Goal: Task Accomplishment & Management: Use online tool/utility

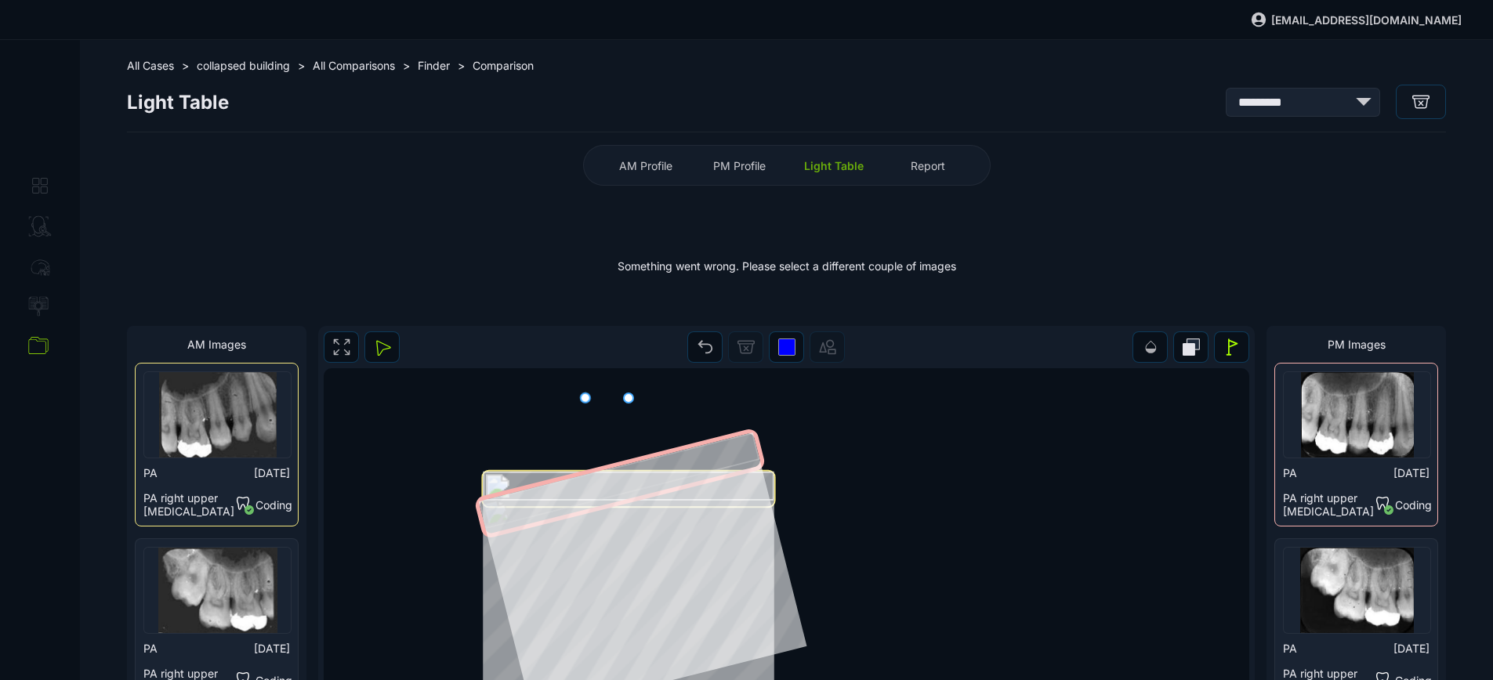
select select "*******"
select select "***"
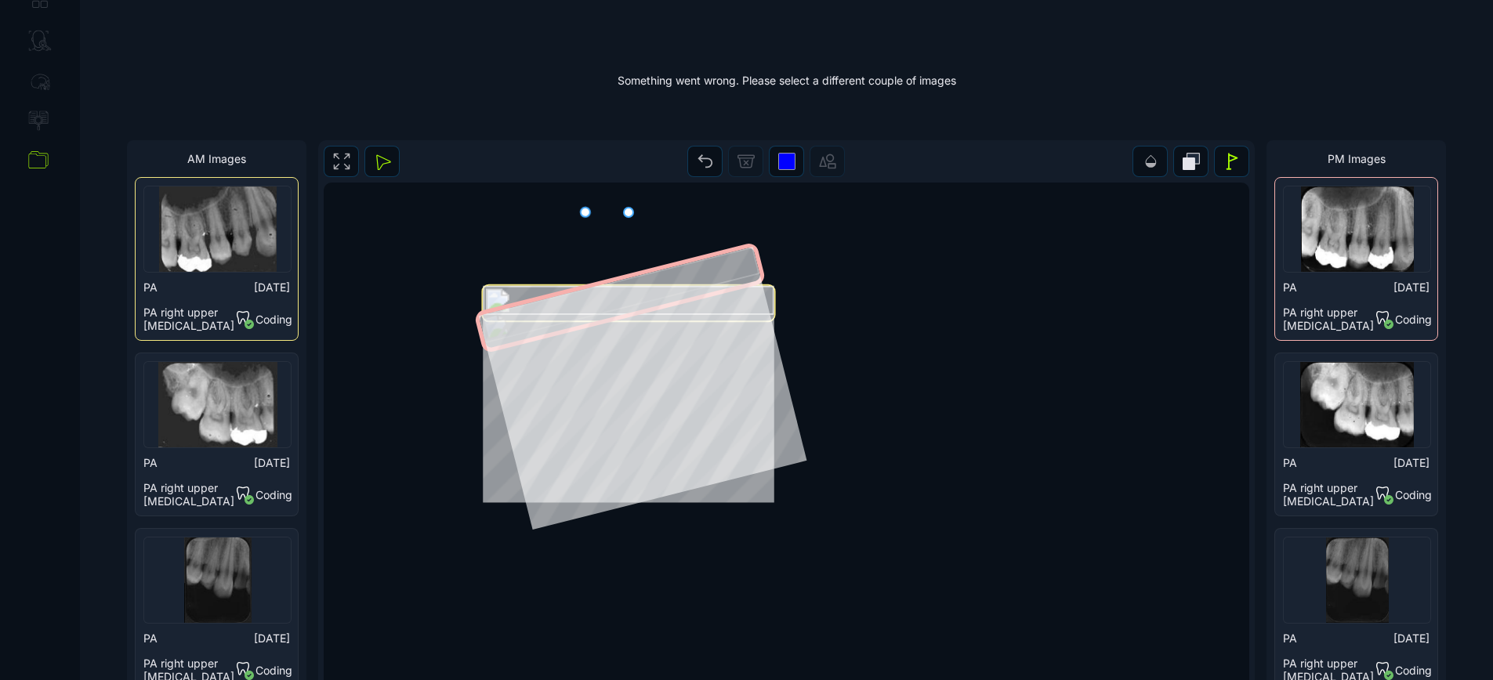
click at [483, 89] on div "Something went wrong. Please select a different couple of images" at bounding box center [786, 80] width 1319 height 104
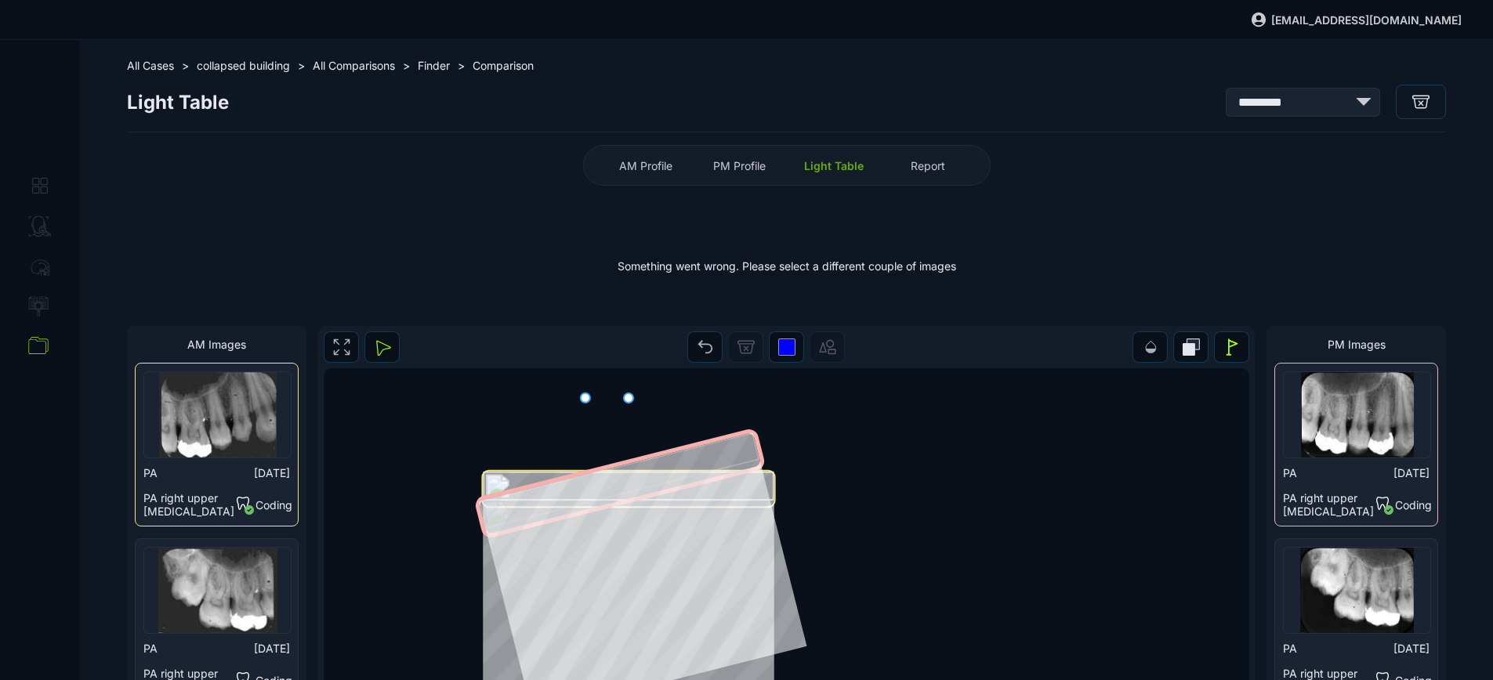
click at [802, 157] on div "Light Table" at bounding box center [834, 165] width 86 height 25
click at [777, 165] on div "PM Profile" at bounding box center [740, 165] width 86 height 25
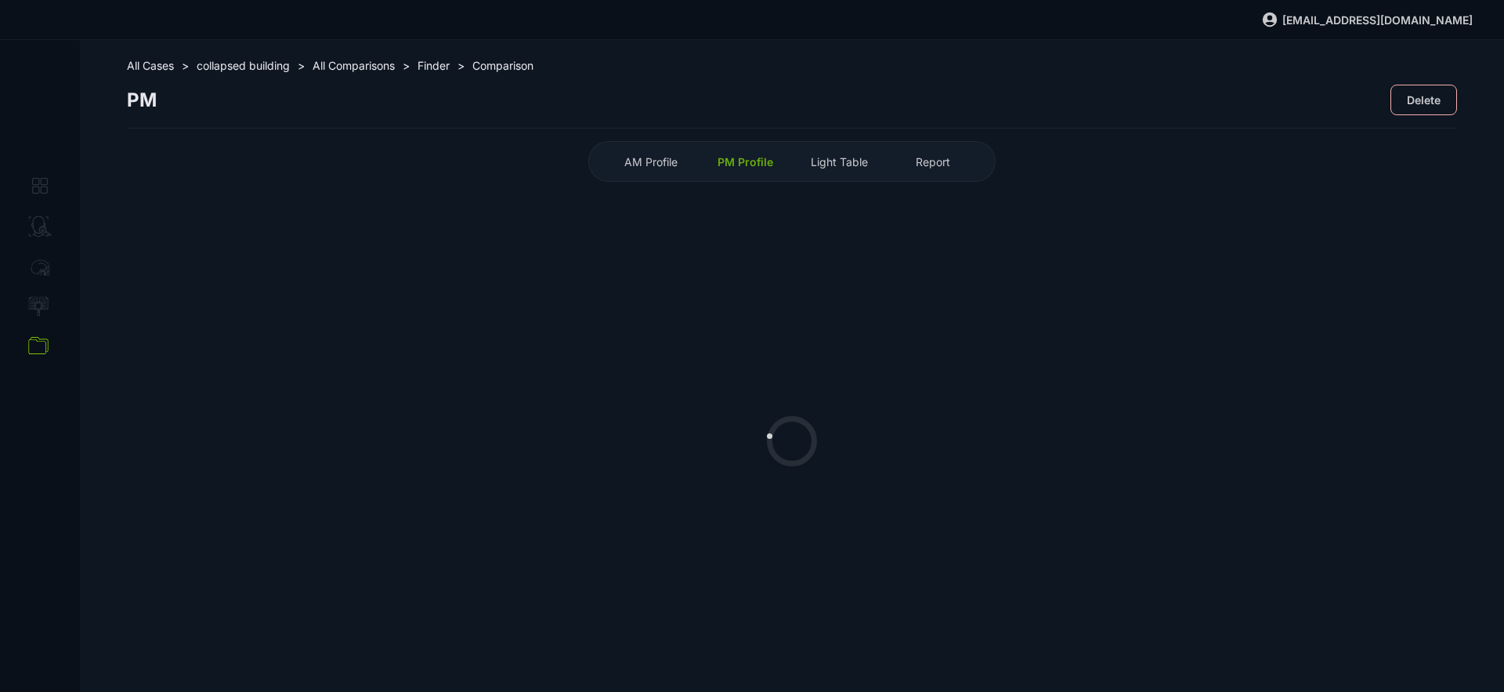
click at [275, 63] on span "collapsed building" at bounding box center [243, 65] width 93 height 13
select select "**********"
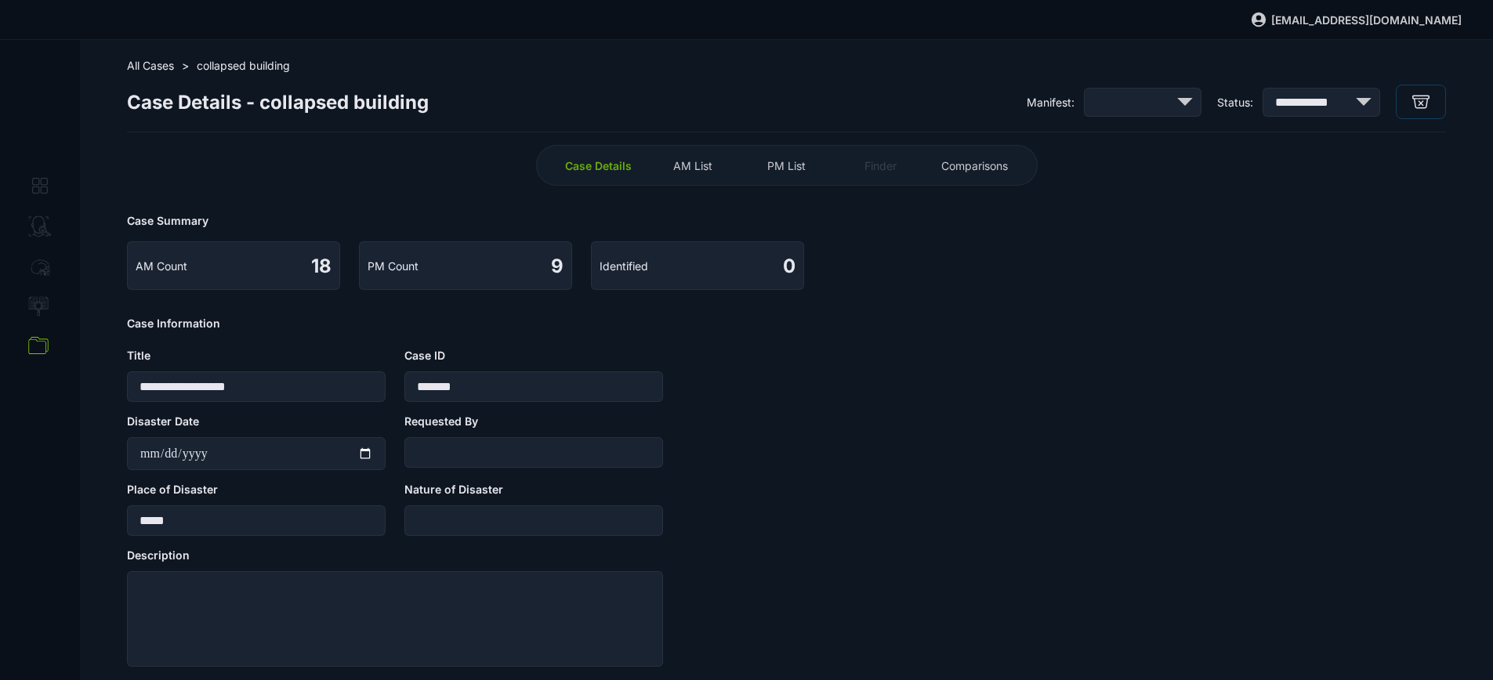
click at [166, 70] on span "All Cases" at bounding box center [150, 65] width 47 height 13
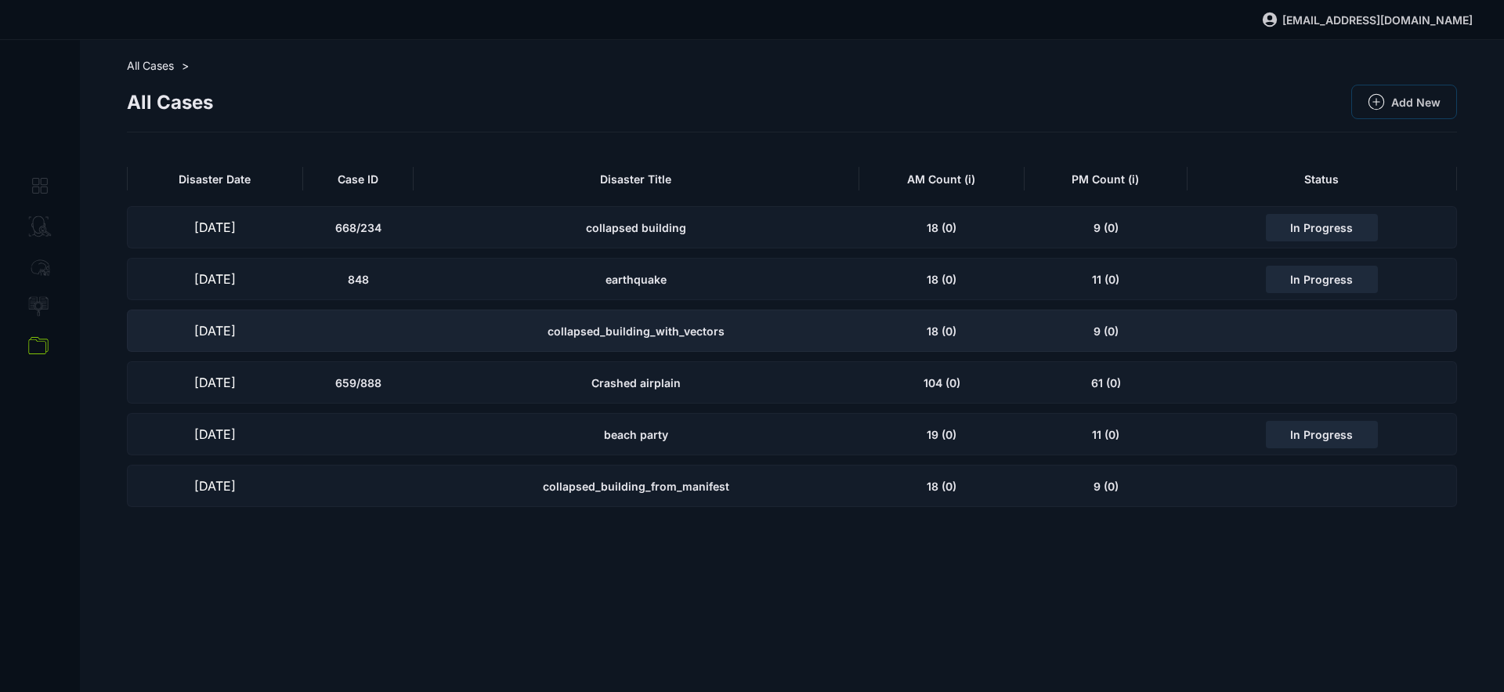
click at [635, 339] on div "collapsed_building_with_vectors" at bounding box center [637, 331] width 446 height 42
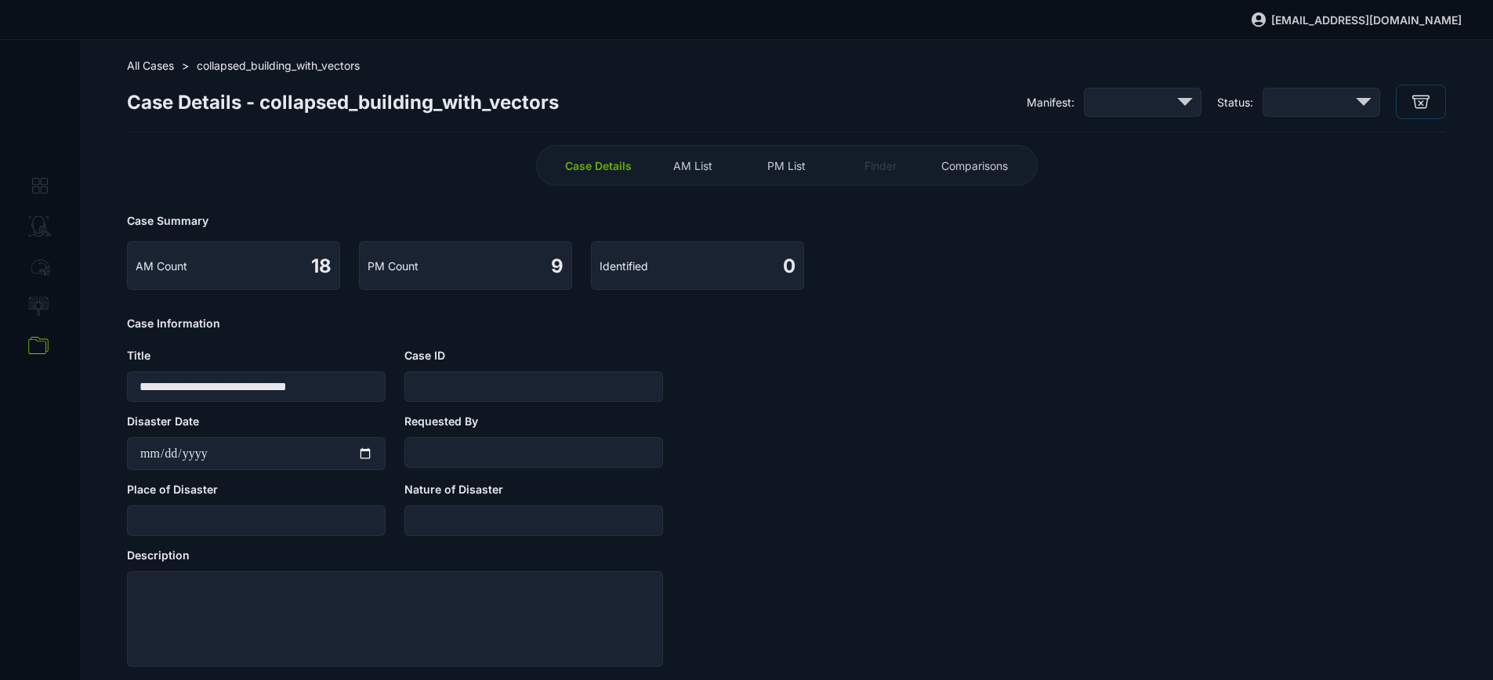
click at [804, 154] on div "PM List" at bounding box center [787, 165] width 86 height 25
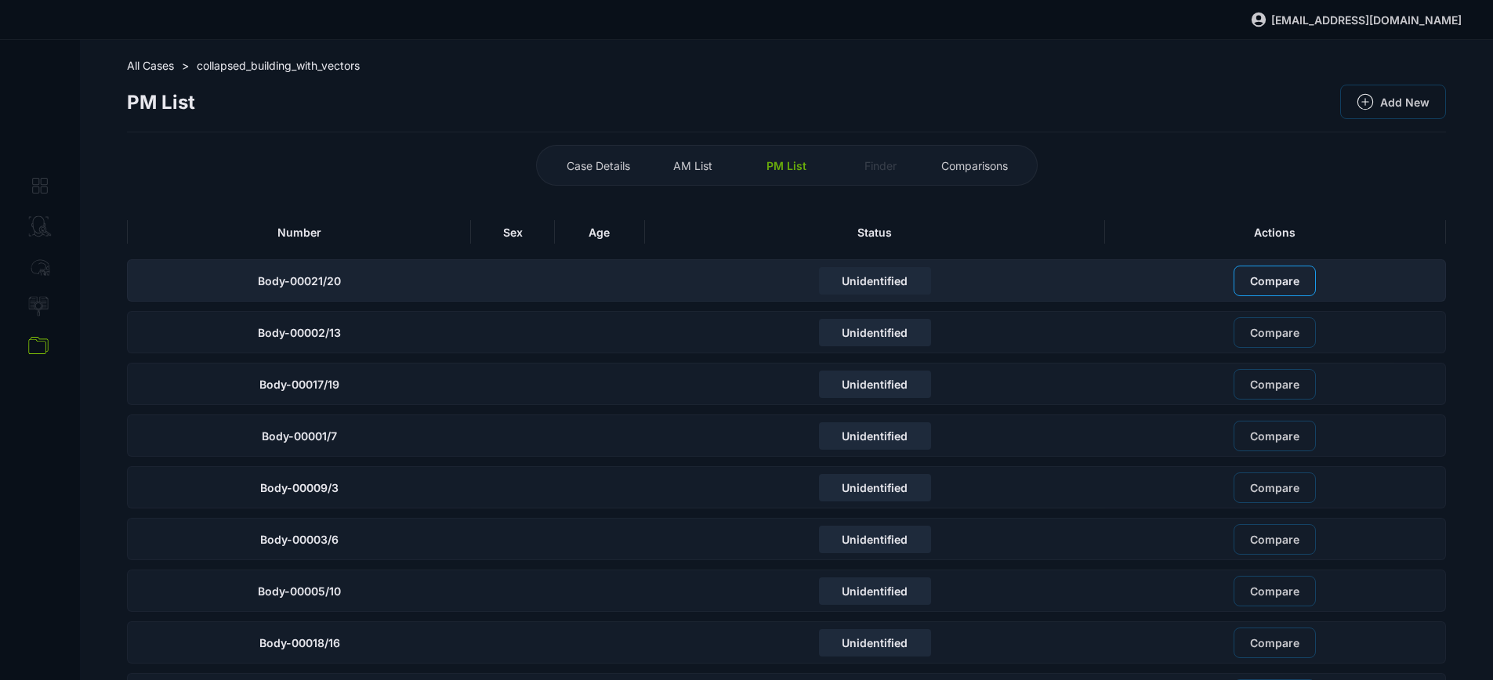
click at [1270, 280] on span "Compare" at bounding box center [1274, 280] width 49 height 13
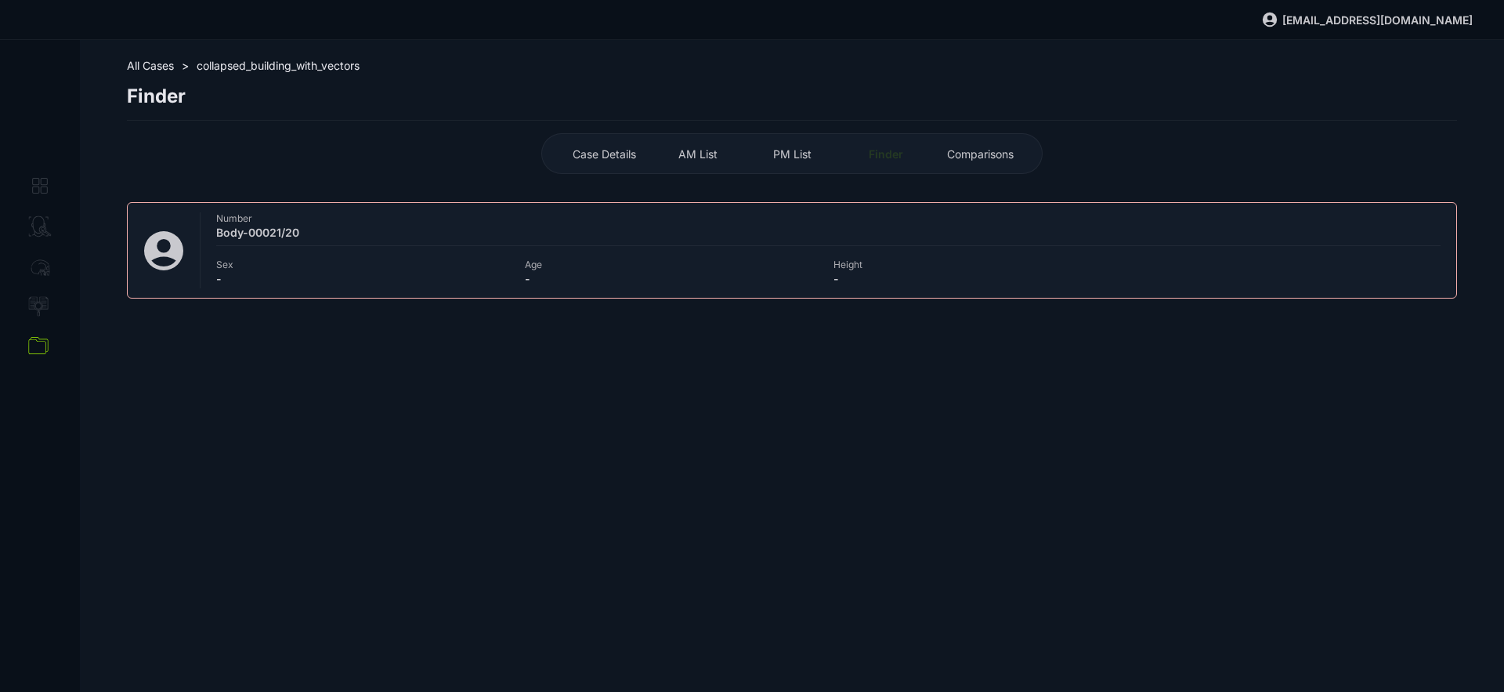
click at [248, 62] on span "collapsed_building_with_vectors" at bounding box center [278, 65] width 163 height 13
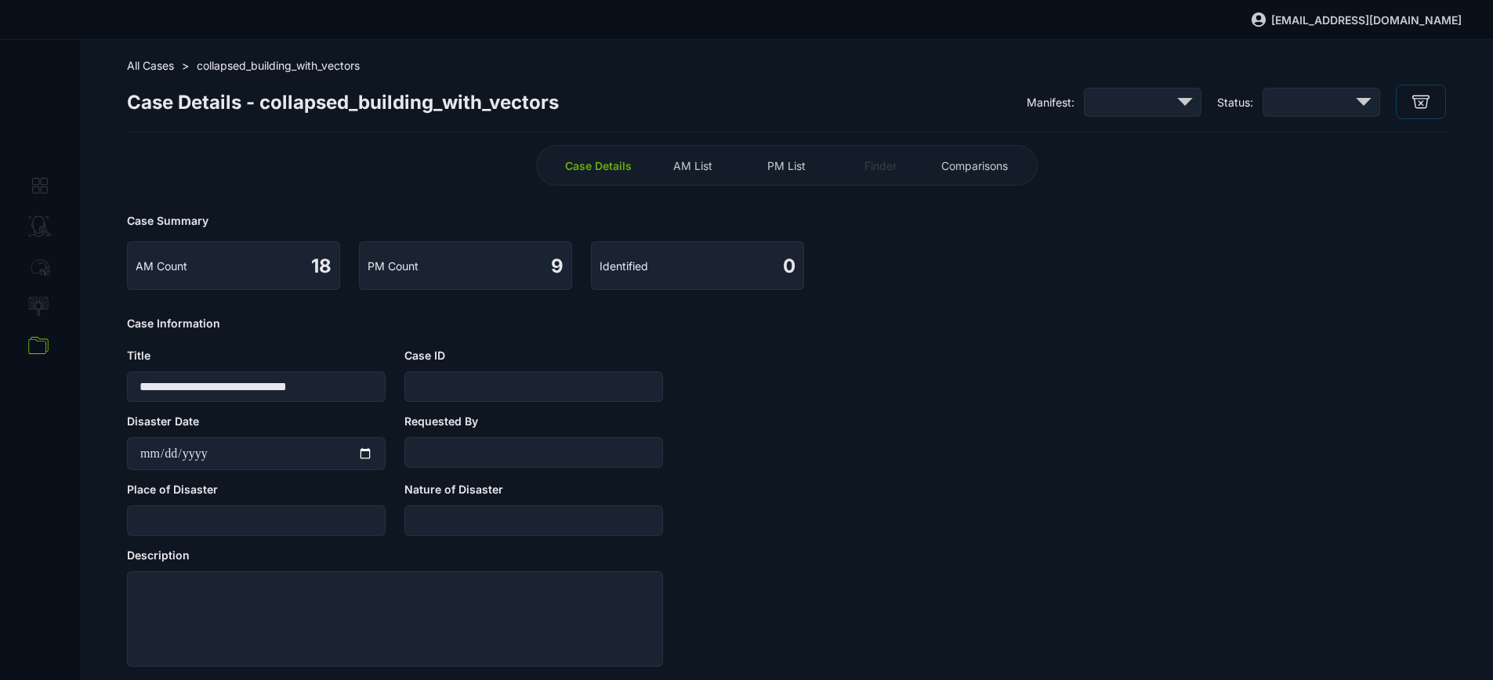
click at [165, 61] on span "All Cases" at bounding box center [150, 65] width 47 height 13
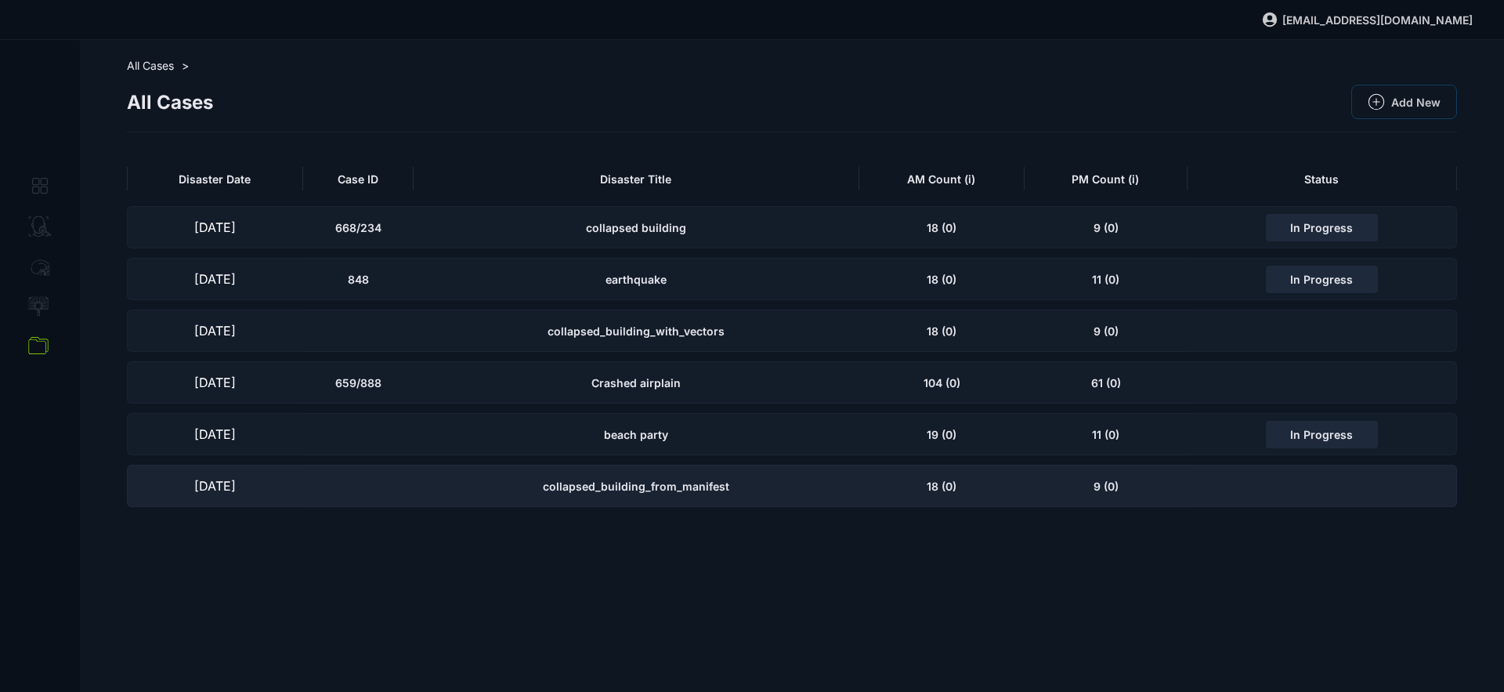
click at [676, 480] on span "collapsed_building_from_manifest" at bounding box center [636, 486] width 186 height 13
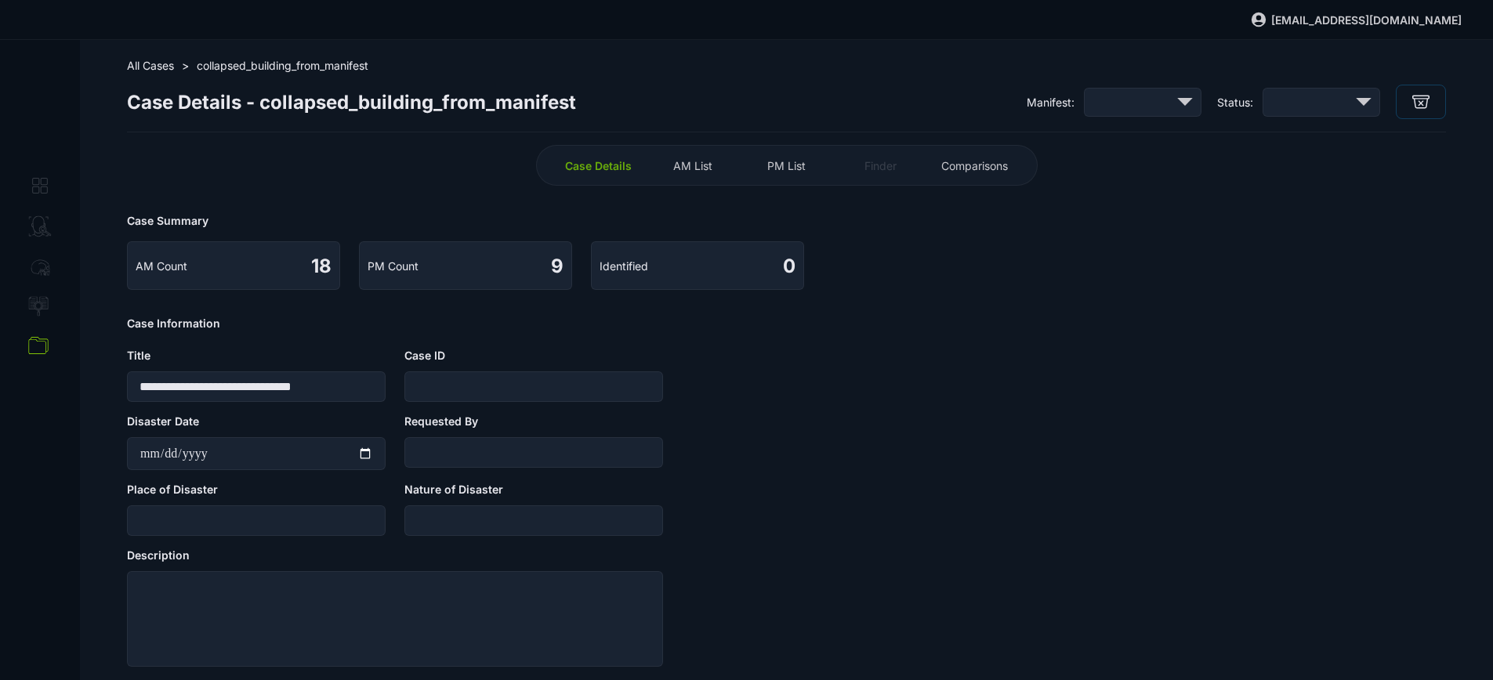
click at [788, 168] on span "PM List" at bounding box center [786, 165] width 38 height 13
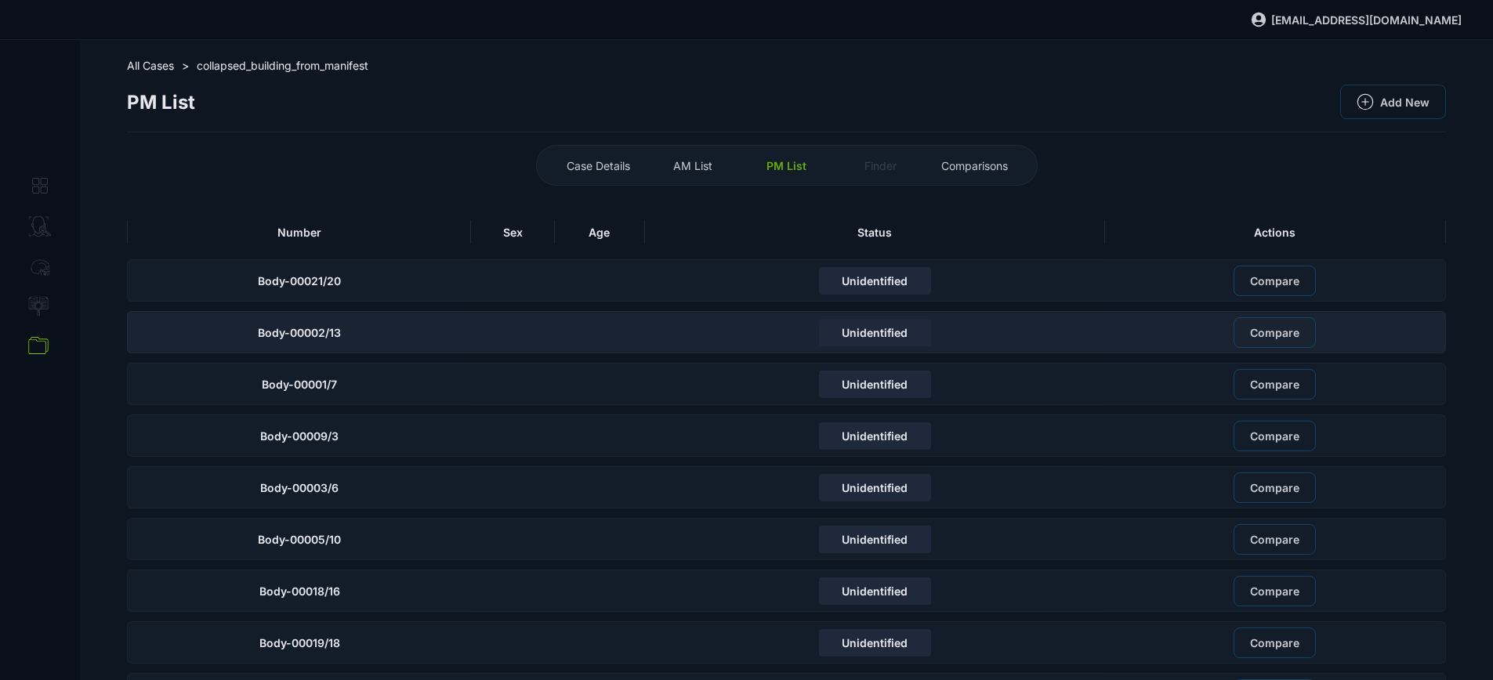
click at [666, 325] on div "Unidentified" at bounding box center [875, 332] width 460 height 42
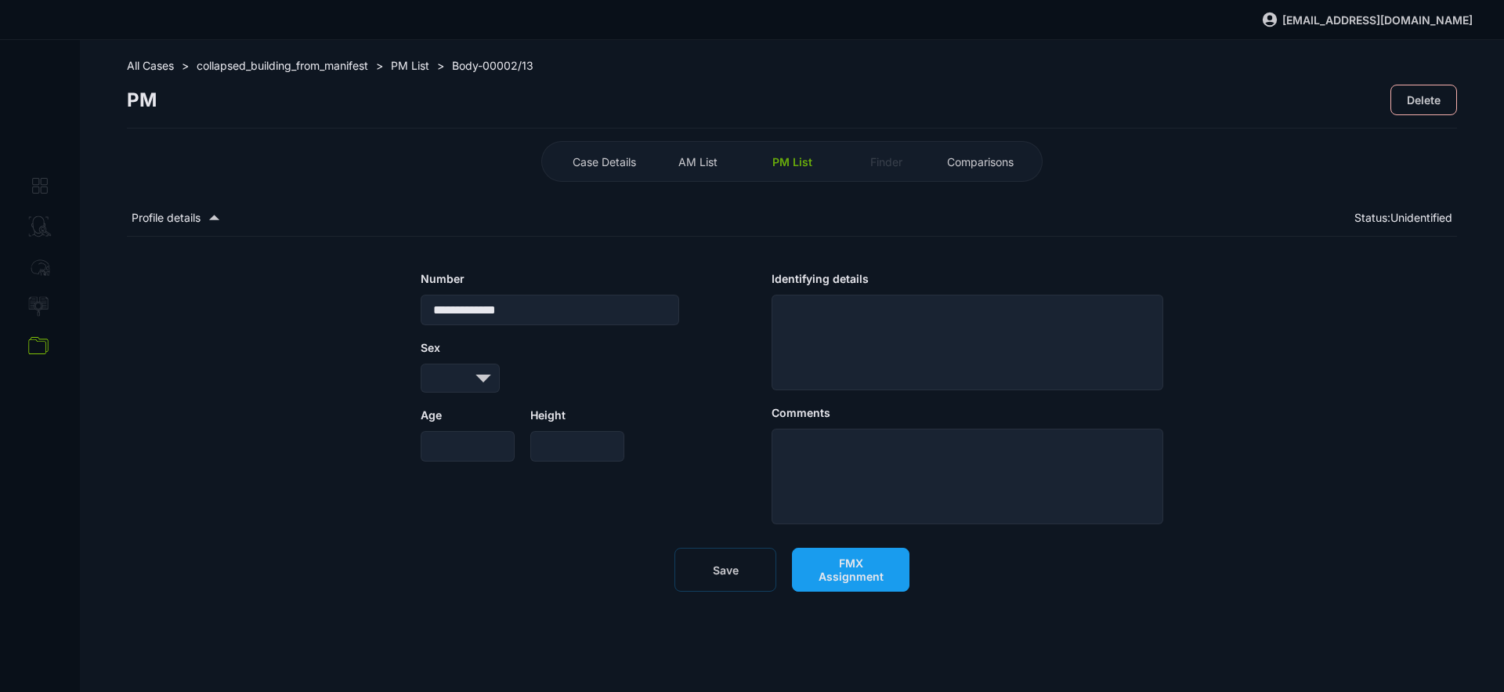
click at [853, 554] on button "FMX Assignment" at bounding box center [851, 570] width 118 height 44
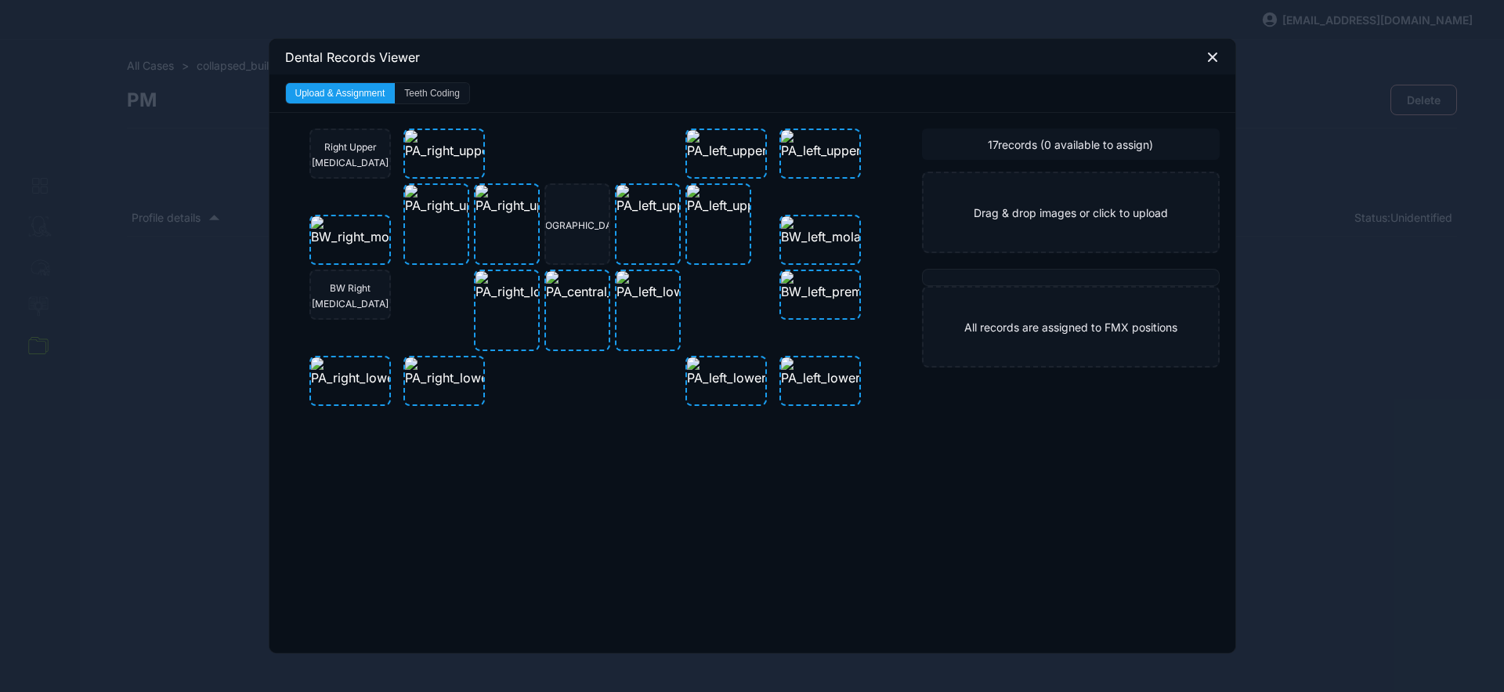
click at [444, 90] on button "Teeth Coding" at bounding box center [432, 93] width 74 height 20
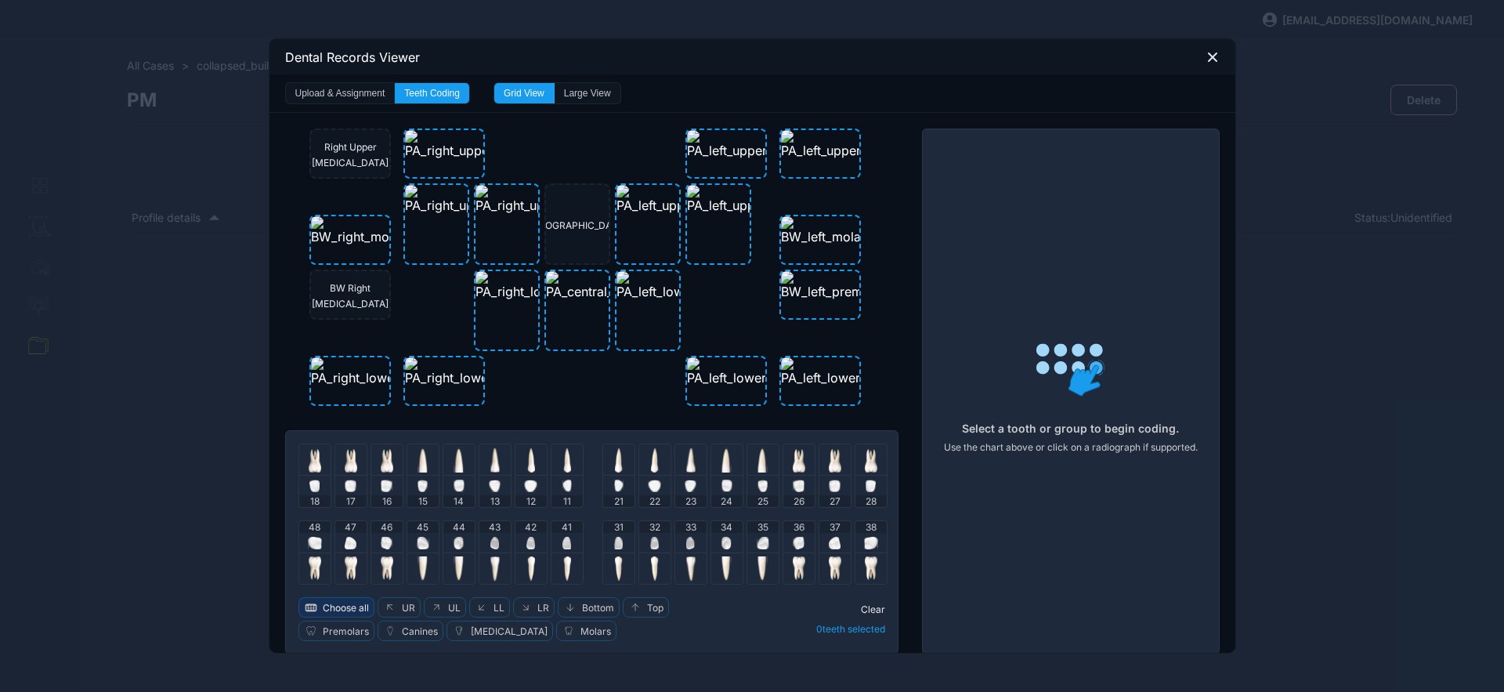
click at [336, 604] on span "Choose all" at bounding box center [346, 608] width 46 height 12
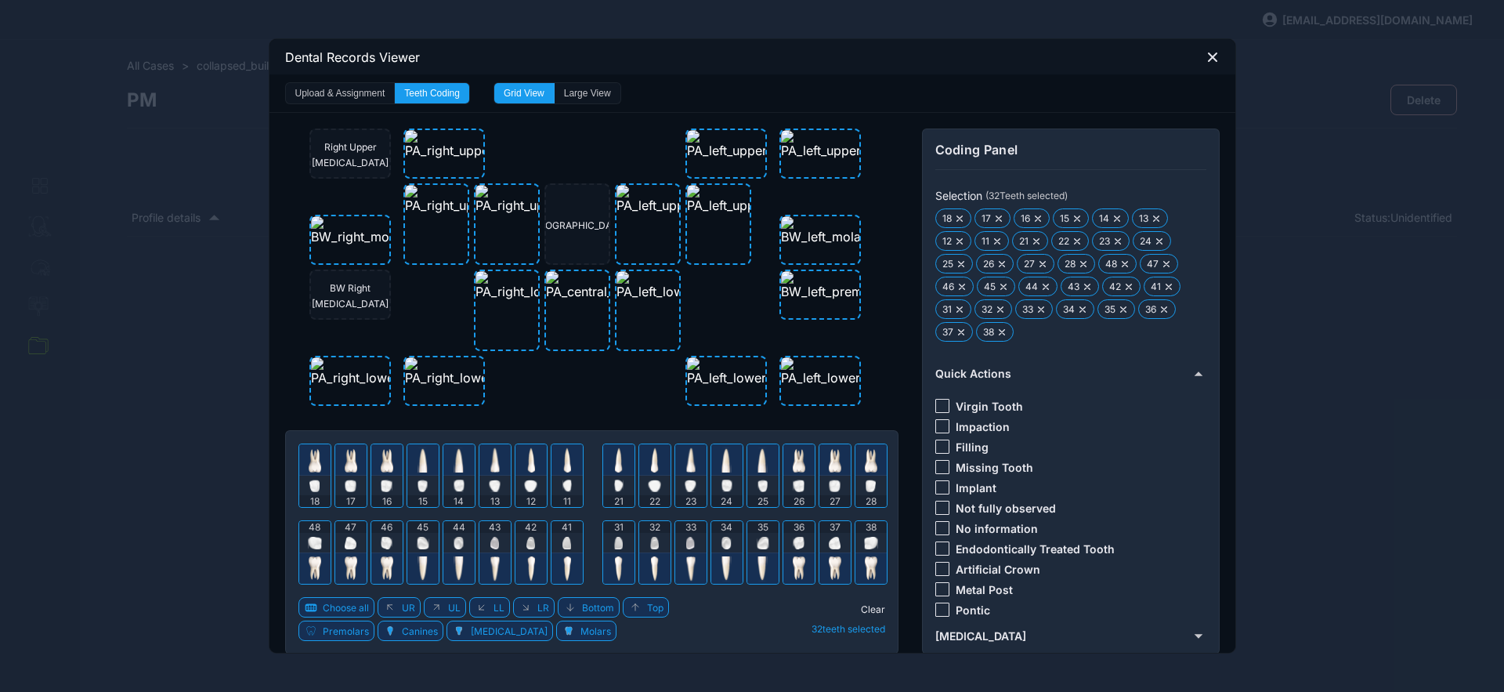
click at [937, 522] on div at bounding box center [943, 528] width 14 height 14
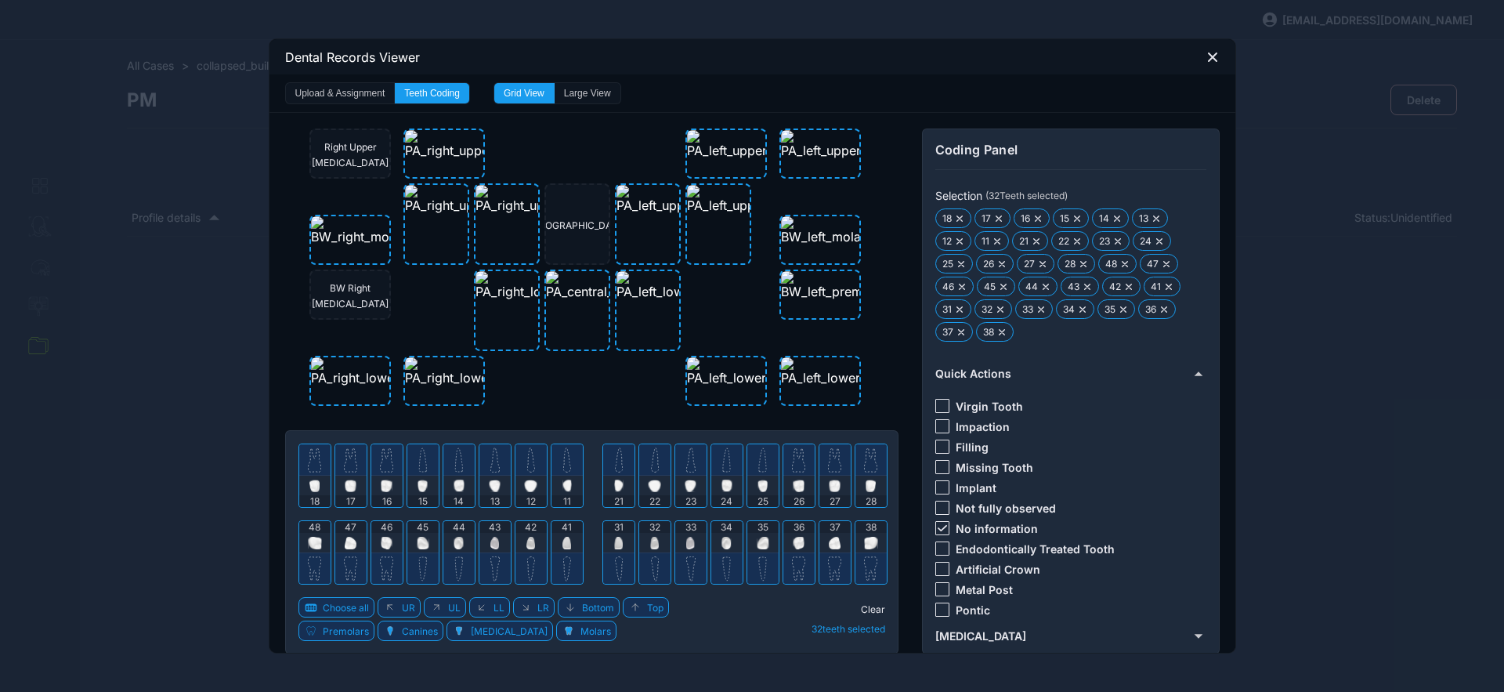
drag, startPoint x: 862, startPoint y: 609, endPoint x: 849, endPoint y: 612, distance: 13.7
click at [861, 609] on span "Clear" at bounding box center [873, 609] width 24 height 12
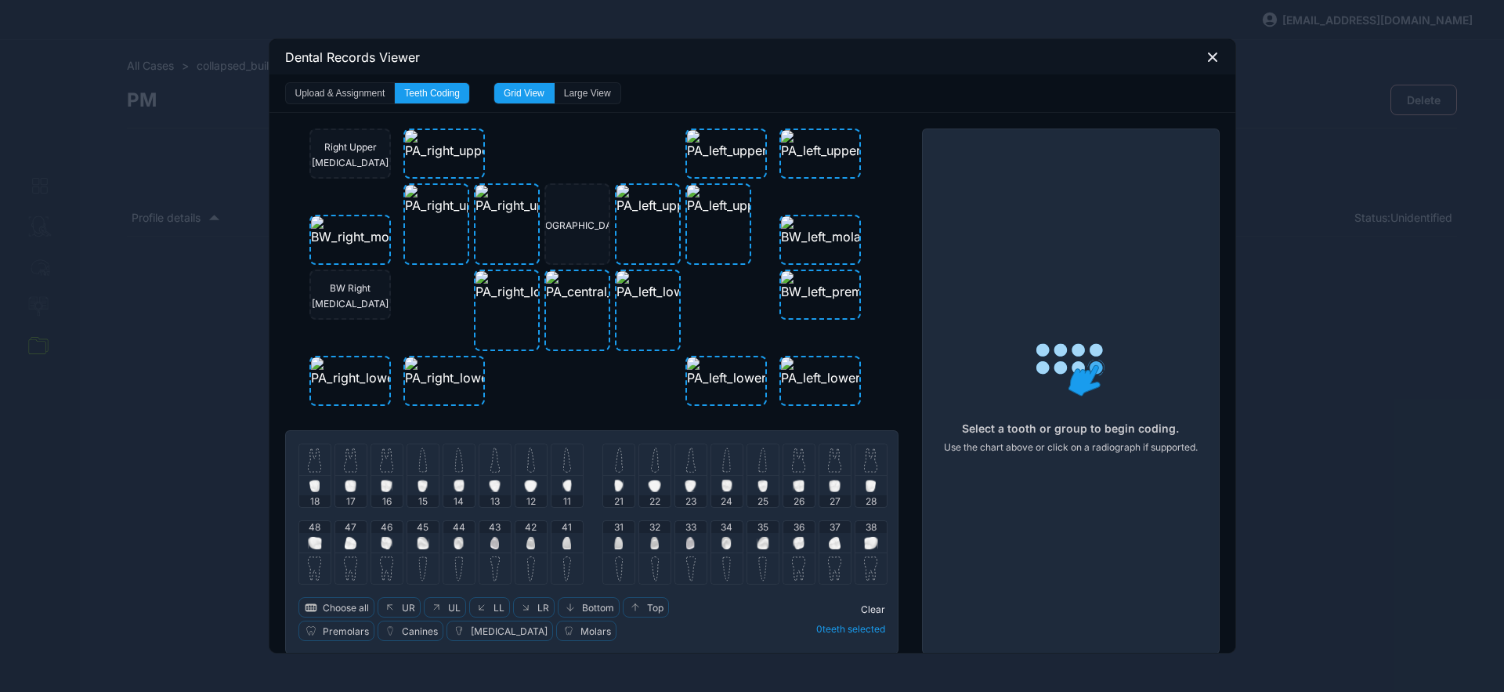
click at [780, 621] on div "Clear 0 teeth selected" at bounding box center [811, 619] width 149 height 44
click at [382, 465] on img at bounding box center [386, 459] width 13 height 25
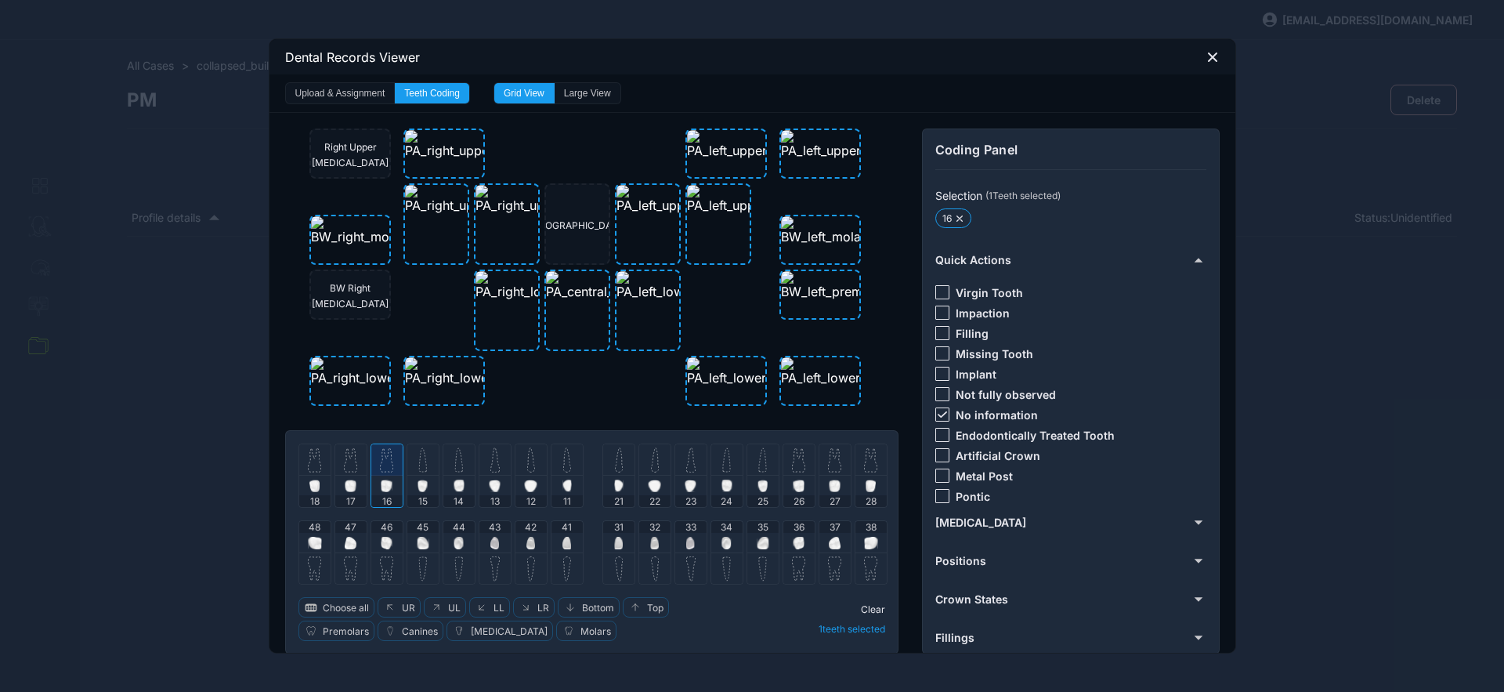
click at [938, 416] on icon at bounding box center [942, 414] width 9 height 6
click at [938, 375] on div at bounding box center [943, 374] width 14 height 14
click at [861, 606] on span "Clear" at bounding box center [873, 609] width 24 height 12
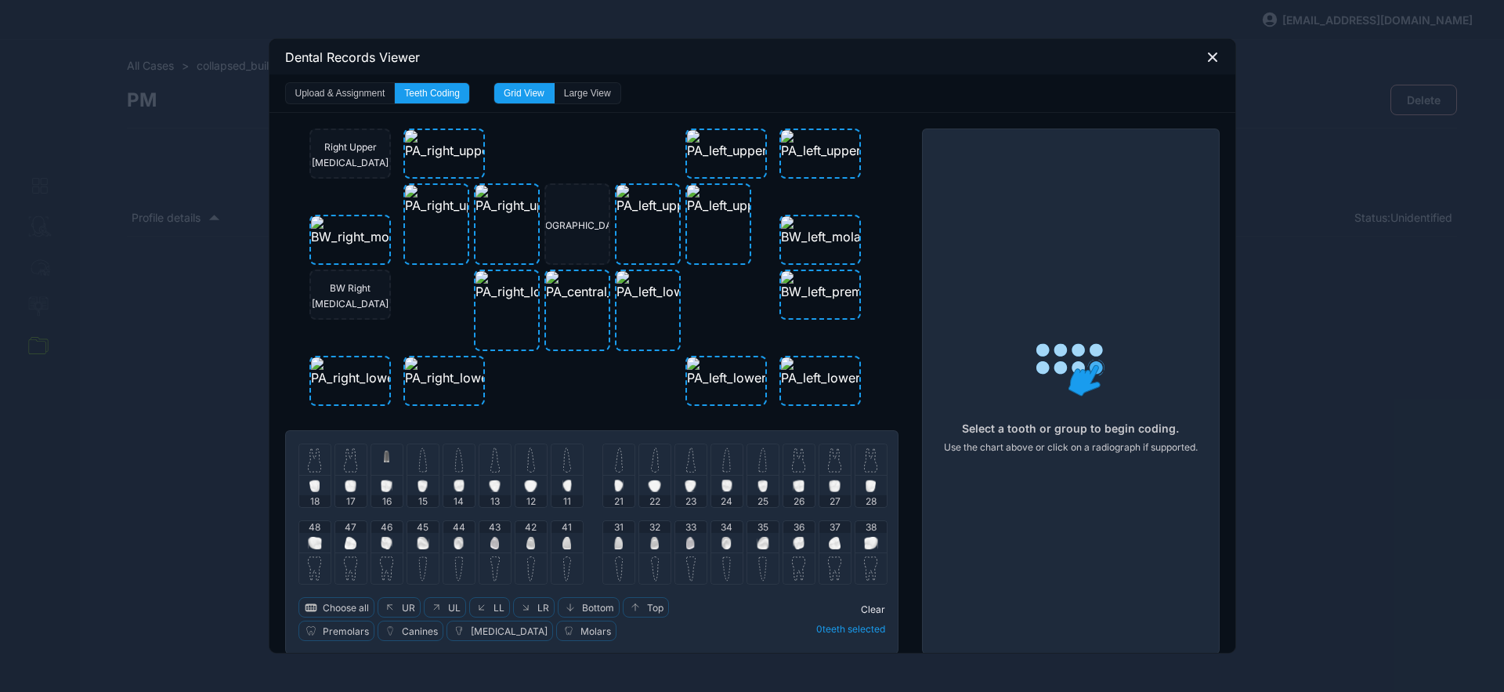
click at [421, 459] on img at bounding box center [422, 459] width 9 height 25
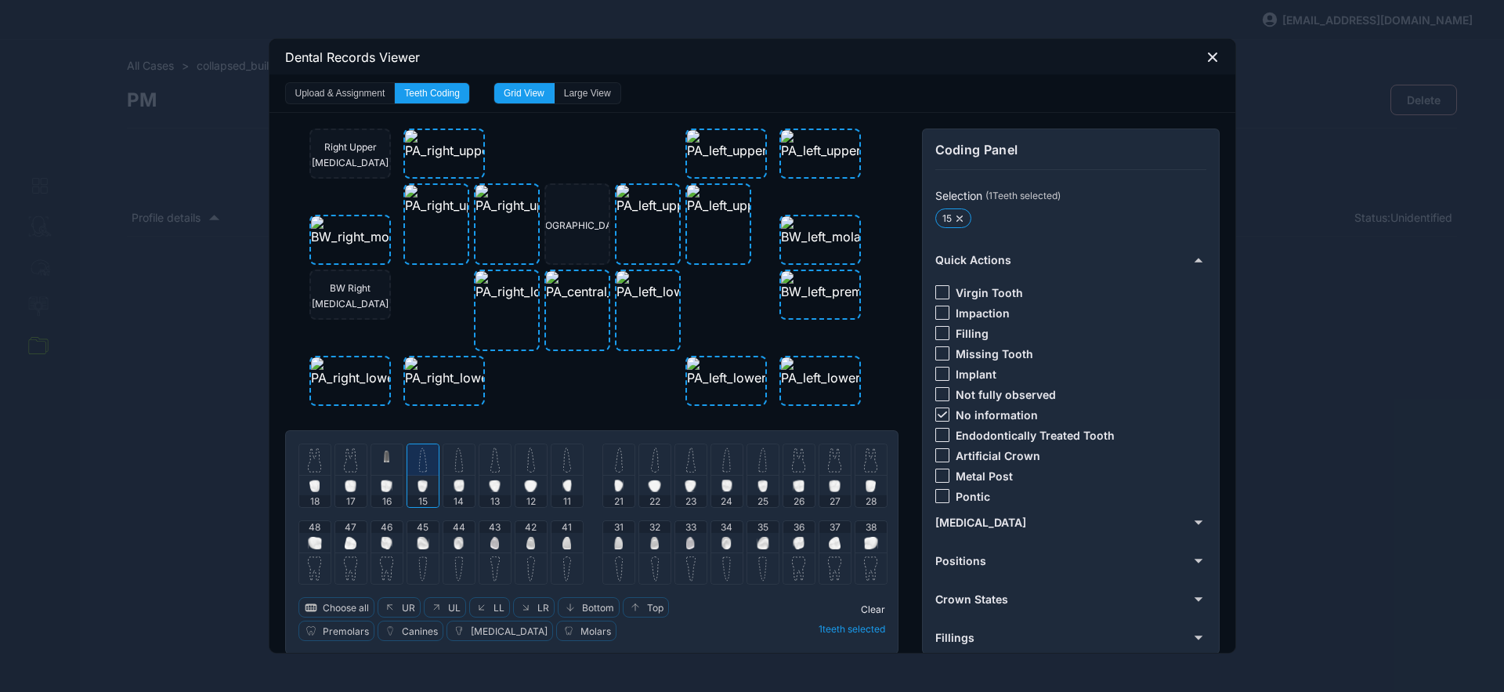
click at [939, 335] on div at bounding box center [943, 333] width 14 height 14
click at [943, 412] on div "No information" at bounding box center [987, 414] width 103 height 14
drag, startPoint x: 938, startPoint y: 413, endPoint x: 921, endPoint y: 449, distance: 40.0
click at [938, 413] on icon at bounding box center [941, 414] width 9 height 6
drag, startPoint x: 861, startPoint y: 611, endPoint x: 762, endPoint y: 589, distance: 101.1
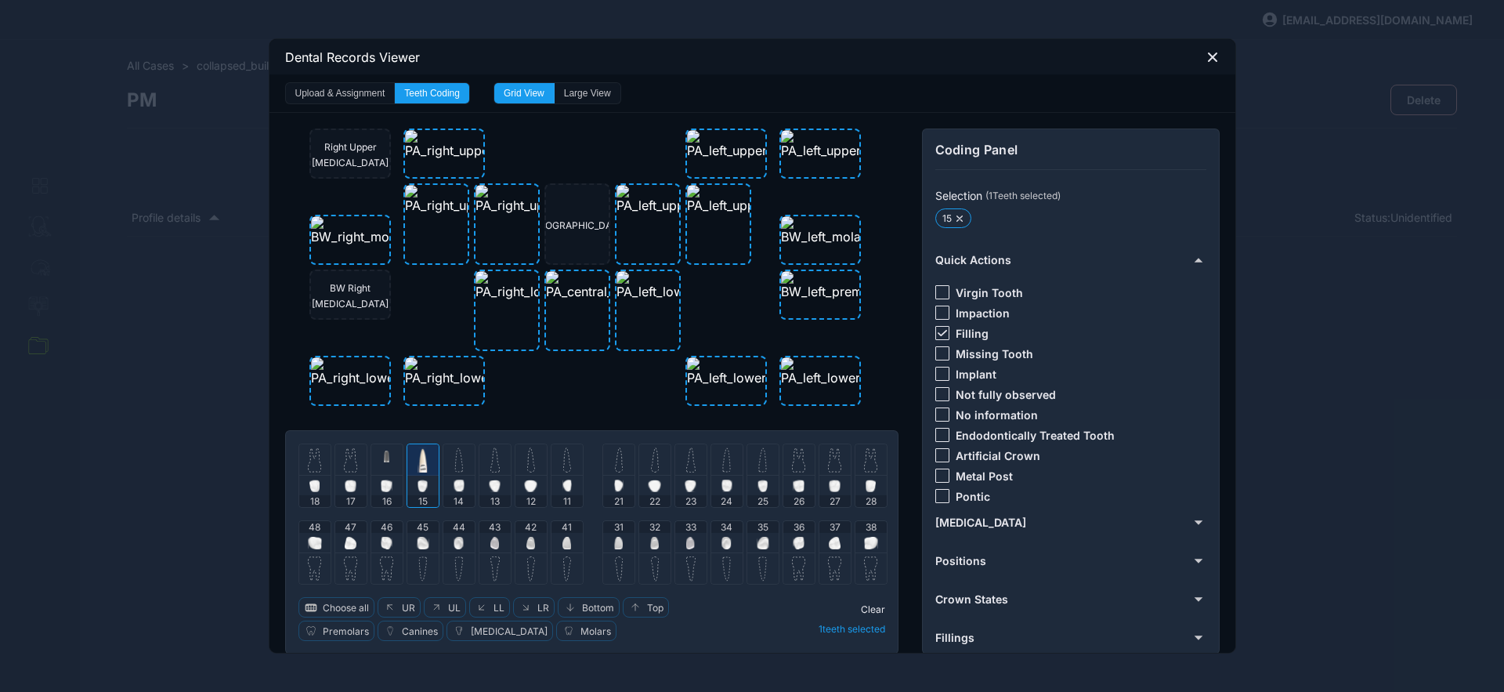
click at [861, 611] on span "Clear" at bounding box center [873, 609] width 24 height 12
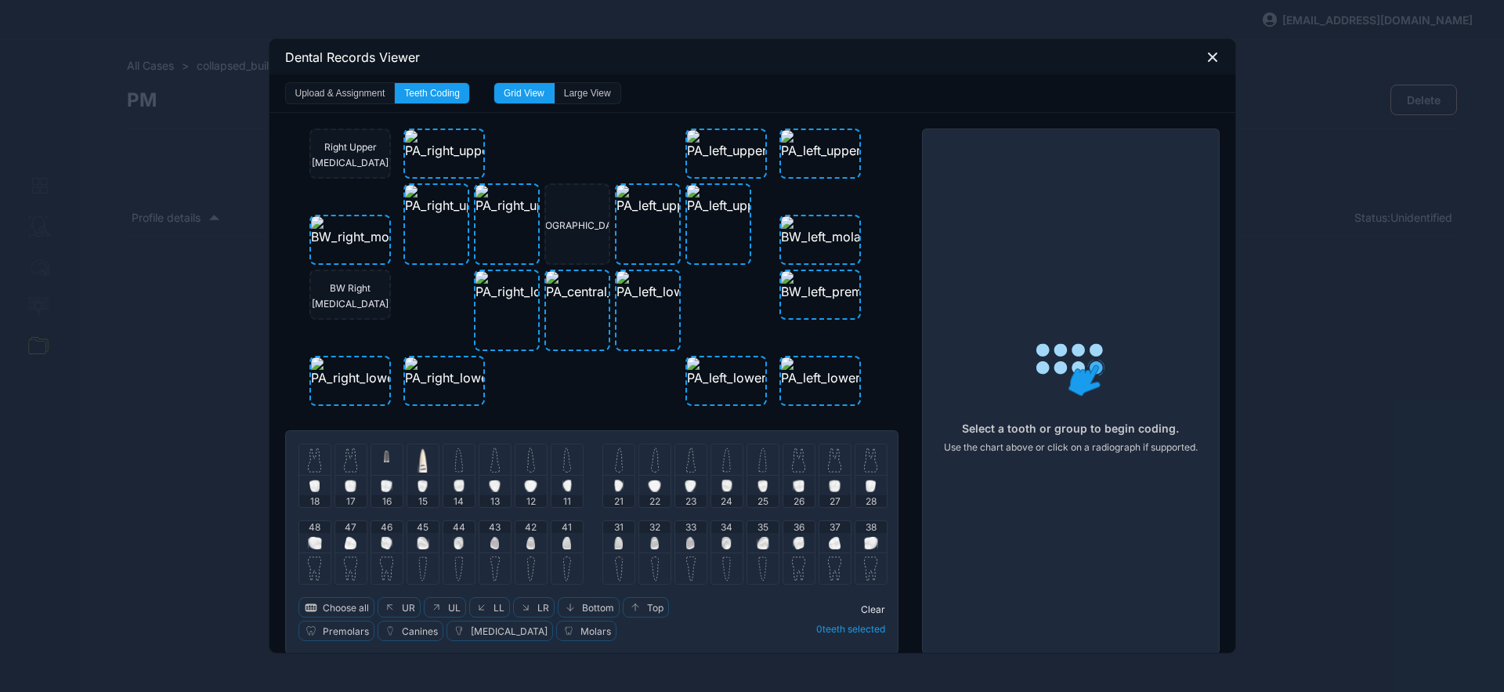
click at [460, 454] on div at bounding box center [458, 459] width 31 height 31
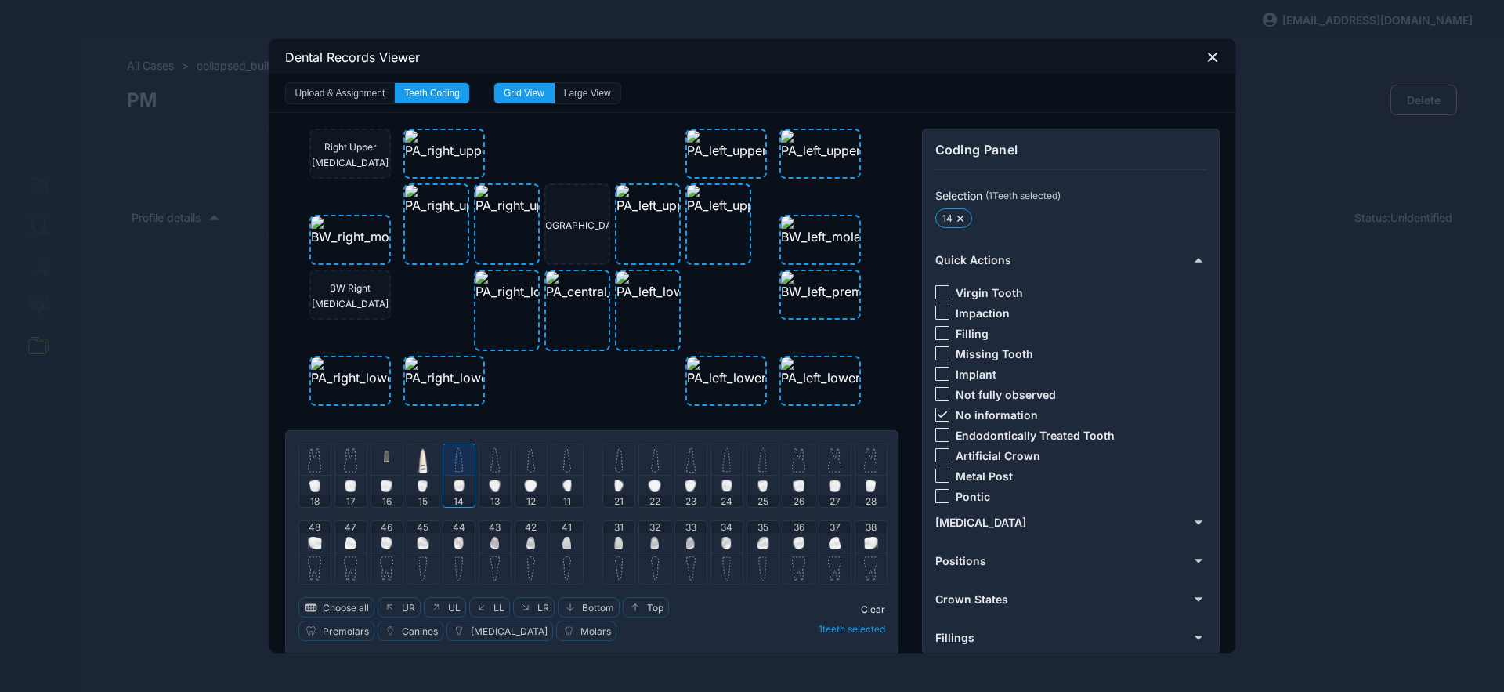
click at [936, 310] on div at bounding box center [943, 313] width 14 height 14
drag, startPoint x: 866, startPoint y: 608, endPoint x: 780, endPoint y: 596, distance: 86.2
click at [865, 608] on span "Clear" at bounding box center [873, 609] width 24 height 12
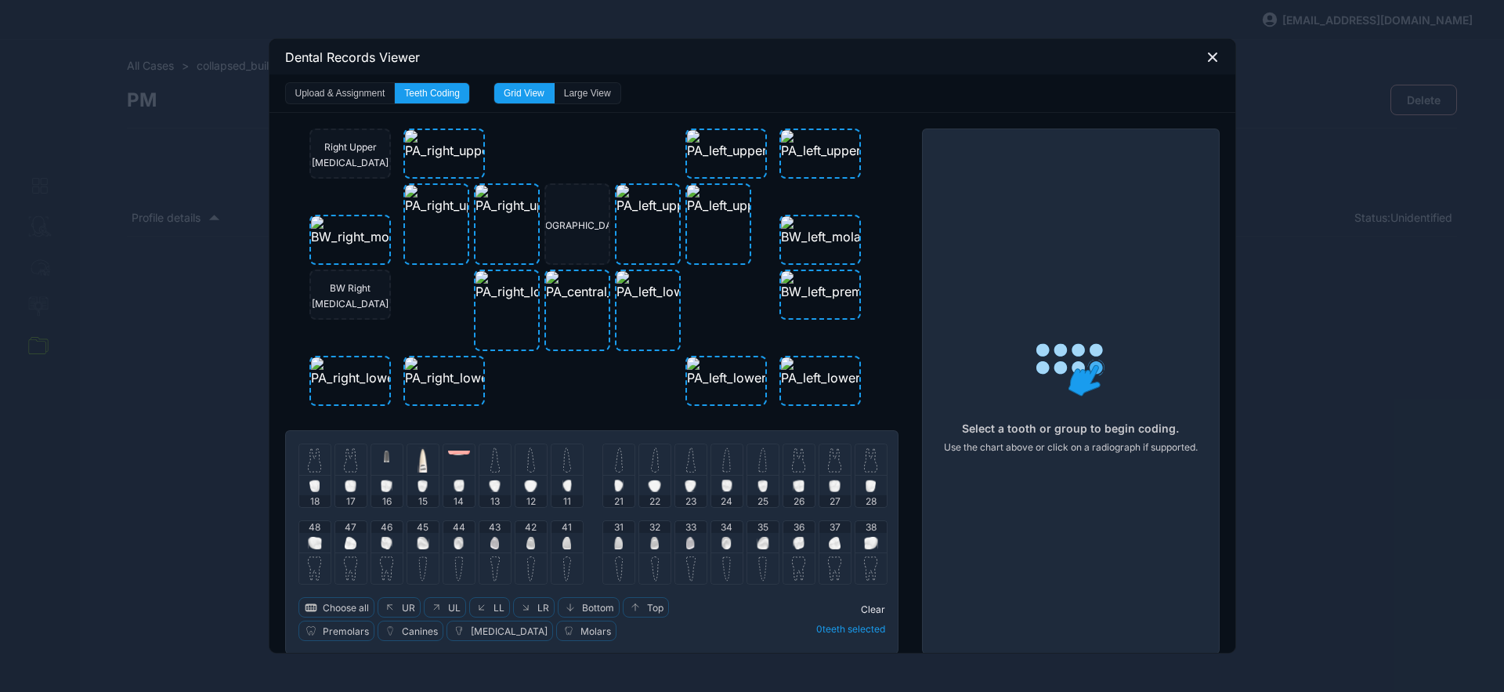
click at [449, 465] on div at bounding box center [458, 459] width 31 height 31
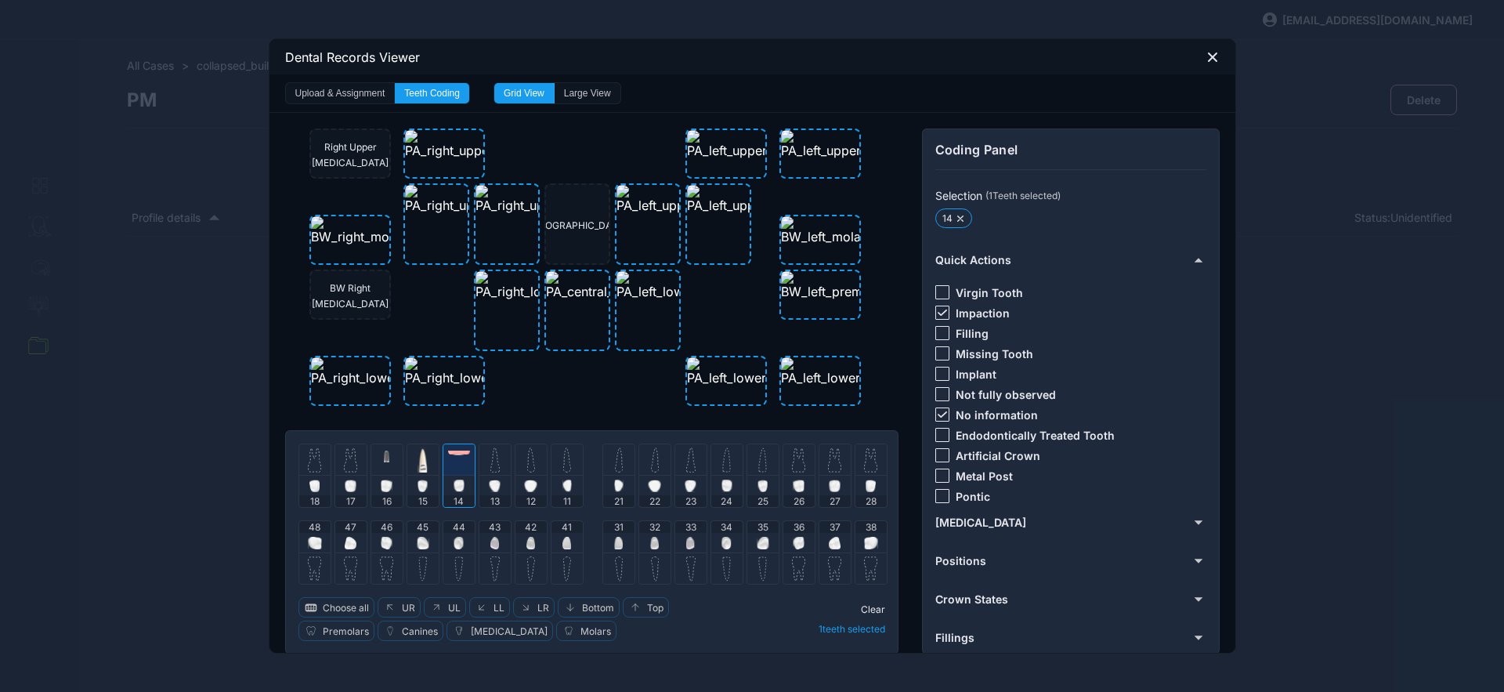
click at [938, 414] on icon at bounding box center [942, 414] width 9 height 6
drag, startPoint x: 864, startPoint y: 610, endPoint x: 845, endPoint y: 603, distance: 20.1
click at [863, 610] on span "Clear" at bounding box center [873, 609] width 24 height 12
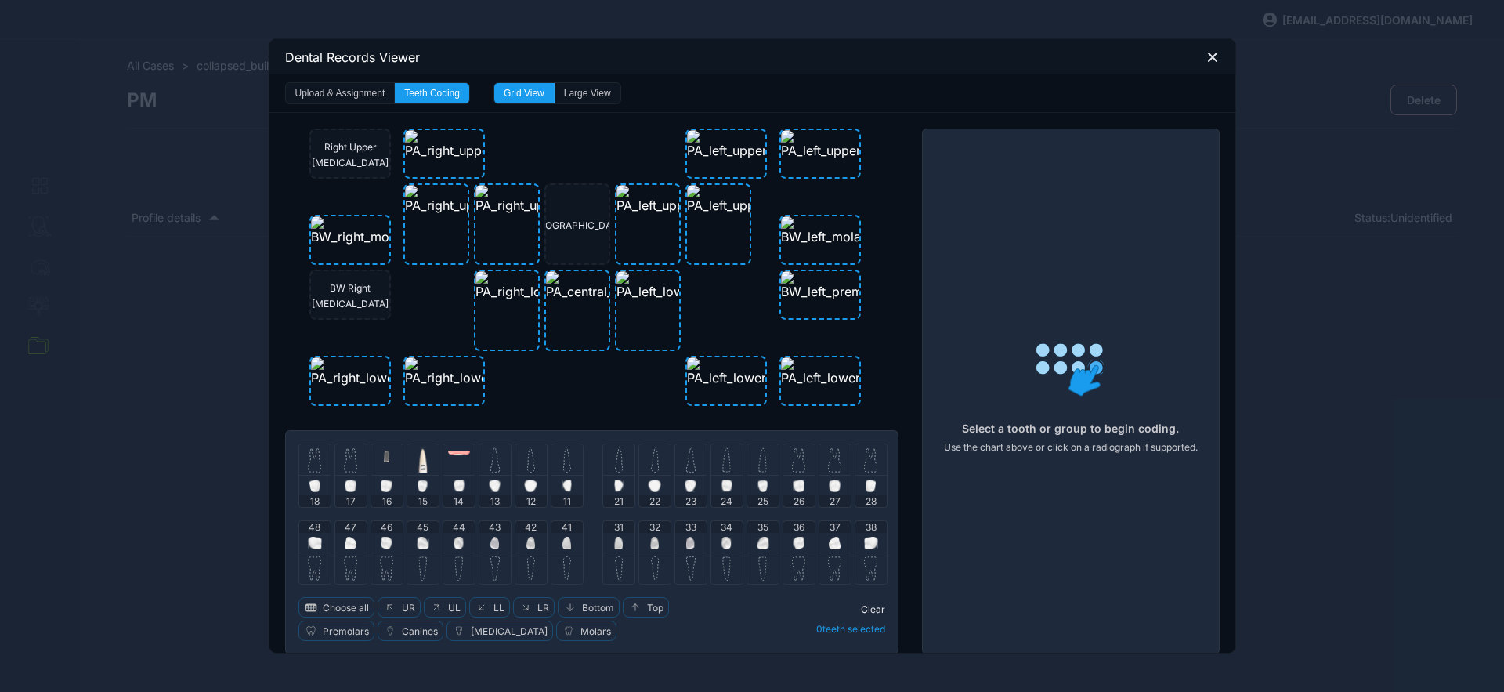
click at [384, 465] on div at bounding box center [386, 459] width 31 height 31
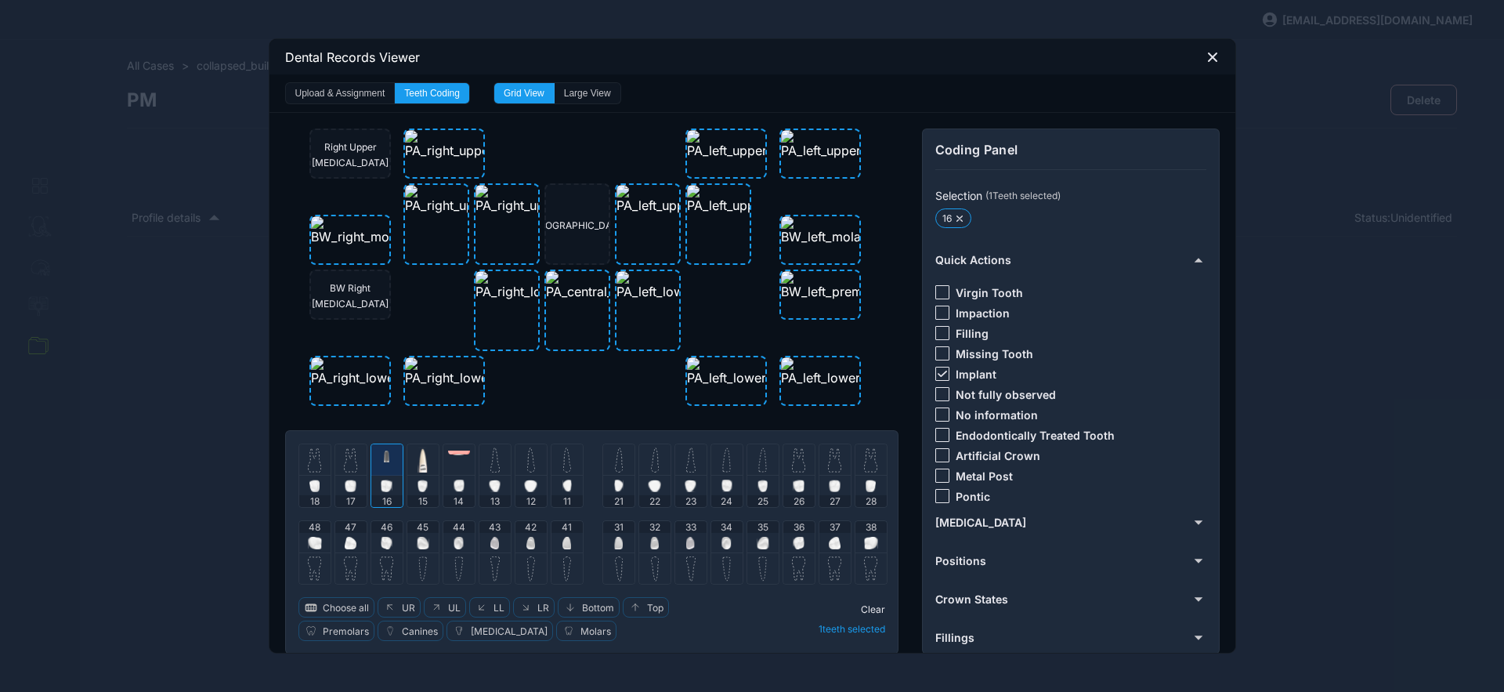
click at [938, 371] on icon at bounding box center [942, 374] width 9 height 6
click at [936, 448] on div at bounding box center [943, 455] width 14 height 14
click at [871, 607] on span "Clear" at bounding box center [873, 609] width 24 height 12
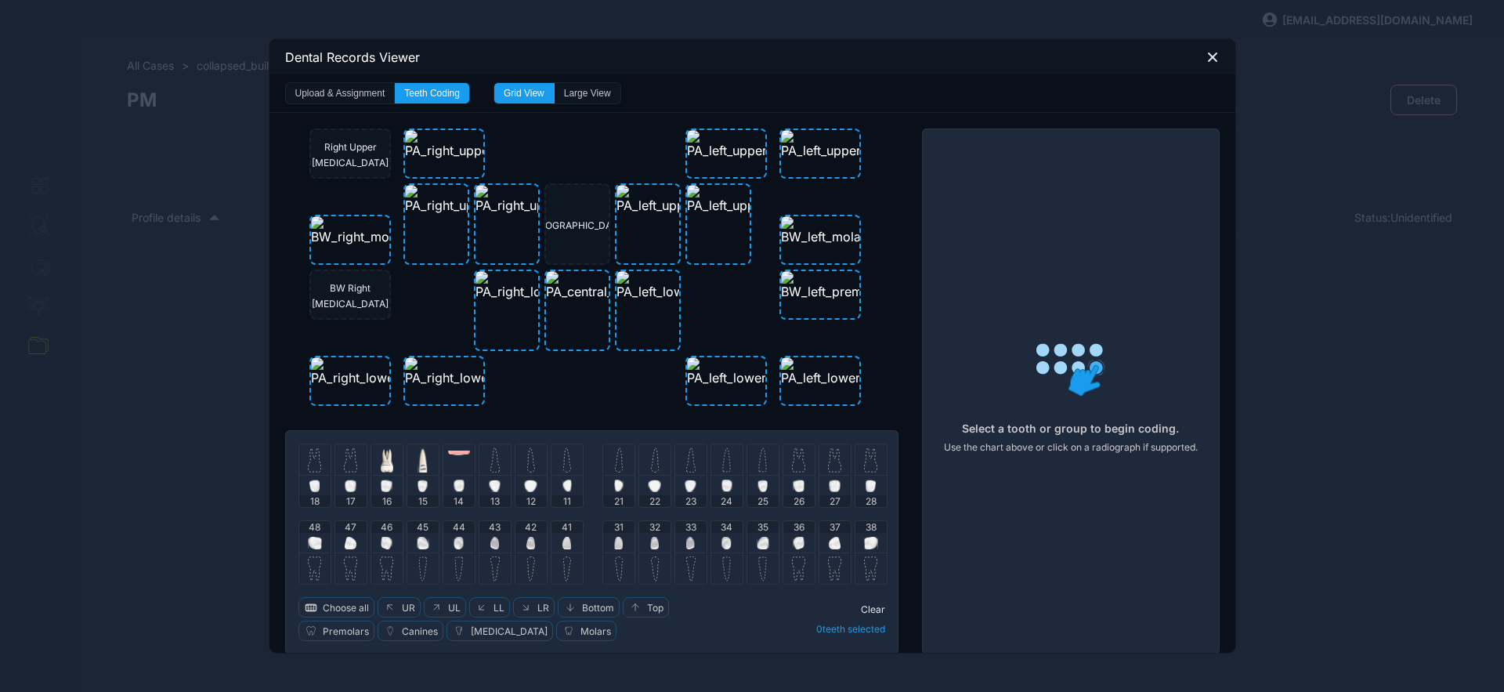
click at [491, 466] on img at bounding box center [495, 459] width 9 height 25
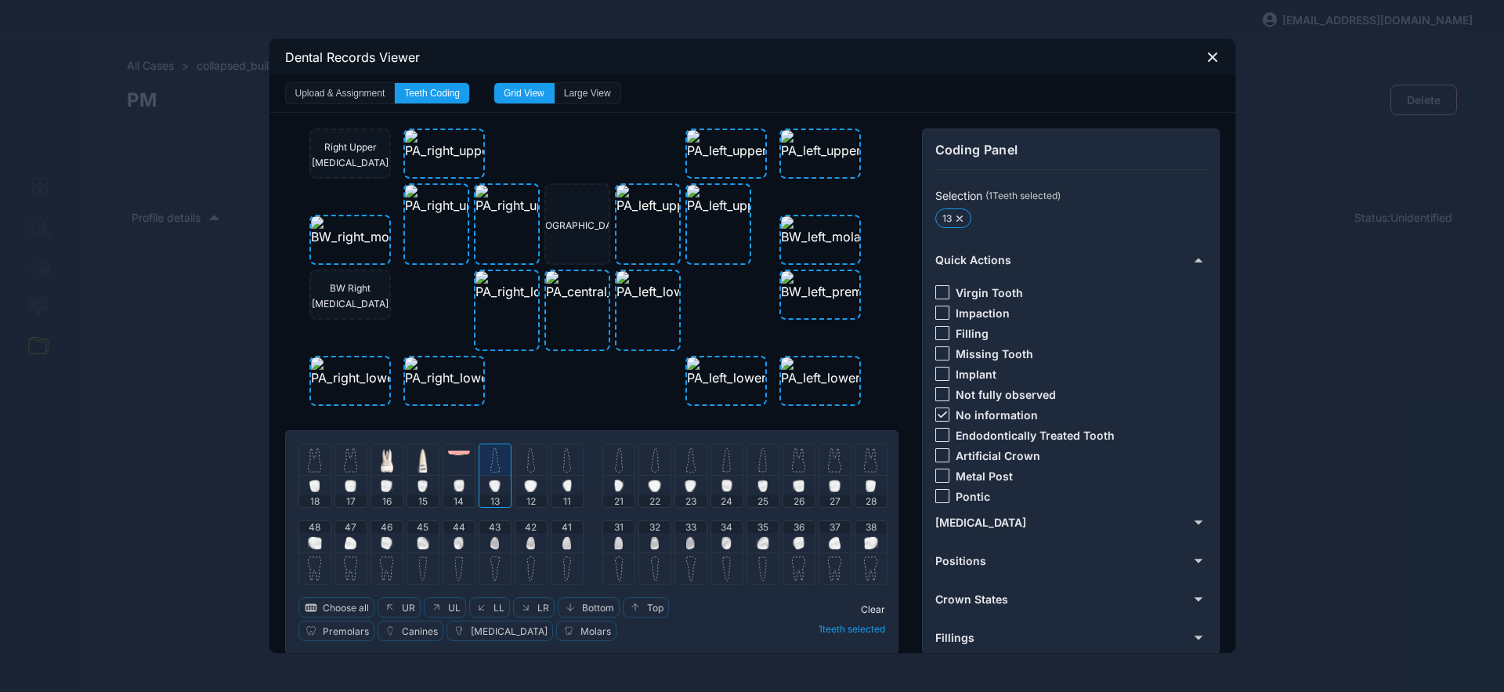
click at [938, 414] on icon at bounding box center [941, 414] width 9 height 6
click at [938, 288] on div at bounding box center [943, 292] width 14 height 14
click at [862, 605] on span "Clear" at bounding box center [873, 609] width 24 height 12
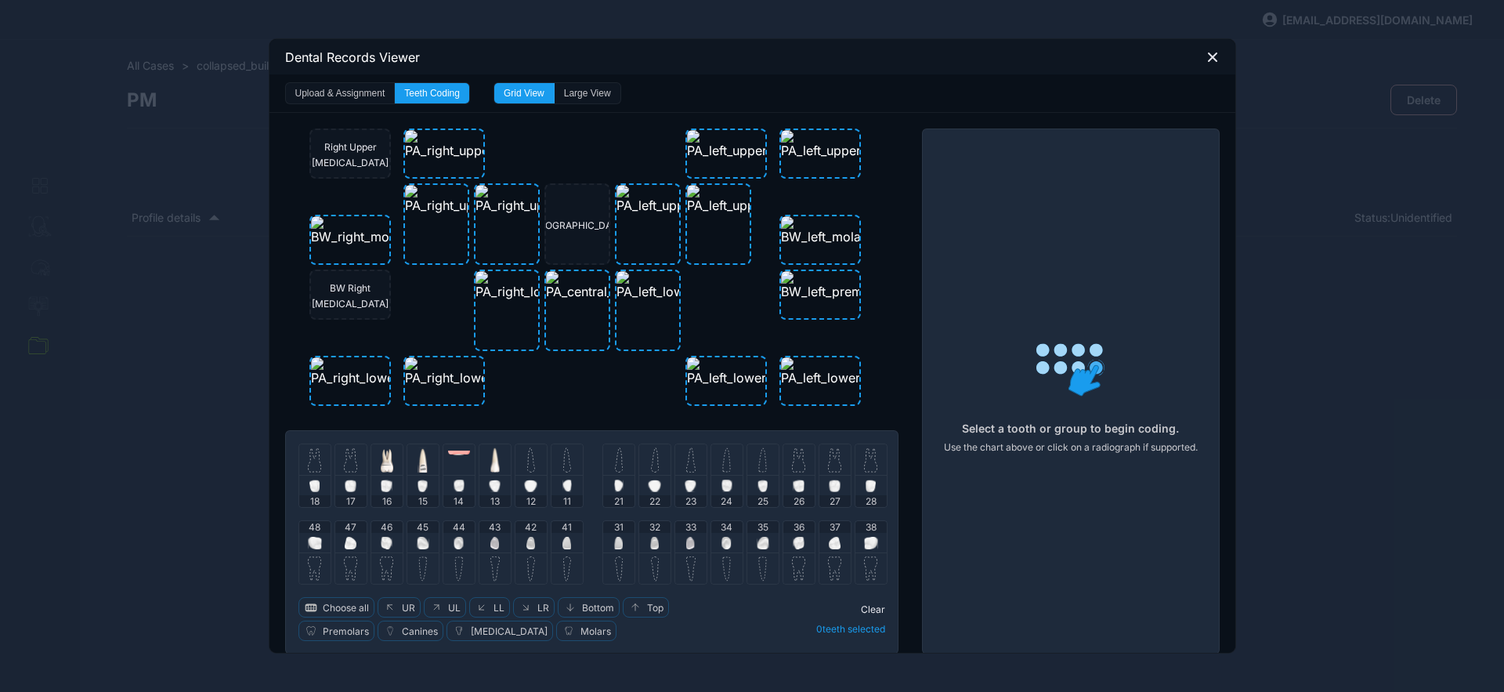
click at [527, 463] on img at bounding box center [531, 459] width 8 height 25
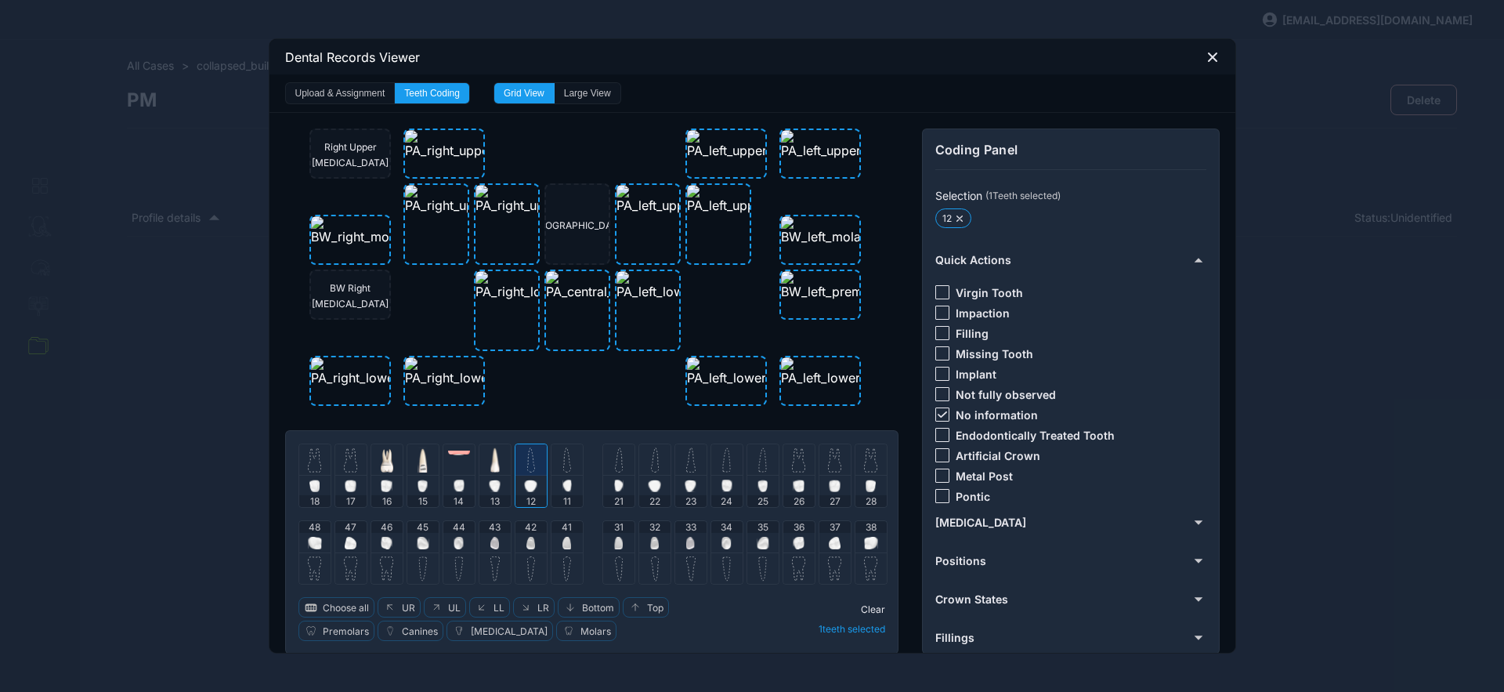
click at [563, 460] on img at bounding box center [567, 459] width 8 height 25
click at [615, 460] on img at bounding box center [619, 459] width 8 height 25
click at [937, 415] on icon at bounding box center [941, 414] width 9 height 6
drag, startPoint x: 936, startPoint y: 353, endPoint x: 921, endPoint y: 386, distance: 36.5
click at [936, 353] on div at bounding box center [943, 353] width 14 height 14
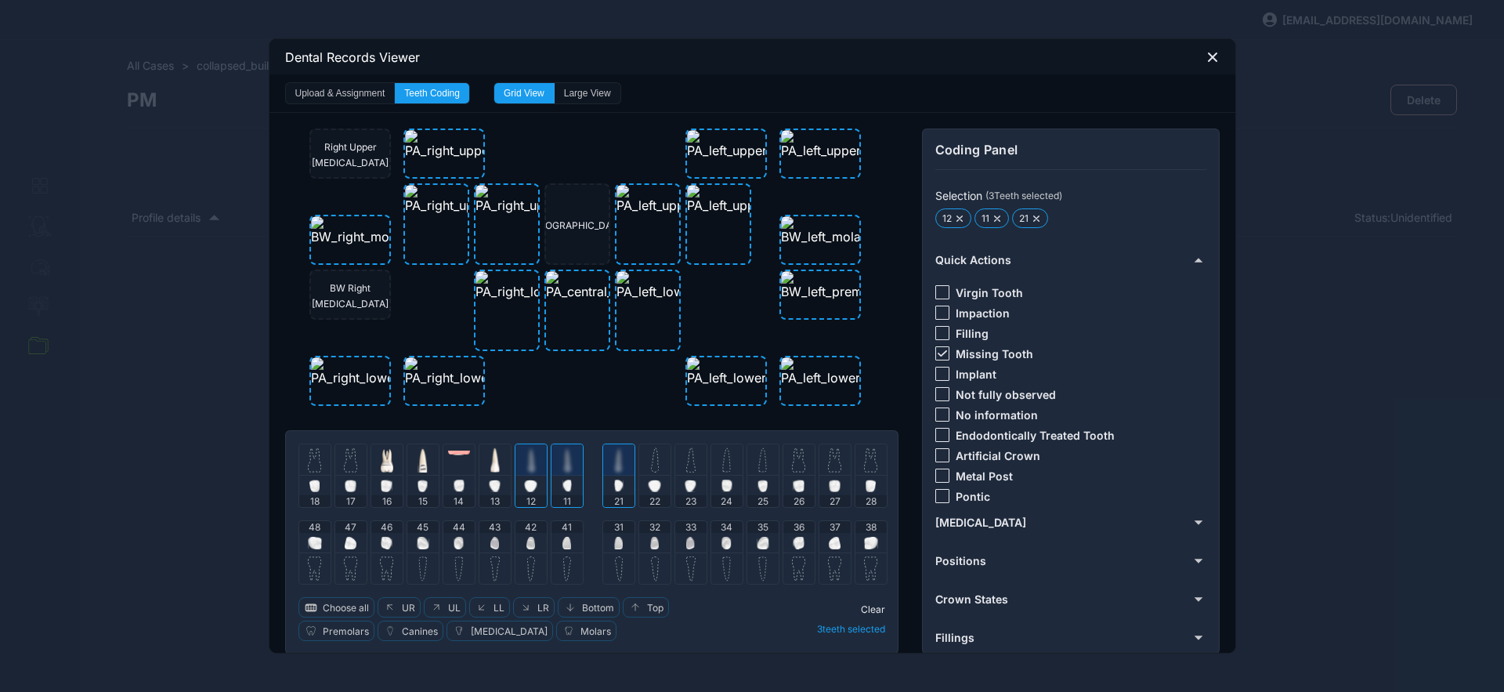
drag, startPoint x: 867, startPoint y: 606, endPoint x: 821, endPoint y: 560, distance: 64.8
click at [867, 606] on span "Clear" at bounding box center [873, 609] width 24 height 12
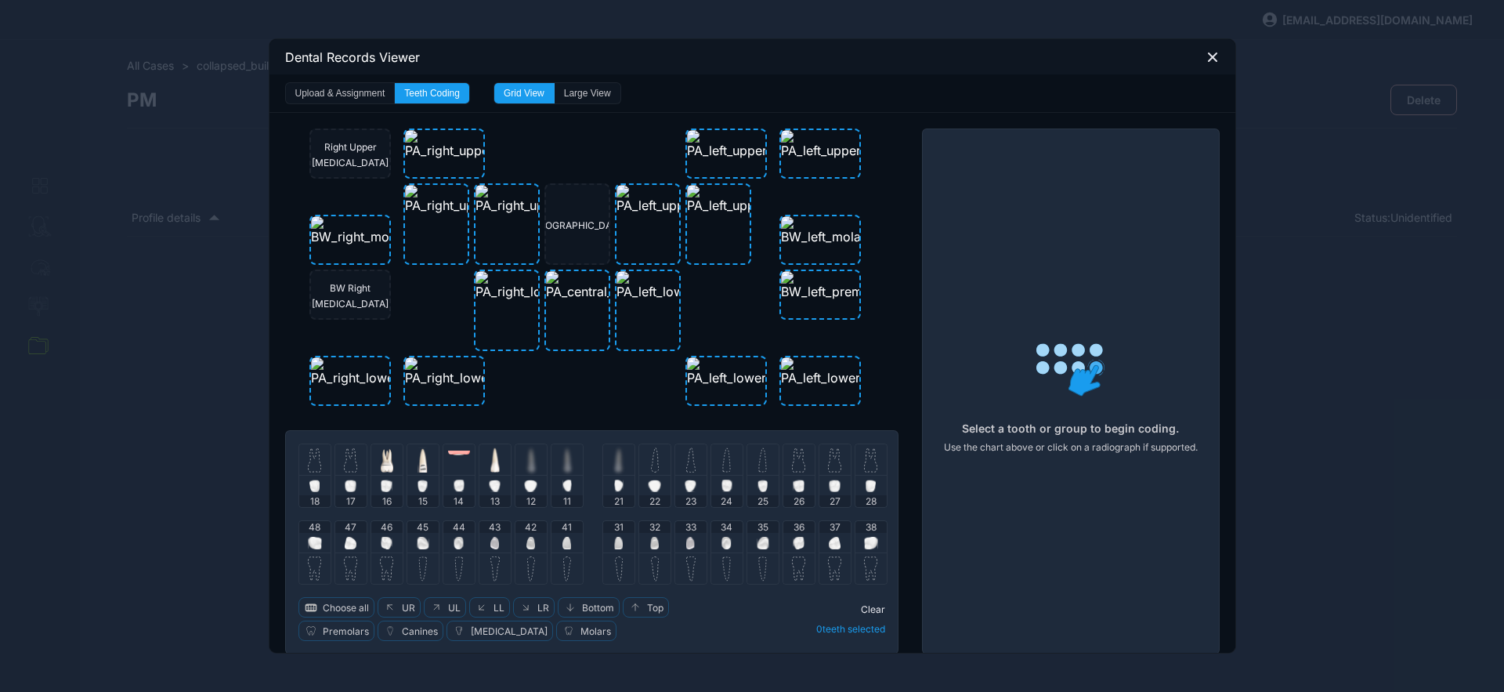
click at [653, 465] on div at bounding box center [654, 459] width 31 height 31
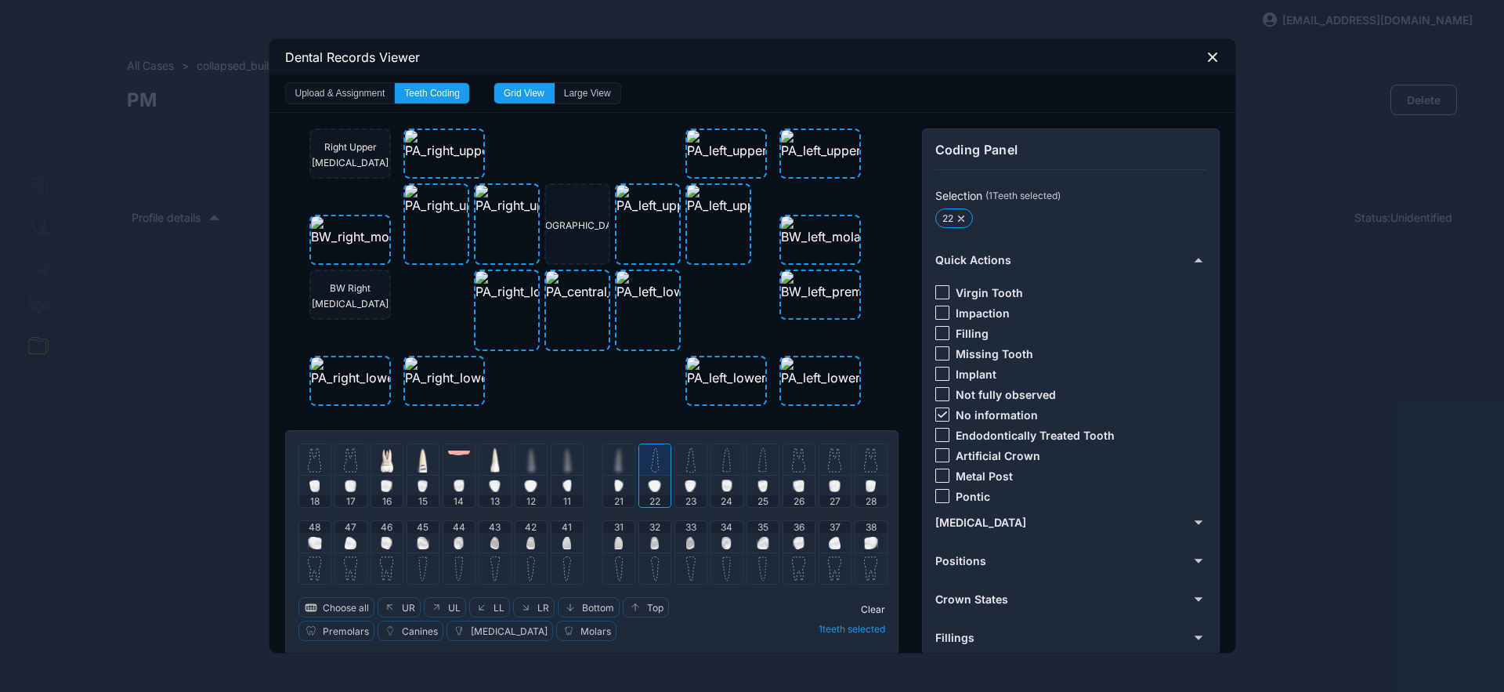
click at [686, 468] on img at bounding box center [690, 459] width 9 height 25
click at [938, 413] on icon at bounding box center [942, 414] width 9 height 6
click at [936, 296] on div at bounding box center [943, 292] width 14 height 14
click at [863, 604] on span "Clear" at bounding box center [873, 609] width 24 height 12
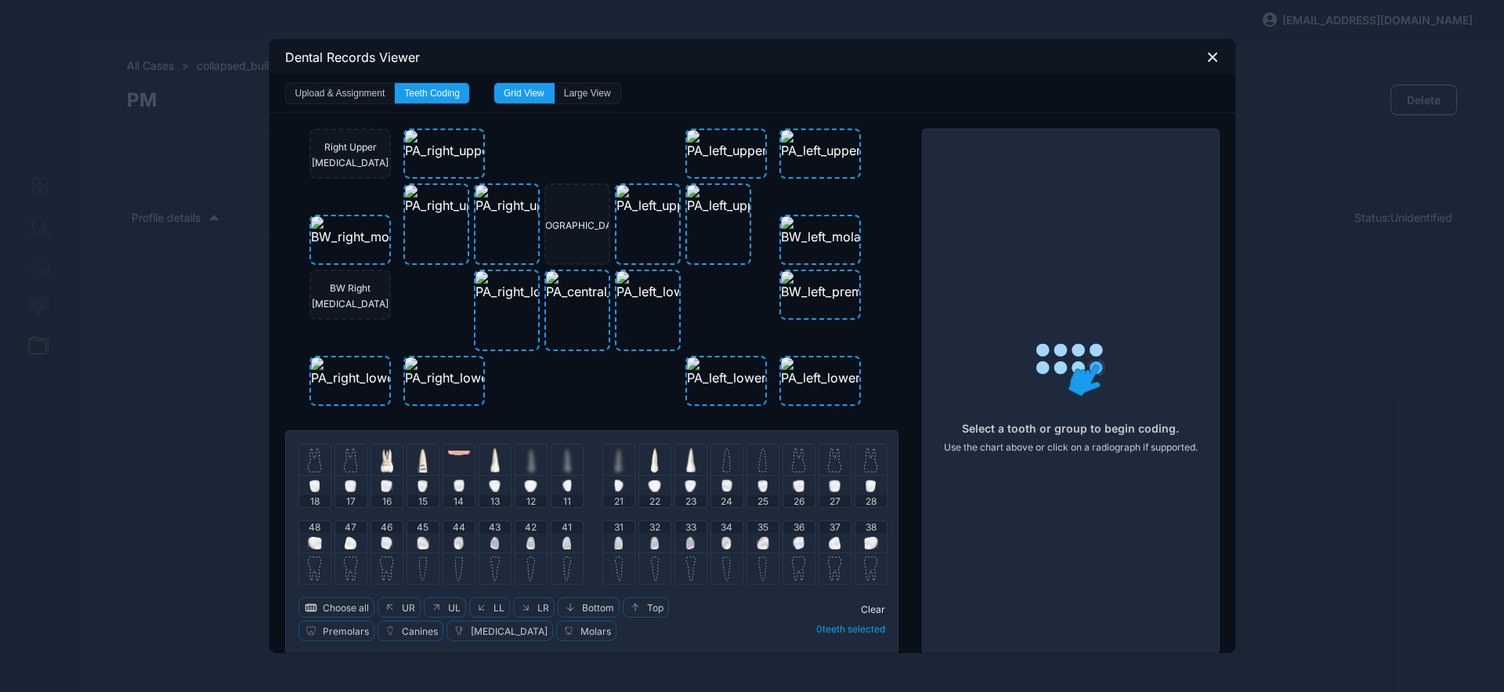
click at [726, 465] on div at bounding box center [726, 459] width 31 height 31
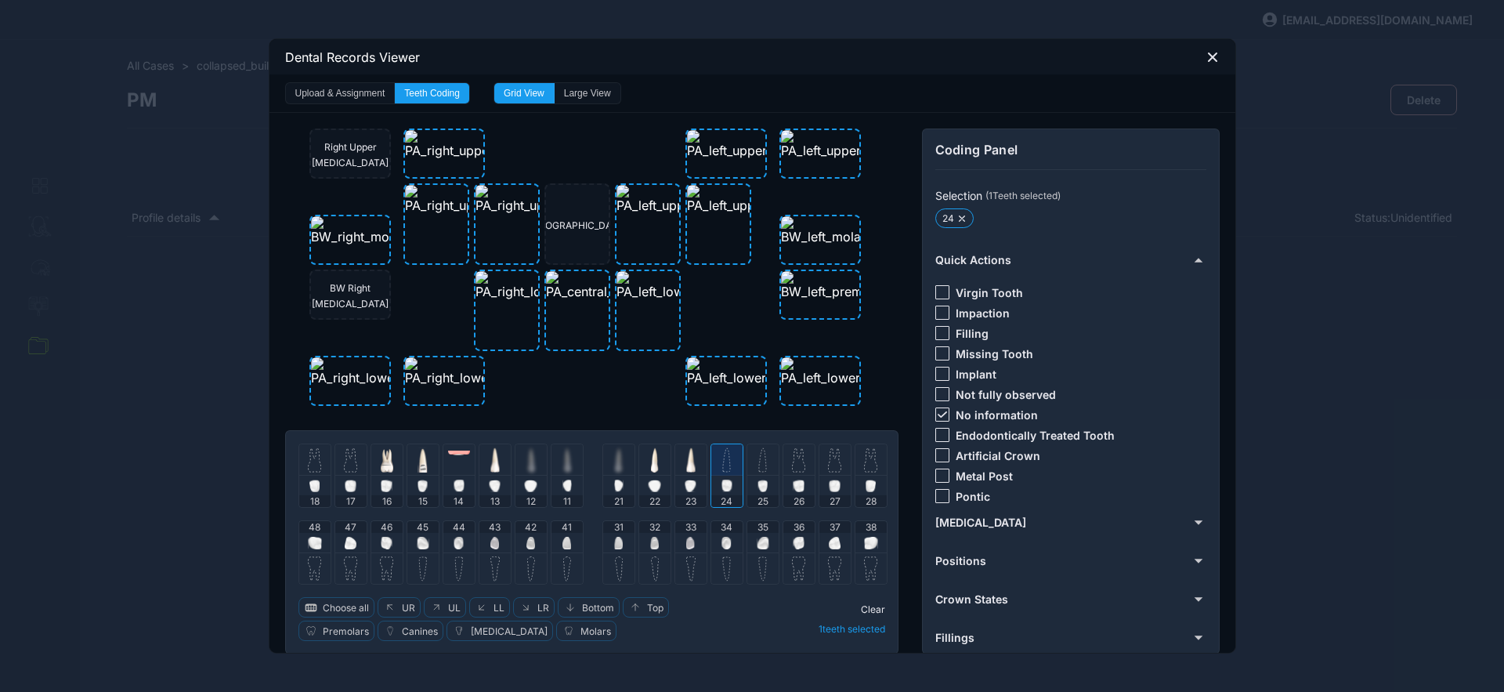
click at [758, 461] on img at bounding box center [762, 459] width 9 height 25
click at [940, 411] on div at bounding box center [943, 414] width 14 height 14
click at [938, 333] on div at bounding box center [943, 333] width 14 height 14
click at [862, 607] on span "Clear" at bounding box center [873, 609] width 24 height 12
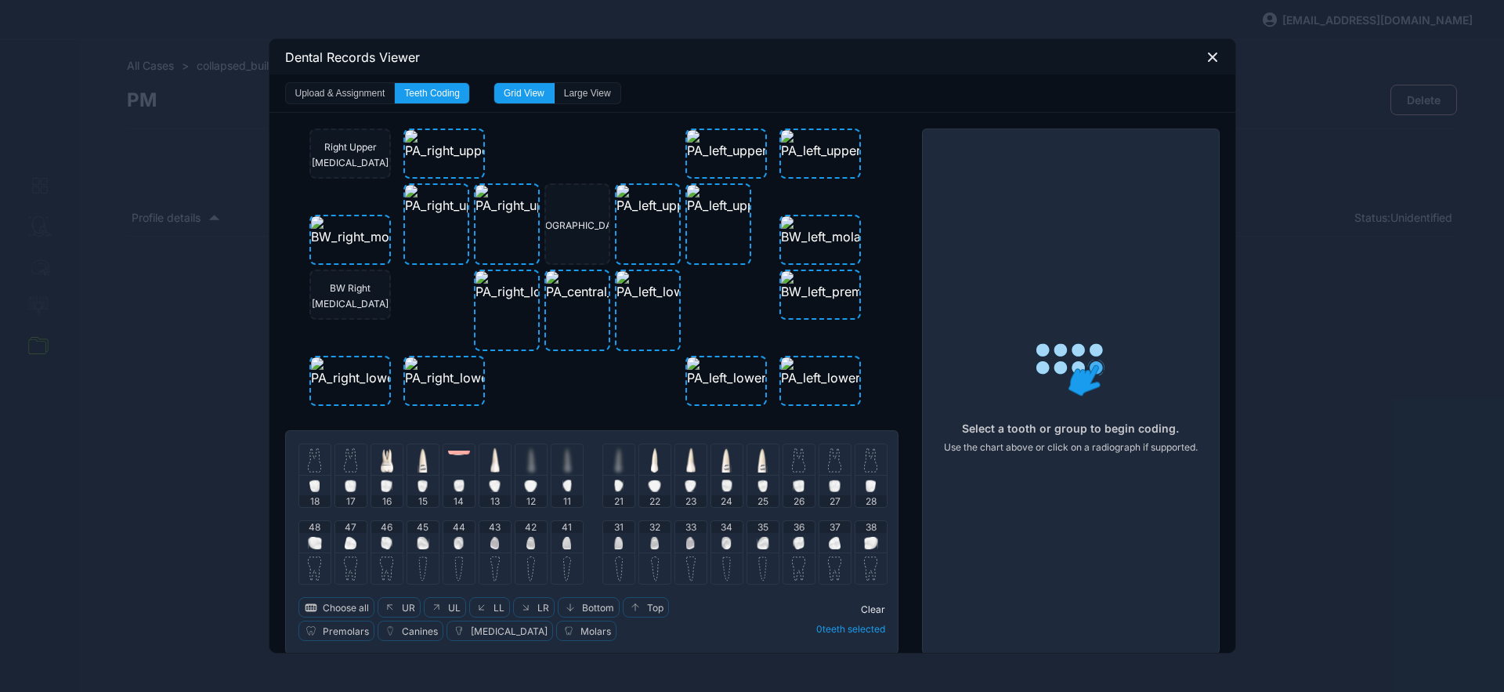
click at [806, 454] on div at bounding box center [799, 459] width 31 height 31
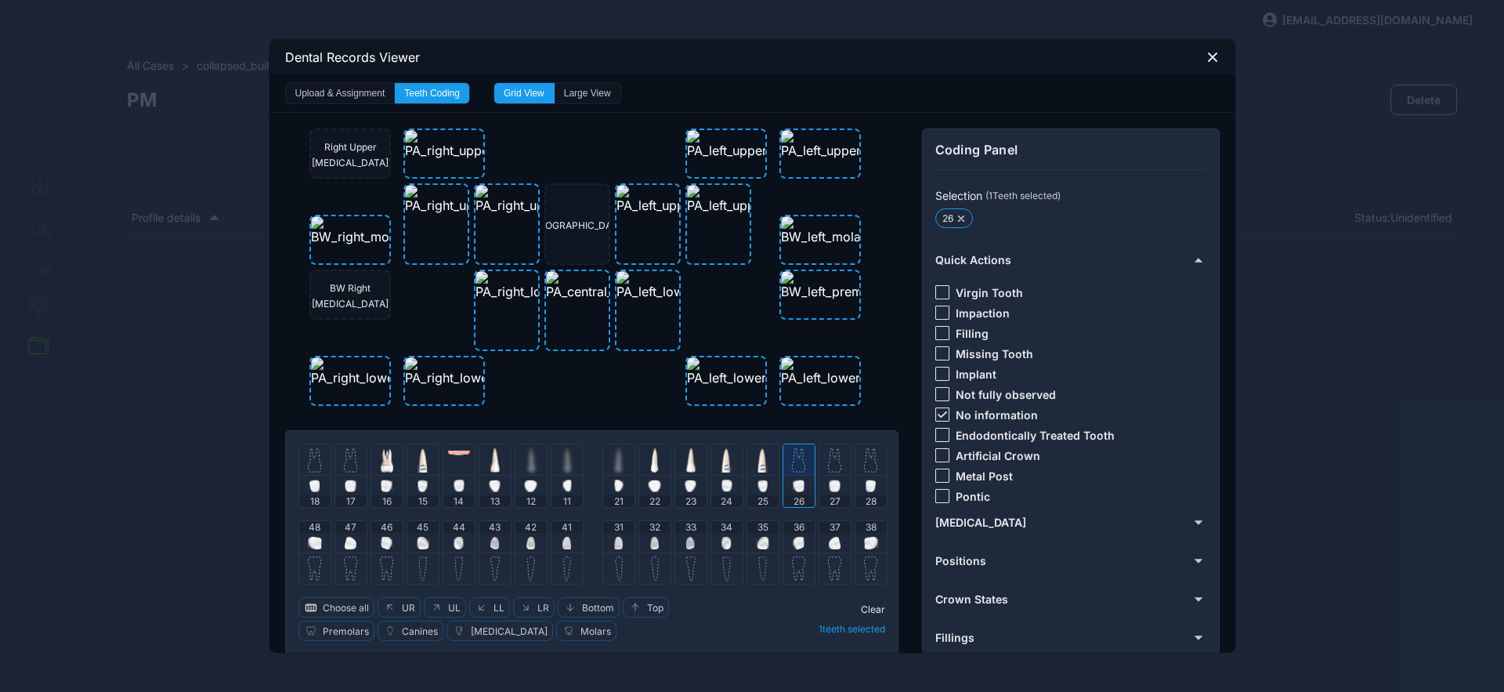
click at [833, 459] on img at bounding box center [834, 459] width 13 height 25
drag, startPoint x: 940, startPoint y: 406, endPoint x: 942, endPoint y: 368, distance: 37.6
click at [939, 407] on div at bounding box center [943, 414] width 14 height 14
drag, startPoint x: 939, startPoint y: 328, endPoint x: 924, endPoint y: 353, distance: 29.6
click at [939, 328] on div at bounding box center [943, 333] width 14 height 14
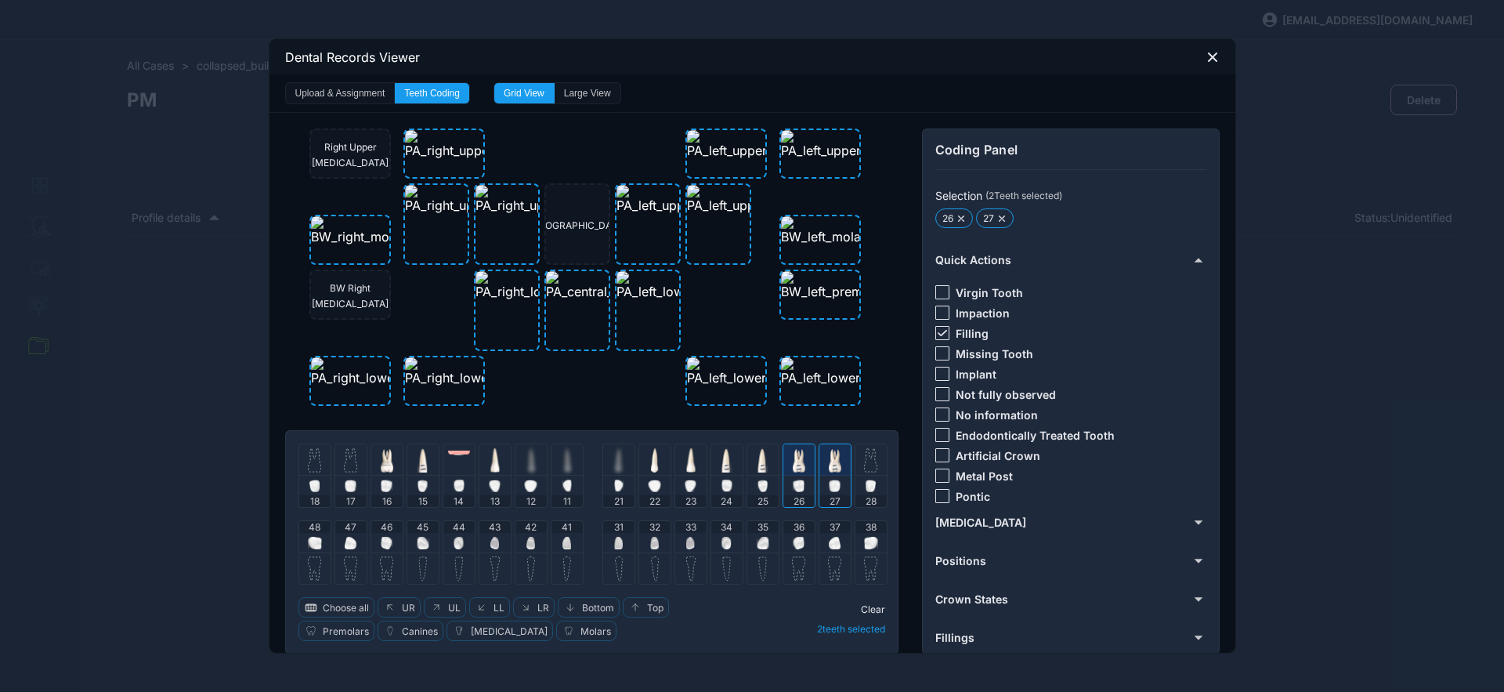
drag, startPoint x: 868, startPoint y: 609, endPoint x: 868, endPoint y: 599, distance: 10.2
click at [868, 608] on span "Clear" at bounding box center [873, 609] width 24 height 12
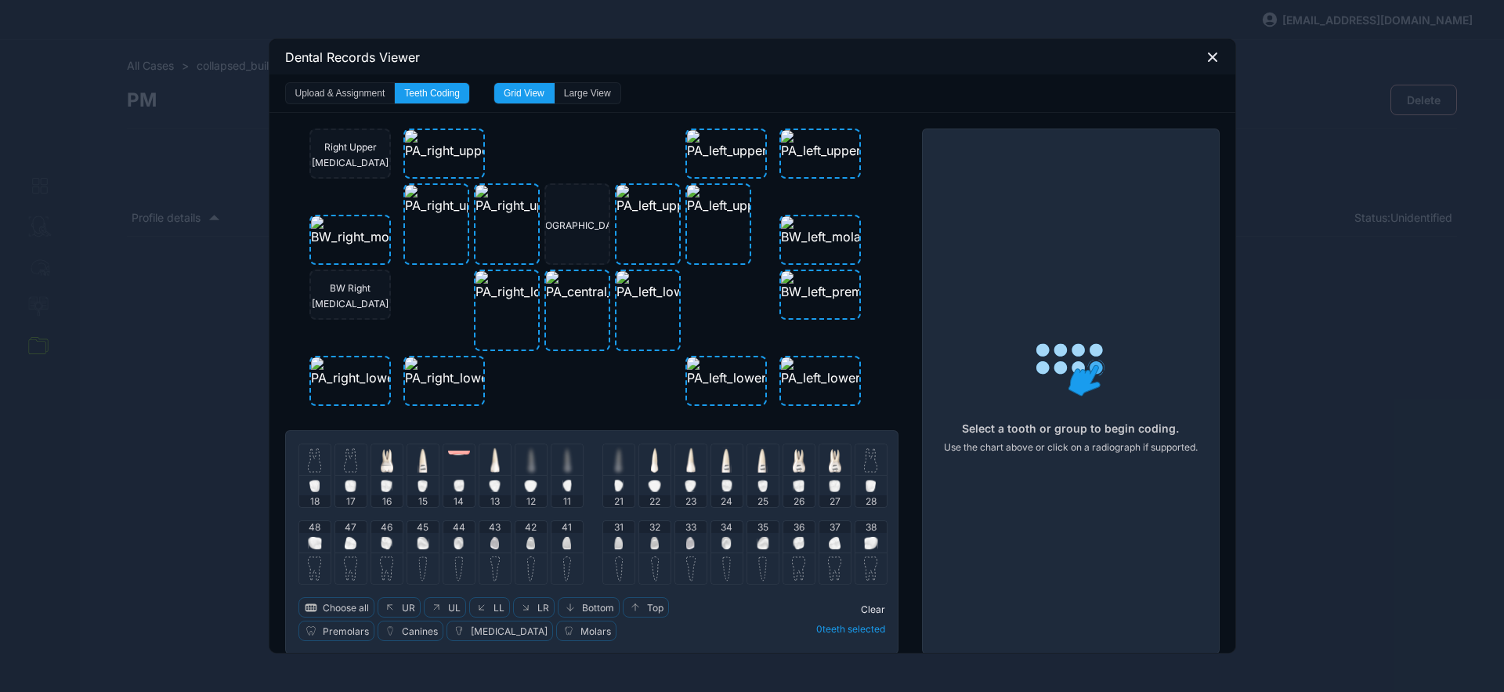
click at [867, 469] on img at bounding box center [870, 459] width 13 height 25
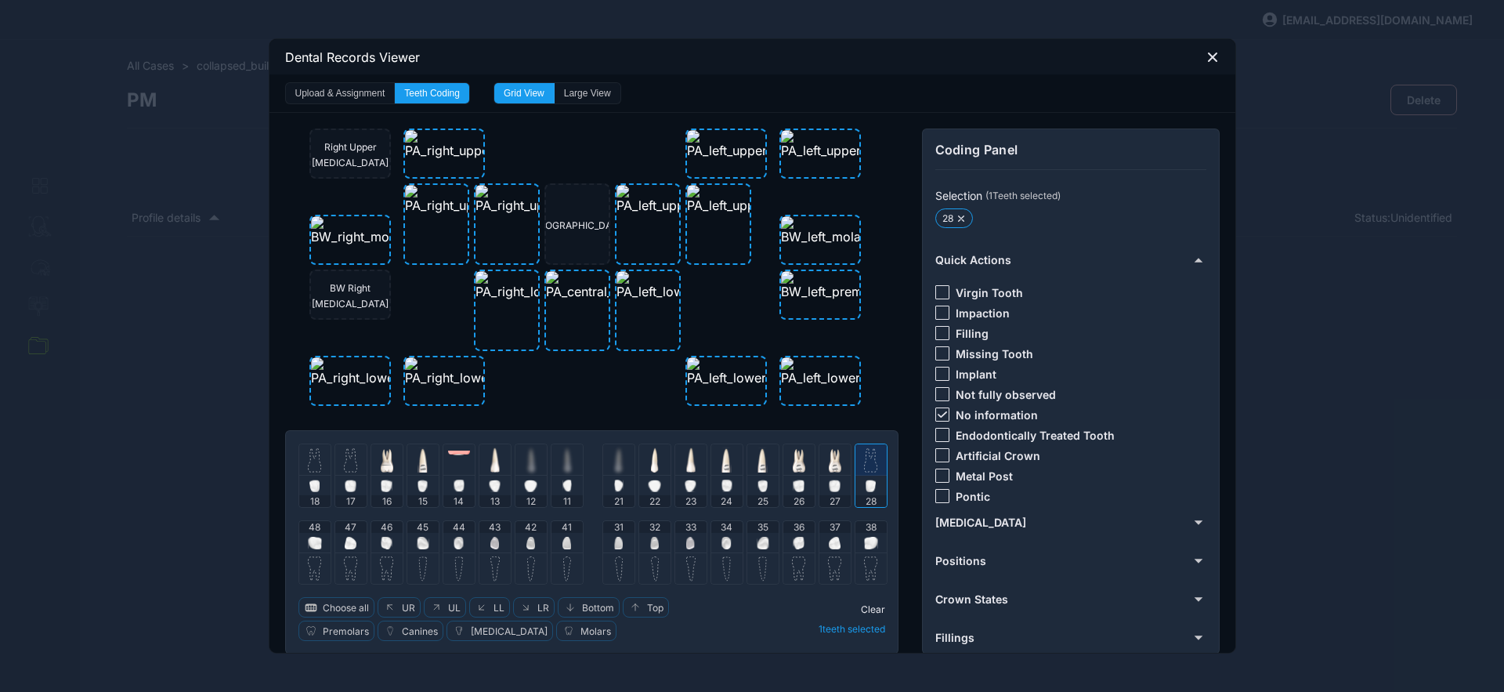
click at [939, 410] on div at bounding box center [943, 414] width 14 height 14
drag, startPoint x: 939, startPoint y: 292, endPoint x: 918, endPoint y: 313, distance: 29.4
click at [939, 292] on div at bounding box center [943, 292] width 14 height 14
click at [865, 609] on span "Clear" at bounding box center [873, 609] width 24 height 12
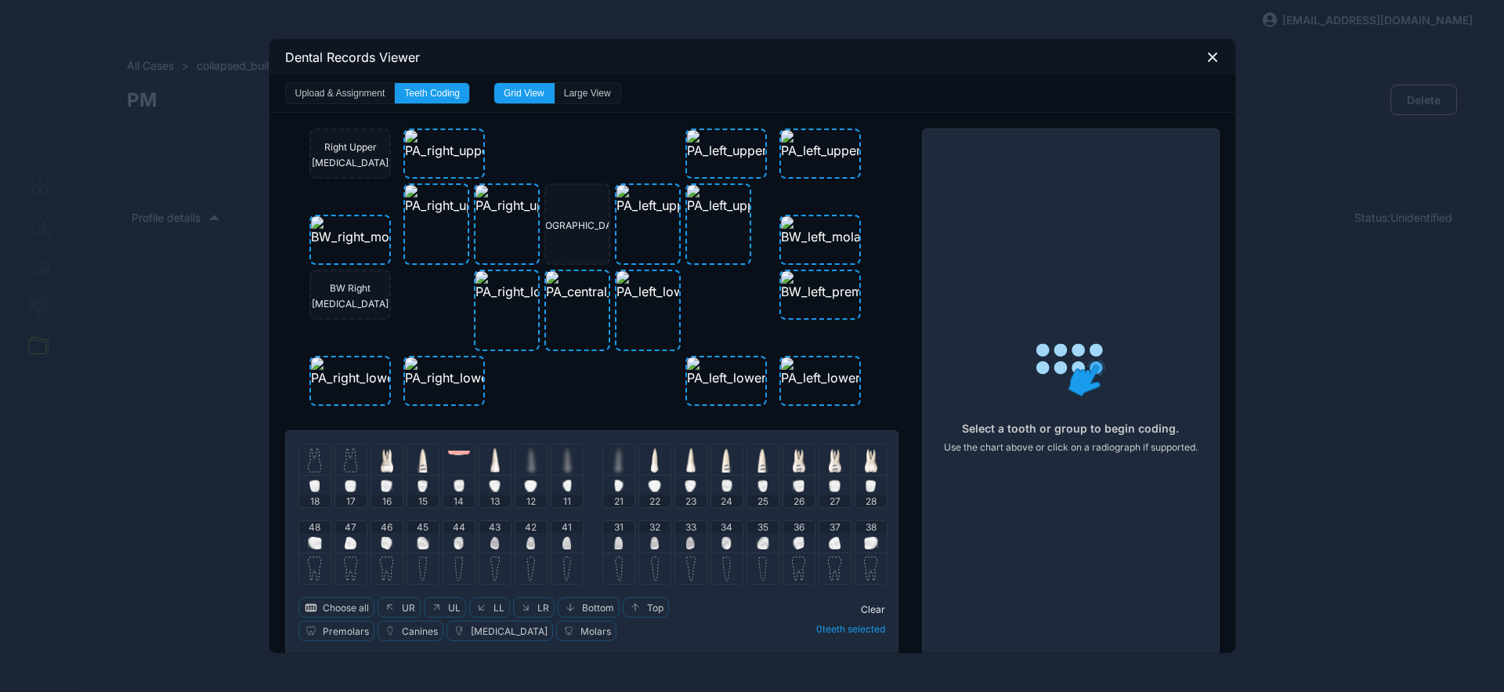
click at [315, 541] on div "48" at bounding box center [314, 536] width 31 height 31
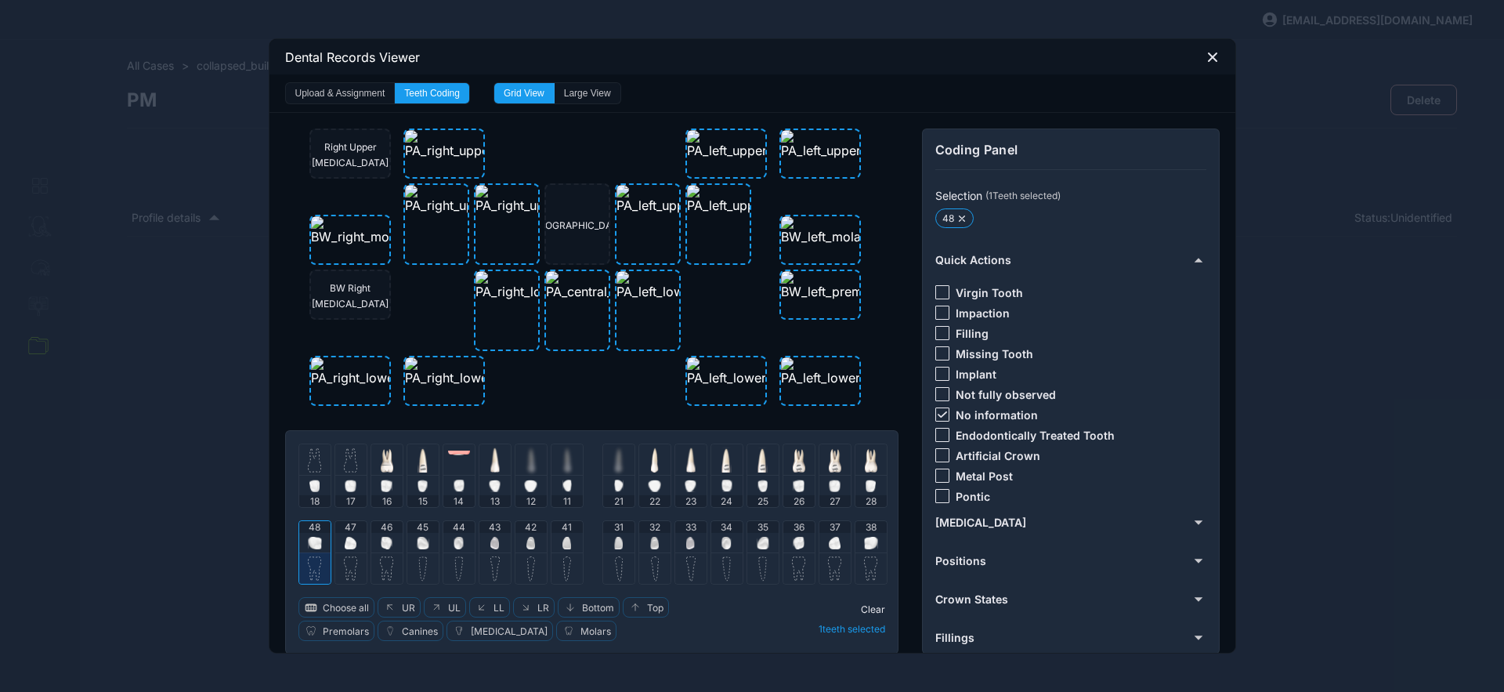
click at [939, 410] on div at bounding box center [943, 414] width 14 height 14
click at [942, 292] on div at bounding box center [943, 292] width 14 height 14
click at [866, 604] on span "Clear" at bounding box center [873, 609] width 24 height 12
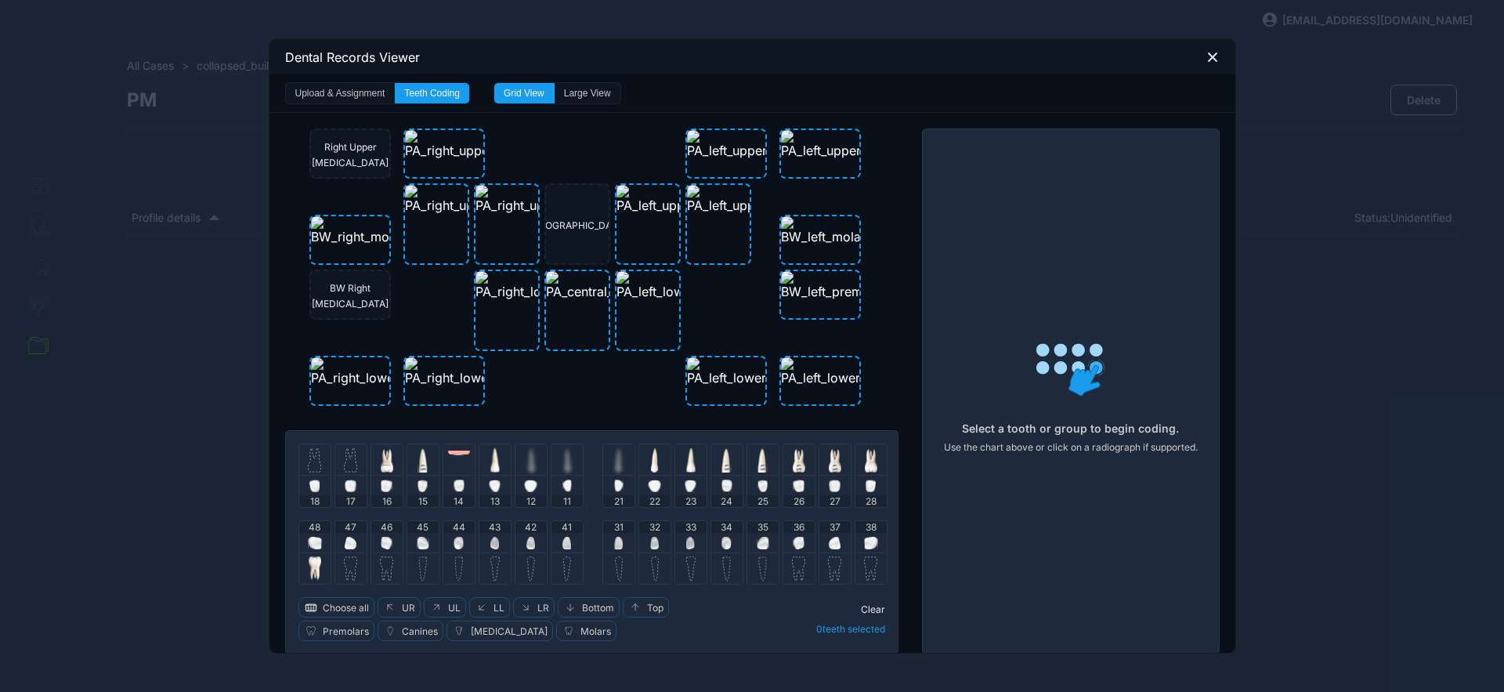
click at [349, 538] on img at bounding box center [351, 543] width 12 height 13
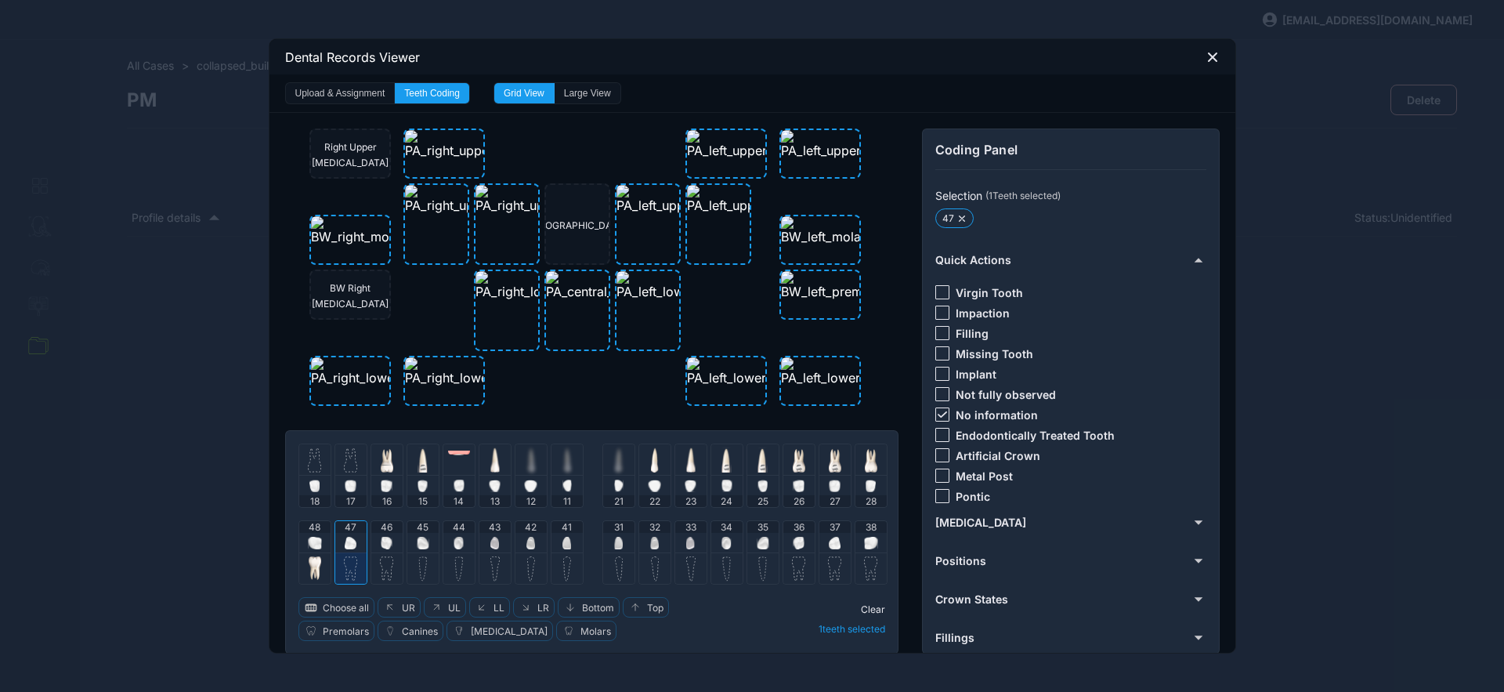
click at [407, 541] on div "45" at bounding box center [422, 536] width 31 height 31
click at [938, 416] on icon at bounding box center [942, 414] width 9 height 6
click at [936, 449] on div at bounding box center [943, 455] width 14 height 14
drag, startPoint x: 872, startPoint y: 609, endPoint x: 832, endPoint y: 613, distance: 40.2
click at [872, 608] on span "Clear" at bounding box center [873, 609] width 24 height 12
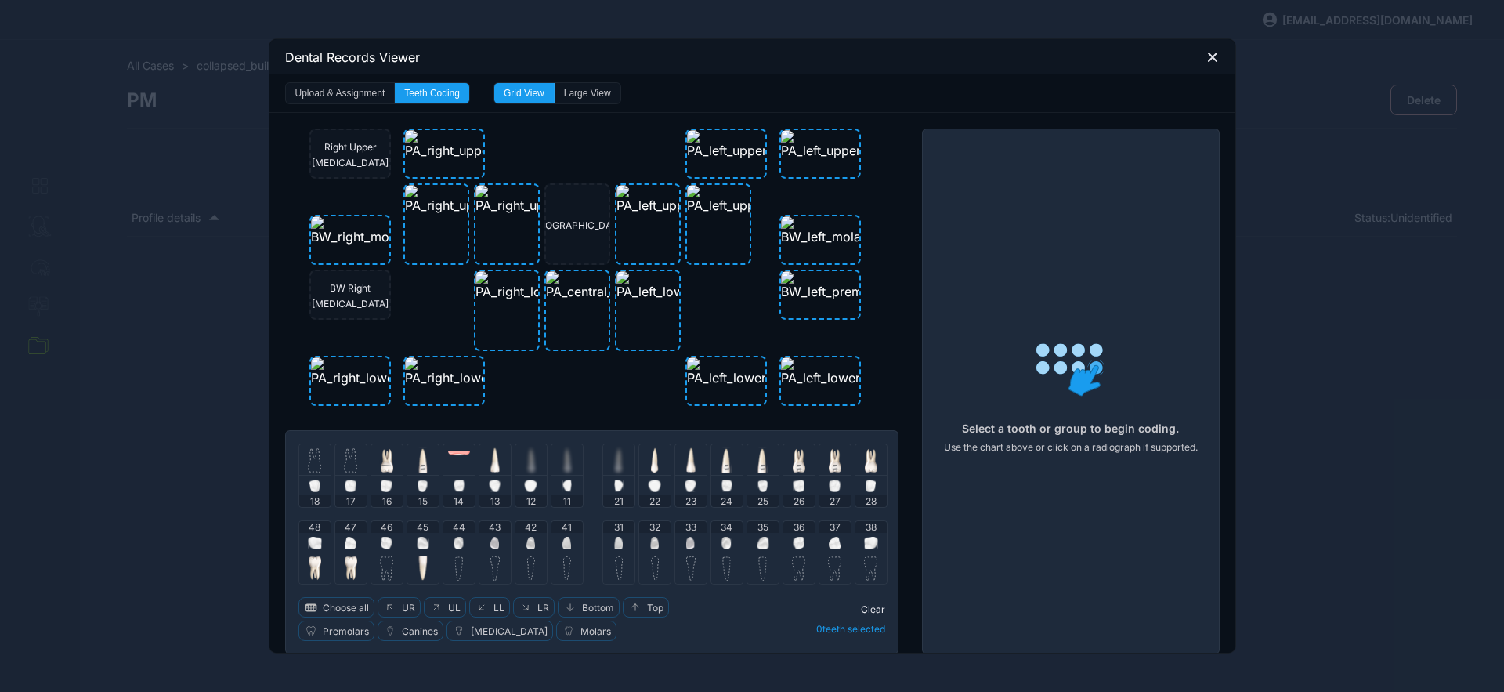
click at [381, 539] on img at bounding box center [387, 543] width 12 height 13
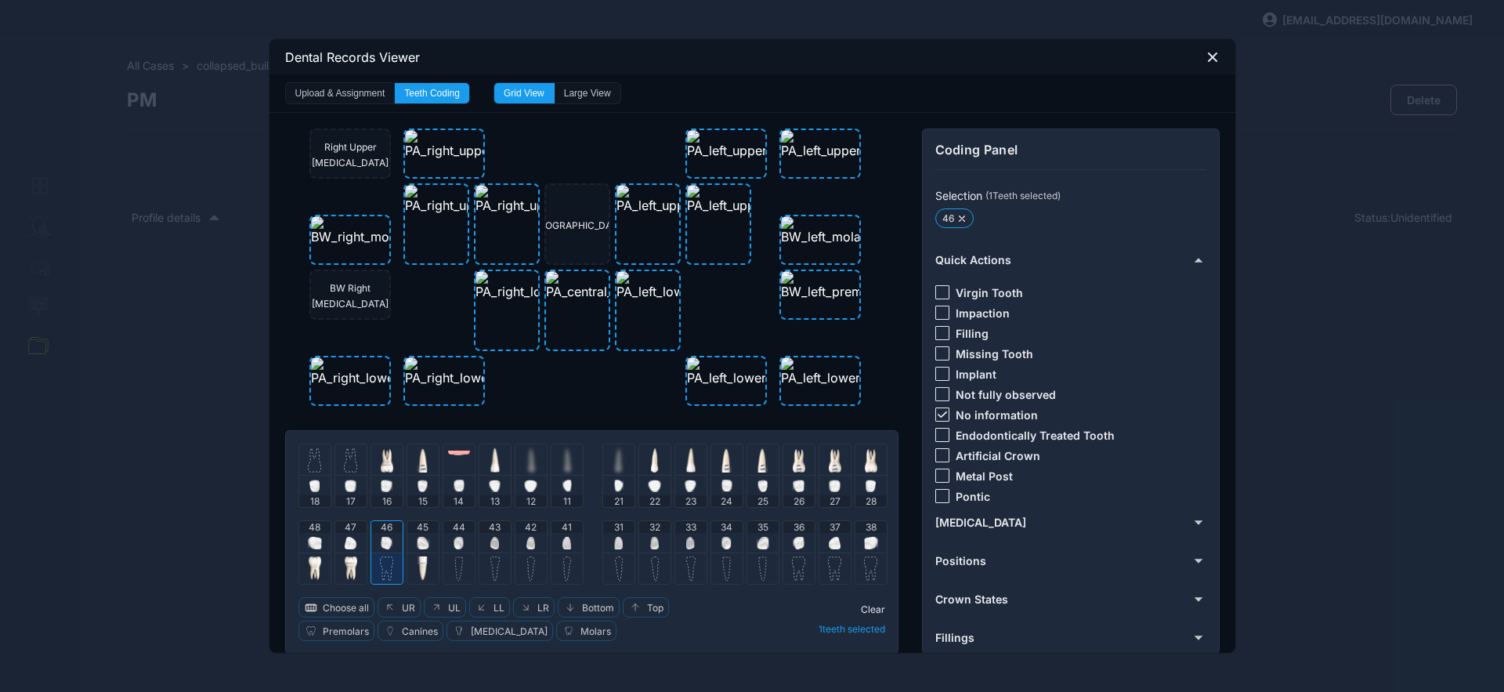
click at [937, 477] on div at bounding box center [943, 476] width 14 height 14
click at [867, 609] on span "Clear" at bounding box center [873, 609] width 24 height 12
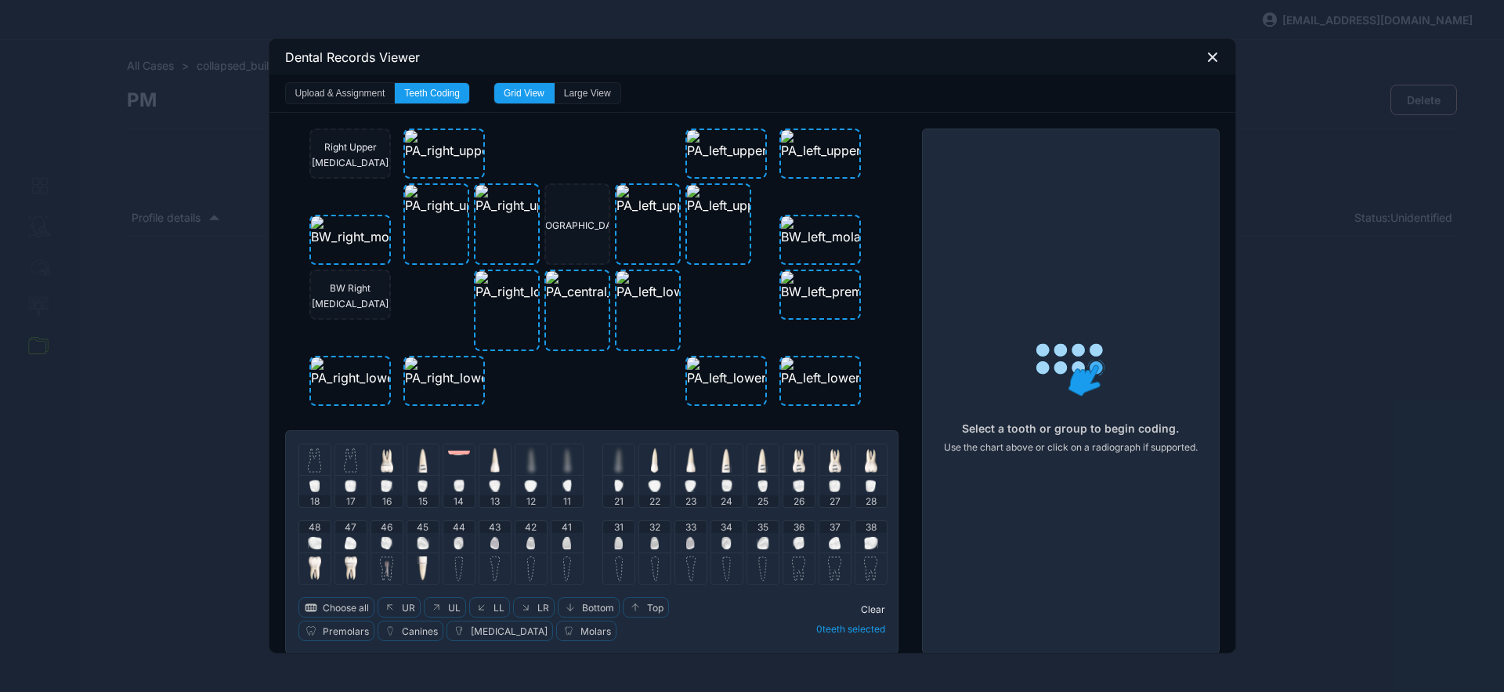
click at [454, 546] on img at bounding box center [459, 543] width 10 height 13
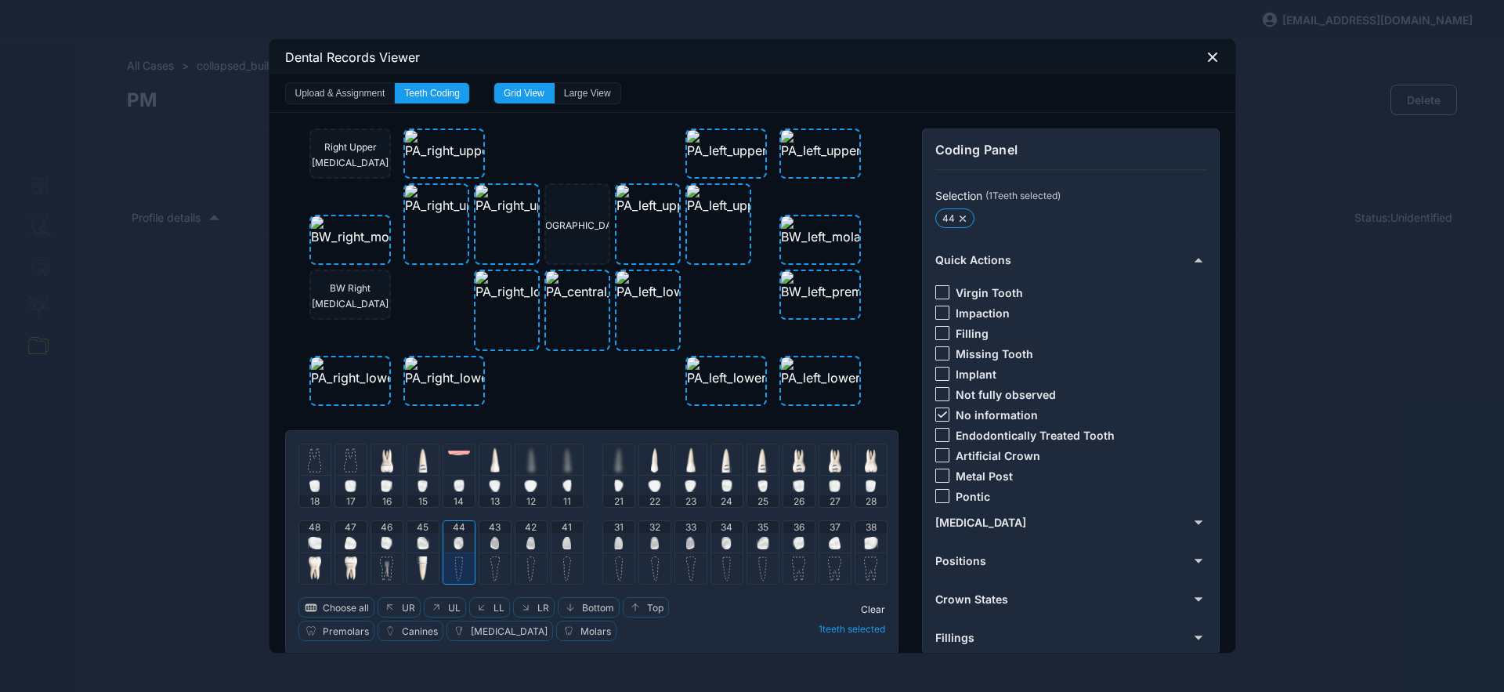
click at [459, 541] on div "44" at bounding box center [458, 536] width 31 height 31
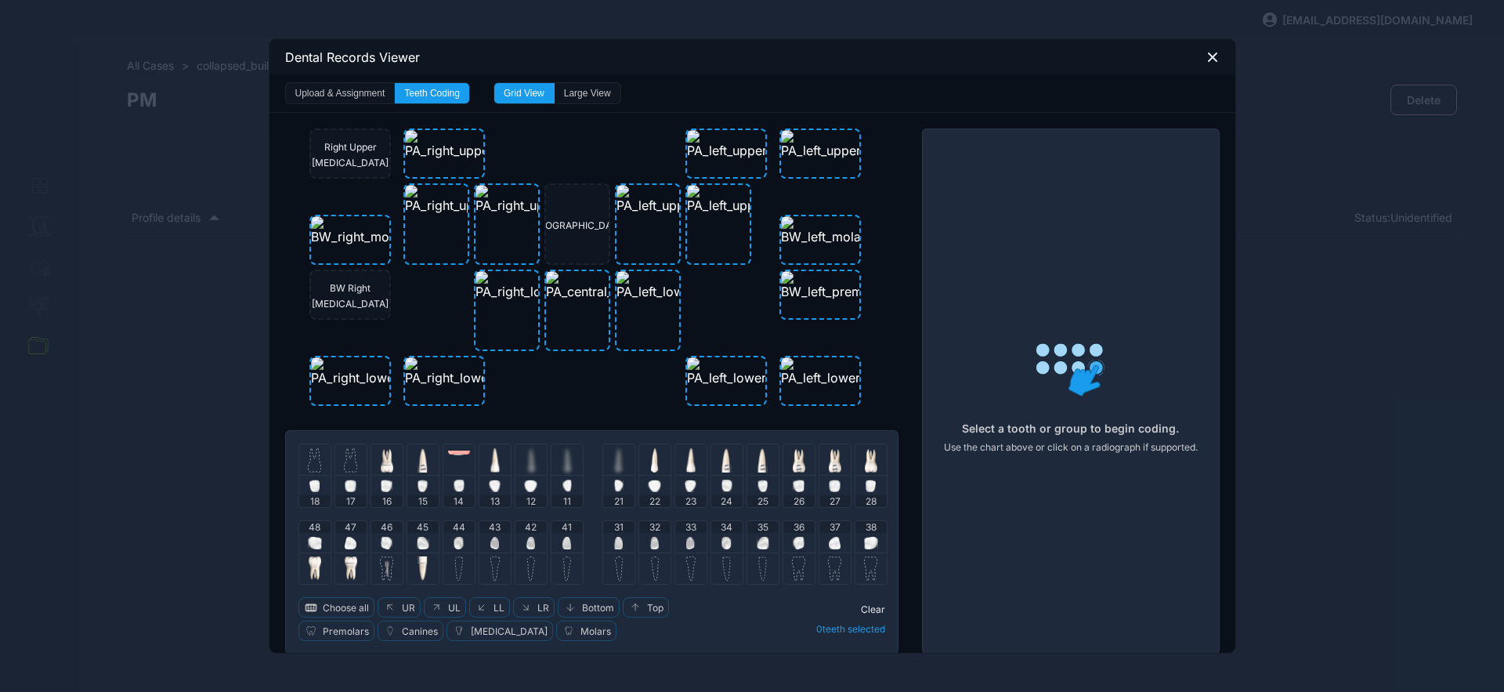
click at [454, 545] on img at bounding box center [459, 543] width 10 height 13
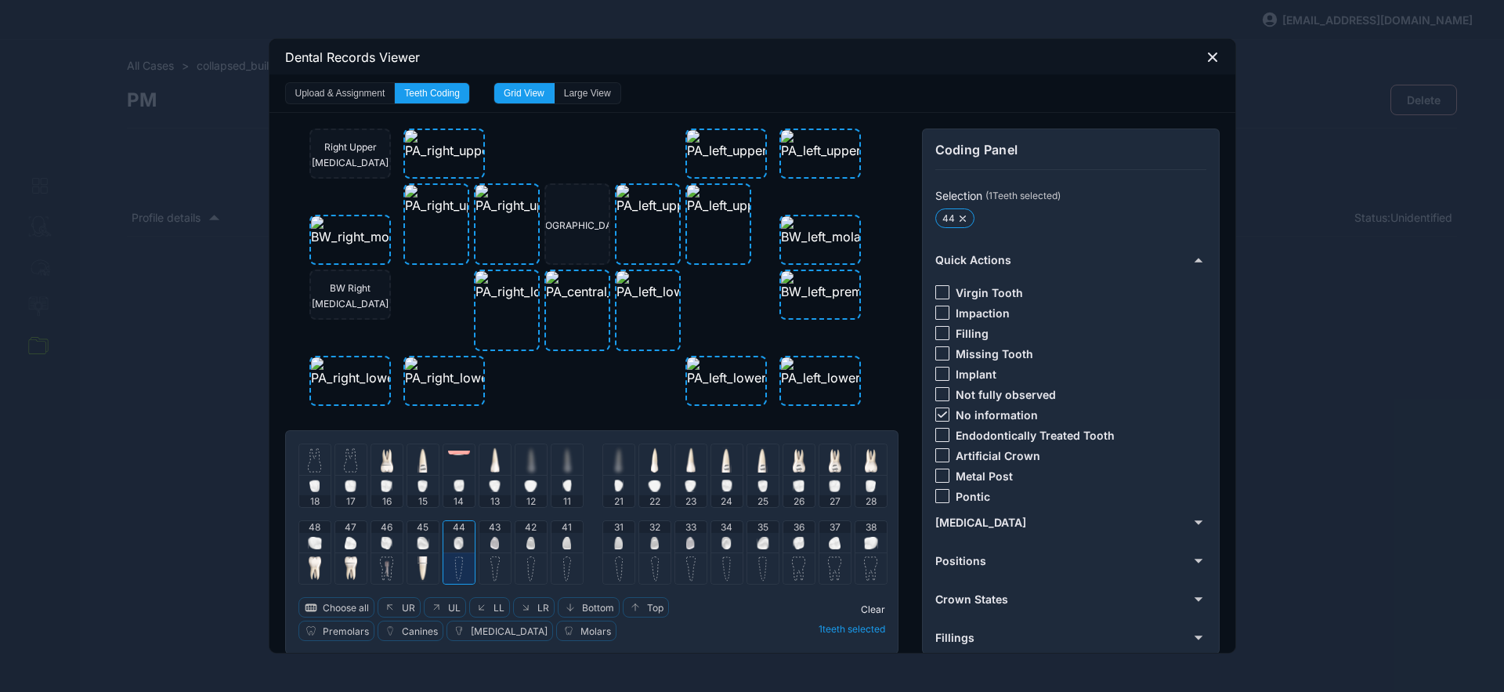
click at [492, 542] on img at bounding box center [495, 543] width 9 height 13
click at [530, 536] on div "42" at bounding box center [531, 536] width 31 height 31
click at [552, 543] on div "41" at bounding box center [567, 536] width 31 height 31
click at [605, 535] on div "31" at bounding box center [618, 536] width 31 height 31
drag, startPoint x: 643, startPoint y: 543, endPoint x: 667, endPoint y: 546, distance: 23.7
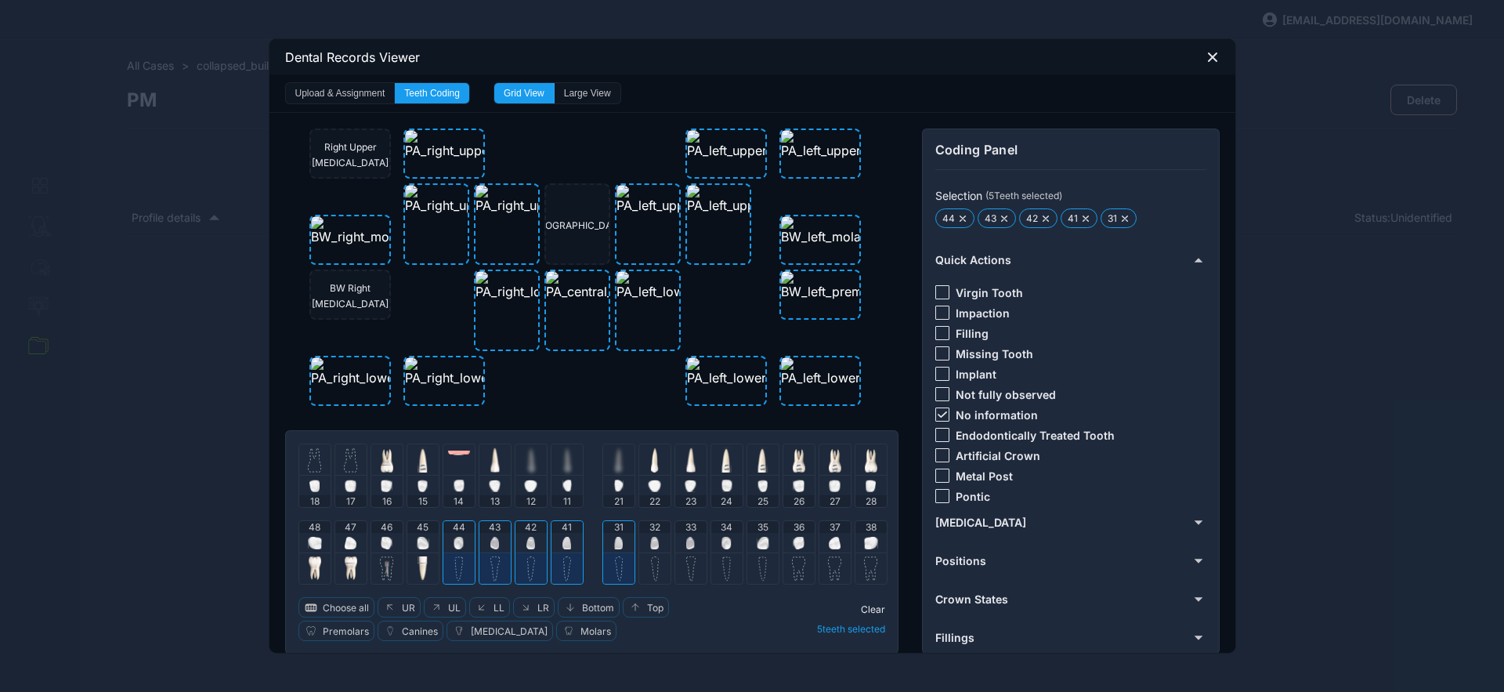
click at [650, 544] on img at bounding box center [654, 543] width 9 height 13
drag, startPoint x: 682, startPoint y: 542, endPoint x: 701, endPoint y: 537, distance: 20.3
click at [686, 542] on img at bounding box center [690, 543] width 9 height 13
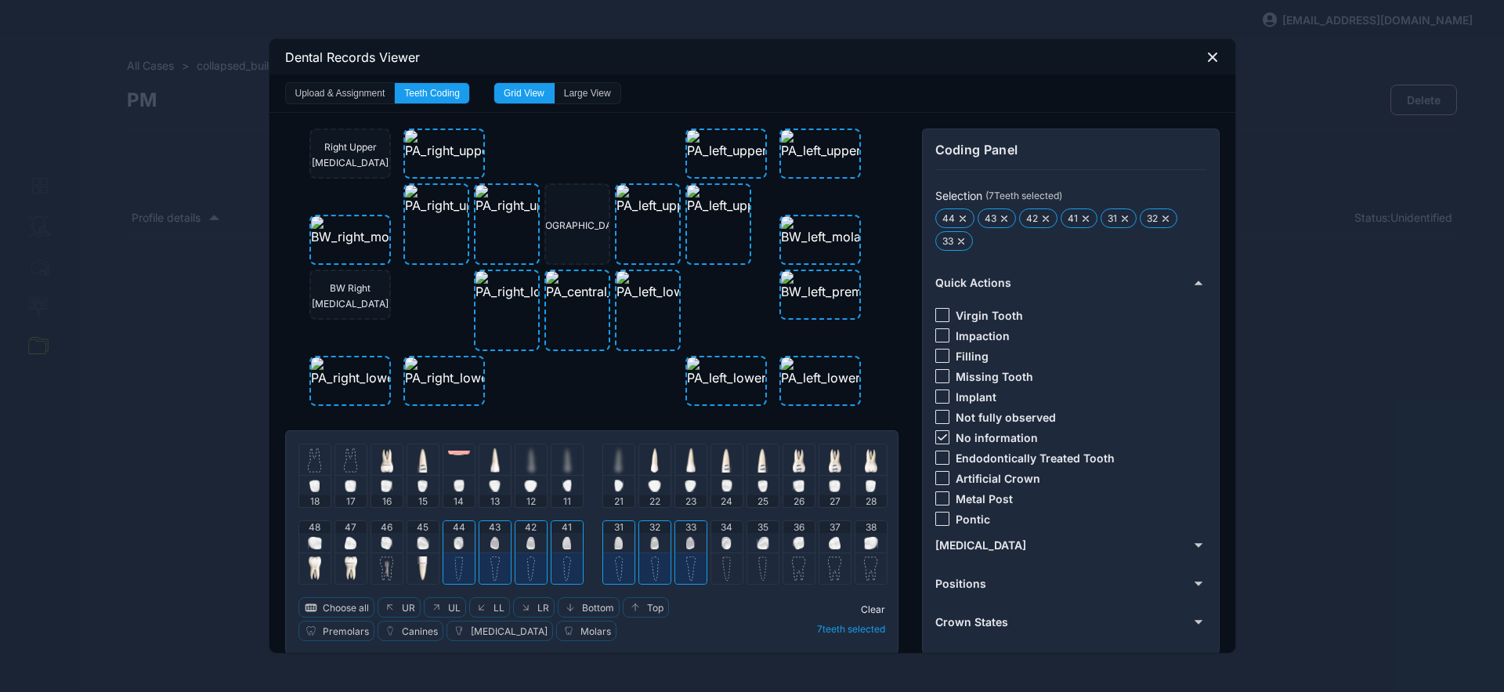
click at [722, 537] on img at bounding box center [727, 543] width 10 height 13
drag, startPoint x: 762, startPoint y: 536, endPoint x: 768, endPoint y: 548, distance: 14.0
click at [762, 537] on img at bounding box center [763, 543] width 13 height 13
click at [869, 607] on span "Clear" at bounding box center [873, 609] width 24 height 12
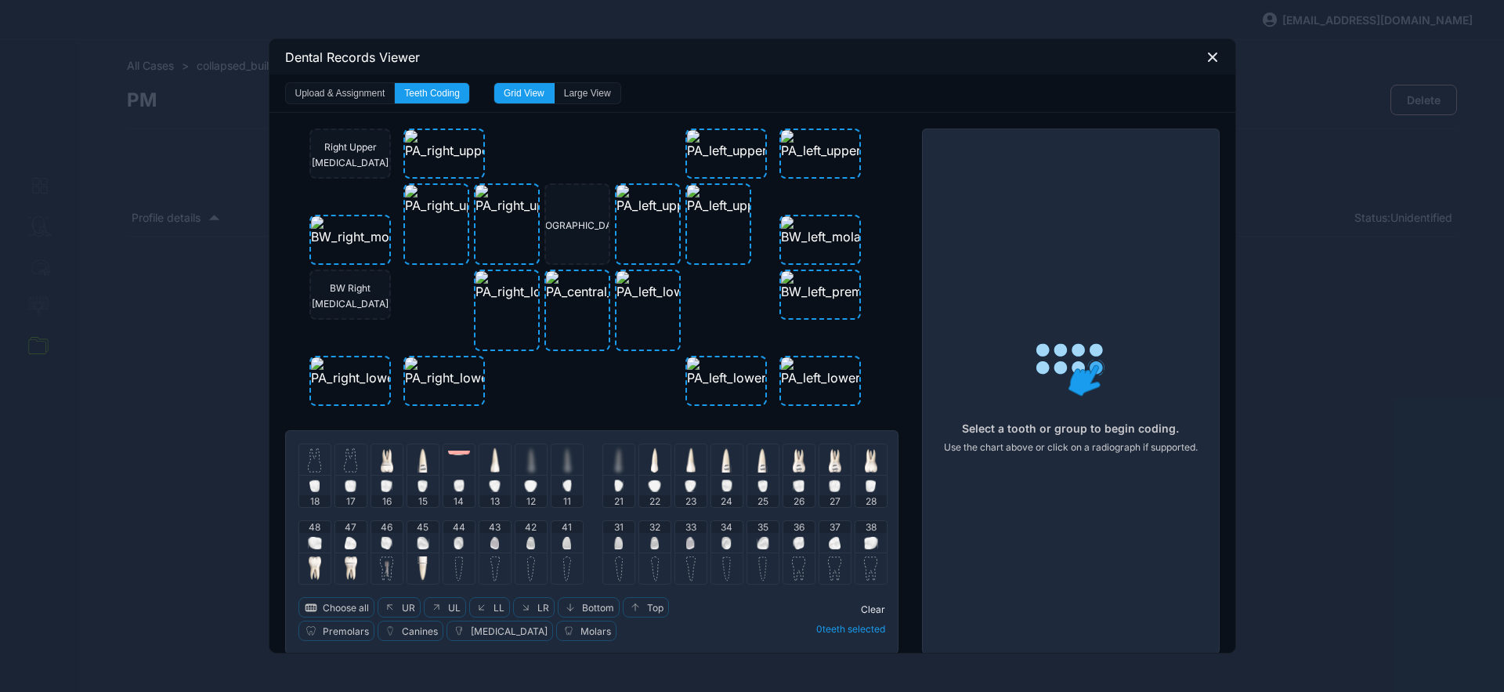
click at [454, 542] on img at bounding box center [459, 543] width 10 height 13
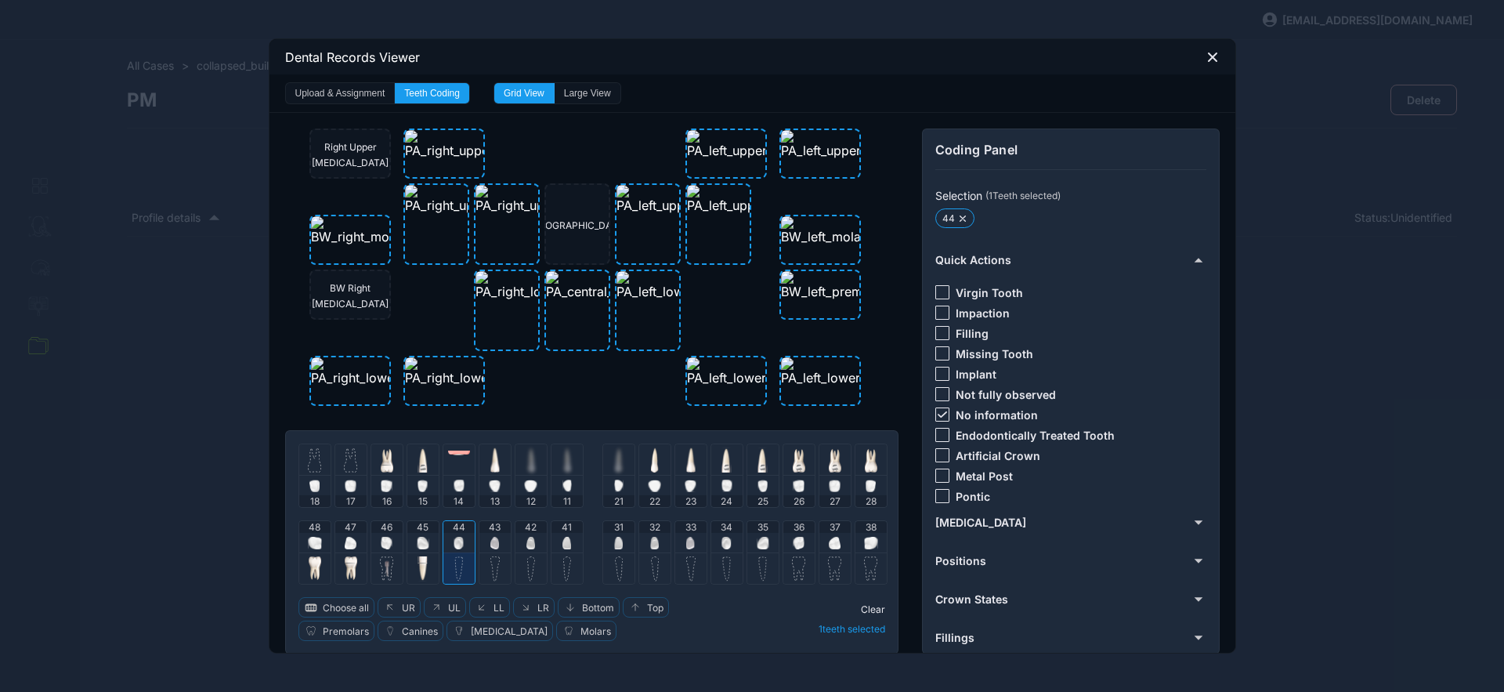
click at [480, 541] on div "43" at bounding box center [495, 536] width 31 height 31
click at [565, 541] on img at bounding box center [567, 543] width 9 height 13
drag, startPoint x: 543, startPoint y: 546, endPoint x: 523, endPoint y: 547, distance: 20.4
click at [541, 546] on div "48 47 46 45 44 43 42 41" at bounding box center [441, 552] width 285 height 64
drag, startPoint x: 523, startPoint y: 546, endPoint x: 533, endPoint y: 545, distance: 9.5
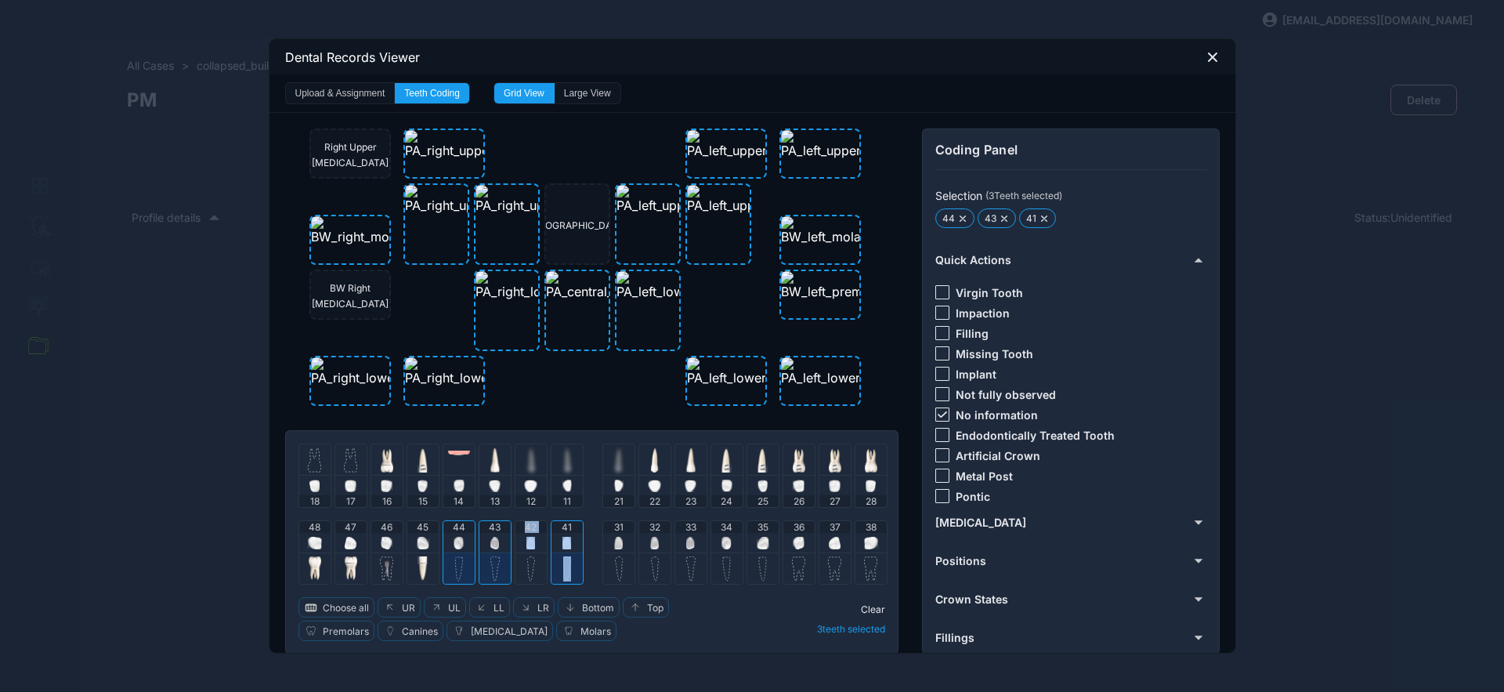
click at [527, 546] on img at bounding box center [531, 543] width 9 height 13
click at [603, 535] on div "31" at bounding box center [618, 536] width 31 height 31
click at [690, 541] on div "33" at bounding box center [690, 536] width 31 height 31
click at [657, 545] on div "32" at bounding box center [654, 536] width 31 height 31
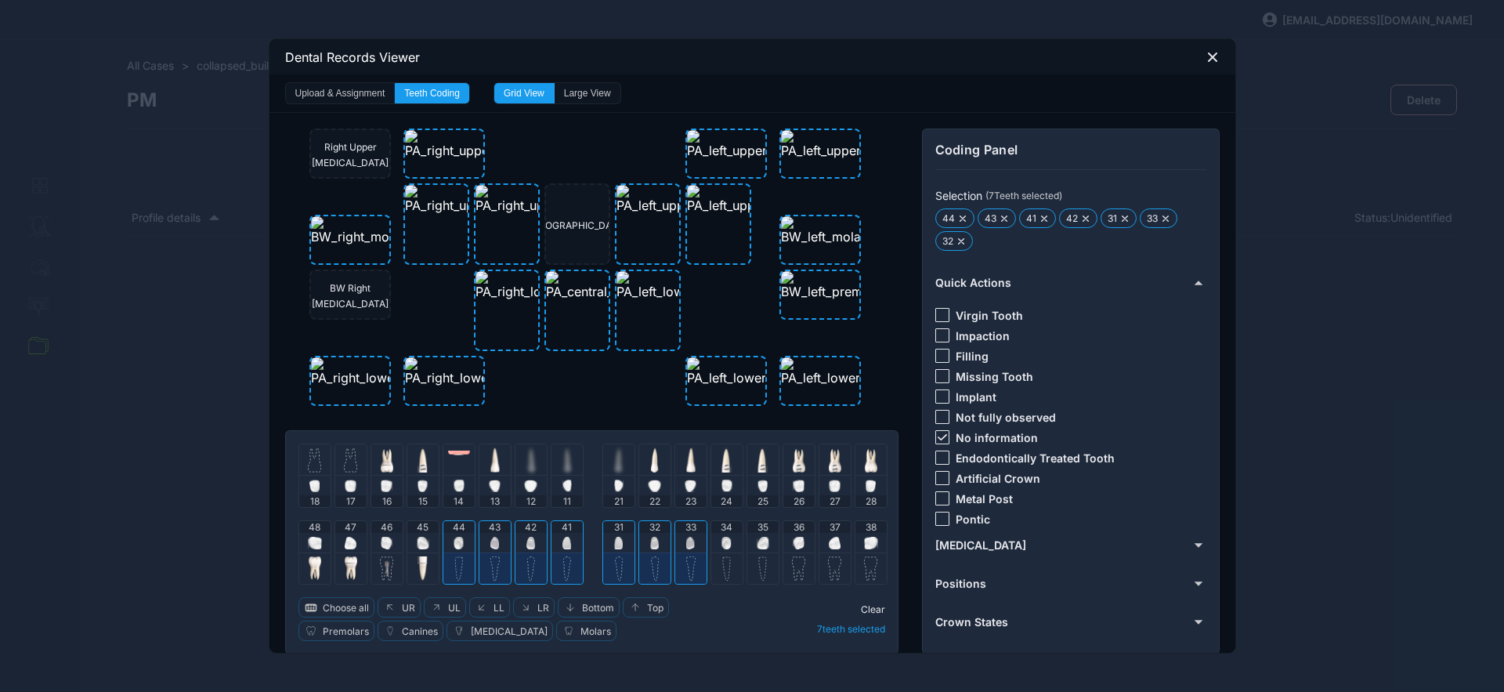
click at [727, 541] on div "34" at bounding box center [726, 536] width 31 height 31
click at [757, 541] on img at bounding box center [763, 543] width 13 height 13
click at [943, 437] on div "No information" at bounding box center [987, 437] width 103 height 14
click at [938, 436] on icon at bounding box center [942, 437] width 9 height 6
click at [941, 378] on div at bounding box center [943, 376] width 14 height 14
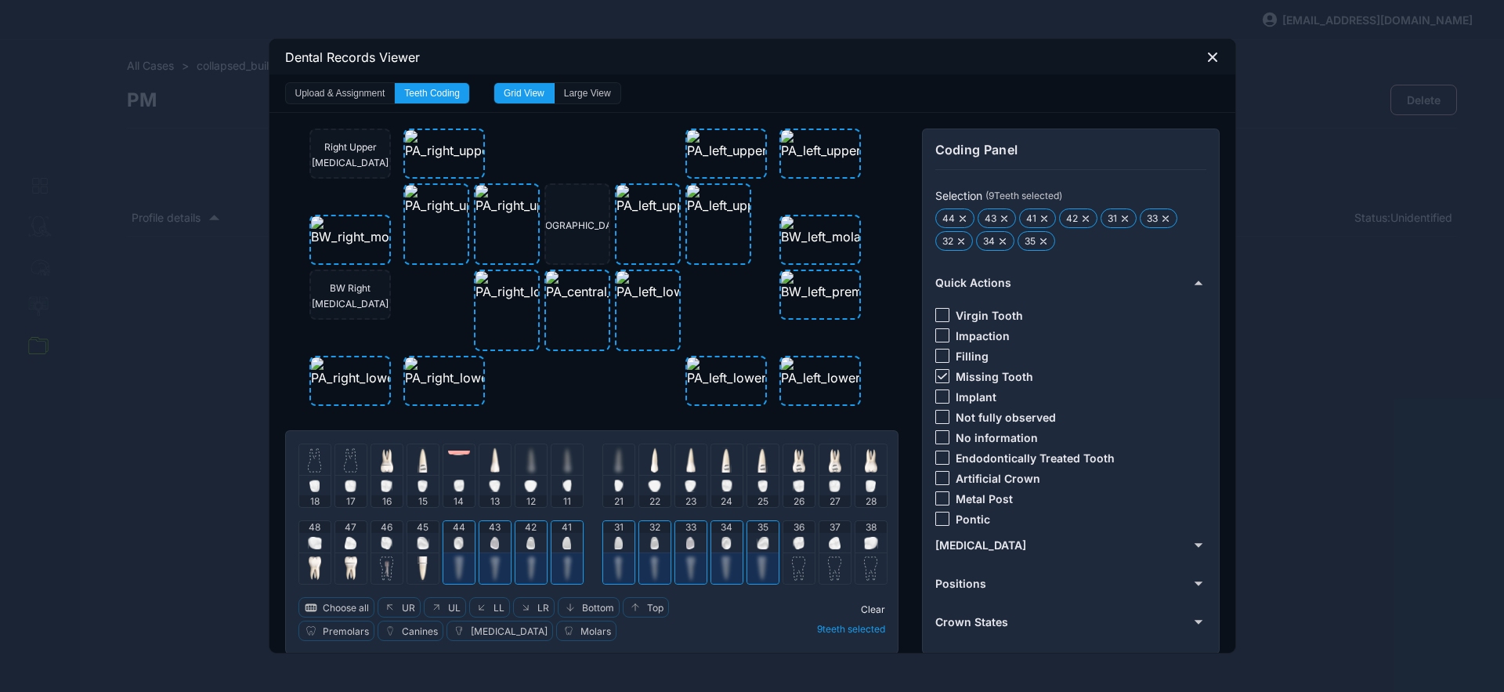
click at [863, 610] on span "Clear" at bounding box center [873, 609] width 24 height 12
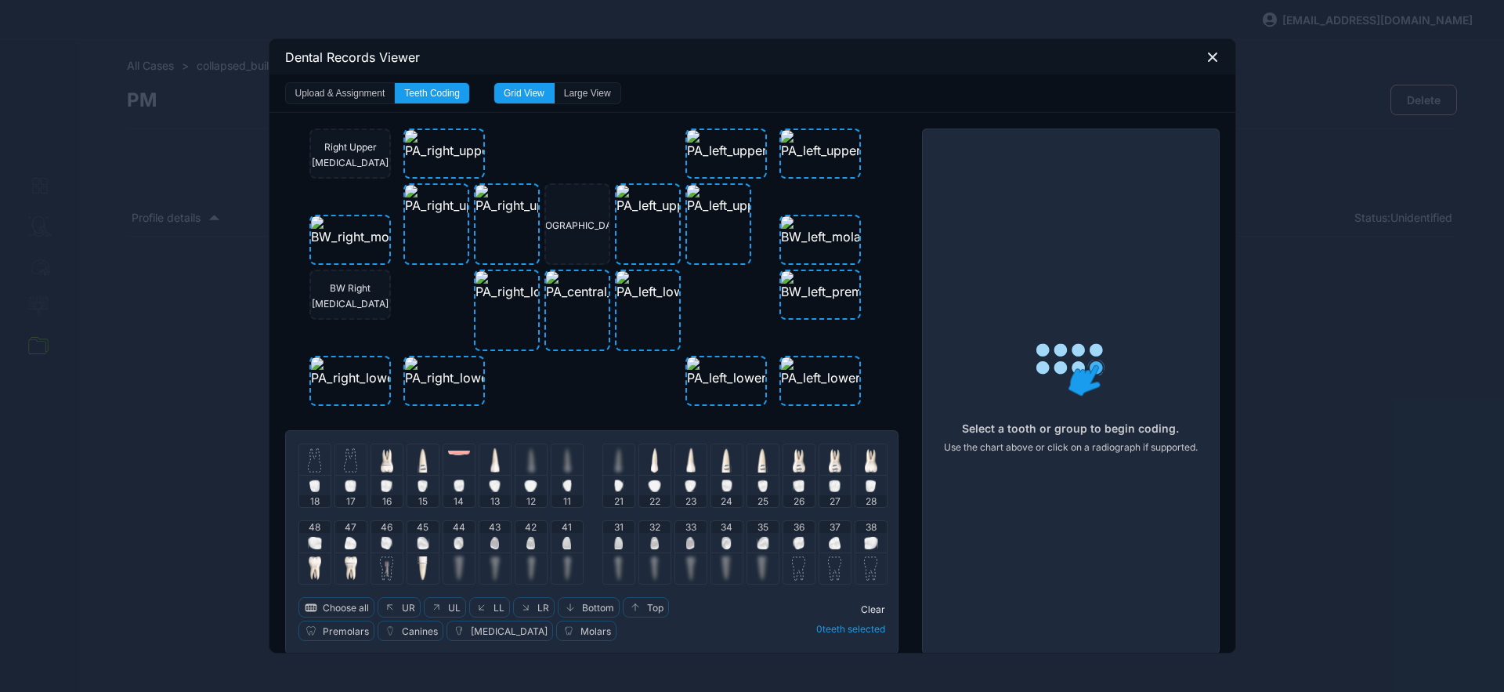
click at [796, 545] on img at bounding box center [799, 543] width 12 height 13
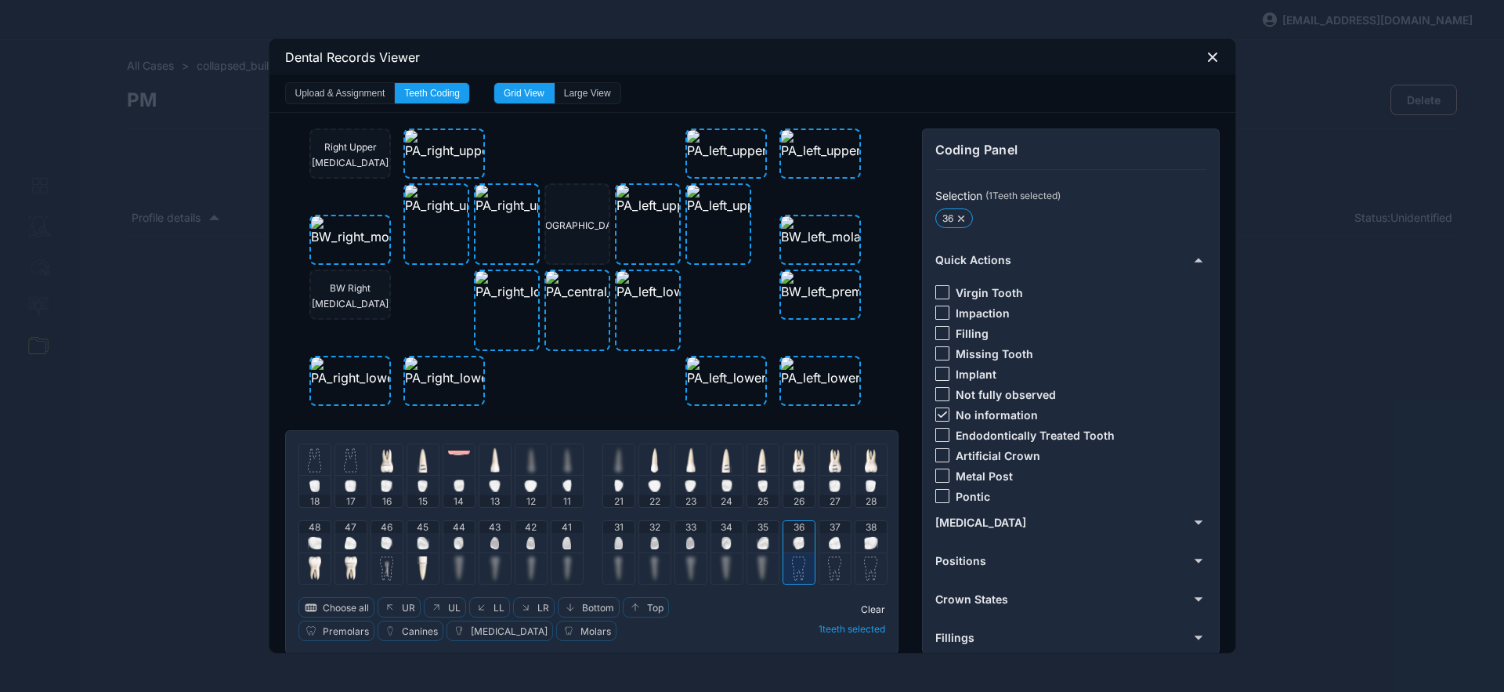
drag, startPoint x: 936, startPoint y: 412, endPoint x: 939, endPoint y: 389, distance: 23.6
click at [938, 413] on icon at bounding box center [942, 414] width 9 height 6
click at [936, 335] on div at bounding box center [943, 333] width 14 height 14
click at [871, 604] on span "Clear" at bounding box center [873, 609] width 24 height 12
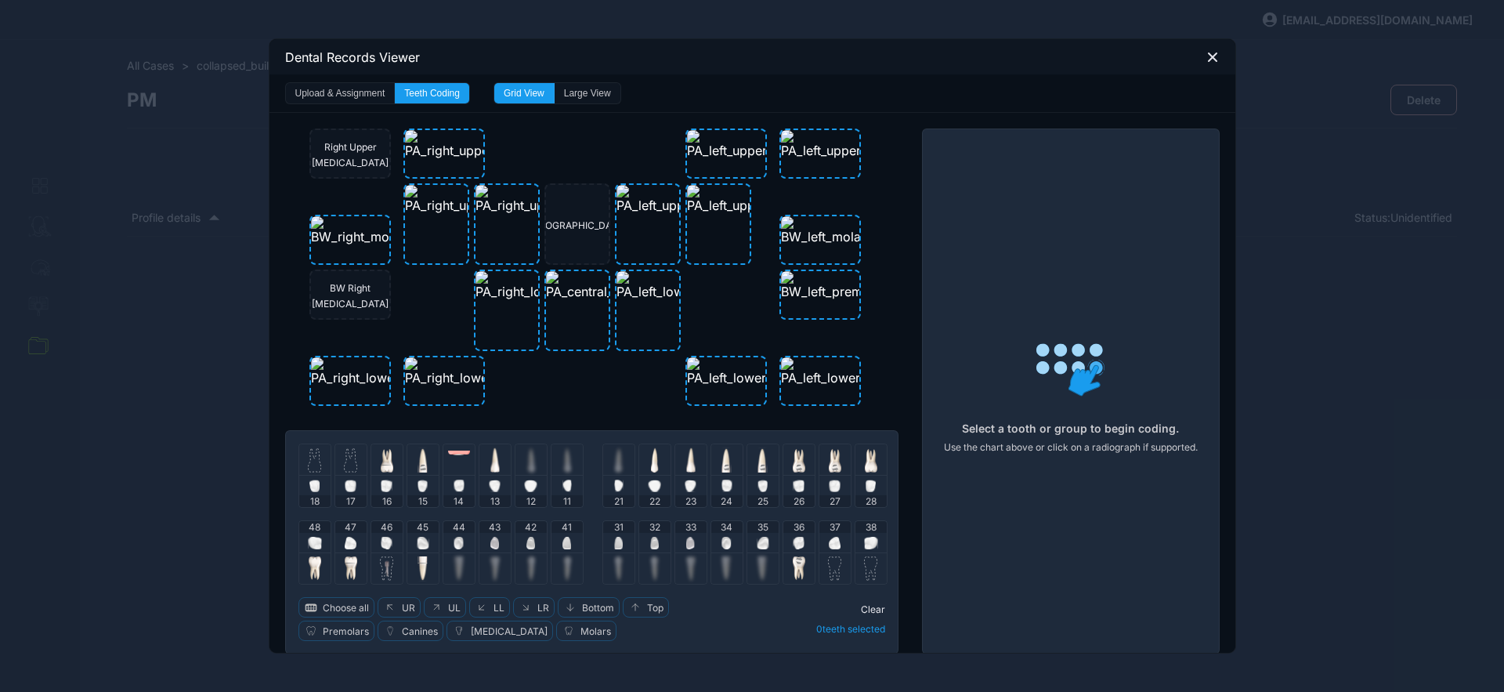
click at [832, 540] on img at bounding box center [835, 543] width 12 height 13
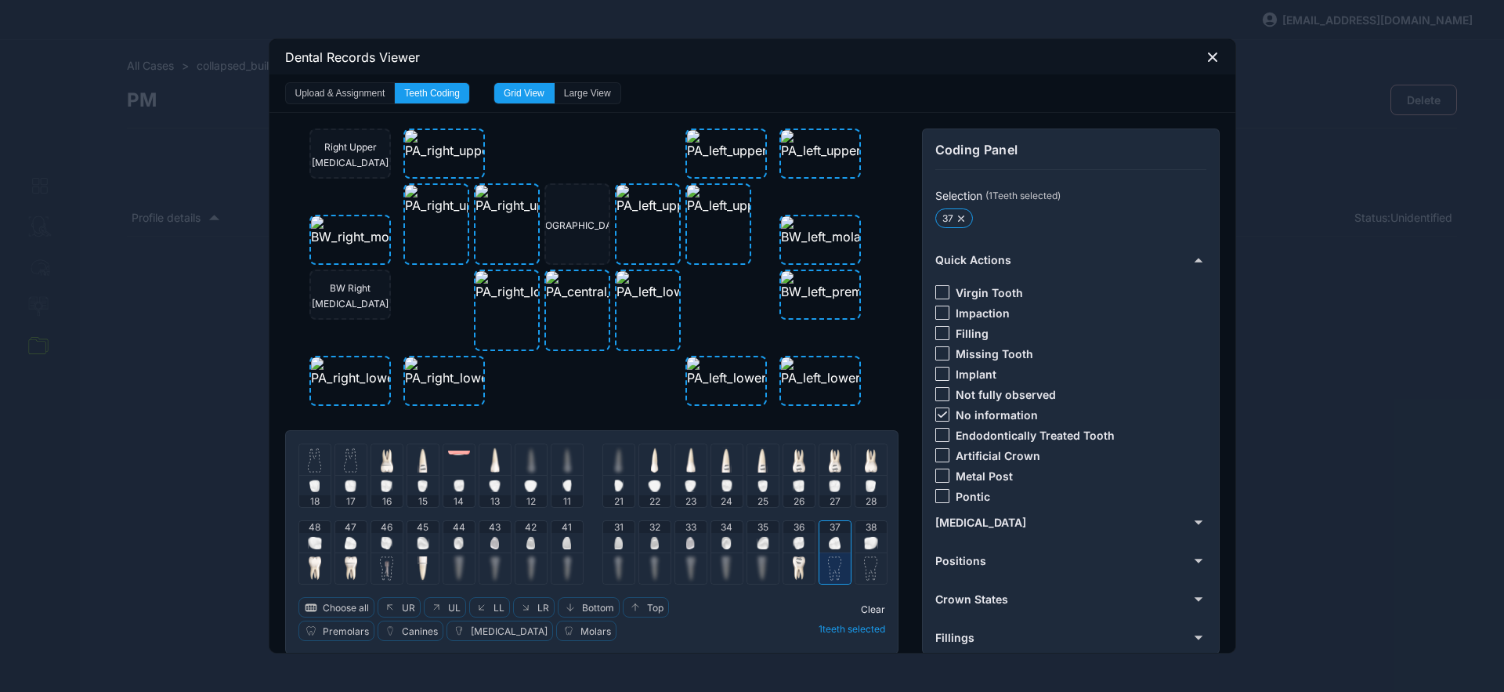
click at [939, 414] on icon at bounding box center [942, 414] width 9 height 6
click at [830, 533] on div at bounding box center [835, 543] width 12 height 20
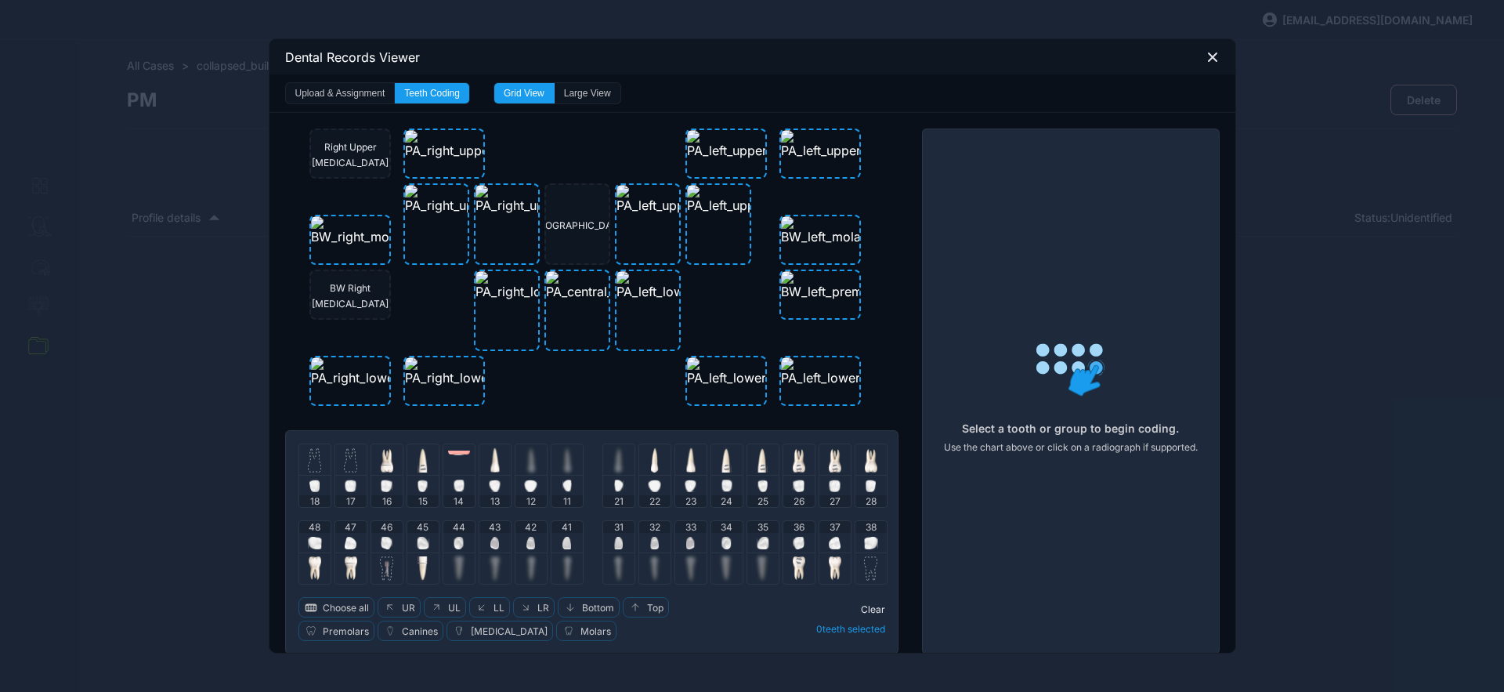
click at [864, 544] on img at bounding box center [871, 543] width 14 height 13
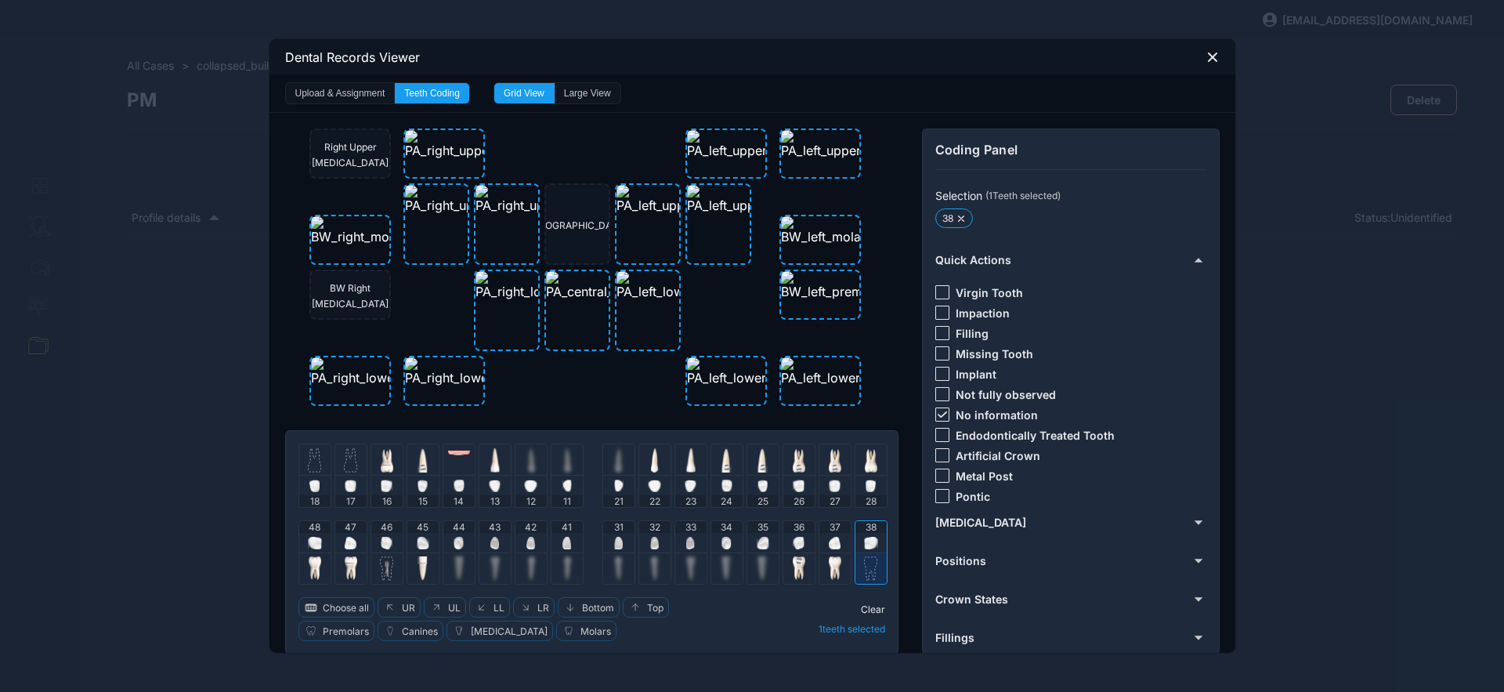
click at [940, 290] on div at bounding box center [943, 292] width 14 height 14
click at [939, 413] on icon at bounding box center [942, 414] width 9 height 6
click at [867, 607] on span "Clear" at bounding box center [873, 609] width 24 height 12
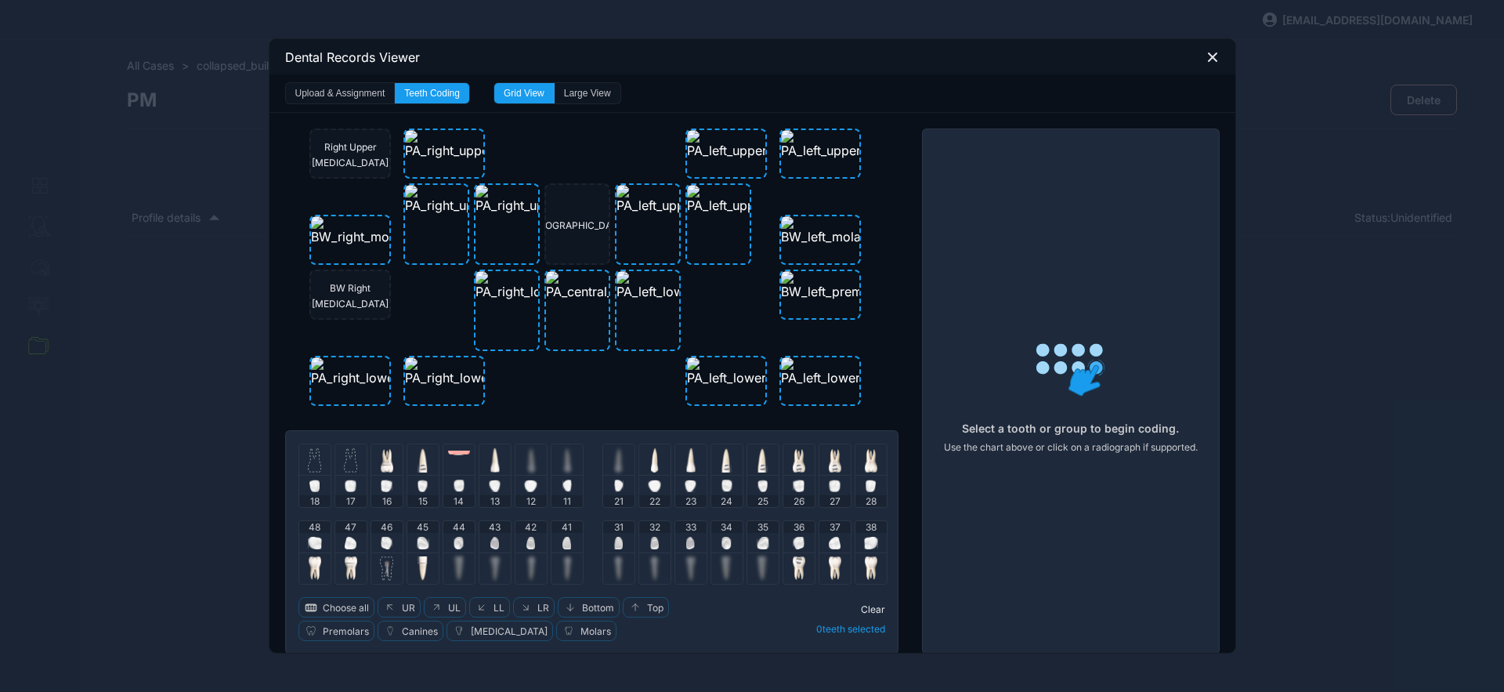
click at [1206, 54] on icon at bounding box center [1213, 57] width 14 height 14
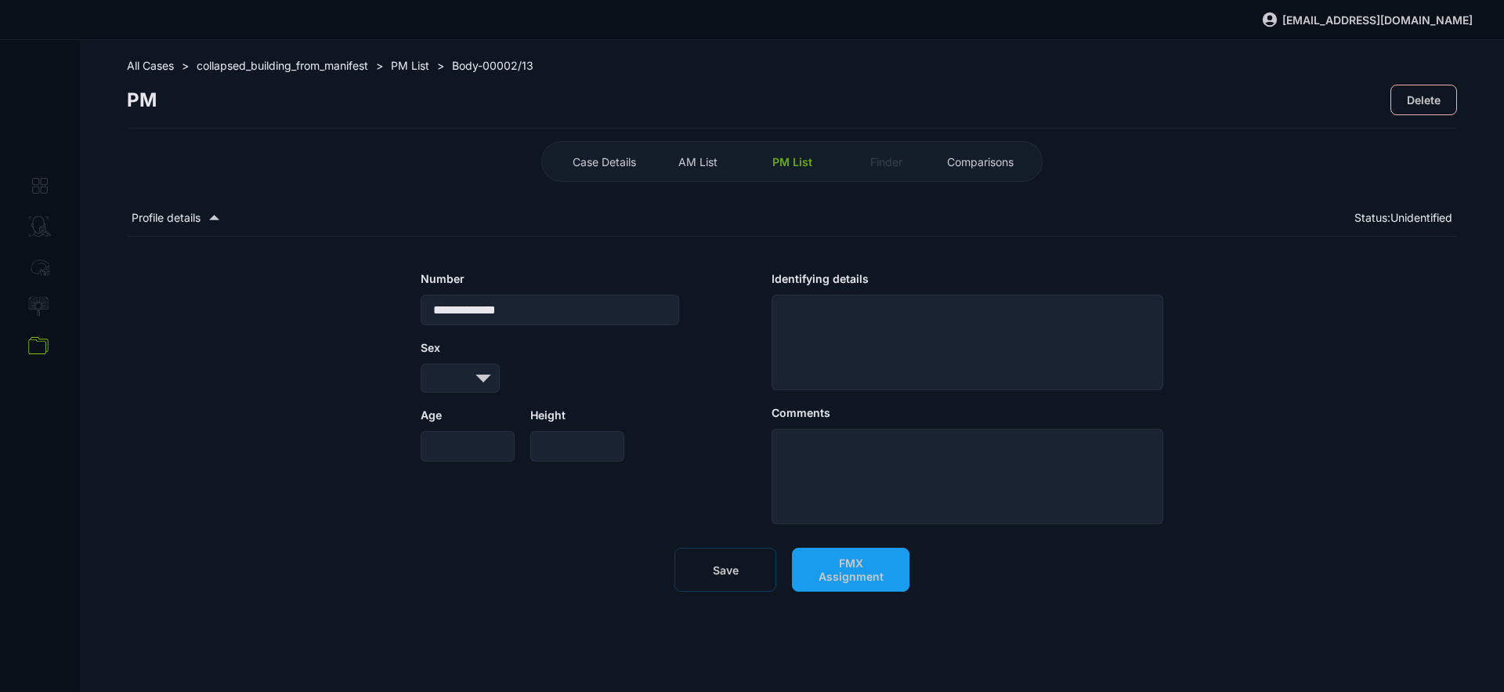
click at [740, 588] on button "Save" at bounding box center [726, 570] width 102 height 44
click at [846, 581] on button "FMX Assignment" at bounding box center [851, 570] width 118 height 44
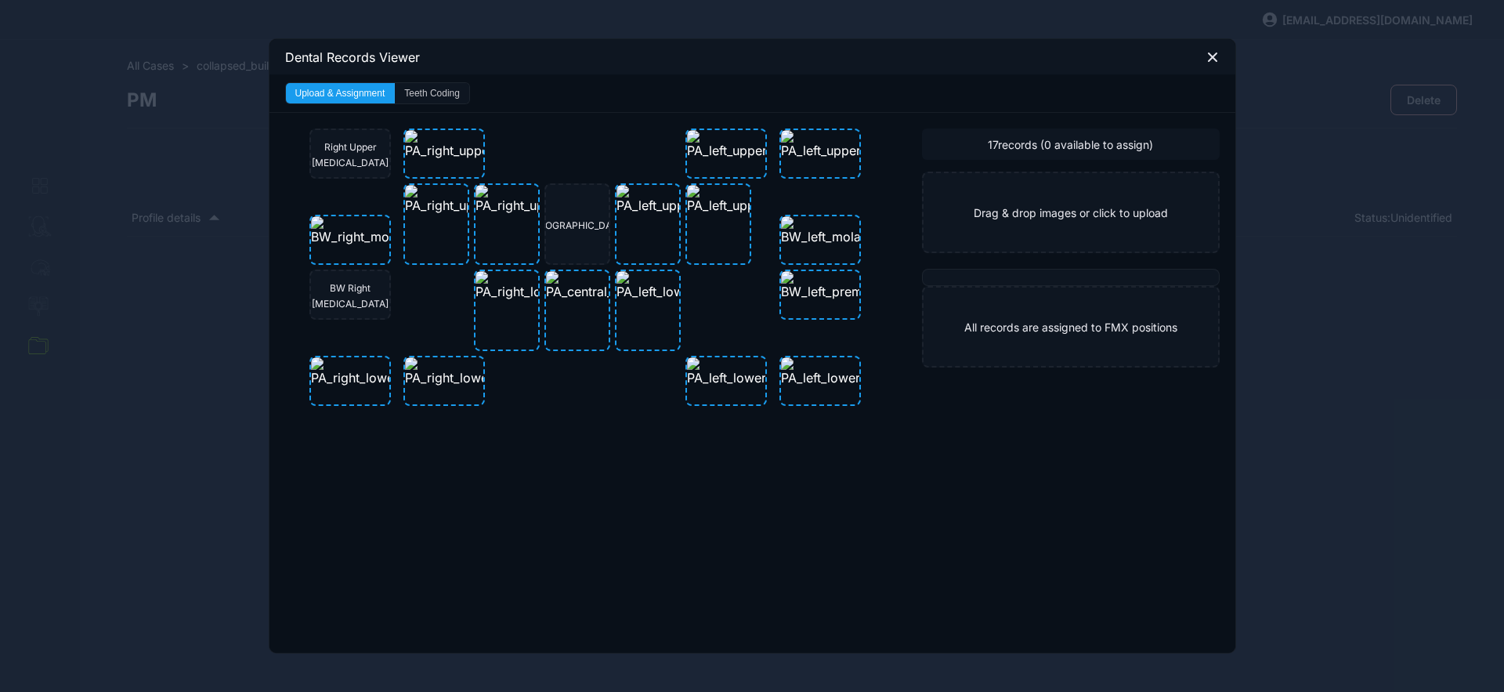
click at [462, 95] on button "Teeth Coding" at bounding box center [432, 93] width 74 height 20
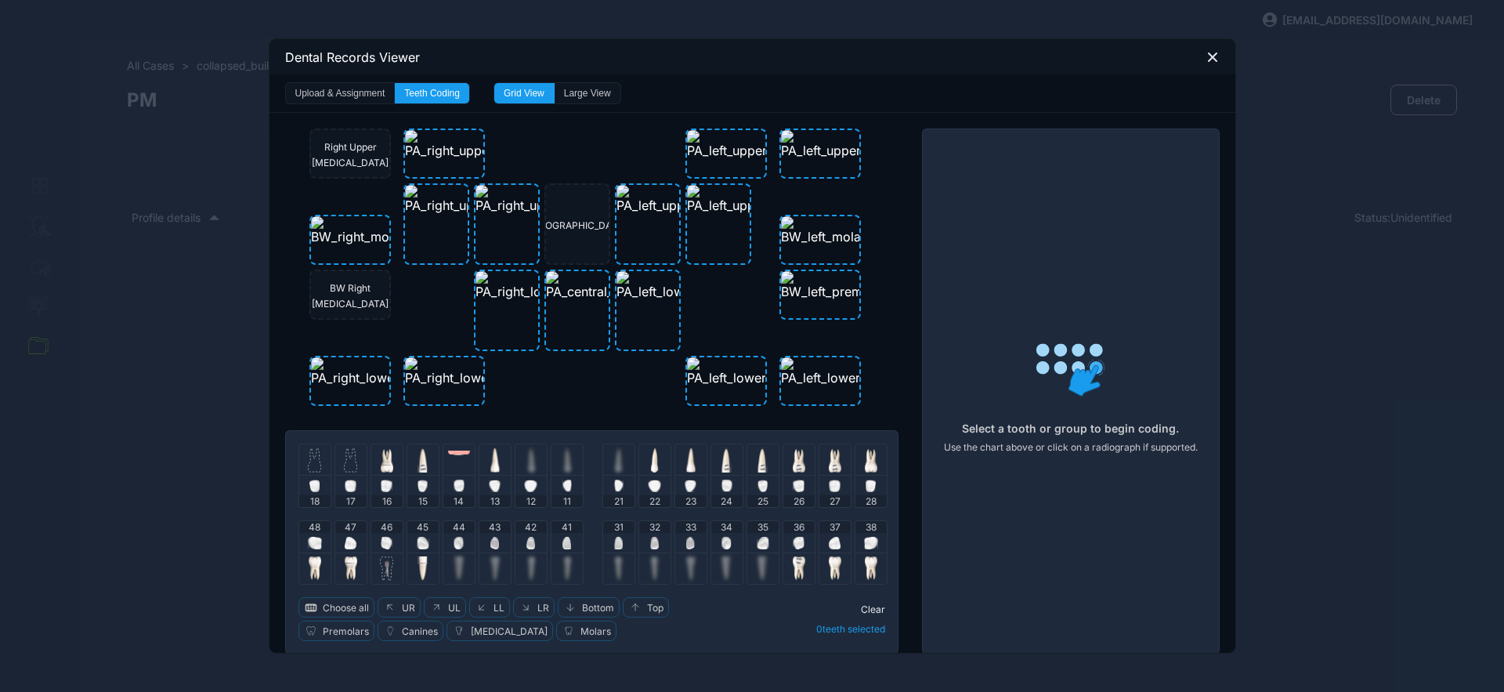
click at [1206, 63] on icon at bounding box center [1213, 57] width 14 height 14
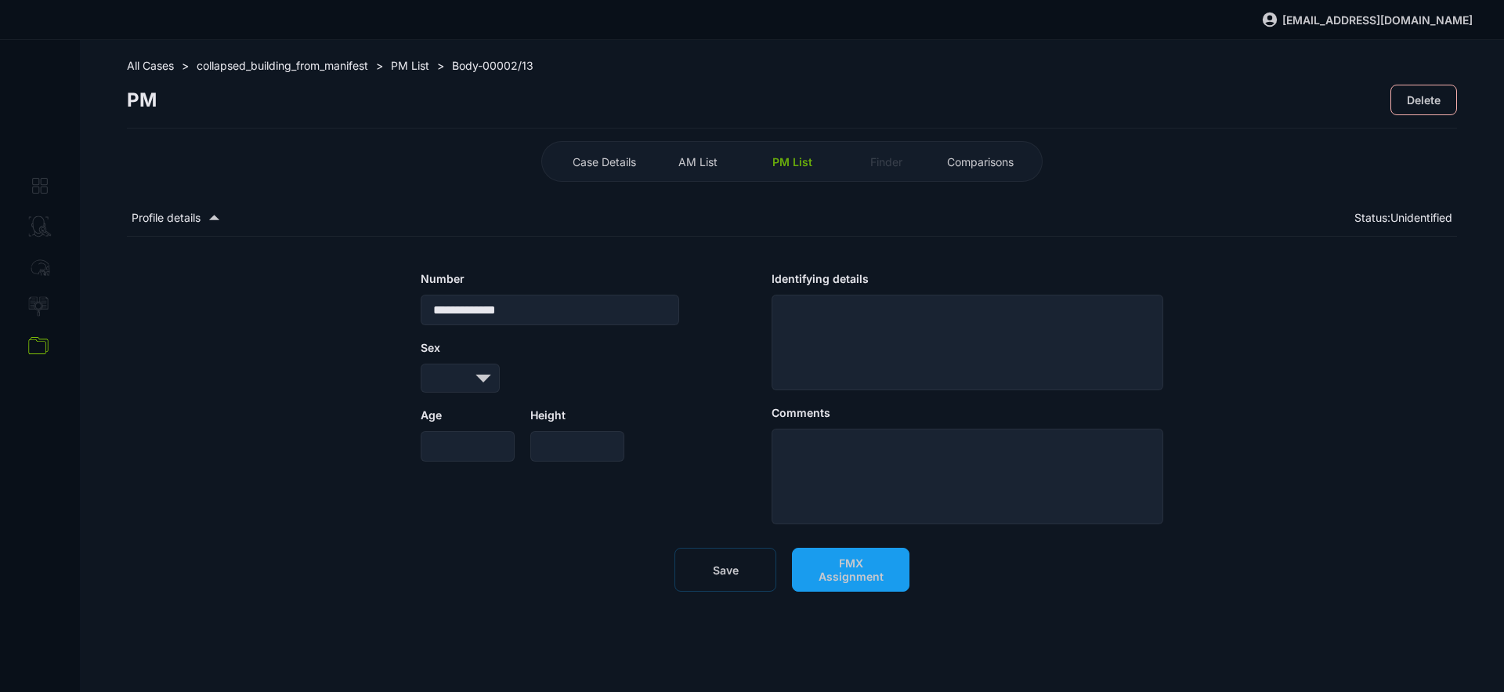
click at [318, 54] on div "**********" at bounding box center [792, 366] width 1425 height 652
click at [317, 60] on span "collapsed_building_from_manifest" at bounding box center [283, 65] width 172 height 13
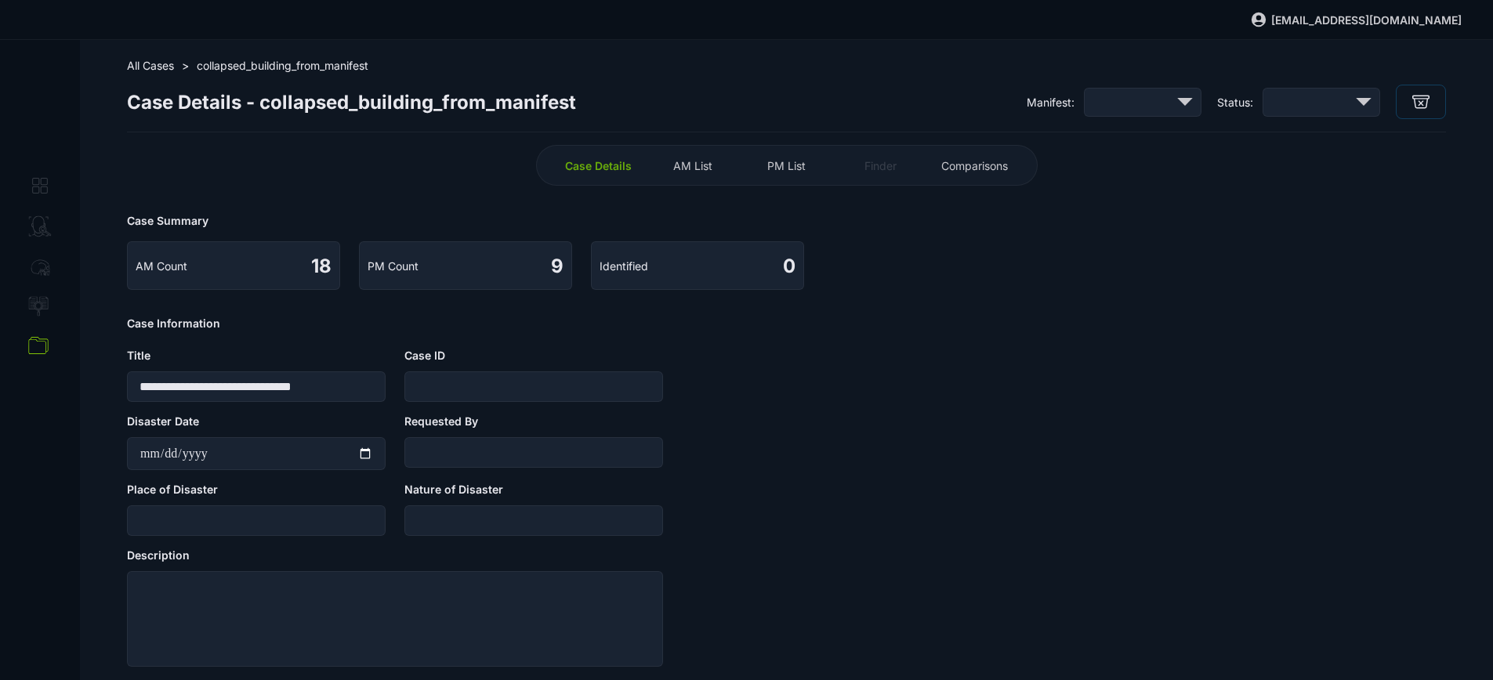
click at [776, 164] on span "PM List" at bounding box center [786, 165] width 38 height 13
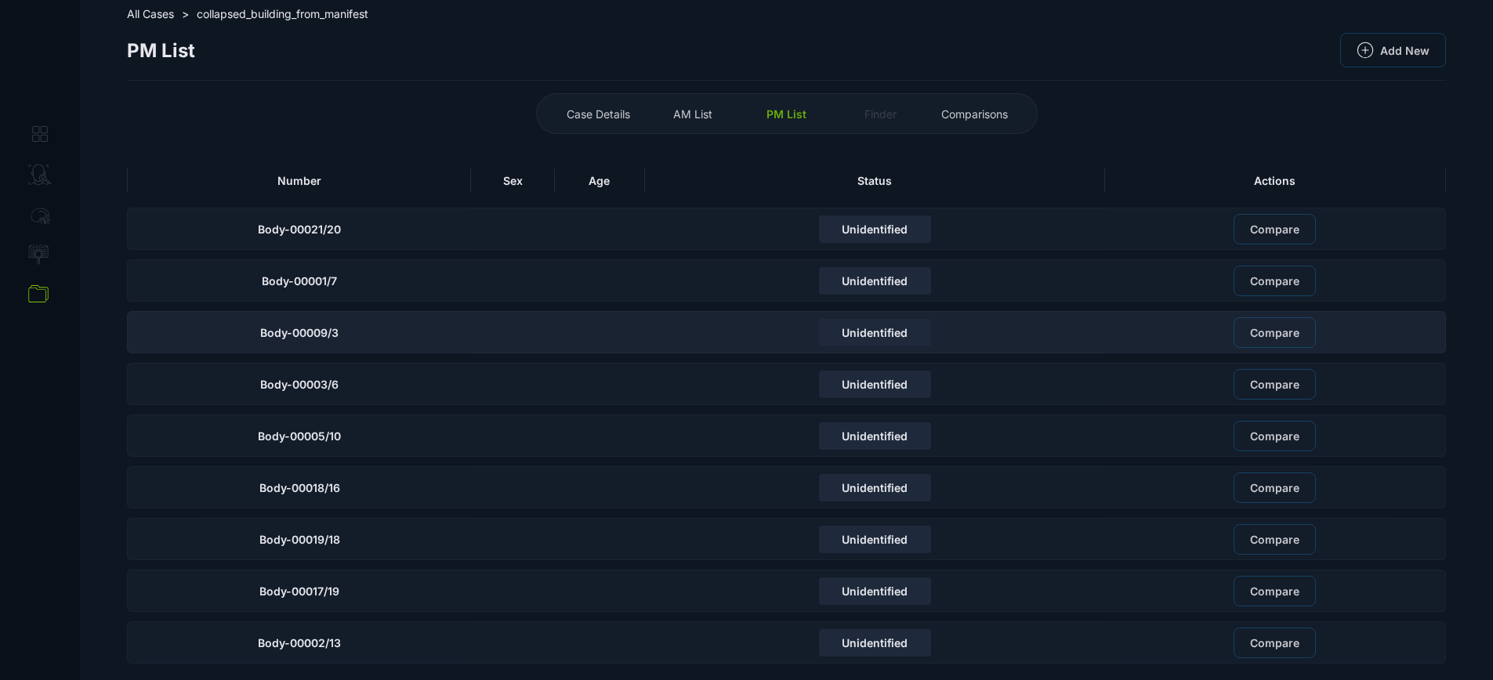
scroll to position [54, 0]
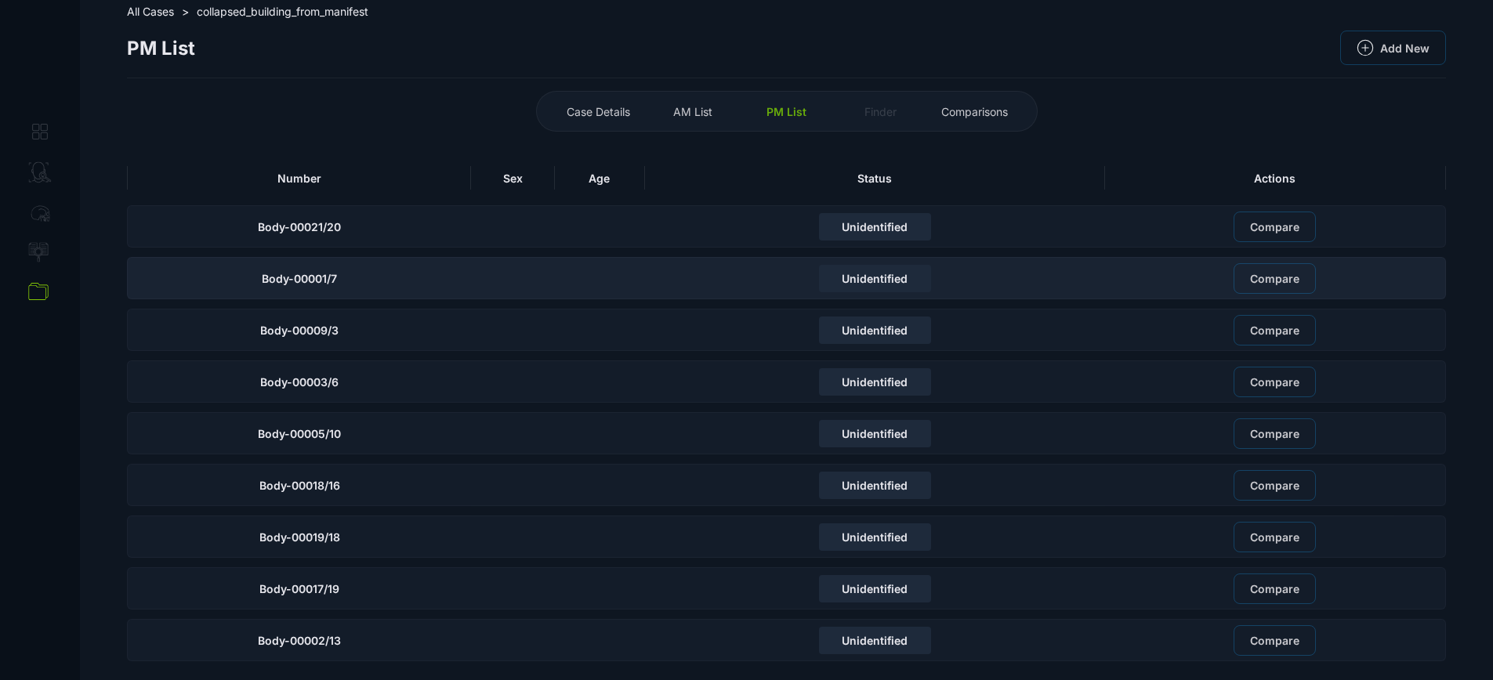
click at [1024, 278] on div "Unidentified" at bounding box center [875, 278] width 460 height 42
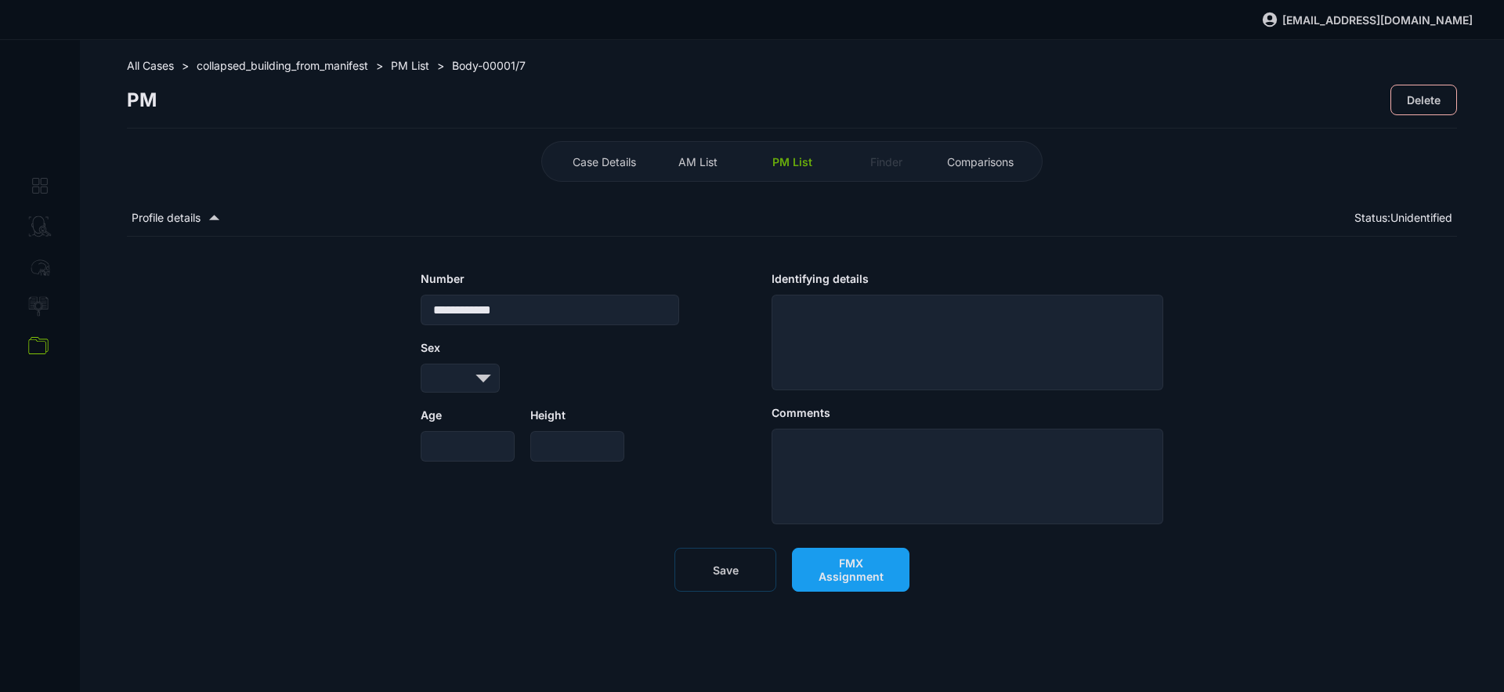
click at [852, 572] on span "FMX Assignment" at bounding box center [851, 569] width 85 height 27
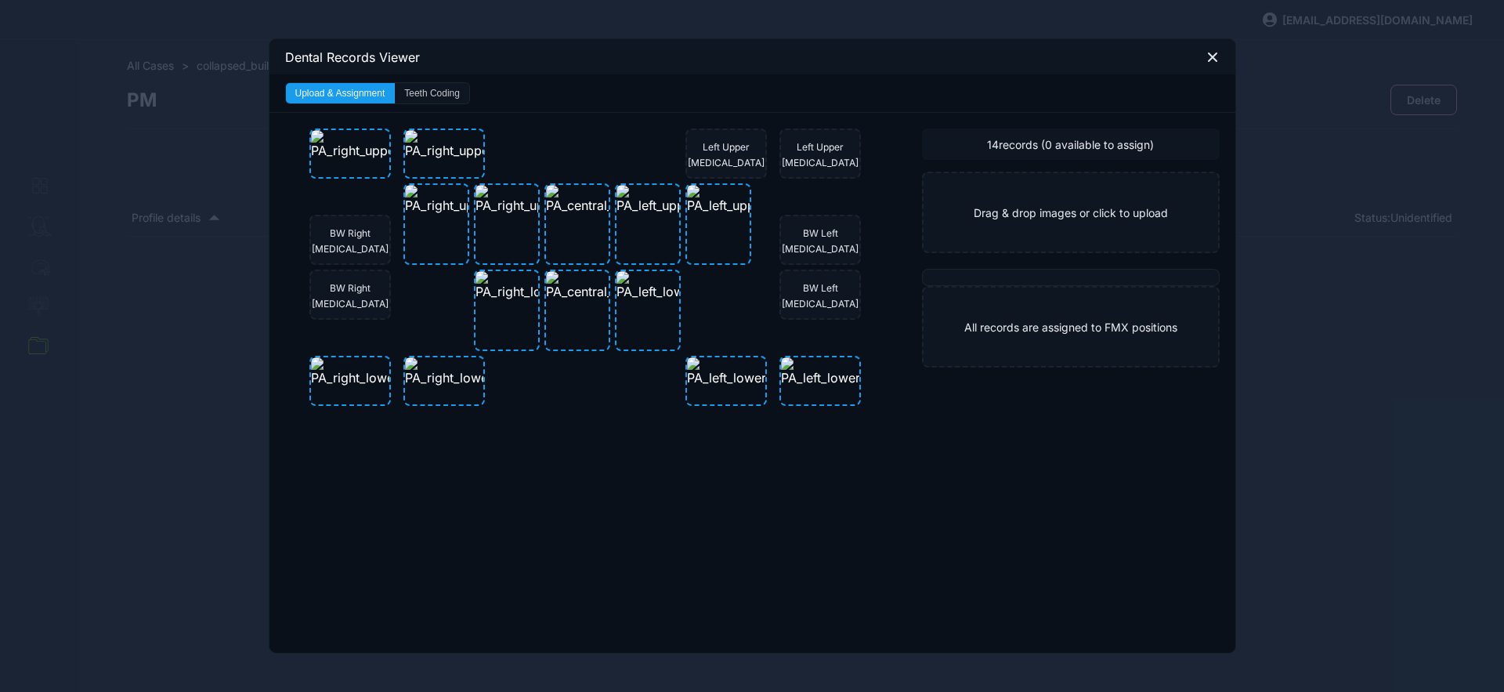
click at [457, 97] on button "Teeth Coding" at bounding box center [432, 93] width 74 height 20
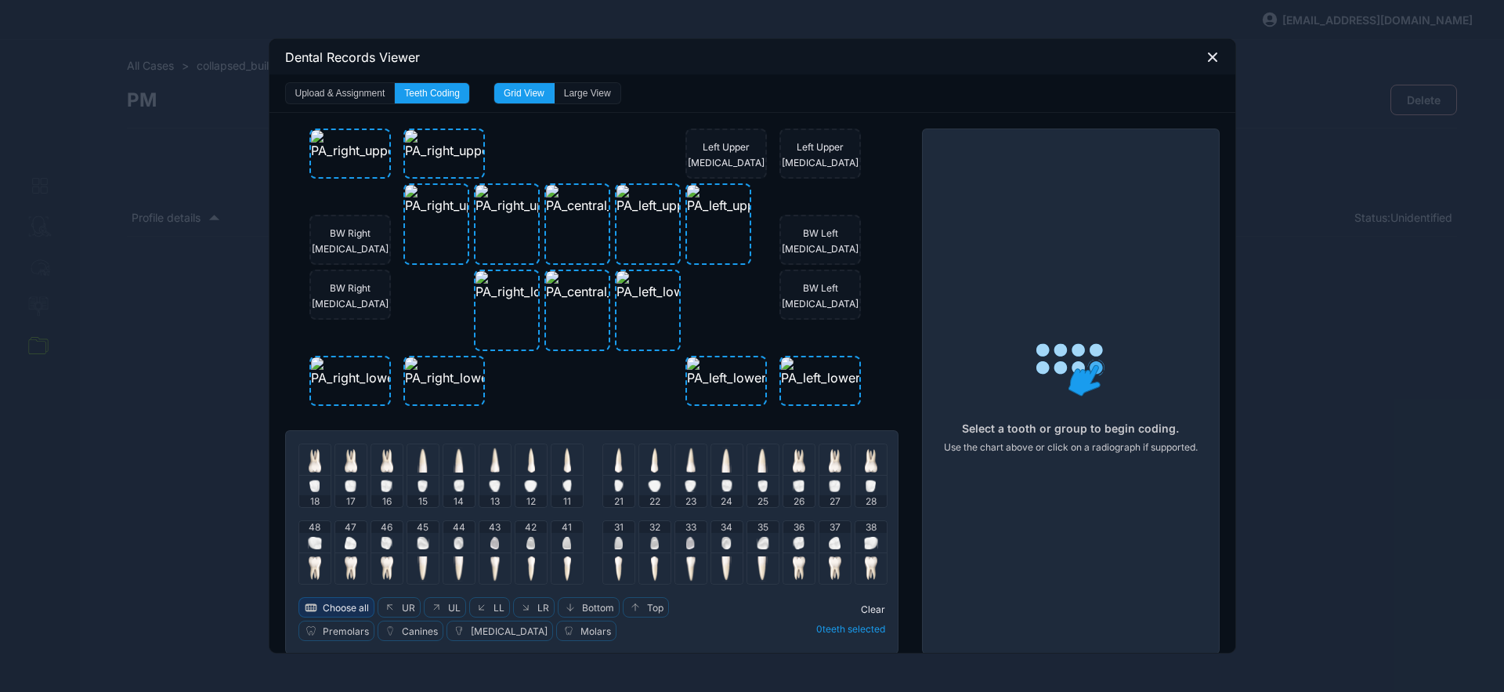
drag, startPoint x: 311, startPoint y: 614, endPoint x: 327, endPoint y: 610, distance: 16.2
click at [311, 614] on icon "button" at bounding box center [310, 607] width 17 height 17
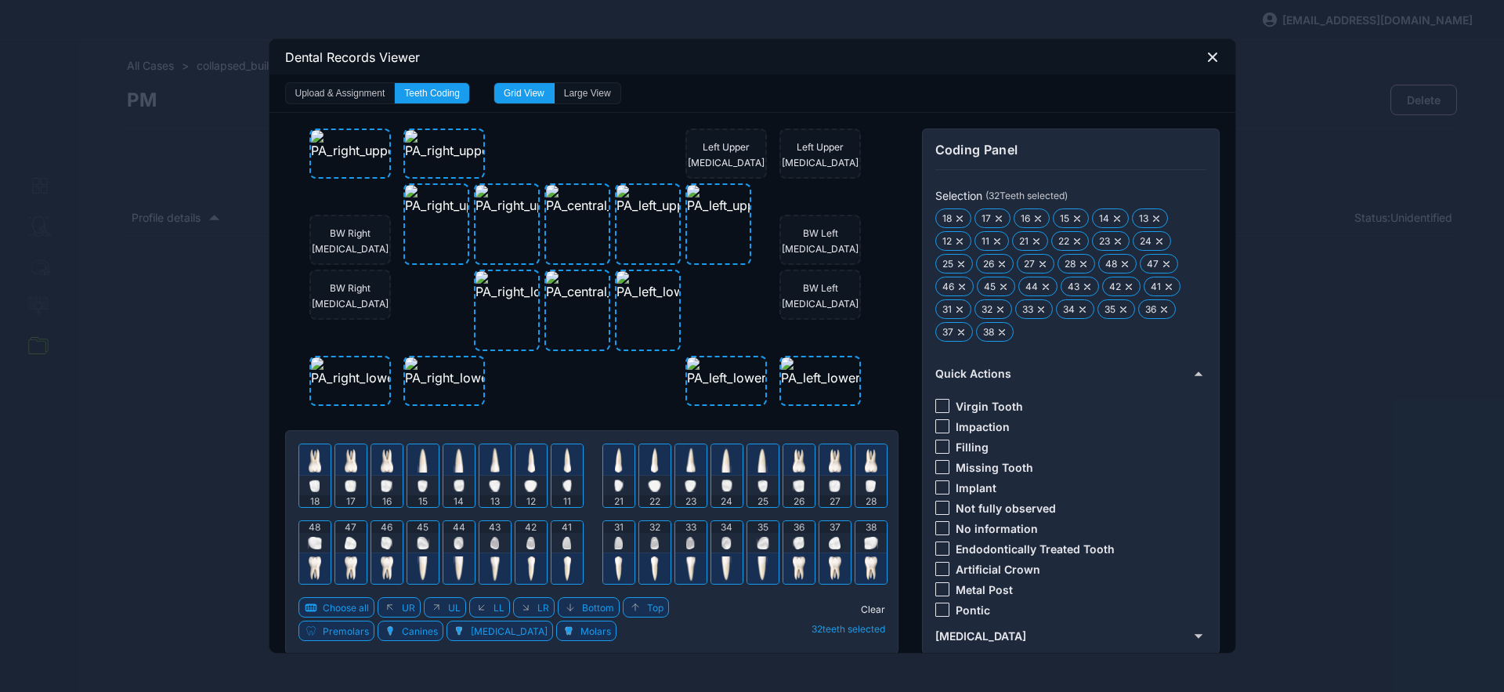
drag, startPoint x: 936, startPoint y: 528, endPoint x: 911, endPoint y: 587, distance: 63.6
click at [936, 529] on div at bounding box center [943, 528] width 14 height 14
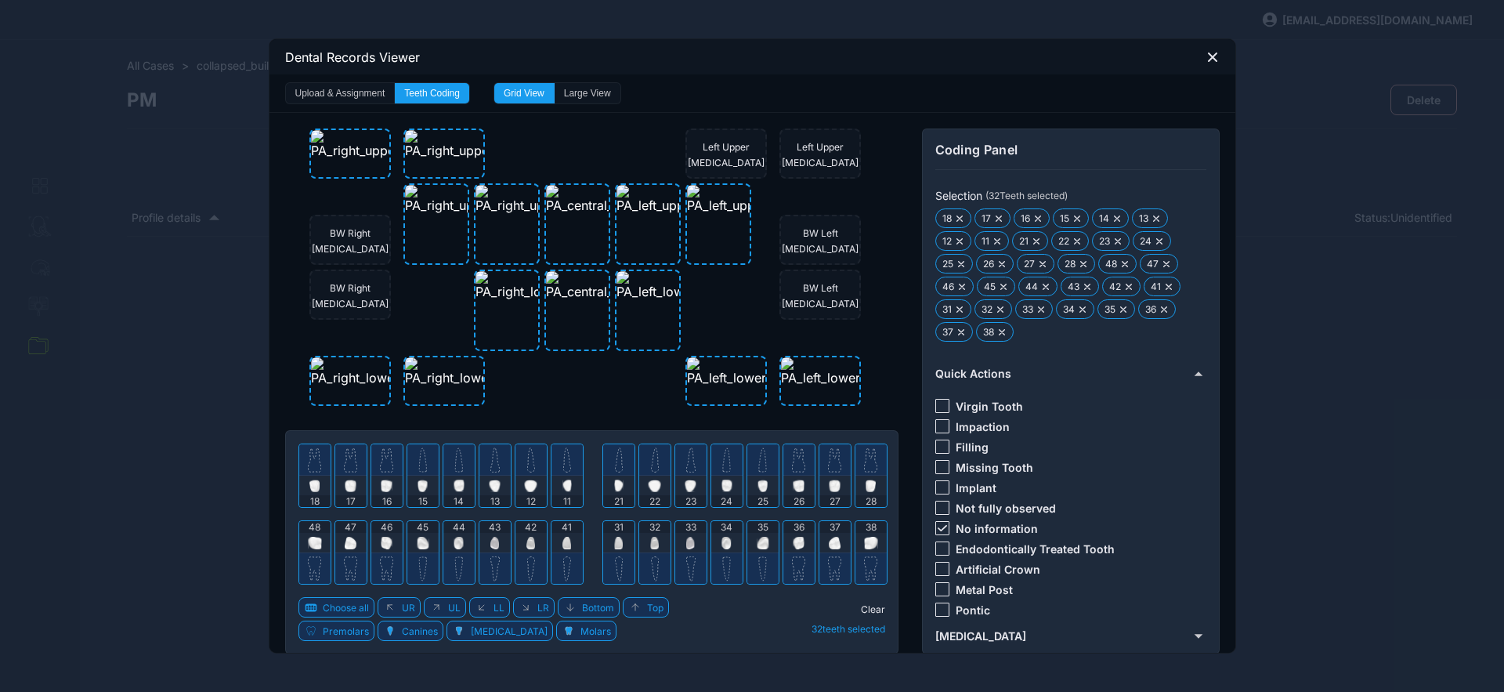
click at [867, 609] on span "Clear" at bounding box center [873, 609] width 24 height 12
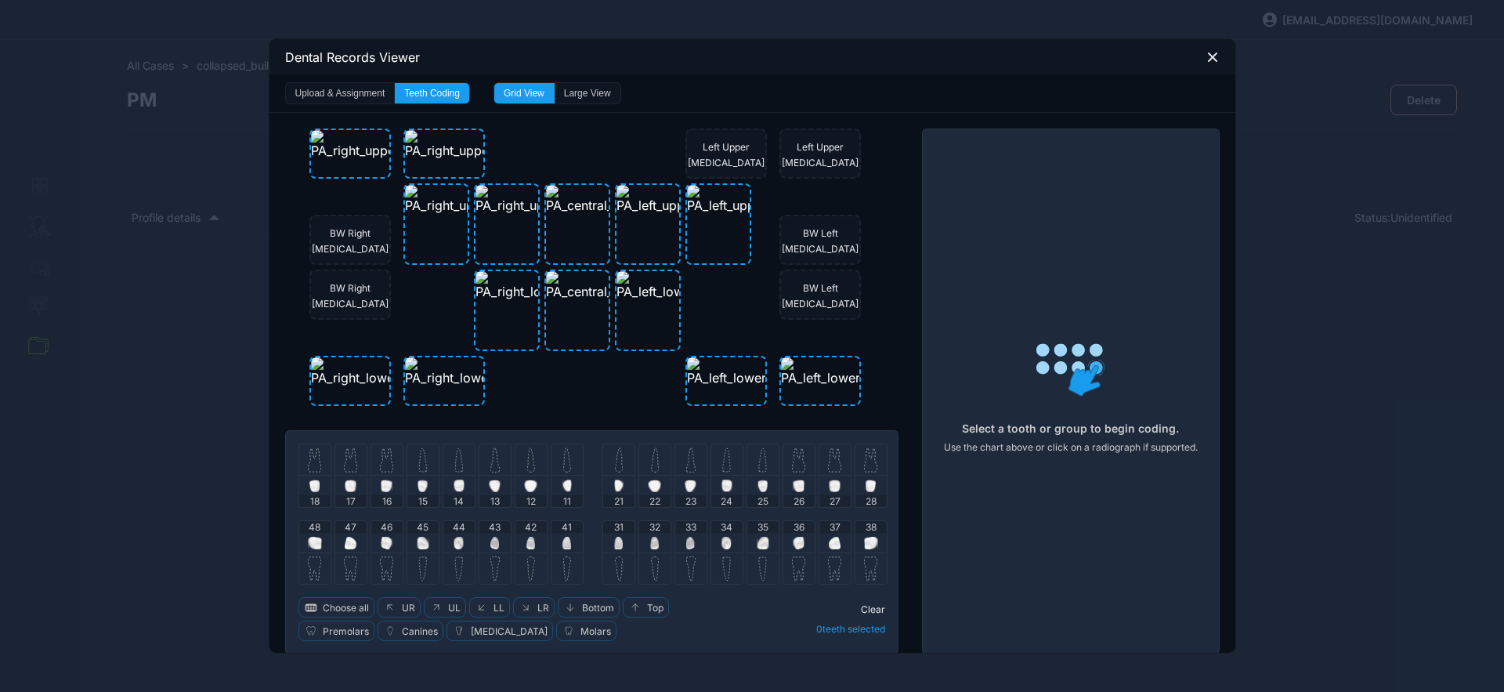
drag, startPoint x: 791, startPoint y: 623, endPoint x: 748, endPoint y: 630, distance: 42.9
click at [791, 624] on div "Clear 0 teeth selected" at bounding box center [811, 619] width 149 height 44
click at [315, 467] on div at bounding box center [314, 459] width 31 height 31
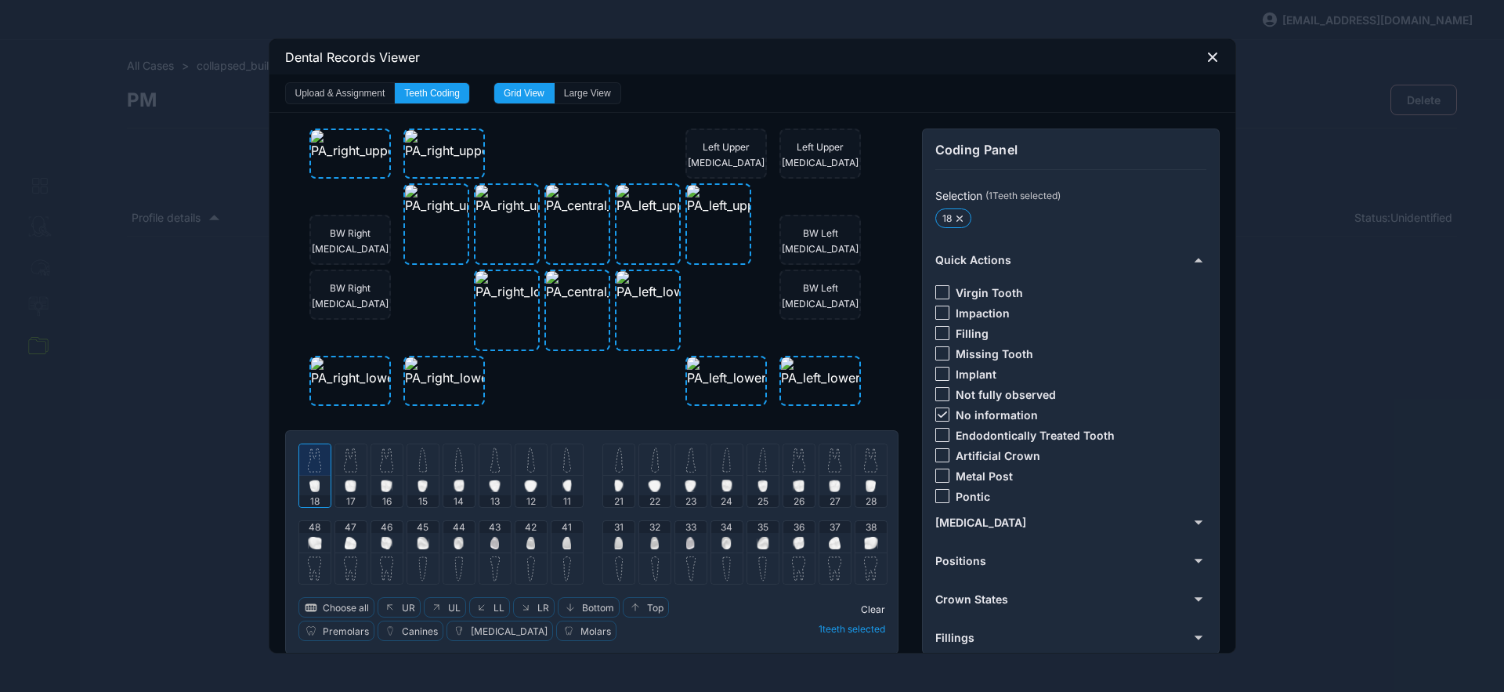
drag, startPoint x: 347, startPoint y: 466, endPoint x: 459, endPoint y: 476, distance: 112.5
click at [347, 467] on img at bounding box center [350, 459] width 13 height 25
drag, startPoint x: 937, startPoint y: 415, endPoint x: 936, endPoint y: 401, distance: 13.3
click at [937, 414] on icon at bounding box center [941, 414] width 9 height 6
click at [936, 294] on div at bounding box center [943, 292] width 14 height 14
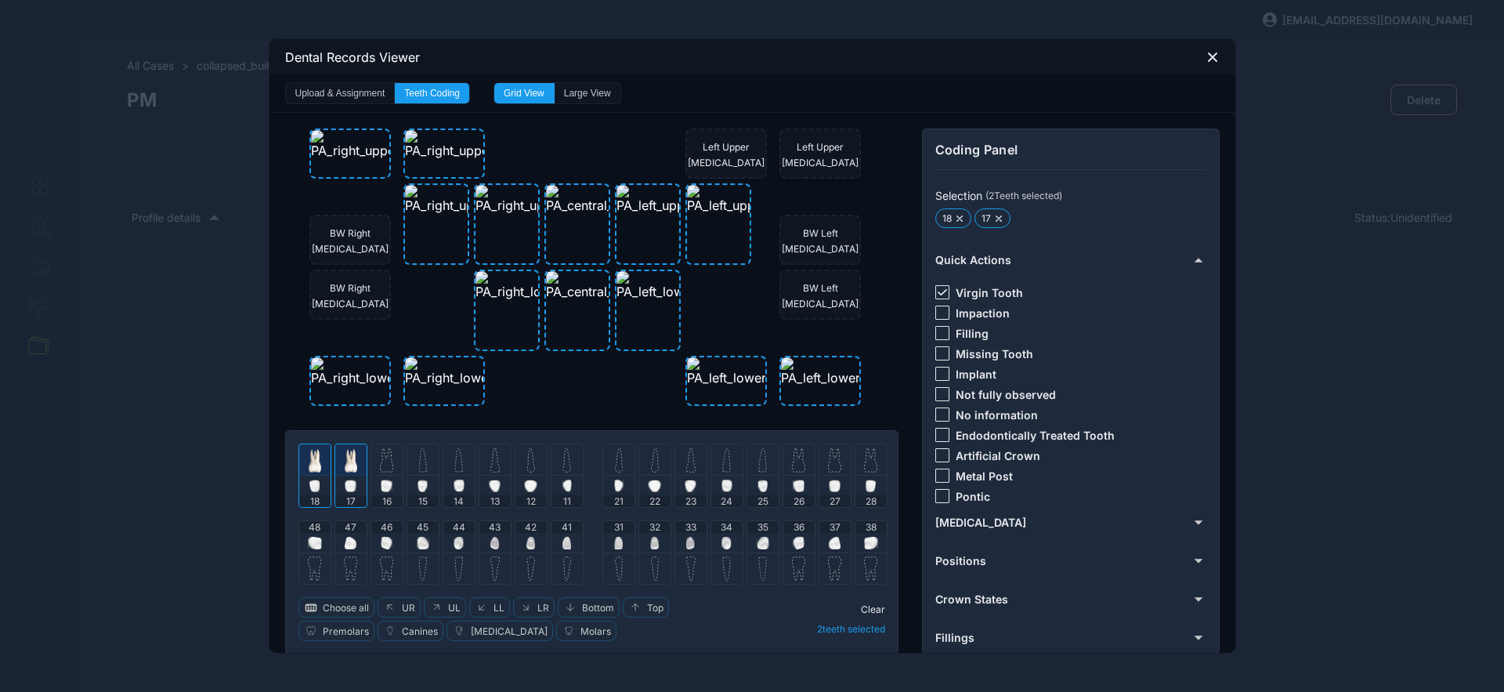
click at [867, 610] on span "Clear" at bounding box center [873, 609] width 24 height 12
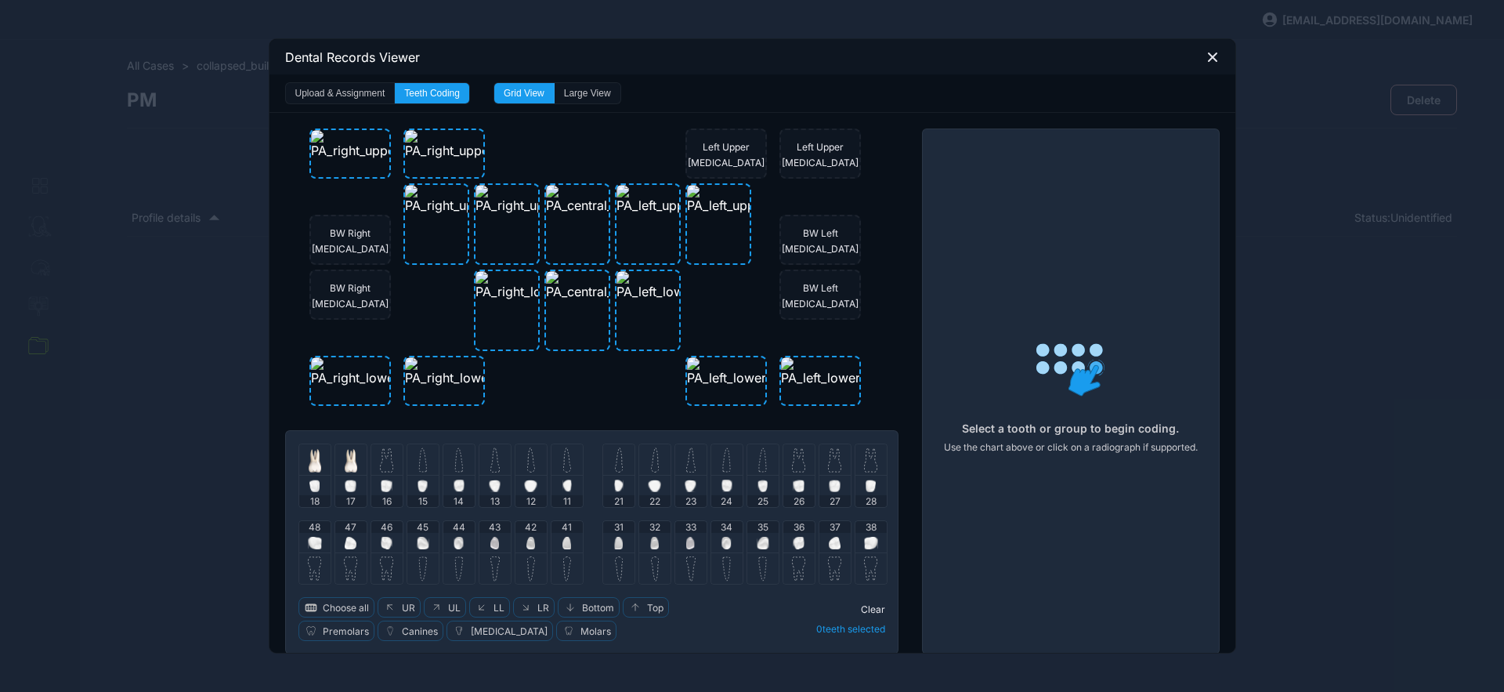
drag, startPoint x: 389, startPoint y: 456, endPoint x: 438, endPoint y: 456, distance: 49.4
click at [389, 456] on div at bounding box center [386, 459] width 31 height 31
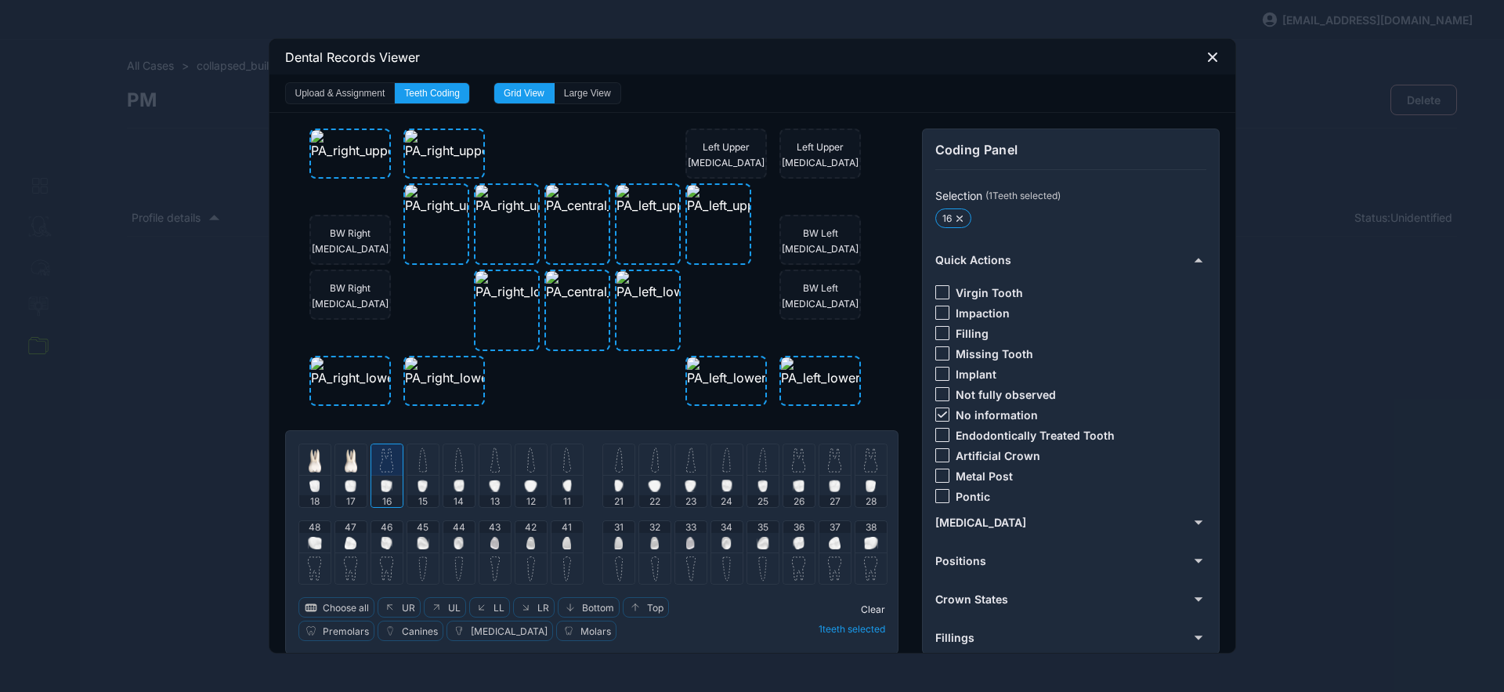
click at [939, 408] on div at bounding box center [943, 414] width 14 height 14
drag, startPoint x: 942, startPoint y: 352, endPoint x: 920, endPoint y: 397, distance: 50.5
click at [940, 353] on div at bounding box center [943, 353] width 14 height 14
click at [868, 606] on span "Clear" at bounding box center [873, 609] width 24 height 12
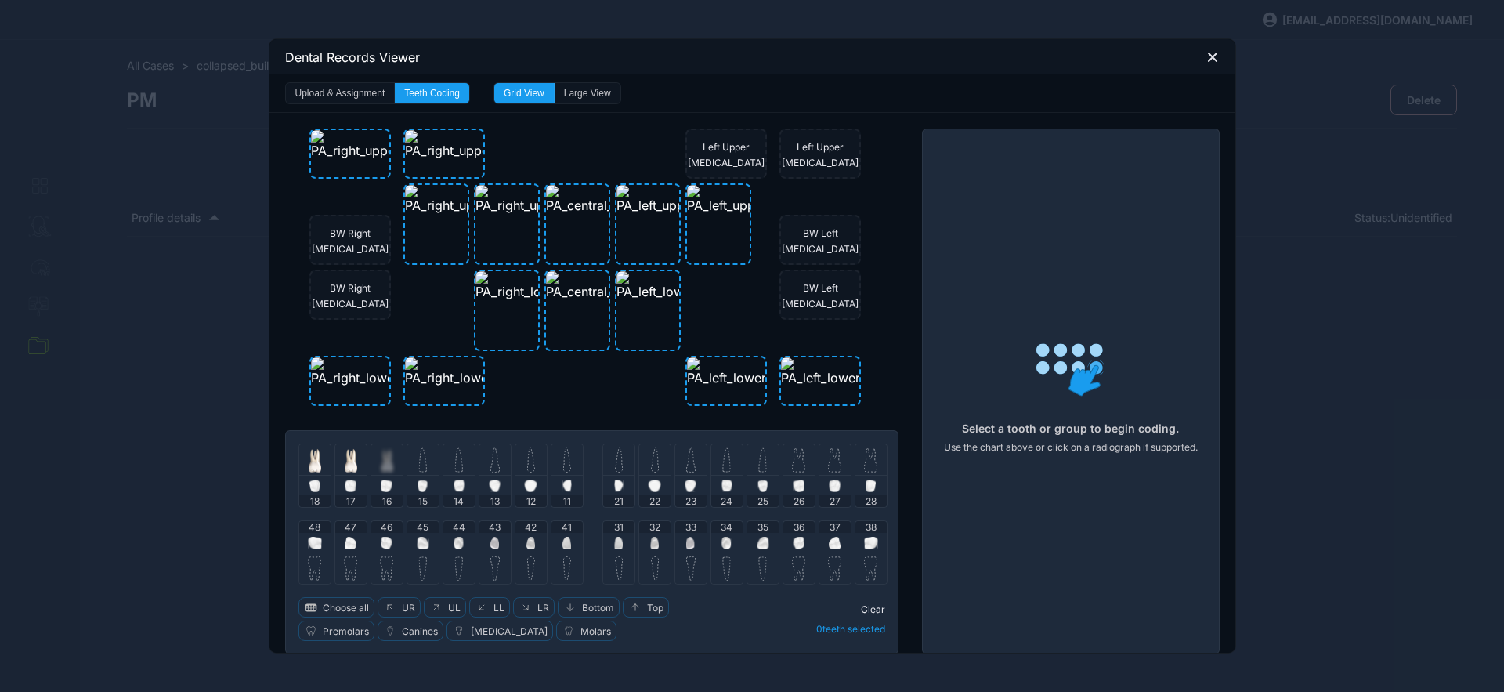
click at [418, 464] on img at bounding box center [422, 459] width 9 height 25
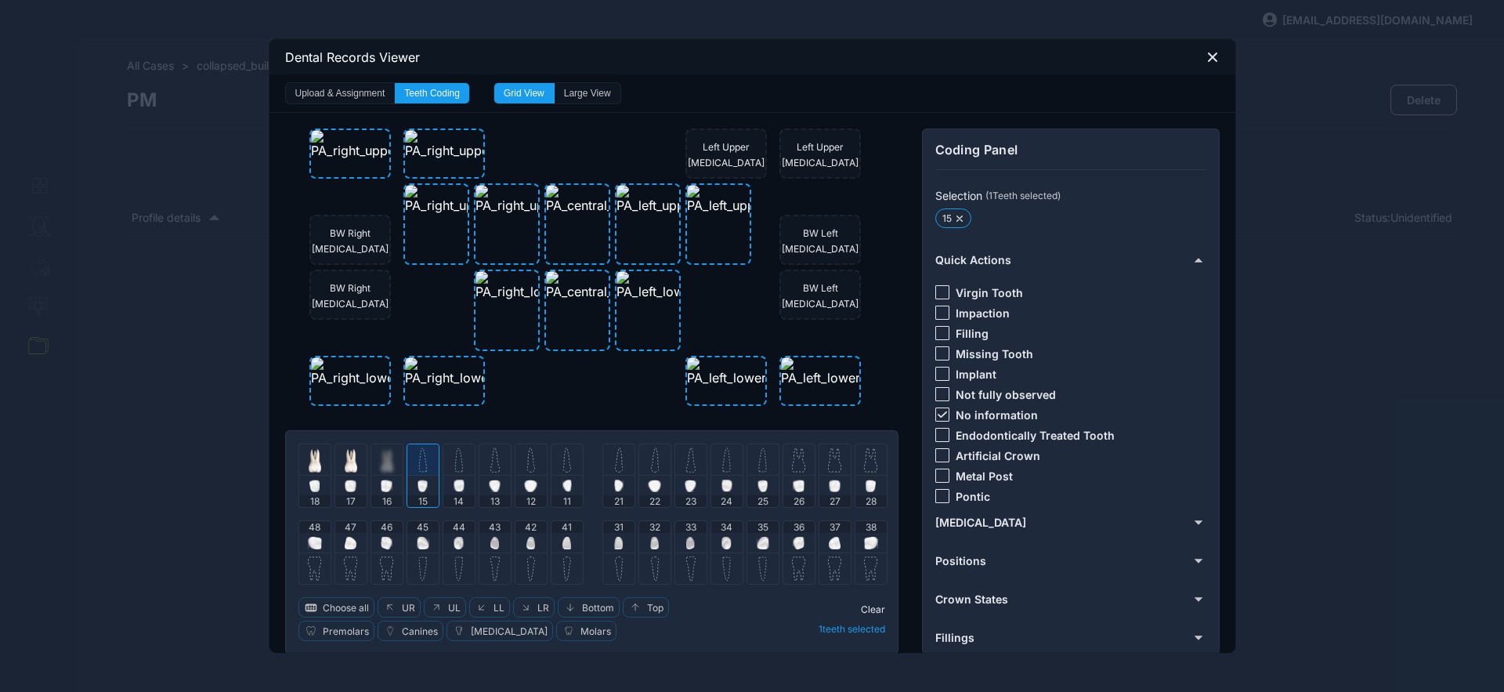
click at [936, 407] on div at bounding box center [943, 414] width 14 height 14
drag, startPoint x: 939, startPoint y: 331, endPoint x: 914, endPoint y: 411, distance: 83.3
click at [939, 332] on div at bounding box center [943, 333] width 14 height 14
click at [867, 605] on span "Clear" at bounding box center [873, 609] width 24 height 12
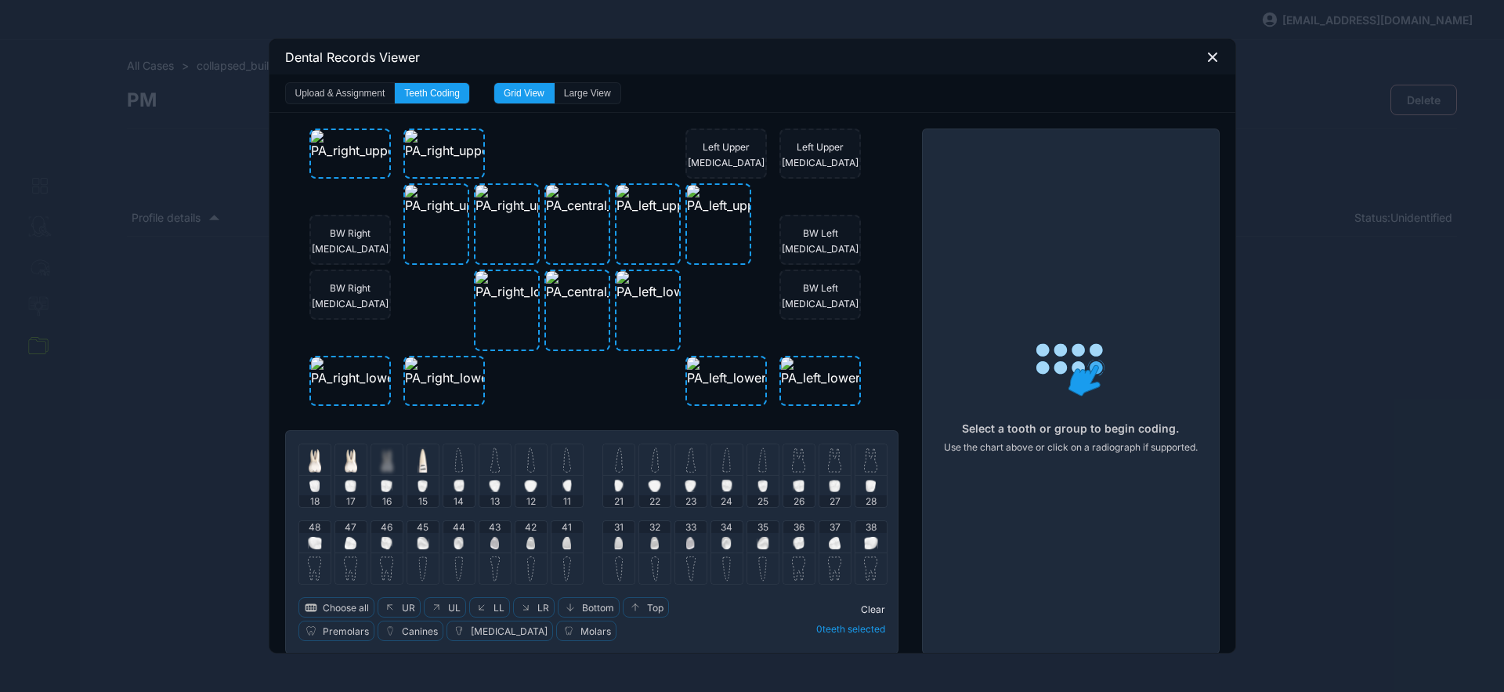
click at [454, 465] on img at bounding box center [458, 459] width 9 height 25
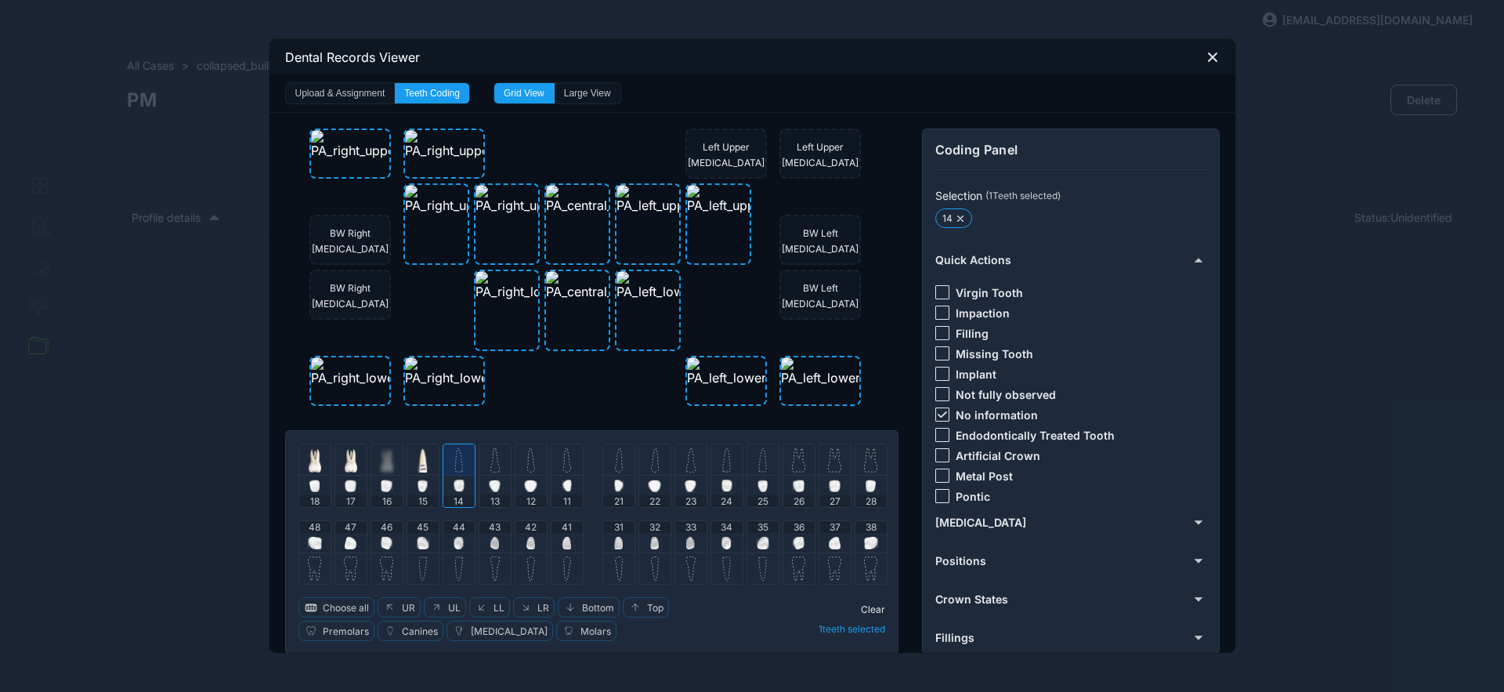
click at [491, 464] on img at bounding box center [495, 459] width 9 height 25
click at [938, 411] on icon at bounding box center [942, 414] width 9 height 6
click at [939, 291] on div at bounding box center [943, 292] width 14 height 14
drag, startPoint x: 874, startPoint y: 603, endPoint x: 853, endPoint y: 596, distance: 21.8
click at [874, 603] on span "Clear" at bounding box center [873, 609] width 24 height 12
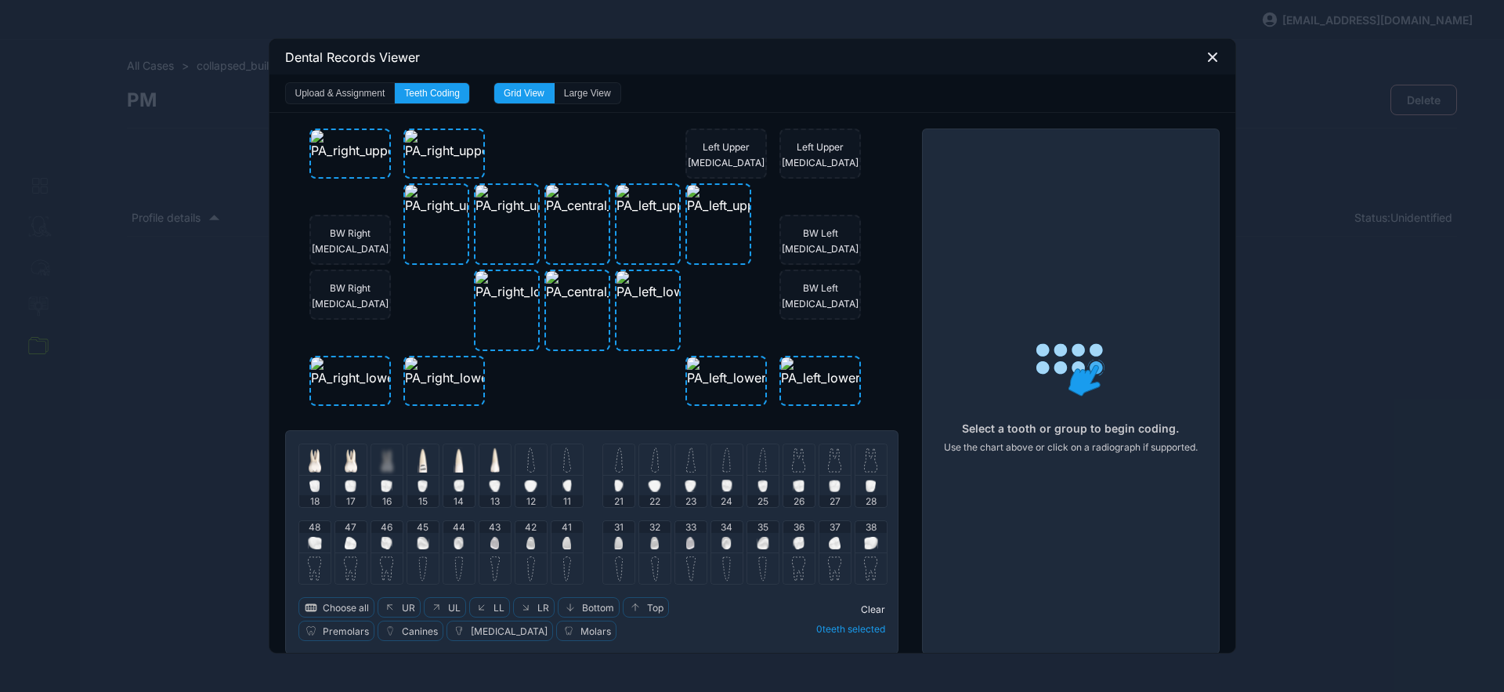
click at [527, 467] on img at bounding box center [531, 459] width 8 height 25
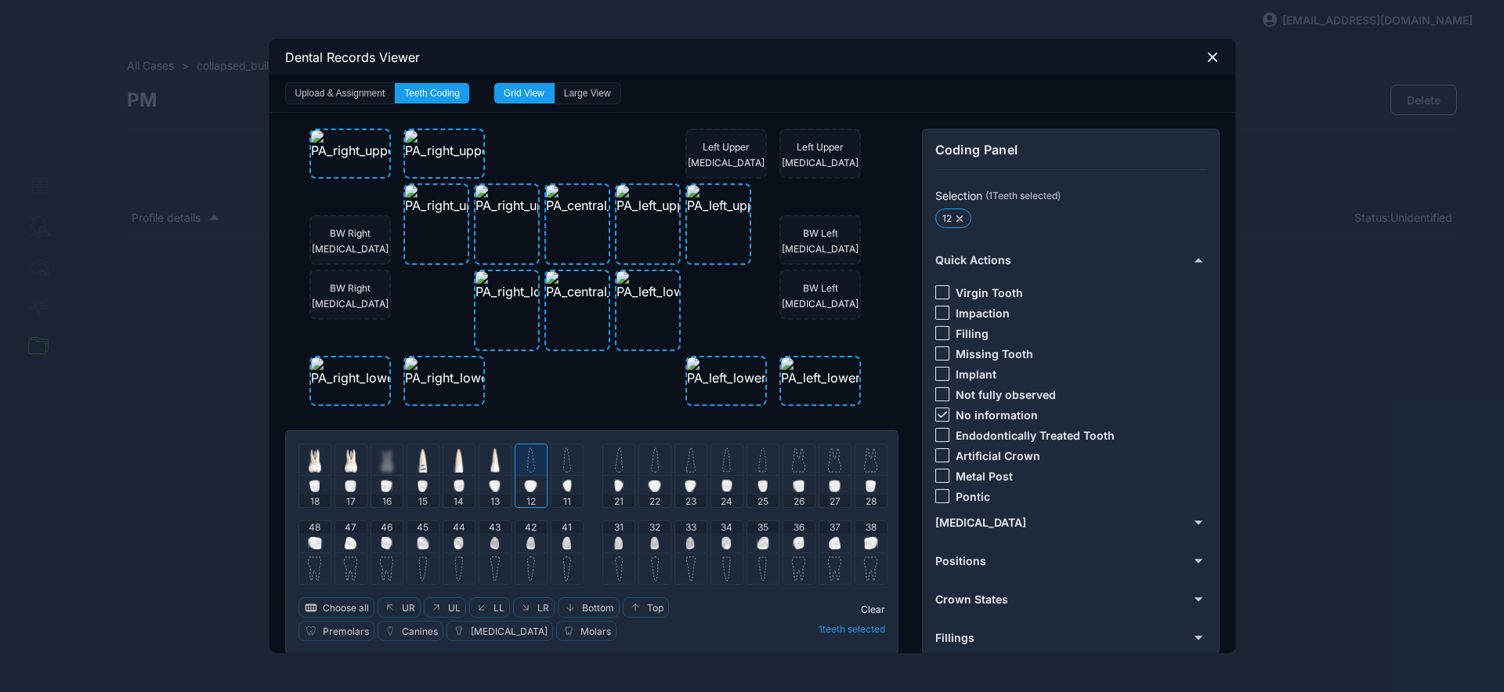
click at [564, 464] on img at bounding box center [567, 459] width 8 height 25
click at [938, 411] on icon at bounding box center [942, 414] width 9 height 6
drag, startPoint x: 934, startPoint y: 356, endPoint x: 911, endPoint y: 400, distance: 50.5
click at [936, 357] on div at bounding box center [943, 353] width 14 height 14
drag, startPoint x: 867, startPoint y: 603, endPoint x: 815, endPoint y: 545, distance: 78.2
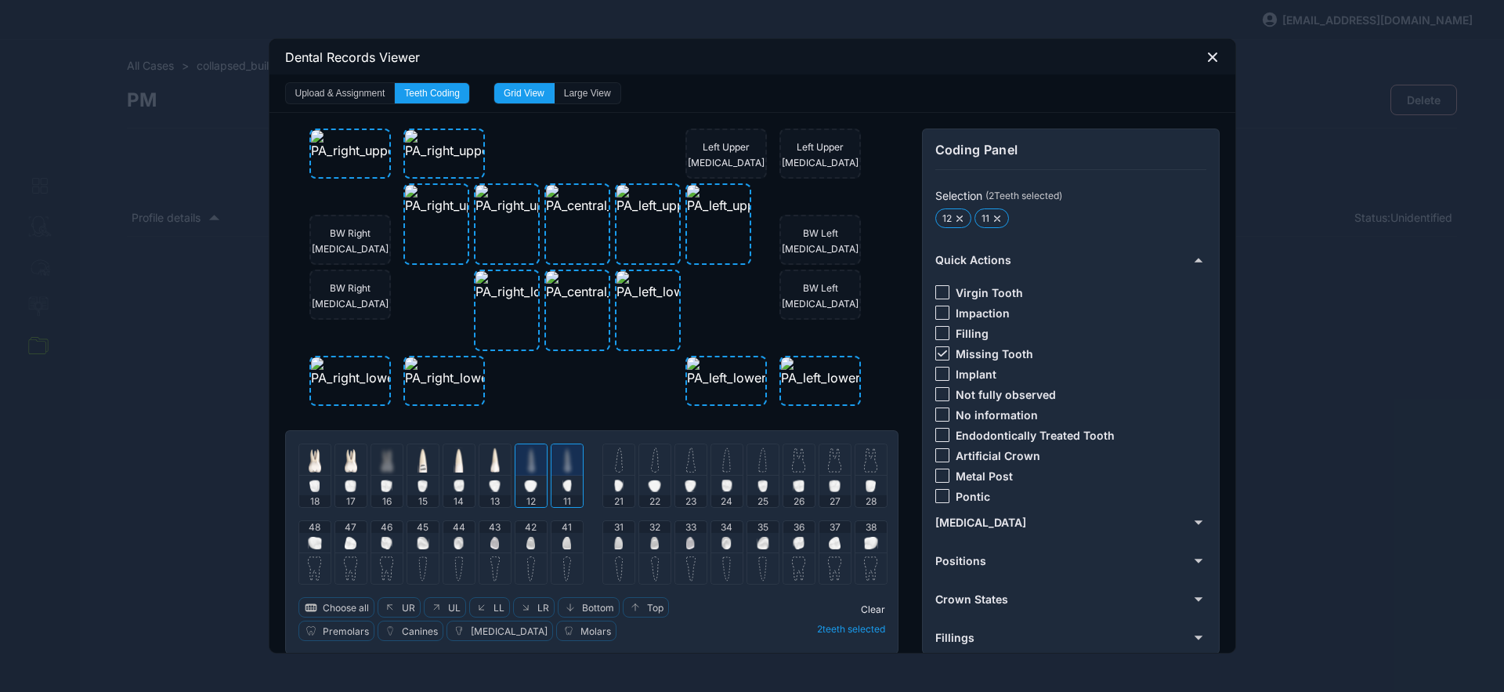
click at [867, 603] on span "Clear" at bounding box center [873, 609] width 24 height 12
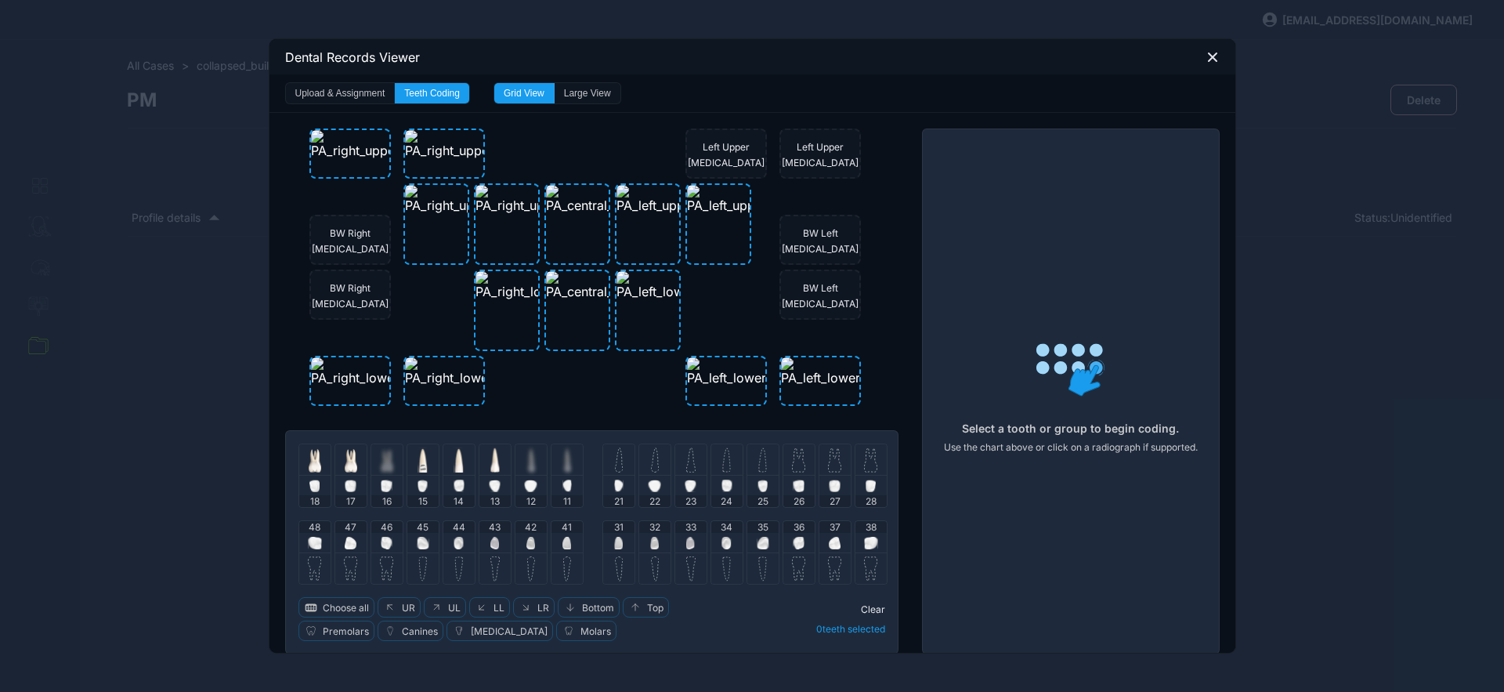
click at [615, 469] on img at bounding box center [619, 459] width 8 height 25
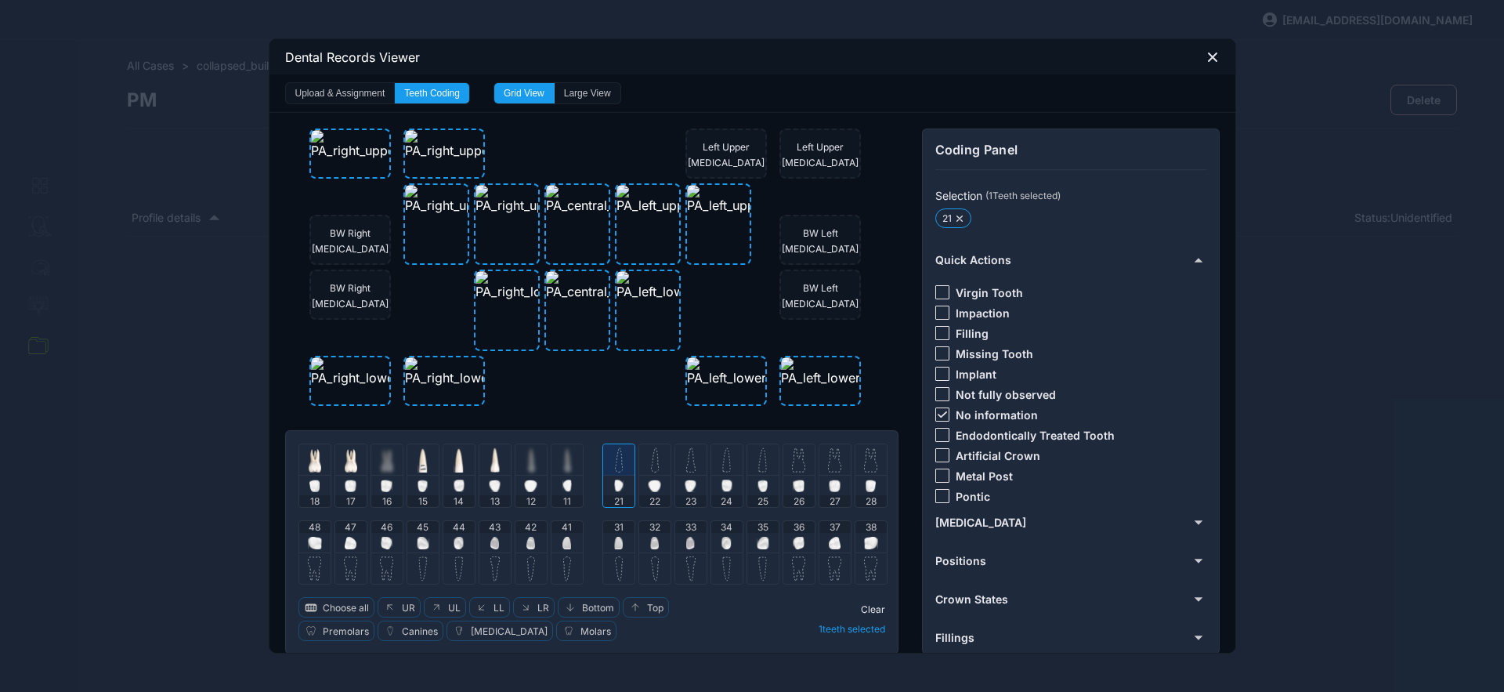
click at [651, 467] on img at bounding box center [655, 459] width 8 height 25
click at [938, 414] on icon at bounding box center [942, 414] width 9 height 6
click at [941, 292] on div at bounding box center [943, 292] width 14 height 14
drag, startPoint x: 873, startPoint y: 607, endPoint x: 812, endPoint y: 557, distance: 79.1
click at [872, 607] on span "Clear" at bounding box center [873, 609] width 24 height 12
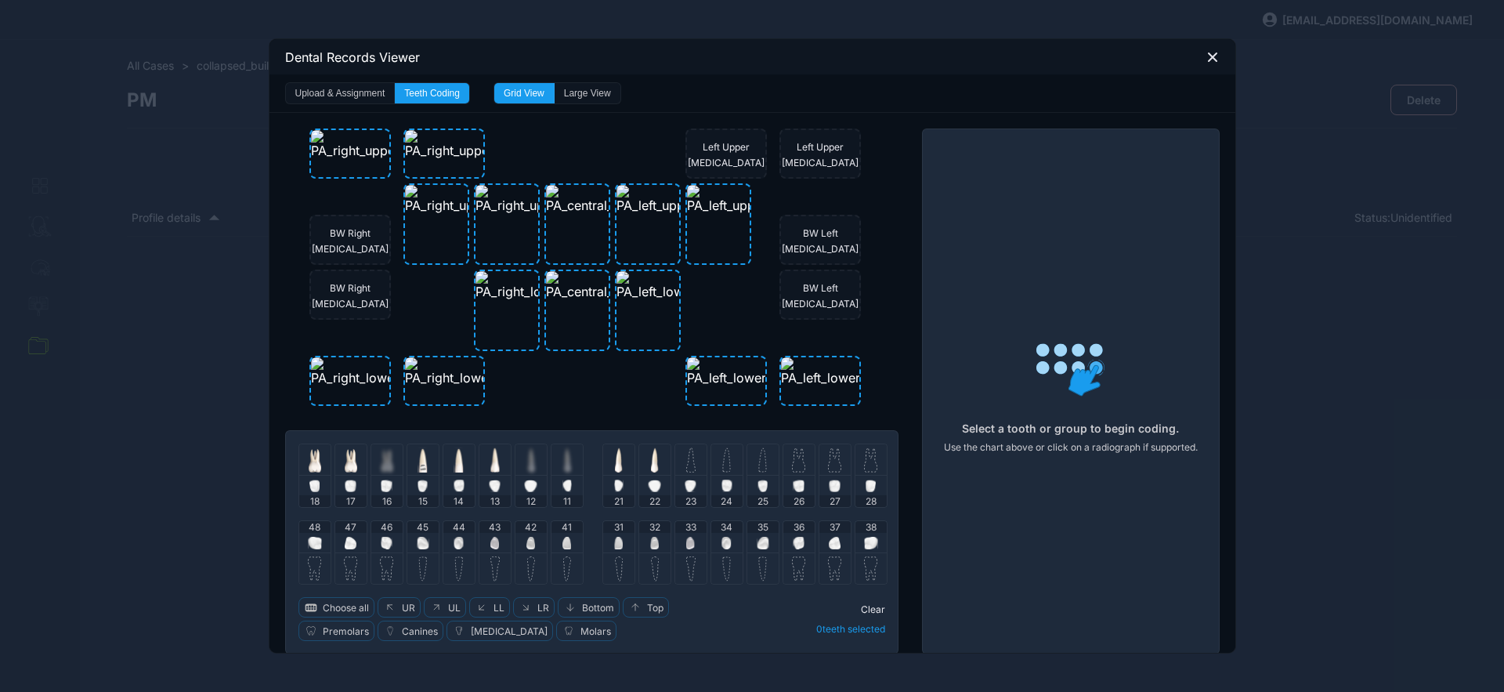
drag, startPoint x: 693, startPoint y: 470, endPoint x: 707, endPoint y: 460, distance: 17.4
click at [693, 471] on div at bounding box center [690, 459] width 31 height 31
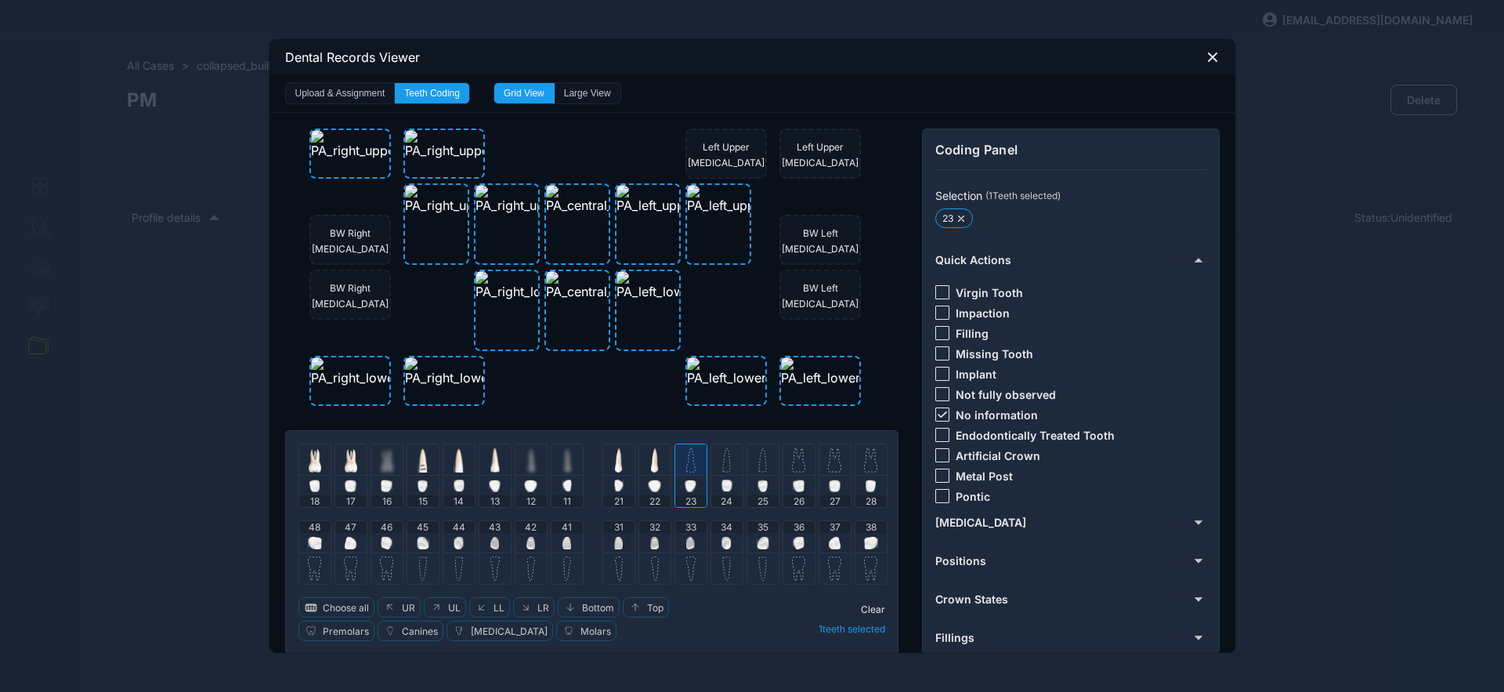
click at [936, 418] on div at bounding box center [943, 414] width 14 height 14
drag, startPoint x: 936, startPoint y: 330, endPoint x: 925, endPoint y: 390, distance: 61.2
click at [936, 331] on div at bounding box center [943, 333] width 14 height 14
click at [871, 603] on span "Clear" at bounding box center [873, 609] width 24 height 12
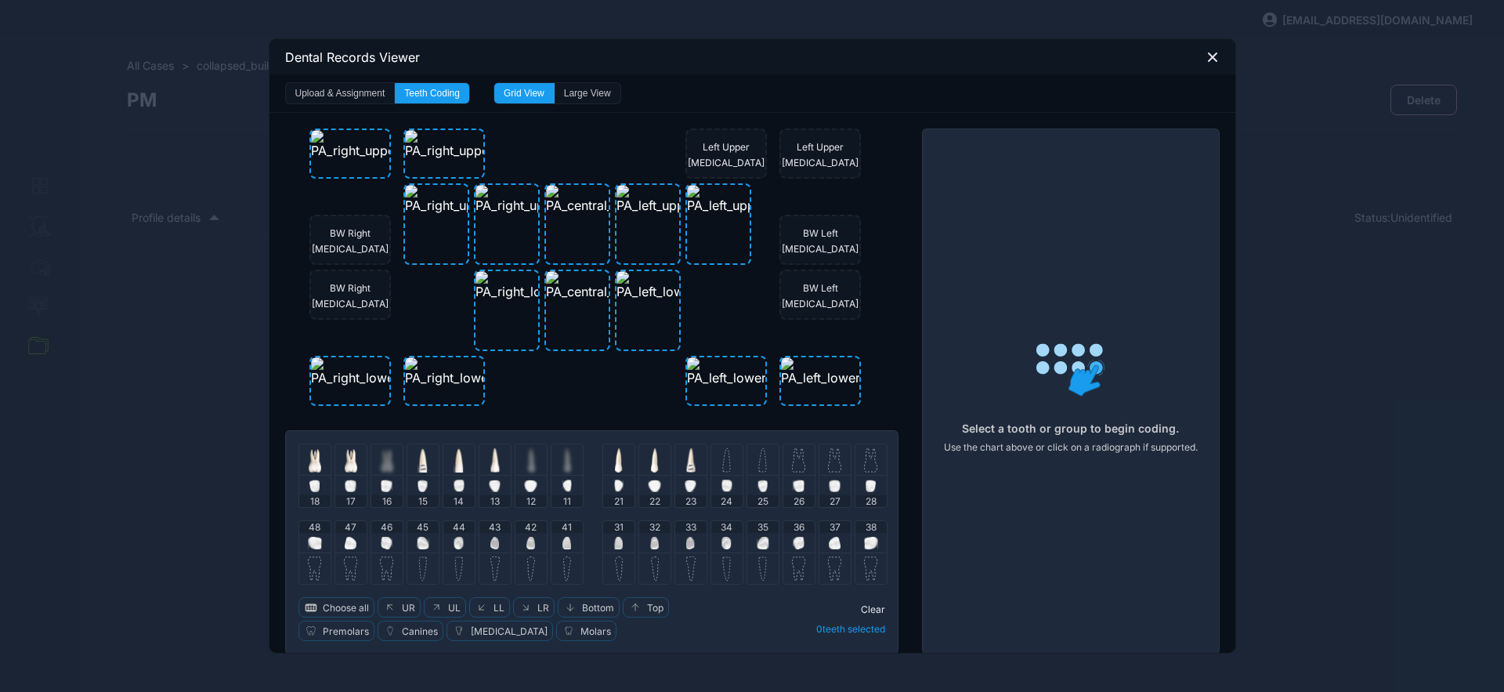
click at [724, 466] on img at bounding box center [726, 459] width 9 height 25
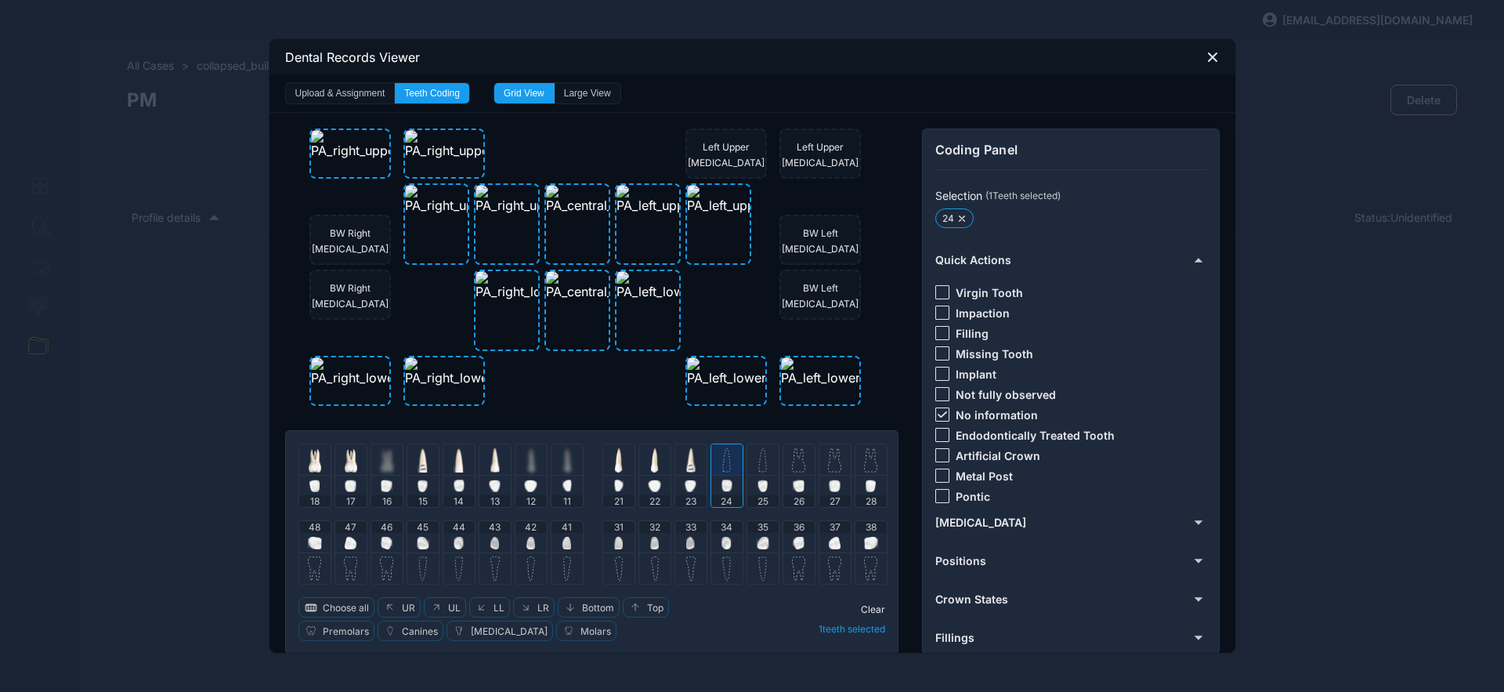
click at [748, 471] on div at bounding box center [763, 459] width 31 height 31
click at [937, 417] on icon at bounding box center [941, 414] width 9 height 6
click at [938, 293] on div at bounding box center [943, 292] width 14 height 14
click at [873, 607] on span "Clear" at bounding box center [873, 609] width 24 height 12
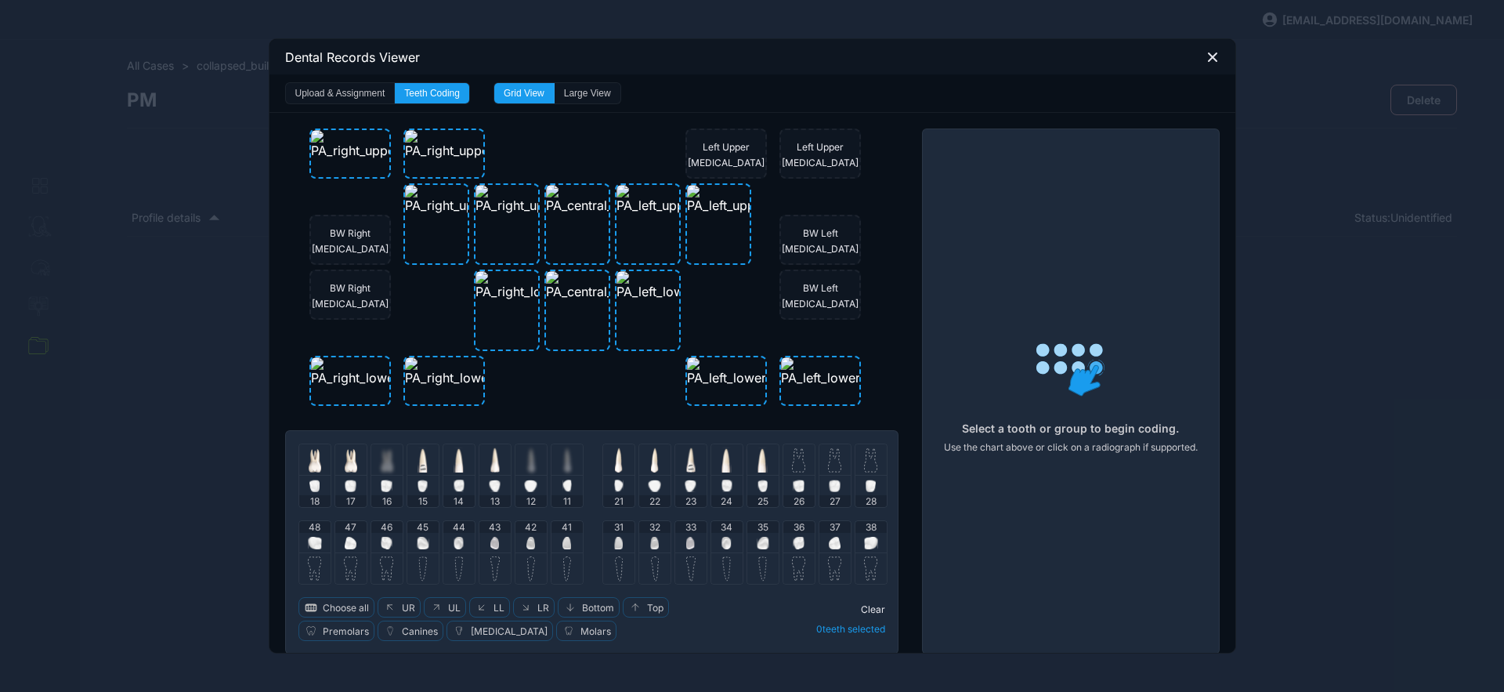
click at [798, 463] on img at bounding box center [798, 459] width 13 height 25
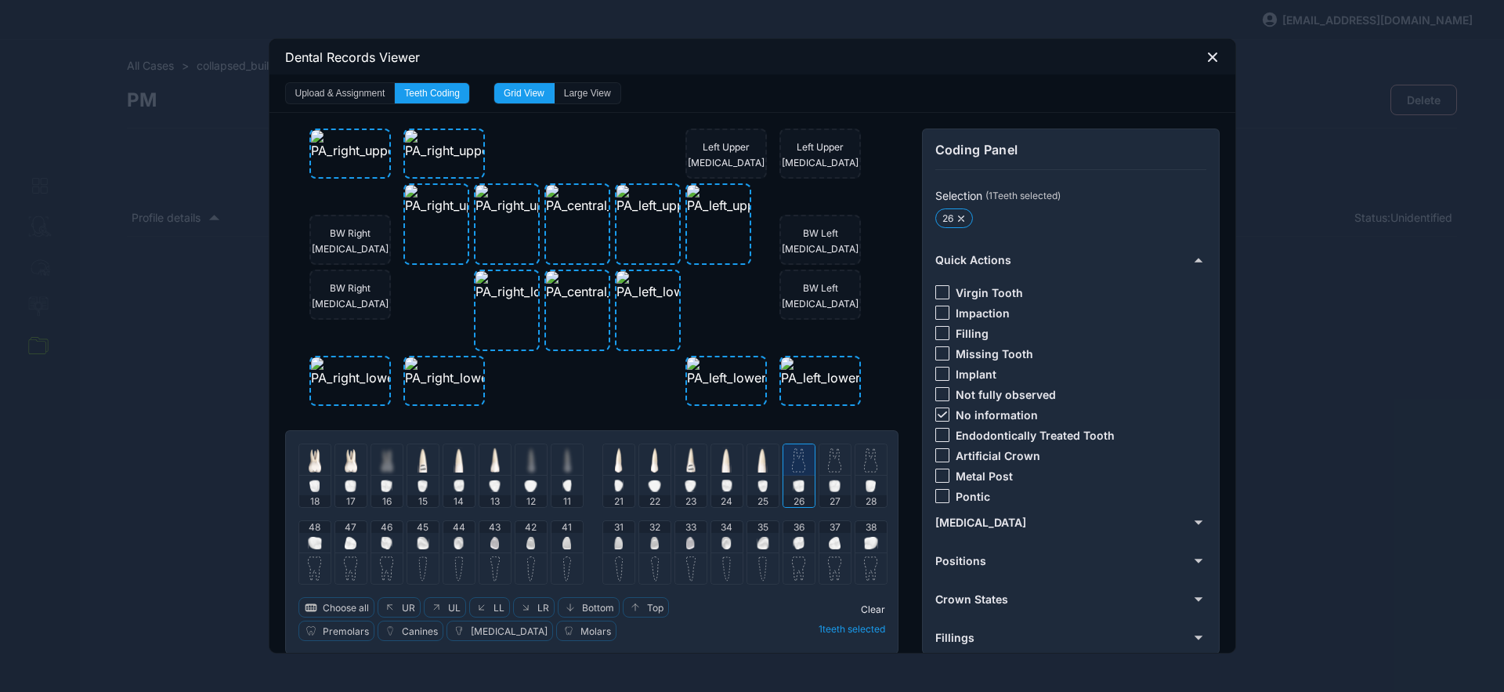
click at [828, 464] on img at bounding box center [834, 459] width 13 height 25
click at [865, 467] on img at bounding box center [870, 459] width 13 height 25
drag, startPoint x: 831, startPoint y: 459, endPoint x: 848, endPoint y: 463, distance: 17.7
click at [831, 460] on img at bounding box center [834, 459] width 13 height 25
click at [856, 465] on div at bounding box center [871, 459] width 31 height 31
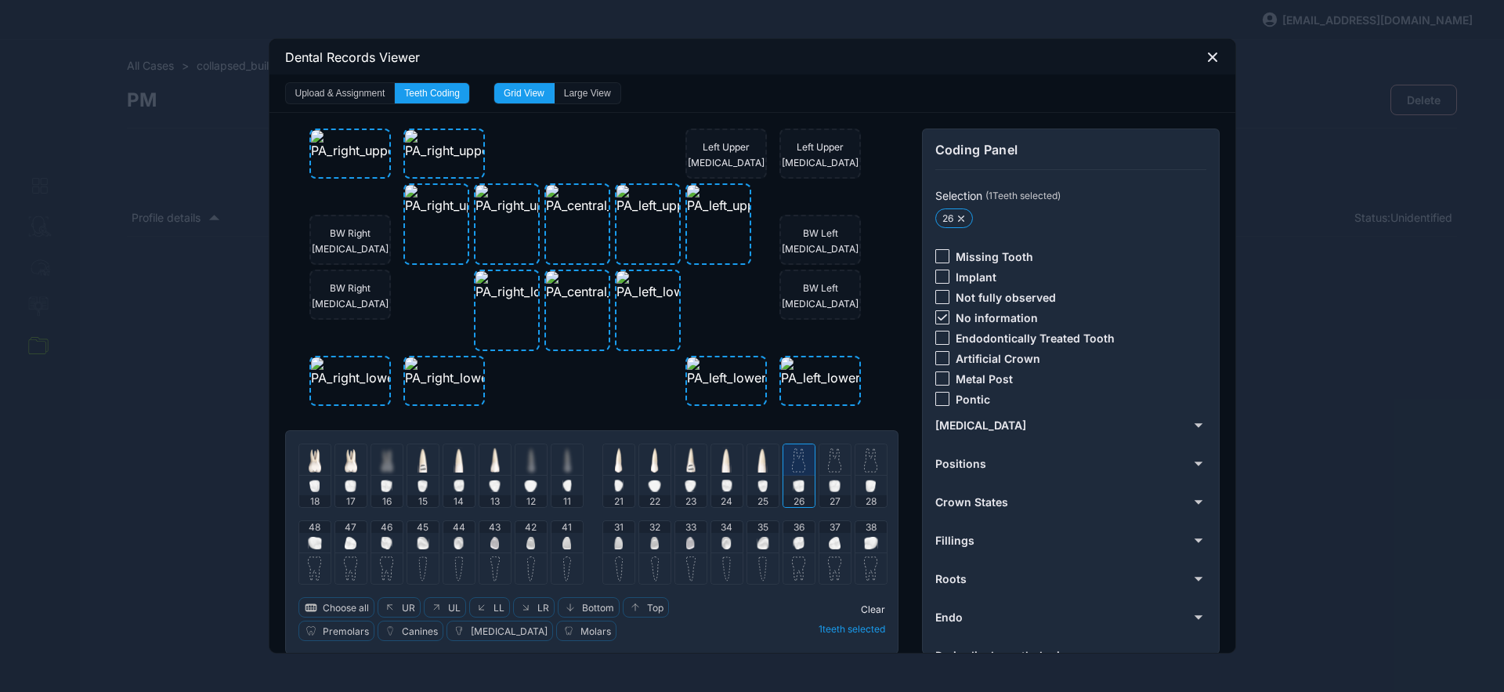
click at [938, 318] on icon at bounding box center [942, 317] width 9 height 6
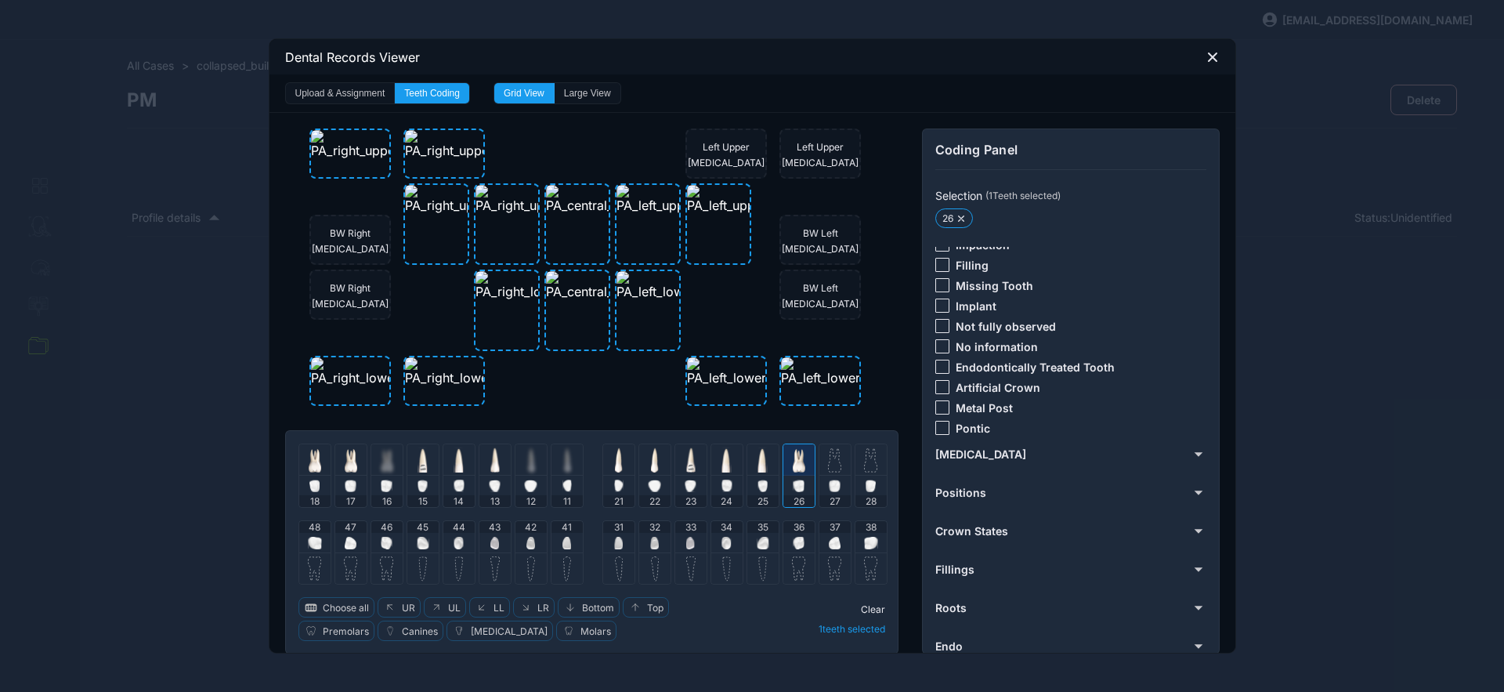
click at [936, 287] on div at bounding box center [943, 285] width 14 height 14
drag, startPoint x: 873, startPoint y: 603, endPoint x: 856, endPoint y: 603, distance: 16.5
click at [873, 603] on span "Clear" at bounding box center [873, 609] width 24 height 12
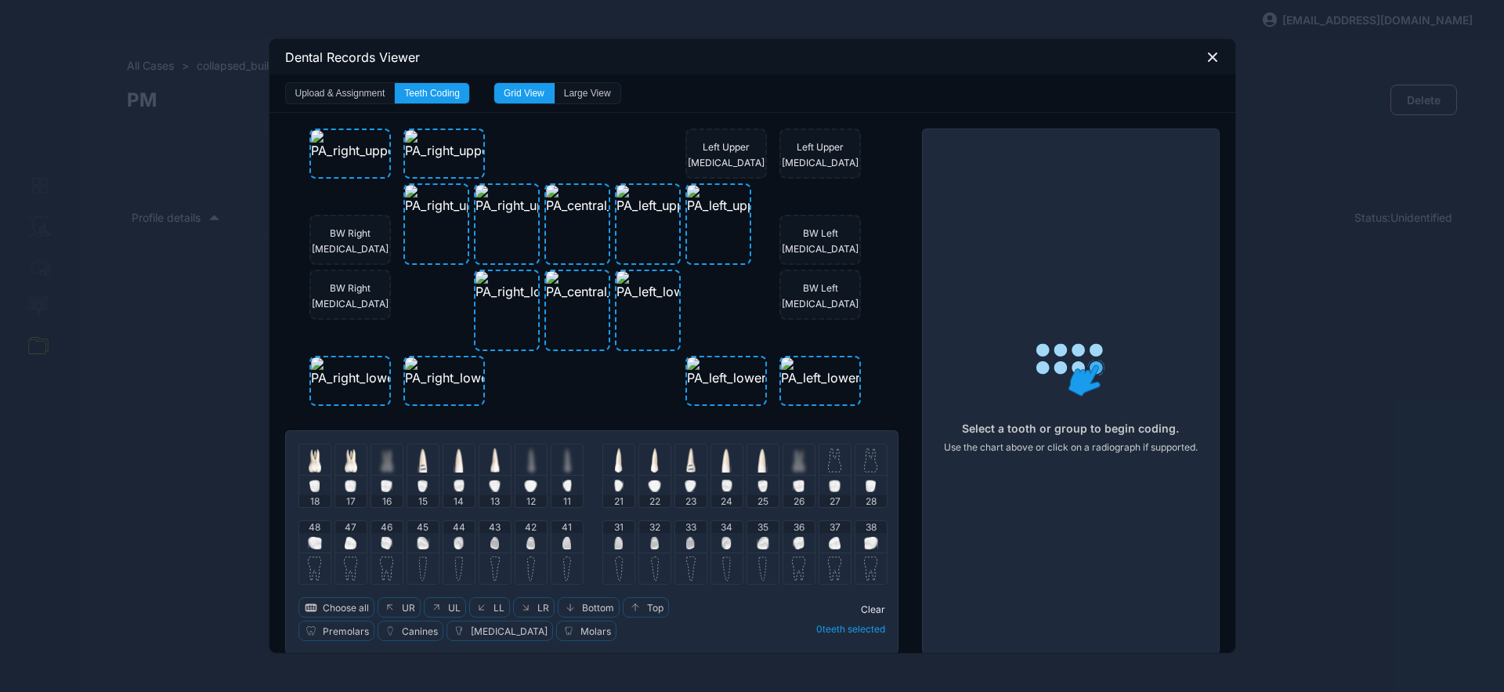
click at [317, 541] on div "48" at bounding box center [314, 536] width 31 height 31
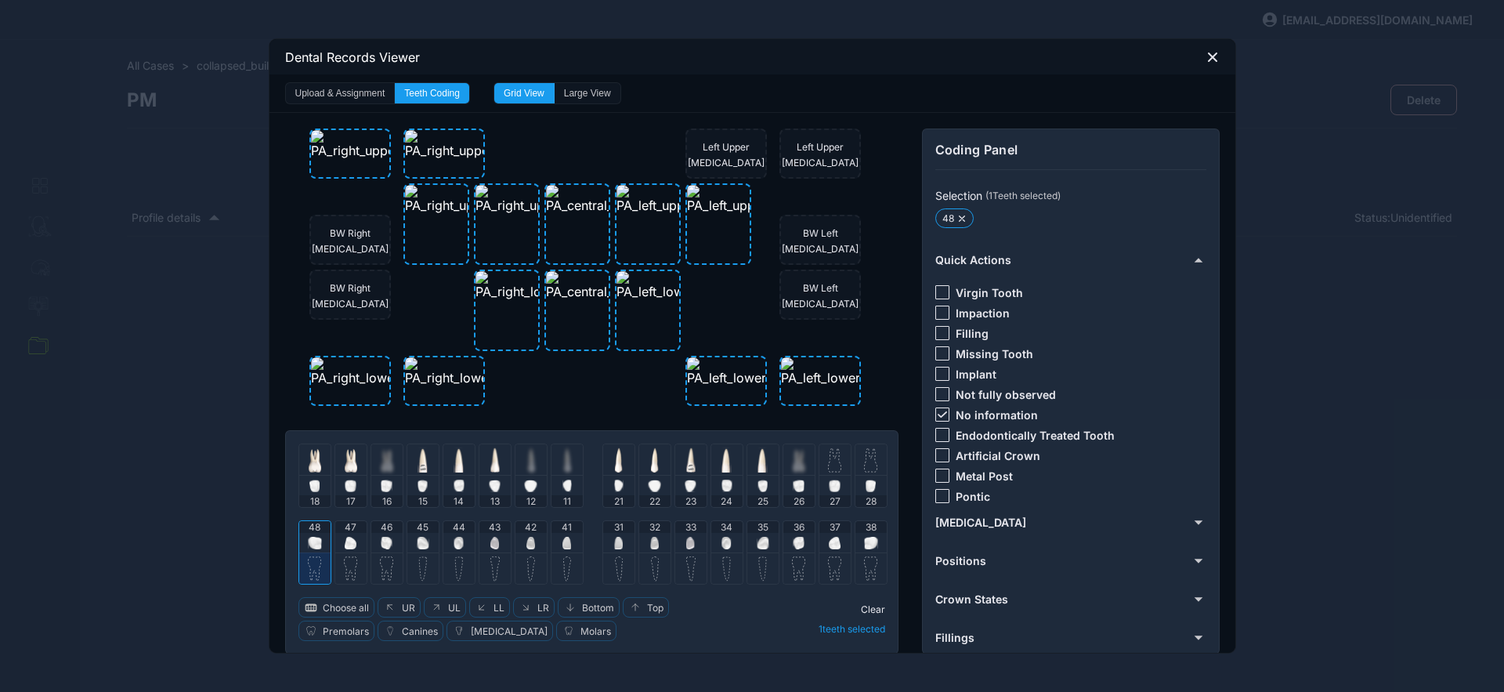
click at [941, 417] on div at bounding box center [943, 414] width 14 height 14
click at [941, 290] on div at bounding box center [943, 292] width 14 height 14
drag, startPoint x: 862, startPoint y: 607, endPoint x: 845, endPoint y: 604, distance: 17.5
click at [861, 608] on span "Clear" at bounding box center [873, 609] width 24 height 12
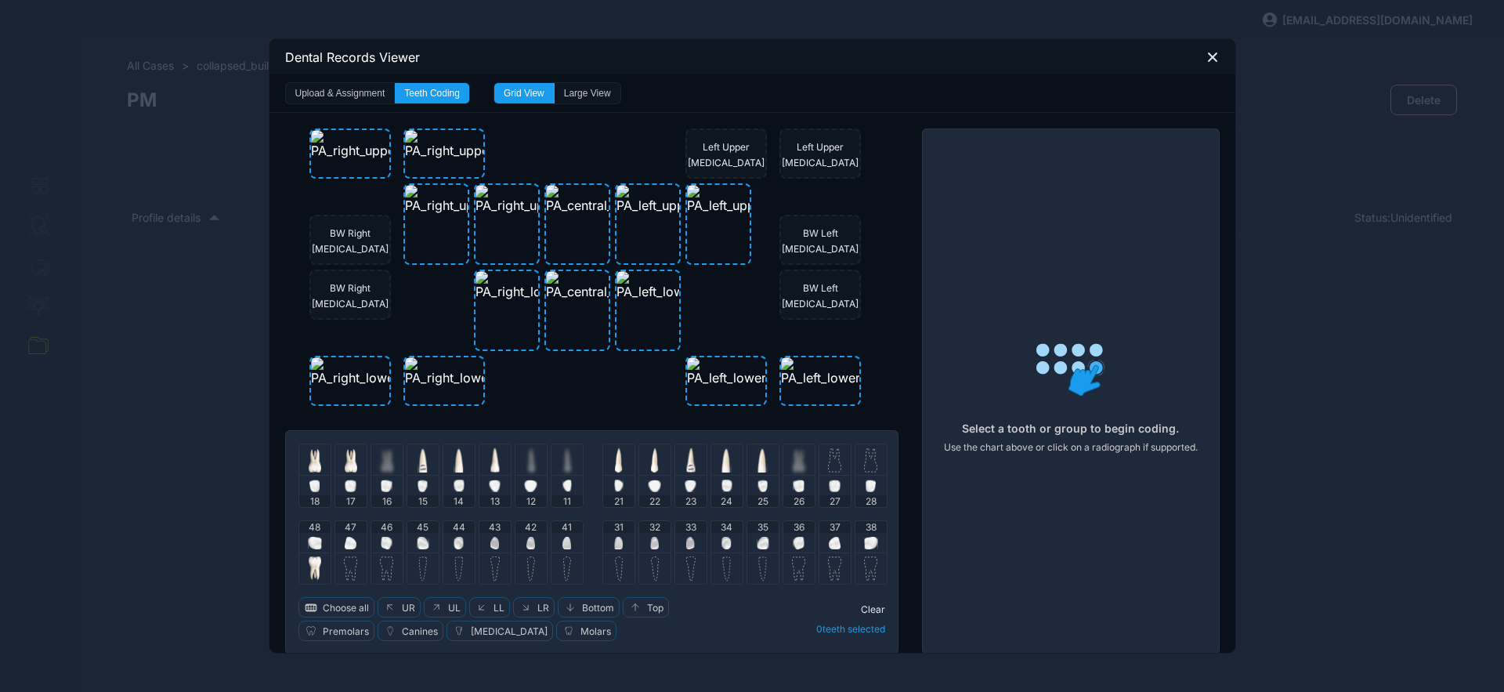
click at [353, 540] on div "47" at bounding box center [350, 536] width 31 height 31
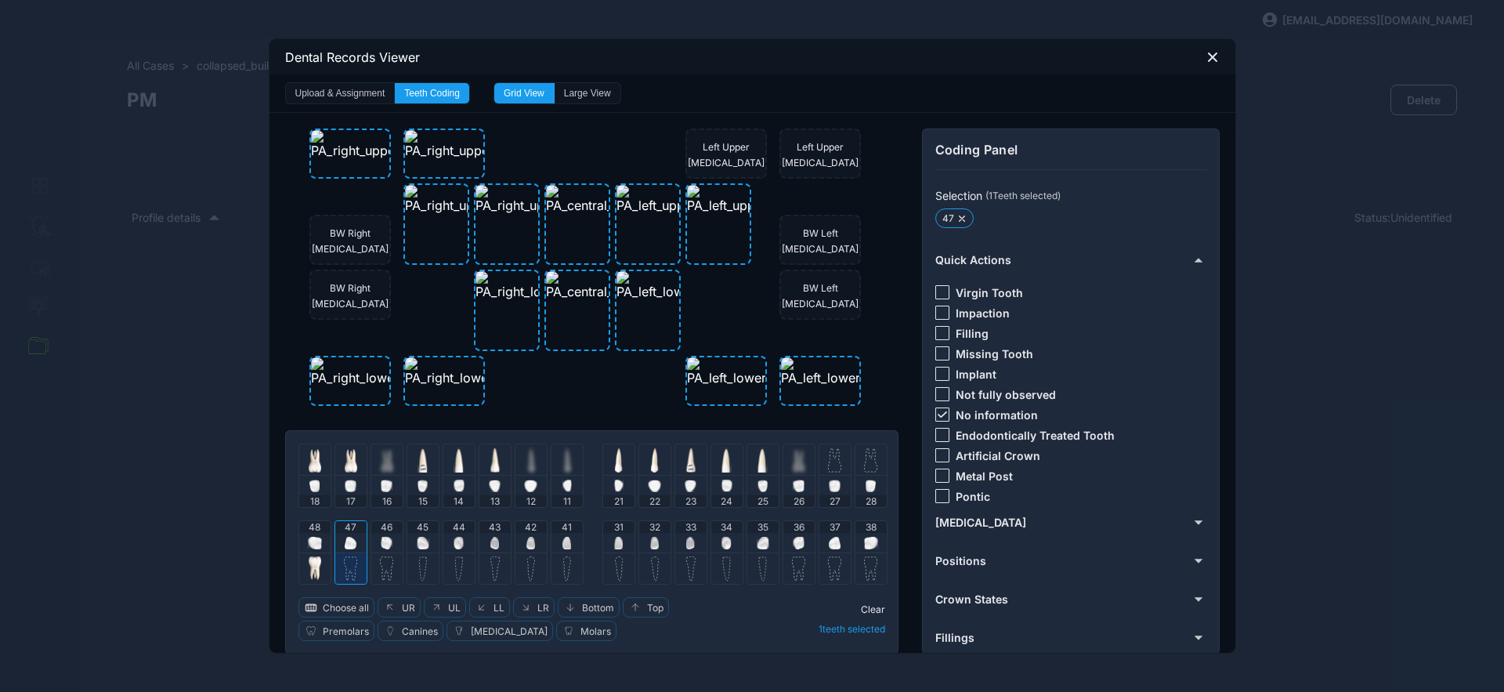
click at [381, 548] on img at bounding box center [387, 543] width 12 height 13
click at [422, 540] on img at bounding box center [423, 543] width 13 height 13
drag, startPoint x: 935, startPoint y: 417, endPoint x: 932, endPoint y: 403, distance: 14.3
click at [937, 417] on icon at bounding box center [941, 414] width 9 height 6
click at [936, 330] on div at bounding box center [943, 333] width 14 height 14
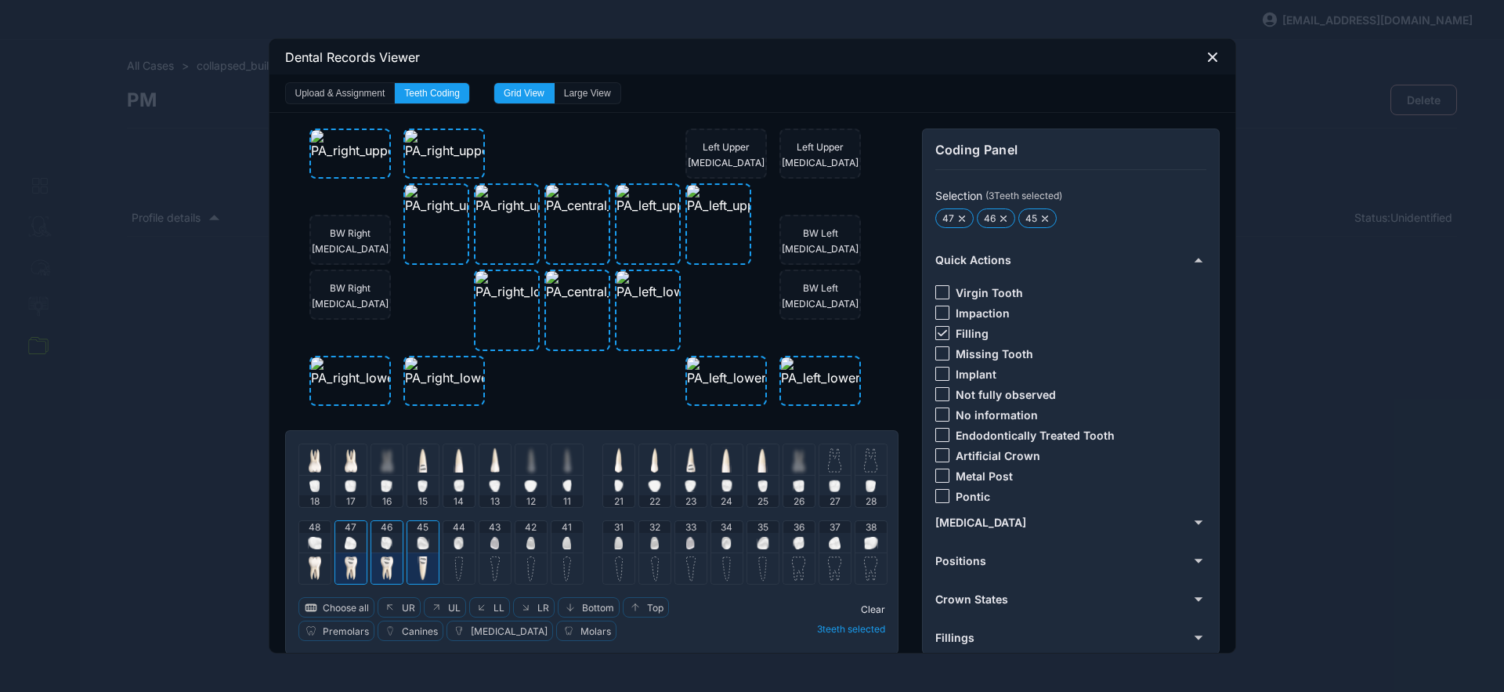
click at [863, 613] on span "Clear" at bounding box center [873, 609] width 24 height 12
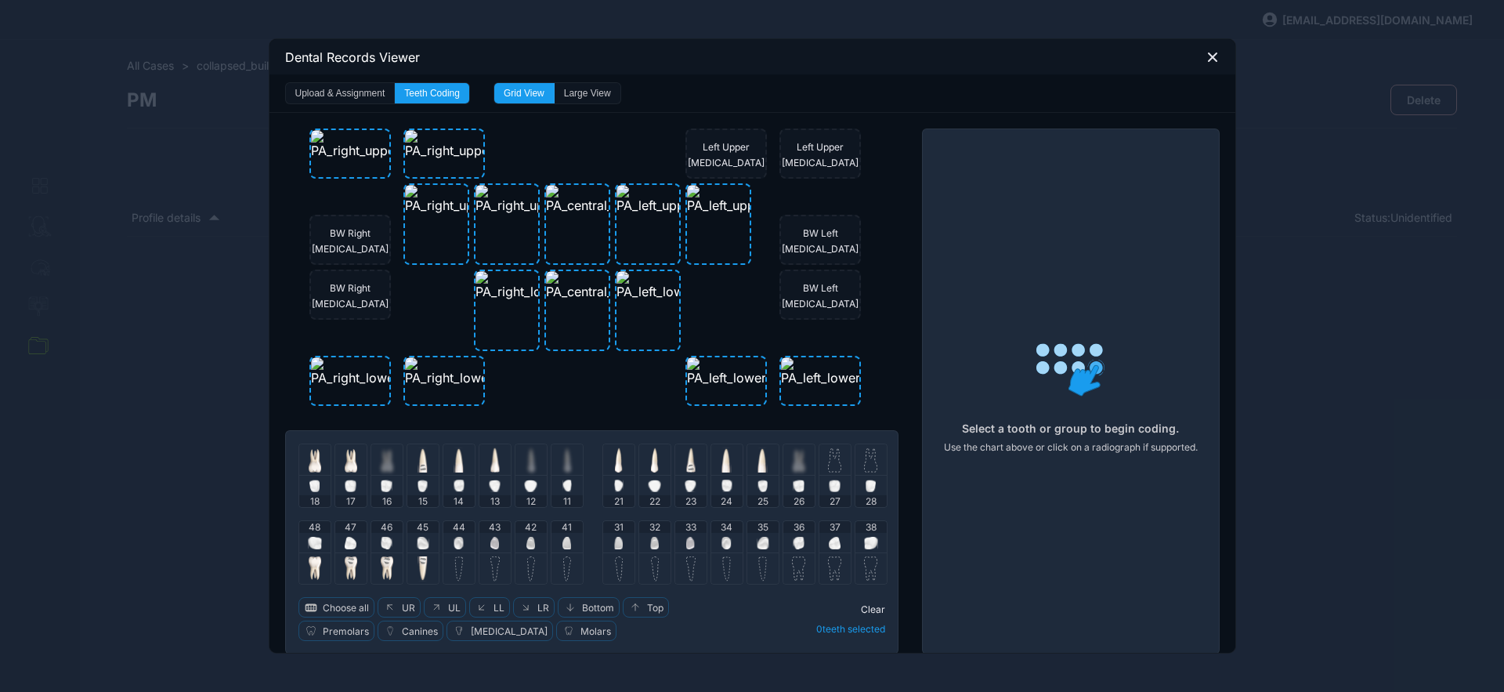
click at [454, 543] on img at bounding box center [459, 543] width 10 height 13
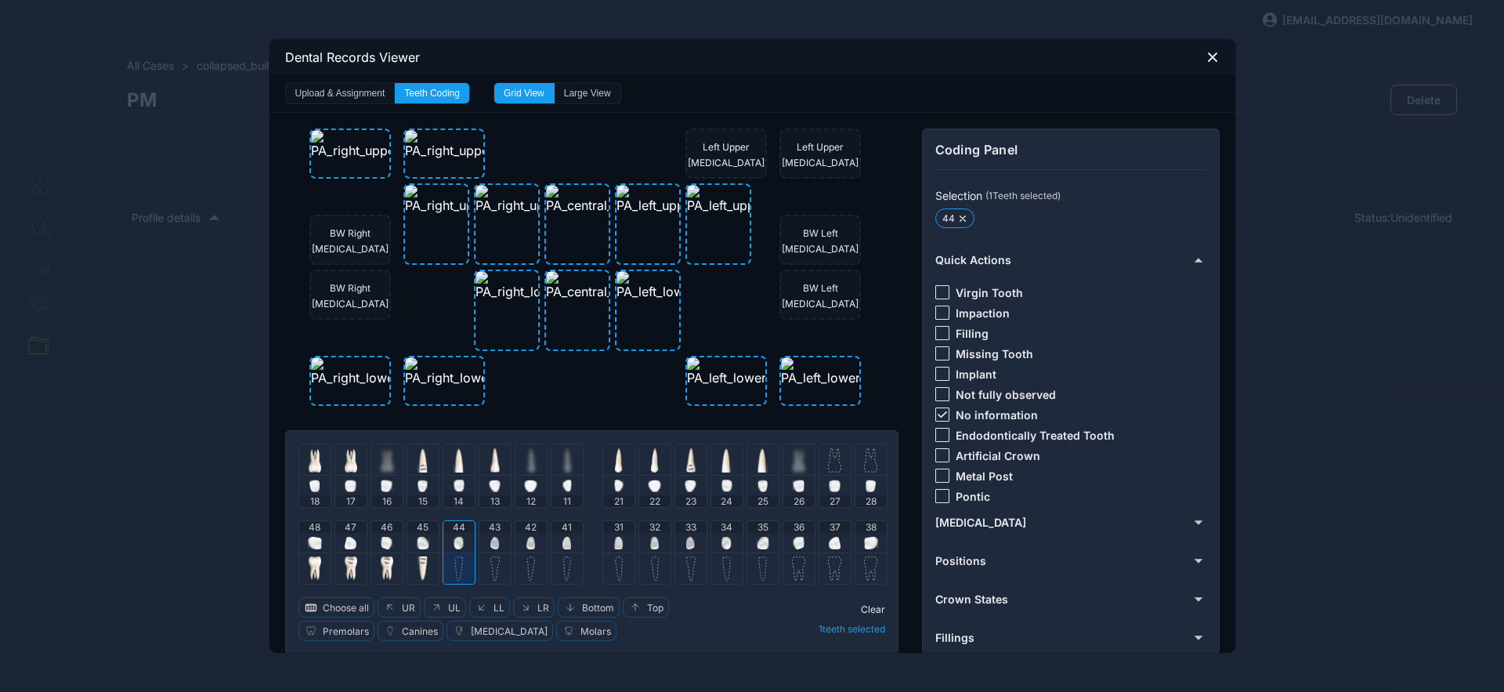
click at [938, 415] on icon at bounding box center [942, 414] width 9 height 6
click at [936, 292] on div at bounding box center [943, 292] width 14 height 14
click at [870, 605] on span "Clear" at bounding box center [873, 609] width 24 height 12
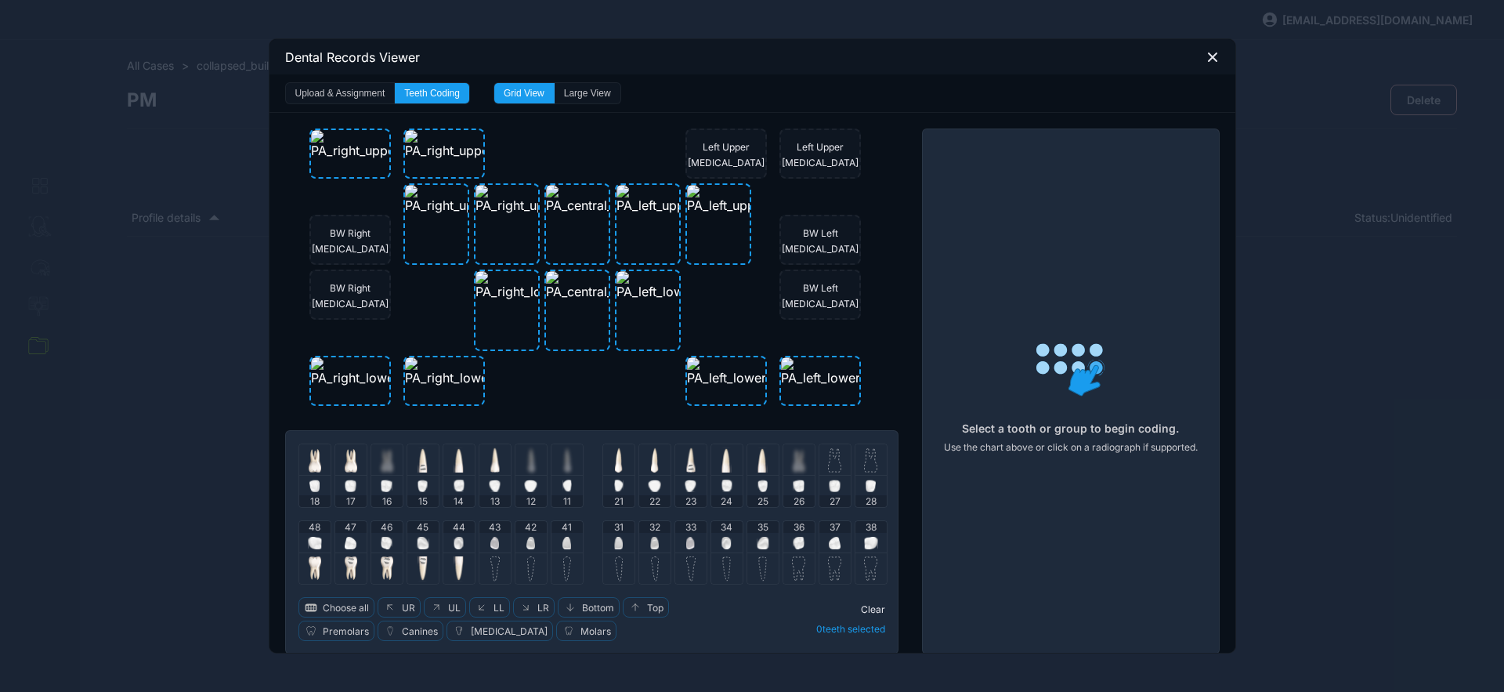
click at [864, 542] on img at bounding box center [871, 543] width 14 height 13
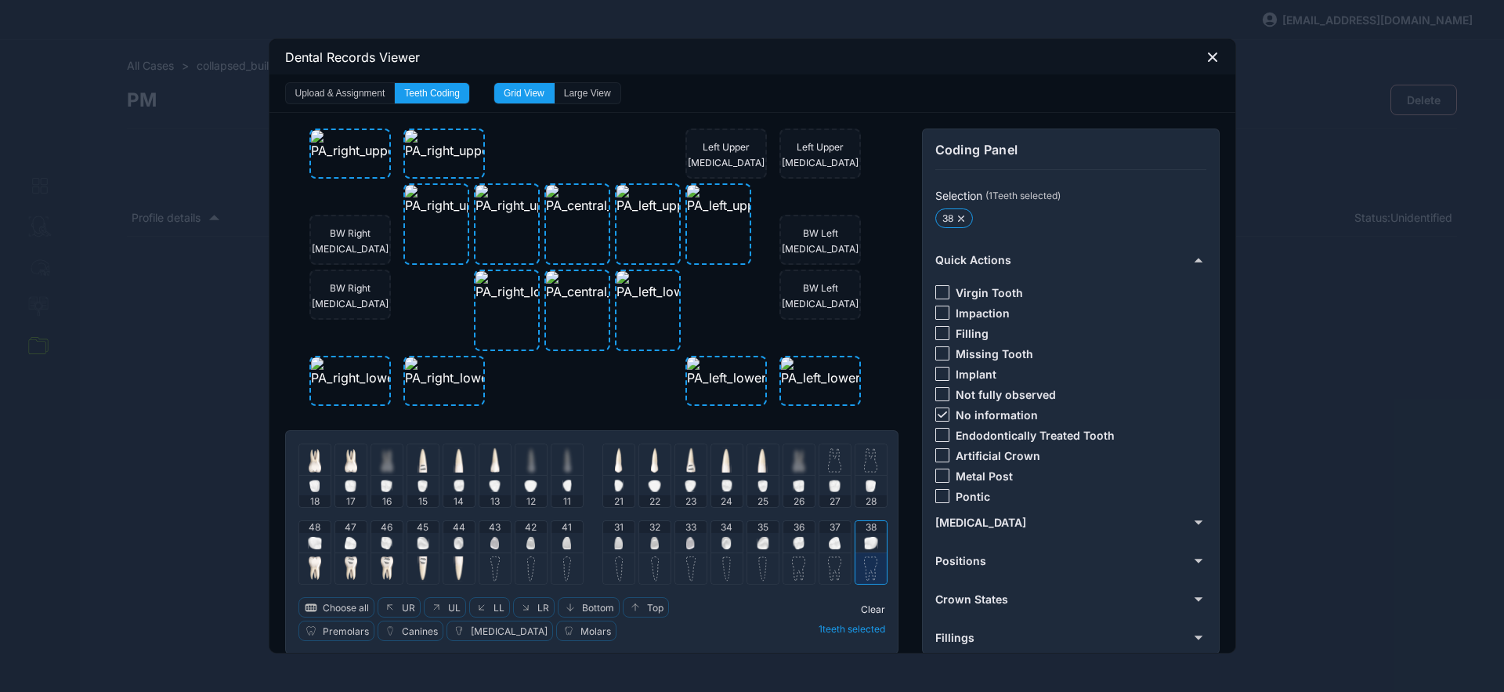
click at [936, 418] on div at bounding box center [943, 414] width 14 height 14
drag, startPoint x: 934, startPoint y: 291, endPoint x: 935, endPoint y: 310, distance: 18.8
click at [936, 292] on div at bounding box center [943, 292] width 14 height 14
click at [869, 606] on span "Clear" at bounding box center [873, 609] width 24 height 12
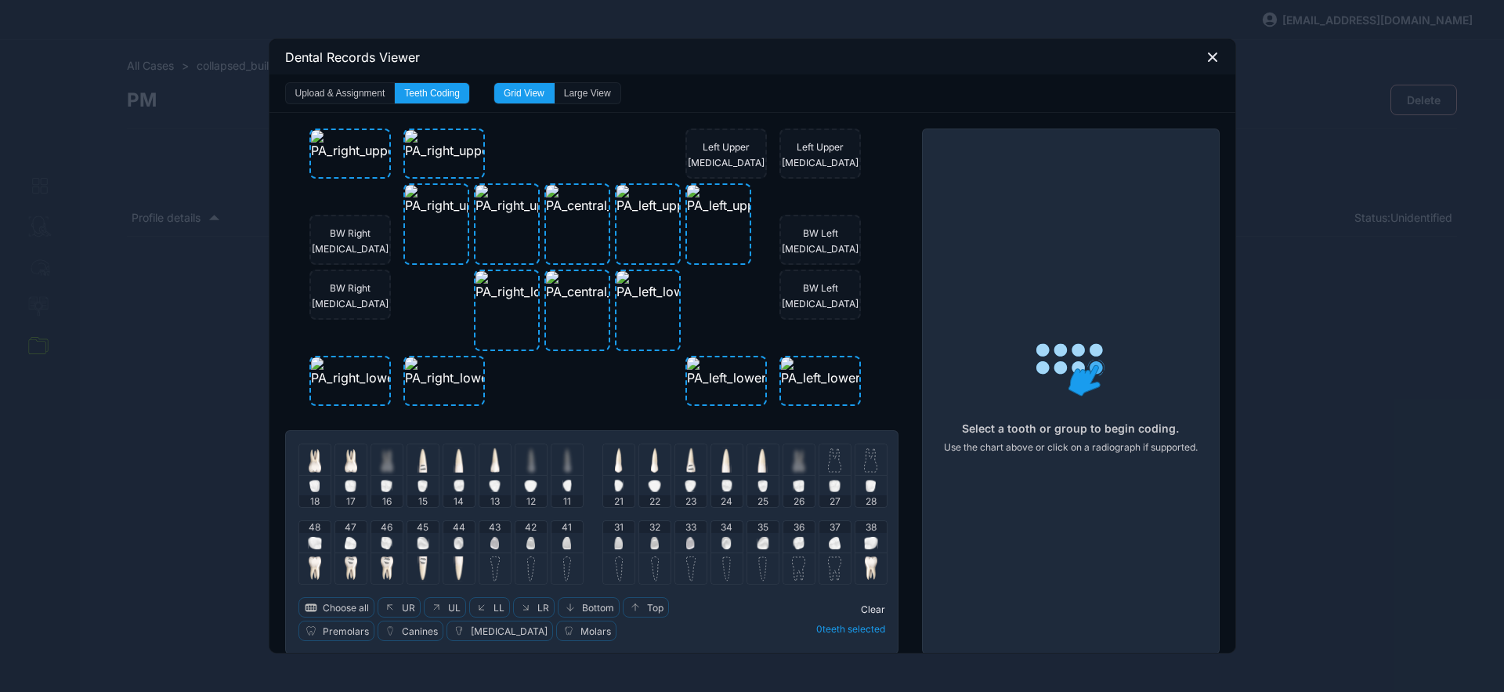
drag, startPoint x: 834, startPoint y: 548, endPoint x: 848, endPoint y: 523, distance: 29.5
click at [834, 549] on div at bounding box center [835, 543] width 12 height 20
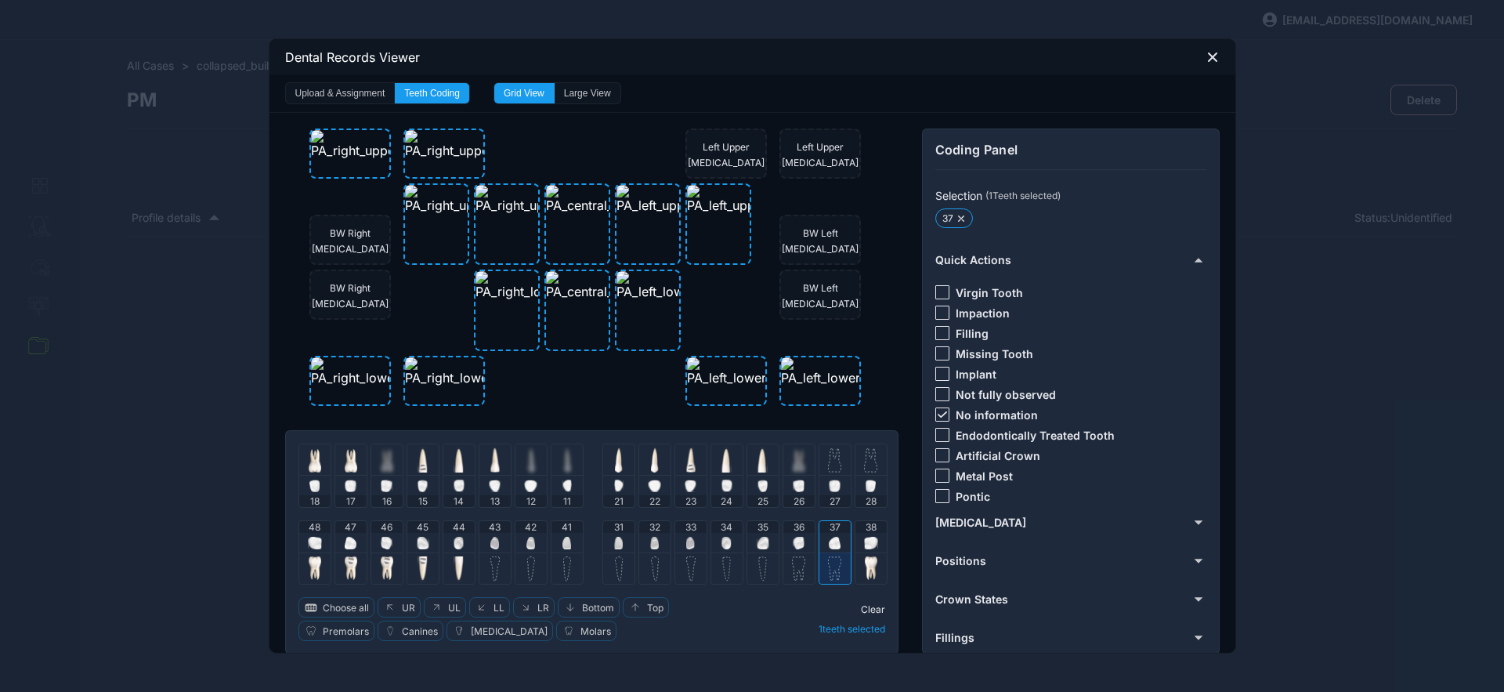
click at [936, 410] on div at bounding box center [943, 414] width 14 height 14
click at [940, 291] on div at bounding box center [943, 292] width 14 height 14
click at [871, 610] on span "Clear" at bounding box center [873, 609] width 24 height 12
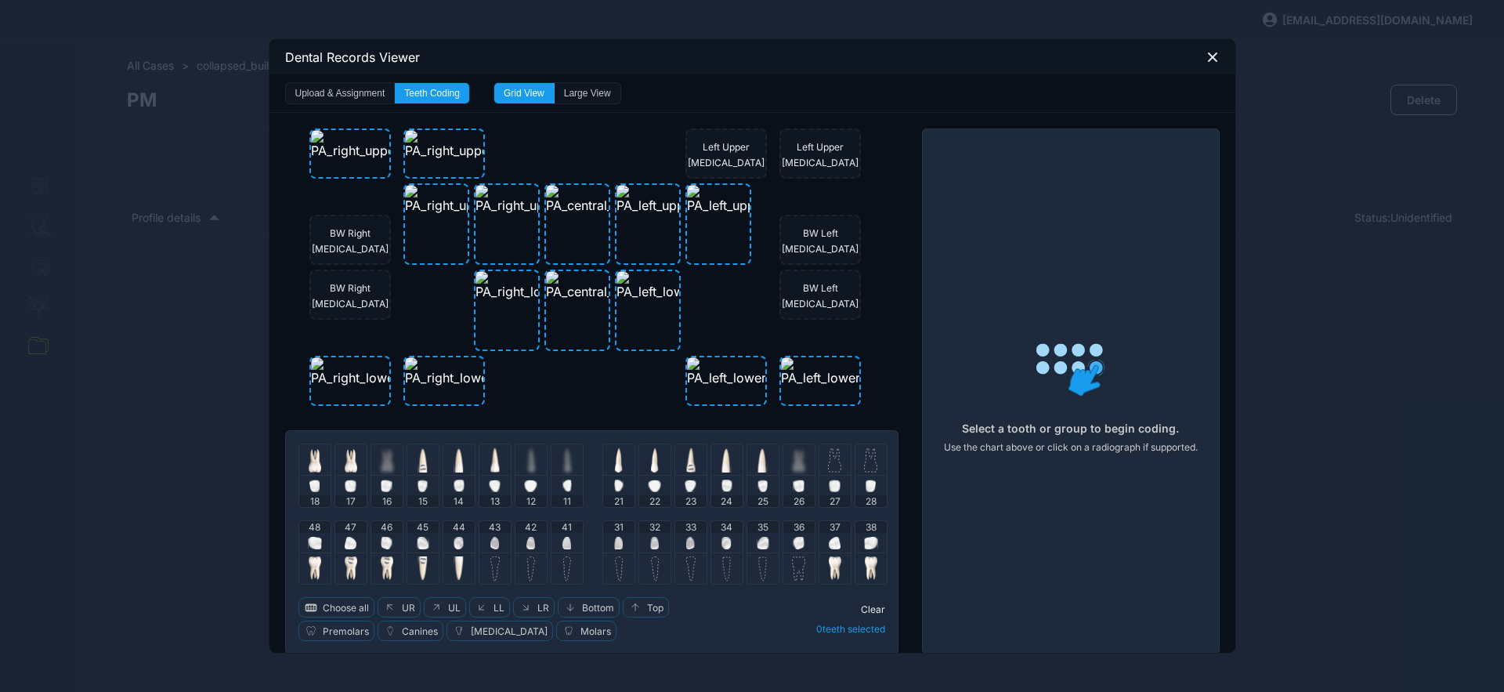
click at [832, 541] on img at bounding box center [835, 543] width 12 height 13
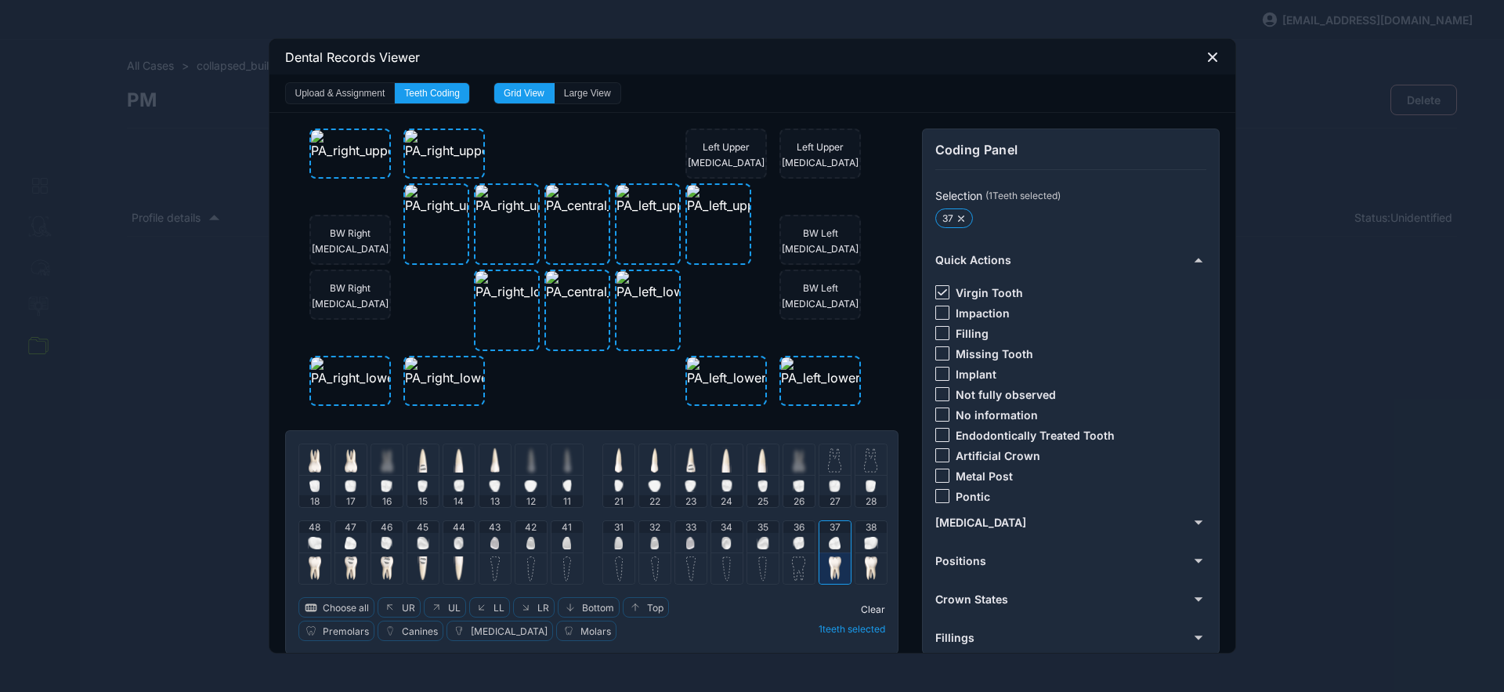
click at [939, 287] on div at bounding box center [943, 292] width 14 height 14
click at [936, 357] on div at bounding box center [943, 353] width 14 height 14
drag, startPoint x: 870, startPoint y: 601, endPoint x: 841, endPoint y: 588, distance: 31.9
click at [870, 602] on div "Clear 1 teeth selected" at bounding box center [811, 619] width 149 height 44
drag, startPoint x: 869, startPoint y: 605, endPoint x: 851, endPoint y: 592, distance: 22.0
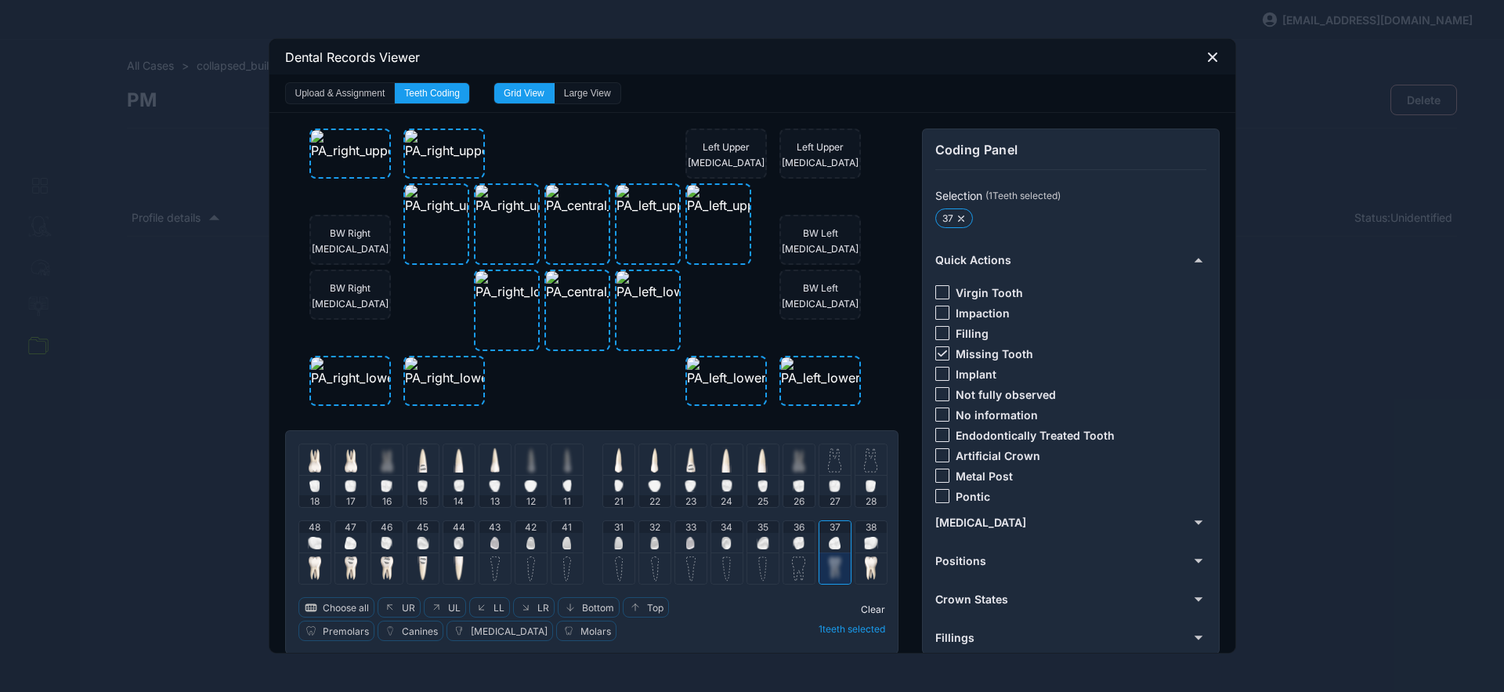
click at [868, 605] on span "Clear" at bounding box center [873, 609] width 24 height 12
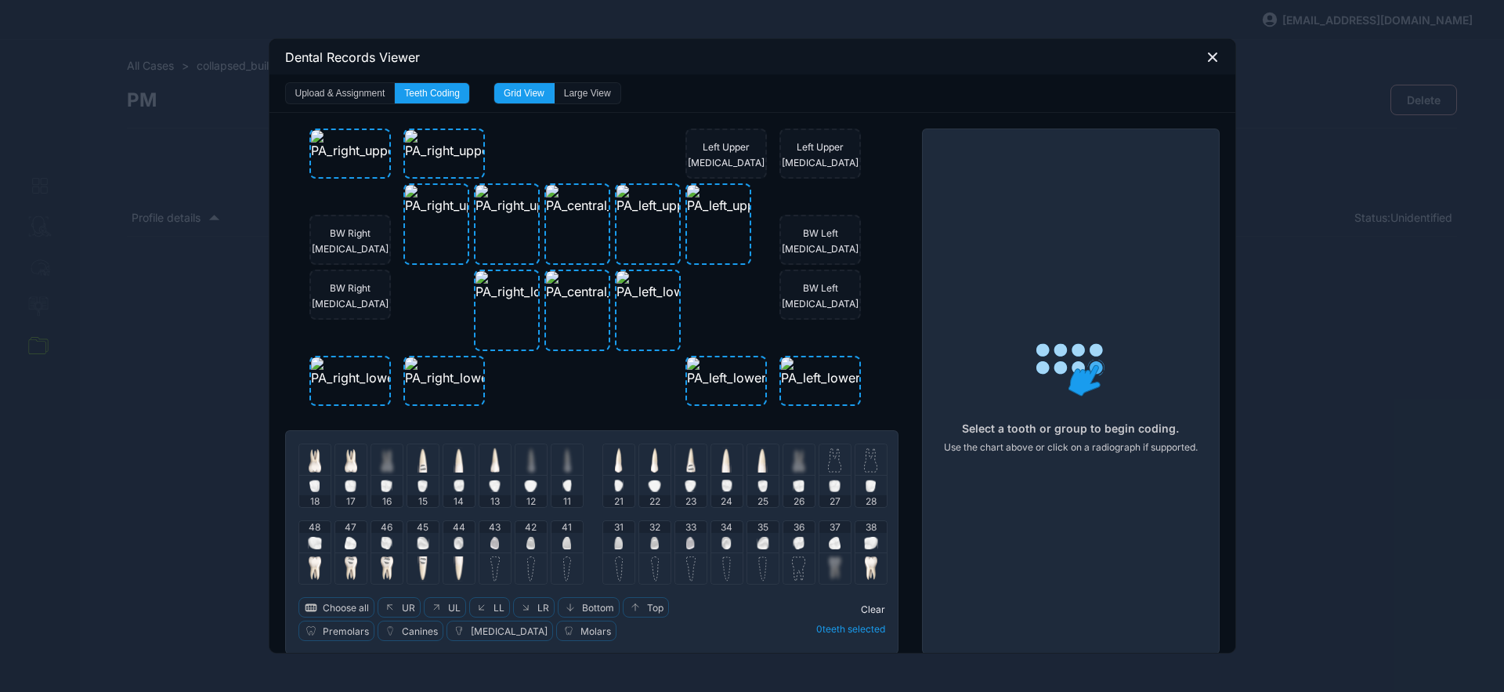
click at [798, 543] on div "36" at bounding box center [799, 536] width 31 height 31
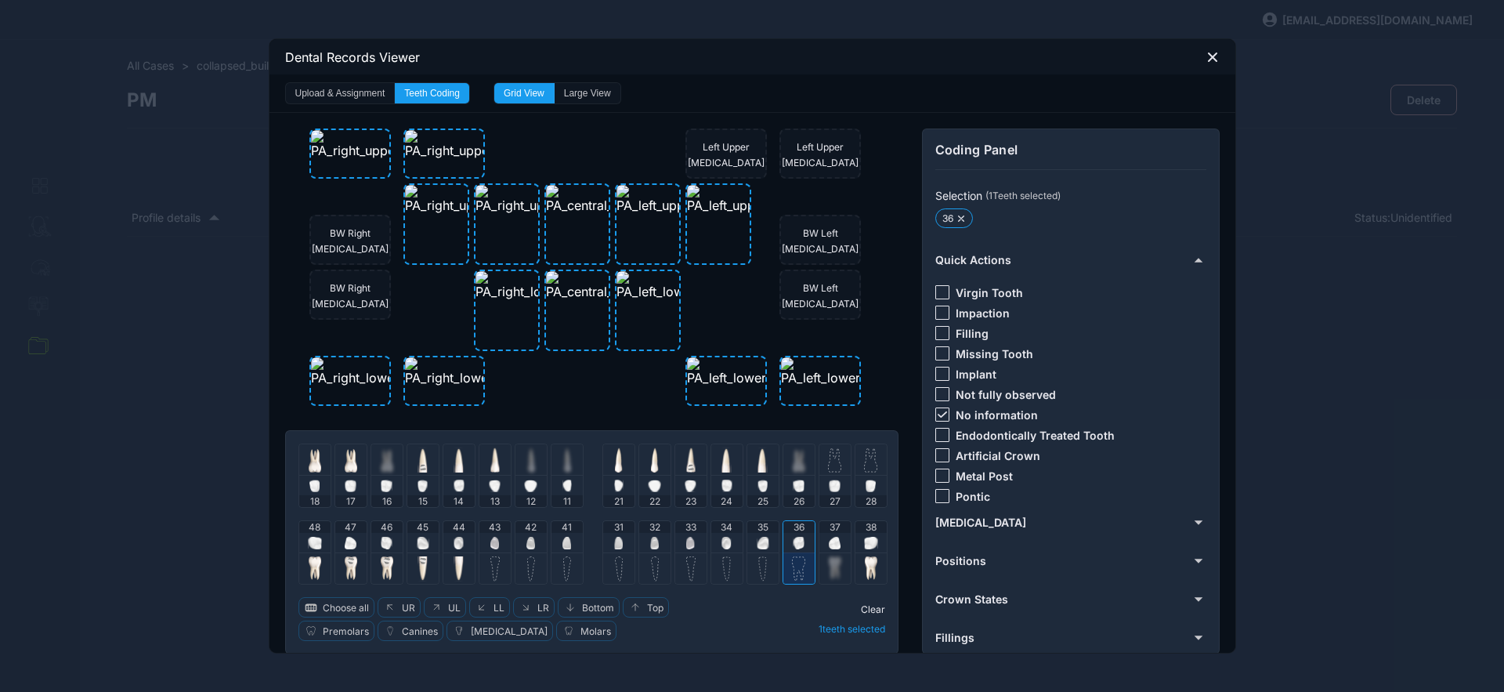
click at [939, 413] on icon at bounding box center [941, 414] width 9 height 6
drag, startPoint x: 938, startPoint y: 332, endPoint x: 903, endPoint y: 451, distance: 124.2
click at [937, 334] on div at bounding box center [943, 333] width 14 height 14
click at [867, 611] on span "Clear" at bounding box center [873, 609] width 24 height 12
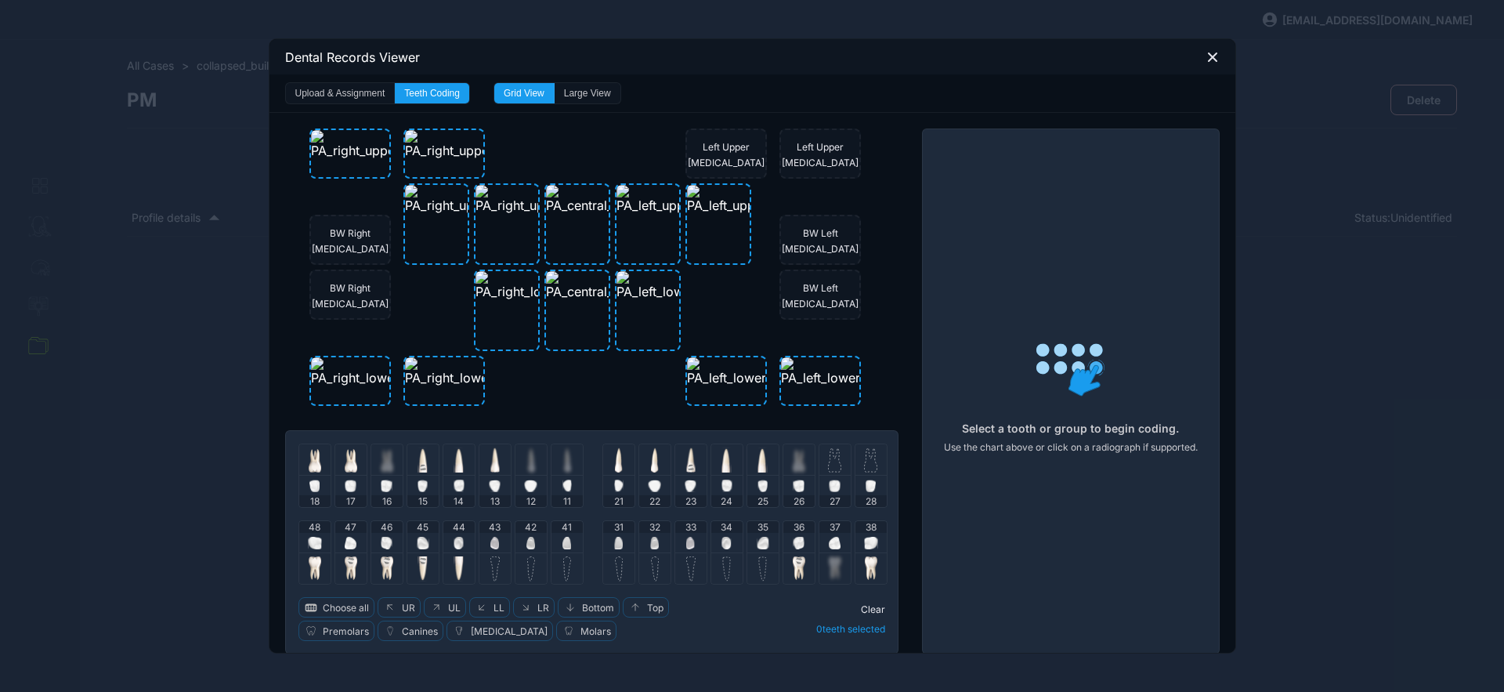
drag, startPoint x: 754, startPoint y: 539, endPoint x: 743, endPoint y: 536, distance: 11.4
click at [757, 539] on img at bounding box center [763, 543] width 13 height 13
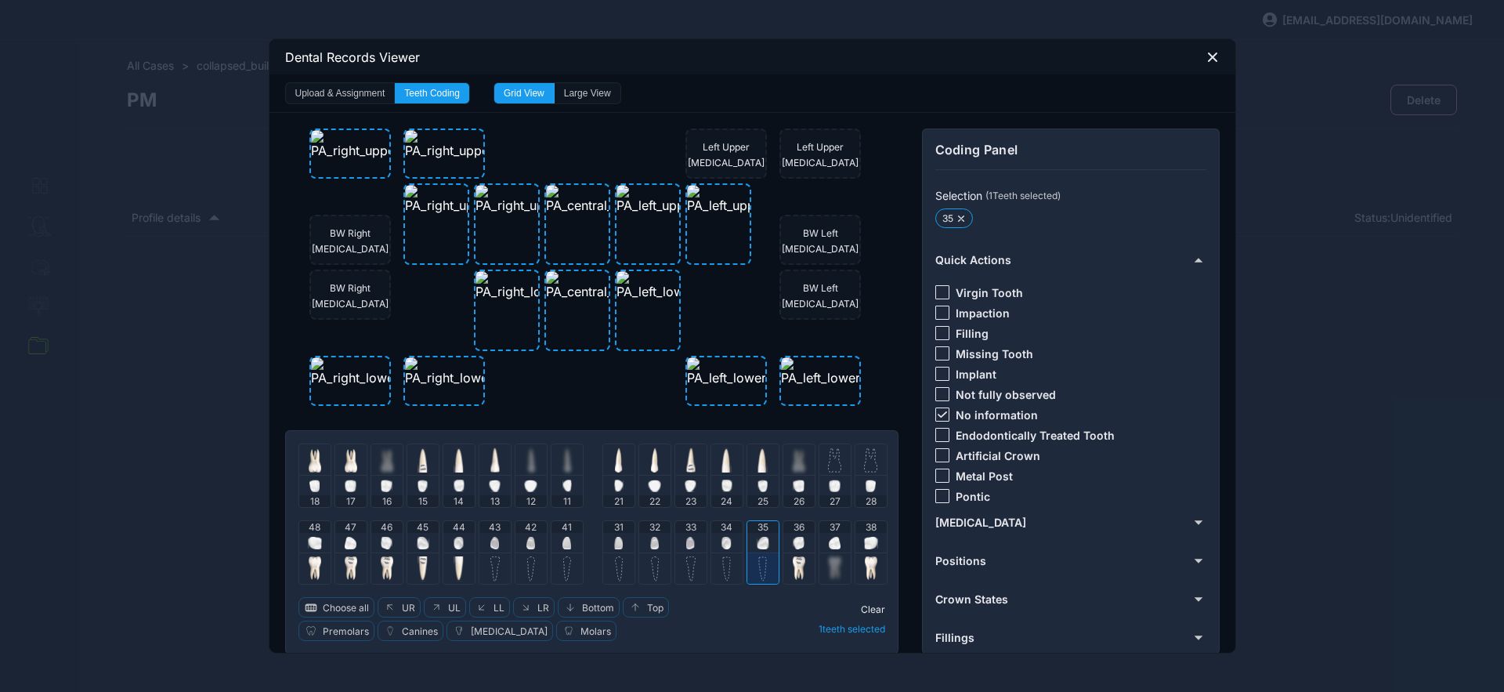
drag, startPoint x: 726, startPoint y: 532, endPoint x: 705, endPoint y: 537, distance: 20.9
click at [725, 533] on div "34" at bounding box center [726, 536] width 31 height 31
click at [675, 543] on div "33" at bounding box center [690, 536] width 31 height 31
click at [865, 606] on span "Clear" at bounding box center [873, 609] width 24 height 12
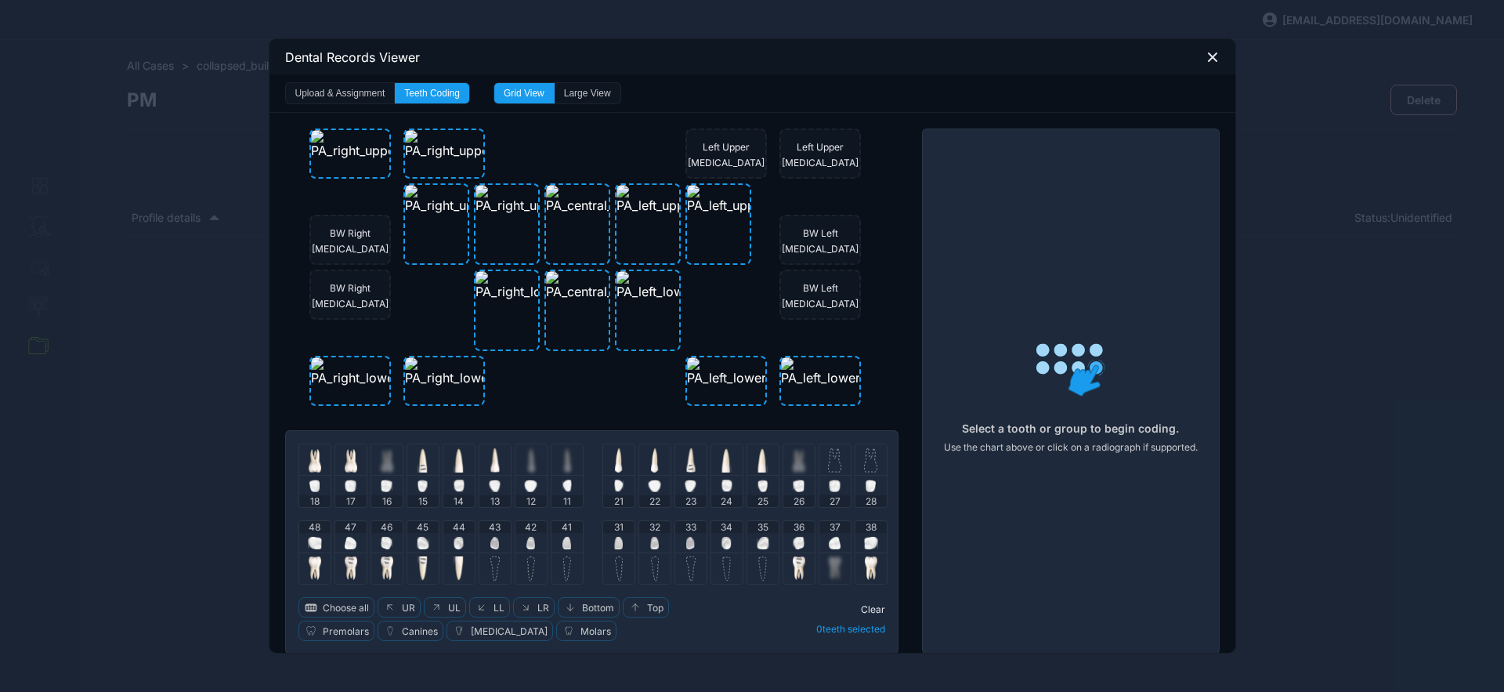
drag, startPoint x: 754, startPoint y: 533, endPoint x: 746, endPoint y: 535, distance: 8.2
click at [757, 534] on div at bounding box center [763, 543] width 13 height 20
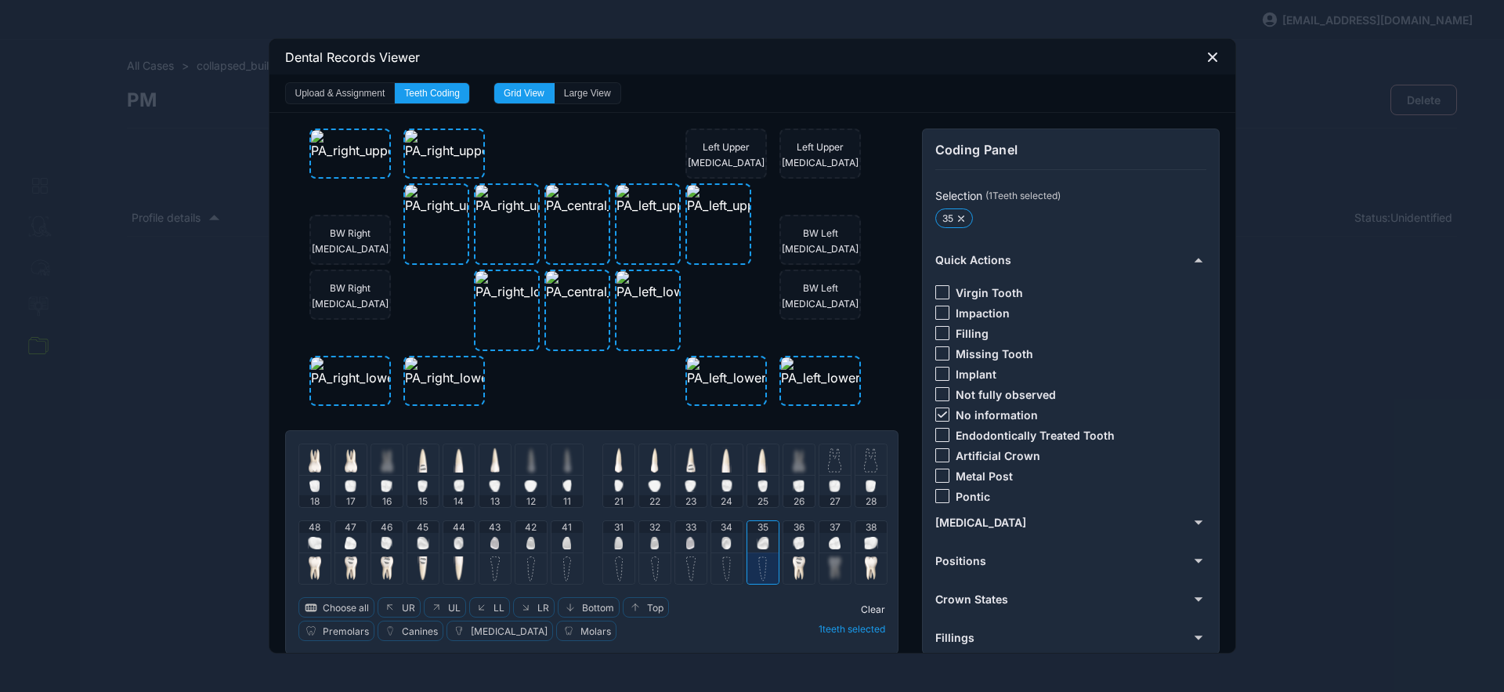
click at [722, 541] on img at bounding box center [727, 543] width 10 height 13
click at [697, 537] on div "33" at bounding box center [690, 536] width 31 height 31
click at [936, 408] on div at bounding box center [943, 414] width 14 height 14
click at [939, 292] on div at bounding box center [943, 292] width 14 height 14
click at [864, 610] on span "Clear" at bounding box center [873, 609] width 24 height 12
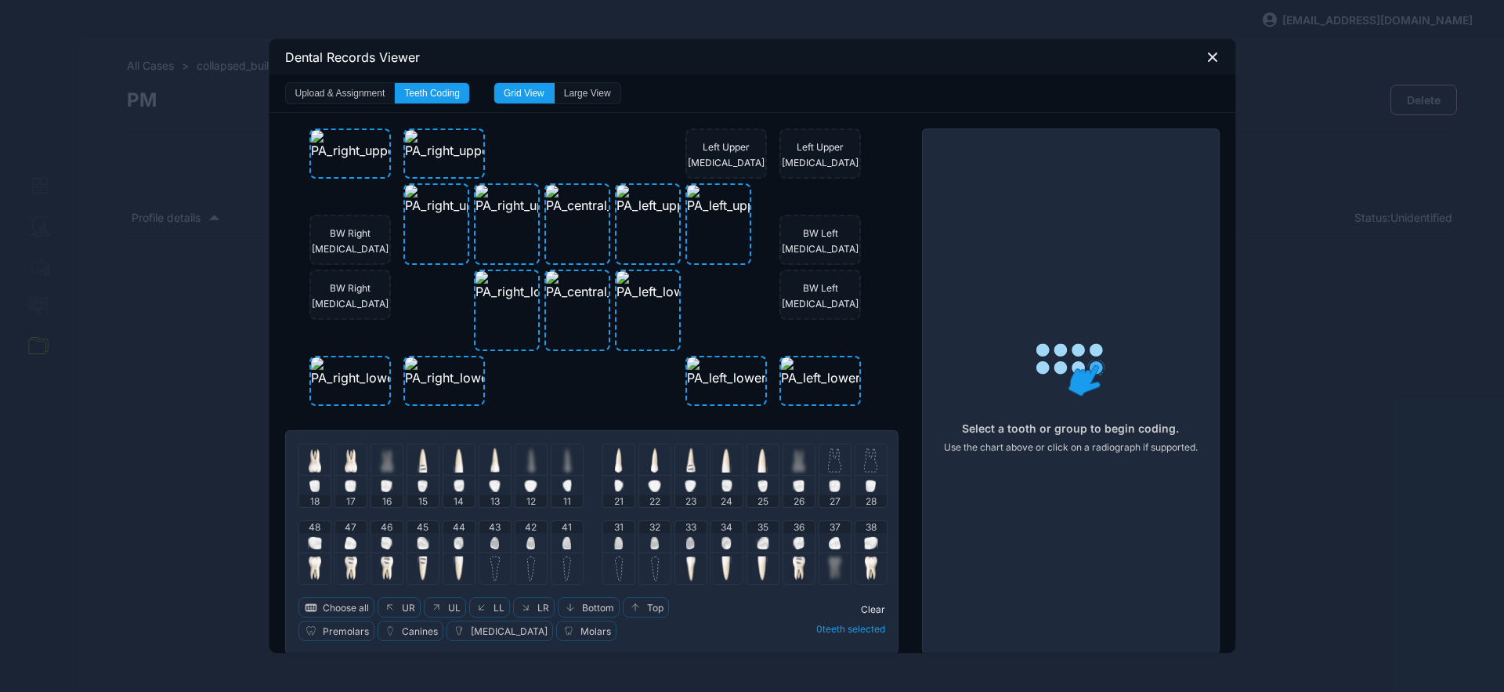
click at [1206, 62] on icon at bounding box center [1213, 57] width 14 height 14
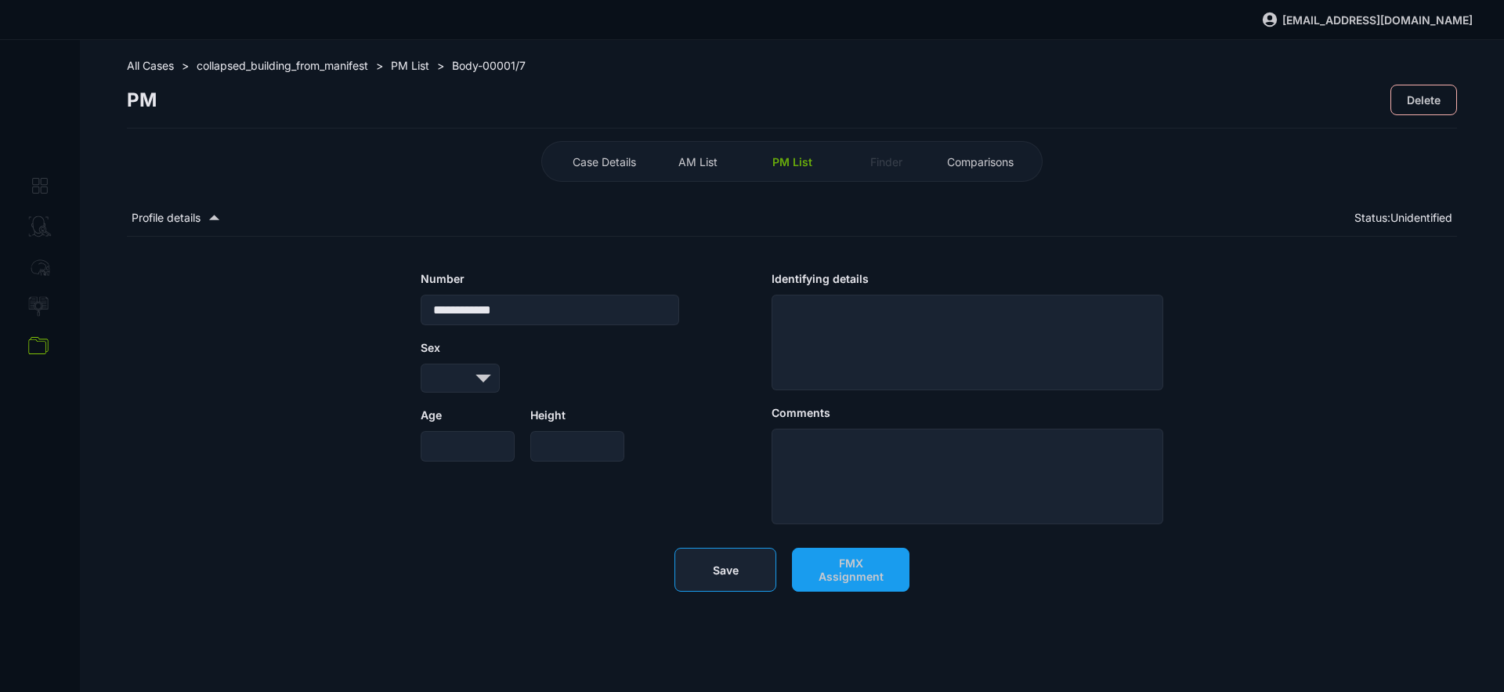
click at [715, 559] on button "Save" at bounding box center [726, 570] width 102 height 44
click at [1433, 24] on span "[EMAIL_ADDRESS][DOMAIN_NAME]" at bounding box center [1378, 19] width 190 height 13
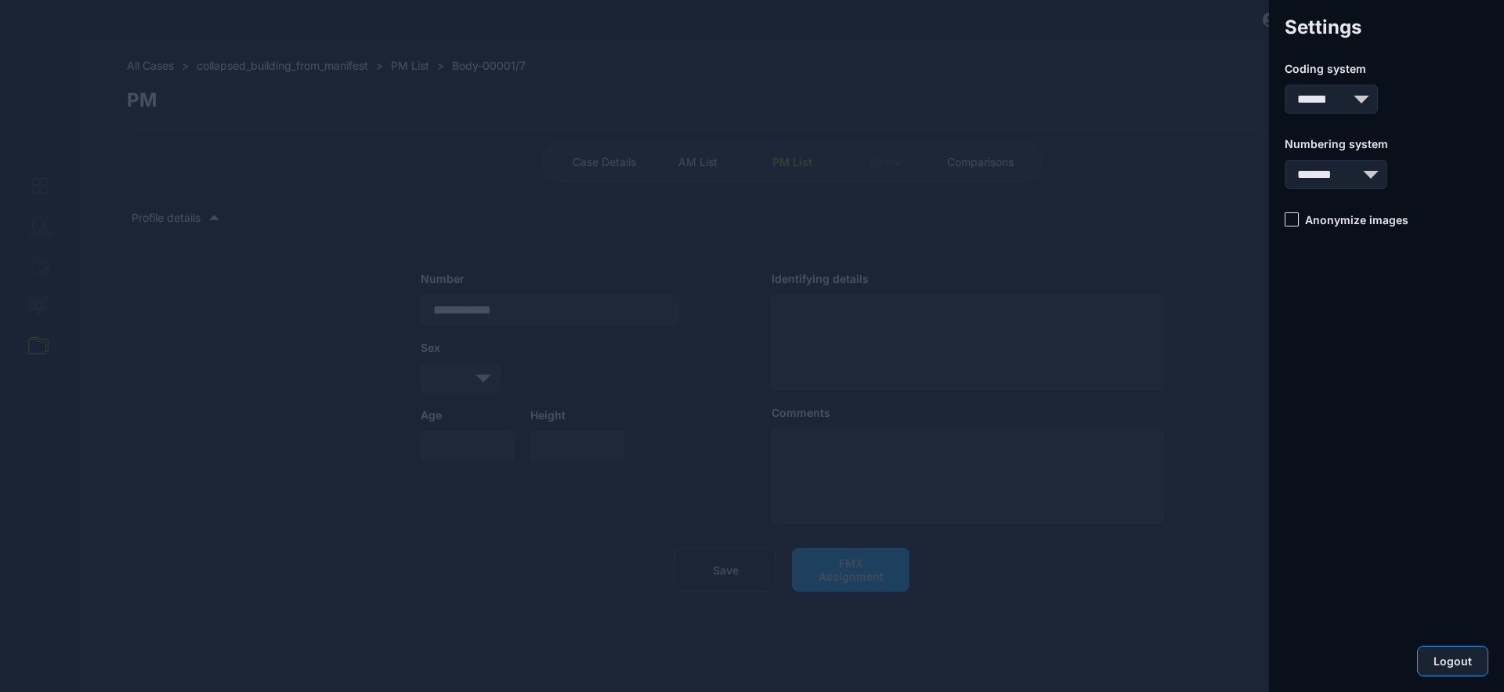
click at [1434, 646] on button "Logout" at bounding box center [1452, 661] width 71 height 31
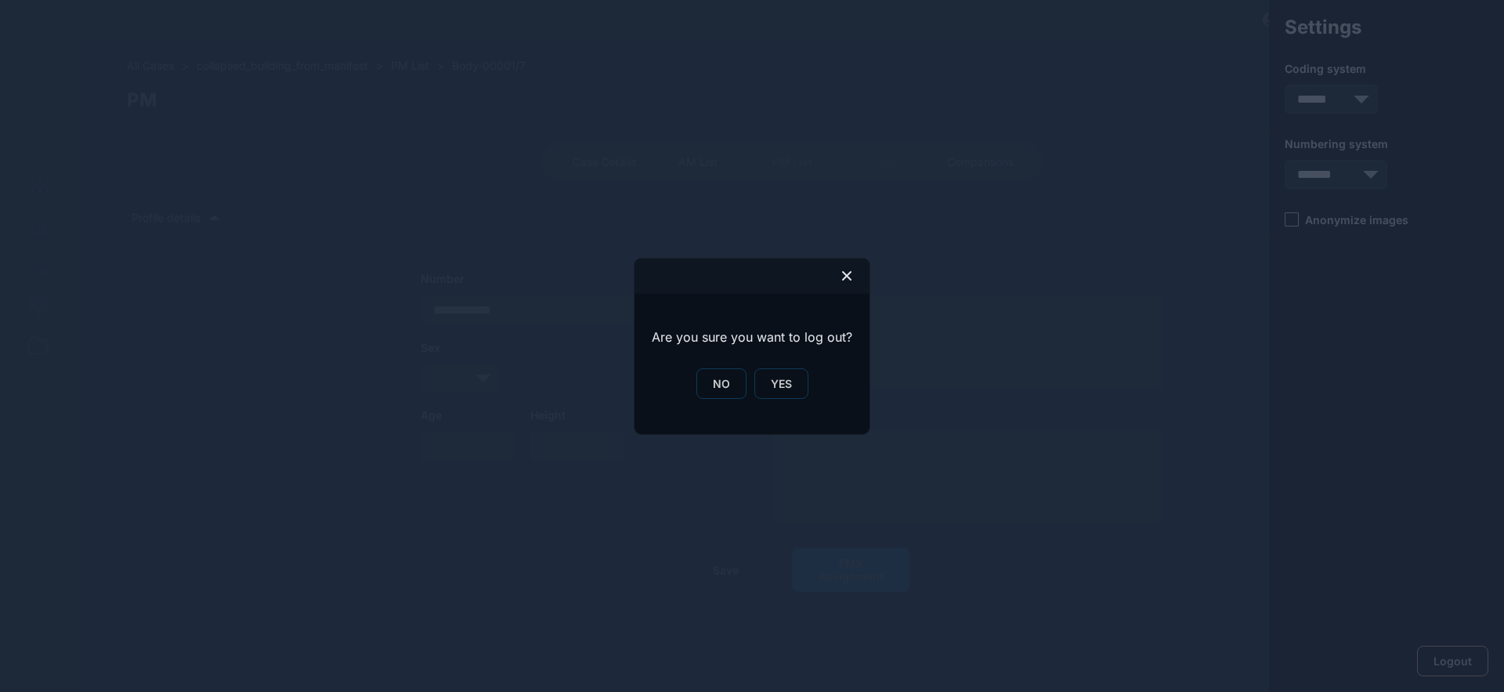
click at [771, 390] on button "YES" at bounding box center [782, 383] width 54 height 31
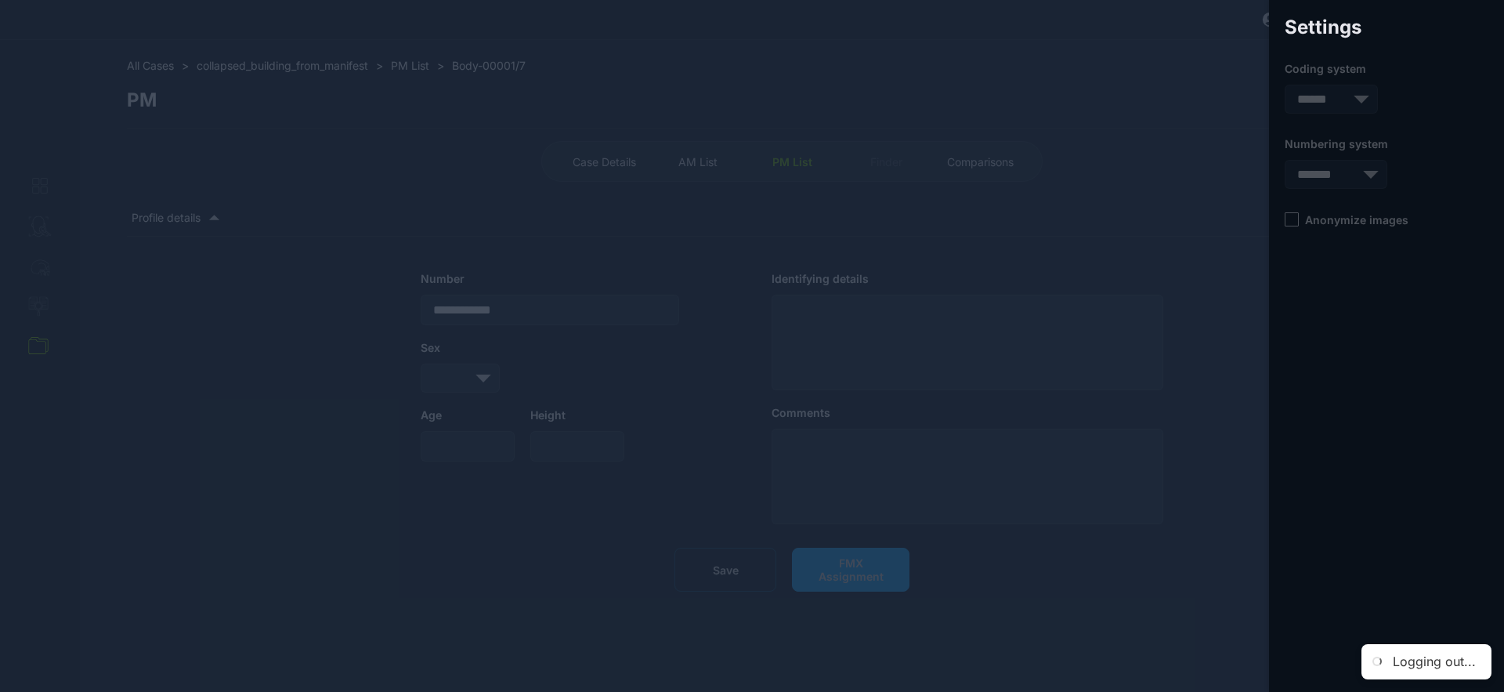
select select
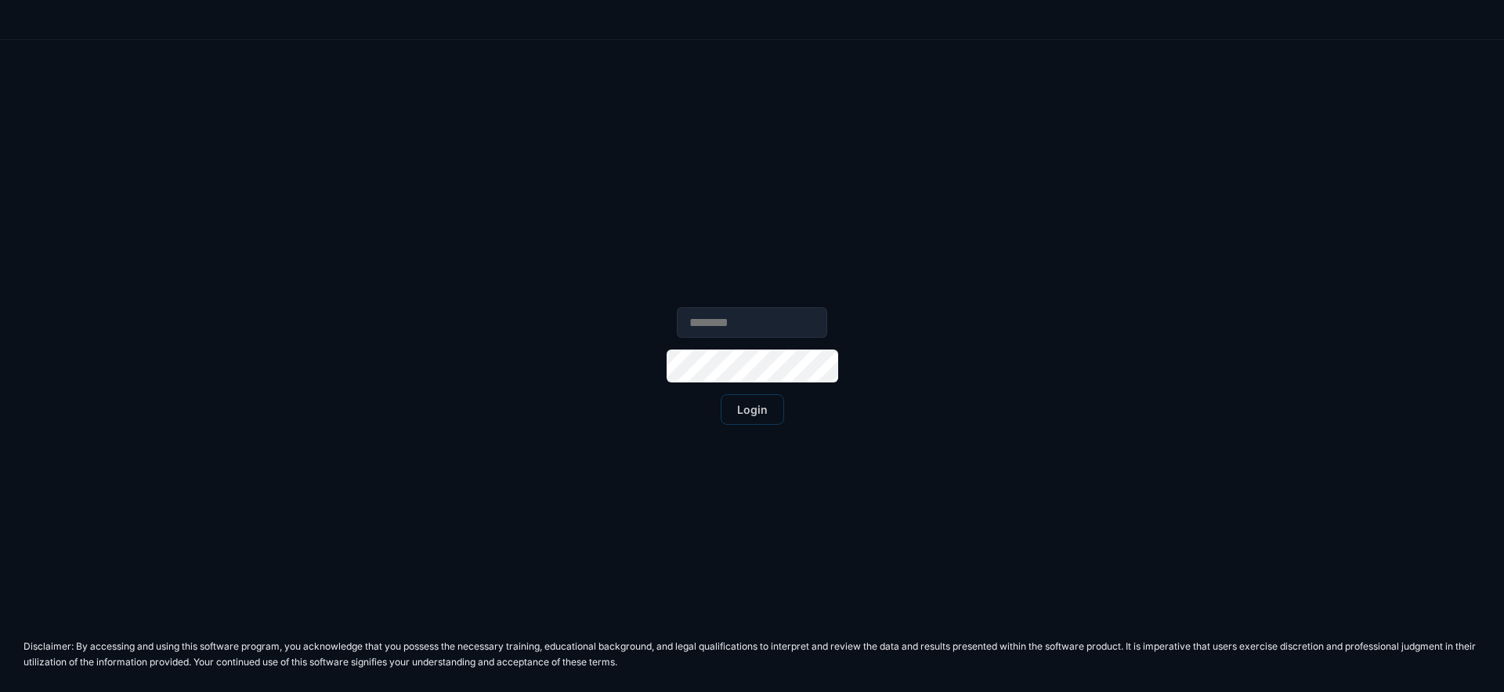
drag, startPoint x: 748, startPoint y: 329, endPoint x: 750, endPoint y: 339, distance: 10.3
click at [748, 329] on input "text" at bounding box center [752, 322] width 150 height 31
type input "**********"
click at [766, 407] on span "Login" at bounding box center [752, 409] width 31 height 13
select select "*******"
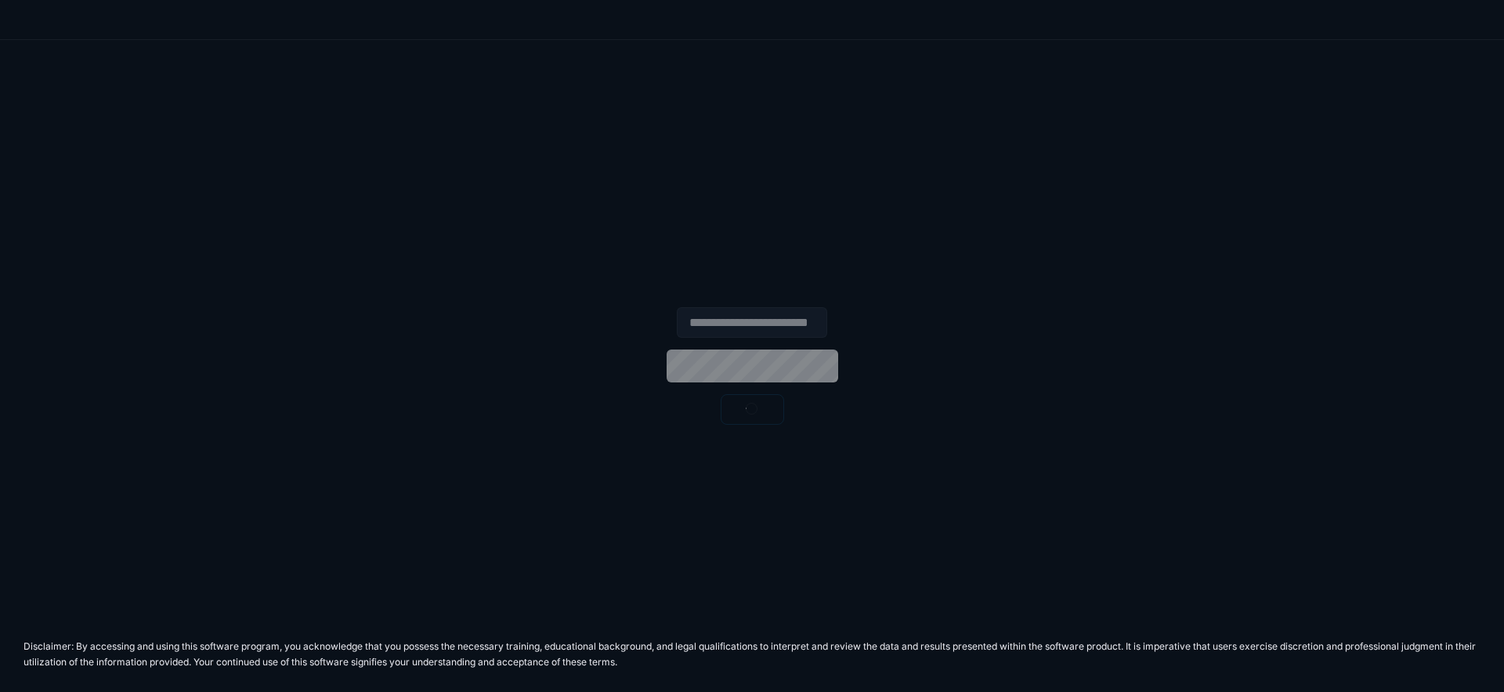
select select "***"
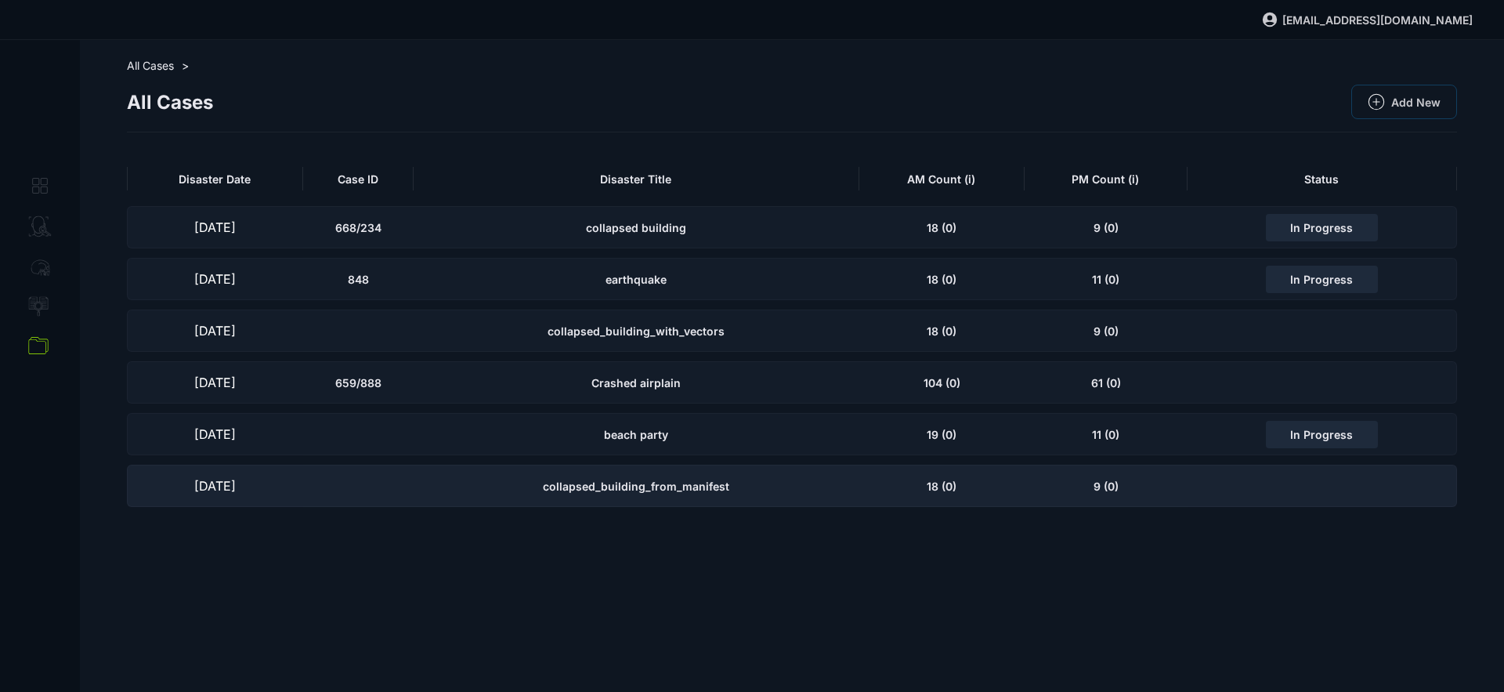
click at [664, 482] on span "collapsed_building_from_manifest" at bounding box center [636, 486] width 186 height 13
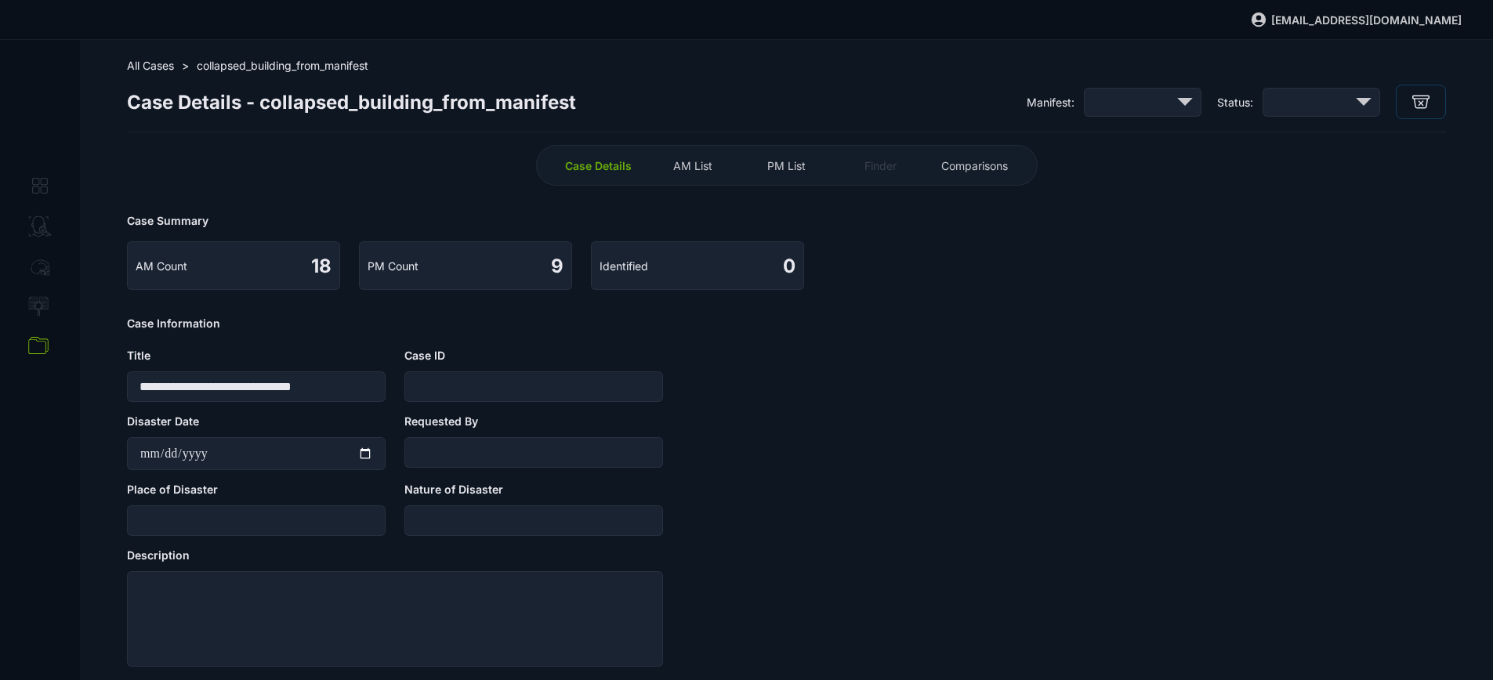
click at [762, 163] on div "PM List" at bounding box center [787, 165] width 86 height 25
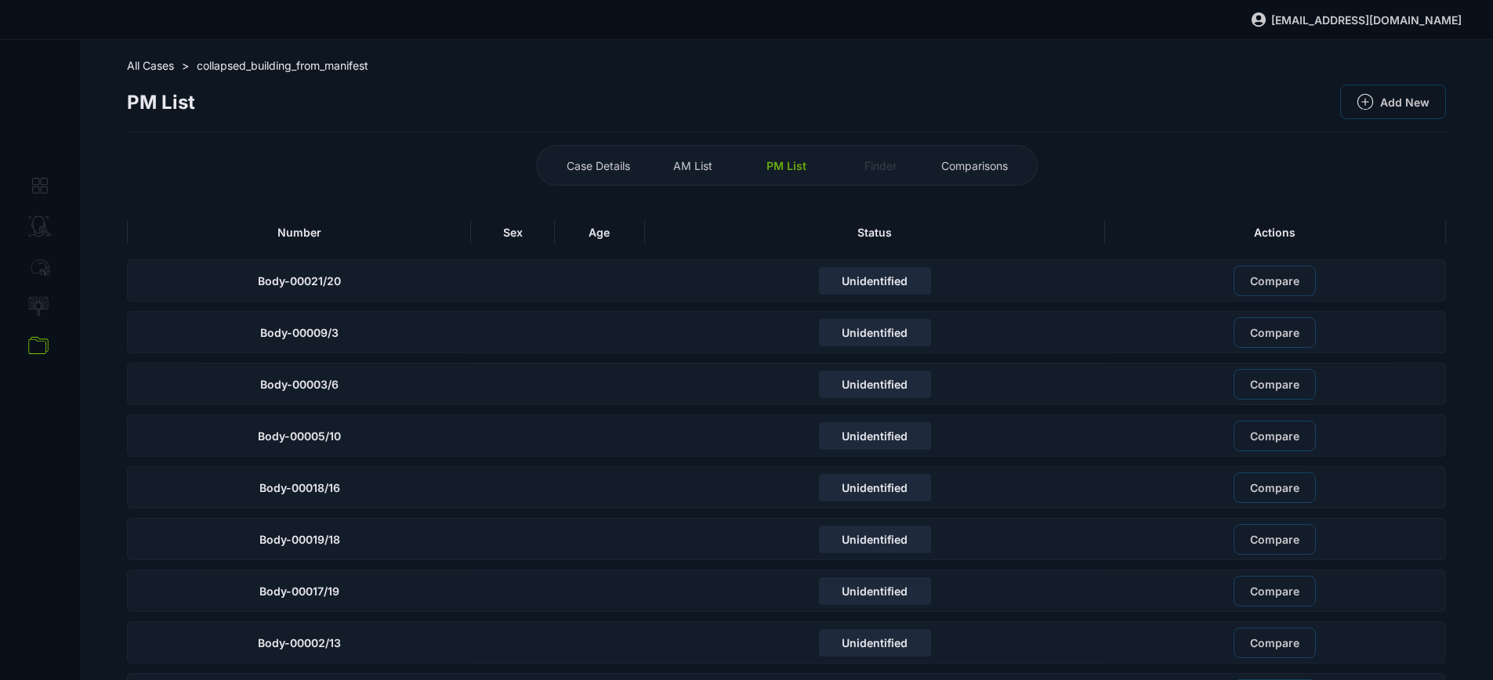
click at [349, 241] on div "Number" at bounding box center [299, 232] width 344 height 24
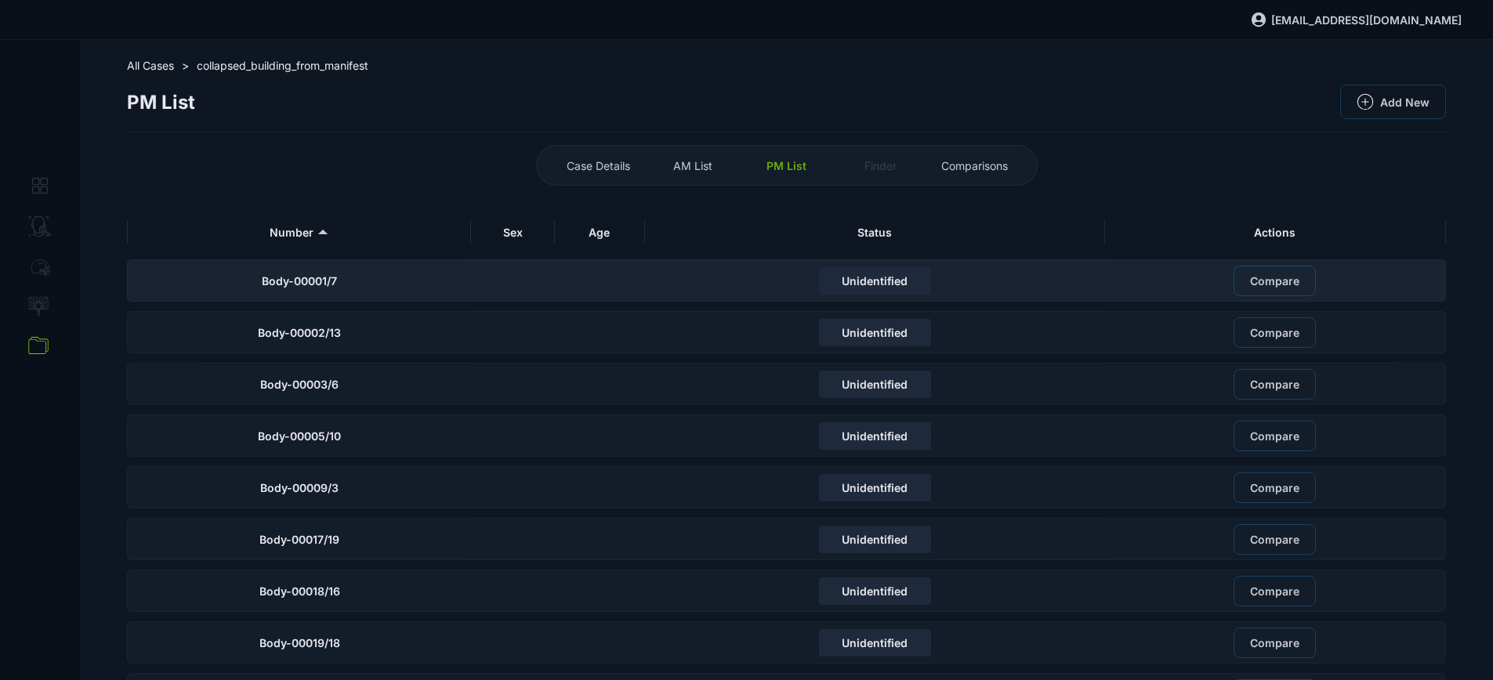
click at [367, 291] on div "Body-00001/7" at bounding box center [299, 280] width 344 height 42
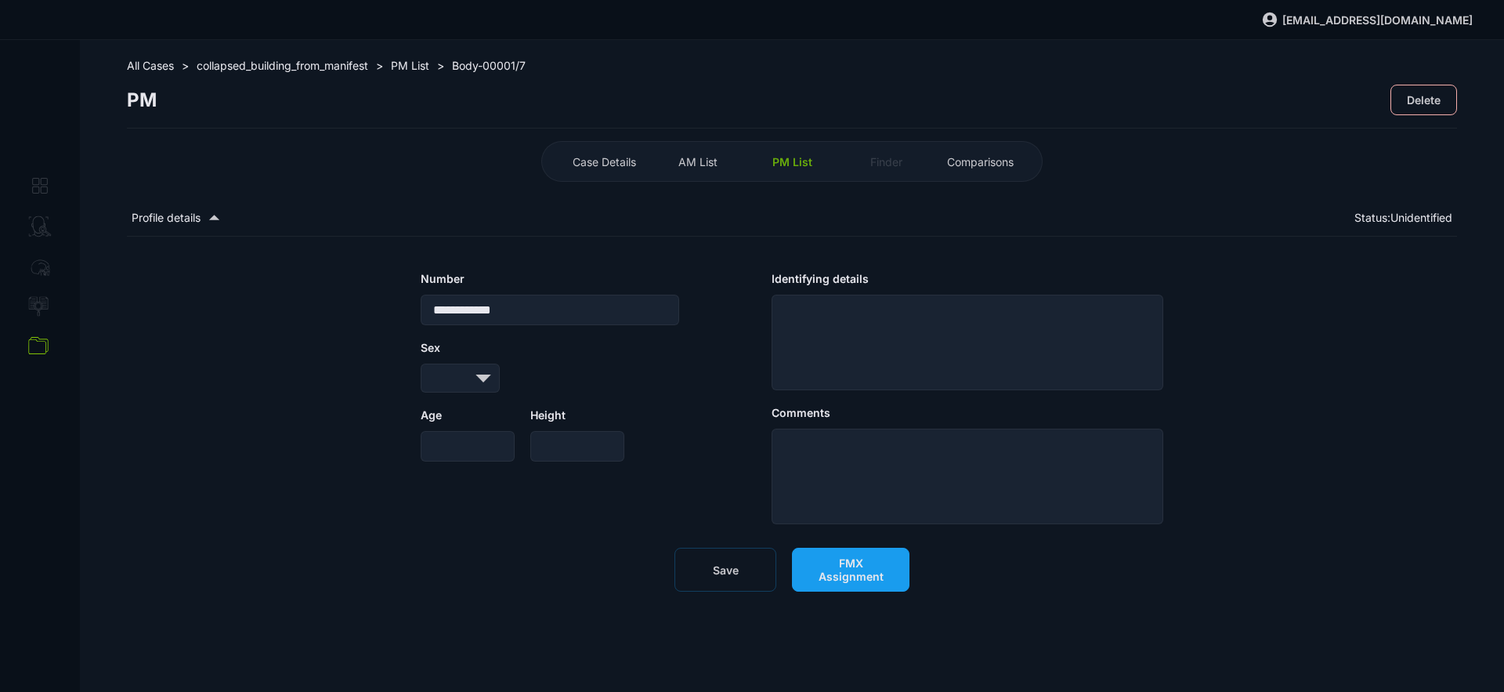
click at [820, 560] on span "FMX Assignment" at bounding box center [851, 569] width 85 height 27
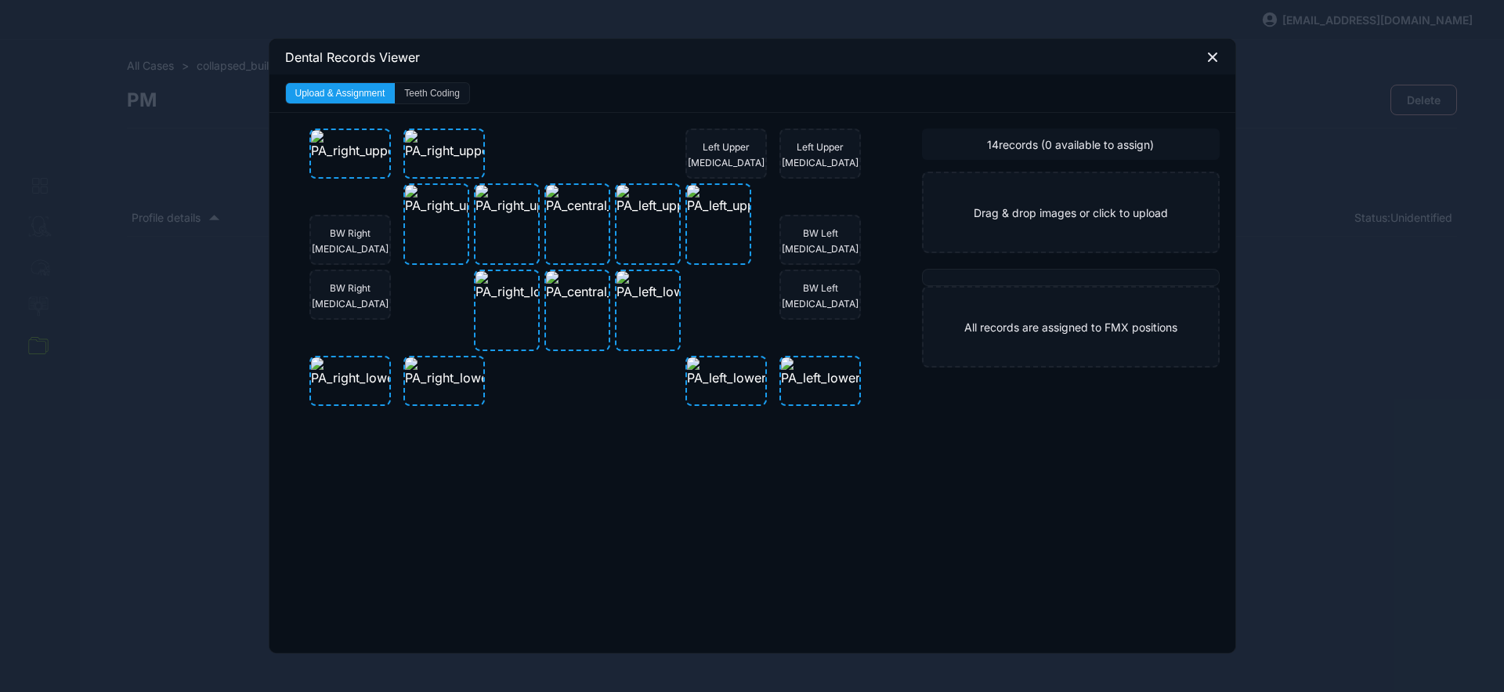
drag, startPoint x: 439, startPoint y: 96, endPoint x: 528, endPoint y: 78, distance: 91.1
click at [439, 96] on button "Teeth Coding" at bounding box center [432, 93] width 74 height 20
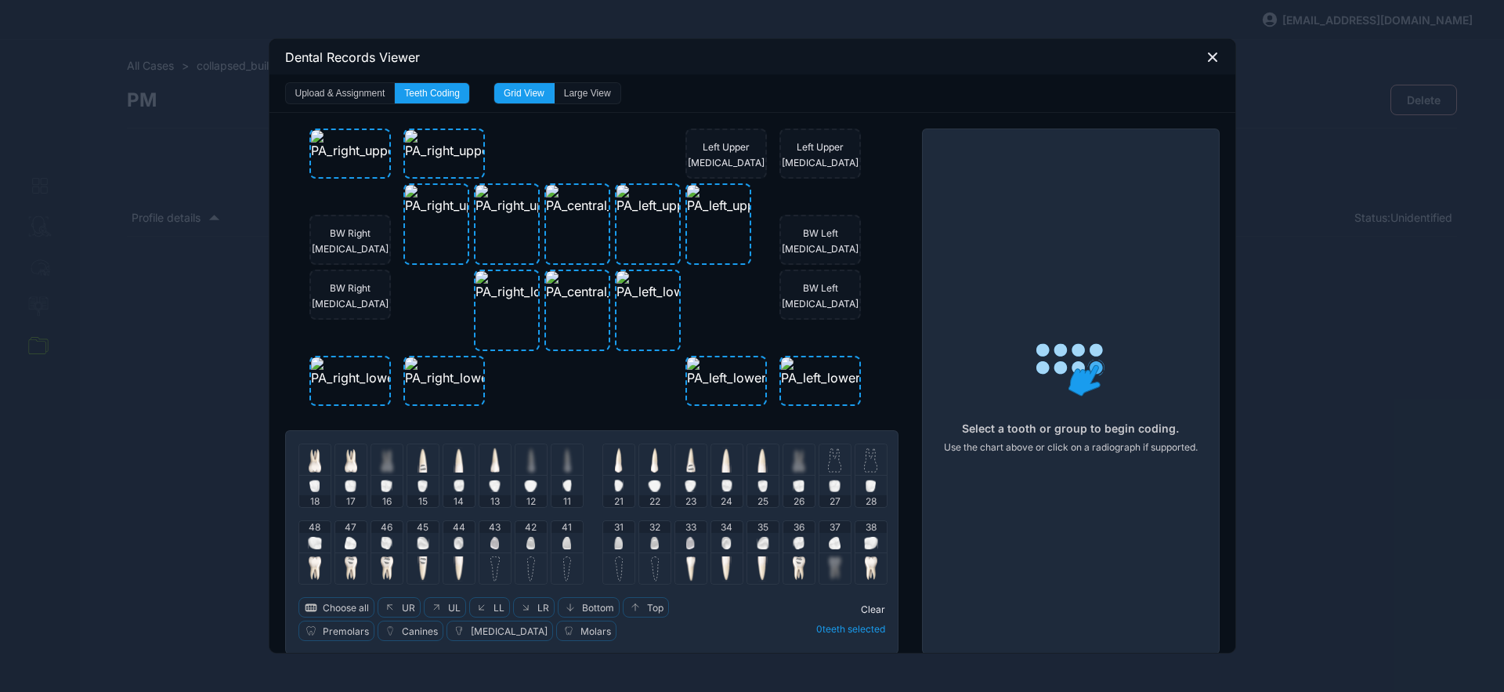
click at [1207, 60] on icon at bounding box center [1213, 57] width 14 height 14
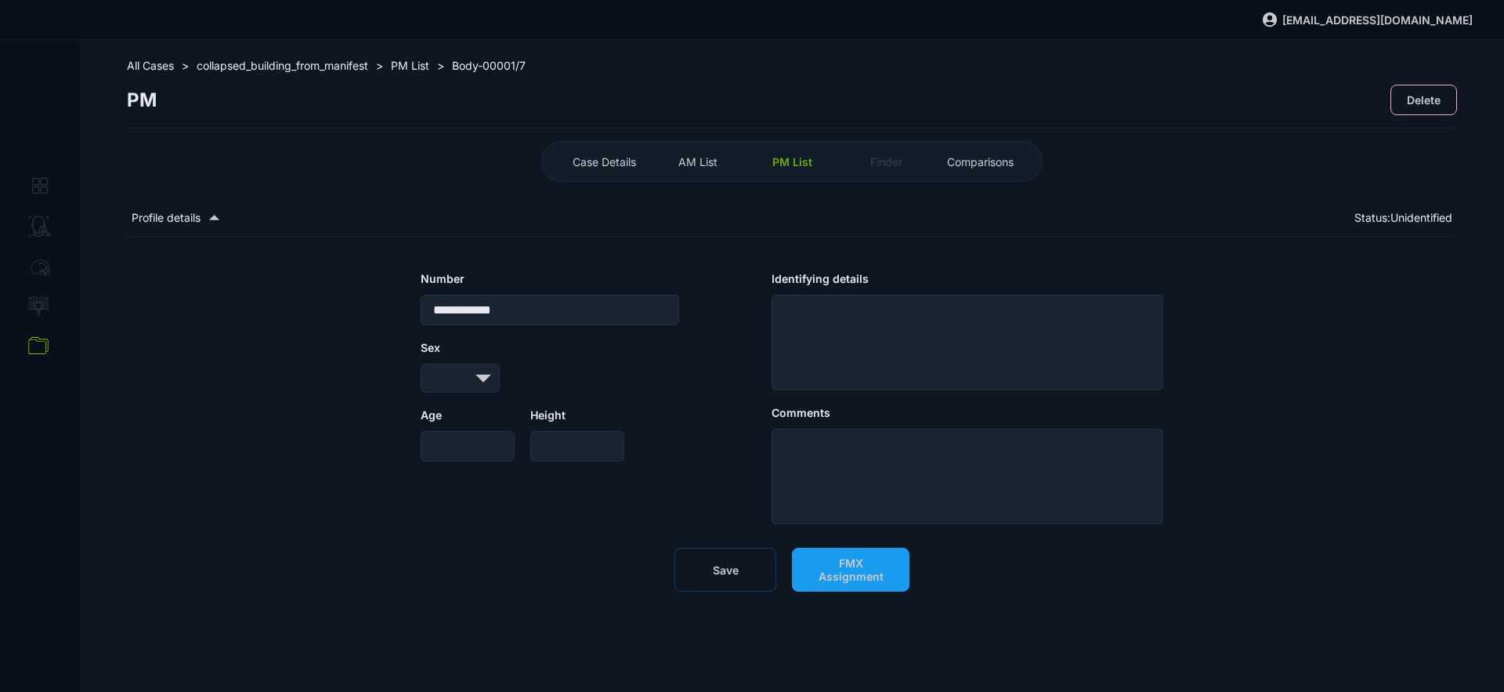
click at [755, 161] on div "PM List" at bounding box center [792, 161] width 86 height 25
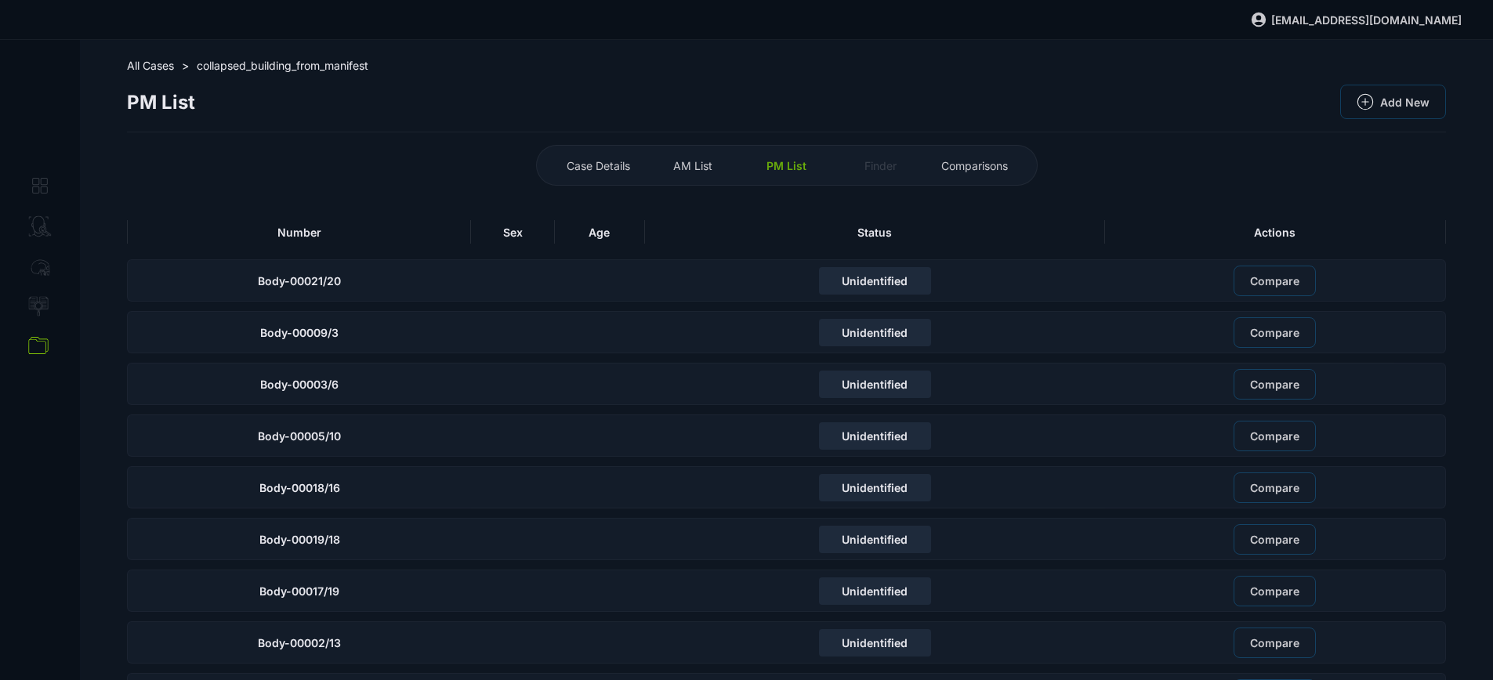
drag, startPoint x: 755, startPoint y: 161, endPoint x: 776, endPoint y: 168, distance: 21.6
click at [776, 168] on span "PM List" at bounding box center [786, 165] width 40 height 13
click at [396, 243] on div "Number" at bounding box center [299, 232] width 344 height 24
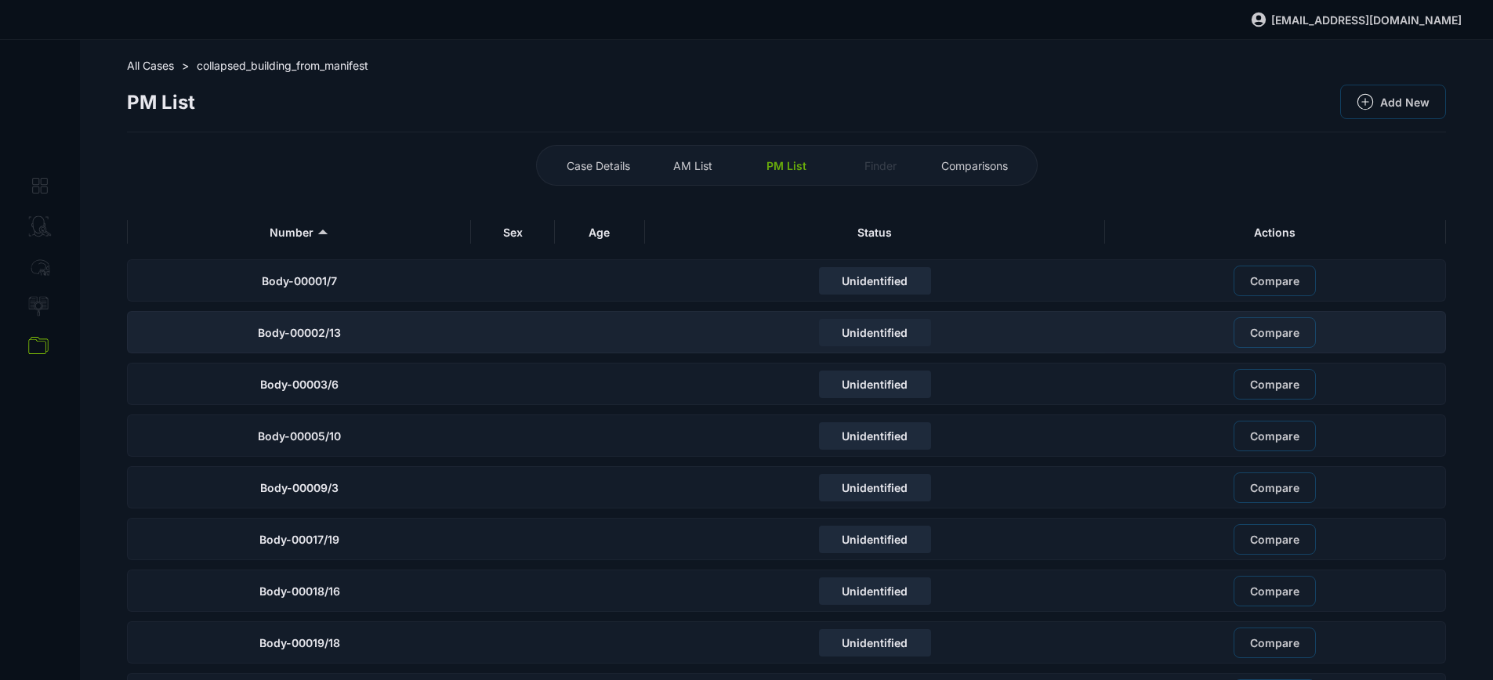
click at [406, 340] on div "Body-00002/13" at bounding box center [299, 332] width 344 height 42
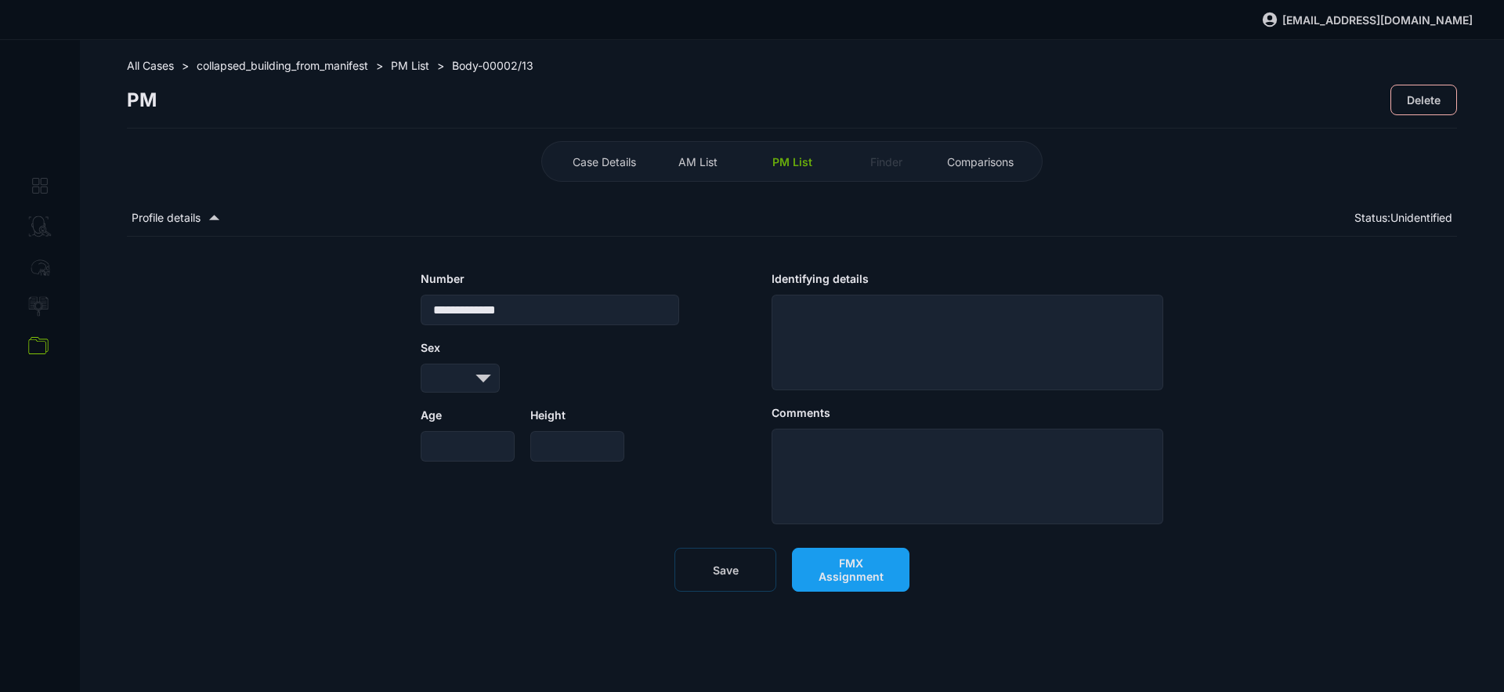
click at [872, 563] on span "FMX Assignment" at bounding box center [851, 569] width 85 height 27
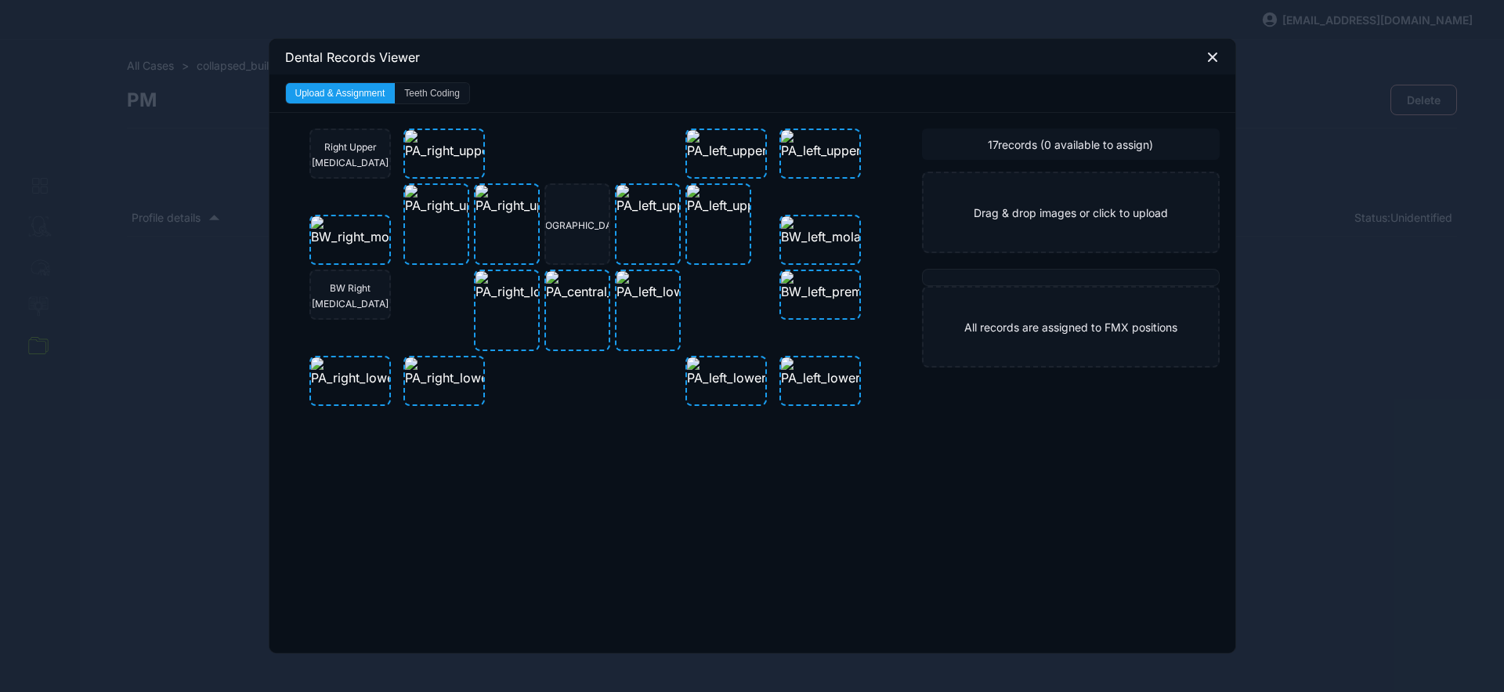
click at [416, 91] on button "Teeth Coding" at bounding box center [432, 93] width 74 height 20
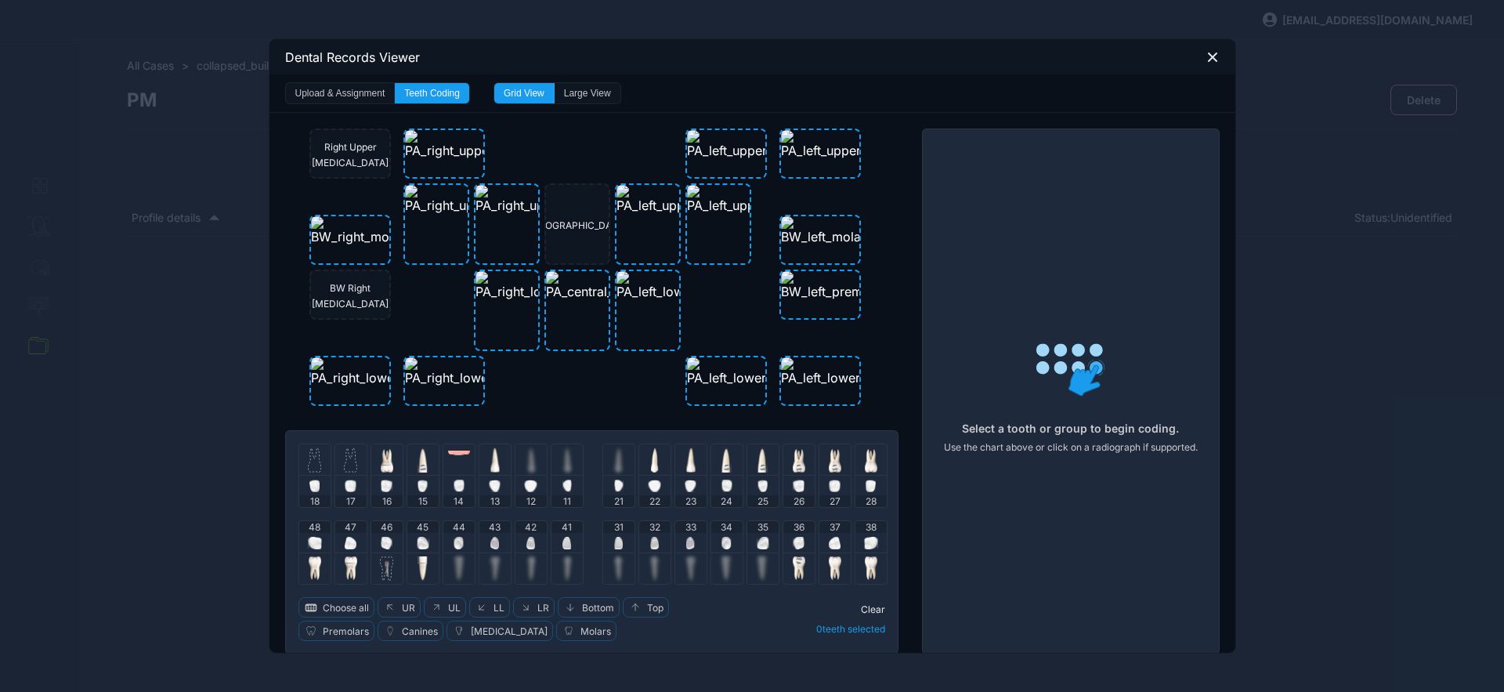
click at [1207, 52] on icon at bounding box center [1213, 57] width 14 height 14
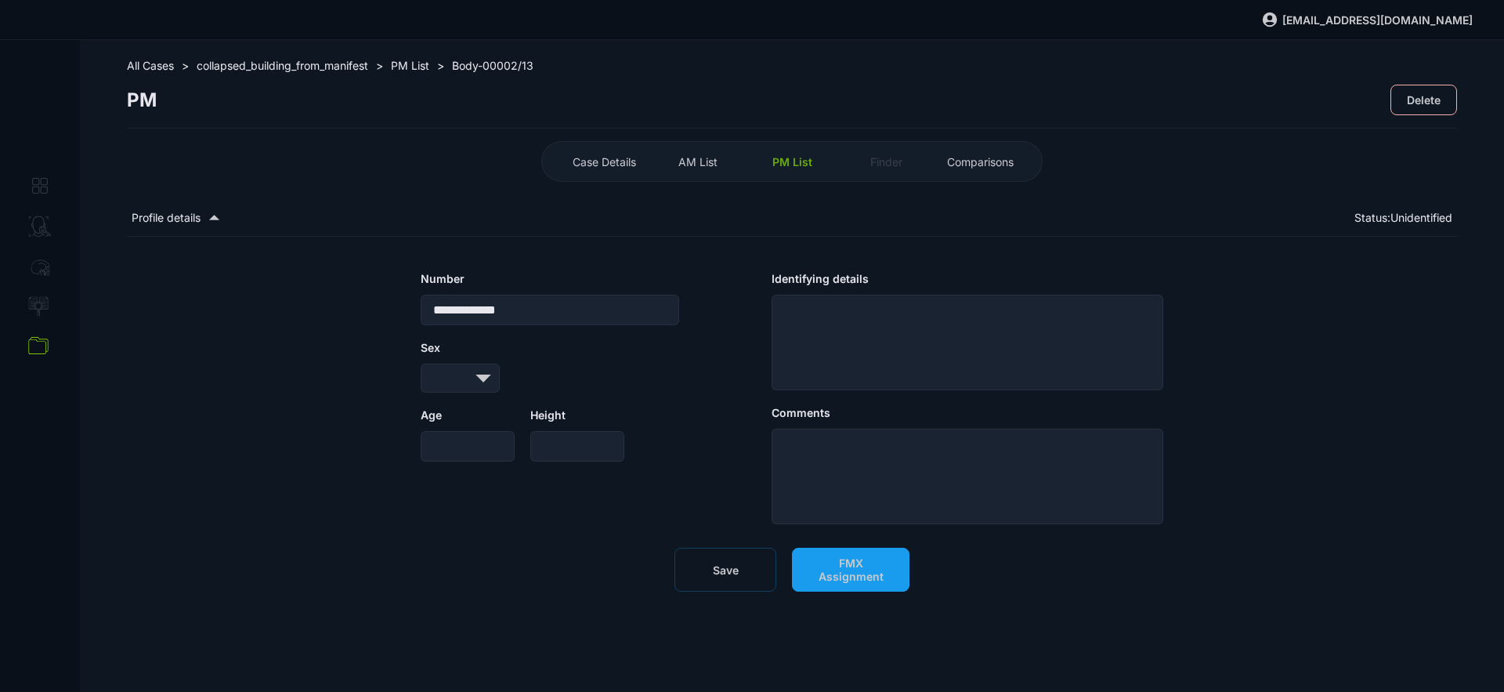
click at [782, 160] on span "PM List" at bounding box center [793, 161] width 40 height 13
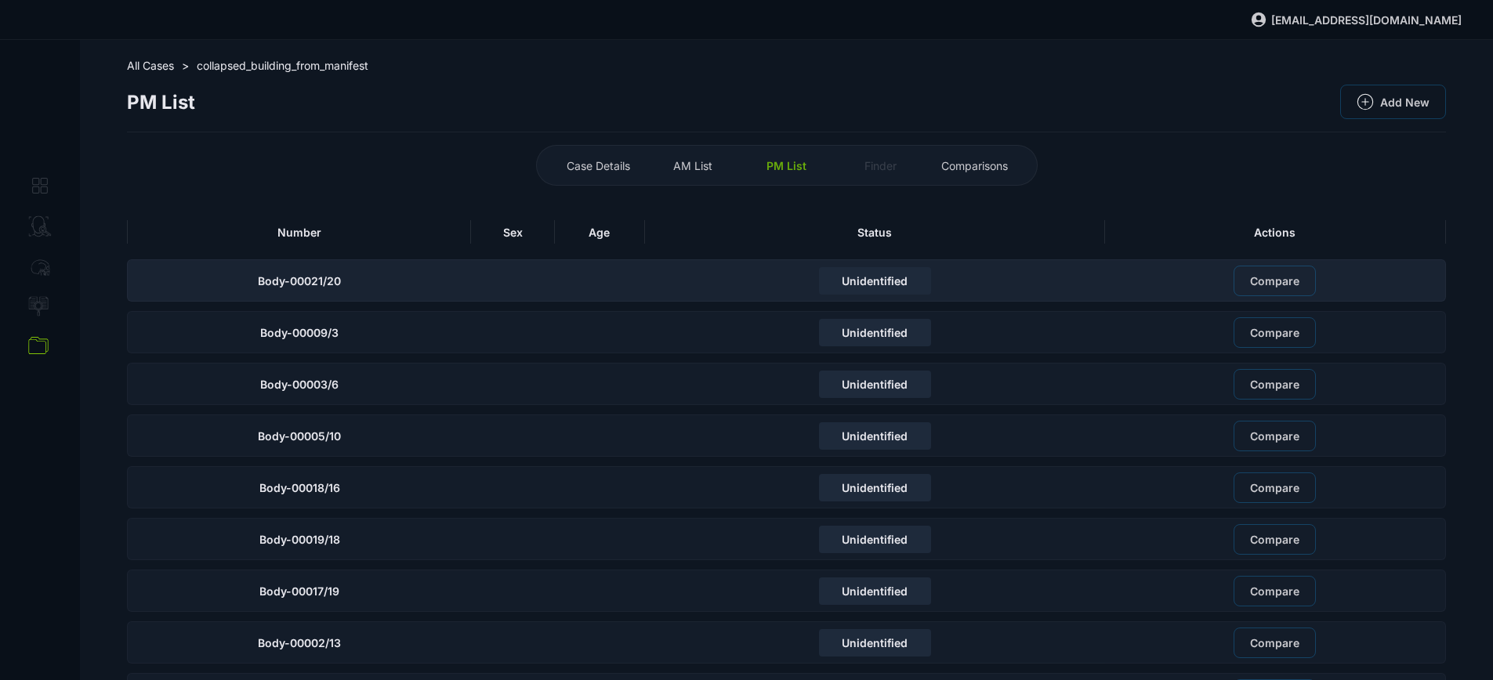
click at [428, 252] on td "Body-00021/20" at bounding box center [299, 276] width 344 height 52
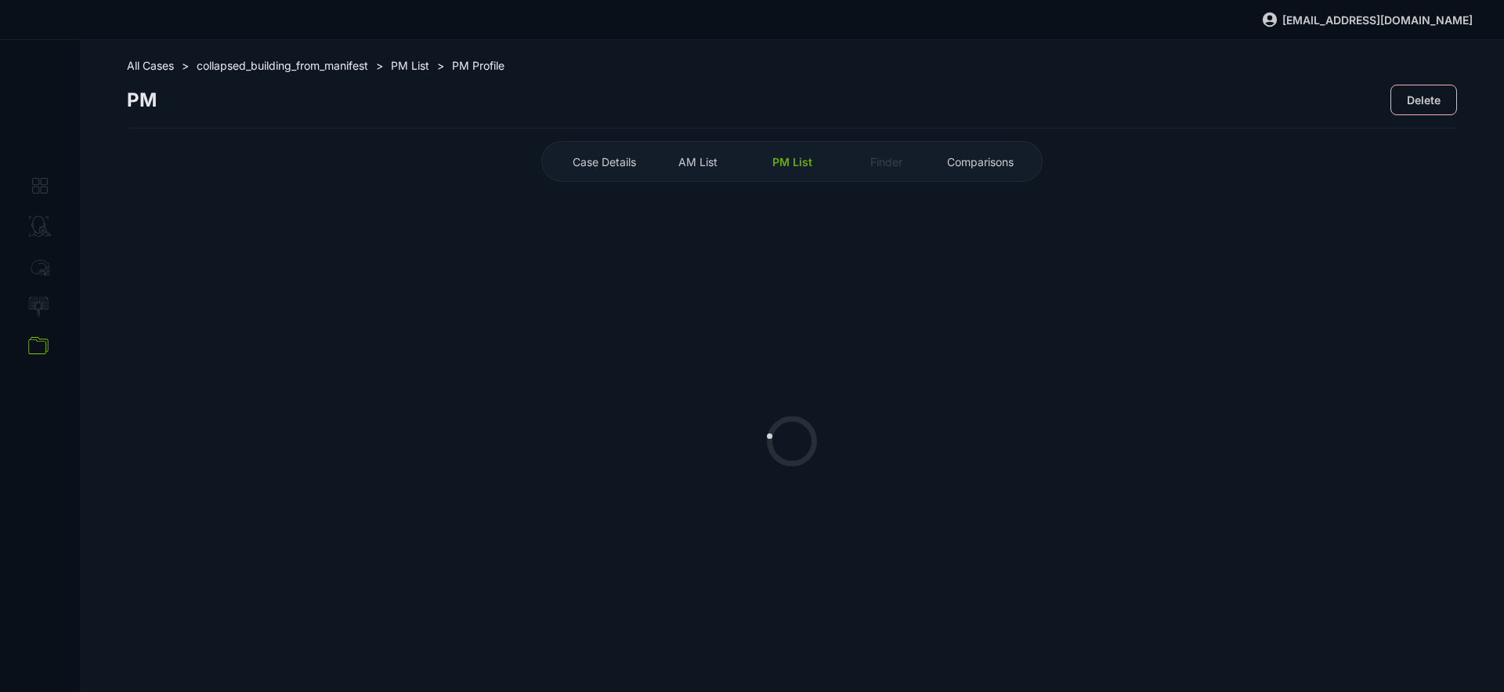
click at [810, 161] on span "PM List" at bounding box center [793, 161] width 40 height 13
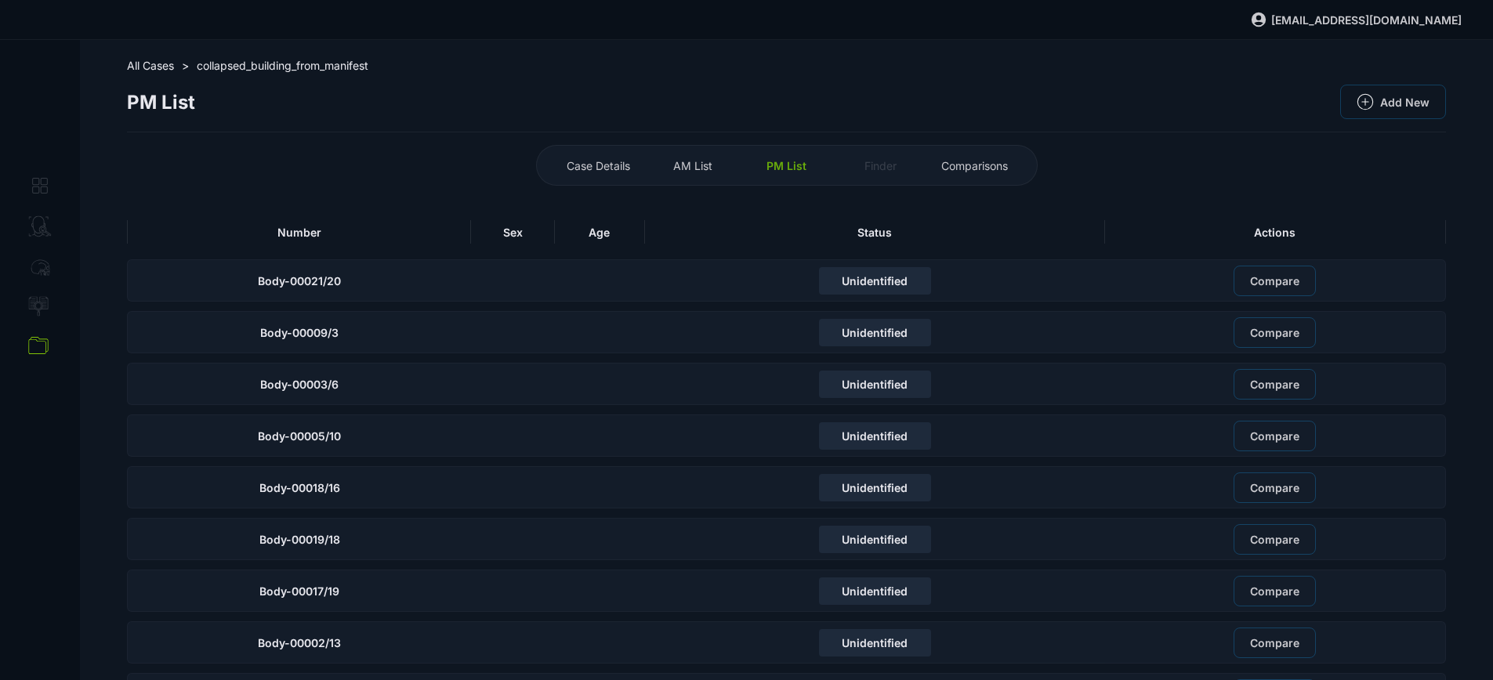
click at [428, 244] on th "Number" at bounding box center [299, 232] width 344 height 36
click at [420, 242] on div "Number" at bounding box center [299, 232] width 344 height 24
click at [422, 237] on div "Number" at bounding box center [299, 232] width 344 height 24
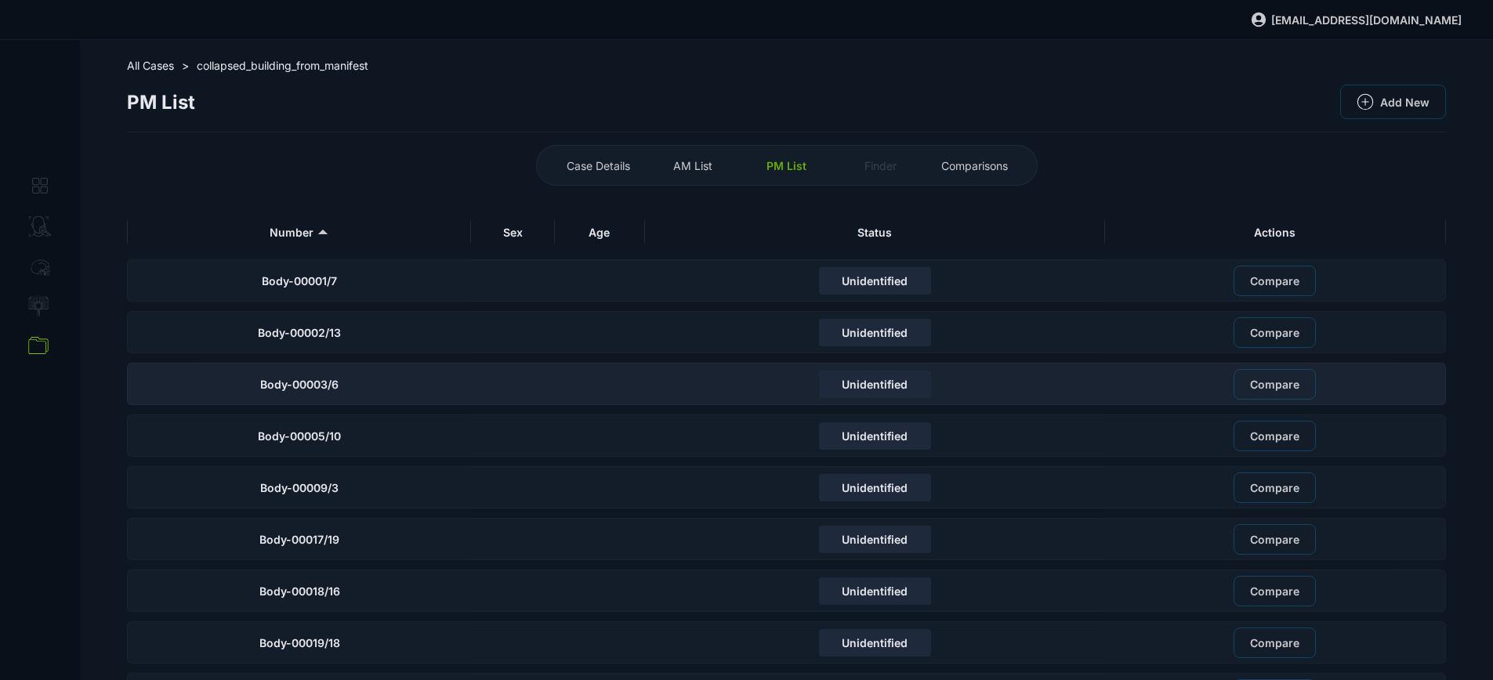
click at [408, 386] on div "Body-00003/6" at bounding box center [299, 384] width 344 height 42
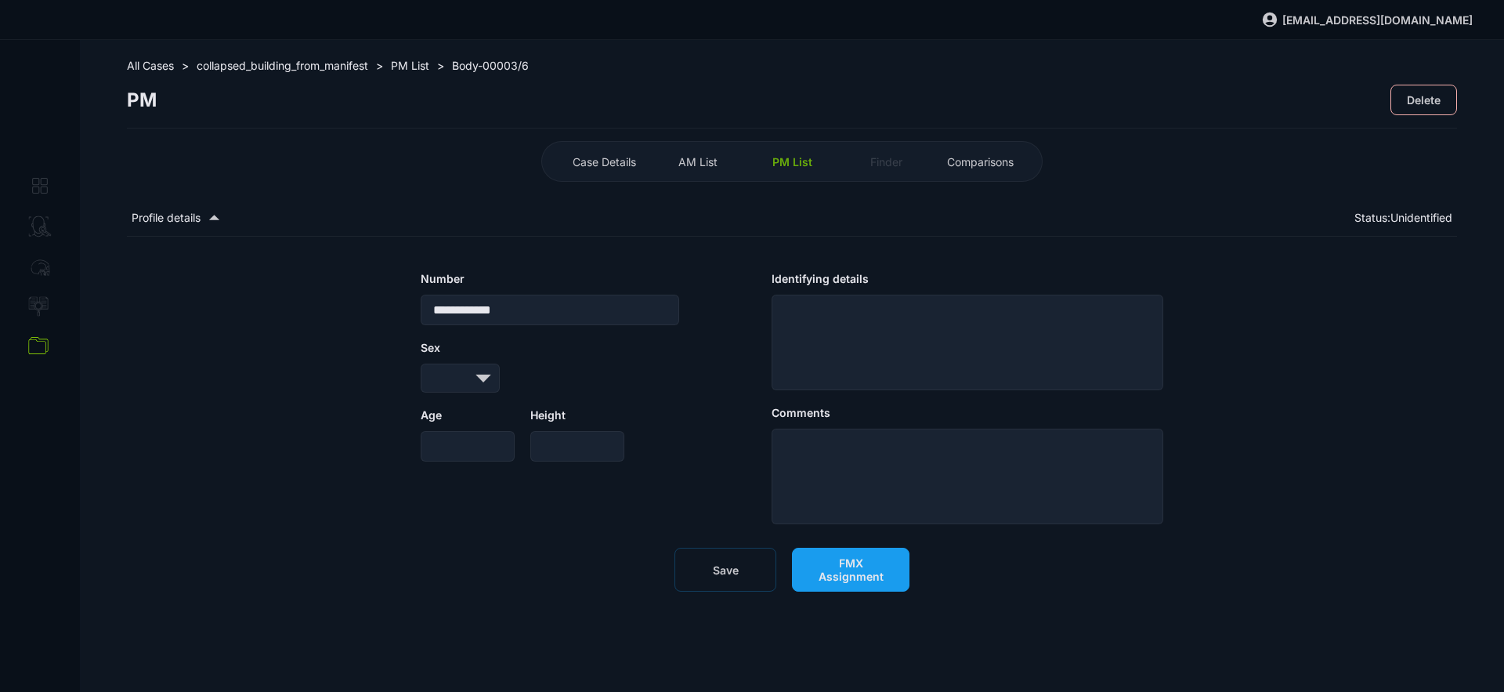
click at [844, 574] on span "FMX Assignment" at bounding box center [851, 569] width 85 height 27
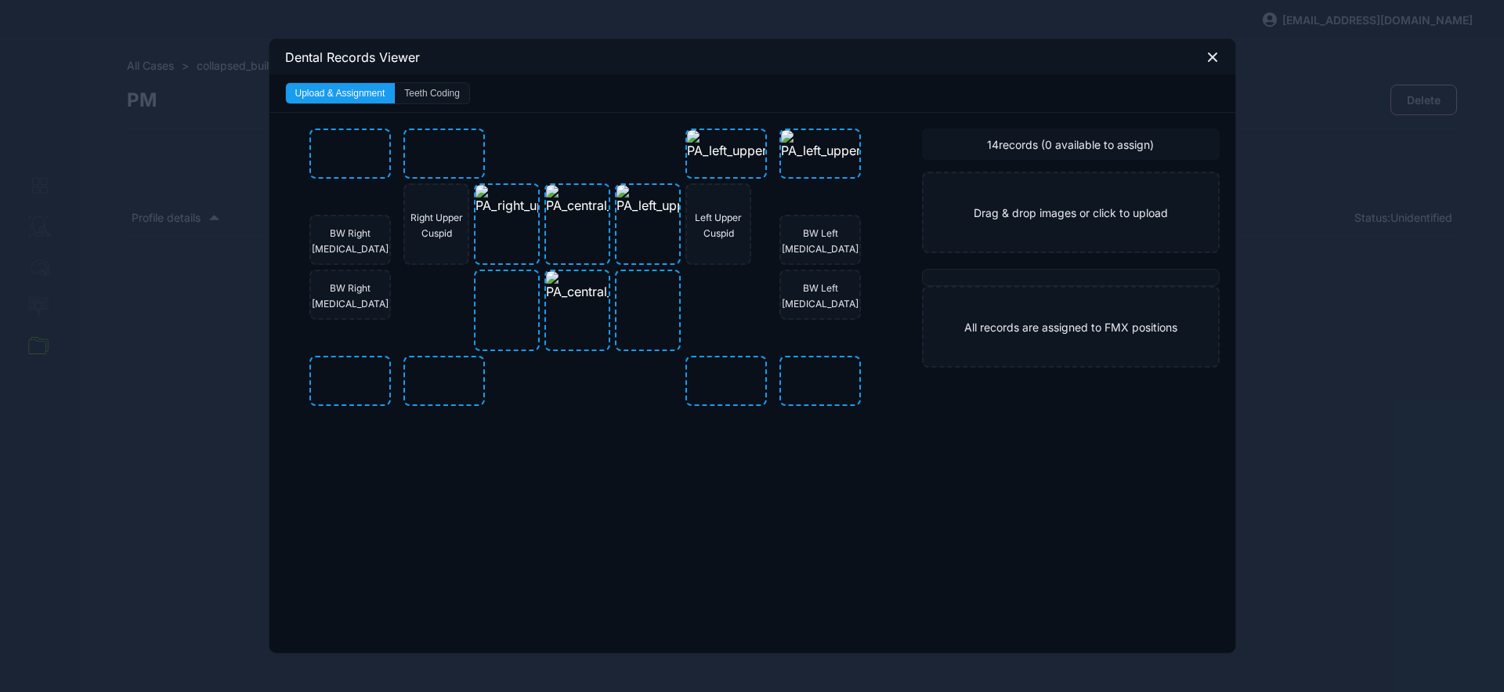
click at [454, 96] on button "Teeth Coding" at bounding box center [432, 93] width 74 height 20
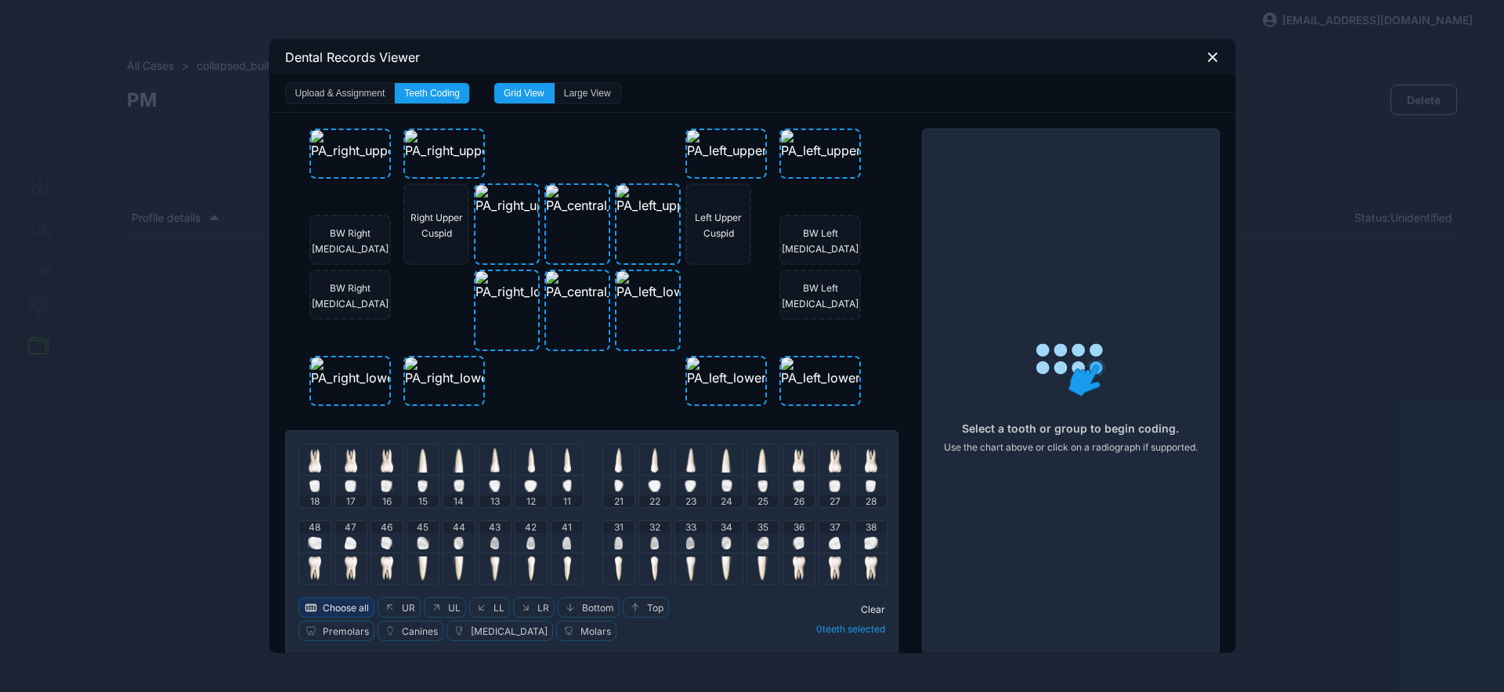
click at [361, 604] on span "Choose all" at bounding box center [346, 608] width 46 height 12
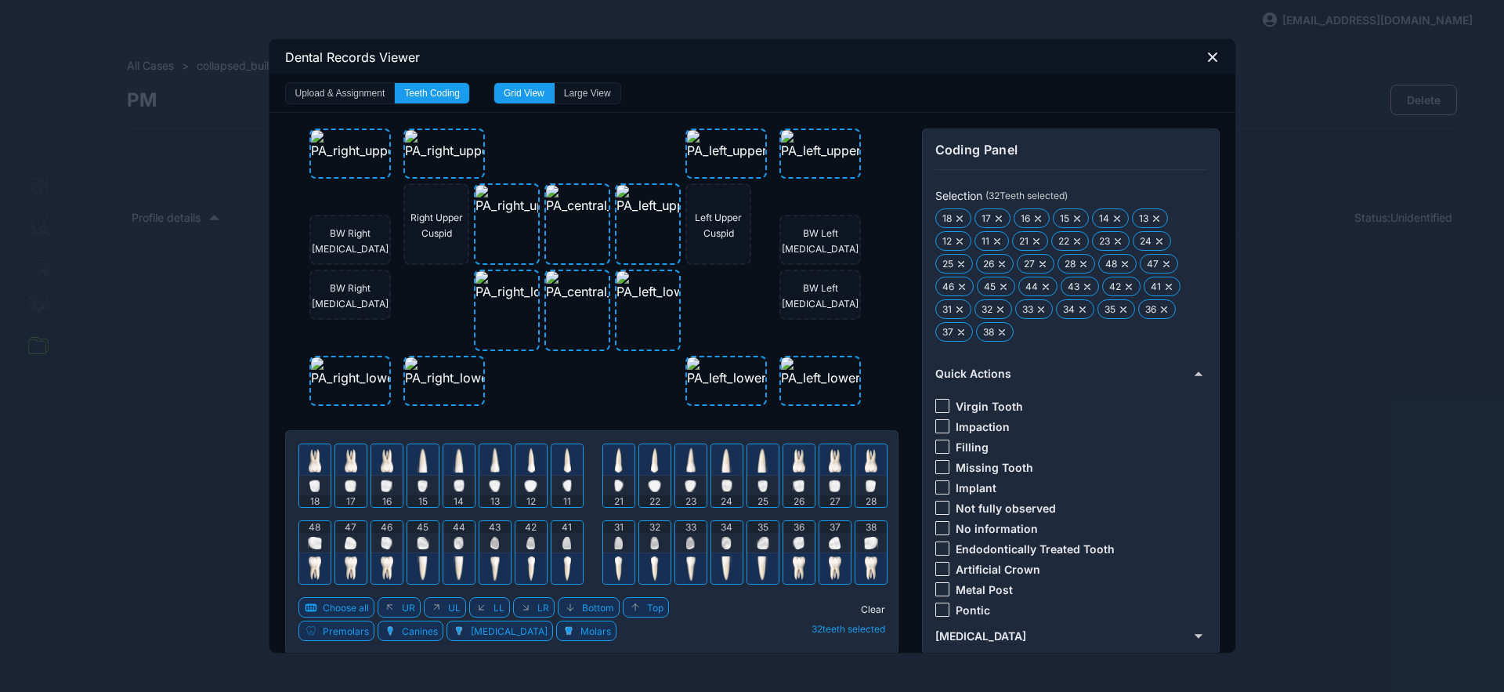
click at [939, 527] on div at bounding box center [943, 528] width 14 height 14
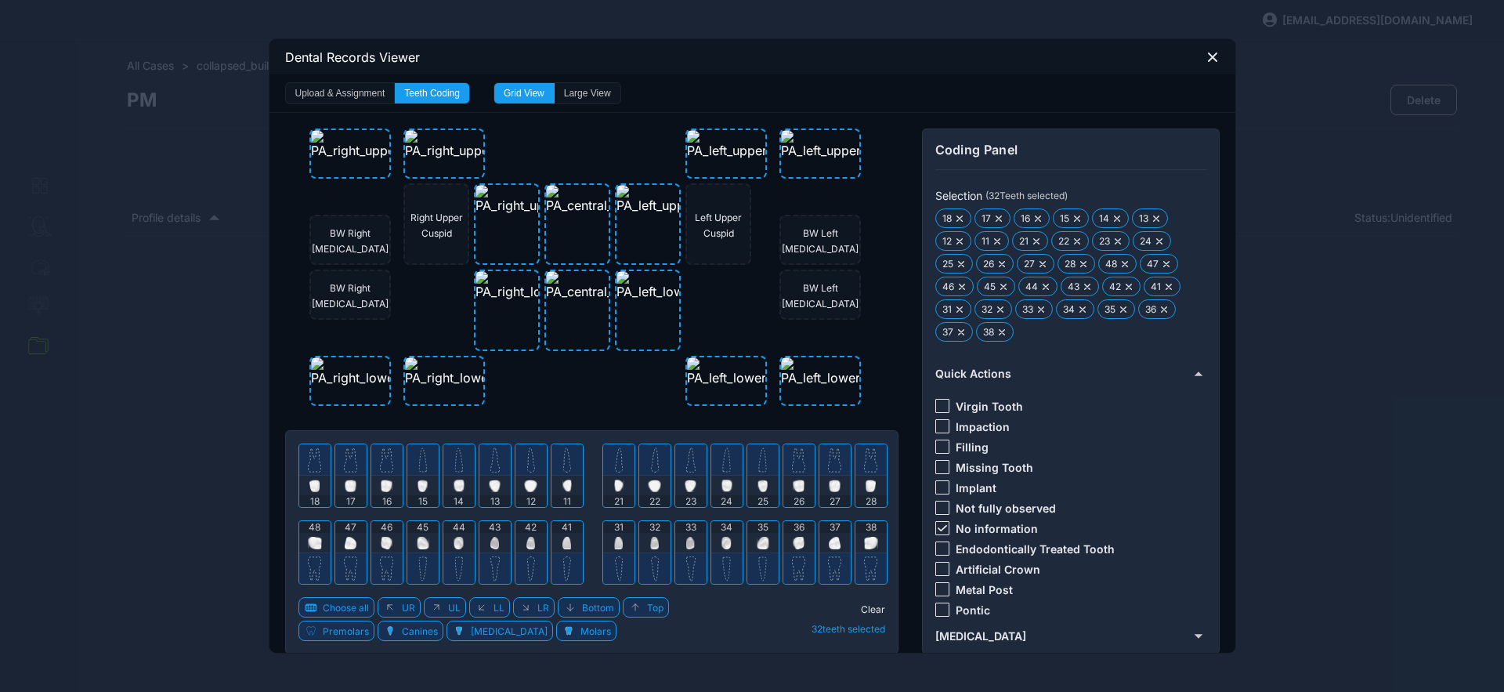
click at [872, 608] on span "Clear" at bounding box center [873, 609] width 24 height 12
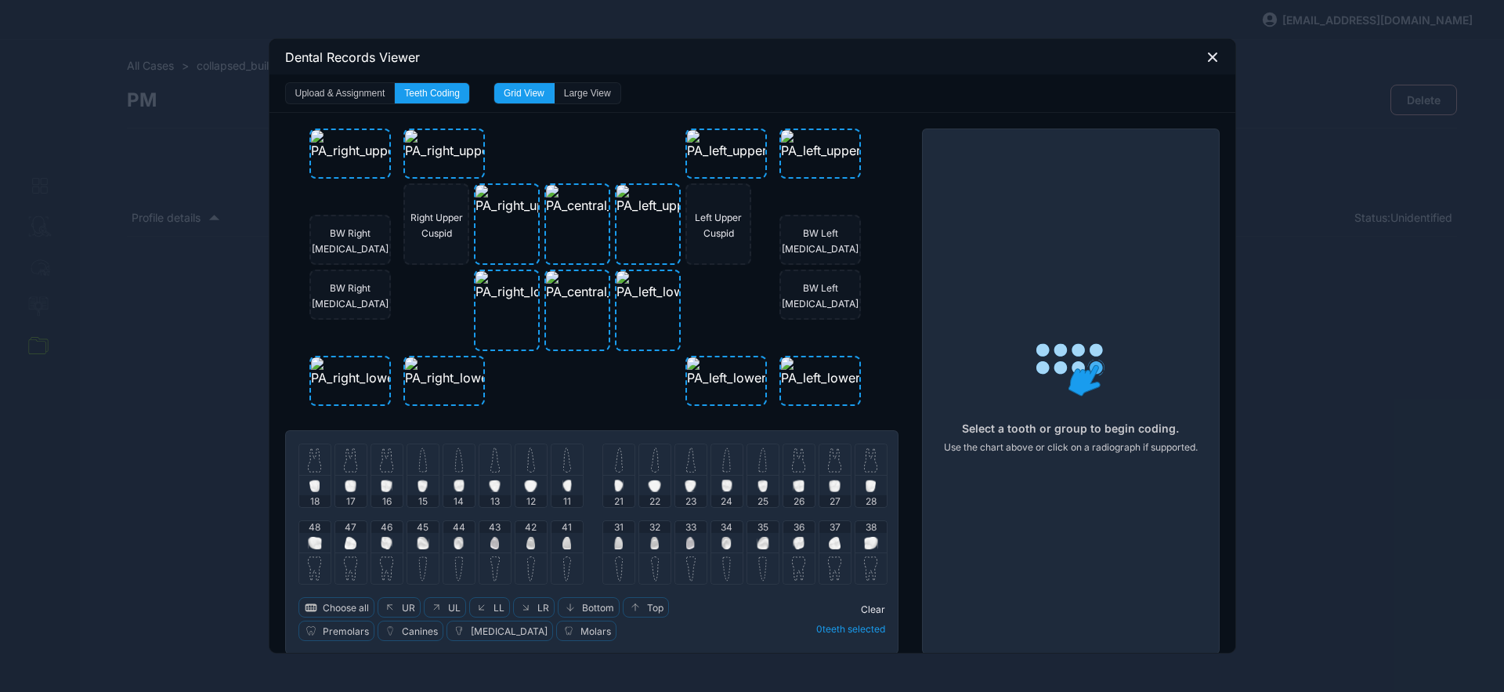
click at [312, 462] on img at bounding box center [314, 459] width 13 height 25
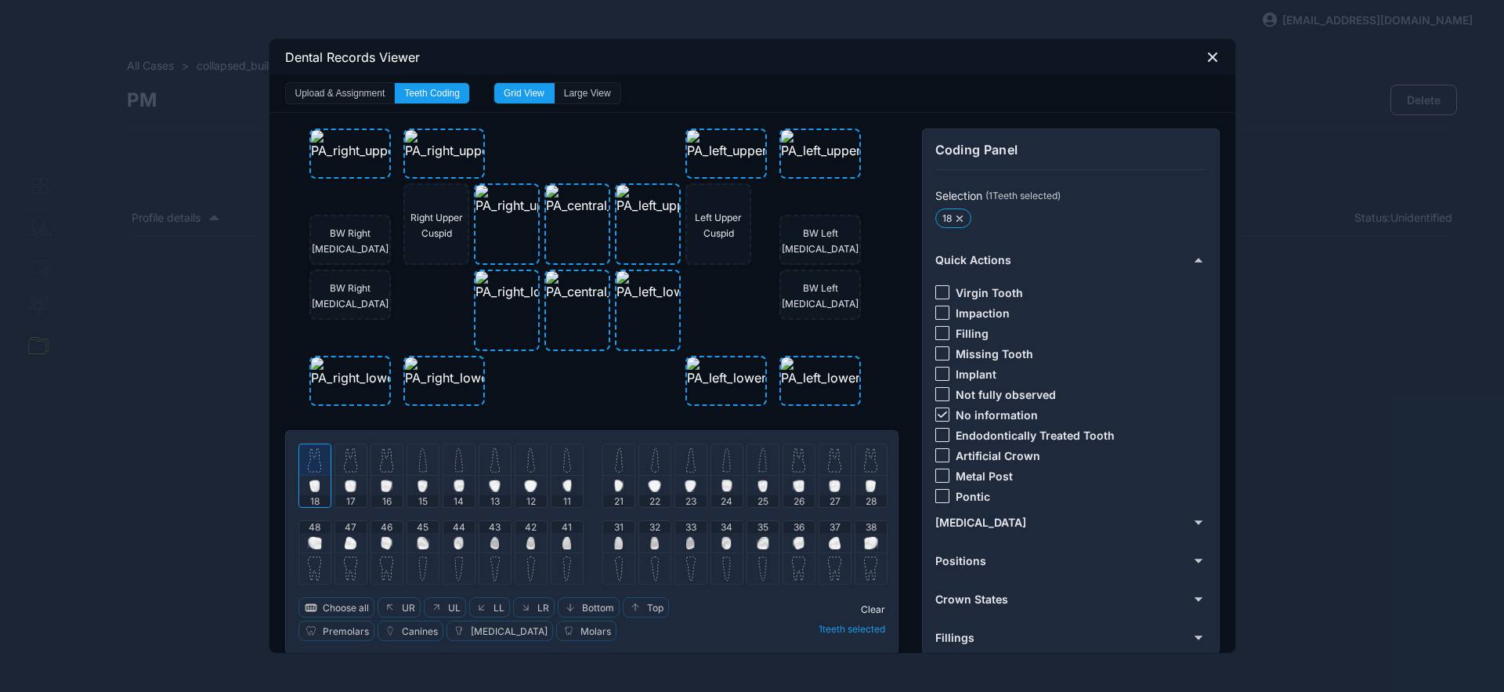
click at [867, 604] on span "Clear" at bounding box center [873, 609] width 24 height 12
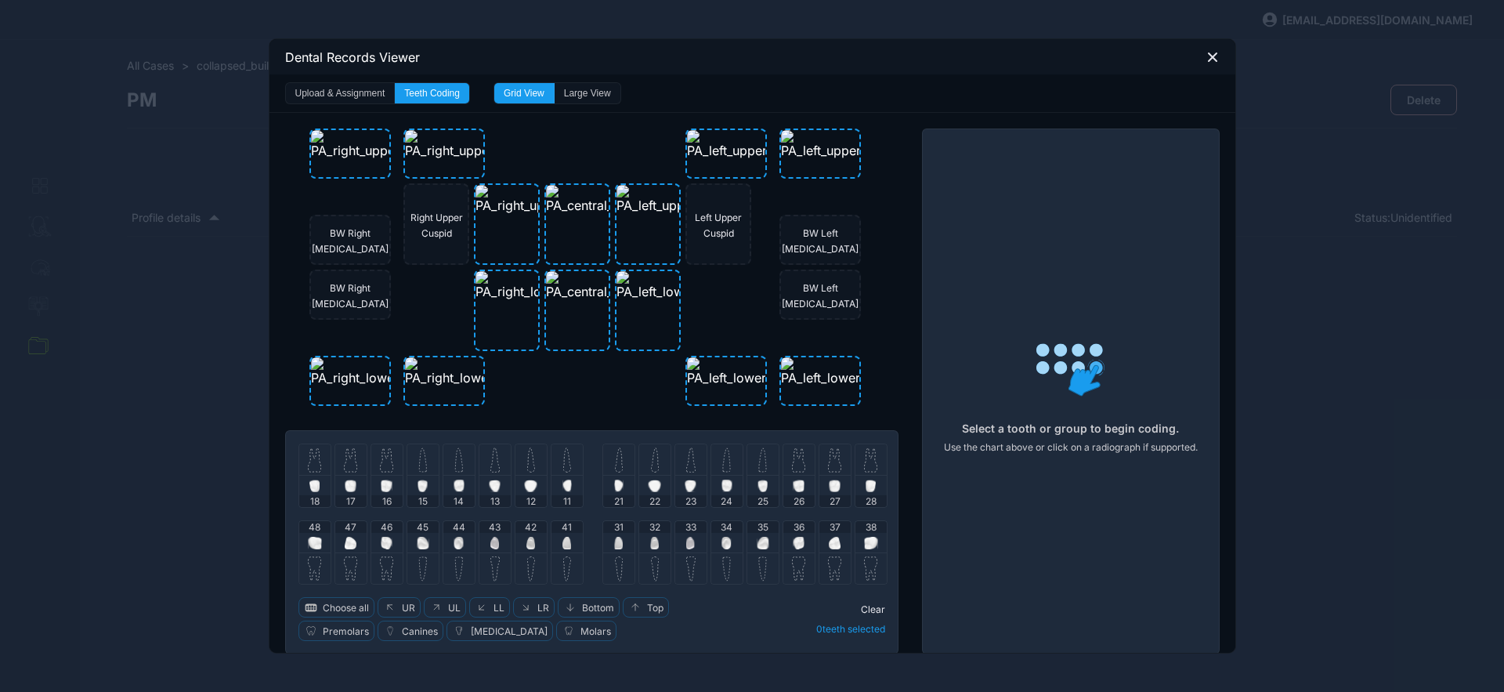
click at [312, 459] on img at bounding box center [314, 459] width 13 height 25
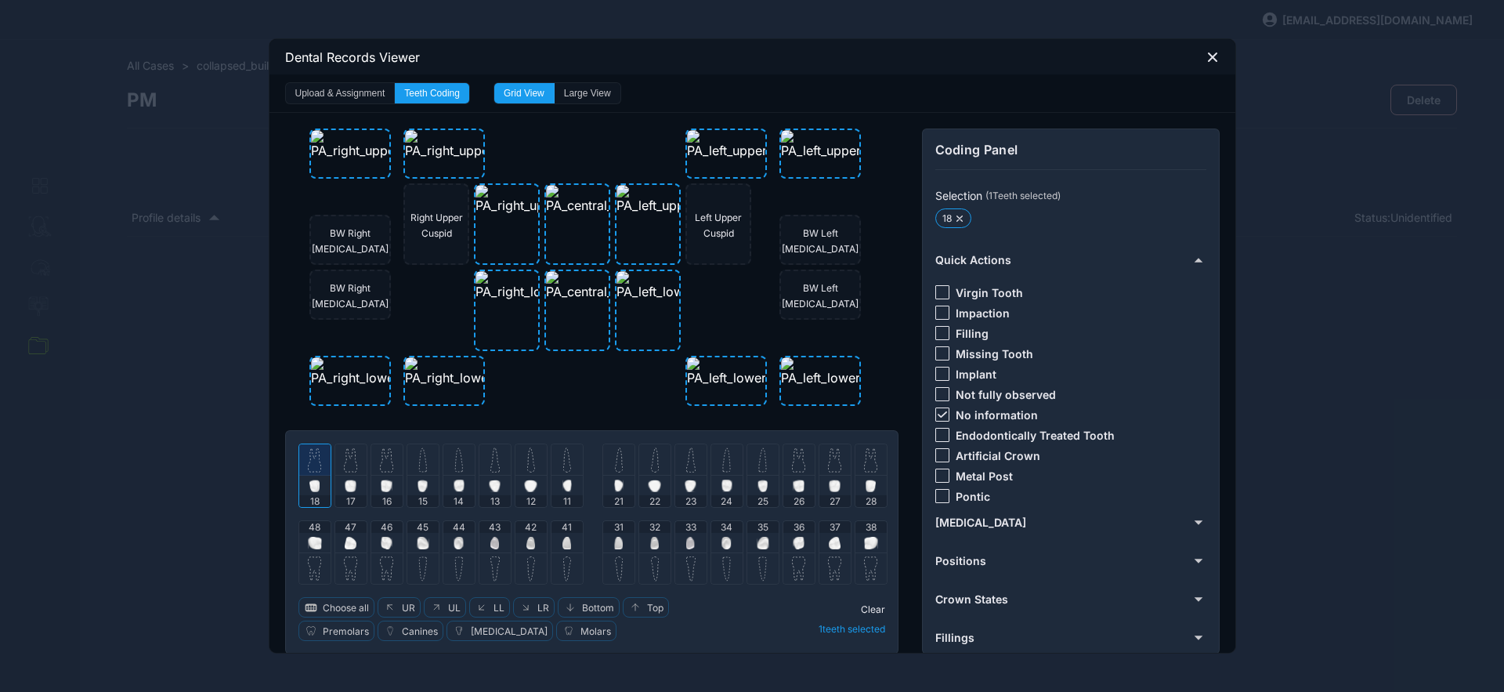
click at [939, 417] on icon at bounding box center [942, 414] width 9 height 6
drag, startPoint x: 939, startPoint y: 351, endPoint x: 889, endPoint y: 492, distance: 149.7
click at [938, 354] on div at bounding box center [943, 353] width 14 height 14
click at [874, 606] on span "Clear" at bounding box center [873, 609] width 24 height 12
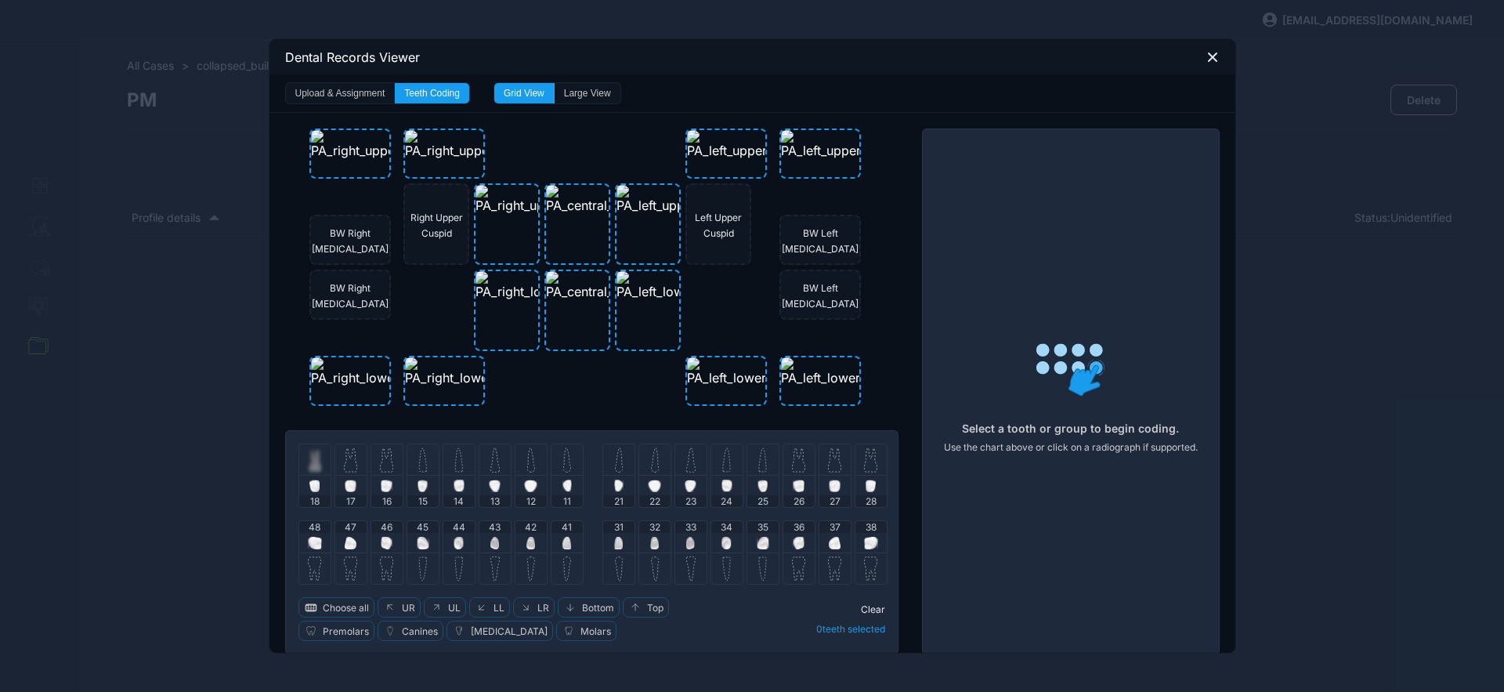
click at [344, 461] on img at bounding box center [350, 459] width 13 height 25
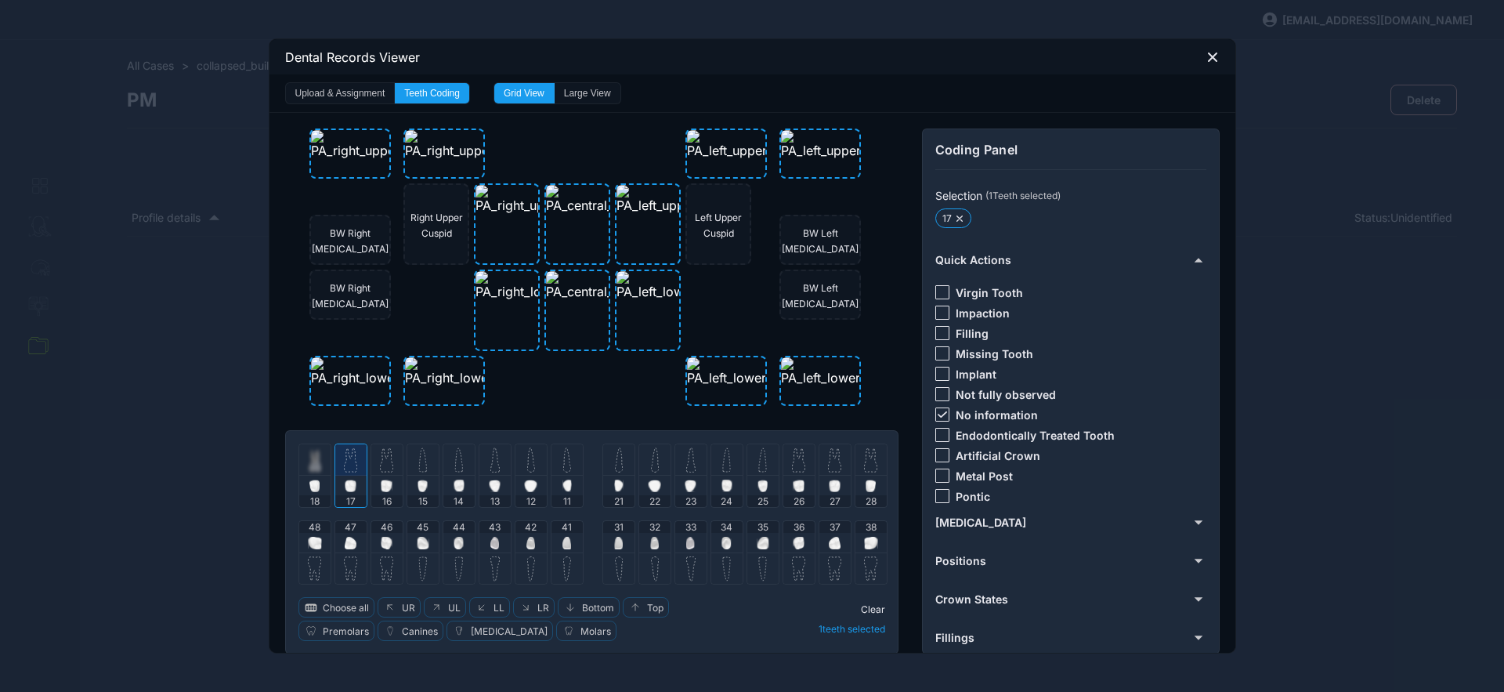
click at [380, 464] on img at bounding box center [386, 459] width 13 height 25
click at [938, 417] on icon at bounding box center [942, 414] width 9 height 6
click at [938, 454] on div at bounding box center [943, 455] width 14 height 14
click at [357, 467] on div at bounding box center [350, 459] width 31 height 31
click at [381, 472] on img at bounding box center [387, 459] width 13 height 25
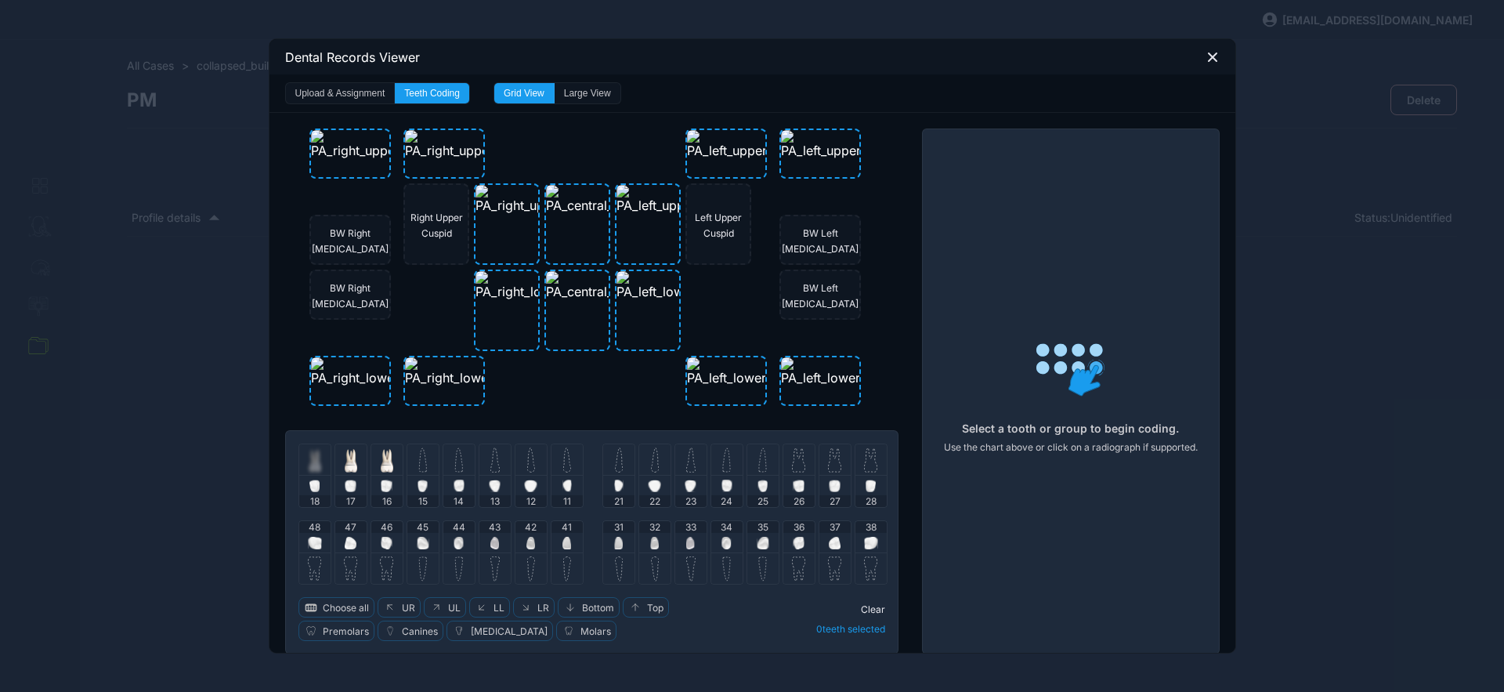
click at [349, 471] on img at bounding box center [351, 459] width 13 height 25
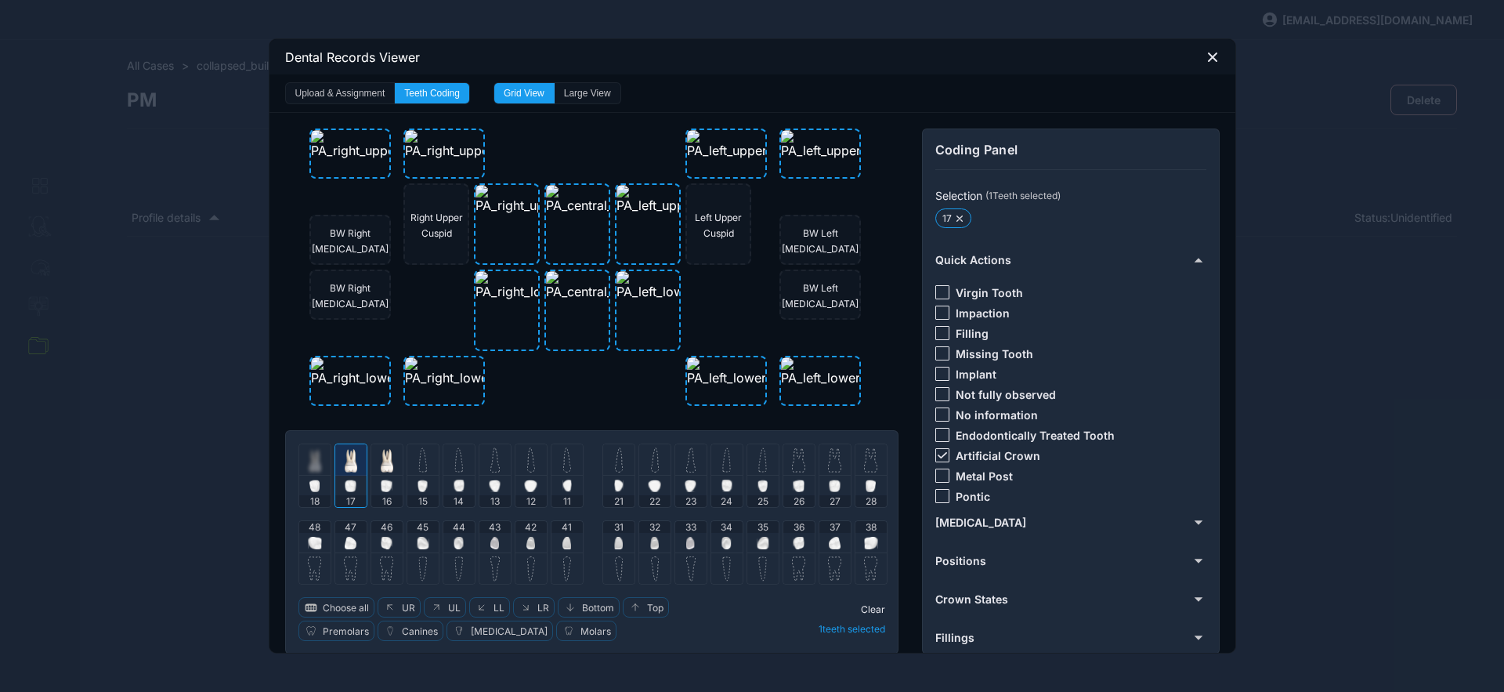
drag, startPoint x: 940, startPoint y: 447, endPoint x: 932, endPoint y: 433, distance: 16.8
click at [940, 448] on div at bounding box center [943, 455] width 14 height 14
click at [936, 334] on div at bounding box center [943, 333] width 14 height 14
click at [346, 469] on img at bounding box center [350, 467] width 9 height 8
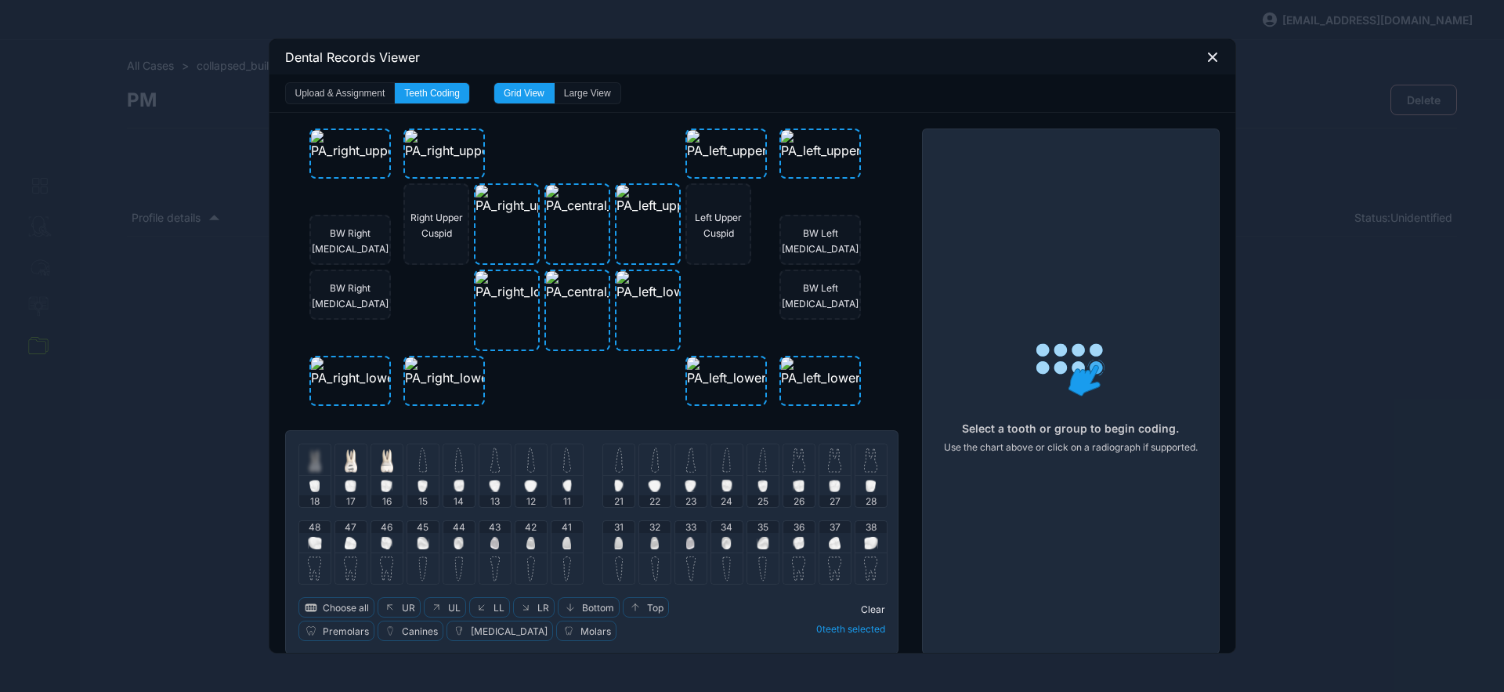
click at [420, 462] on img at bounding box center [422, 459] width 9 height 25
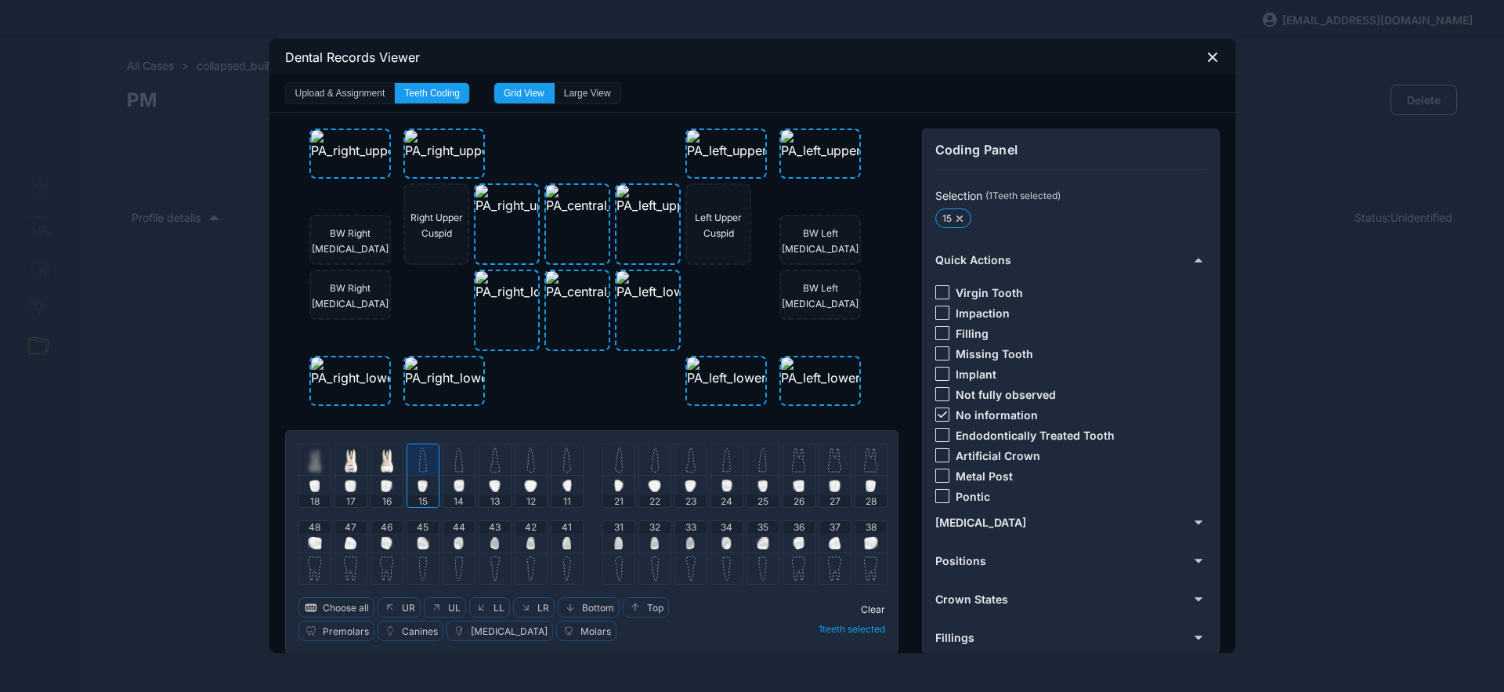
click at [454, 462] on img at bounding box center [458, 459] width 9 height 25
click at [938, 413] on icon at bounding box center [942, 414] width 9 height 6
drag, startPoint x: 932, startPoint y: 289, endPoint x: 899, endPoint y: 301, distance: 35.7
click at [936, 291] on div at bounding box center [943, 292] width 14 height 14
drag, startPoint x: 463, startPoint y: 463, endPoint x: 442, endPoint y: 464, distance: 21.2
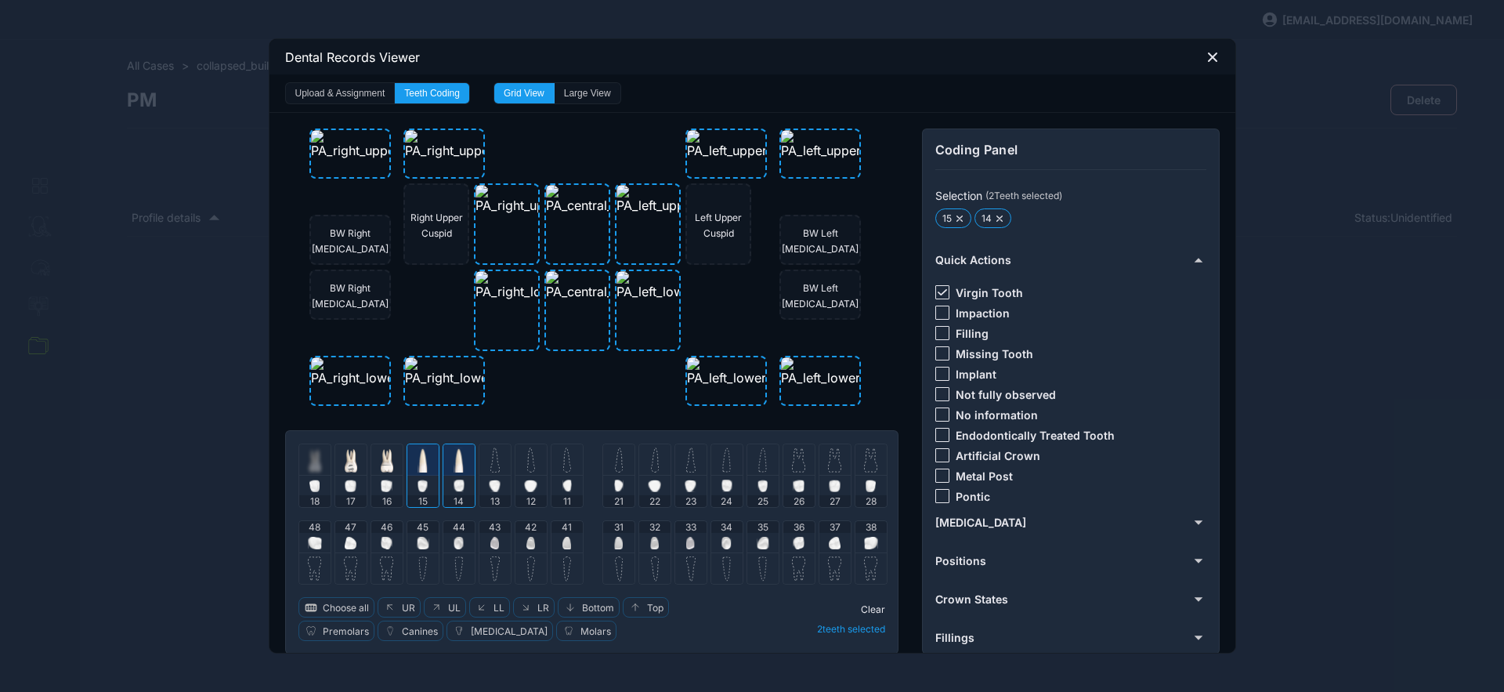
click at [462, 462] on div at bounding box center [458, 459] width 31 height 31
click at [425, 462] on div at bounding box center [422, 459] width 31 height 31
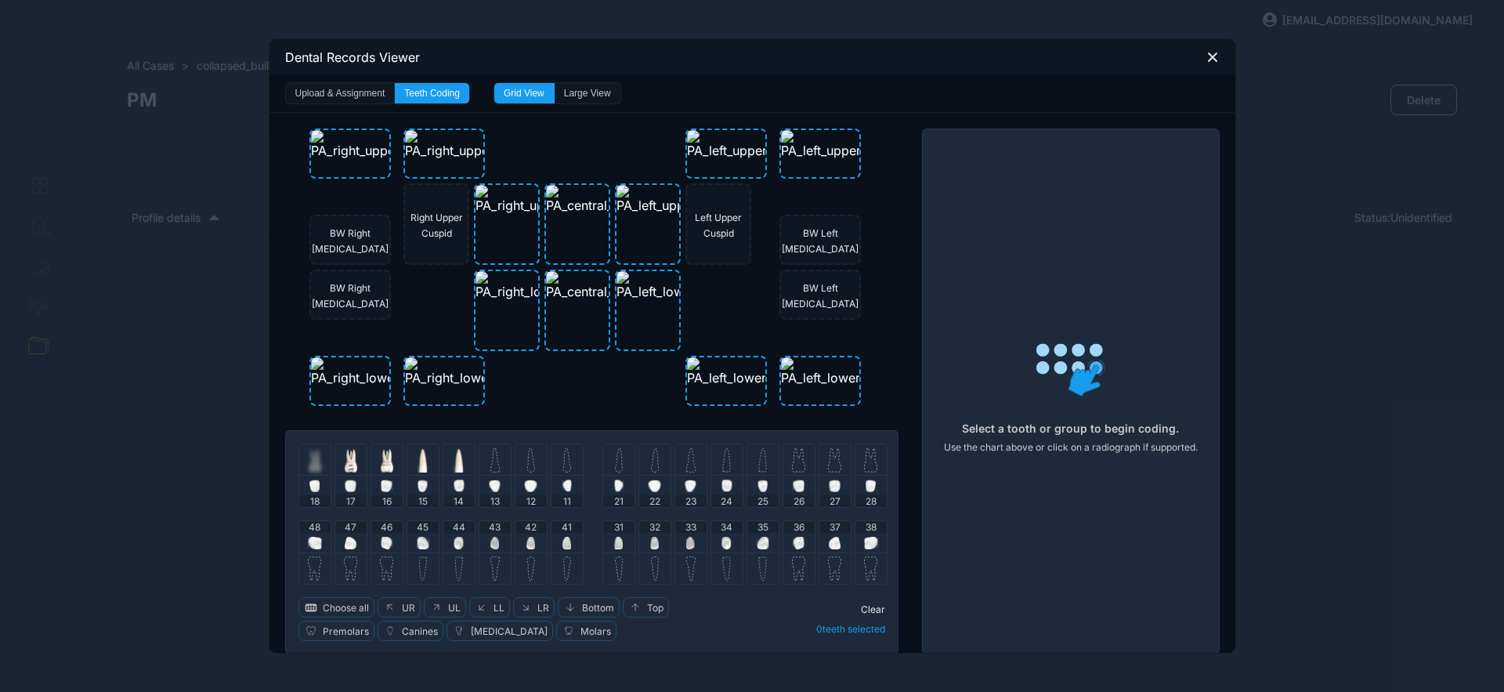
click at [491, 462] on img at bounding box center [495, 459] width 9 height 25
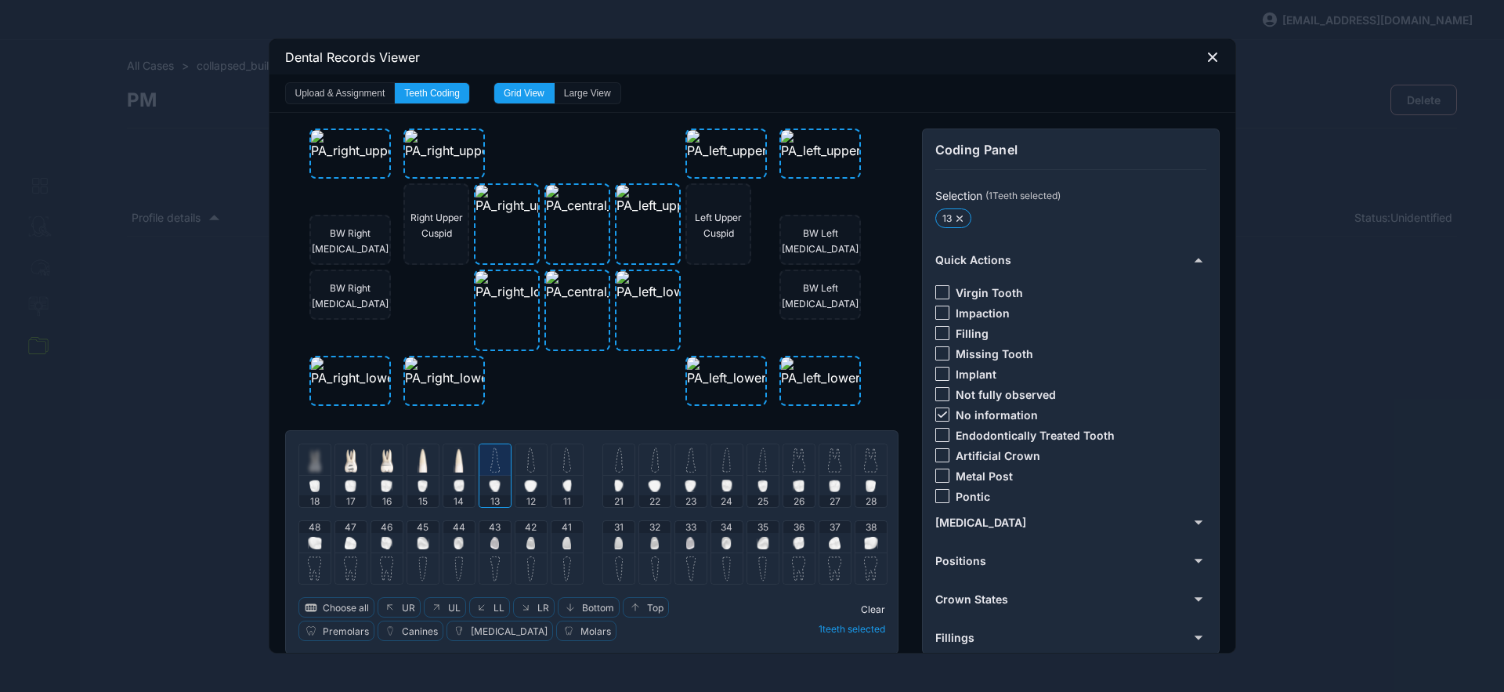
click at [938, 415] on icon at bounding box center [942, 414] width 9 height 6
click at [939, 335] on div at bounding box center [943, 333] width 14 height 14
click at [501, 460] on div at bounding box center [495, 459] width 31 height 31
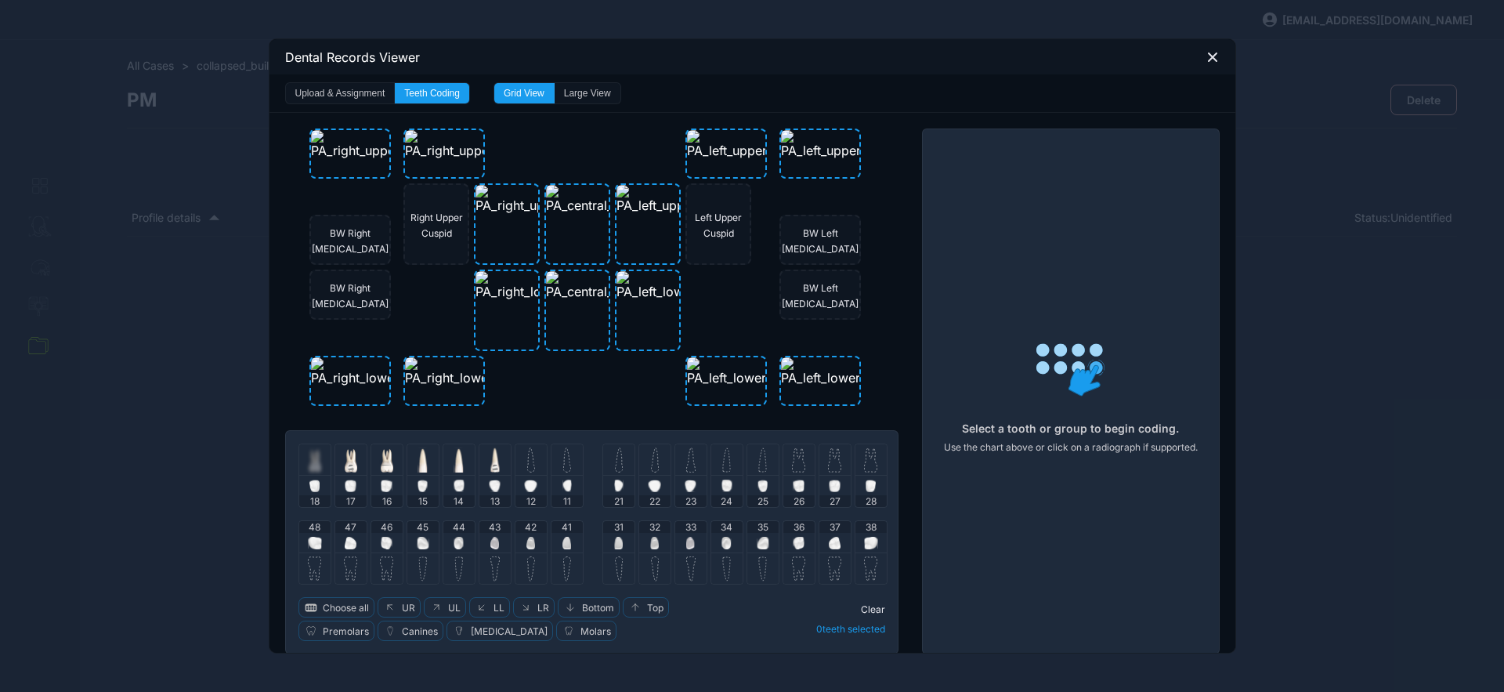
click at [527, 470] on img at bounding box center [531, 459] width 8 height 25
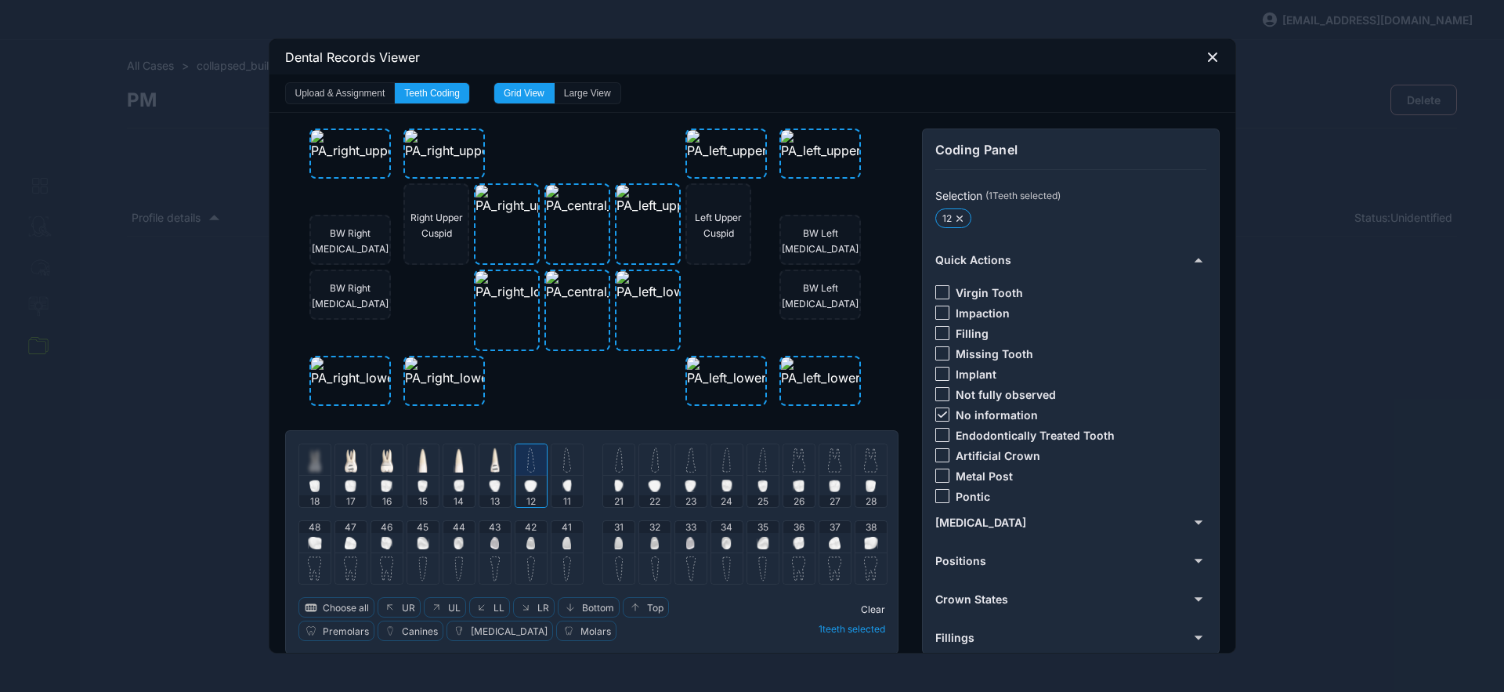
click at [938, 415] on icon at bounding box center [942, 414] width 9 height 6
click at [937, 292] on div at bounding box center [943, 292] width 14 height 14
drag, startPoint x: 519, startPoint y: 471, endPoint x: 543, endPoint y: 468, distance: 24.5
click at [520, 471] on div at bounding box center [531, 459] width 31 height 31
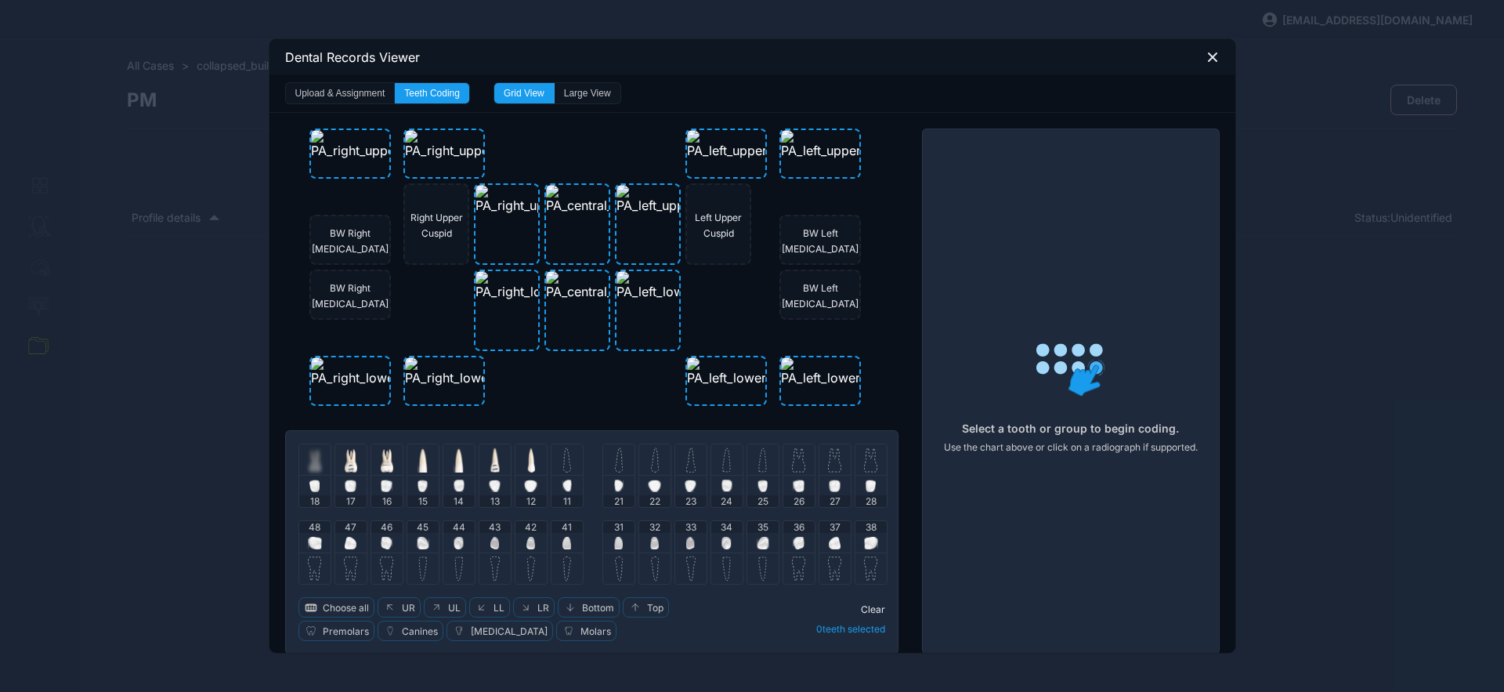
drag, startPoint x: 559, startPoint y: 464, endPoint x: 573, endPoint y: 456, distance: 15.5
click at [563, 465] on img at bounding box center [567, 459] width 8 height 25
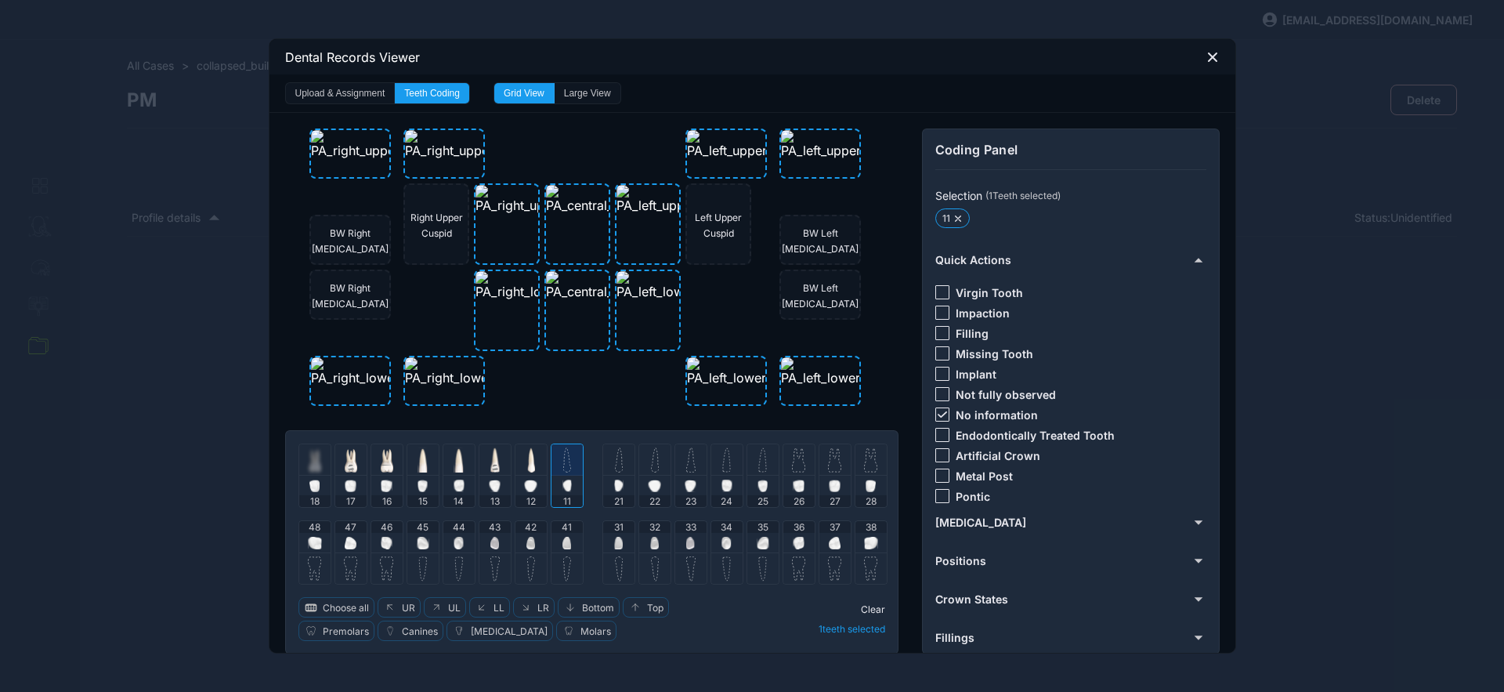
click at [939, 414] on icon at bounding box center [941, 414] width 9 height 6
drag, startPoint x: 1109, startPoint y: 433, endPoint x: 975, endPoint y: 452, distance: 135.3
click at [979, 452] on div "Virgin Tooth Impaction Filling Missing Tooth Implant Not fully observed No info…" at bounding box center [1070, 391] width 268 height 237
click at [957, 436] on span "Endodontically Treated Tooth" at bounding box center [1035, 435] width 159 height 13
click at [937, 436] on div at bounding box center [943, 435] width 14 height 14
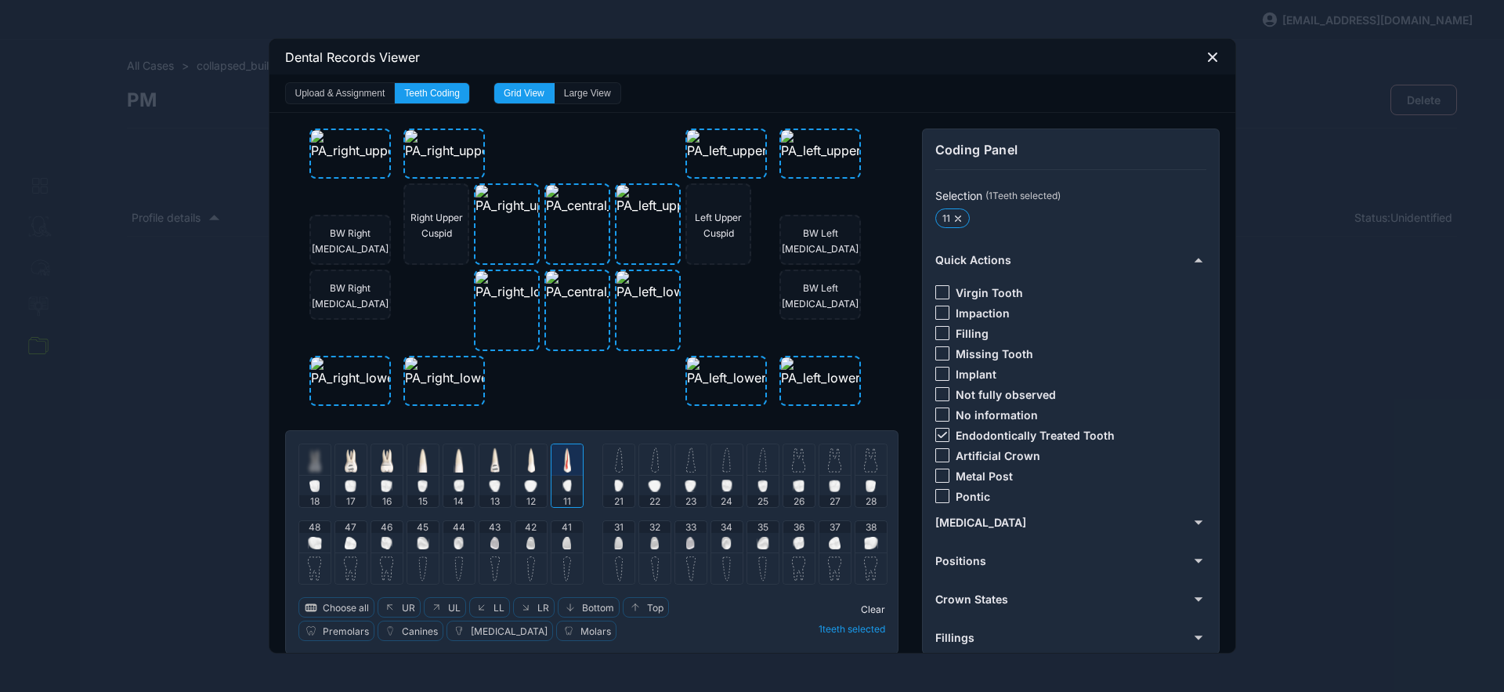
click at [563, 467] on img at bounding box center [567, 459] width 8 height 25
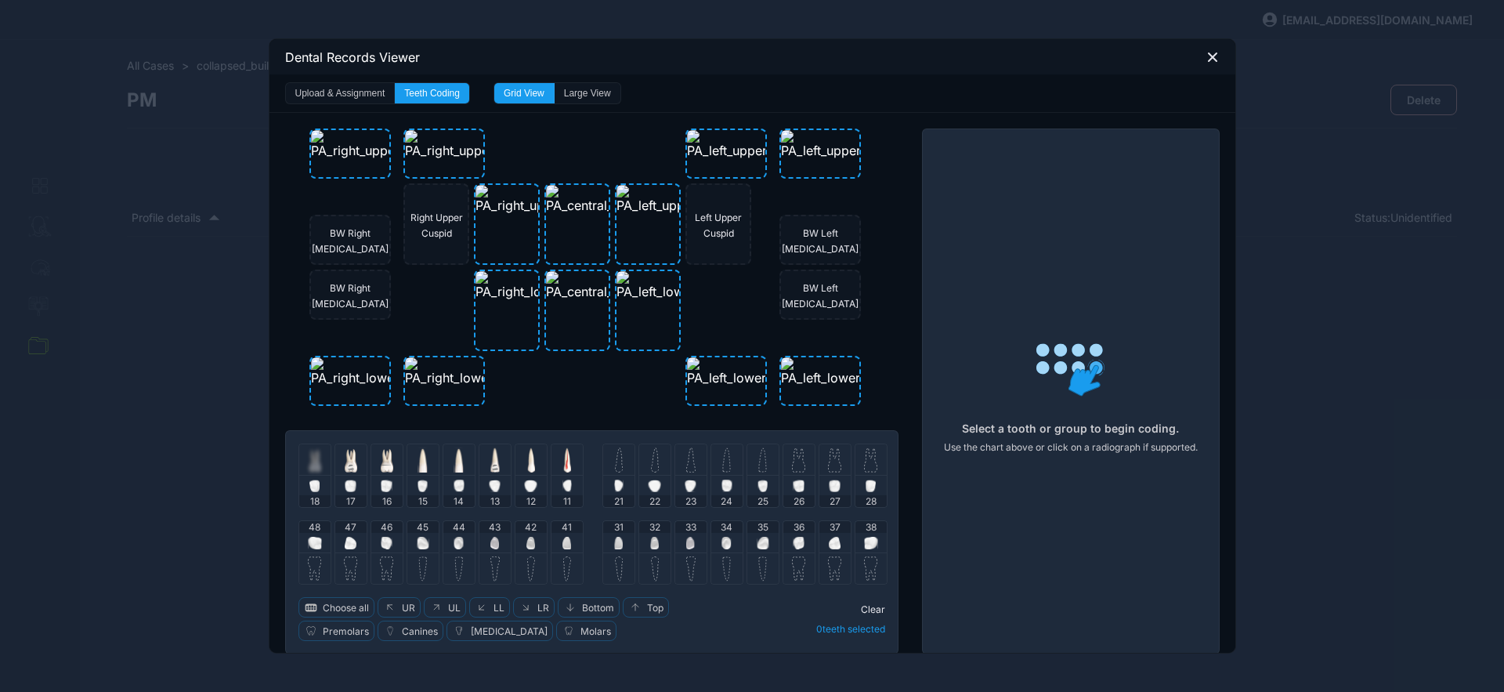
drag, startPoint x: 611, startPoint y: 466, endPoint x: 625, endPoint y: 464, distance: 13.5
click at [615, 467] on img at bounding box center [619, 459] width 8 height 25
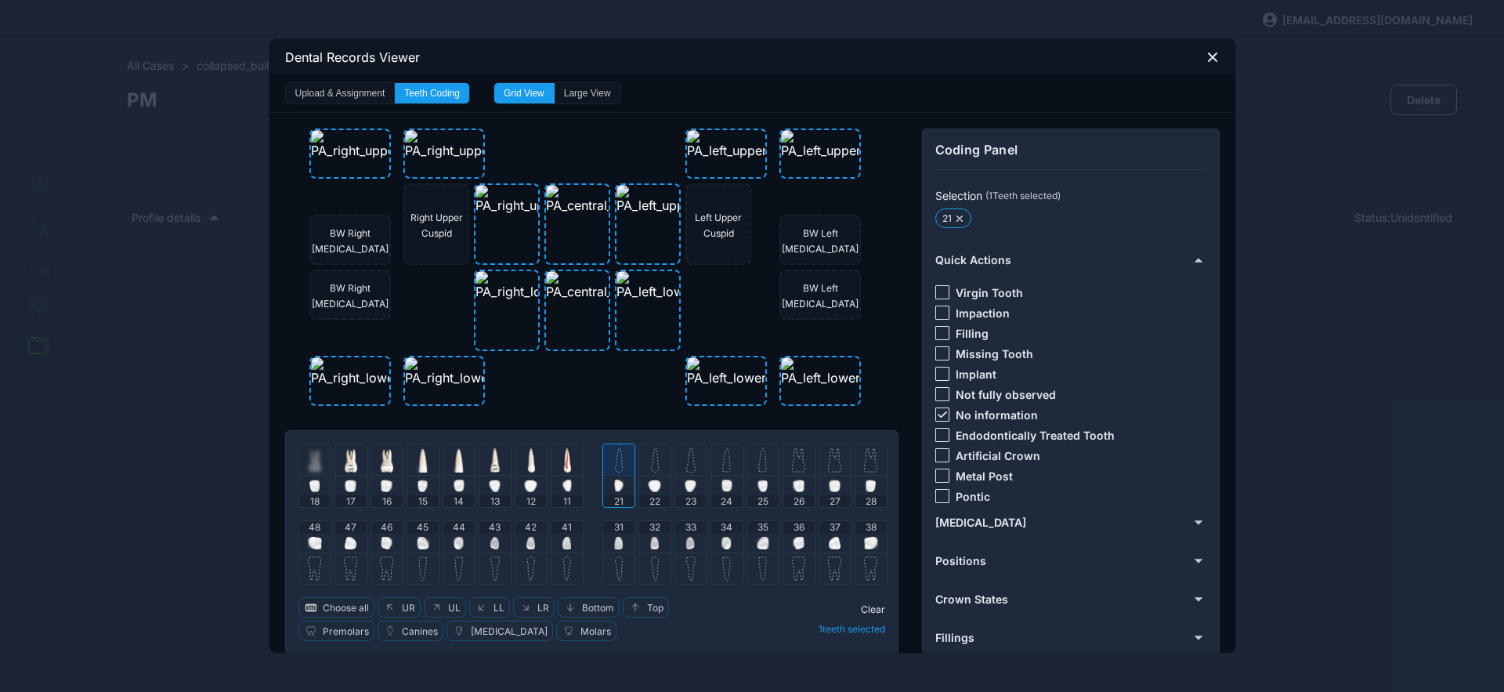
drag, startPoint x: 648, startPoint y: 469, endPoint x: 693, endPoint y: 451, distance: 49.2
click at [651, 469] on img at bounding box center [655, 459] width 8 height 25
click at [936, 406] on div "Virgin Tooth Impaction Filling Missing Tooth Implant Not fully observed No info…" at bounding box center [1070, 391] width 268 height 237
click at [938, 411] on icon at bounding box center [942, 414] width 9 height 6
click at [936, 284] on div "Virgin Tooth Impaction Filling Missing Tooth Implant Not fully observed No info…" at bounding box center [1070, 391] width 268 height 237
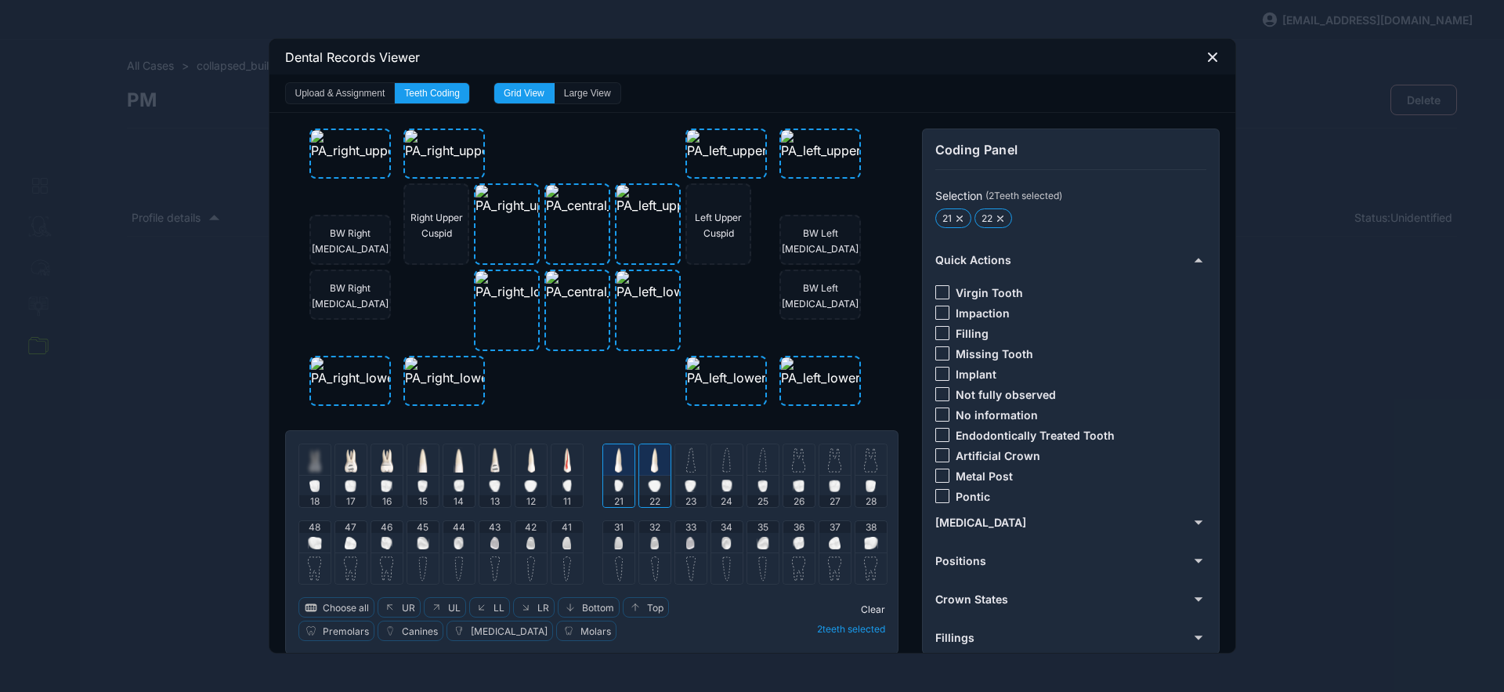
click at [937, 292] on div at bounding box center [943, 292] width 14 height 14
click at [608, 461] on div at bounding box center [618, 459] width 31 height 31
click at [651, 462] on img at bounding box center [655, 459] width 8 height 25
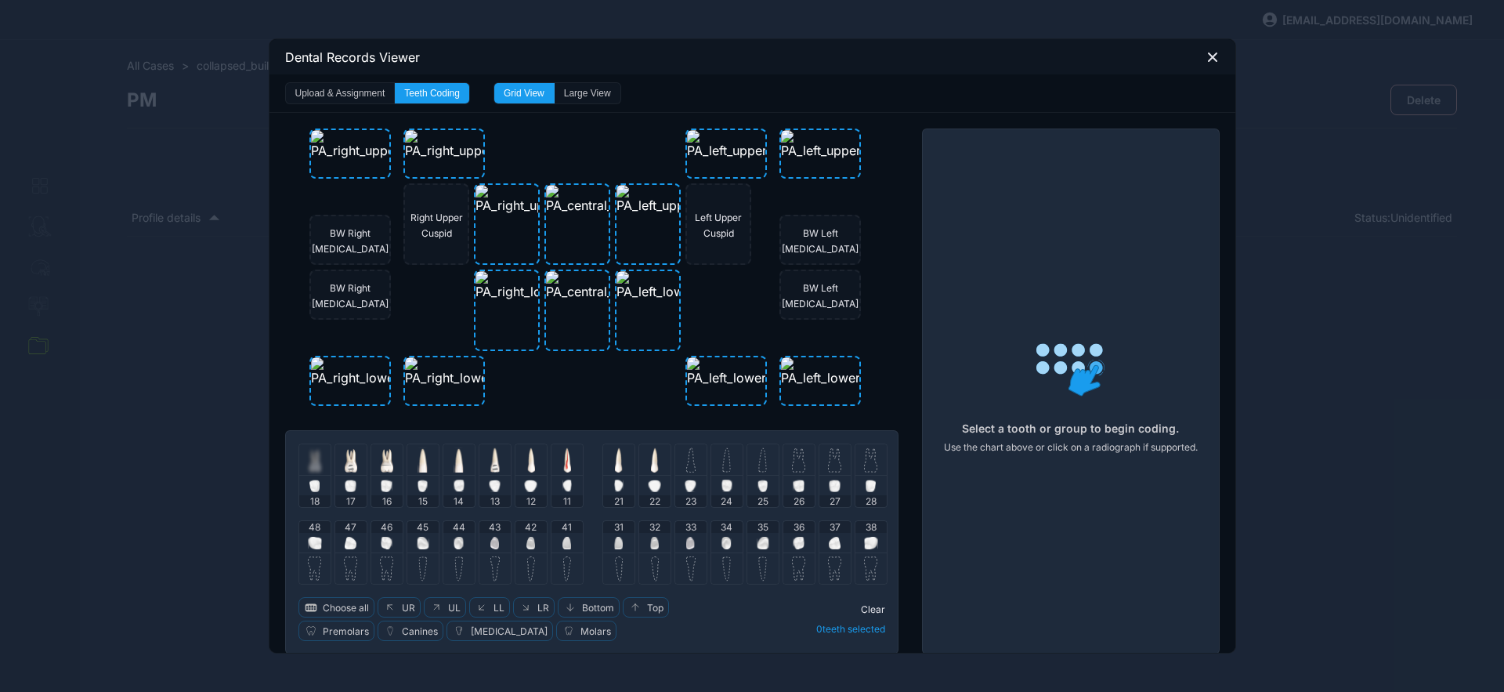
click at [676, 464] on div at bounding box center [690, 459] width 31 height 31
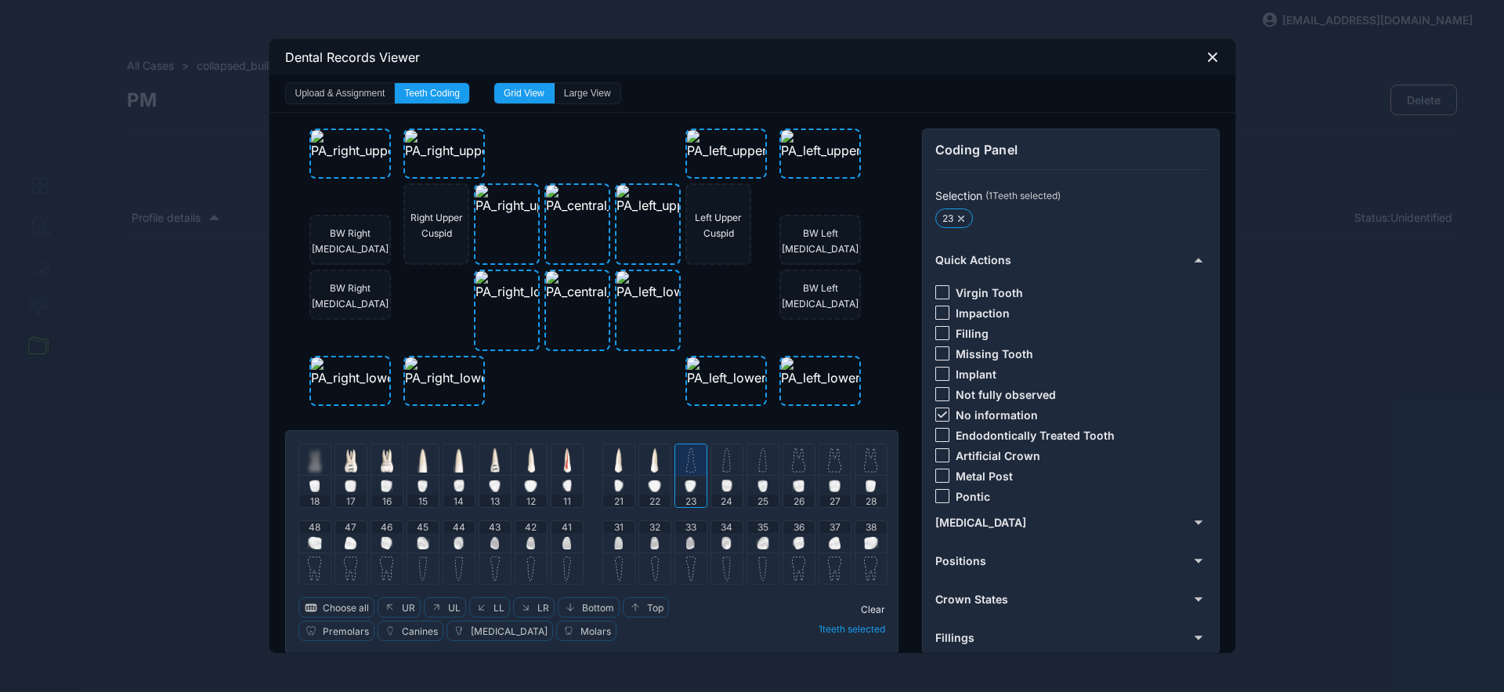
click at [938, 411] on icon at bounding box center [942, 414] width 9 height 6
drag, startPoint x: 938, startPoint y: 333, endPoint x: 847, endPoint y: 389, distance: 106.6
click at [938, 334] on div at bounding box center [943, 333] width 14 height 14
drag, startPoint x: 685, startPoint y: 462, endPoint x: 704, endPoint y: 468, distance: 20.6
click at [685, 462] on div at bounding box center [690, 459] width 31 height 31
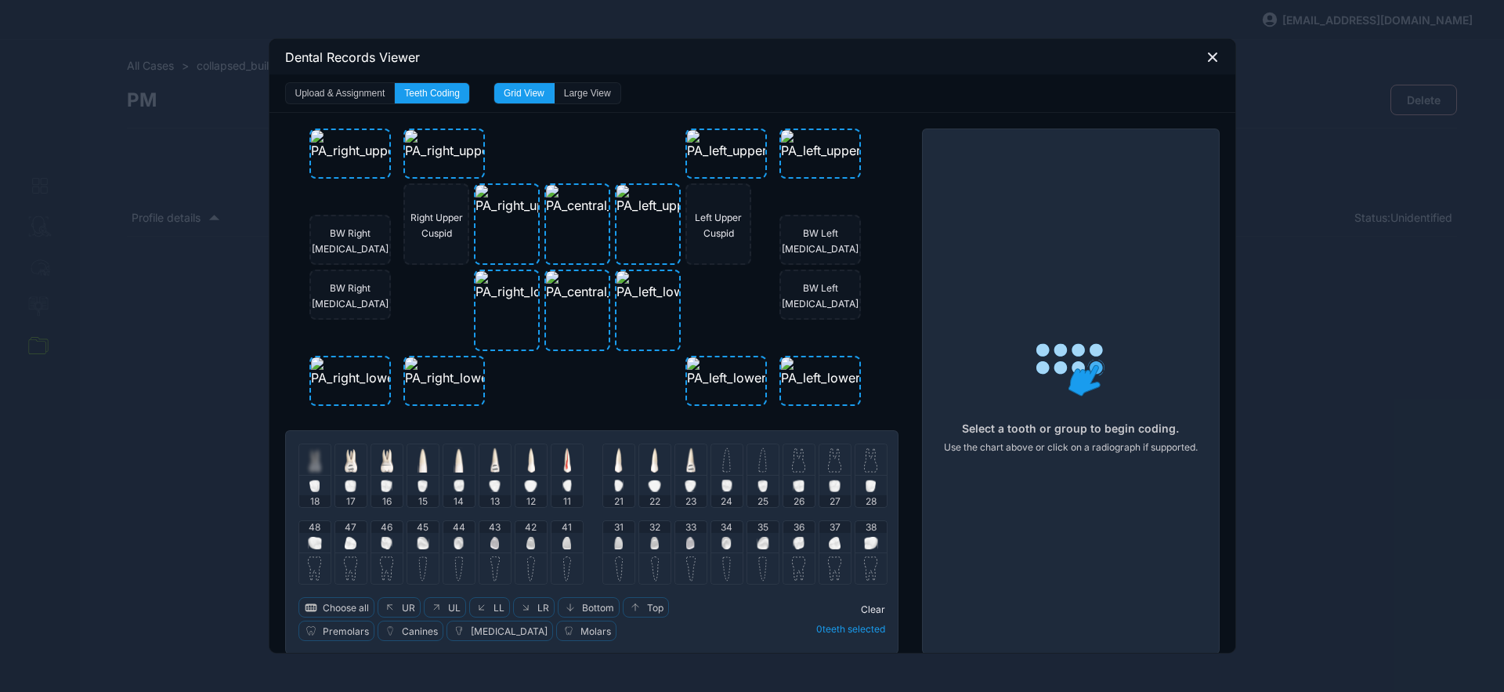
click at [727, 465] on div at bounding box center [726, 459] width 31 height 31
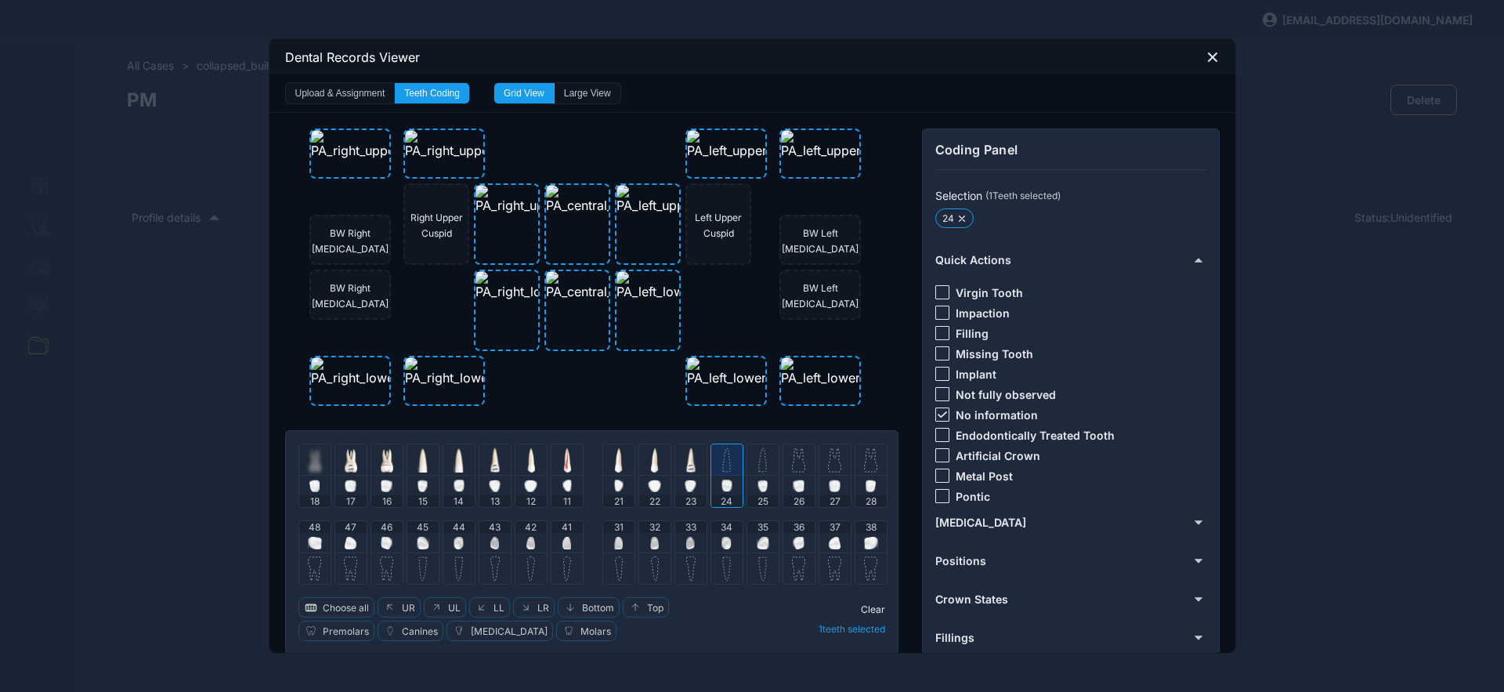
click at [758, 465] on img at bounding box center [762, 459] width 9 height 25
click at [939, 414] on icon at bounding box center [942, 414] width 9 height 6
click at [941, 291] on div at bounding box center [943, 292] width 14 height 14
click at [723, 460] on img at bounding box center [727, 459] width 10 height 25
click at [758, 468] on img at bounding box center [763, 459] width 10 height 25
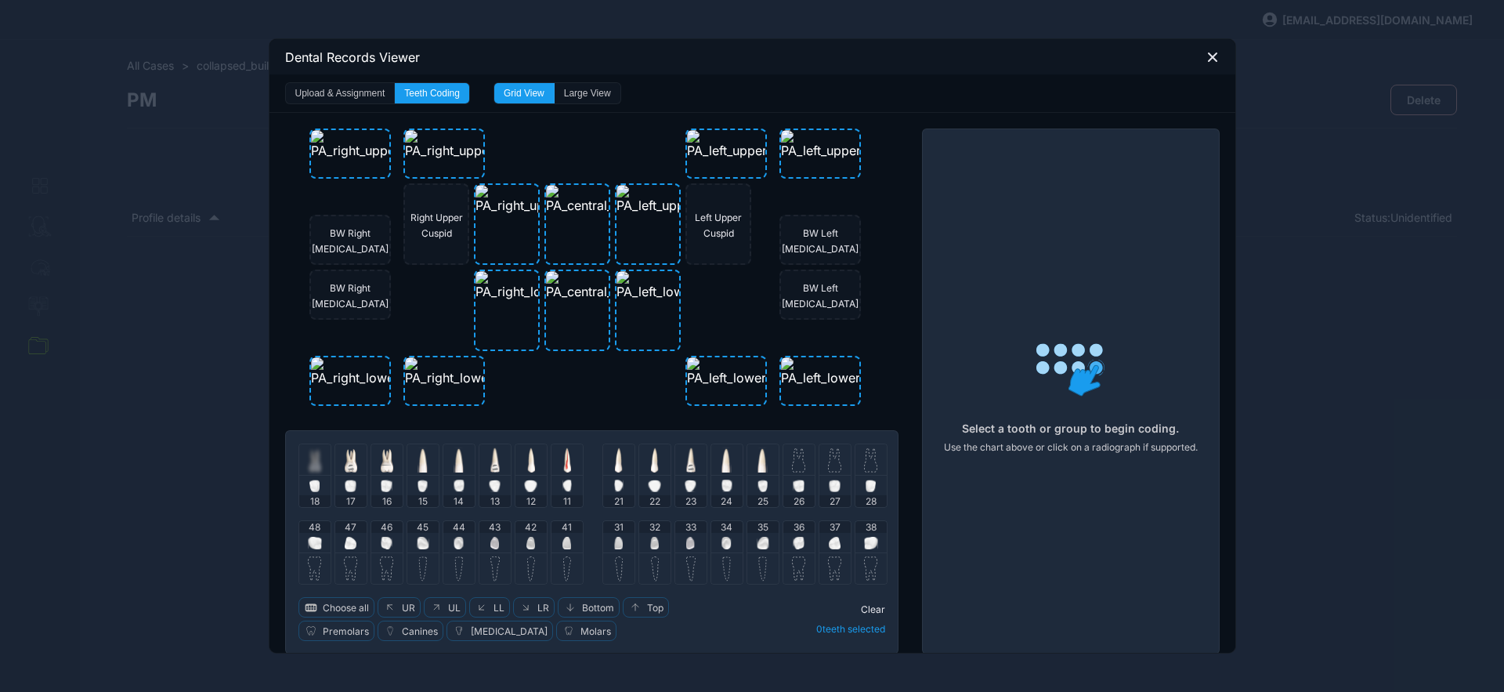
drag, startPoint x: 795, startPoint y: 461, endPoint x: 810, endPoint y: 462, distance: 14.9
click at [795, 461] on img at bounding box center [798, 459] width 13 height 25
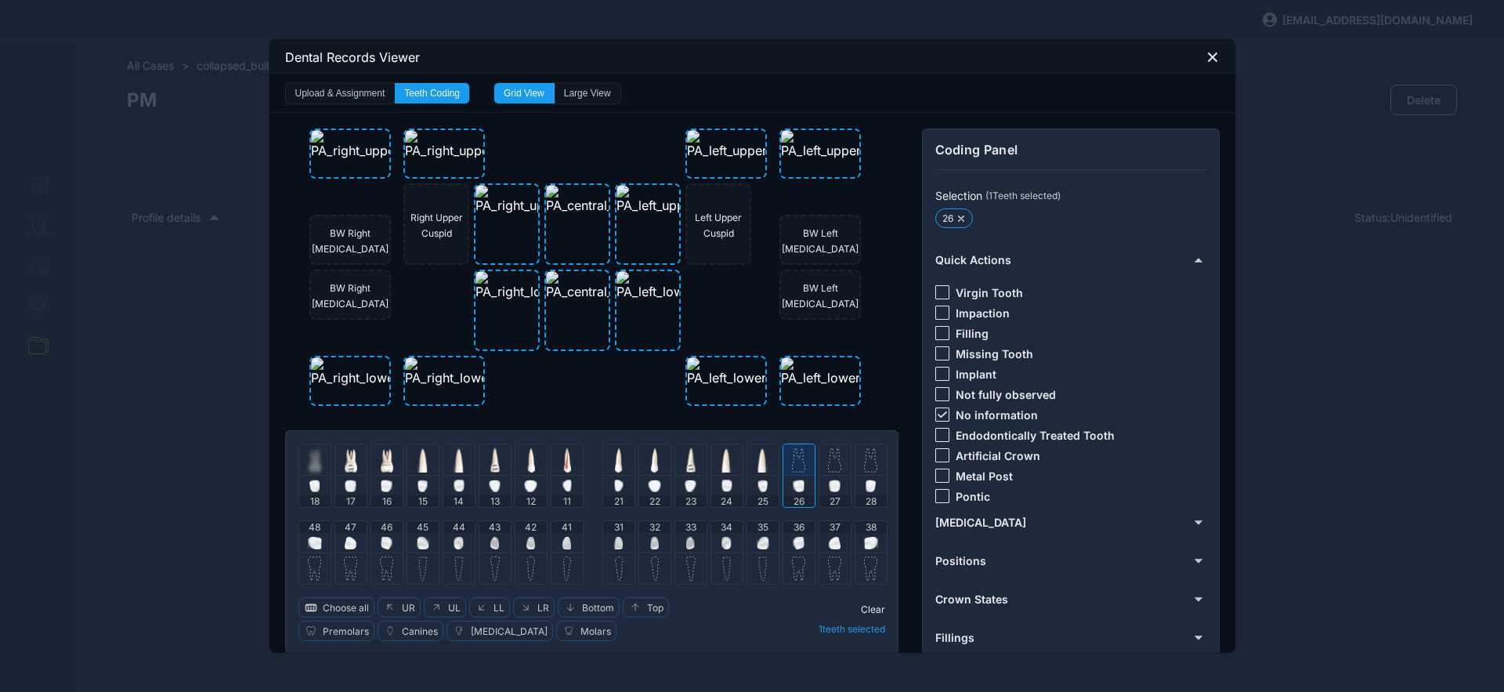
drag, startPoint x: 824, startPoint y: 462, endPoint x: 886, endPoint y: 423, distance: 73.9
click at [828, 463] on img at bounding box center [834, 459] width 13 height 25
click at [938, 414] on icon at bounding box center [941, 414] width 9 height 6
click at [936, 370] on div at bounding box center [943, 374] width 14 height 14
click at [831, 452] on div at bounding box center [835, 459] width 31 height 31
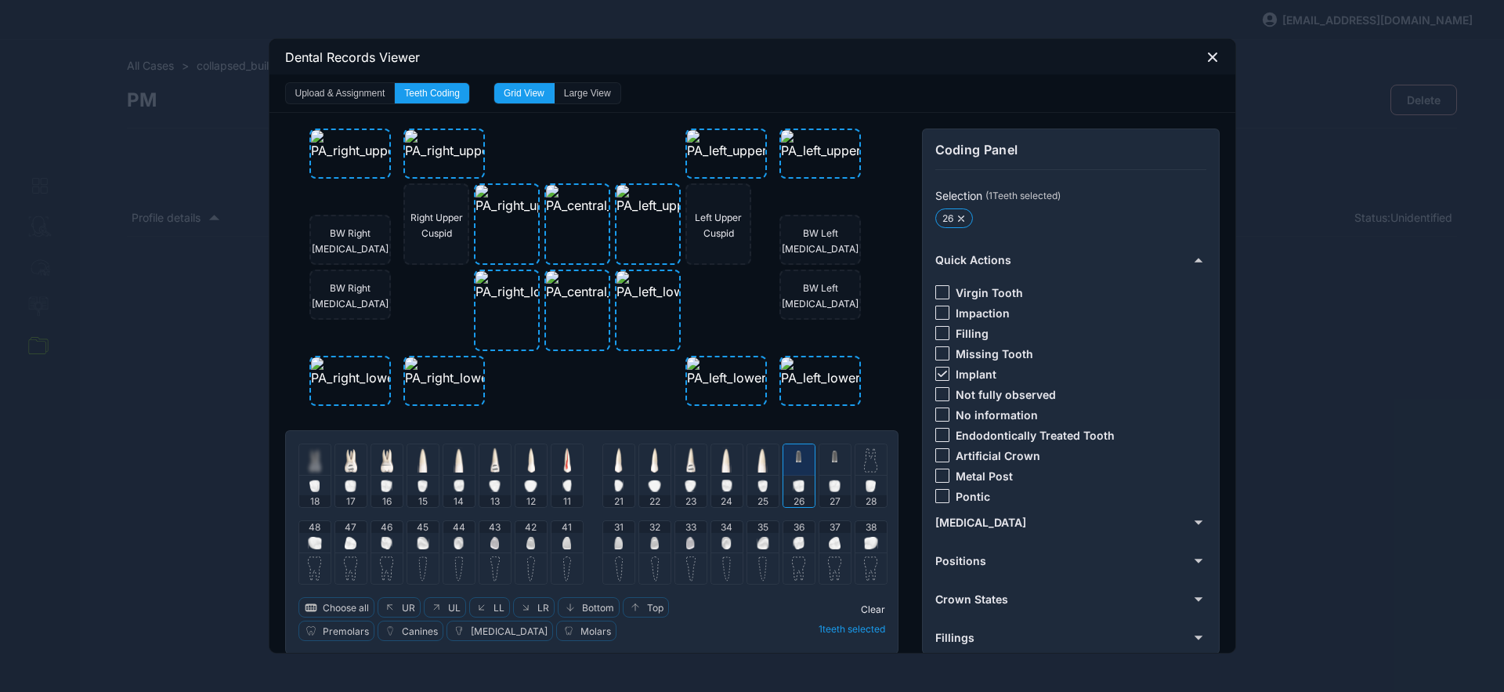
drag, startPoint x: 792, startPoint y: 444, endPoint x: 802, endPoint y: 447, distance: 9.9
click at [792, 445] on div at bounding box center [799, 459] width 31 height 31
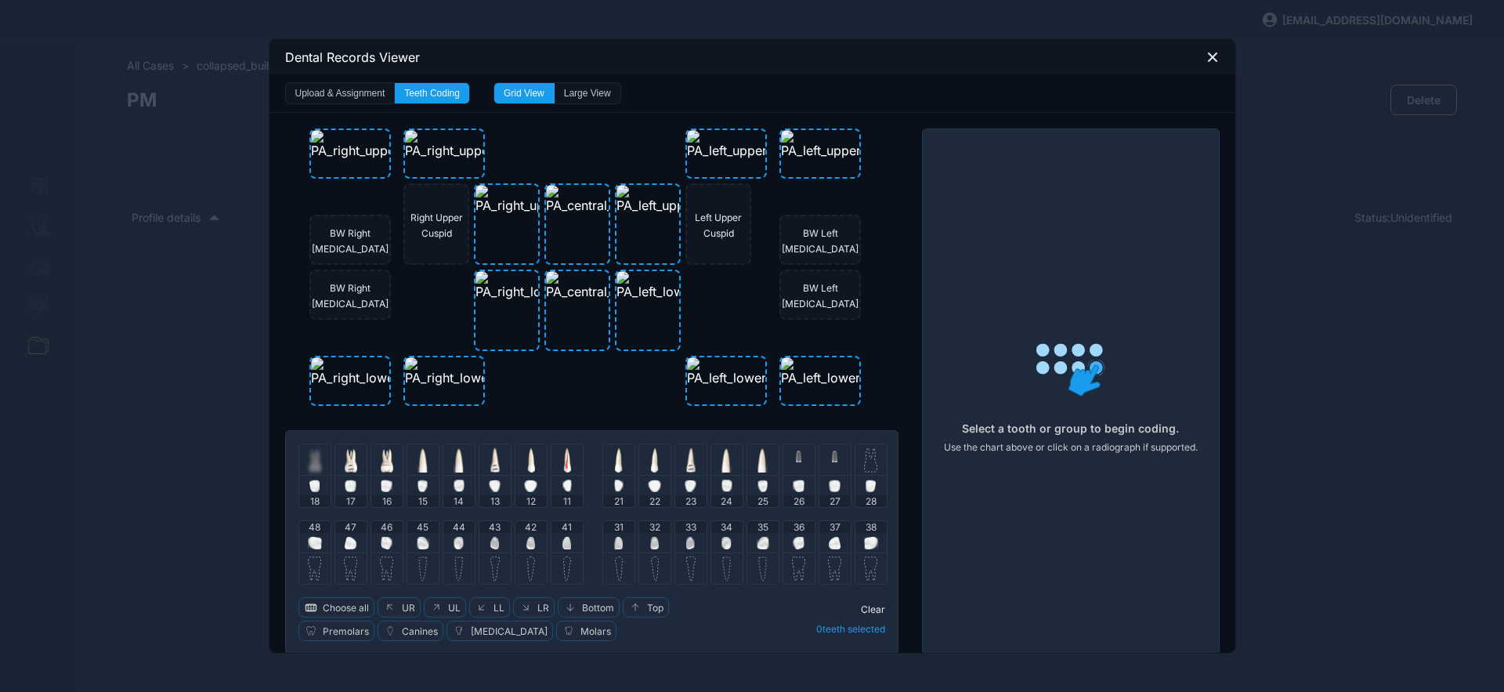
click at [864, 458] on img at bounding box center [870, 459] width 13 height 25
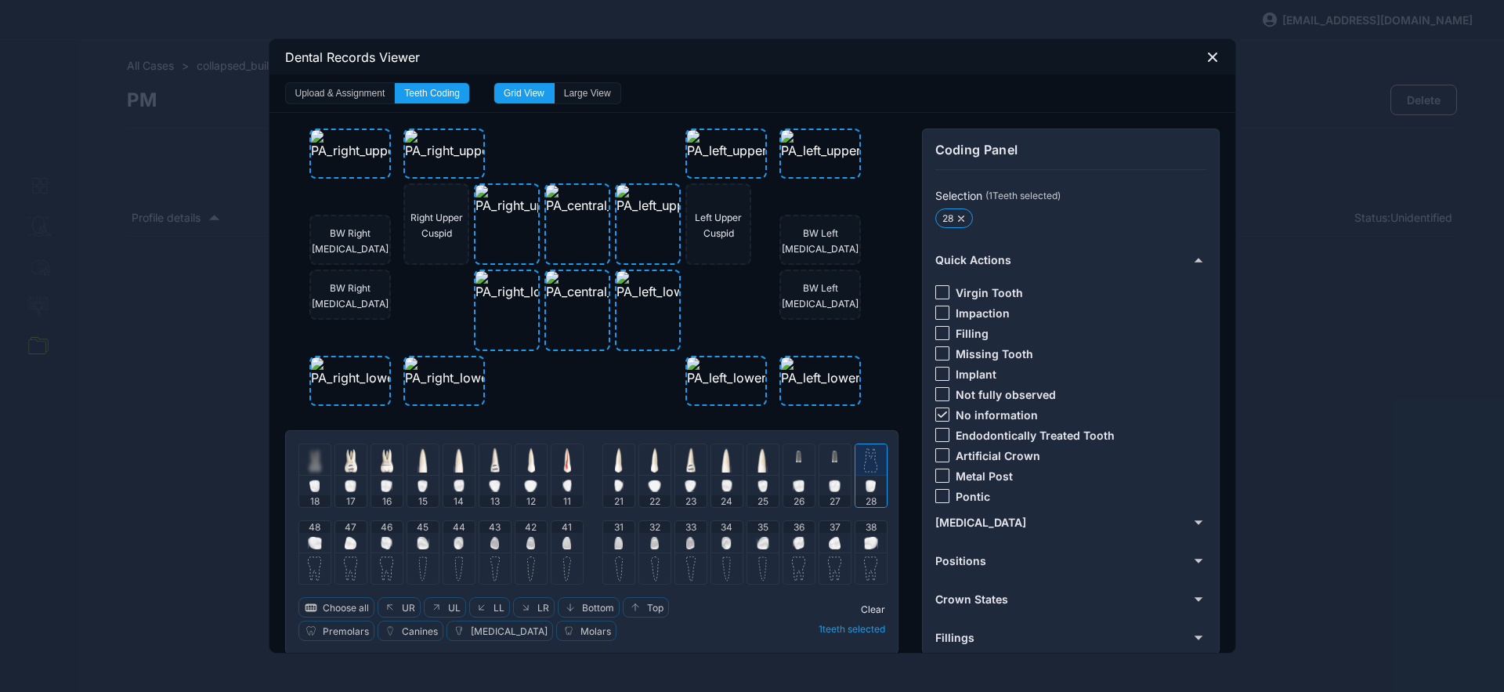
click at [938, 414] on icon at bounding box center [942, 414] width 9 height 6
drag, startPoint x: 936, startPoint y: 349, endPoint x: 926, endPoint y: 381, distance: 32.7
click at [936, 349] on div at bounding box center [943, 353] width 14 height 14
drag, startPoint x: 876, startPoint y: 451, endPoint x: 839, endPoint y: 458, distance: 37.5
click at [876, 451] on div at bounding box center [871, 459] width 31 height 31
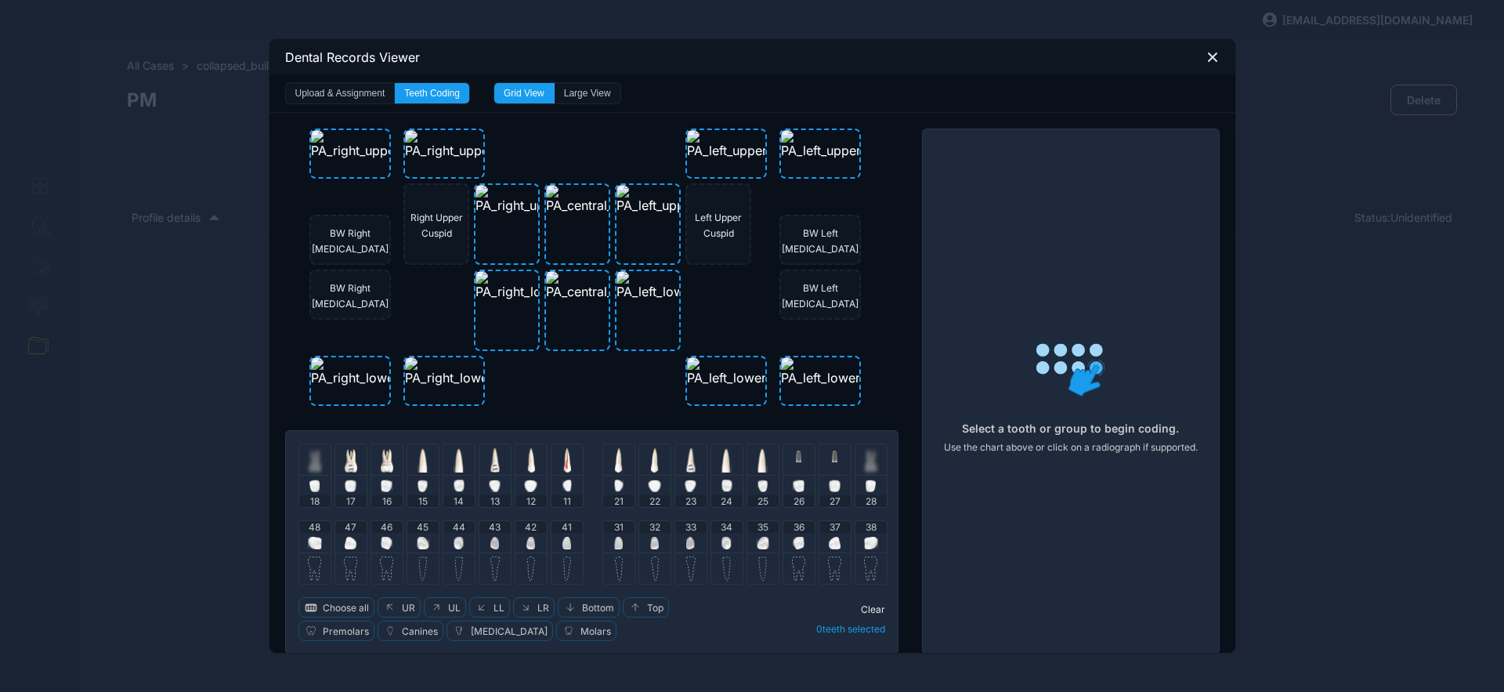
drag, startPoint x: 308, startPoint y: 548, endPoint x: 319, endPoint y: 545, distance: 11.2
click at [308, 548] on img at bounding box center [315, 543] width 14 height 13
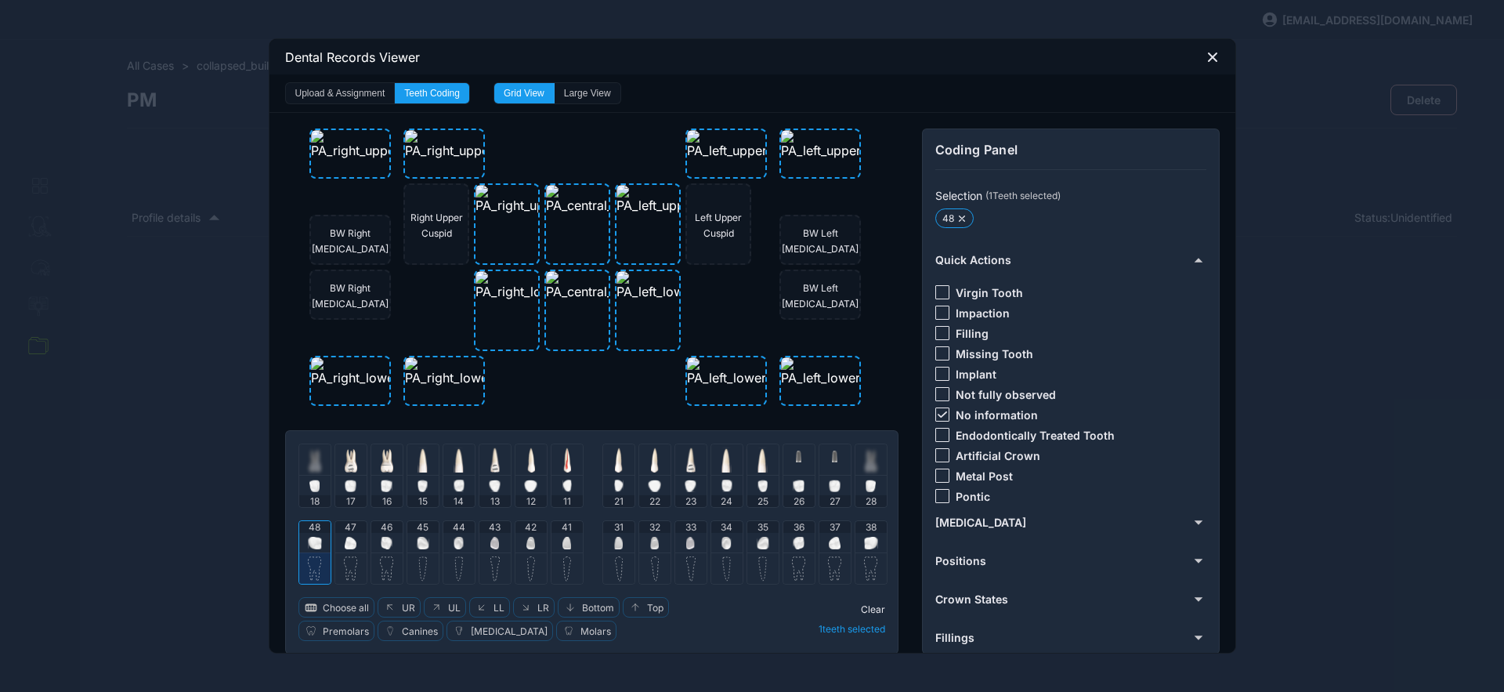
click at [938, 414] on icon at bounding box center [941, 414] width 9 height 6
click at [939, 355] on div at bounding box center [943, 353] width 14 height 14
click at [308, 545] on img at bounding box center [315, 543] width 14 height 13
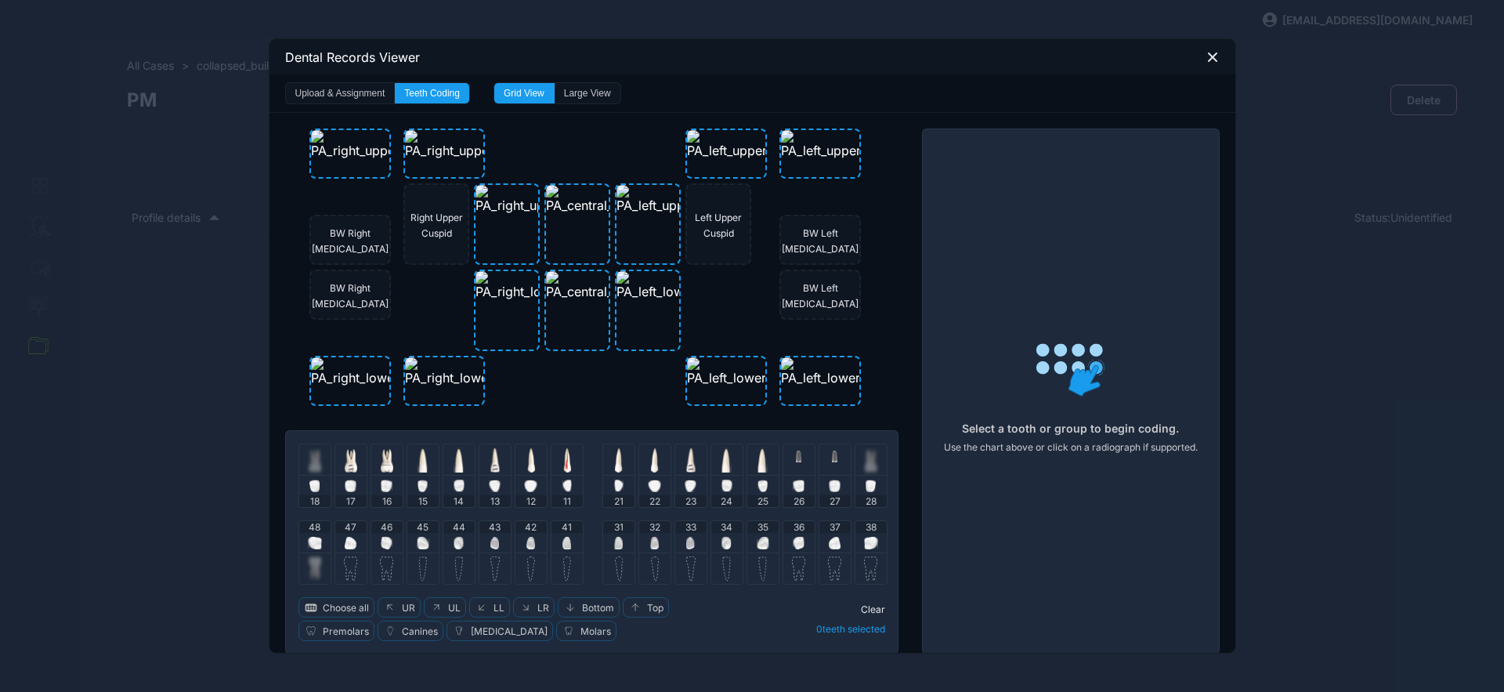
drag, startPoint x: 349, startPoint y: 540, endPoint x: 371, endPoint y: 542, distance: 22.1
click at [350, 541] on div "47" at bounding box center [350, 536] width 31 height 31
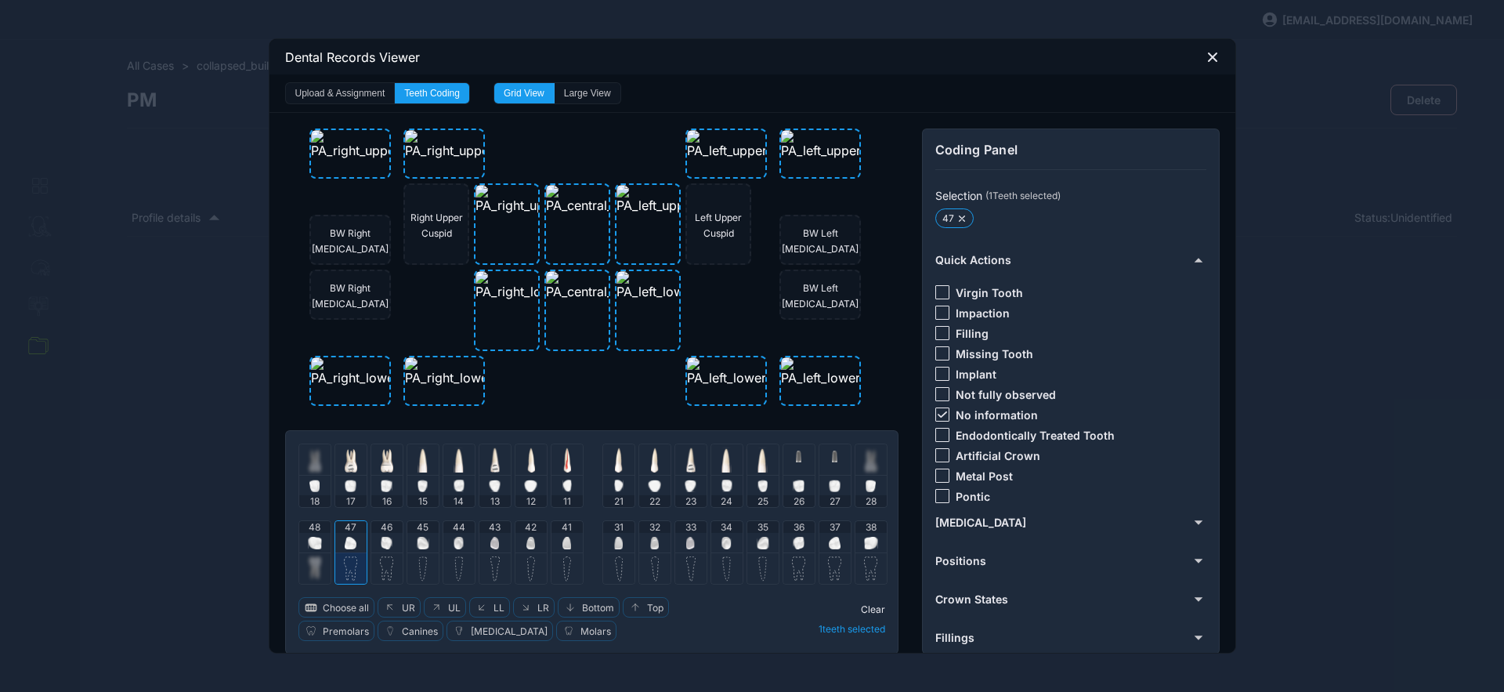
click at [383, 541] on img at bounding box center [387, 543] width 12 height 13
click at [938, 411] on icon at bounding box center [942, 414] width 9 height 6
click at [939, 332] on div at bounding box center [943, 333] width 14 height 14
click at [345, 533] on div at bounding box center [351, 543] width 12 height 20
drag, startPoint x: 389, startPoint y: 533, endPoint x: 417, endPoint y: 536, distance: 28.4
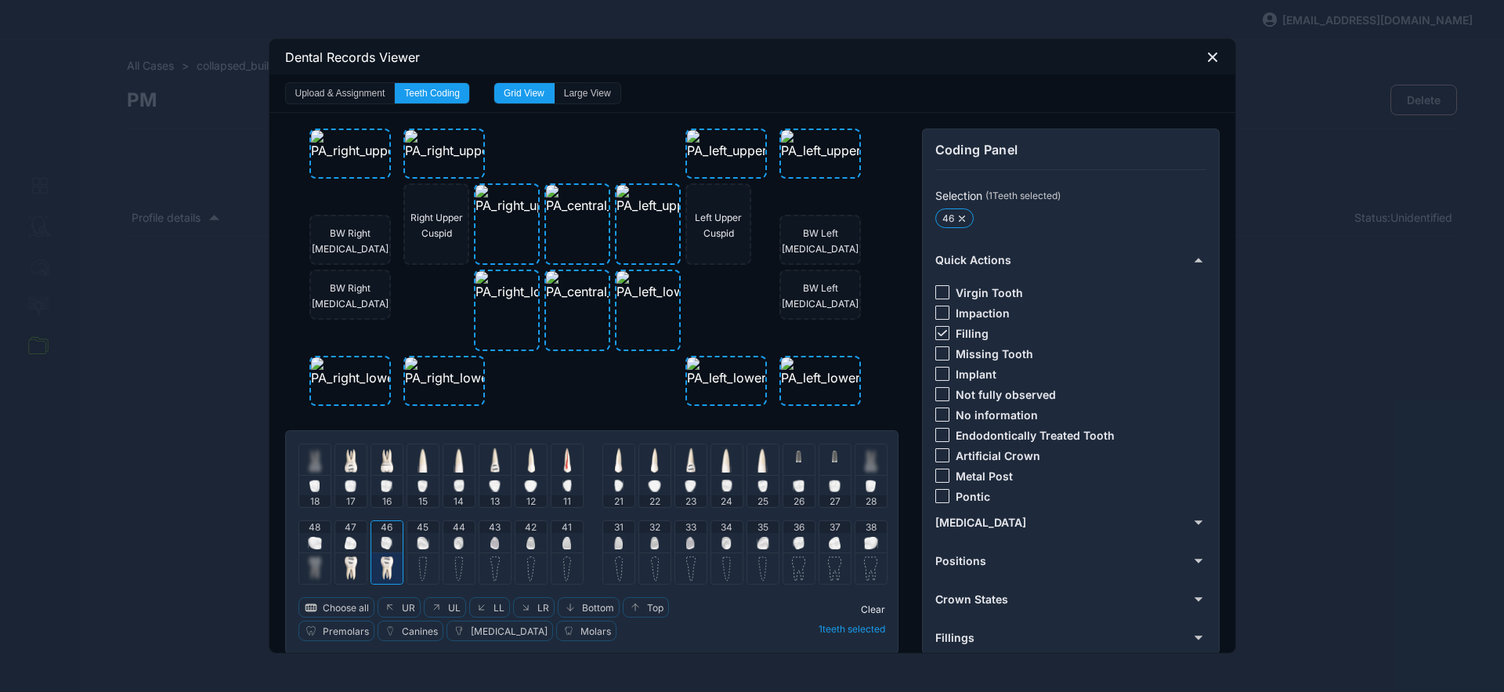
click at [389, 534] on div "46" at bounding box center [386, 536] width 31 height 31
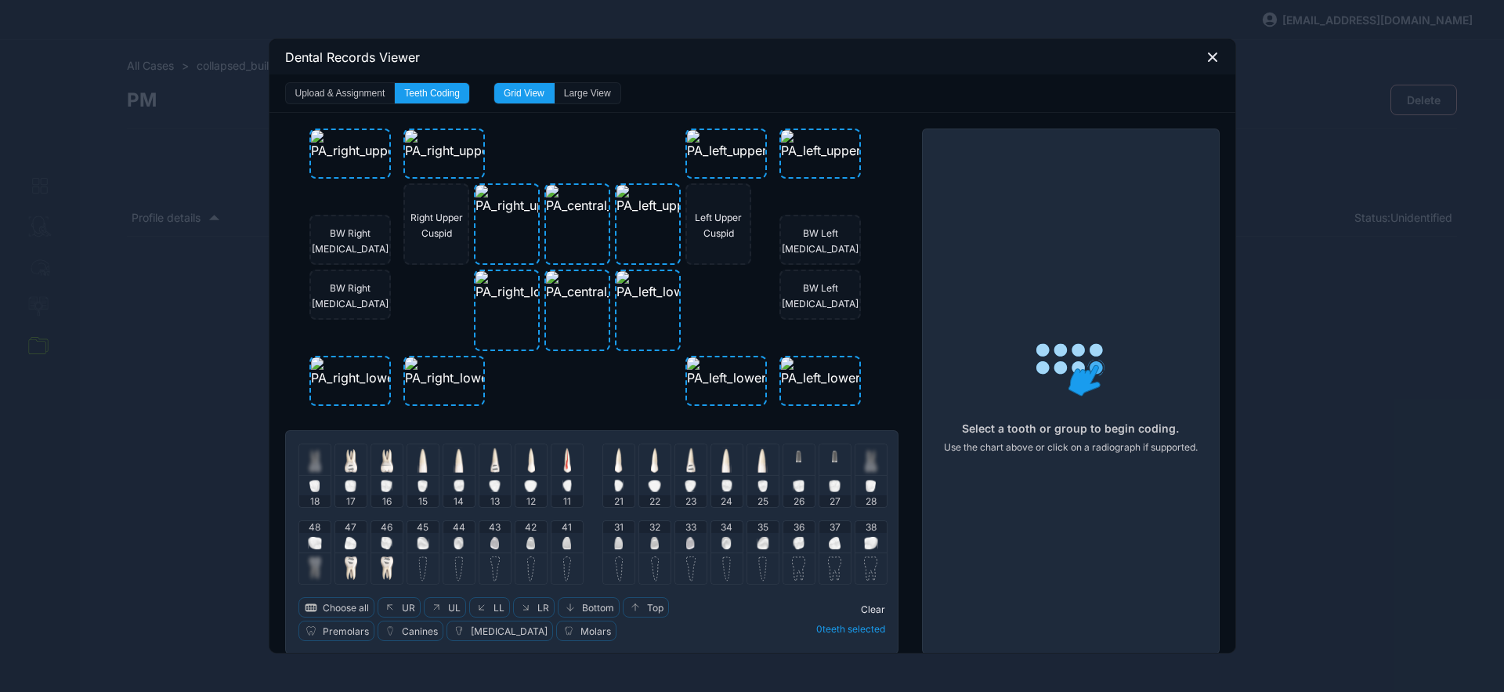
click at [426, 541] on div "45" at bounding box center [422, 536] width 31 height 31
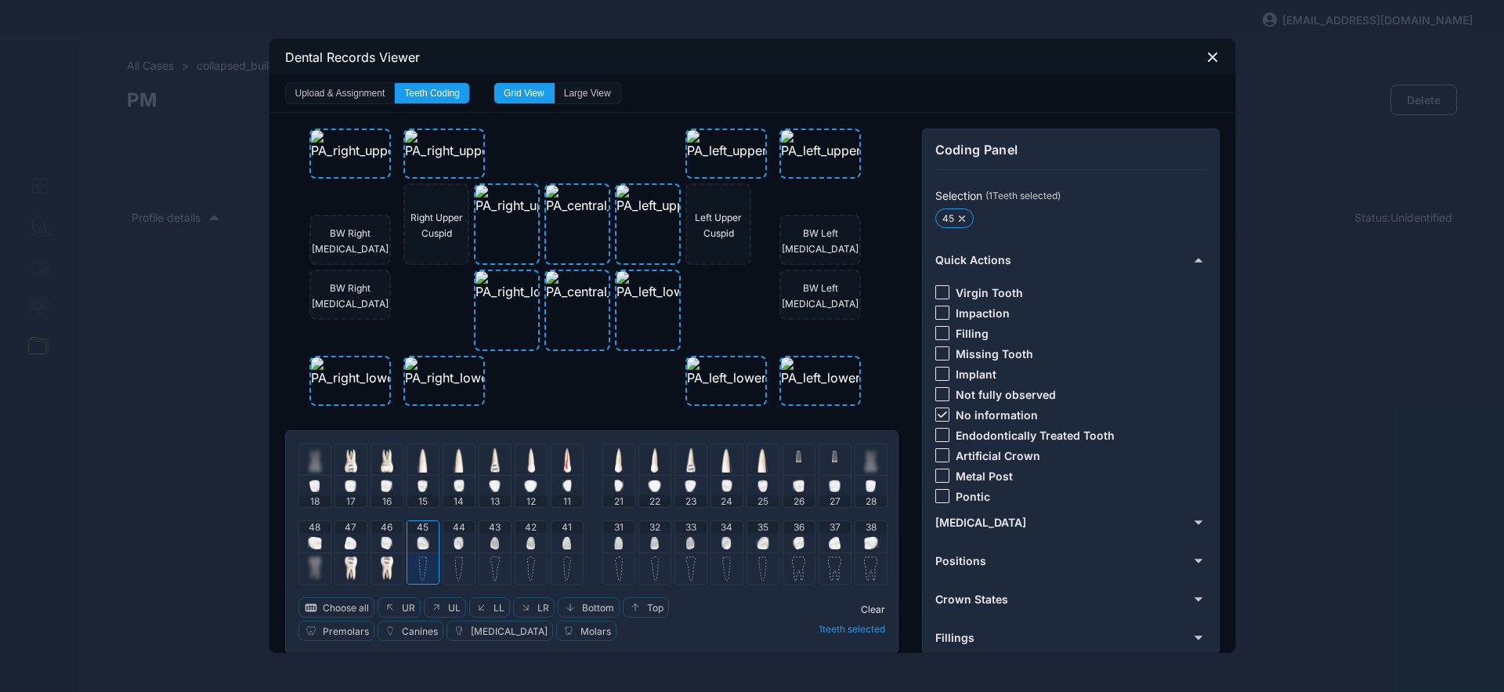
click at [454, 540] on img at bounding box center [459, 543] width 10 height 13
click at [491, 540] on img at bounding box center [495, 543] width 9 height 13
click at [527, 542] on img at bounding box center [531, 543] width 9 height 13
click at [568, 542] on div "41" at bounding box center [567, 536] width 31 height 31
click at [614, 542] on img at bounding box center [618, 543] width 9 height 13
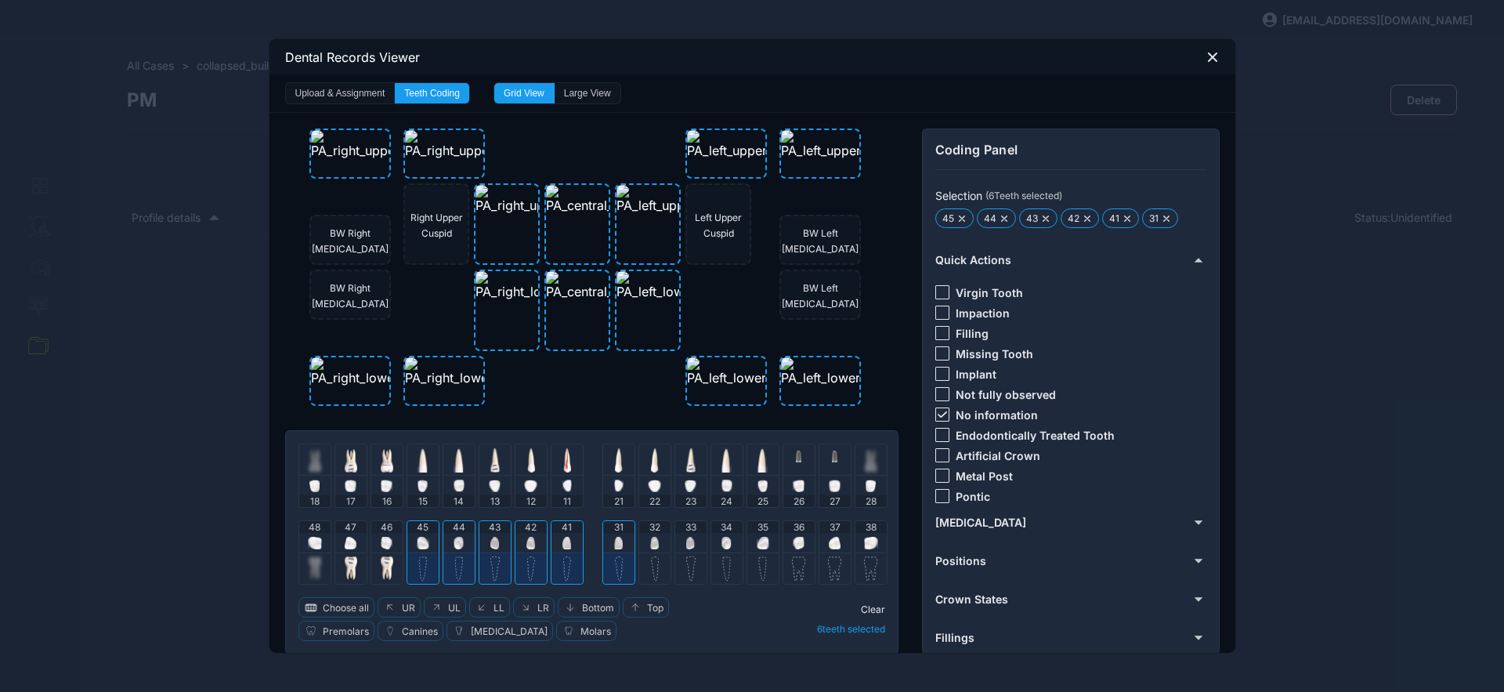
click at [650, 541] on img at bounding box center [654, 543] width 9 height 13
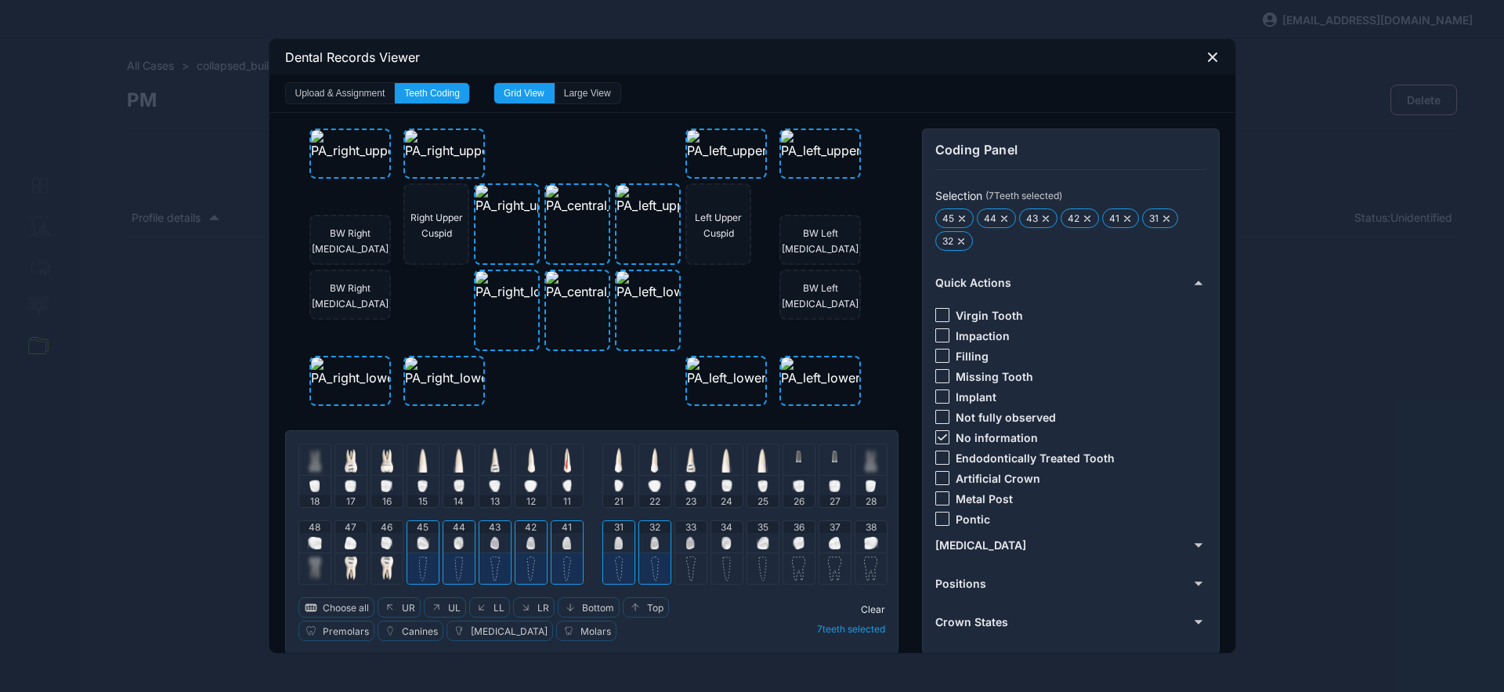
click at [686, 543] on img at bounding box center [690, 543] width 9 height 13
click at [715, 538] on div "34" at bounding box center [726, 536] width 31 height 31
drag, startPoint x: 941, startPoint y: 437, endPoint x: 939, endPoint y: 426, distance: 11.2
click at [941, 438] on div at bounding box center [943, 437] width 14 height 14
click at [936, 313] on div at bounding box center [943, 315] width 14 height 14
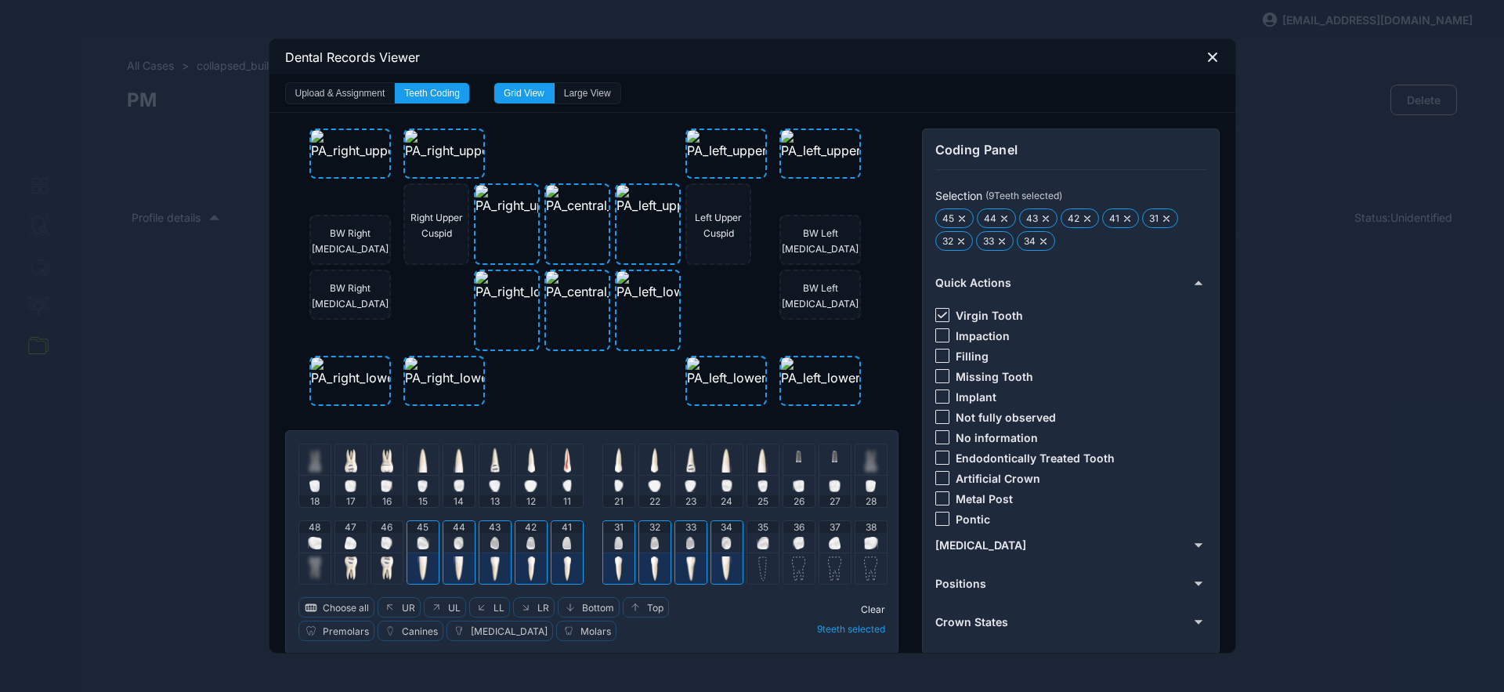
drag, startPoint x: 710, startPoint y: 553, endPoint x: 692, endPoint y: 554, distance: 18.0
click at [711, 554] on div at bounding box center [726, 567] width 31 height 31
click at [869, 606] on span "Clear" at bounding box center [873, 609] width 24 height 12
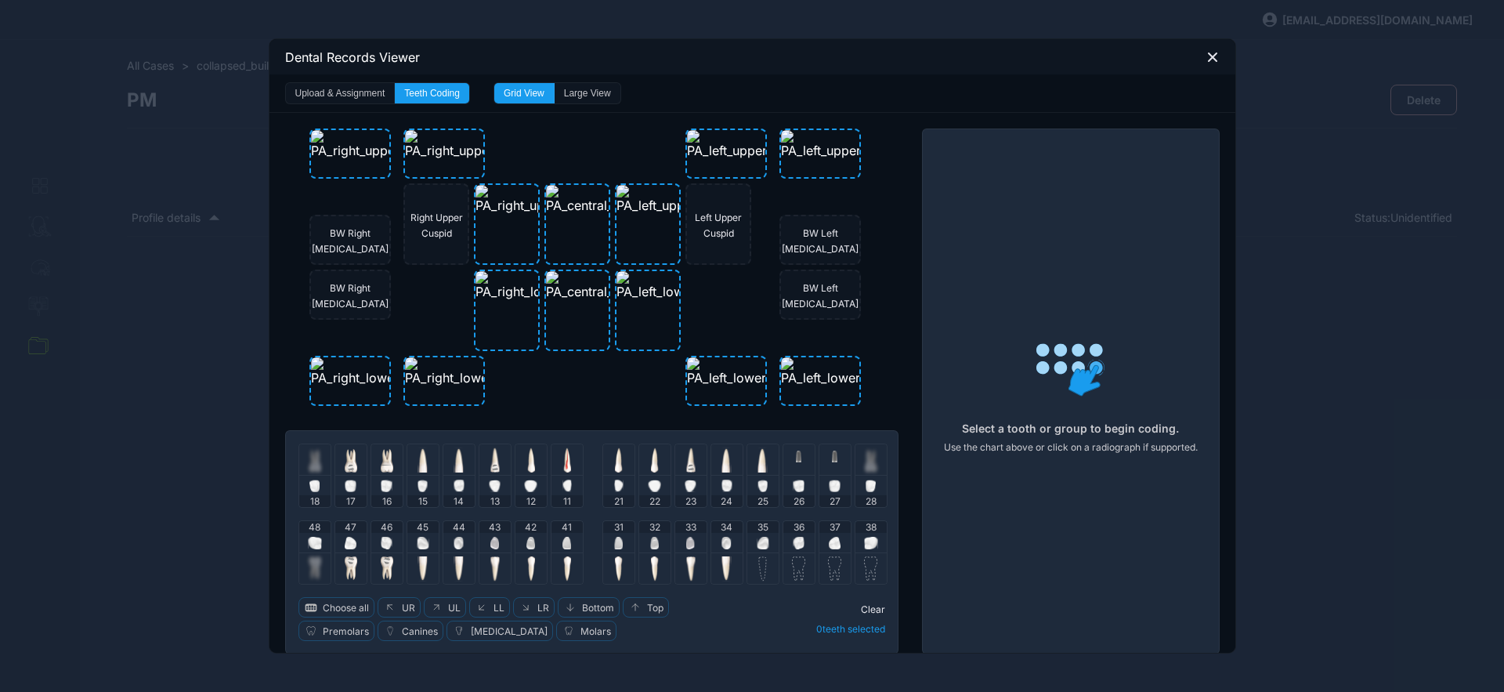
click at [749, 538] on div "35" at bounding box center [763, 536] width 31 height 31
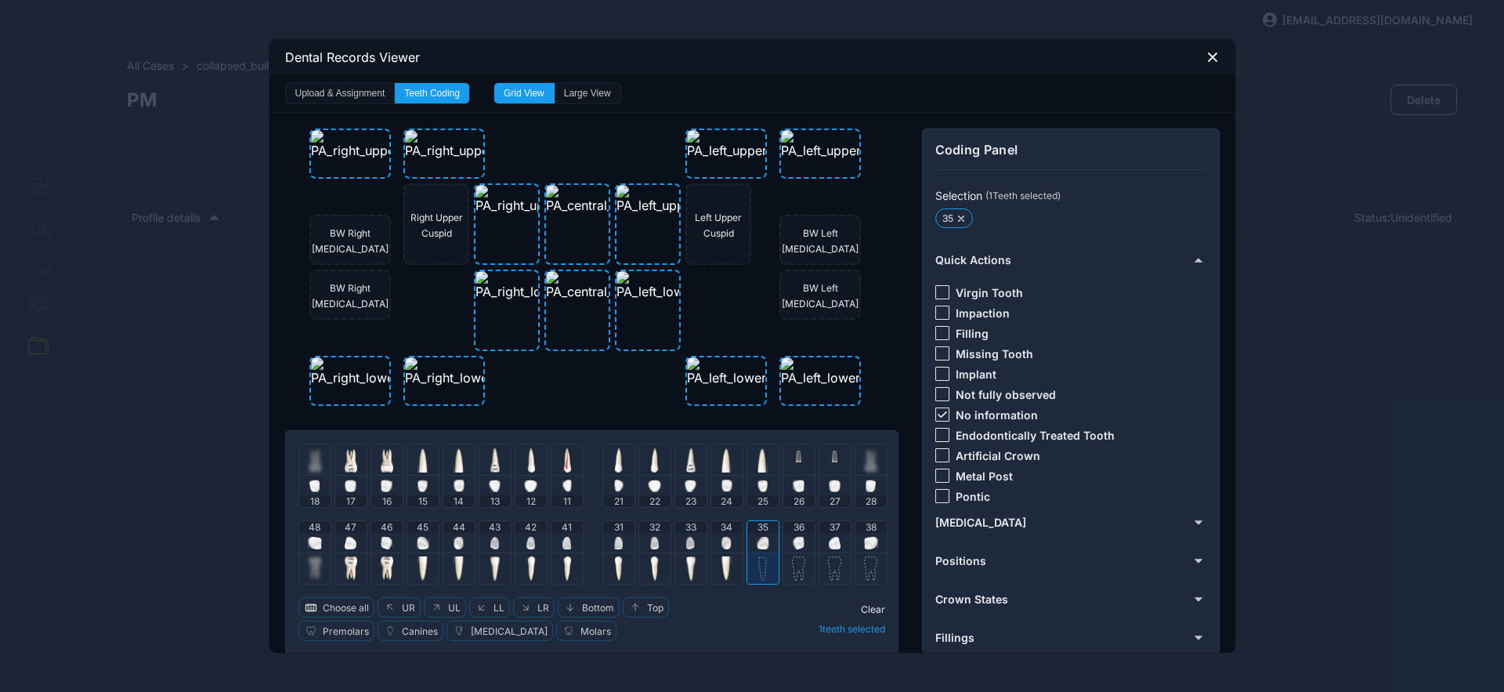
click at [762, 539] on img at bounding box center [763, 543] width 13 height 13
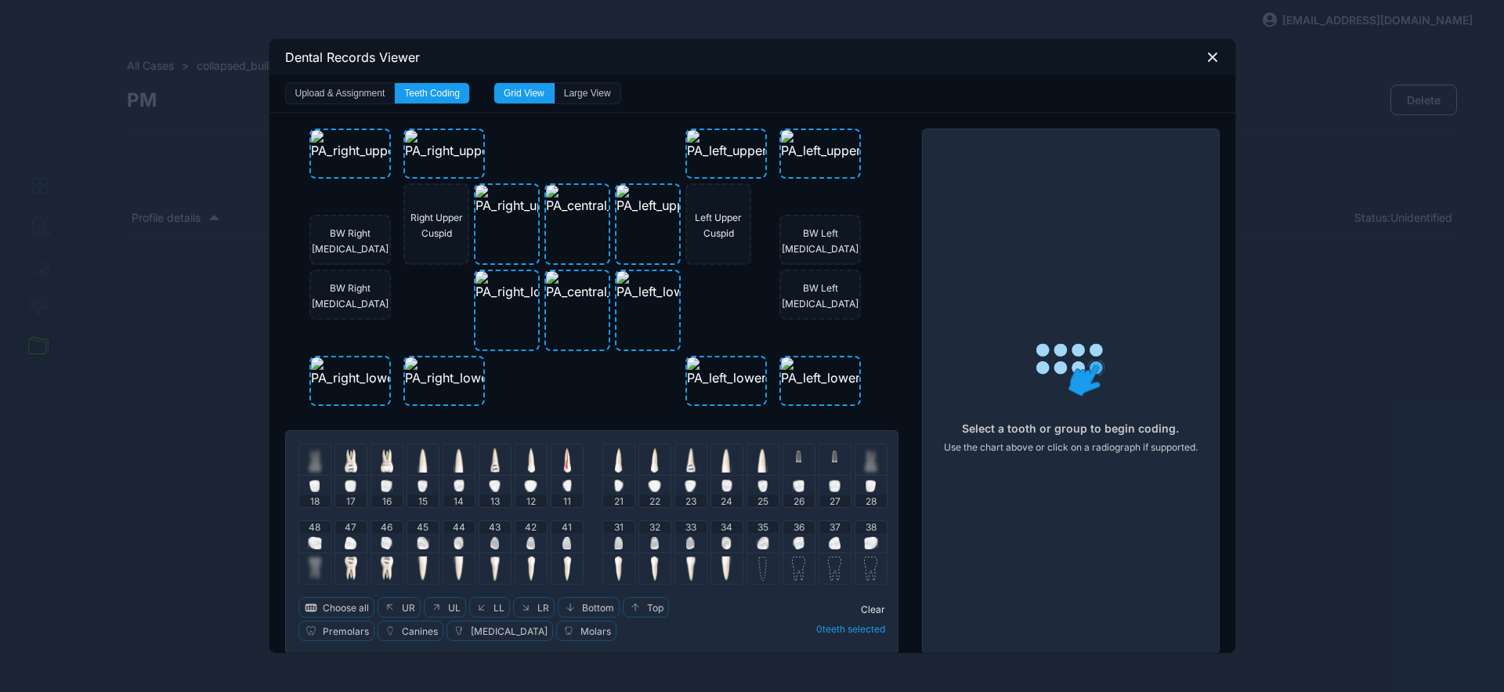
click at [758, 544] on img at bounding box center [763, 543] width 13 height 13
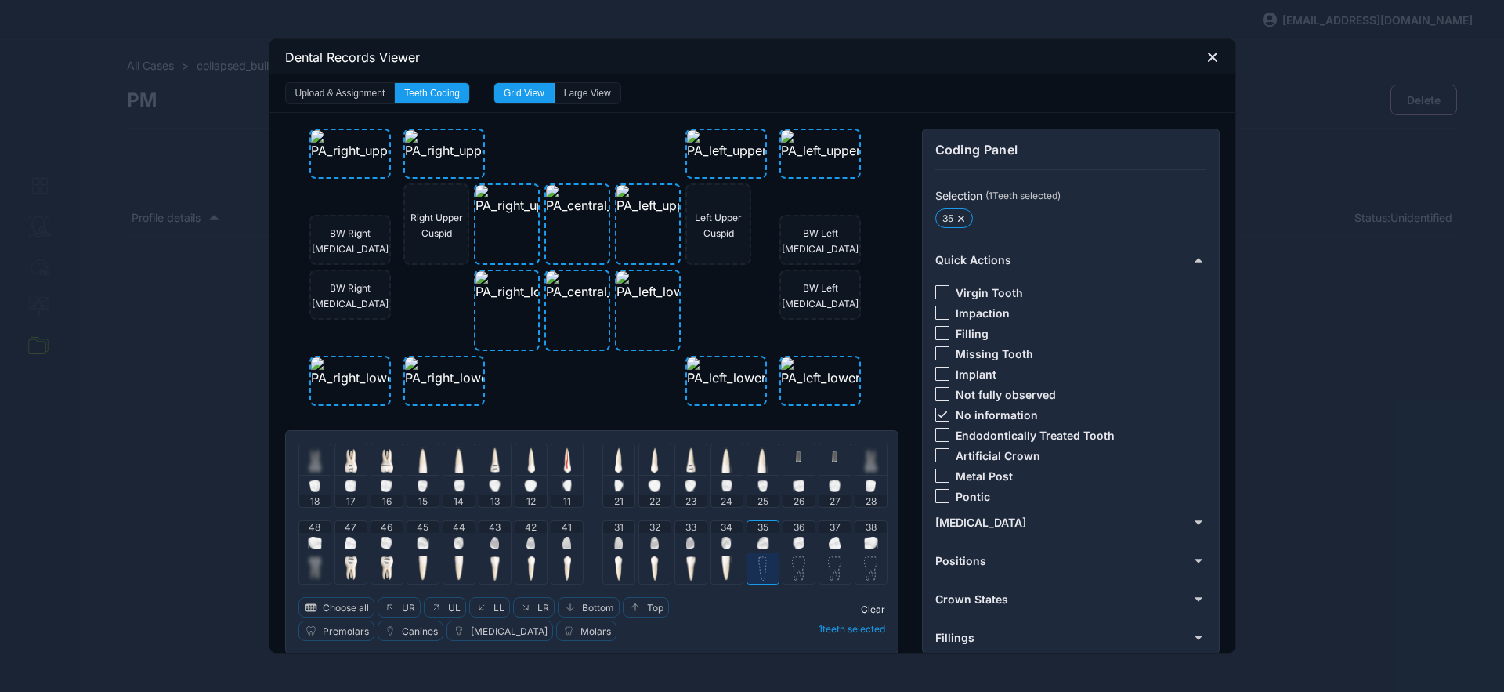
click at [940, 414] on icon at bounding box center [942, 414] width 9 height 6
click at [936, 293] on div at bounding box center [943, 292] width 14 height 14
click at [863, 611] on span "Clear" at bounding box center [873, 609] width 24 height 12
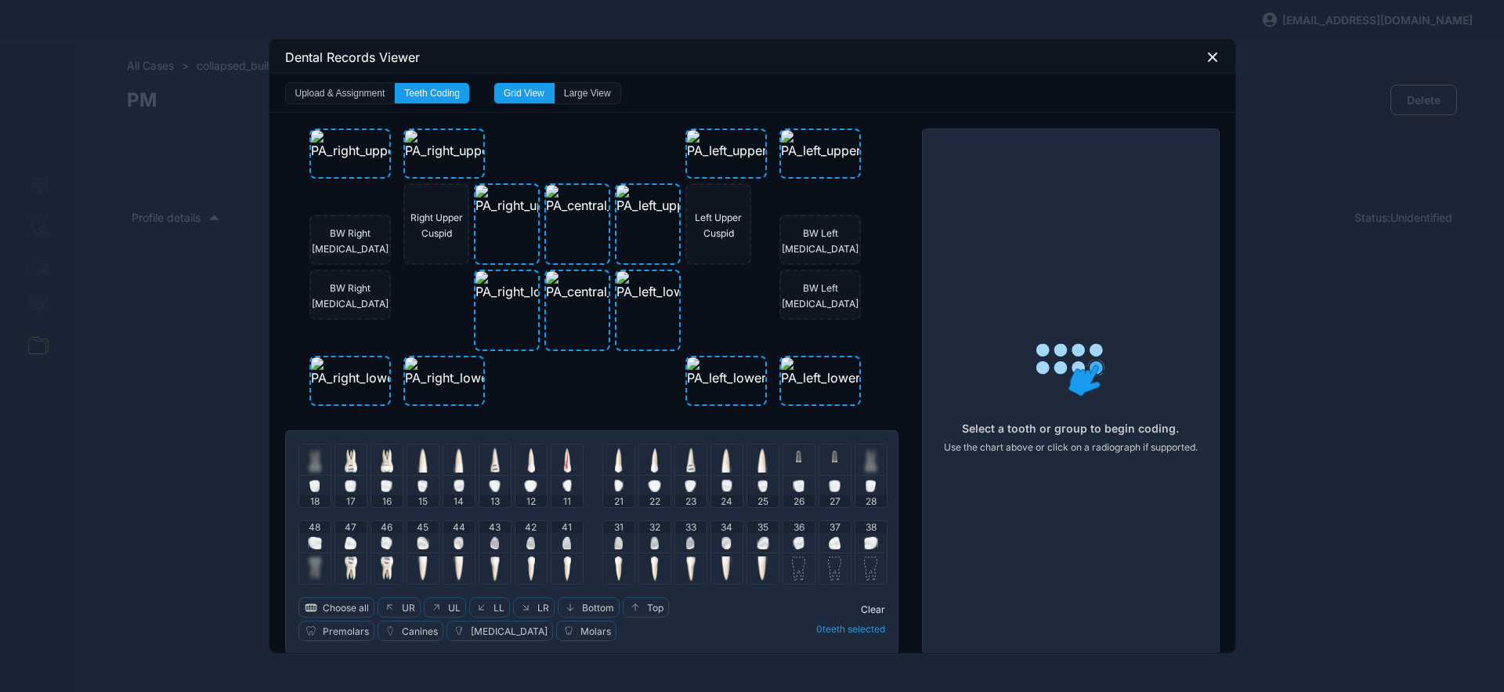
click at [800, 541] on div "36" at bounding box center [799, 536] width 31 height 31
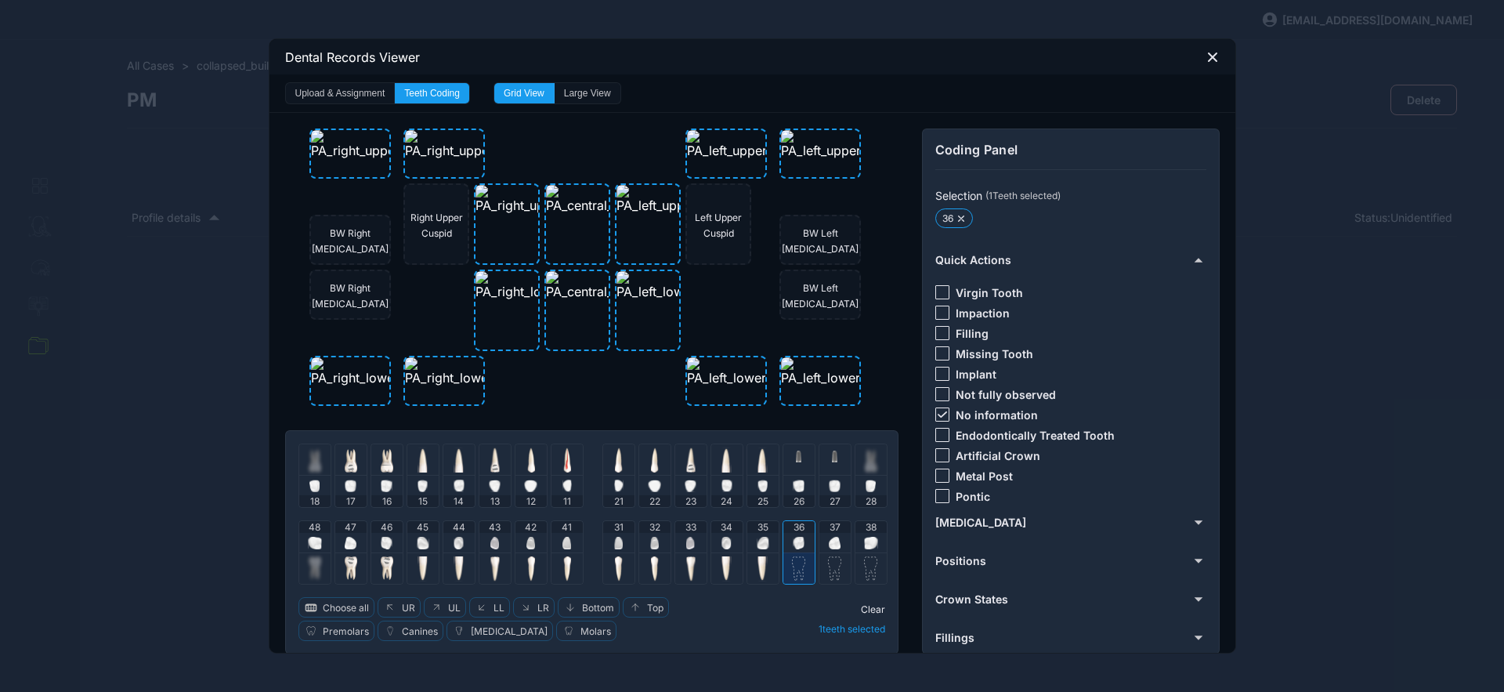
drag, startPoint x: 831, startPoint y: 545, endPoint x: 886, endPoint y: 478, distance: 87.4
click at [831, 546] on img at bounding box center [835, 543] width 12 height 13
drag, startPoint x: 939, startPoint y: 410, endPoint x: 937, endPoint y: 396, distance: 14.2
click at [939, 410] on div at bounding box center [943, 414] width 14 height 14
click at [942, 329] on div at bounding box center [943, 333] width 14 height 14
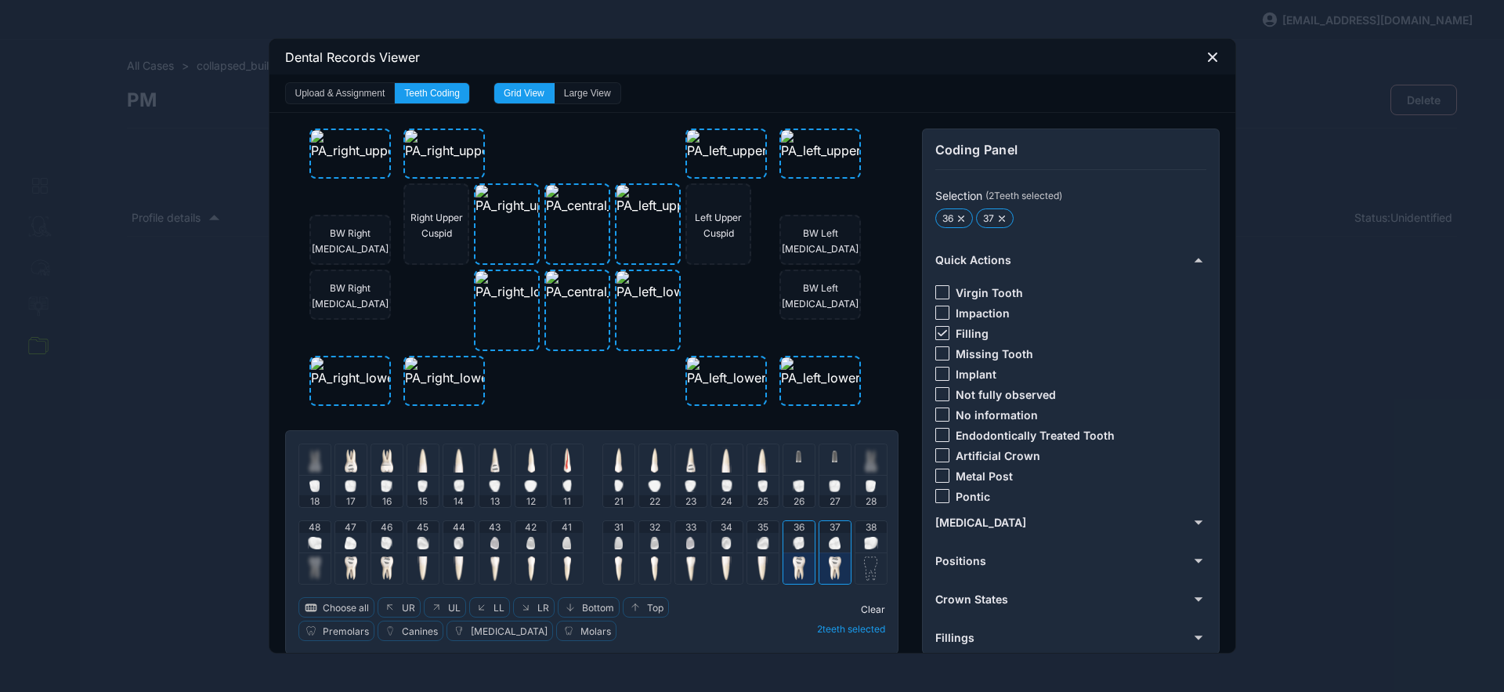
click at [871, 603] on span "Clear" at bounding box center [873, 609] width 24 height 12
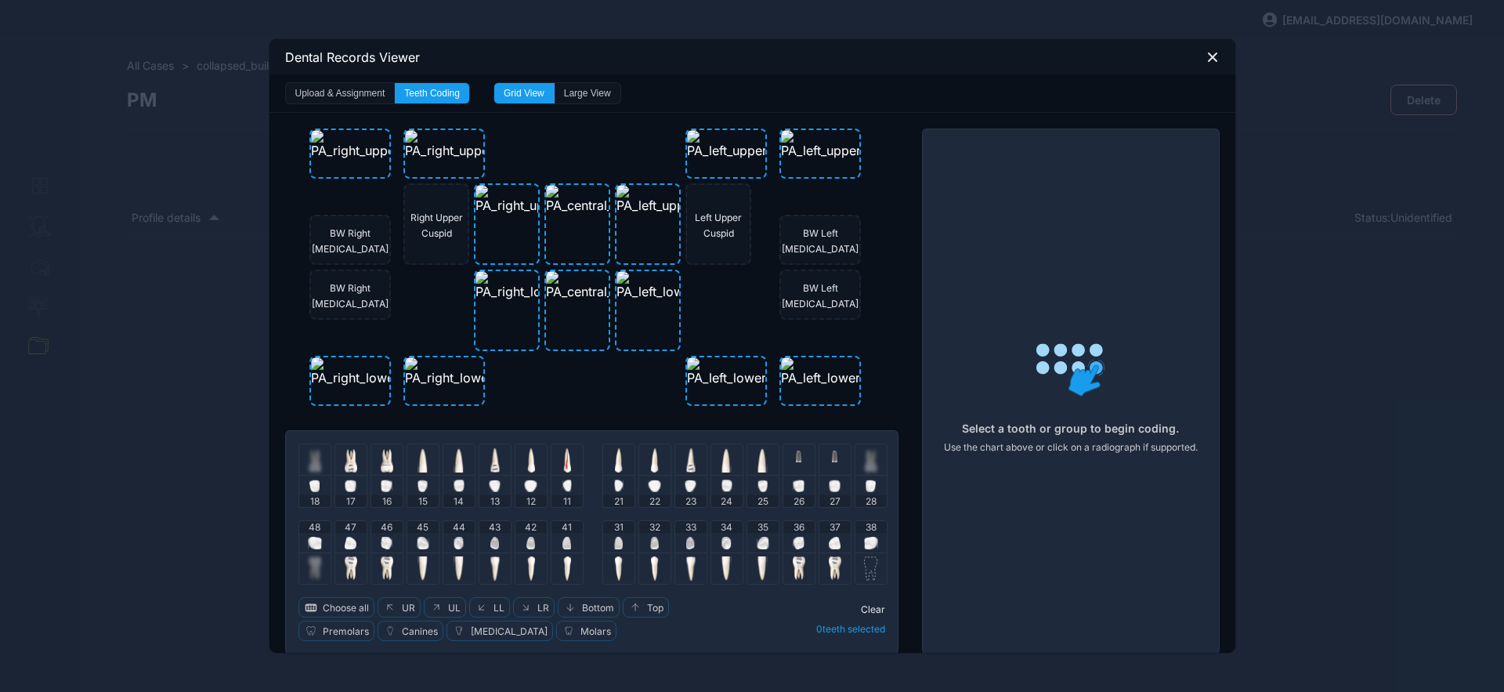
click at [864, 545] on img at bounding box center [871, 543] width 14 height 13
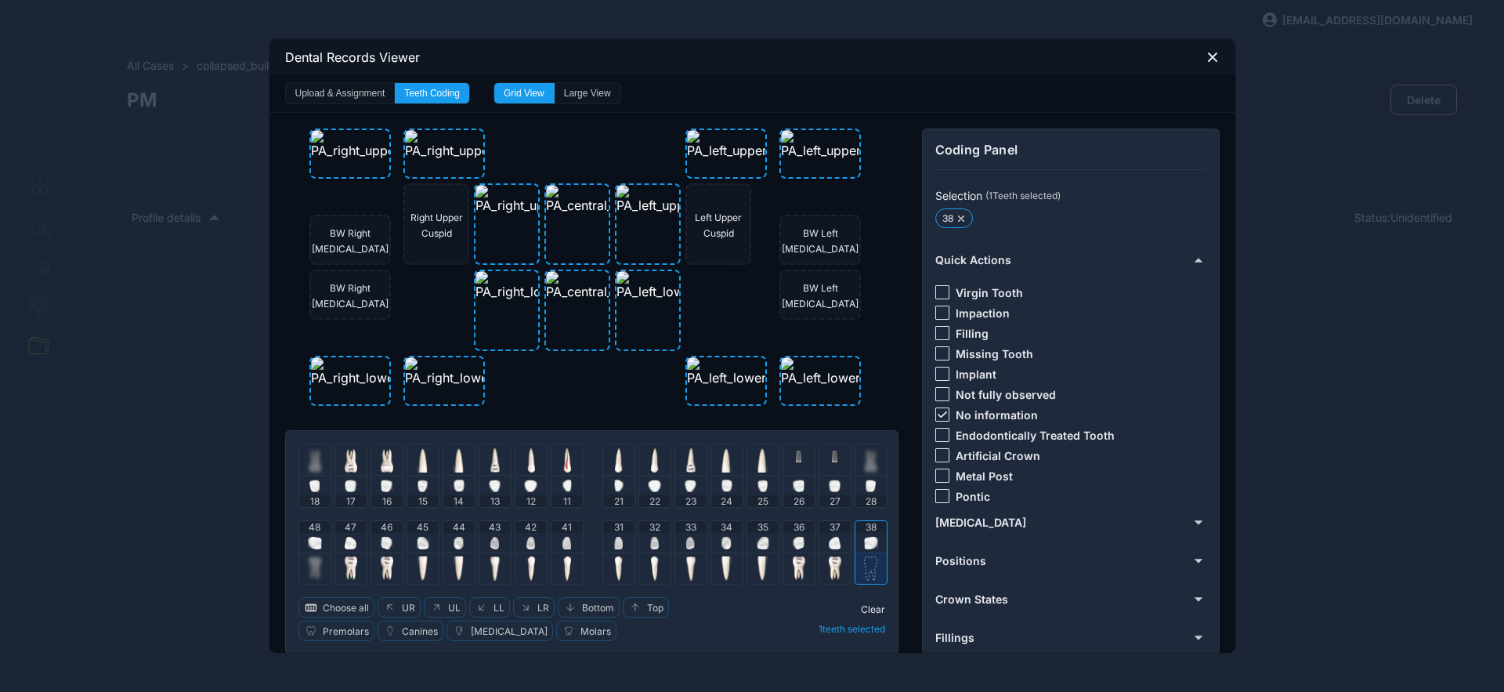
click at [940, 415] on icon at bounding box center [942, 414] width 9 height 6
click at [940, 349] on div at bounding box center [943, 353] width 14 height 14
click at [861, 610] on span "Clear" at bounding box center [873, 609] width 24 height 12
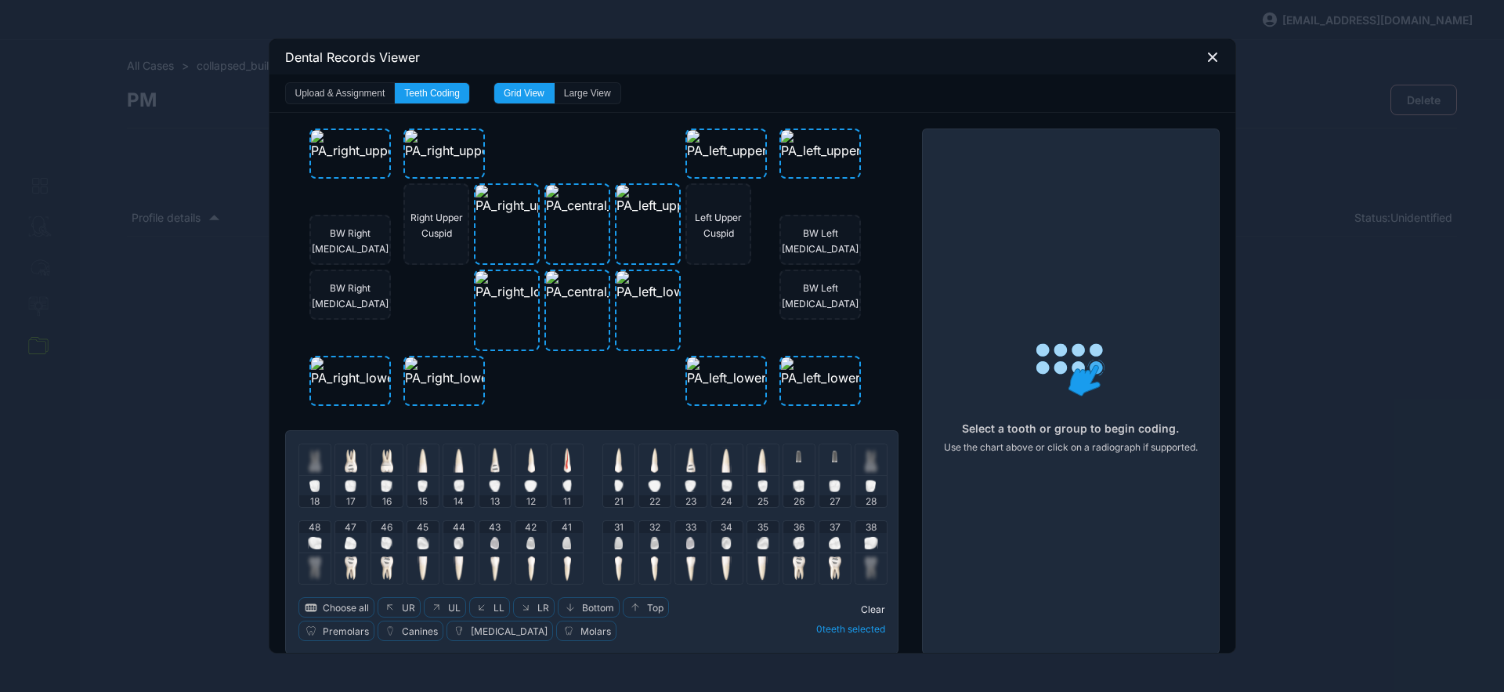
drag, startPoint x: 813, startPoint y: 605, endPoint x: 813, endPoint y: 620, distance: 14.9
click at [813, 606] on div "Clear 0 teeth selected" at bounding box center [811, 619] width 149 height 44
click at [1208, 52] on icon at bounding box center [1213, 57] width 14 height 14
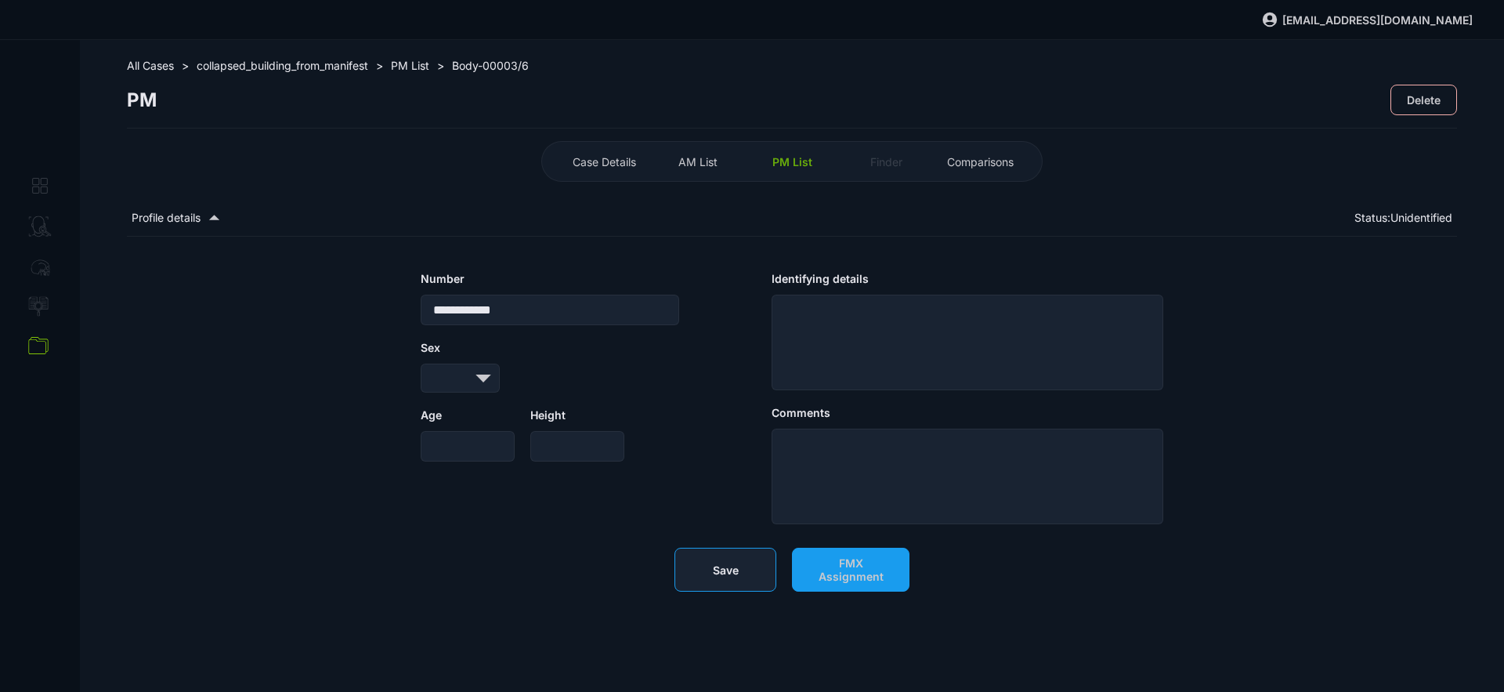
click at [732, 554] on button "Save" at bounding box center [726, 570] width 102 height 44
click at [806, 168] on div "PM List" at bounding box center [792, 161] width 86 height 25
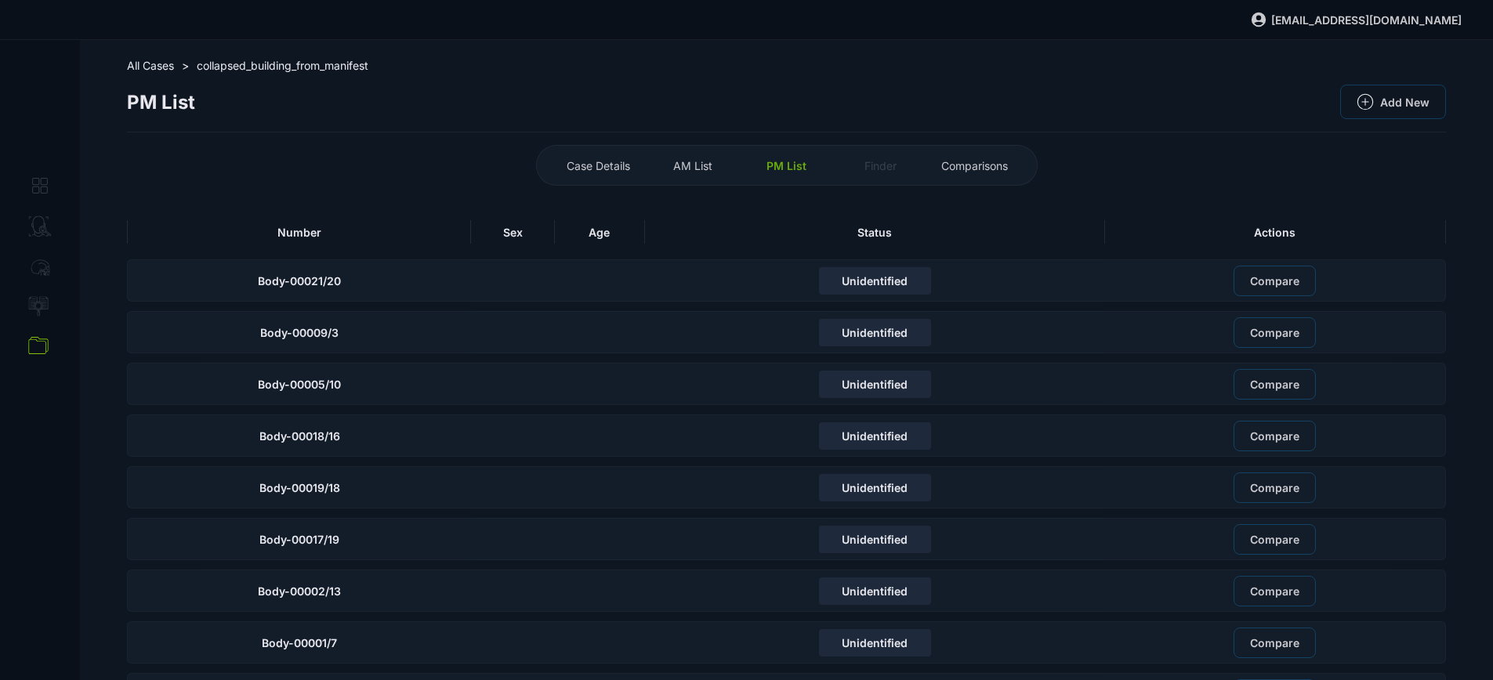
click at [360, 248] on th "Number" at bounding box center [299, 232] width 344 height 36
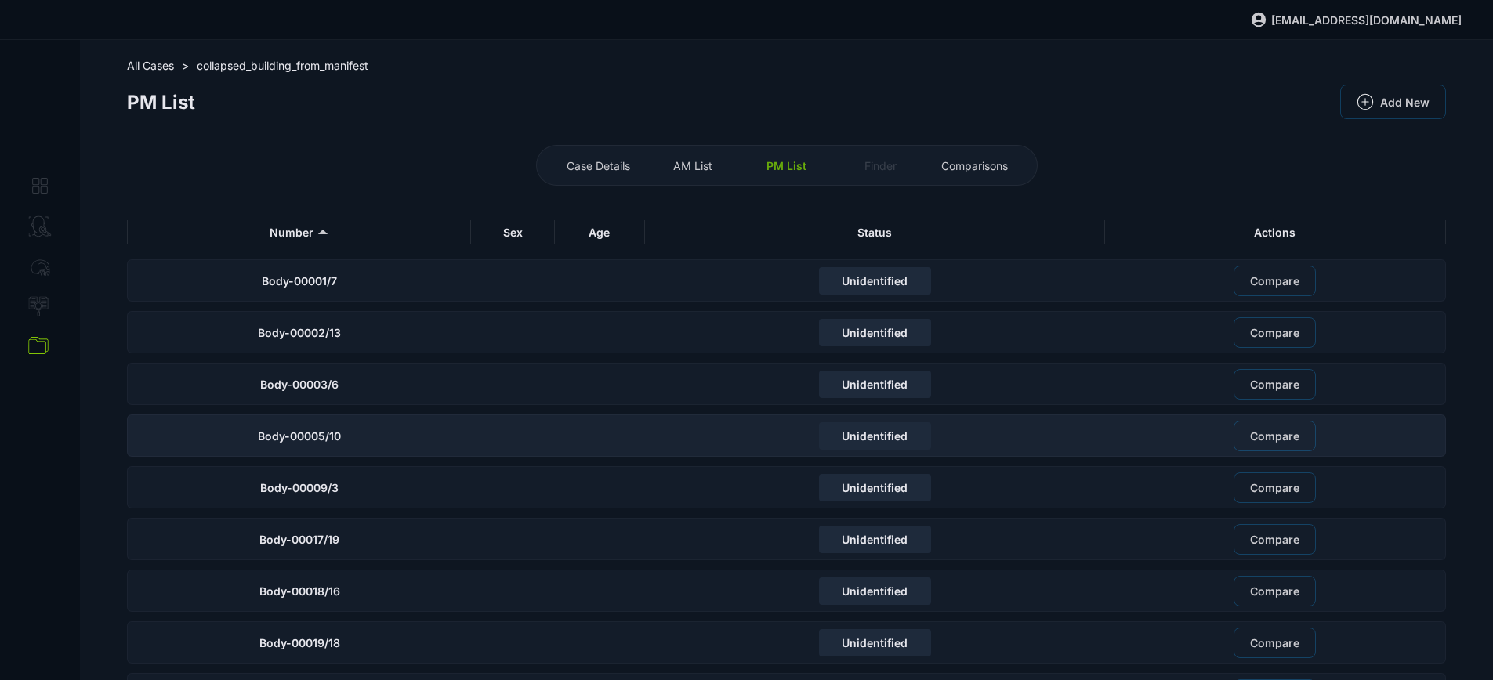
click at [339, 438] on span "Body-00005/10" at bounding box center [299, 435] width 83 height 13
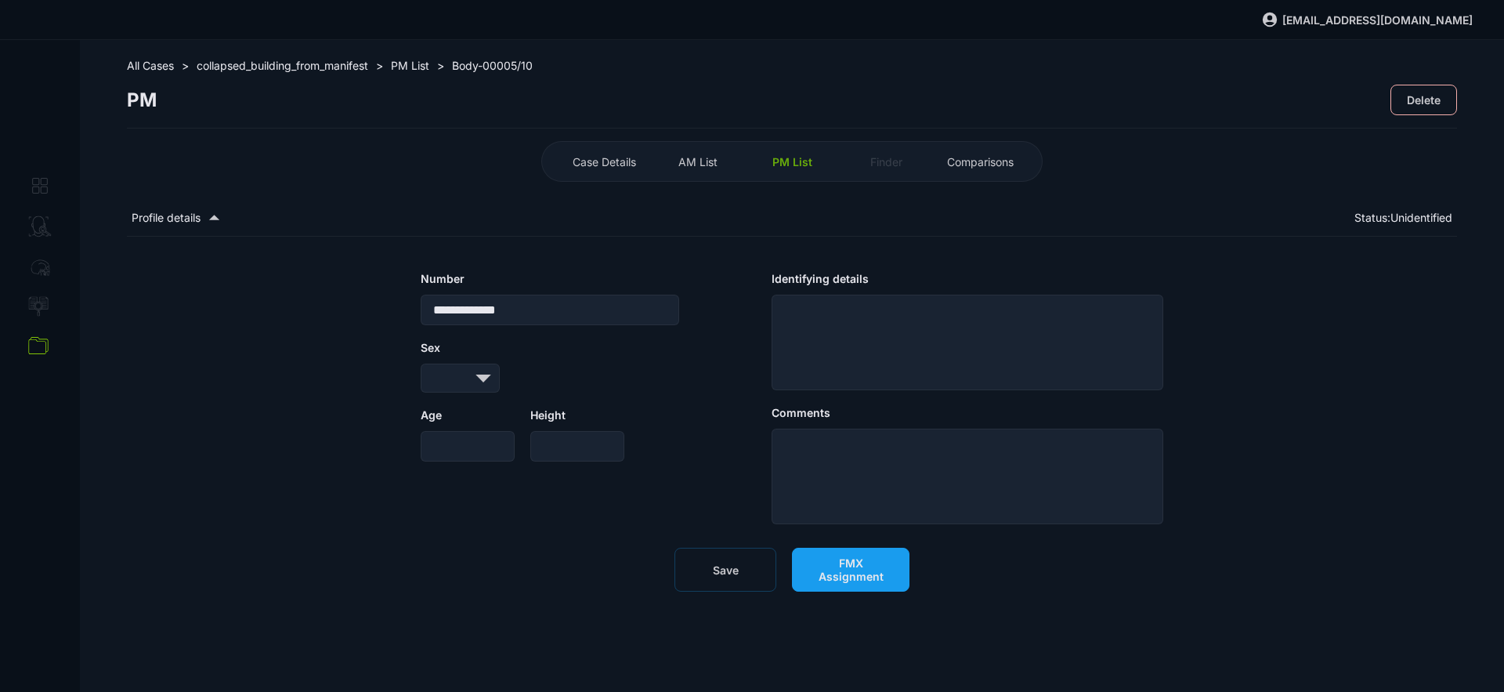
click at [880, 571] on span "FMX Assignment" at bounding box center [851, 569] width 85 height 27
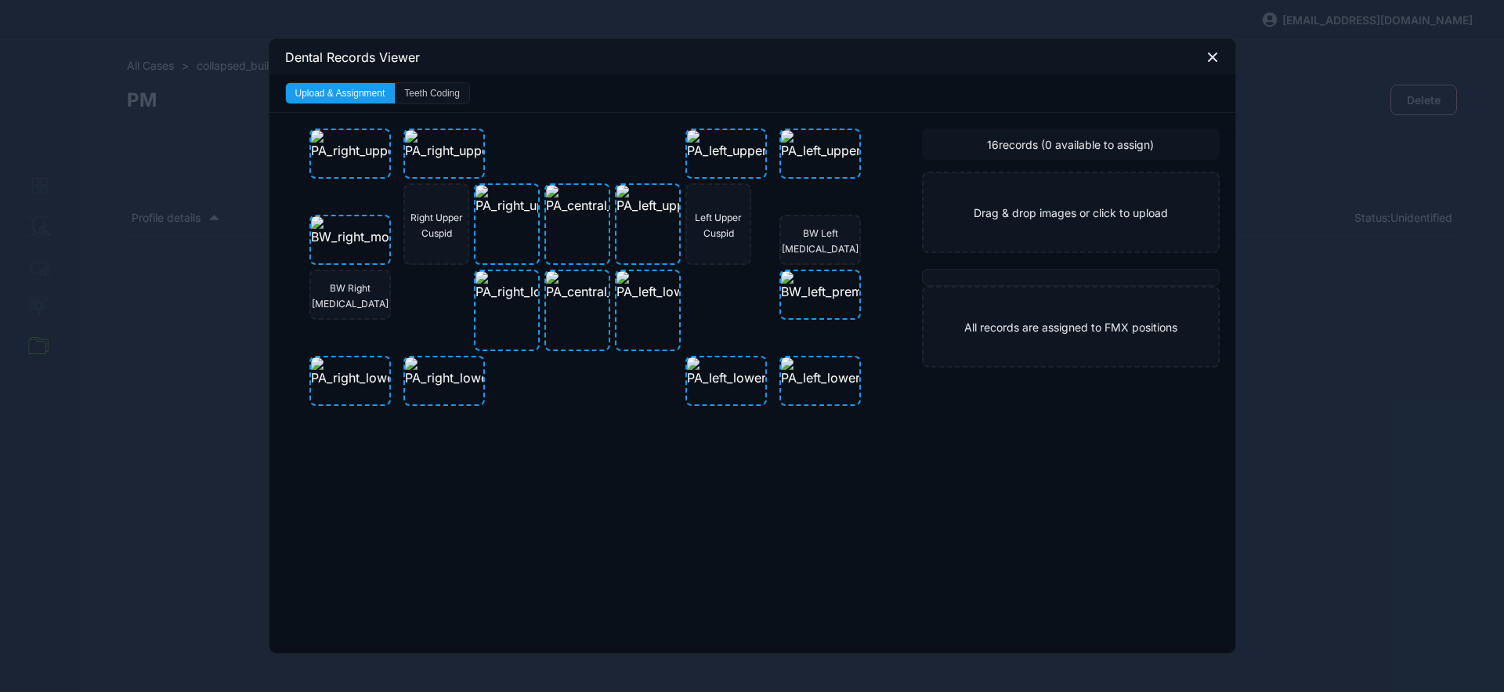
click at [442, 102] on button "Teeth Coding" at bounding box center [432, 93] width 74 height 20
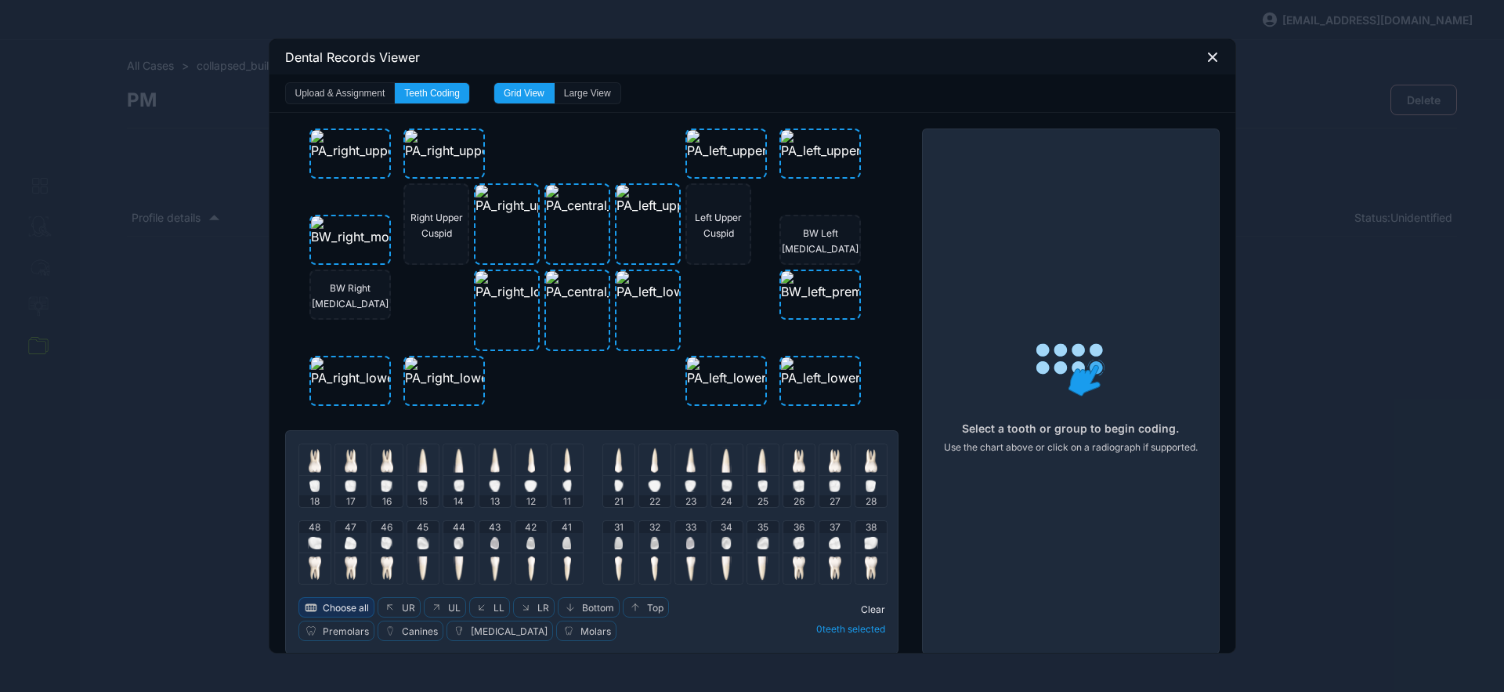
click at [346, 614] on button "Choose all" at bounding box center [337, 607] width 76 height 20
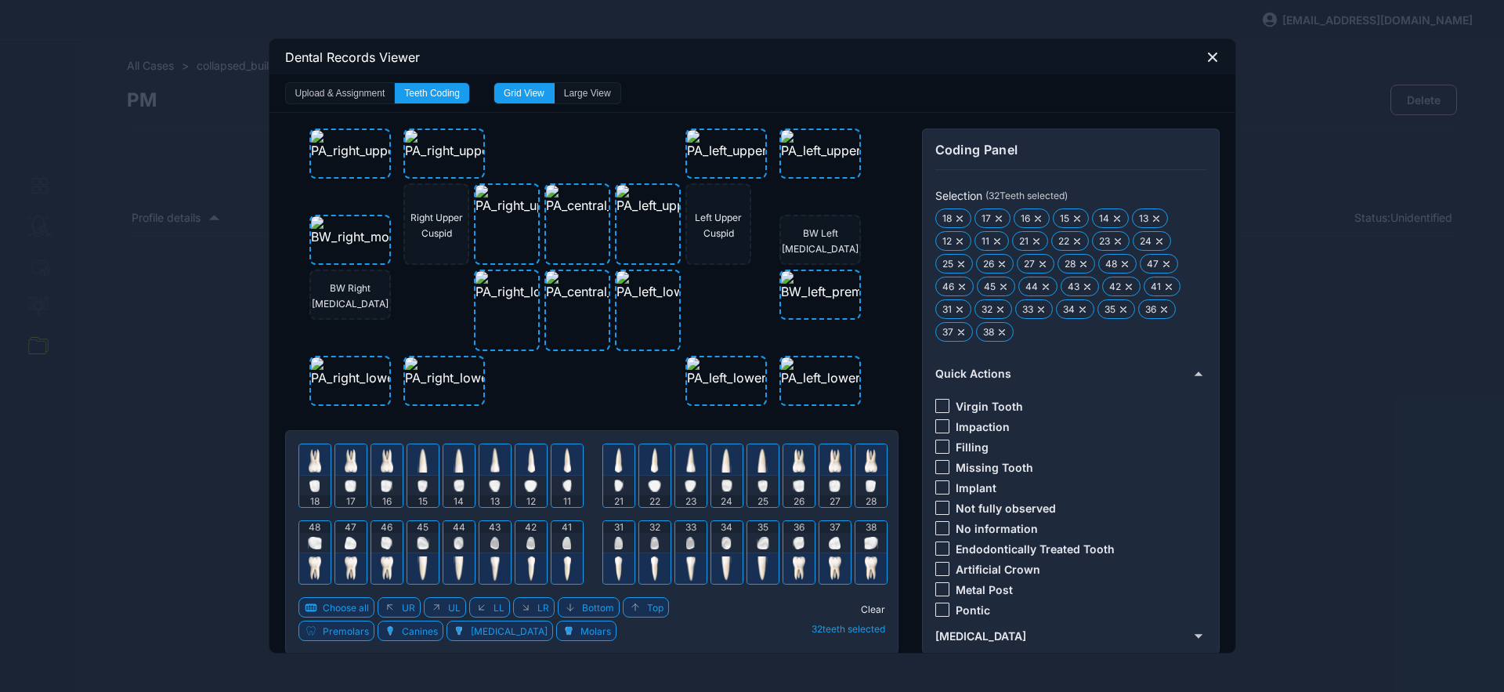
click at [938, 533] on div at bounding box center [943, 528] width 14 height 14
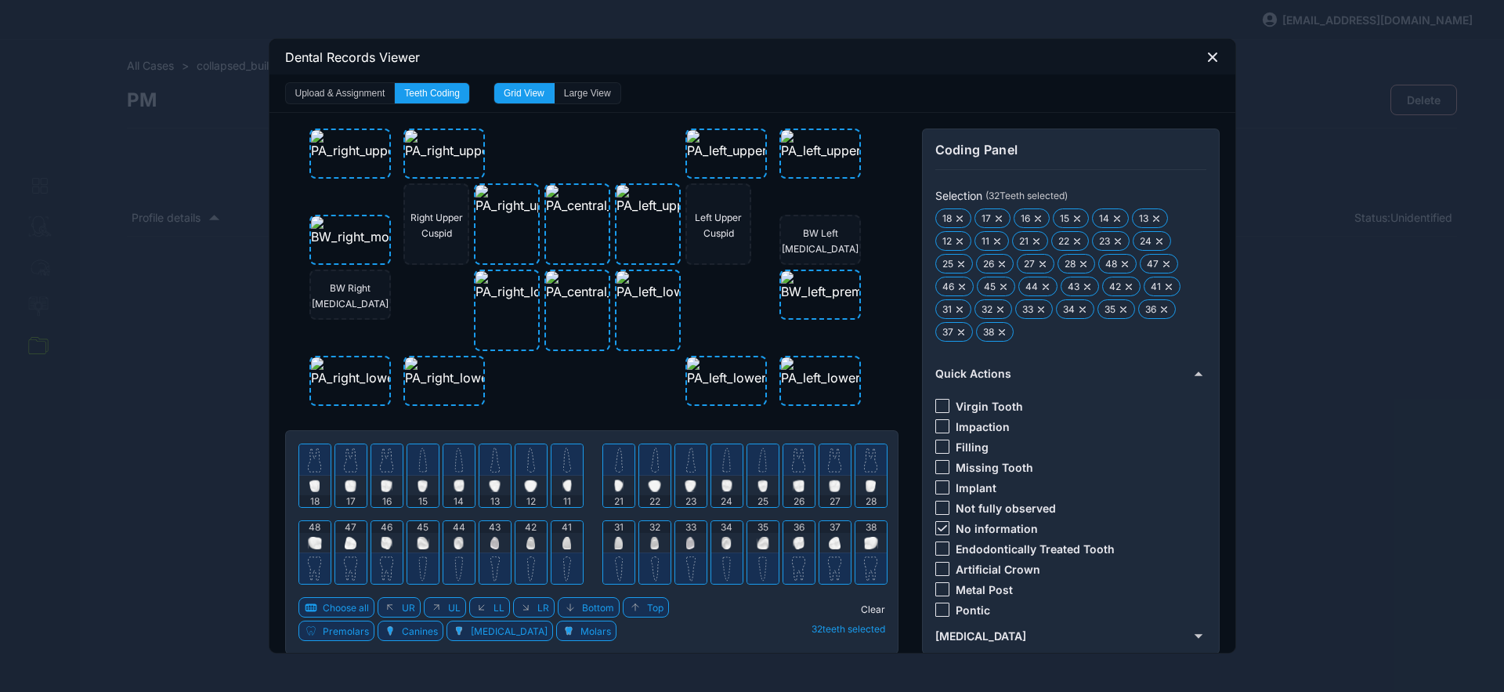
drag, startPoint x: 865, startPoint y: 607, endPoint x: 755, endPoint y: 586, distance: 111.7
click at [865, 607] on span "Clear" at bounding box center [873, 609] width 24 height 12
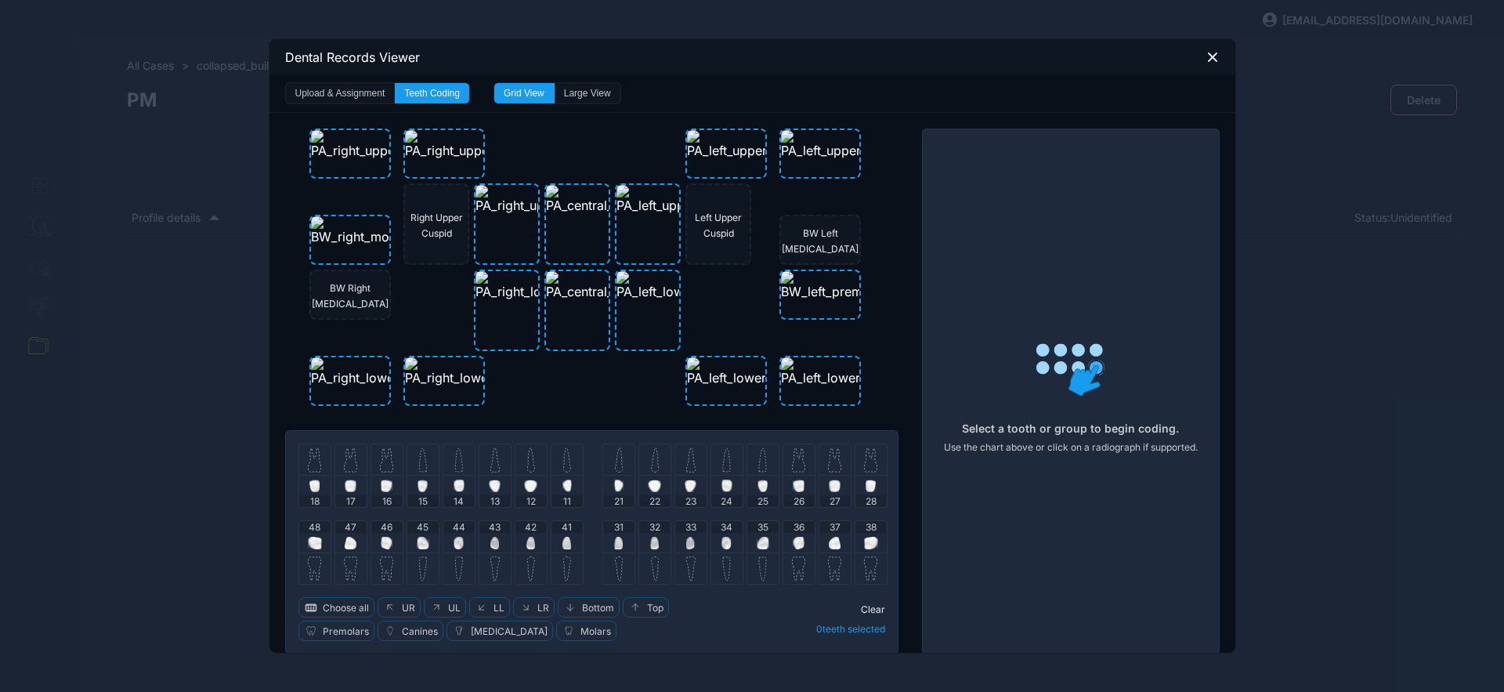
click at [308, 464] on img at bounding box center [314, 459] width 13 height 25
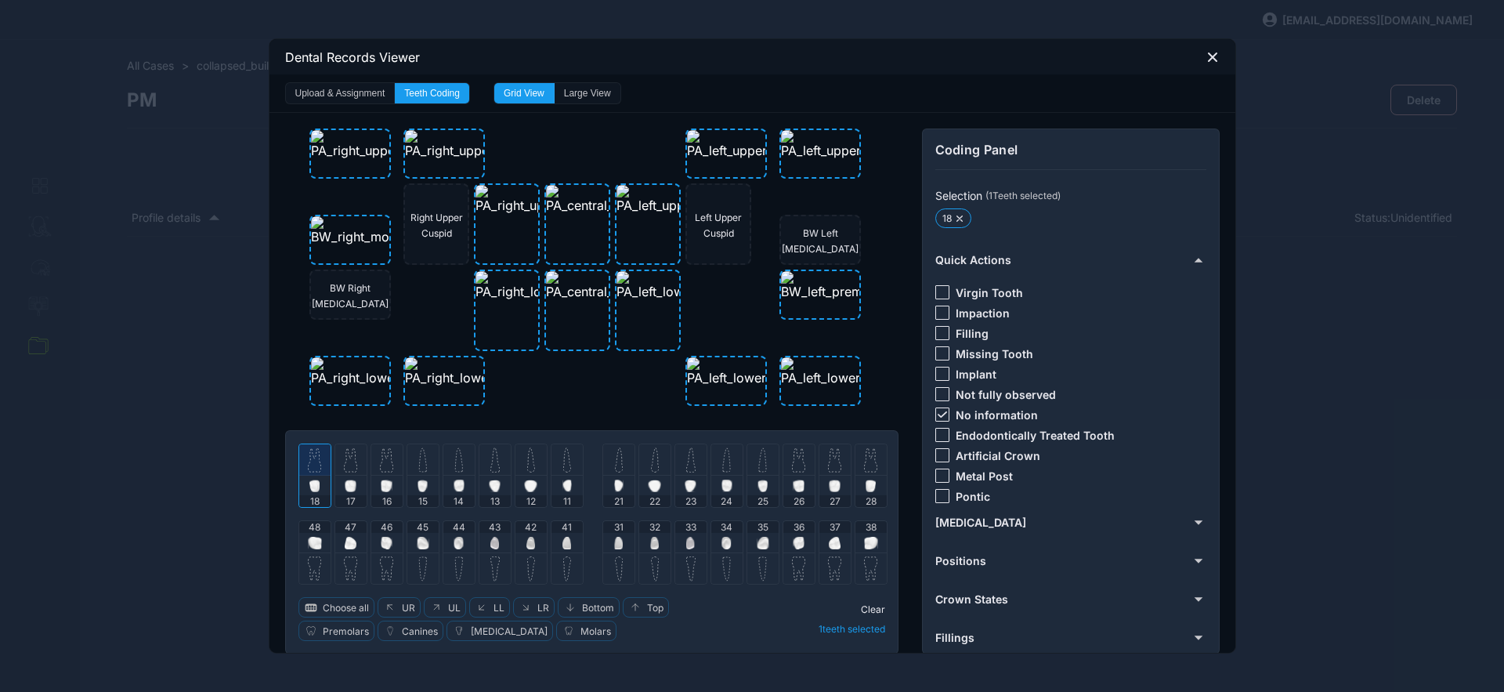
drag, startPoint x: 936, startPoint y: 413, endPoint x: 939, endPoint y: 387, distance: 26.0
click at [938, 413] on icon at bounding box center [942, 414] width 9 height 6
drag, startPoint x: 938, startPoint y: 291, endPoint x: 885, endPoint y: 352, distance: 80.5
click at [938, 291] on div at bounding box center [943, 292] width 14 height 14
click at [309, 472] on img at bounding box center [315, 459] width 13 height 25
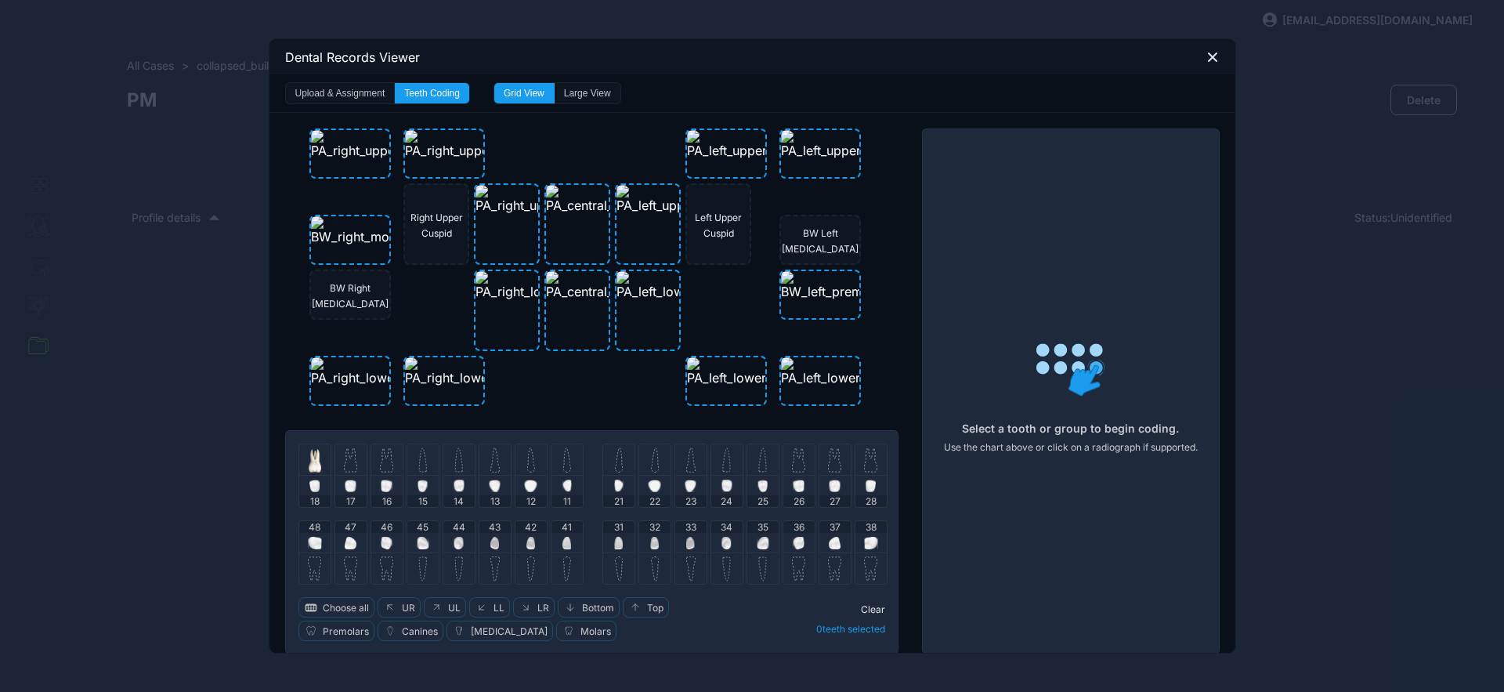
click at [348, 469] on img at bounding box center [350, 459] width 13 height 25
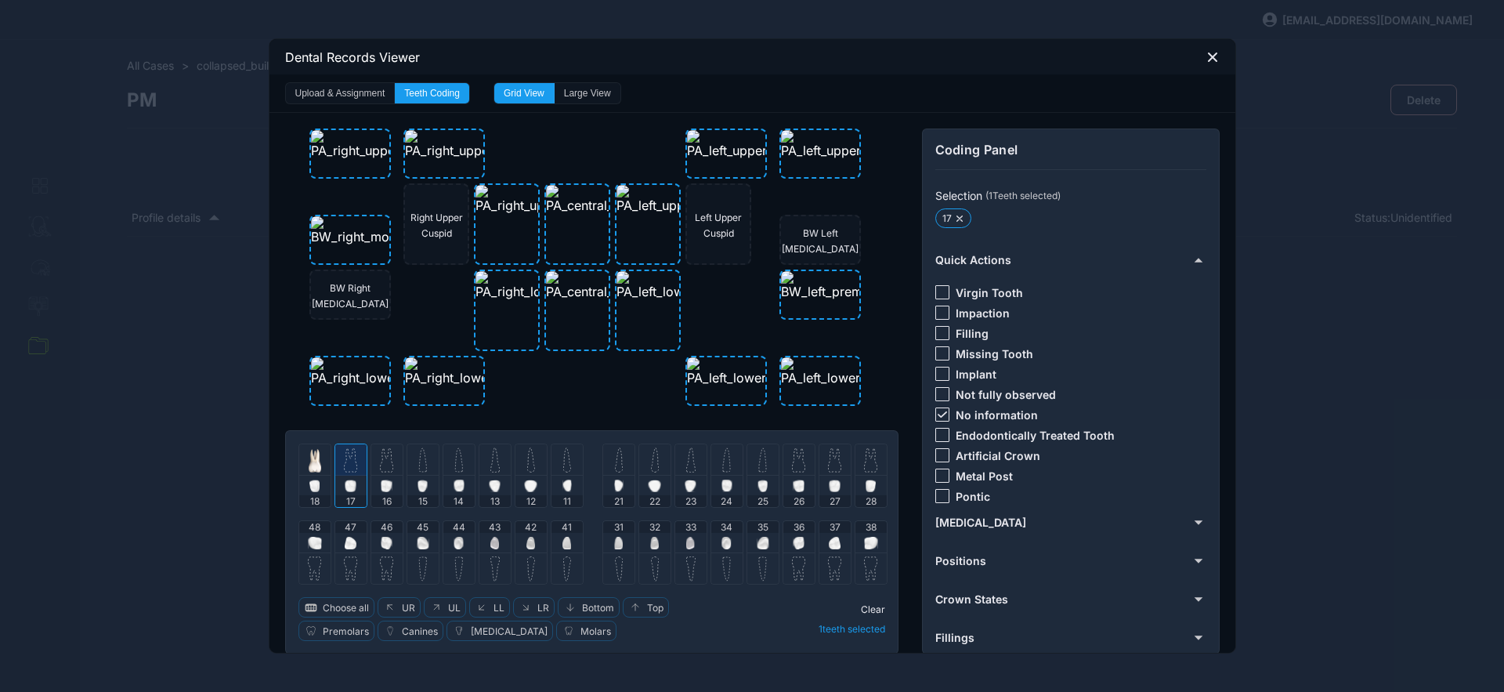
click at [380, 471] on img at bounding box center [386, 459] width 13 height 25
click at [418, 462] on img at bounding box center [422, 459] width 9 height 25
click at [454, 466] on img at bounding box center [458, 459] width 9 height 25
drag, startPoint x: 489, startPoint y: 465, endPoint x: 502, endPoint y: 458, distance: 14.7
click at [491, 465] on img at bounding box center [495, 459] width 9 height 25
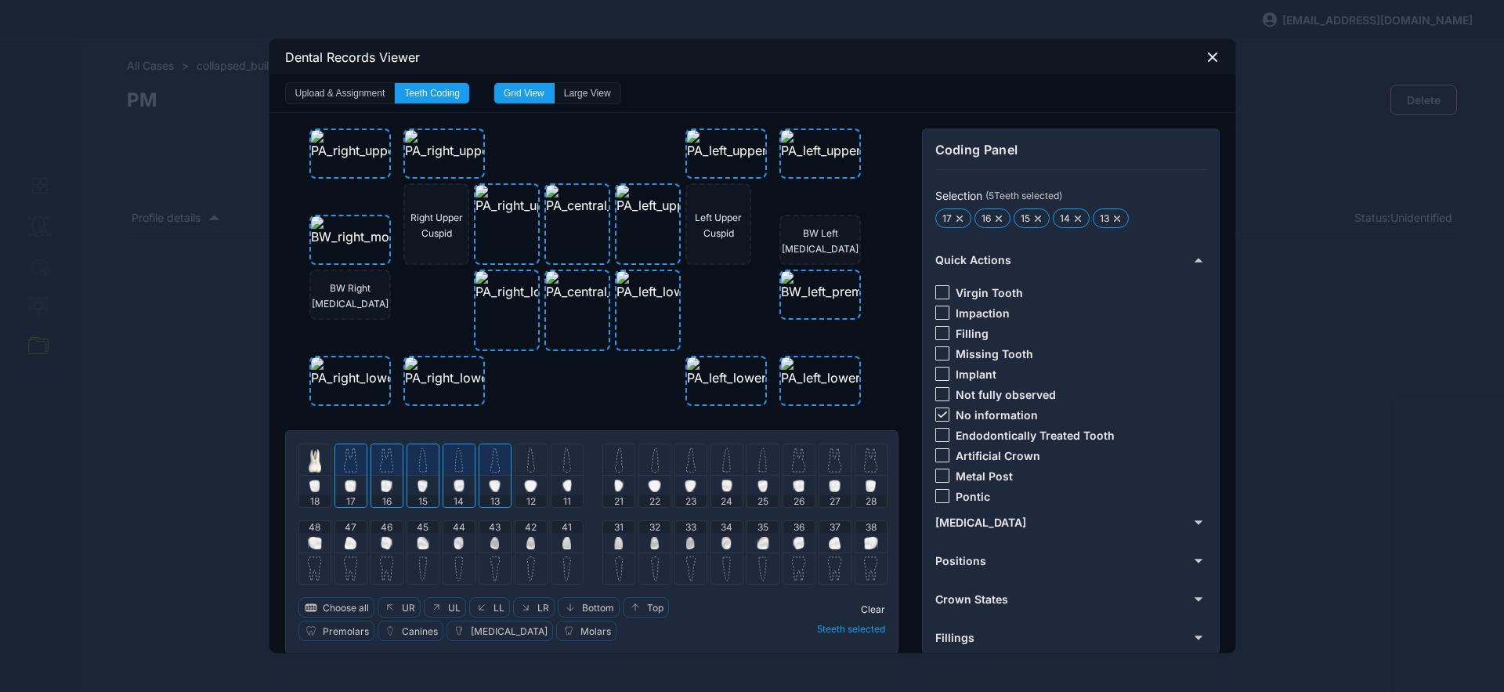
drag, startPoint x: 936, startPoint y: 418, endPoint x: 932, endPoint y: 378, distance: 40.2
click at [936, 418] on div at bounding box center [943, 414] width 14 height 14
drag, startPoint x: 938, startPoint y: 328, endPoint x: 928, endPoint y: 339, distance: 15.0
click at [938, 328] on div at bounding box center [943, 333] width 14 height 14
click at [876, 608] on span "Clear" at bounding box center [873, 609] width 24 height 12
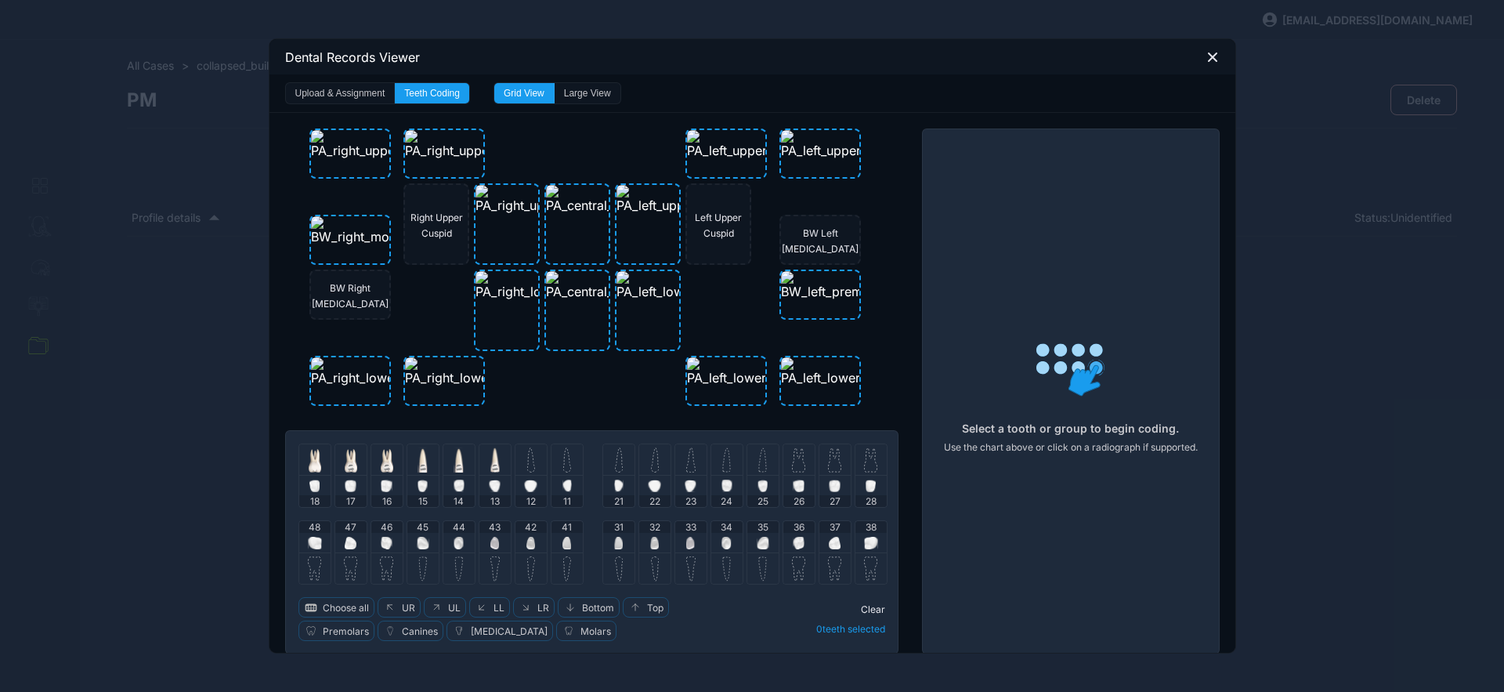
click at [527, 466] on img at bounding box center [531, 459] width 8 height 25
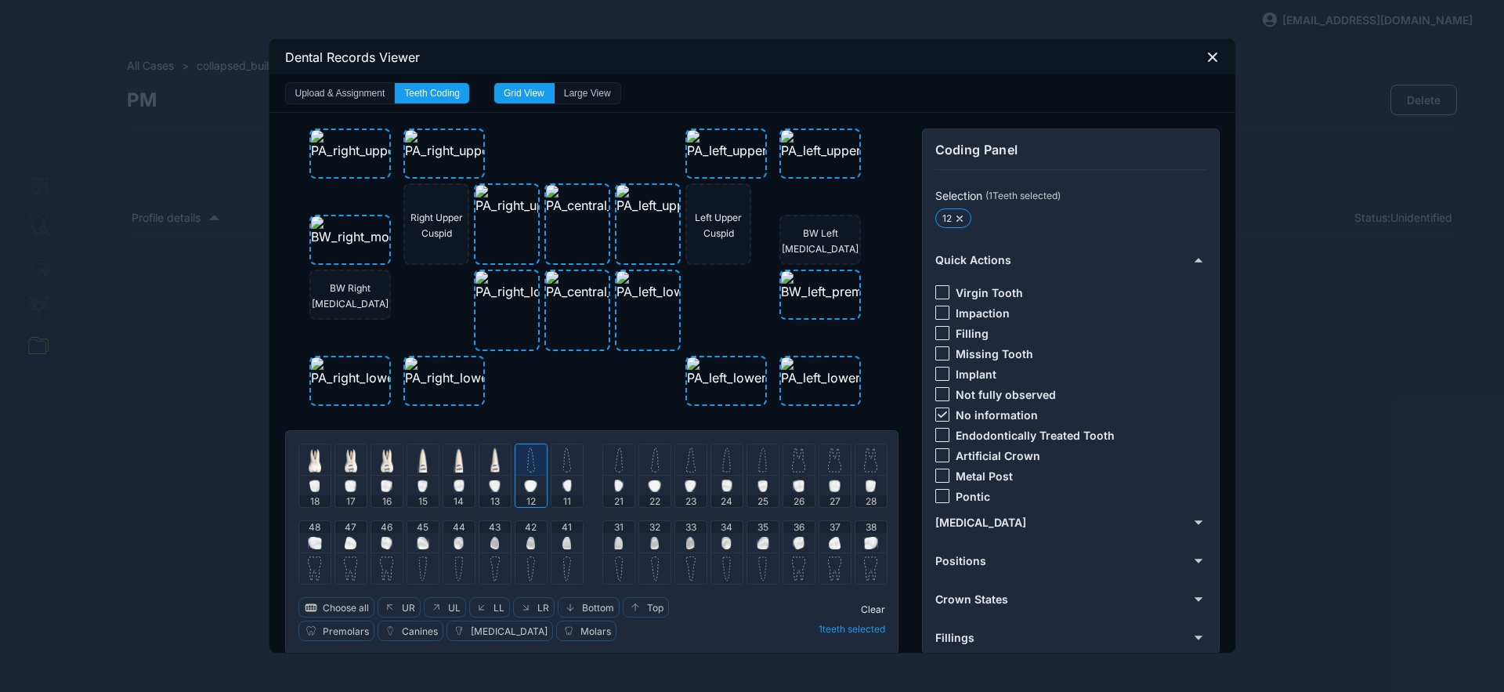
click at [939, 414] on icon at bounding box center [941, 414] width 9 height 6
click at [937, 335] on div at bounding box center [943, 333] width 14 height 14
click at [527, 464] on img at bounding box center [531, 467] width 9 height 8
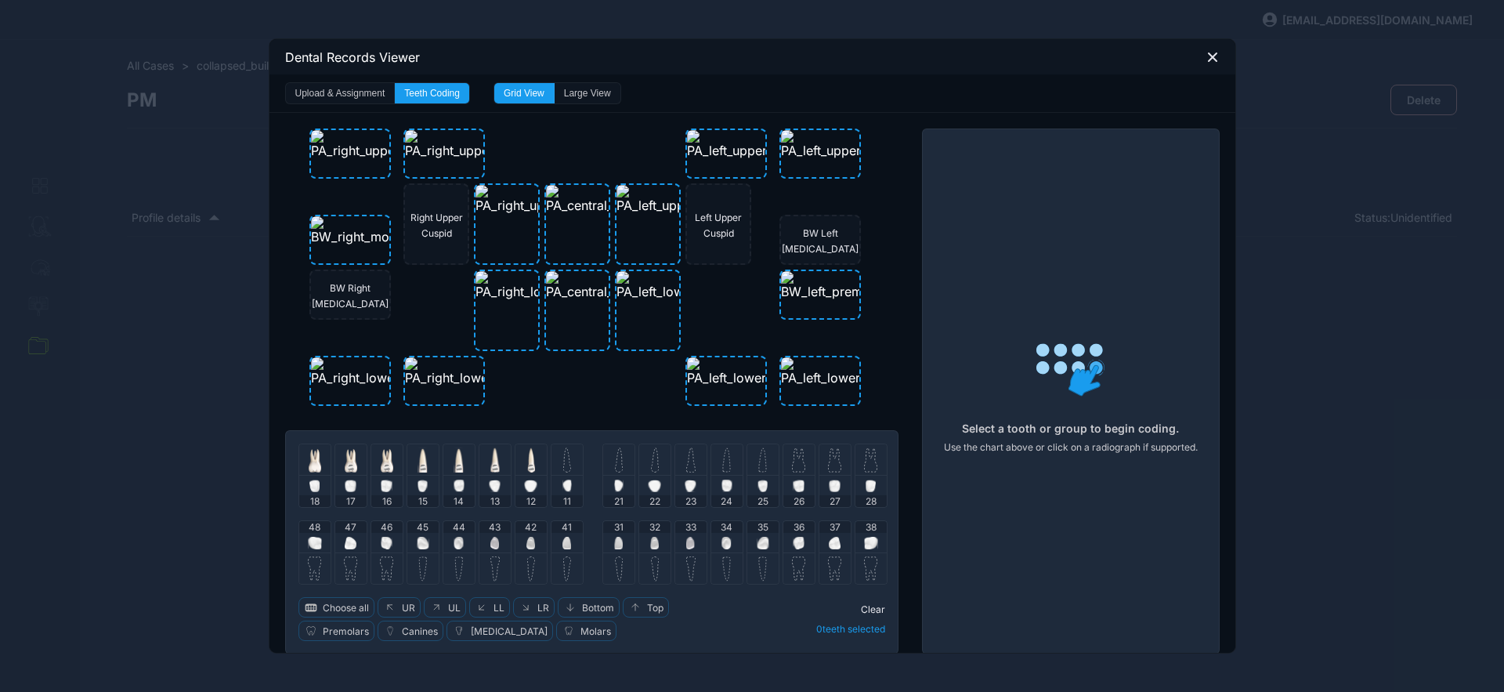
click at [563, 459] on img at bounding box center [567, 459] width 8 height 25
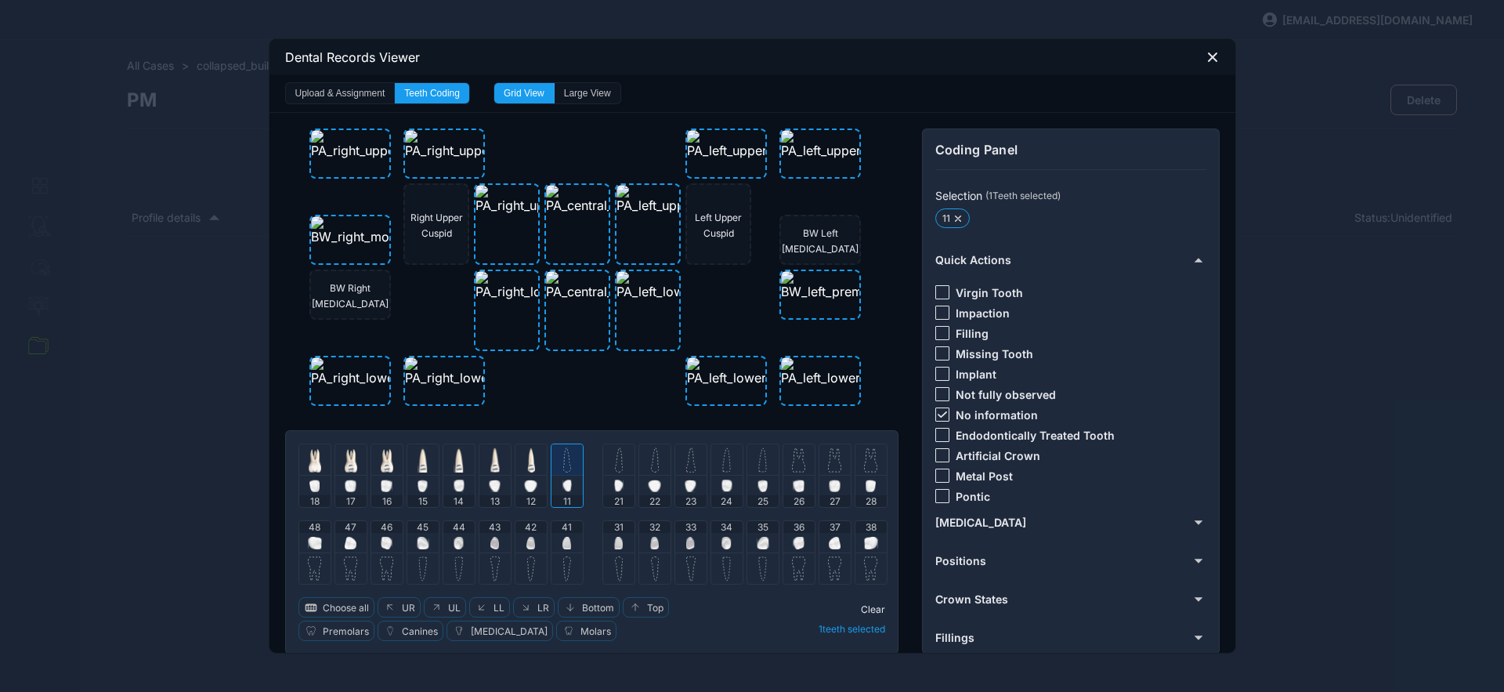
drag, startPoint x: 941, startPoint y: 412, endPoint x: 937, endPoint y: 426, distance: 14.6
click at [941, 413] on div at bounding box center [943, 414] width 14 height 14
click at [936, 434] on div at bounding box center [943, 435] width 14 height 14
click at [570, 456] on div at bounding box center [567, 459] width 31 height 31
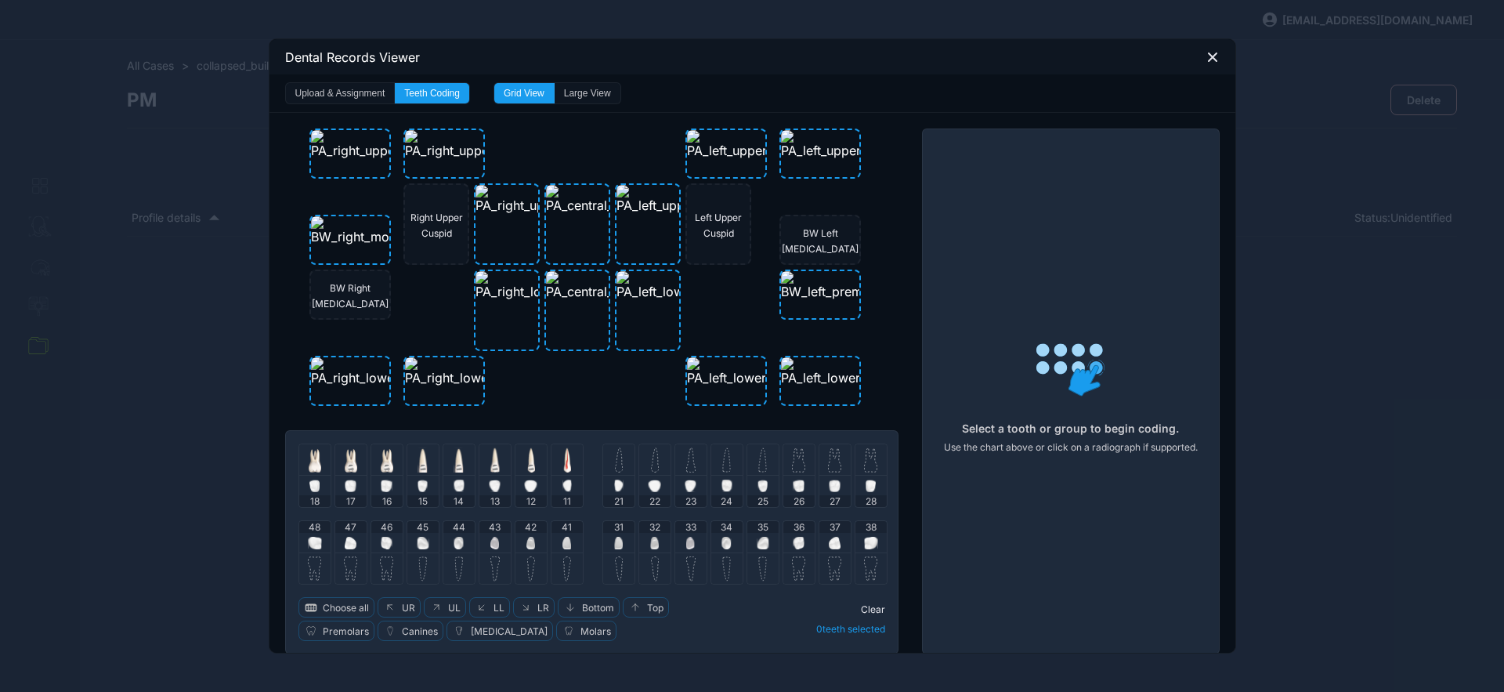
drag, startPoint x: 565, startPoint y: 467, endPoint x: 551, endPoint y: 466, distance: 14.1
click at [563, 467] on div at bounding box center [567, 459] width 31 height 31
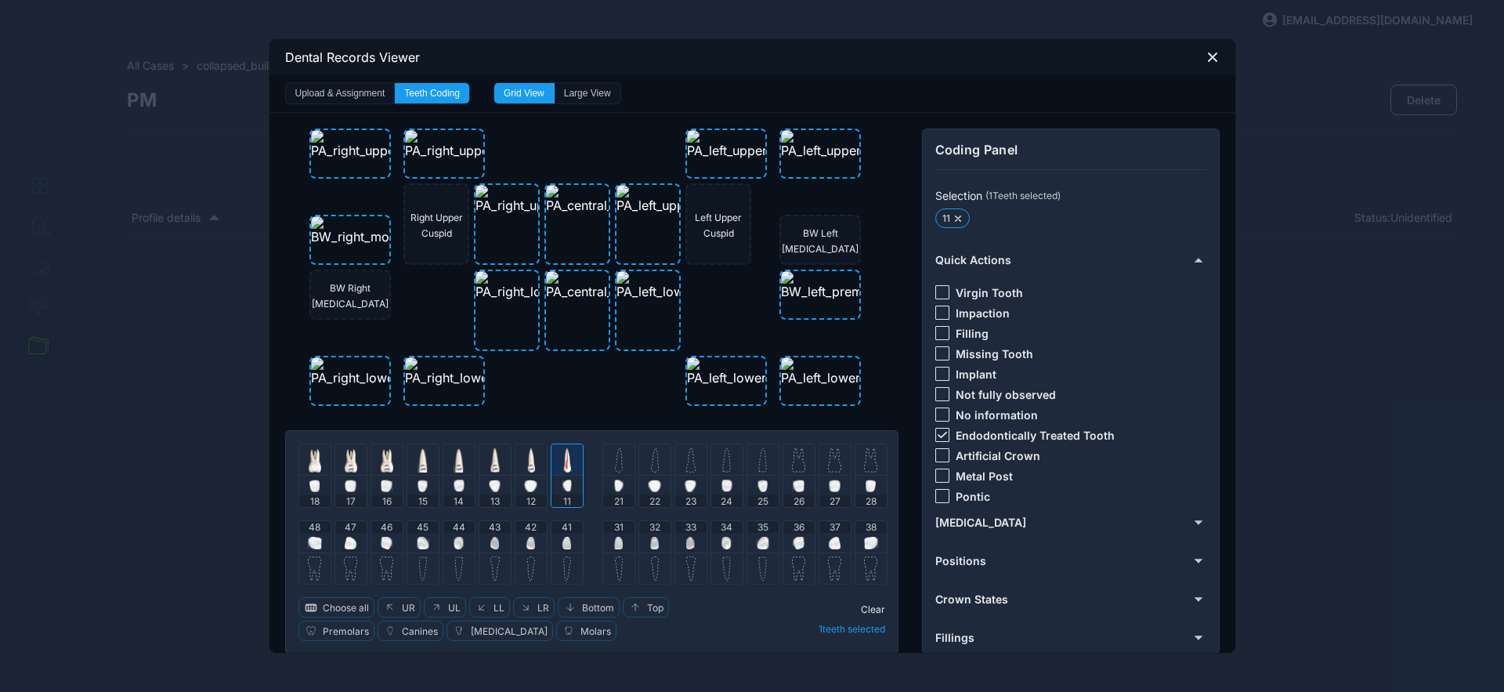
click at [938, 433] on icon at bounding box center [942, 435] width 9 height 6
click at [936, 291] on div at bounding box center [943, 292] width 14 height 14
click at [528, 463] on img at bounding box center [531, 467] width 9 height 8
click at [576, 476] on div "11" at bounding box center [567, 475] width 33 height 64
drag, startPoint x: 937, startPoint y: 436, endPoint x: 936, endPoint y: 344, distance: 91.7
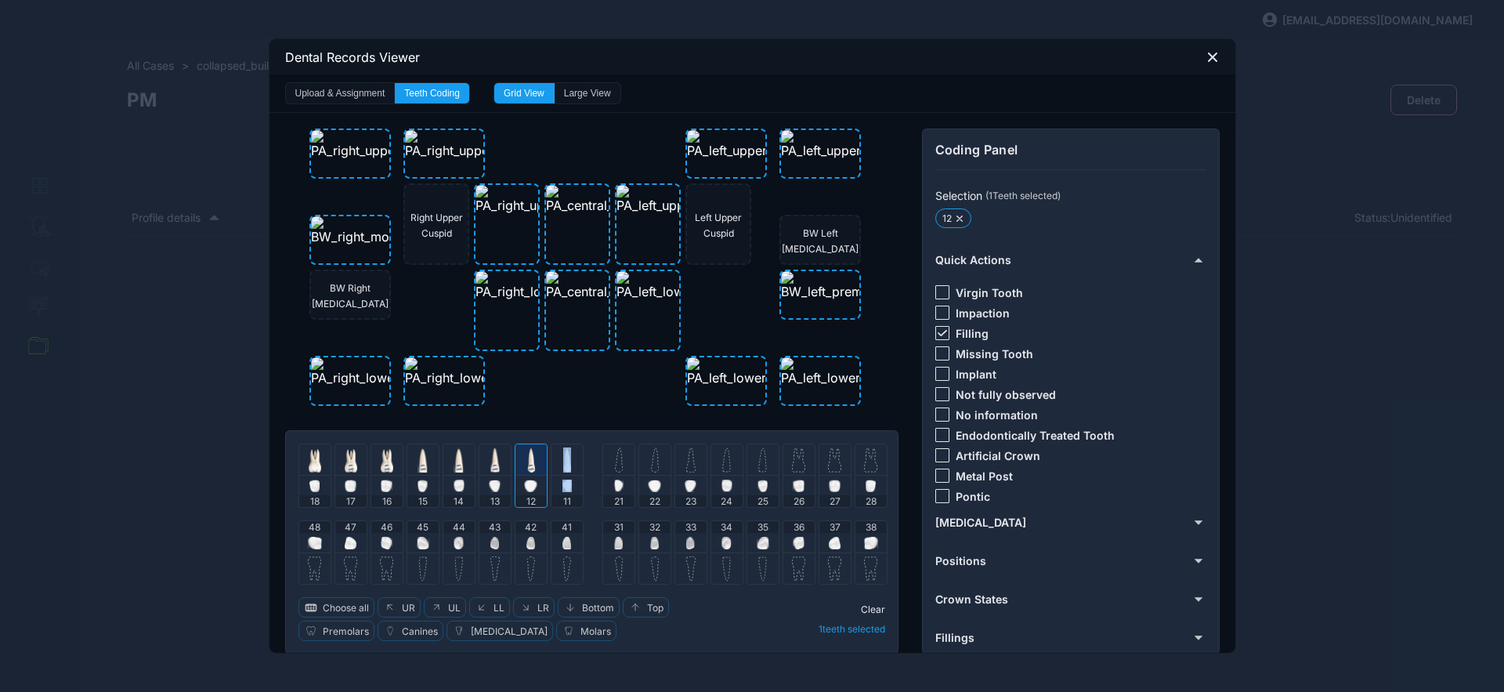
click at [936, 433] on div at bounding box center [943, 435] width 14 height 14
click at [938, 330] on icon at bounding box center [942, 333] width 9 height 6
drag, startPoint x: 530, startPoint y: 462, endPoint x: 544, endPoint y: 461, distance: 13.3
click at [530, 462] on div at bounding box center [531, 459] width 31 height 31
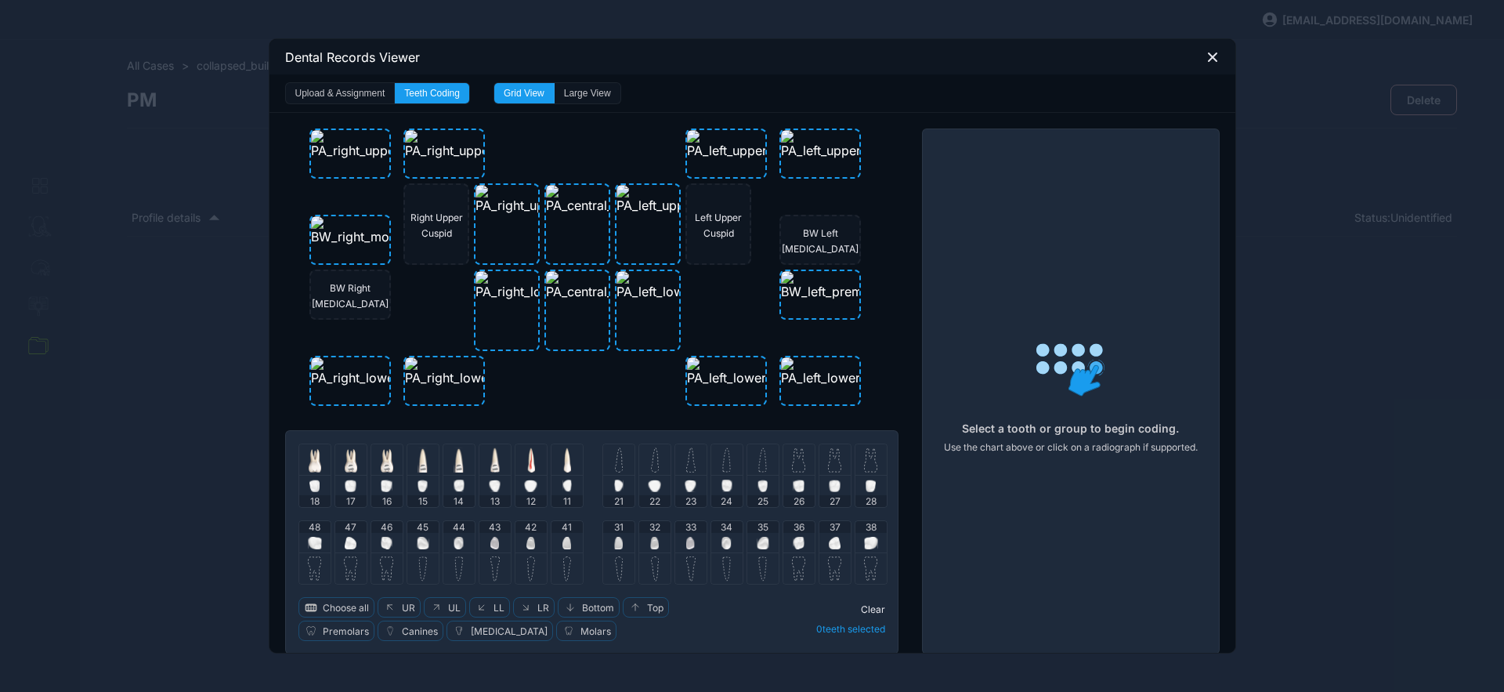
click at [615, 465] on img at bounding box center [619, 459] width 8 height 25
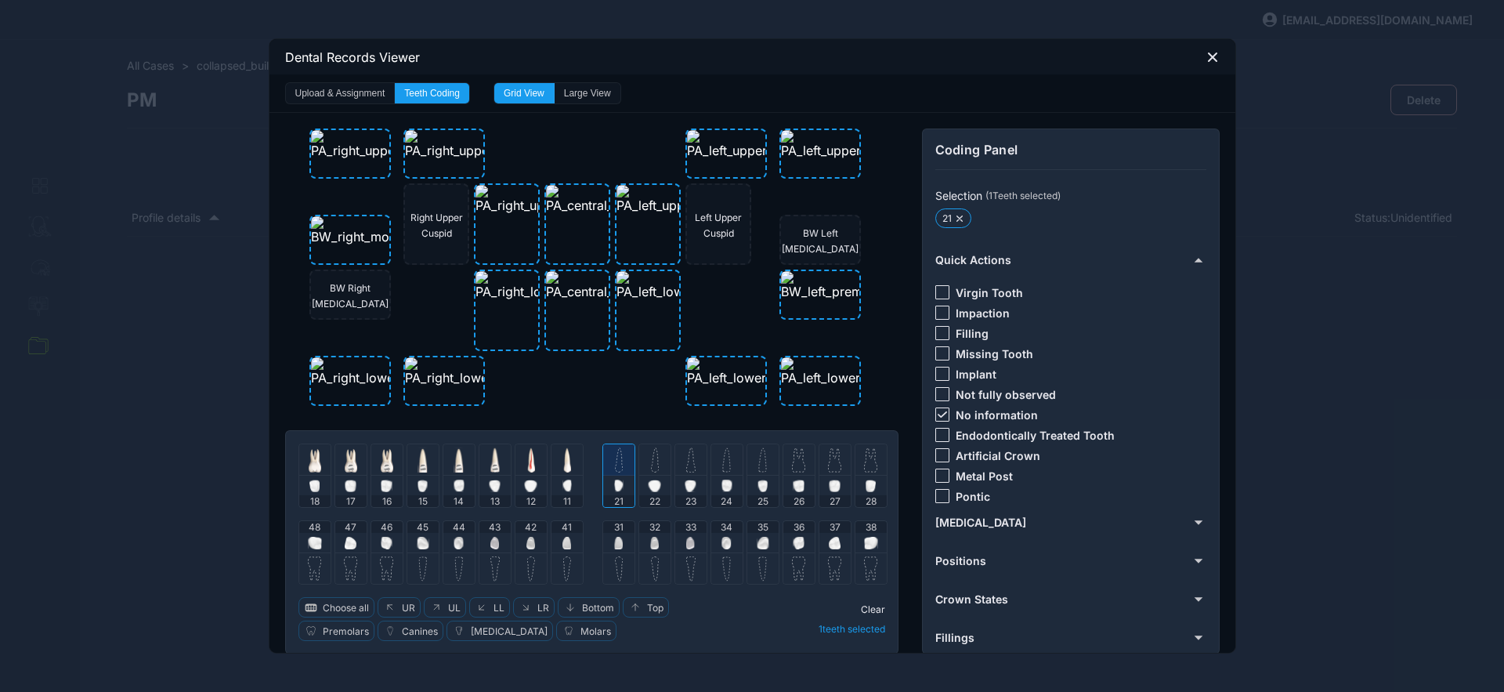
click at [651, 465] on img at bounding box center [655, 459] width 8 height 25
click at [686, 466] on img at bounding box center [690, 459] width 9 height 25
click at [938, 416] on icon at bounding box center [942, 414] width 9 height 6
click at [939, 286] on div at bounding box center [943, 292] width 14 height 14
drag, startPoint x: 867, startPoint y: 609, endPoint x: 802, endPoint y: 528, distance: 103.7
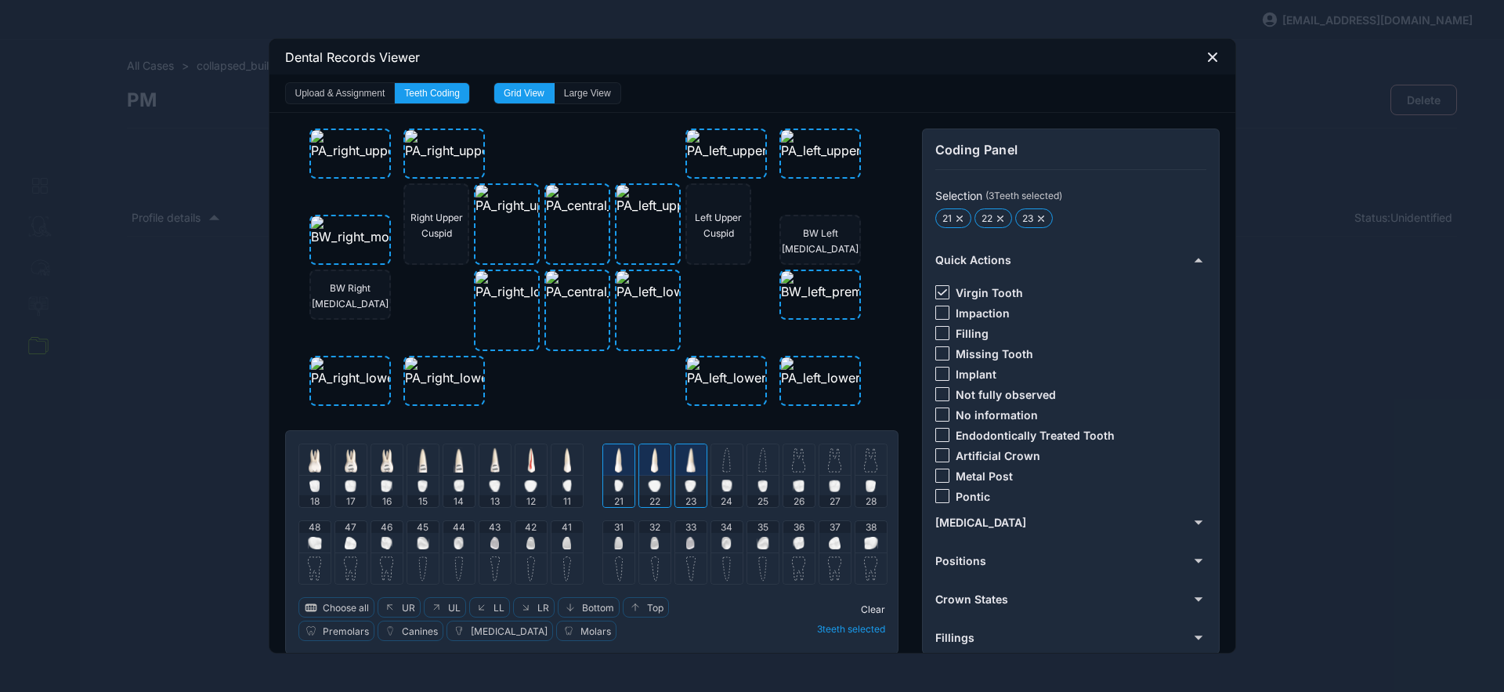
click at [866, 609] on span "Clear" at bounding box center [873, 609] width 24 height 12
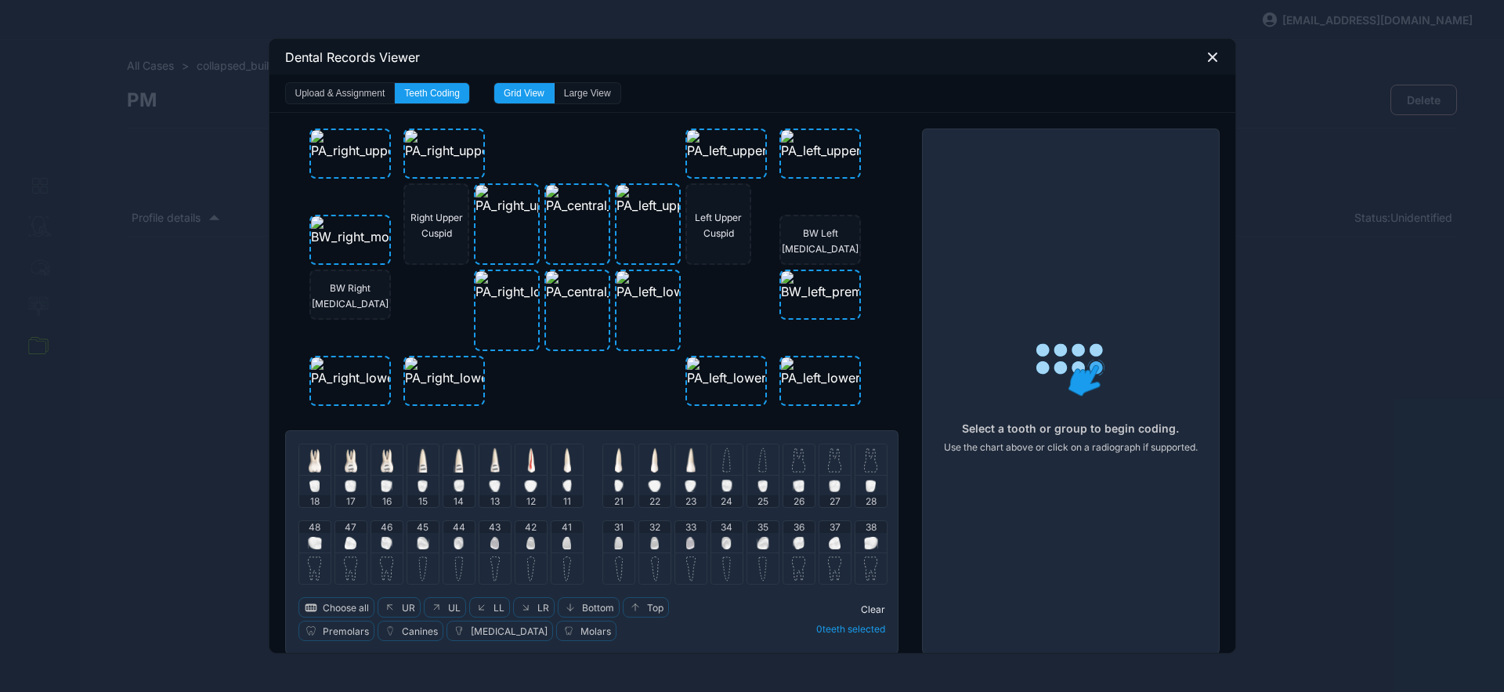
click at [758, 462] on img at bounding box center [762, 459] width 9 height 25
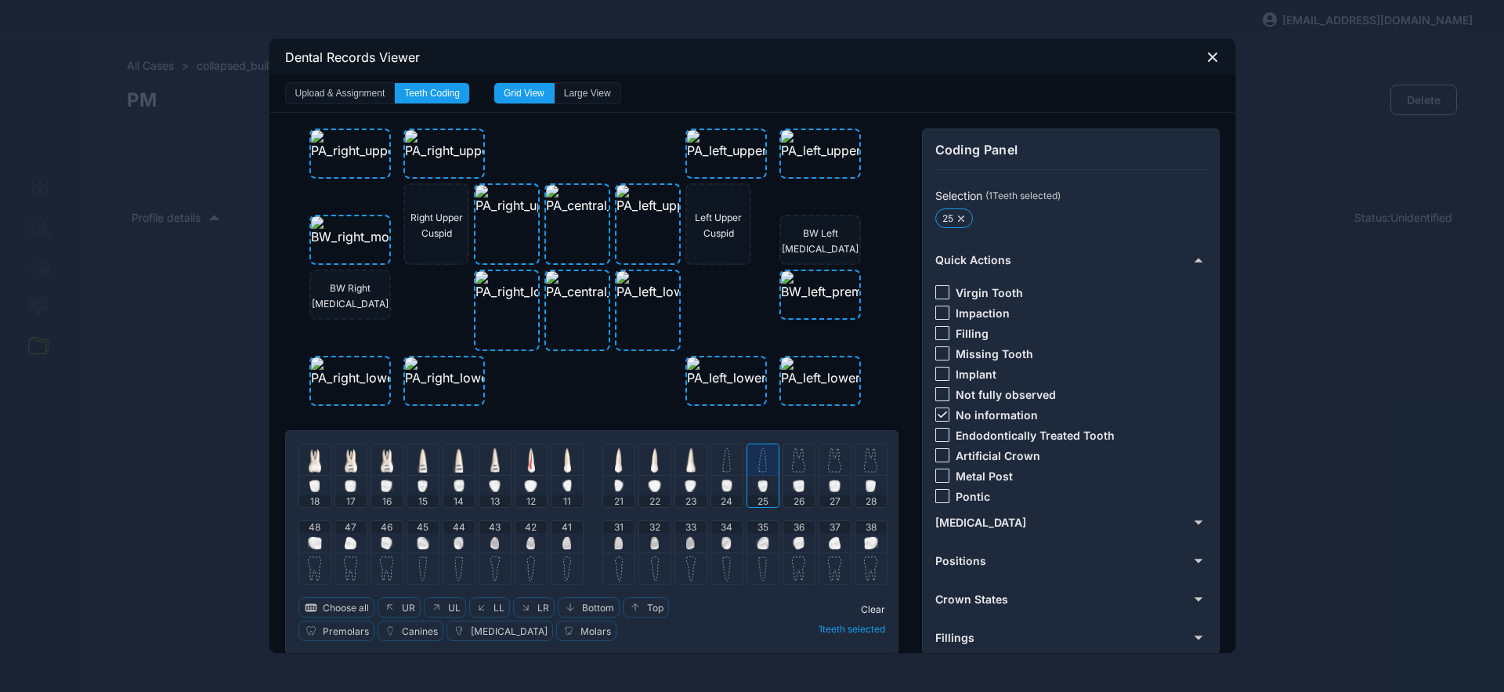
click at [792, 466] on img at bounding box center [798, 459] width 13 height 25
click at [725, 459] on div at bounding box center [726, 459] width 31 height 31
click at [820, 455] on div at bounding box center [835, 459] width 31 height 31
click at [722, 460] on img at bounding box center [726, 459] width 9 height 25
click at [939, 410] on div at bounding box center [943, 414] width 14 height 14
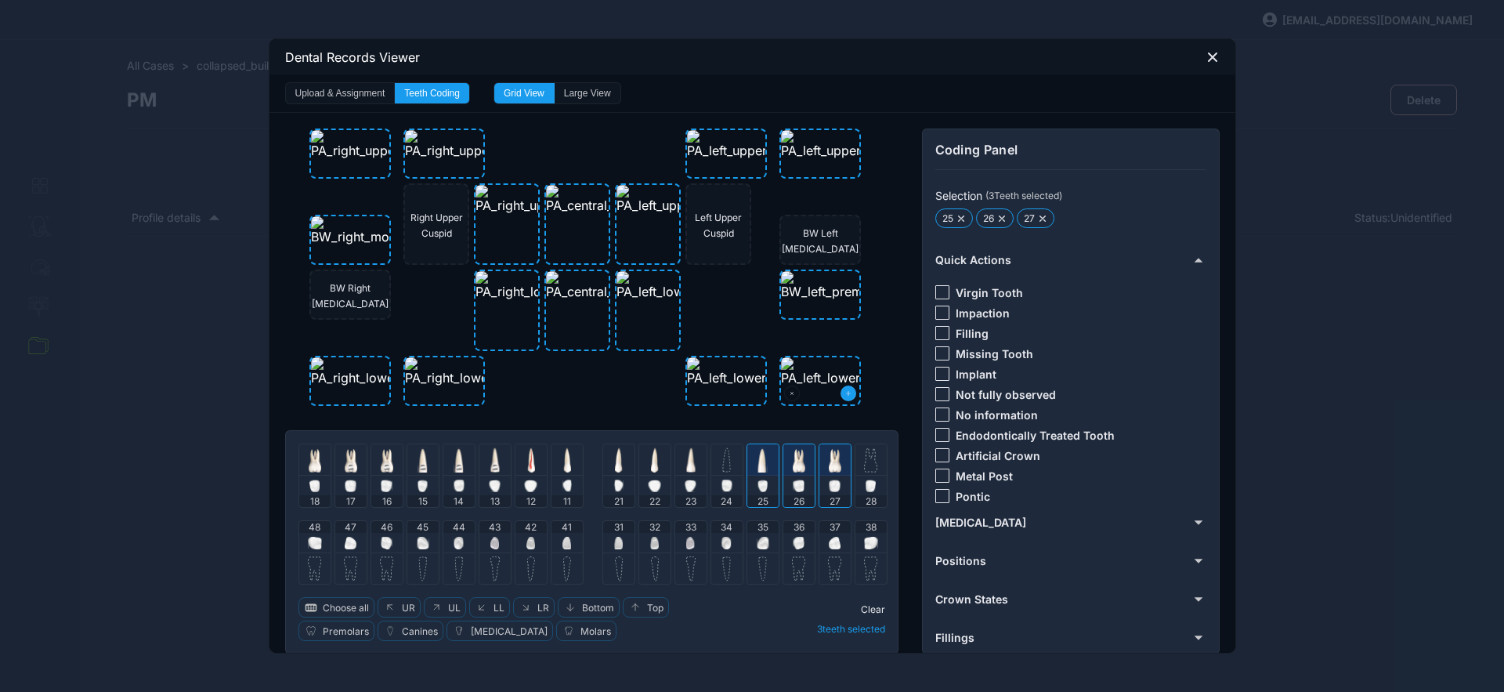
drag, startPoint x: 936, startPoint y: 328, endPoint x: 842, endPoint y: 389, distance: 111.9
click at [936, 328] on div at bounding box center [943, 333] width 14 height 14
drag, startPoint x: 864, startPoint y: 608, endPoint x: 821, endPoint y: 555, distance: 68.5
click at [862, 606] on span "Clear" at bounding box center [873, 609] width 24 height 12
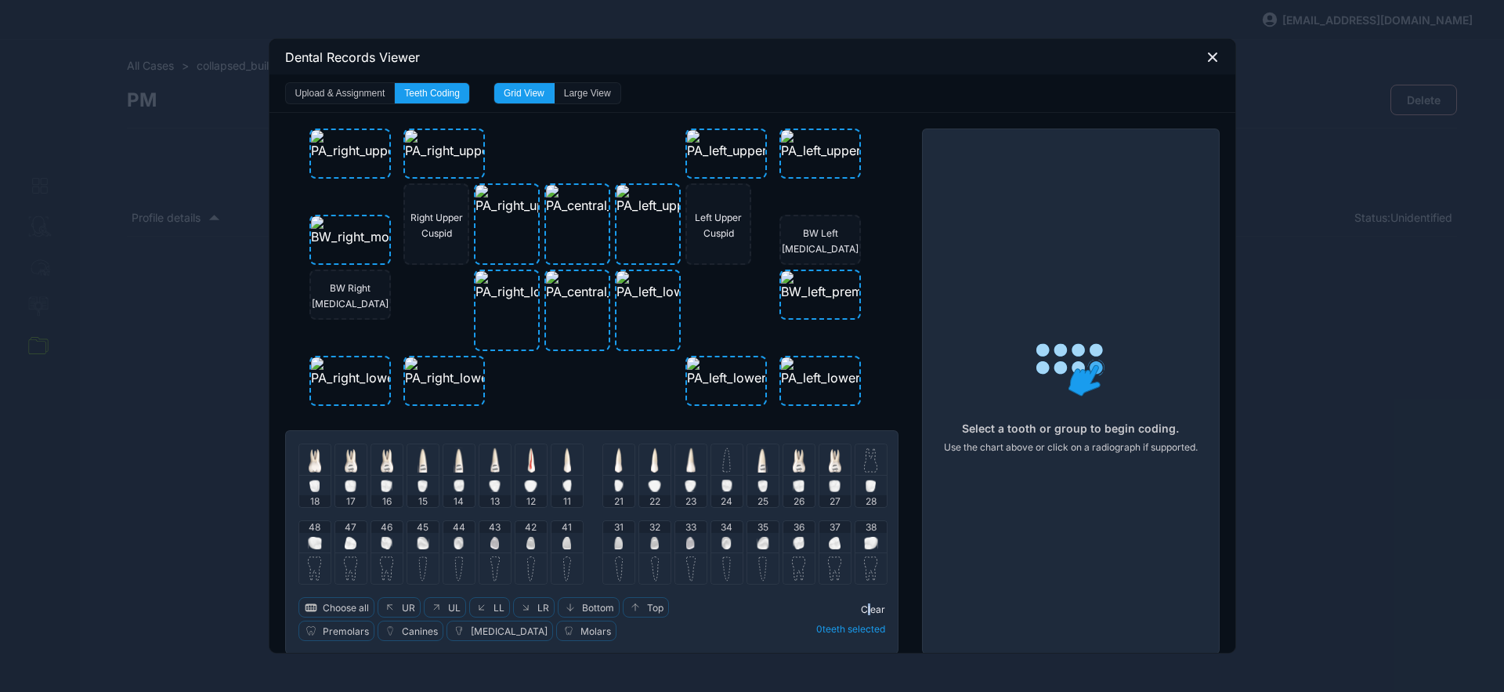
click at [723, 457] on img at bounding box center [726, 459] width 9 height 25
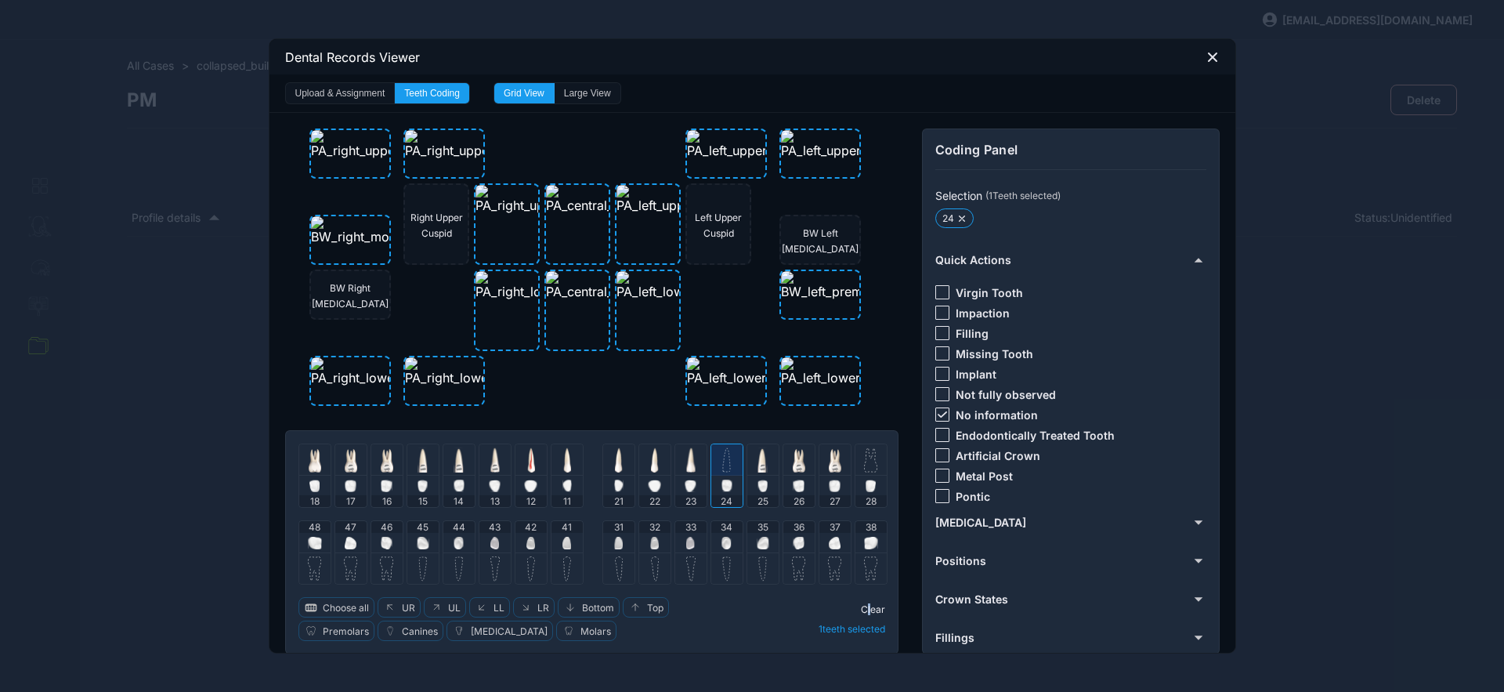
click at [940, 416] on icon at bounding box center [942, 414] width 9 height 6
drag, startPoint x: 939, startPoint y: 454, endPoint x: 777, endPoint y: 473, distance: 163.4
click at [939, 454] on div at bounding box center [943, 455] width 14 height 14
click at [722, 462] on img at bounding box center [727, 461] width 16 height 7
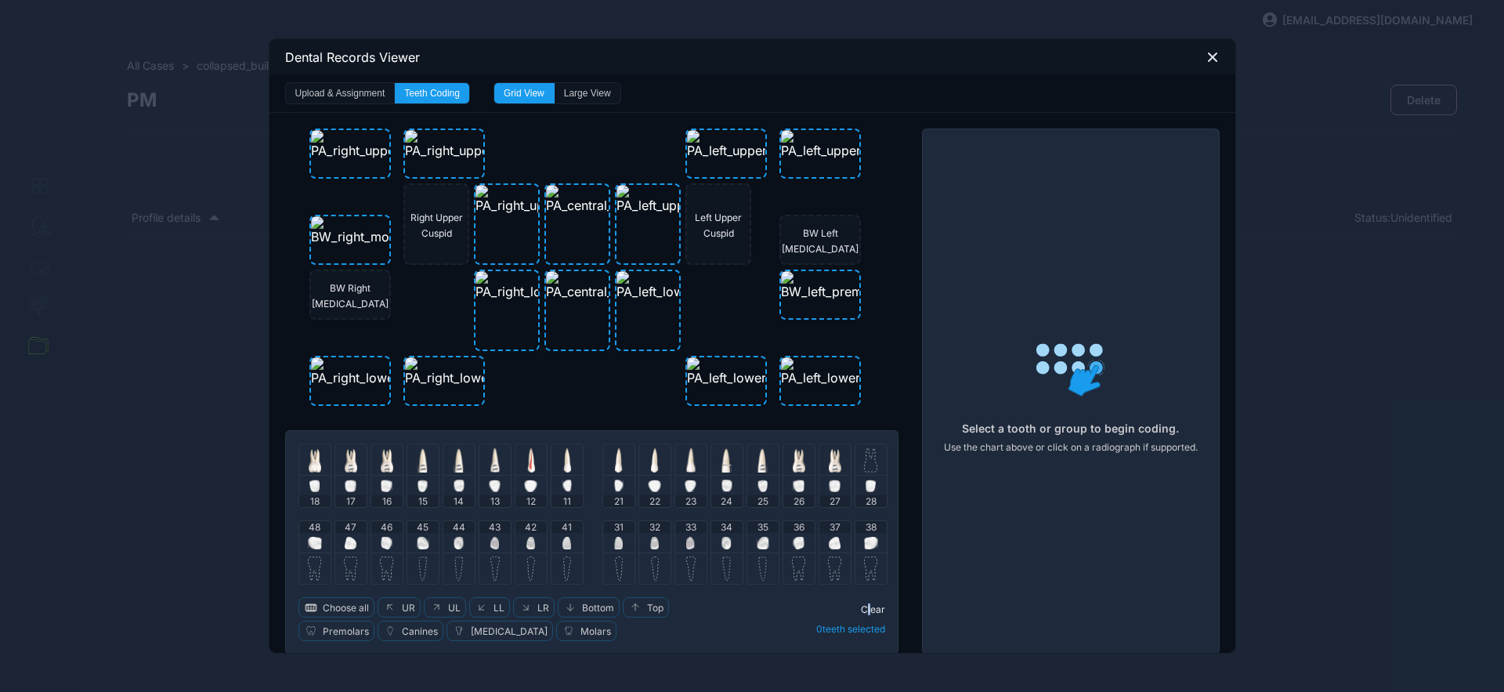
click at [867, 457] on img at bounding box center [870, 459] width 13 height 25
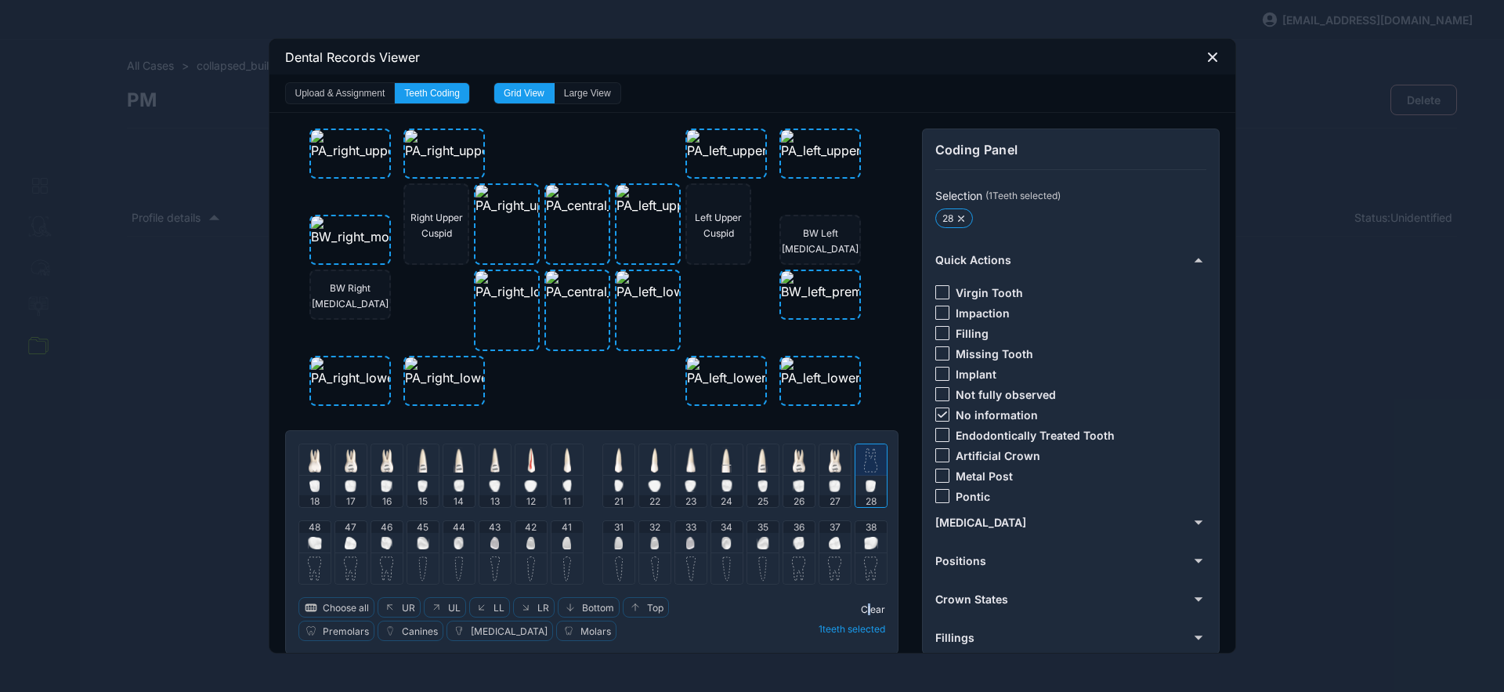
drag, startPoint x: 937, startPoint y: 411, endPoint x: 937, endPoint y: 354, distance: 56.4
click at [938, 411] on icon at bounding box center [942, 414] width 9 height 6
drag, startPoint x: 939, startPoint y: 284, endPoint x: 921, endPoint y: 411, distance: 128.1
click at [939, 285] on div at bounding box center [943, 292] width 14 height 14
click at [872, 611] on span "Clear" at bounding box center [873, 609] width 24 height 12
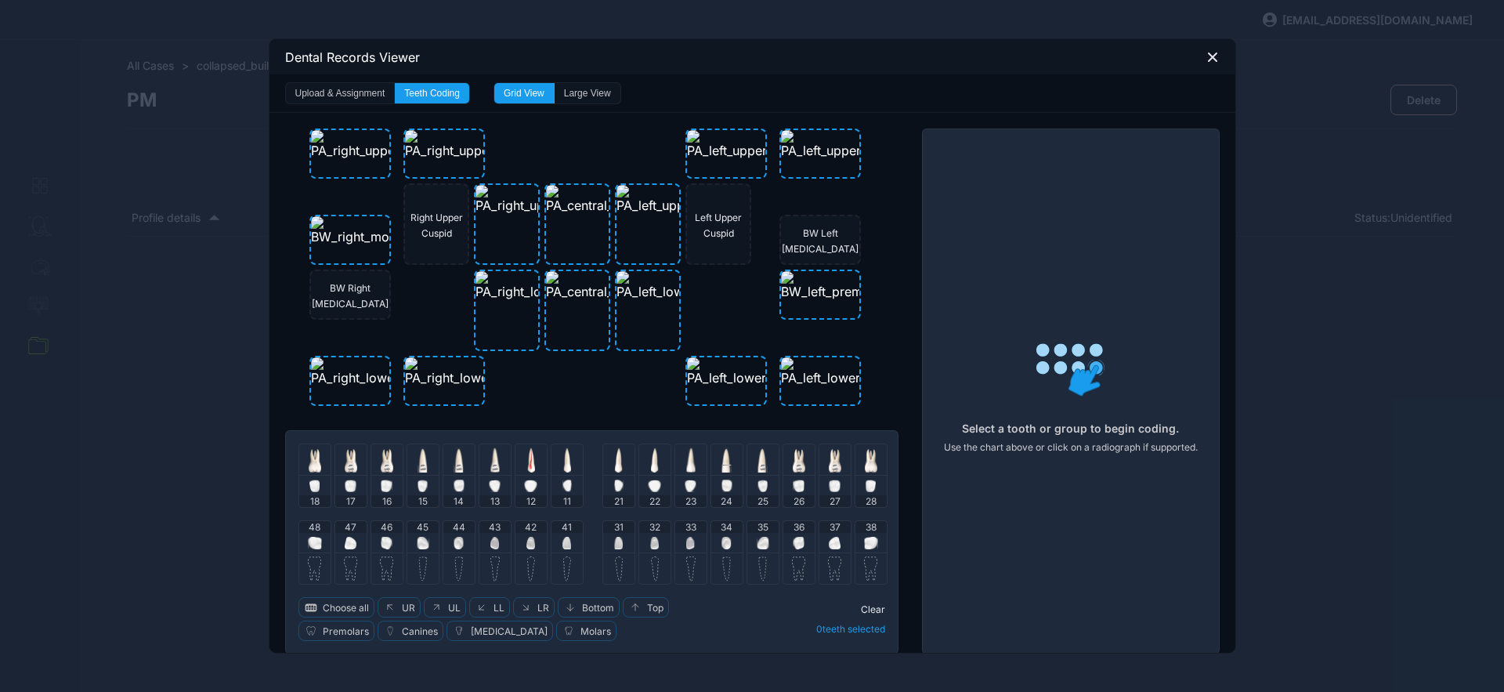
click at [308, 537] on img at bounding box center [315, 543] width 14 height 13
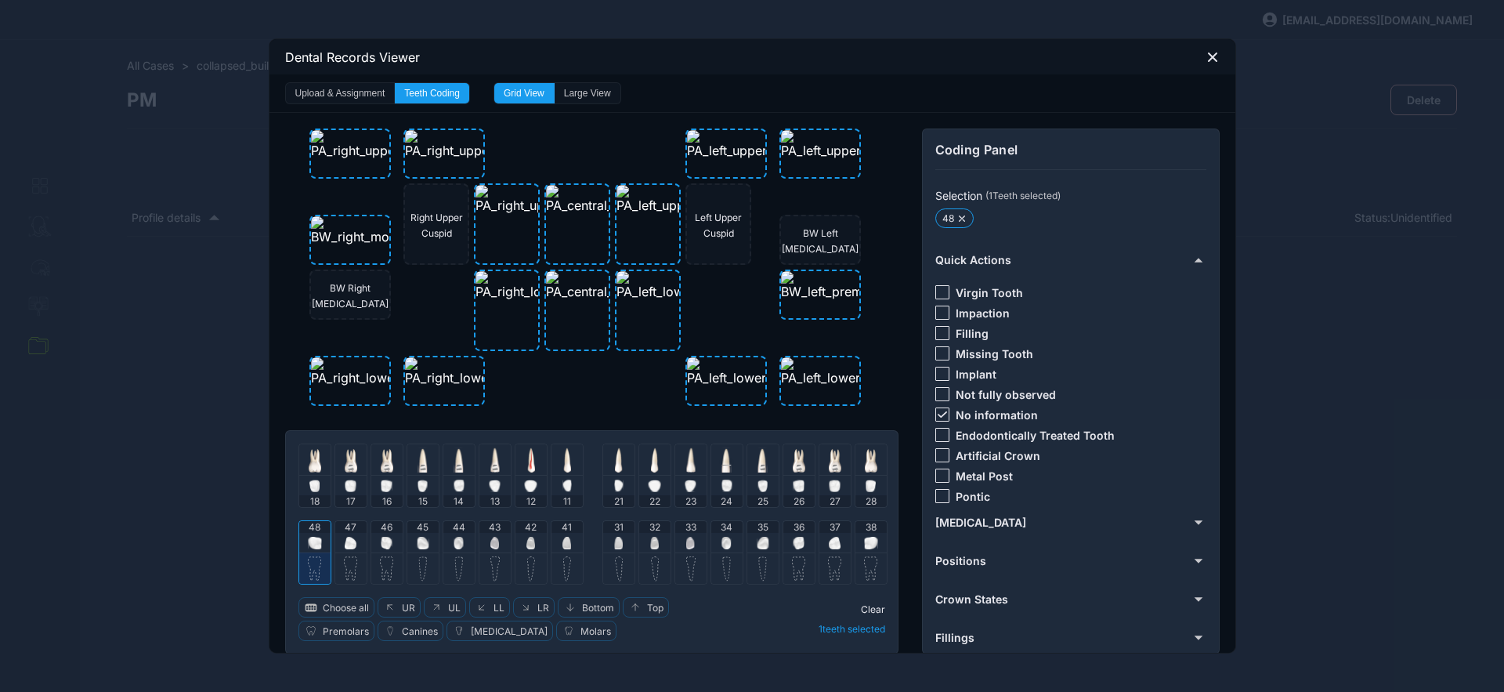
click at [936, 410] on div at bounding box center [943, 414] width 14 height 14
click at [938, 349] on div at bounding box center [943, 353] width 14 height 14
drag, startPoint x: 869, startPoint y: 609, endPoint x: 853, endPoint y: 610, distance: 16.5
click at [867, 609] on span "Clear" at bounding box center [873, 609] width 24 height 12
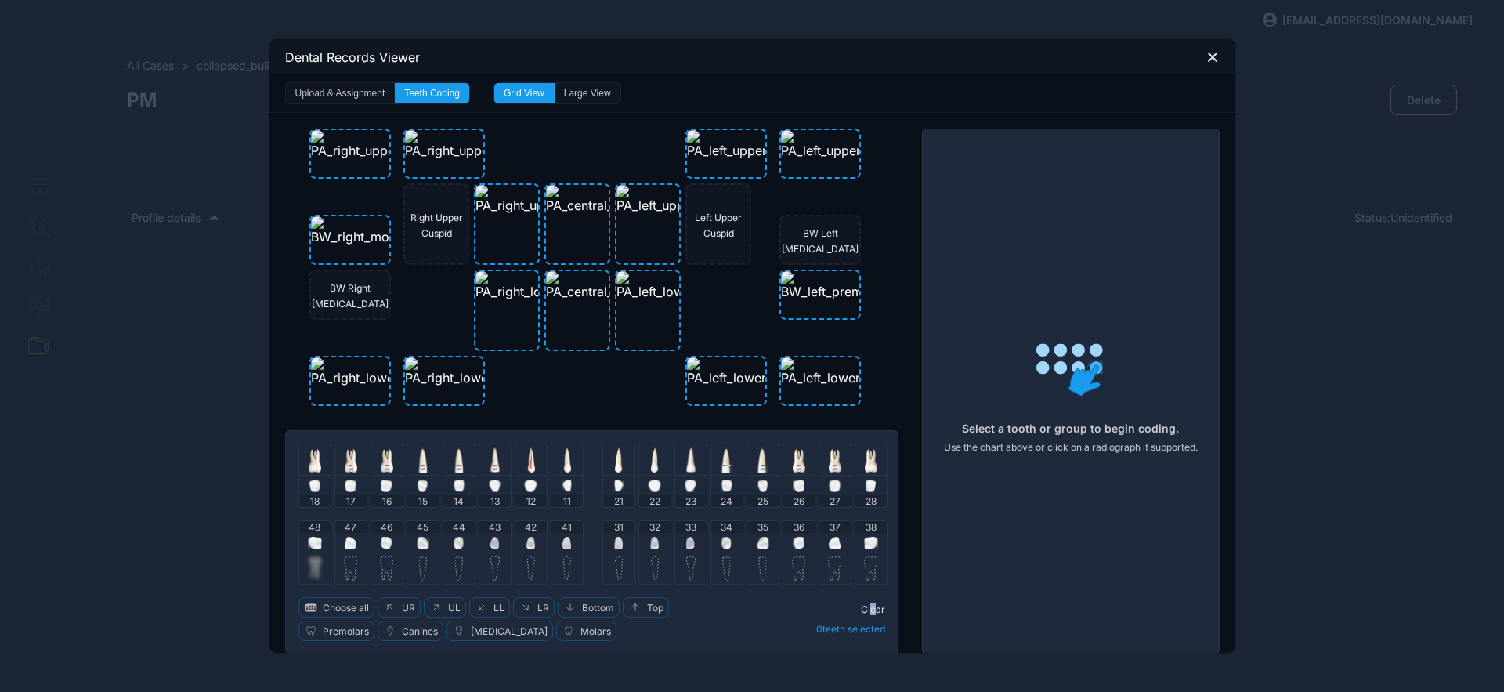
click at [345, 540] on img at bounding box center [351, 543] width 12 height 13
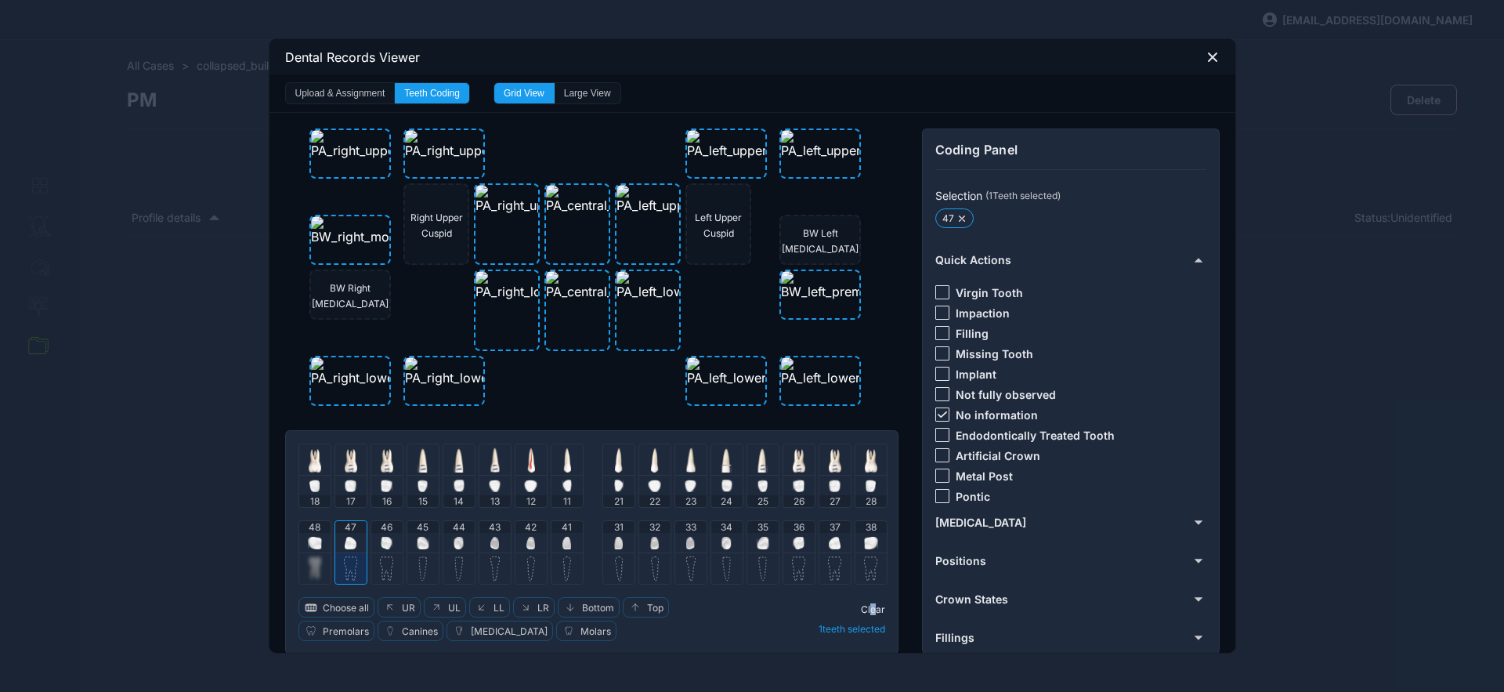
drag, startPoint x: 940, startPoint y: 412, endPoint x: 939, endPoint y: 396, distance: 16.5
click at [940, 412] on icon at bounding box center [942, 414] width 9 height 6
drag, startPoint x: 932, startPoint y: 335, endPoint x: 930, endPoint y: 346, distance: 11.2
click at [936, 335] on div at bounding box center [943, 333] width 14 height 14
click at [867, 608] on span "Clear" at bounding box center [873, 609] width 24 height 12
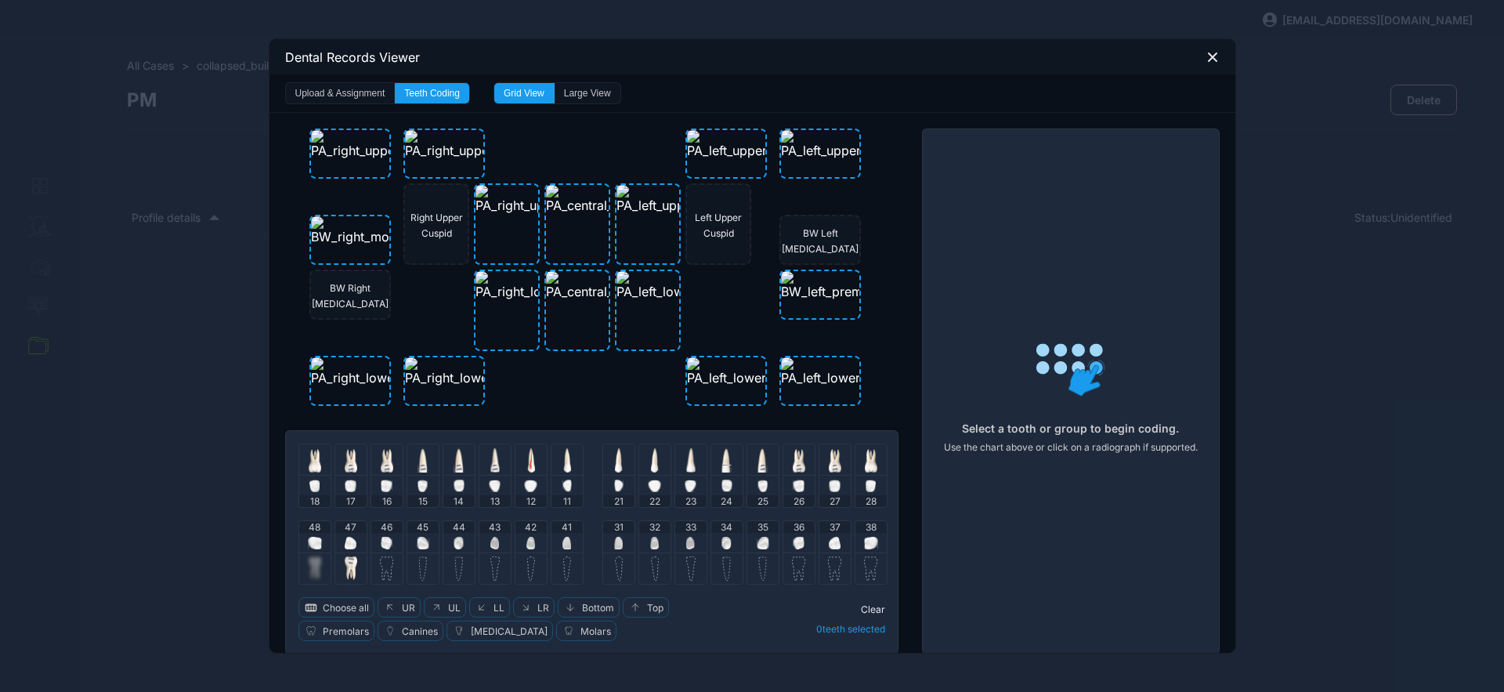
click at [388, 536] on div "46" at bounding box center [386, 536] width 31 height 31
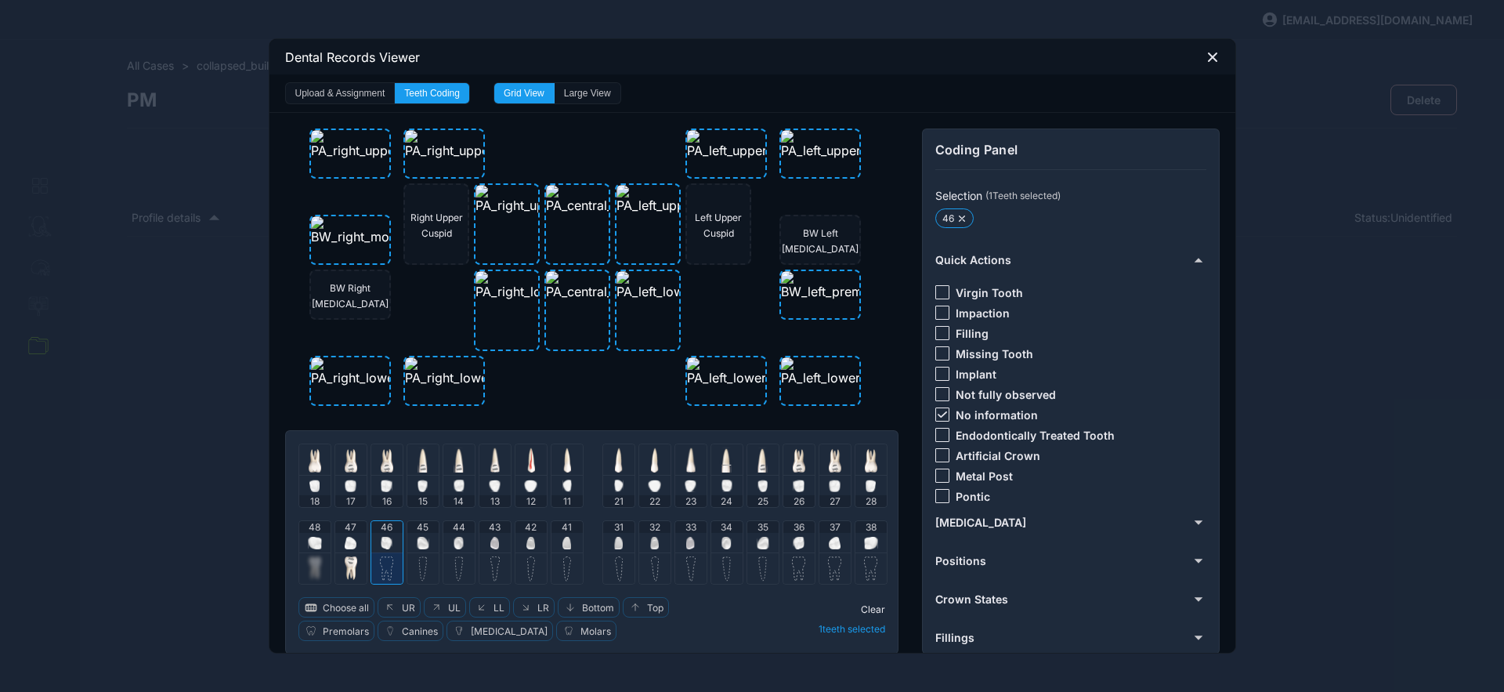
click at [938, 413] on icon at bounding box center [942, 414] width 9 height 6
click at [936, 353] on div at bounding box center [943, 353] width 14 height 14
drag, startPoint x: 866, startPoint y: 603, endPoint x: 855, endPoint y: 607, distance: 11.6
click at [866, 603] on span "Clear" at bounding box center [873, 609] width 24 height 12
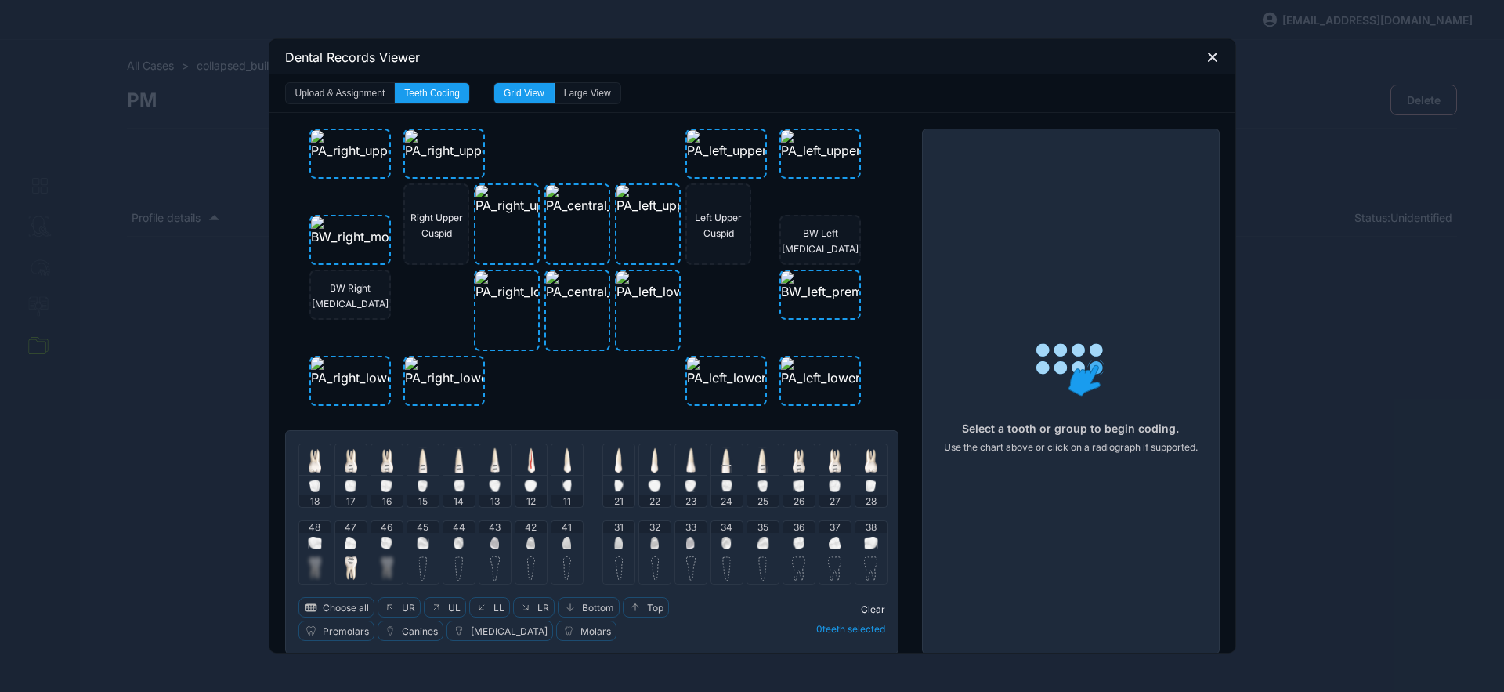
drag, startPoint x: 423, startPoint y: 544, endPoint x: 448, endPoint y: 541, distance: 25.2
click at [423, 544] on div "45" at bounding box center [422, 536] width 31 height 31
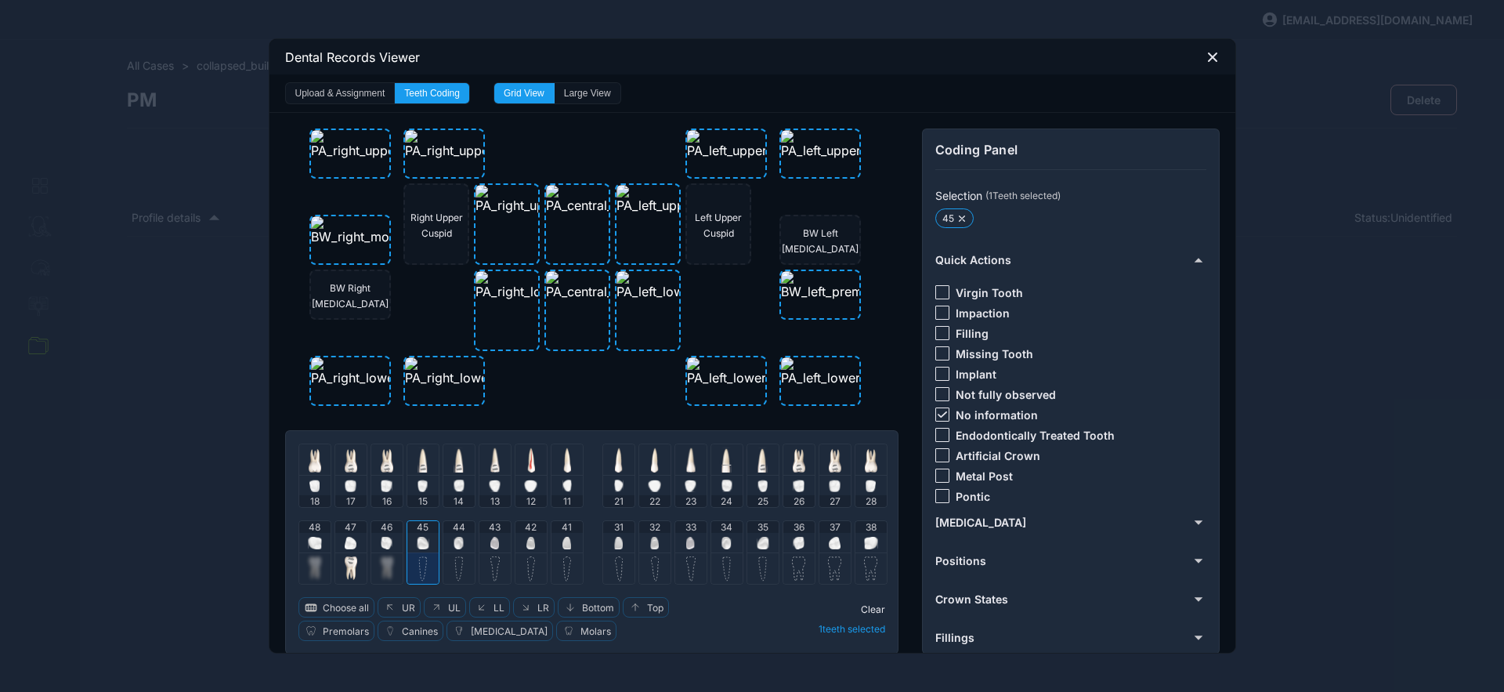
drag, startPoint x: 455, startPoint y: 542, endPoint x: 467, endPoint y: 541, distance: 11.8
click at [455, 542] on img at bounding box center [459, 543] width 10 height 13
drag, startPoint x: 937, startPoint y: 416, endPoint x: 939, endPoint y: 404, distance: 11.9
click at [938, 416] on icon at bounding box center [942, 414] width 9 height 6
click at [938, 335] on div at bounding box center [943, 333] width 14 height 14
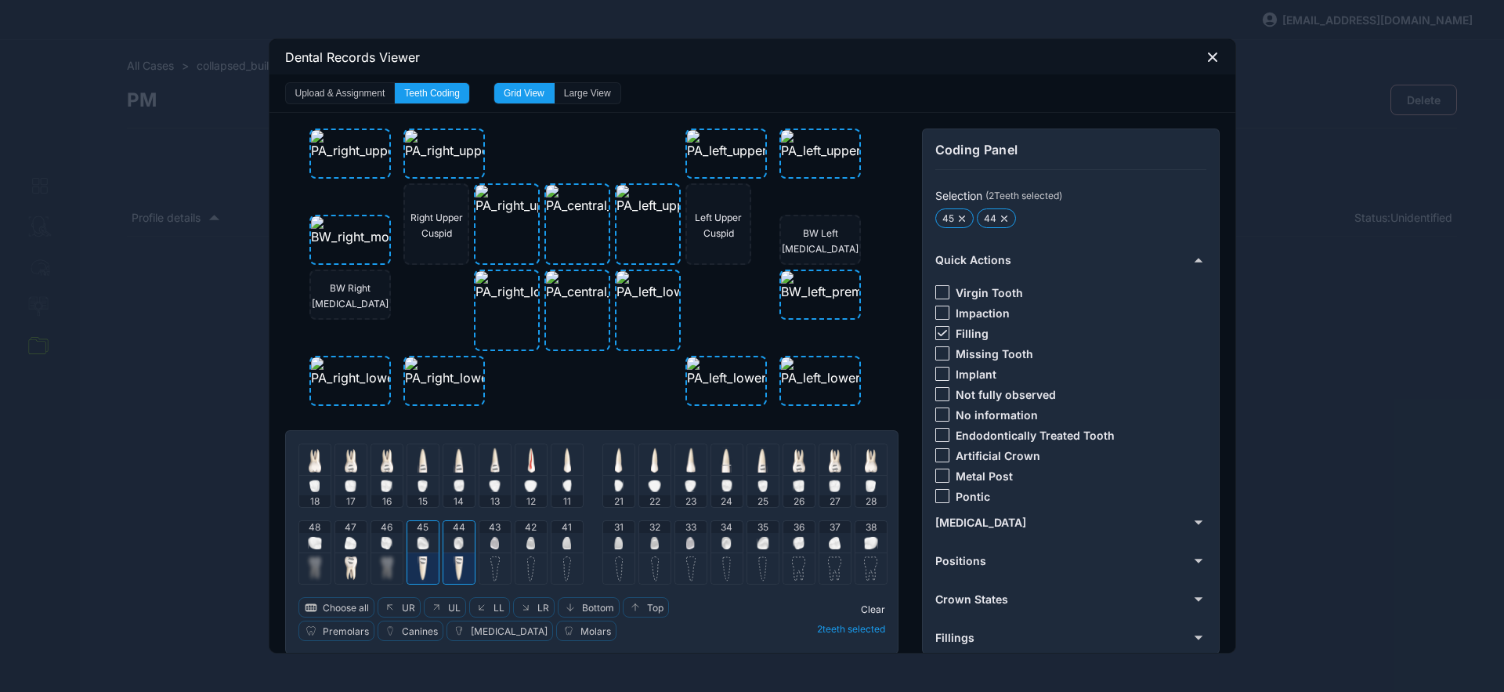
drag, startPoint x: 460, startPoint y: 547, endPoint x: 439, endPoint y: 552, distance: 21.7
click at [450, 550] on div "44" at bounding box center [458, 536] width 31 height 31
click at [407, 548] on div "45" at bounding box center [422, 536] width 31 height 31
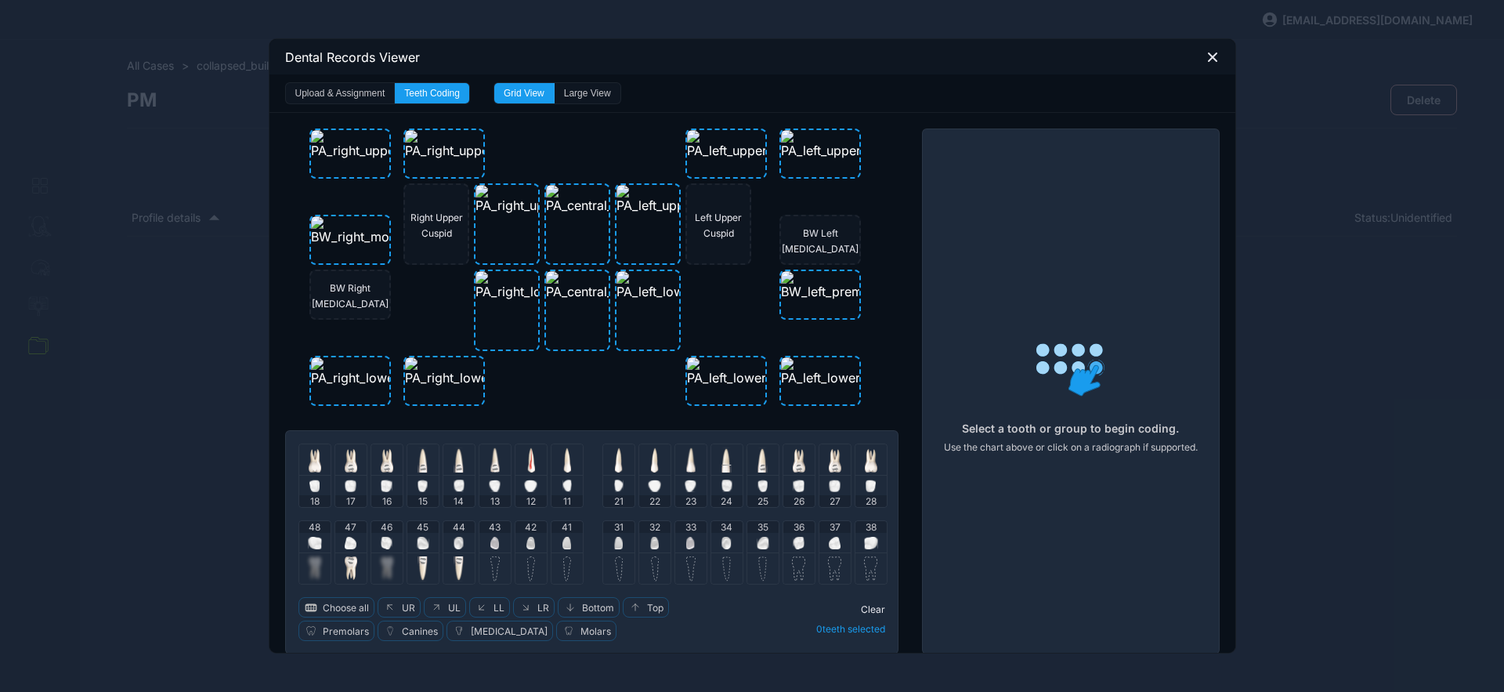
drag, startPoint x: 492, startPoint y: 534, endPoint x: 517, endPoint y: 542, distance: 26.3
click at [493, 535] on div "43" at bounding box center [495, 536] width 31 height 31
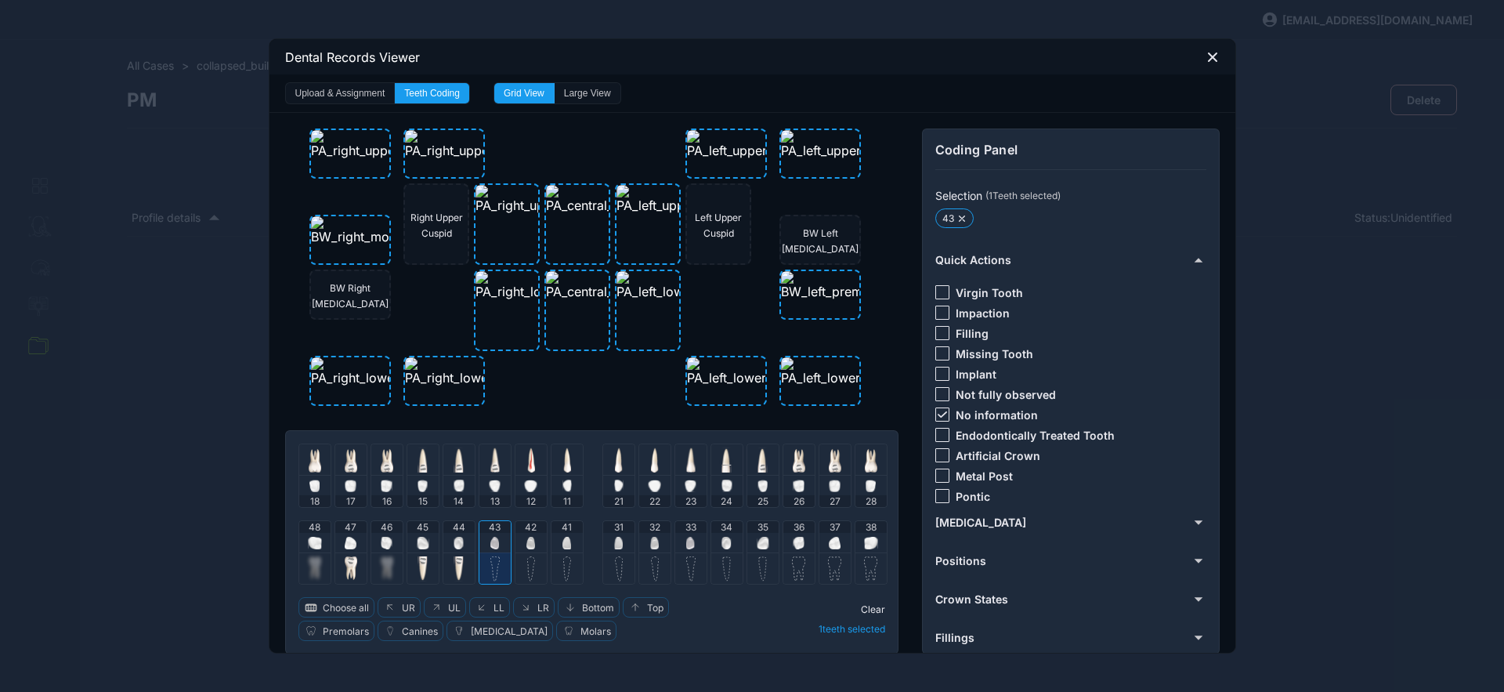
click at [527, 545] on img at bounding box center [531, 543] width 9 height 13
click at [563, 540] on img at bounding box center [567, 543] width 9 height 13
click at [614, 544] on img at bounding box center [618, 543] width 9 height 13
click at [661, 539] on div "32" at bounding box center [654, 536] width 31 height 31
click at [940, 415] on icon at bounding box center [942, 414] width 9 height 6
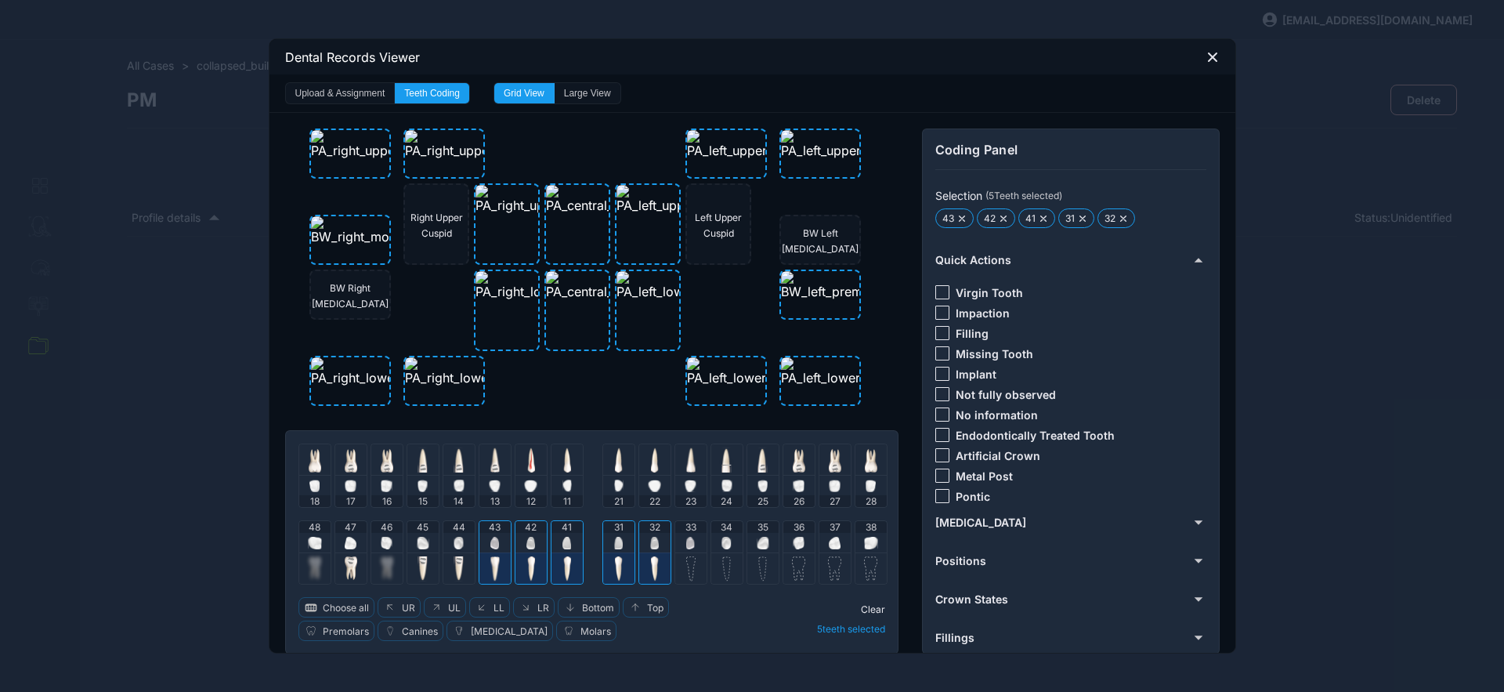
click at [939, 292] on div at bounding box center [943, 292] width 14 height 14
click at [865, 609] on span "Clear" at bounding box center [873, 609] width 24 height 12
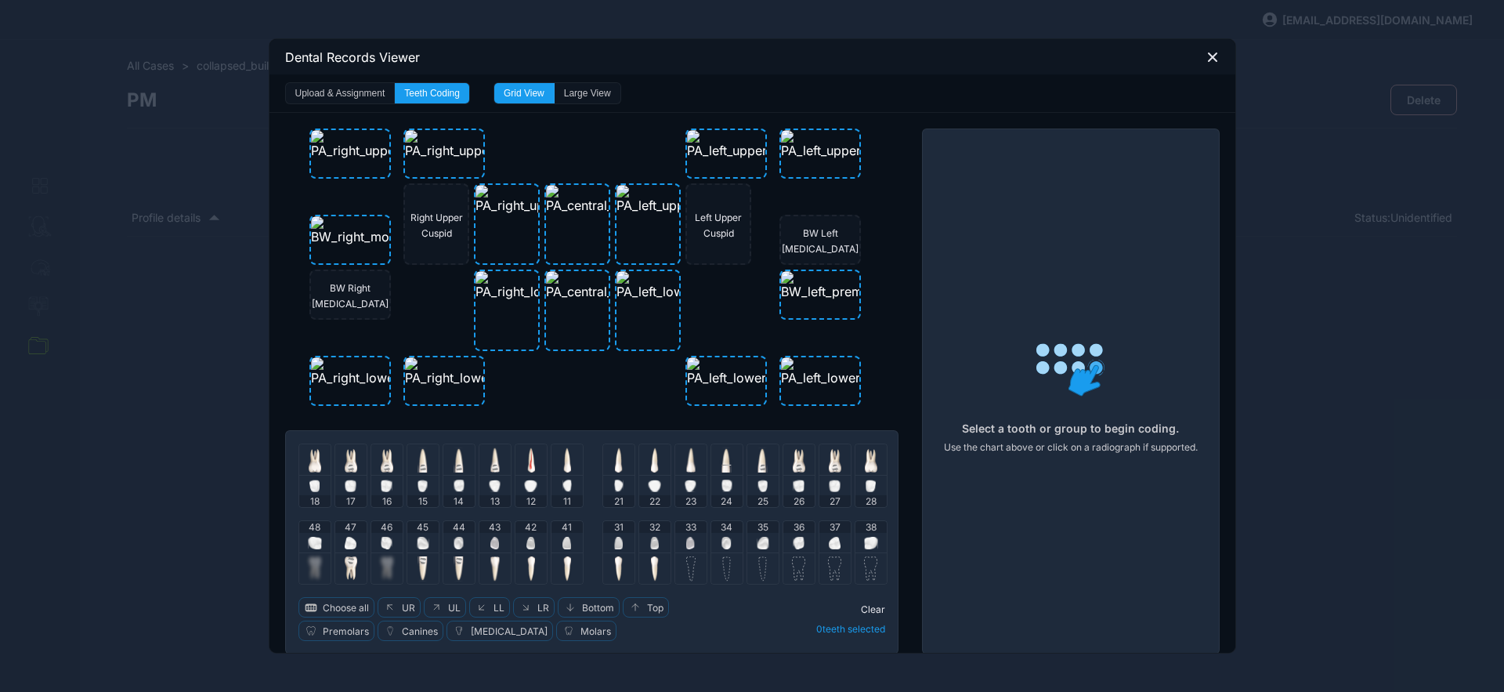
click at [693, 541] on div "33" at bounding box center [690, 536] width 31 height 31
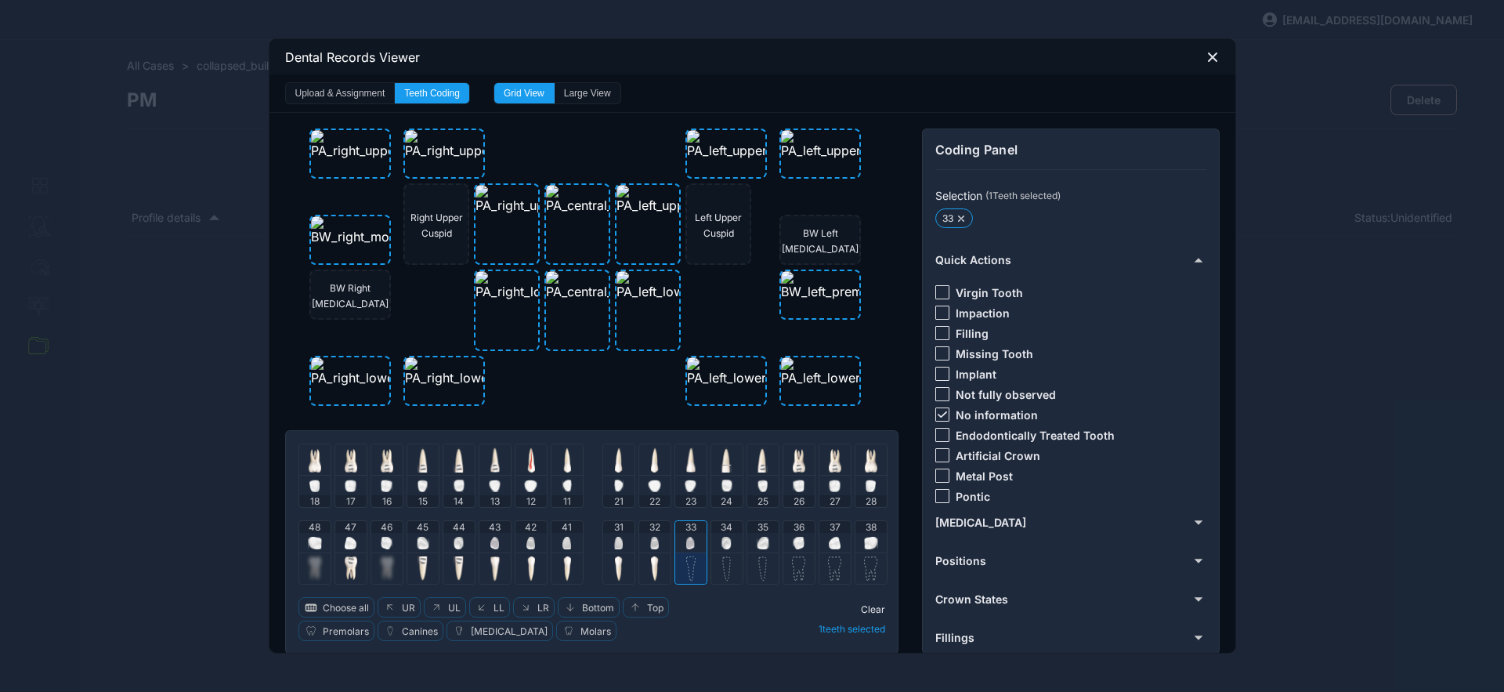
click at [936, 407] on div at bounding box center [943, 414] width 14 height 14
click at [939, 331] on div at bounding box center [943, 333] width 14 height 14
drag, startPoint x: 865, startPoint y: 605, endPoint x: 843, endPoint y: 590, distance: 26.5
click at [863, 605] on span "Clear" at bounding box center [873, 609] width 24 height 12
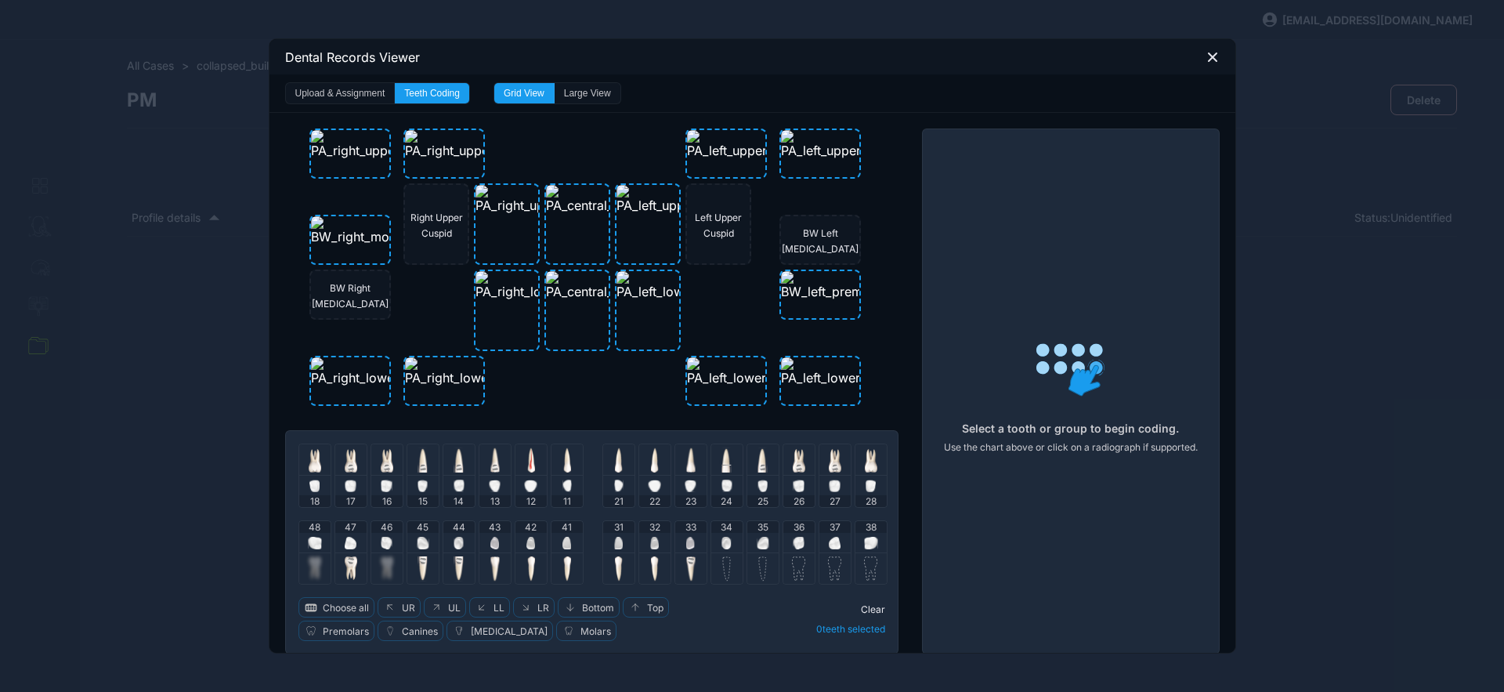
drag, startPoint x: 760, startPoint y: 541, endPoint x: 730, endPoint y: 538, distance: 30.7
click at [759, 541] on img at bounding box center [763, 543] width 13 height 13
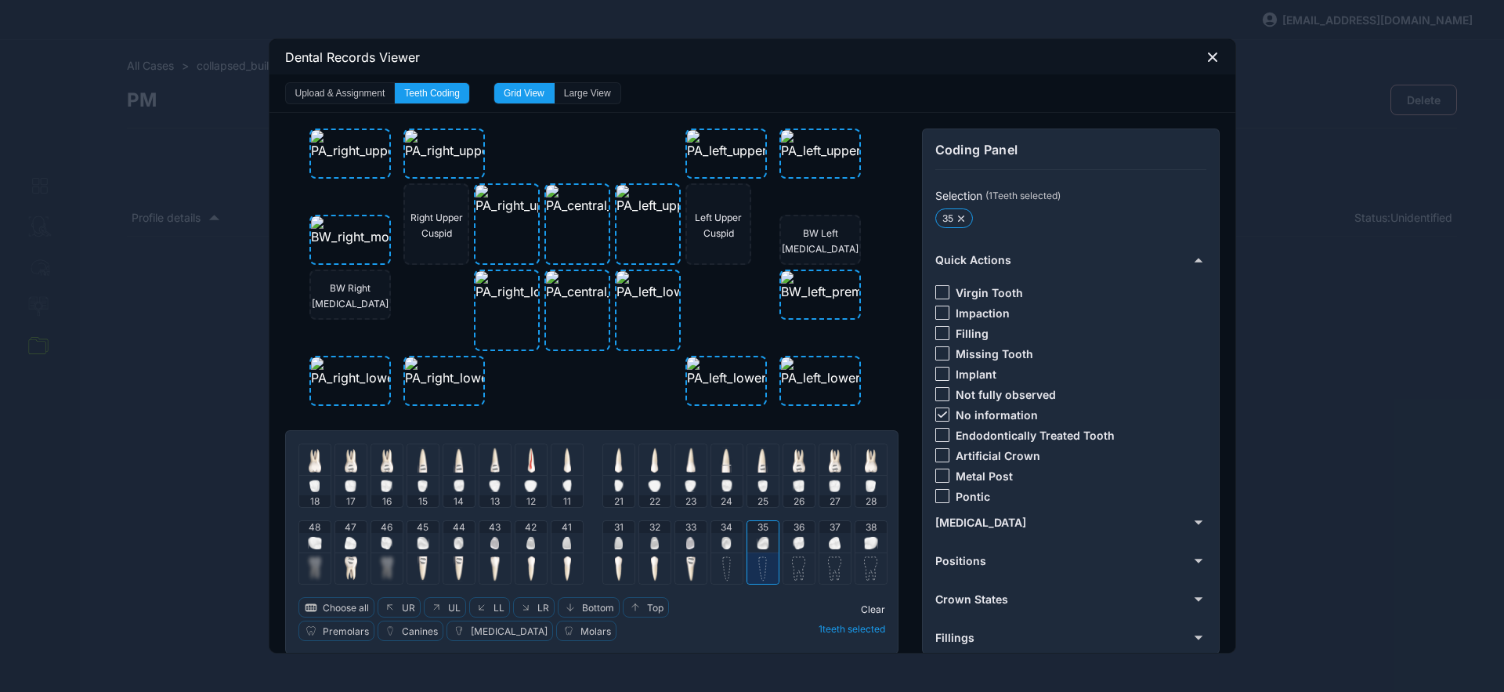
drag, startPoint x: 727, startPoint y: 536, endPoint x: 846, endPoint y: 474, distance: 134.2
click at [727, 537] on div "34" at bounding box center [726, 536] width 31 height 31
drag, startPoint x: 936, startPoint y: 415, endPoint x: 941, endPoint y: 384, distance: 31.0
click at [938, 415] on icon at bounding box center [942, 414] width 9 height 6
click at [938, 352] on div at bounding box center [943, 353] width 14 height 14
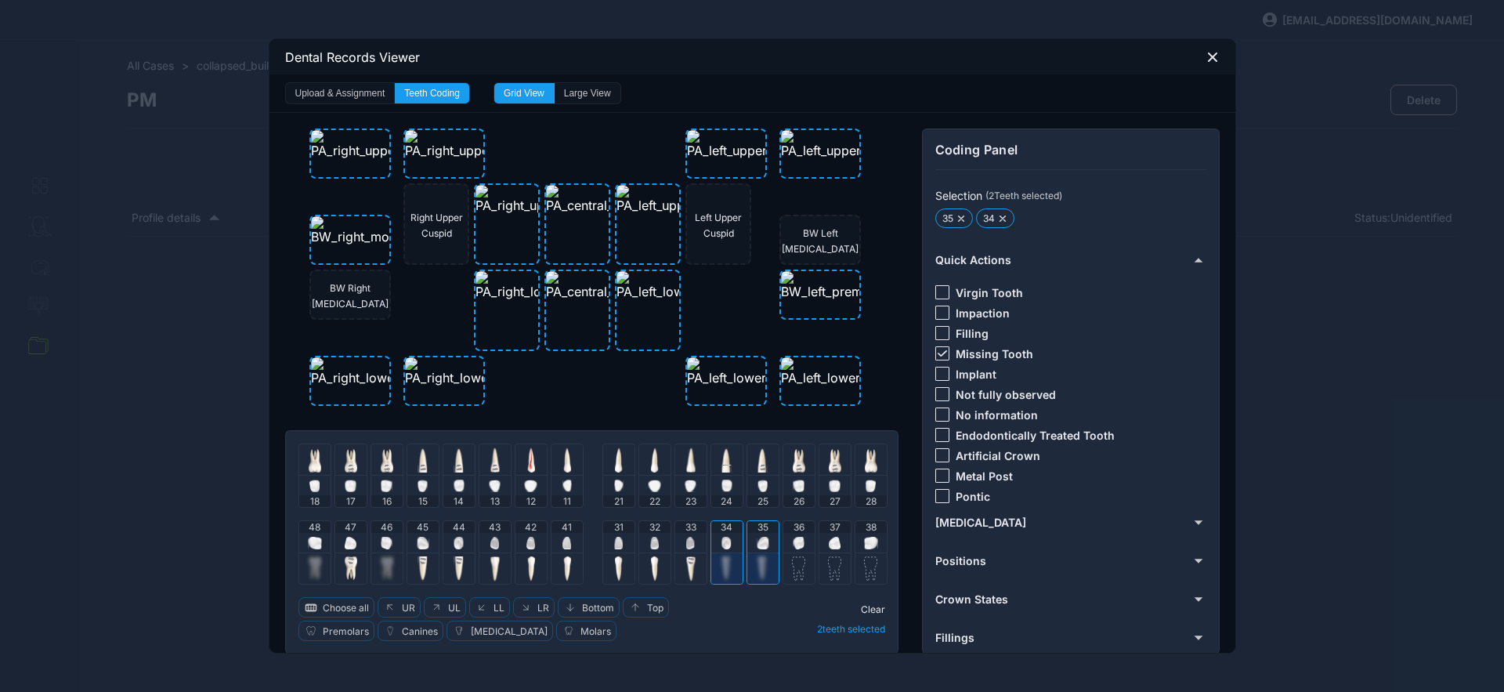
drag, startPoint x: 866, startPoint y: 607, endPoint x: 813, endPoint y: 561, distance: 70.0
click at [865, 606] on span "Clear" at bounding box center [873, 609] width 24 height 12
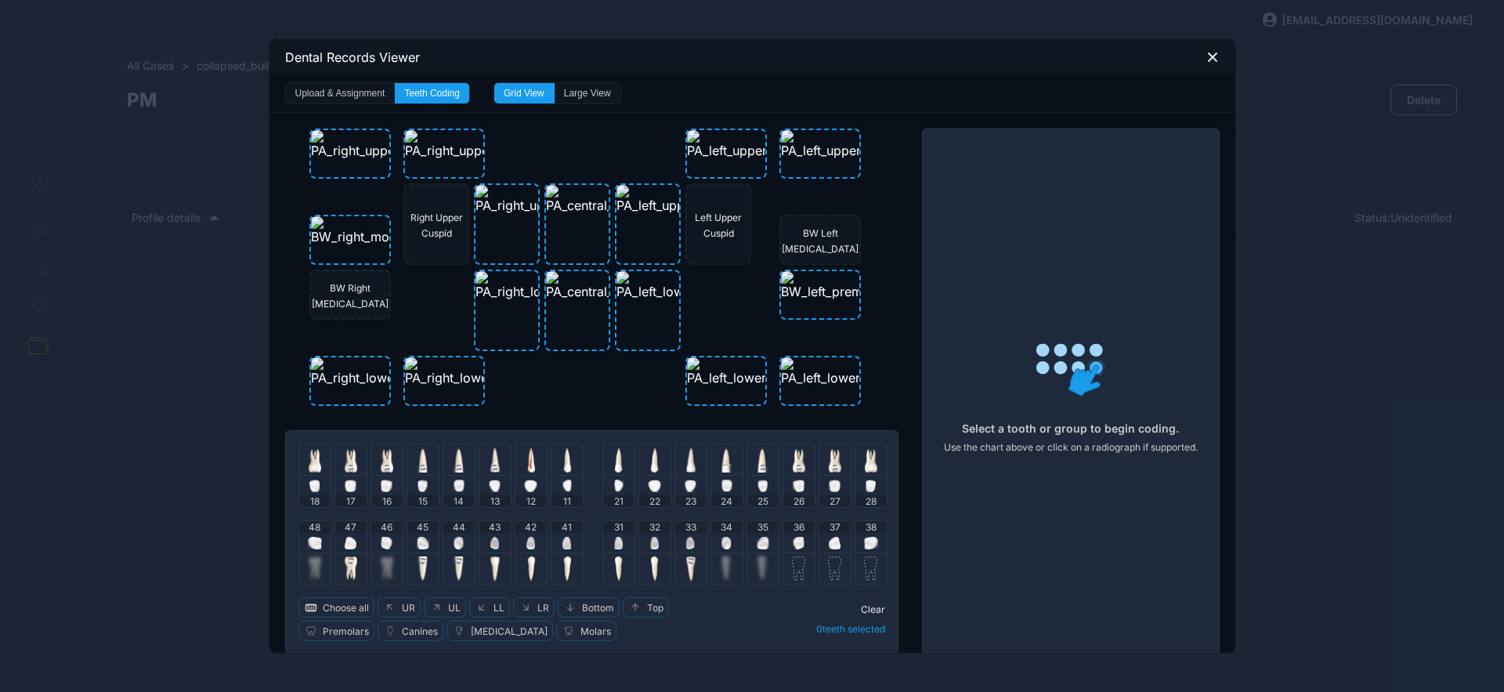
click at [794, 541] on img at bounding box center [799, 543] width 12 height 13
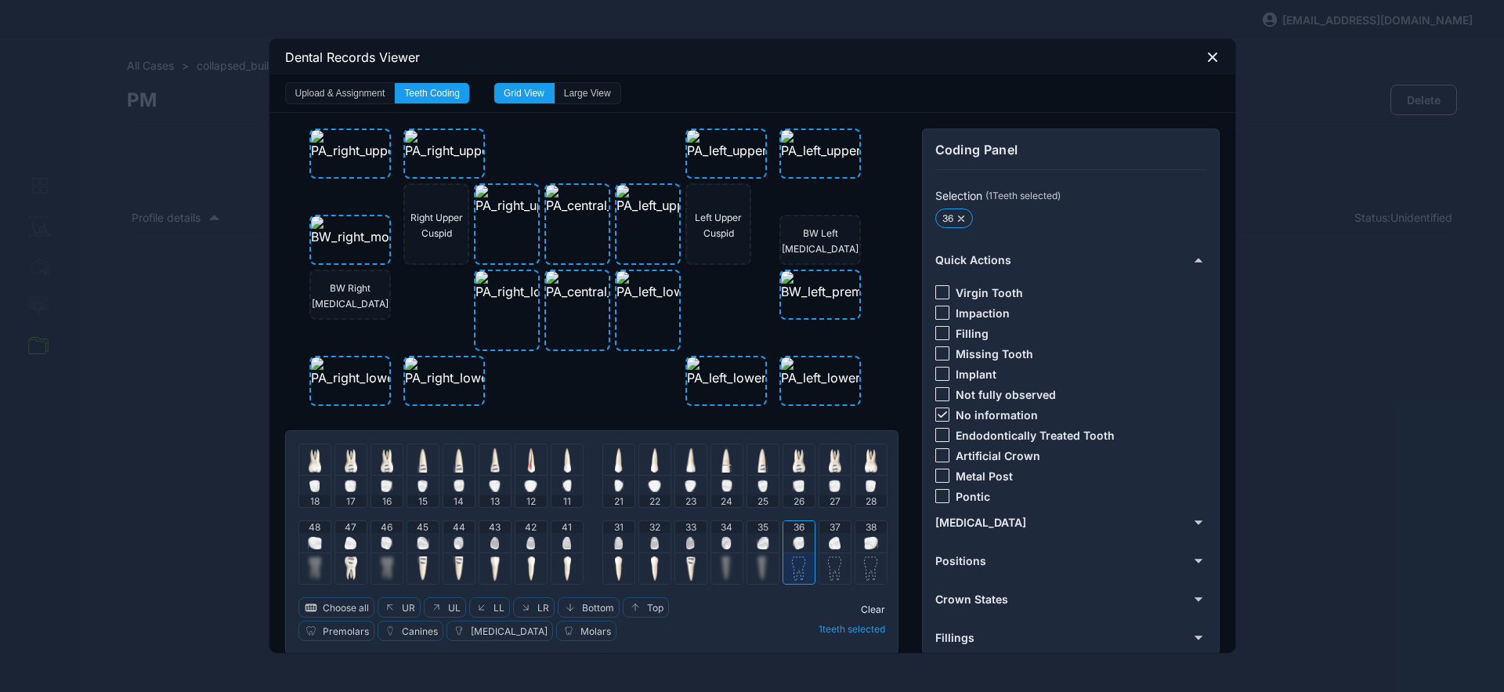
click at [939, 411] on icon at bounding box center [942, 414] width 9 height 6
drag, startPoint x: 939, startPoint y: 332, endPoint x: 912, endPoint y: 383, distance: 57.5
click at [939, 333] on div at bounding box center [943, 333] width 14 height 14
click at [871, 608] on span "Clear" at bounding box center [873, 609] width 24 height 12
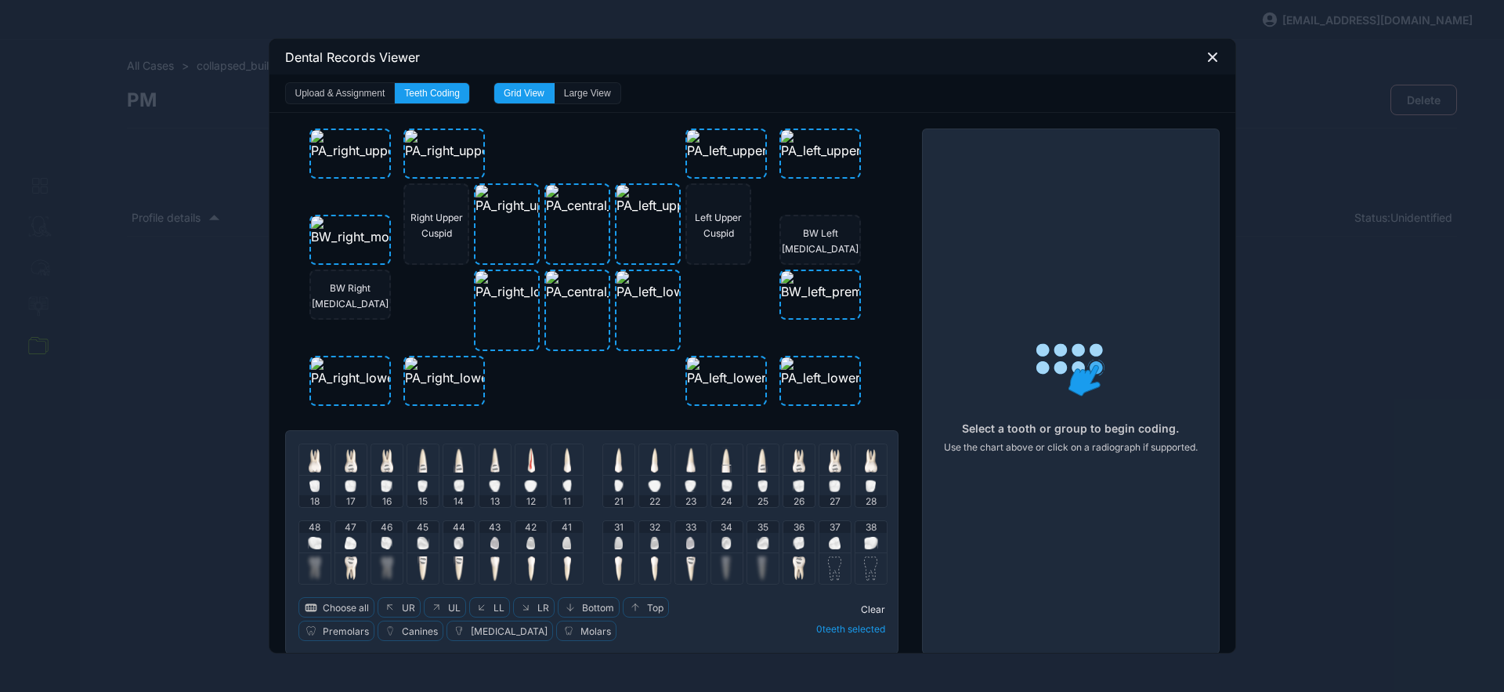
click at [833, 541] on img at bounding box center [835, 543] width 12 height 13
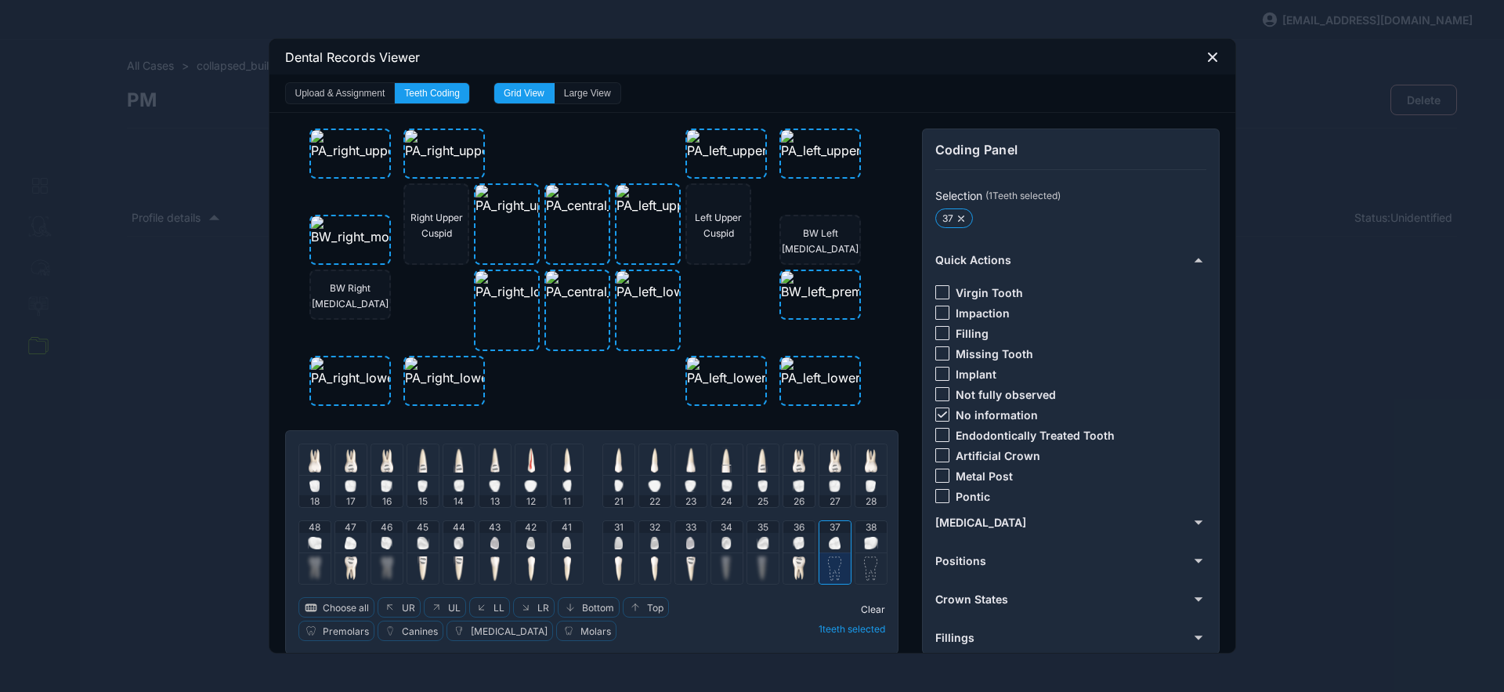
click at [938, 413] on icon at bounding box center [941, 414] width 9 height 6
drag, startPoint x: 937, startPoint y: 349, endPoint x: 914, endPoint y: 418, distance: 72.9
click at [937, 350] on div at bounding box center [943, 353] width 14 height 14
drag, startPoint x: 871, startPoint y: 610, endPoint x: 870, endPoint y: 600, distance: 9.4
click at [870, 610] on span "Clear" at bounding box center [873, 609] width 24 height 12
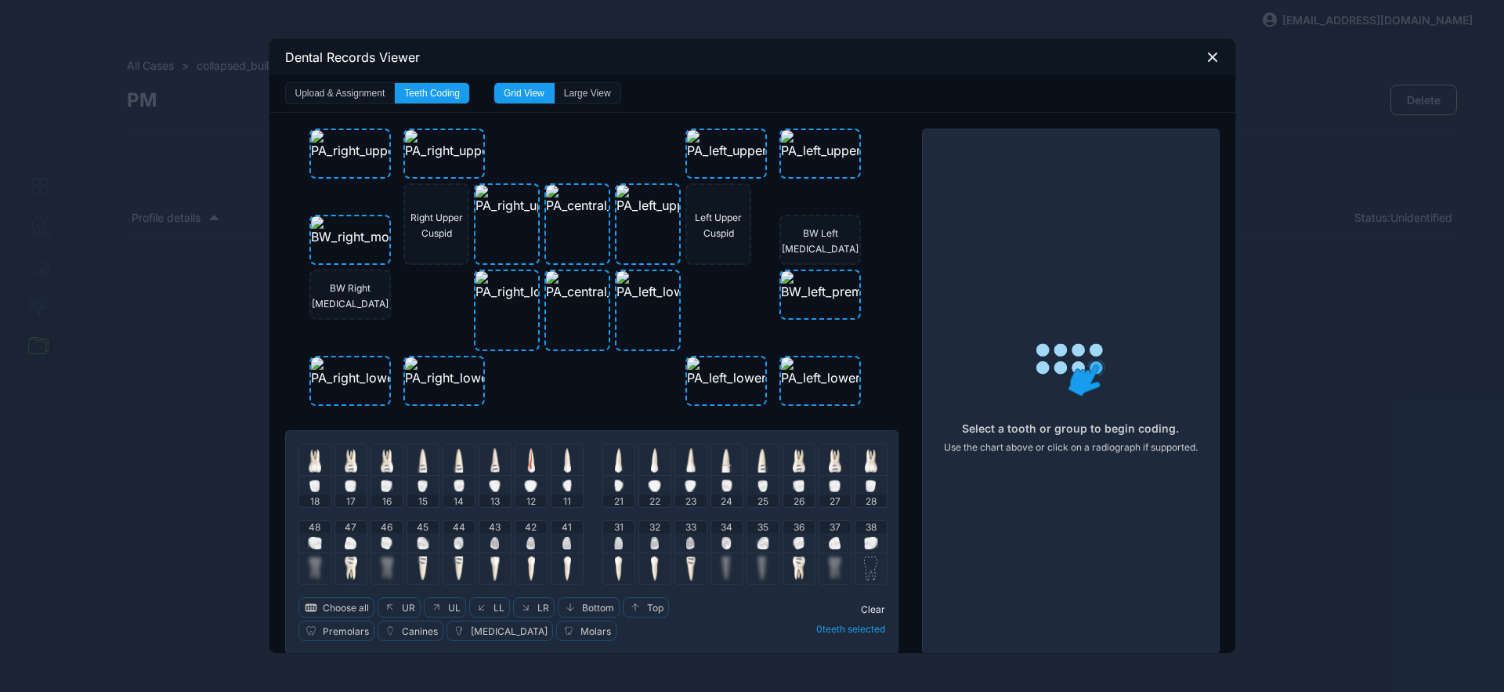
click at [1209, 56] on icon at bounding box center [1213, 57] width 8 height 8
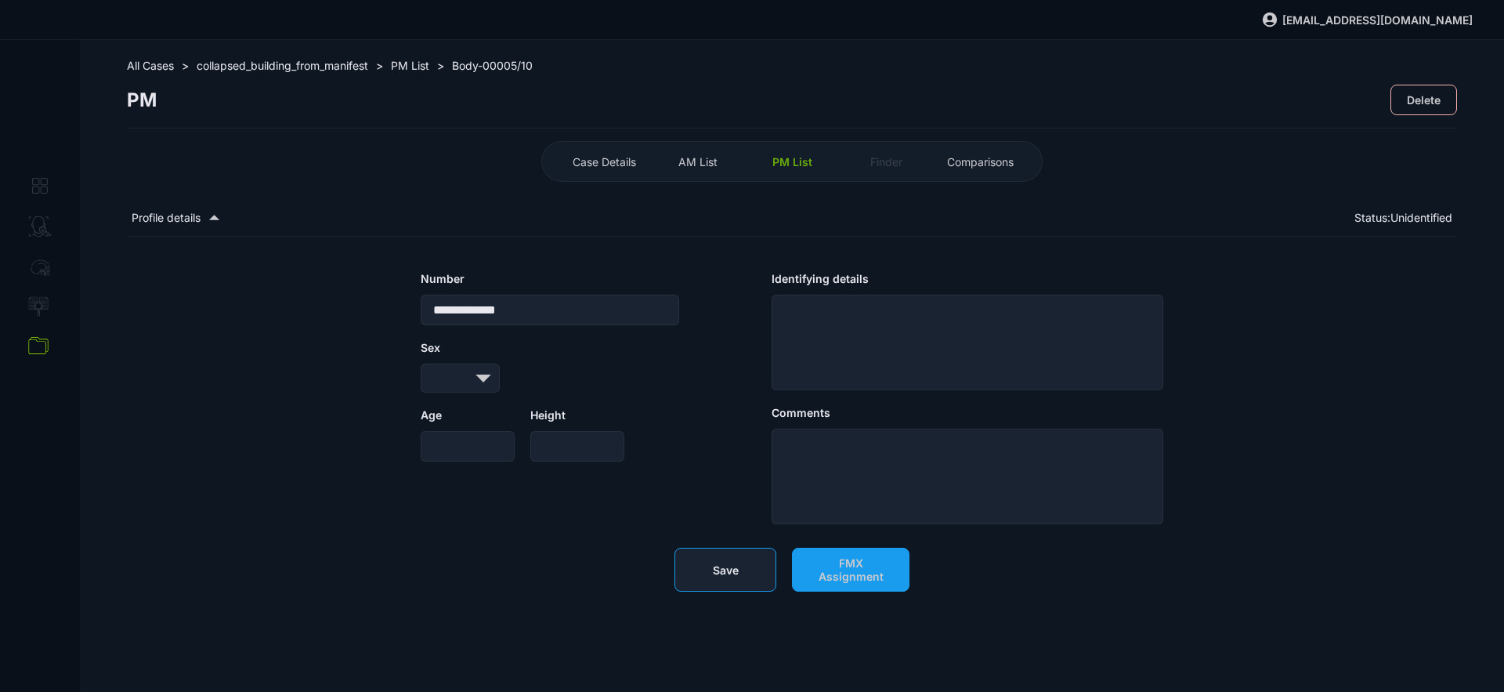
click at [739, 581] on button "Save" at bounding box center [726, 570] width 102 height 44
click at [787, 156] on span "PM List" at bounding box center [793, 161] width 40 height 13
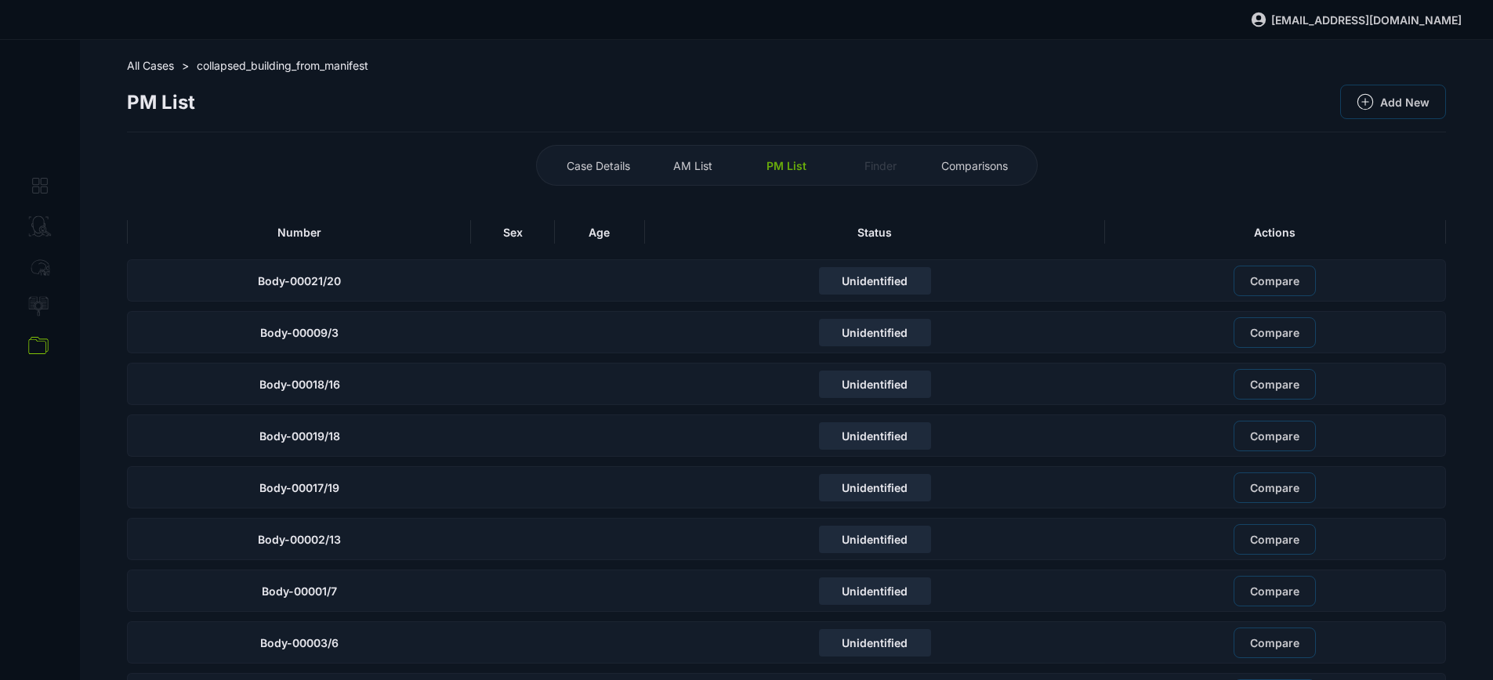
click at [367, 233] on div "Number" at bounding box center [299, 232] width 344 height 24
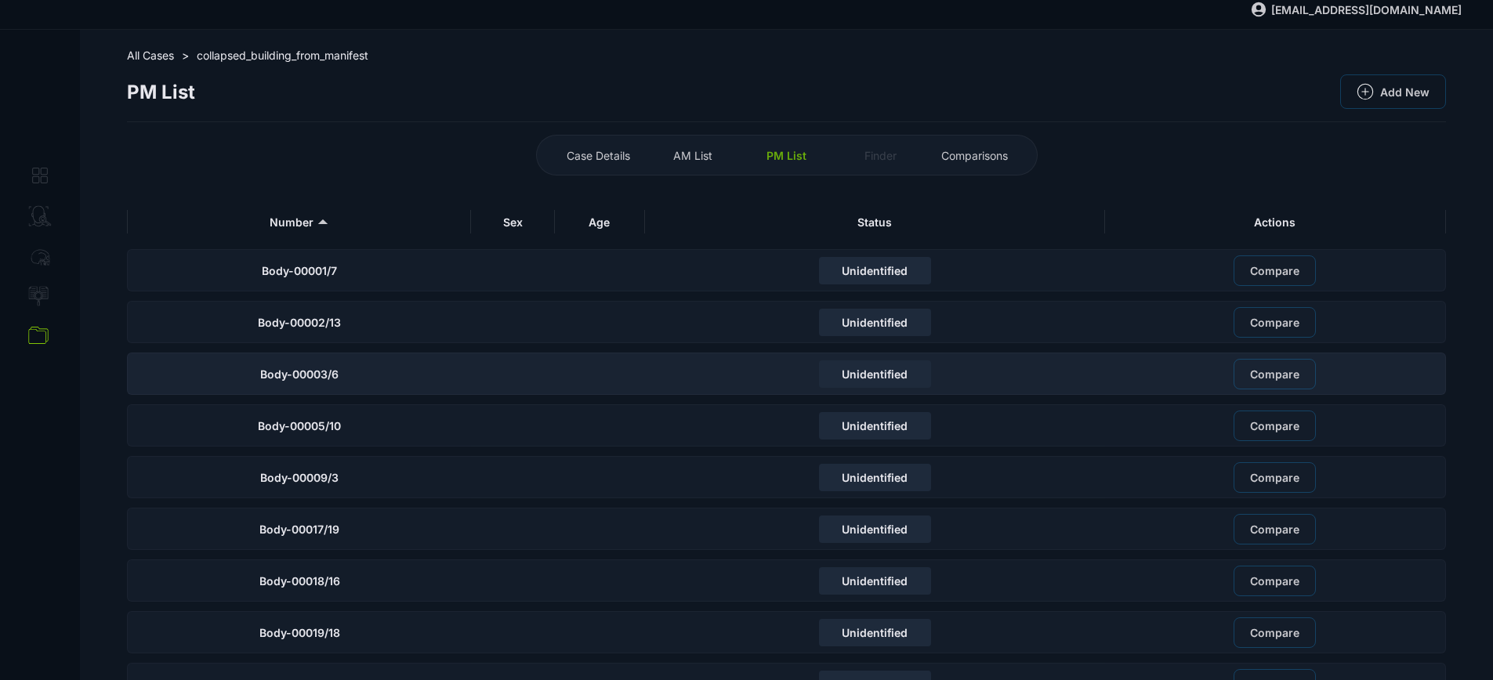
scroll to position [54, 0]
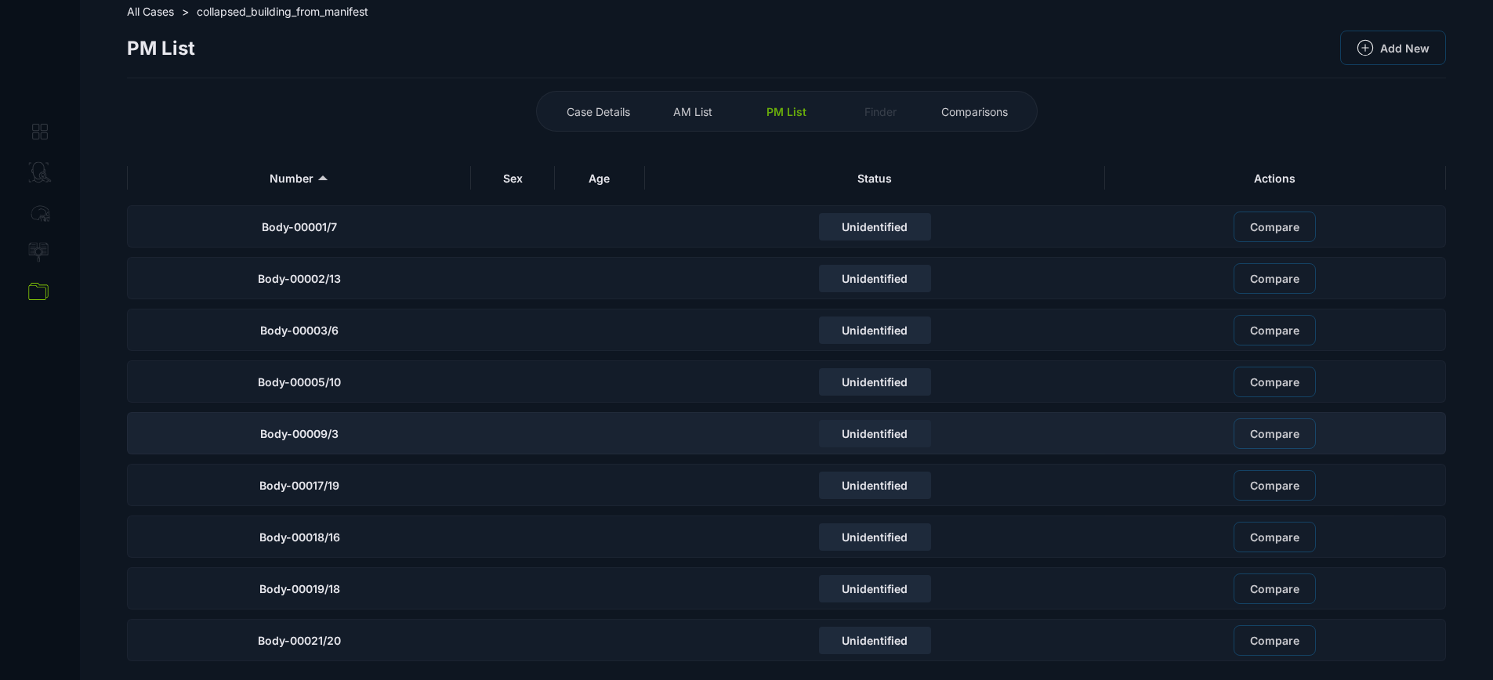
click at [412, 432] on div "Body-00009/3" at bounding box center [299, 433] width 344 height 42
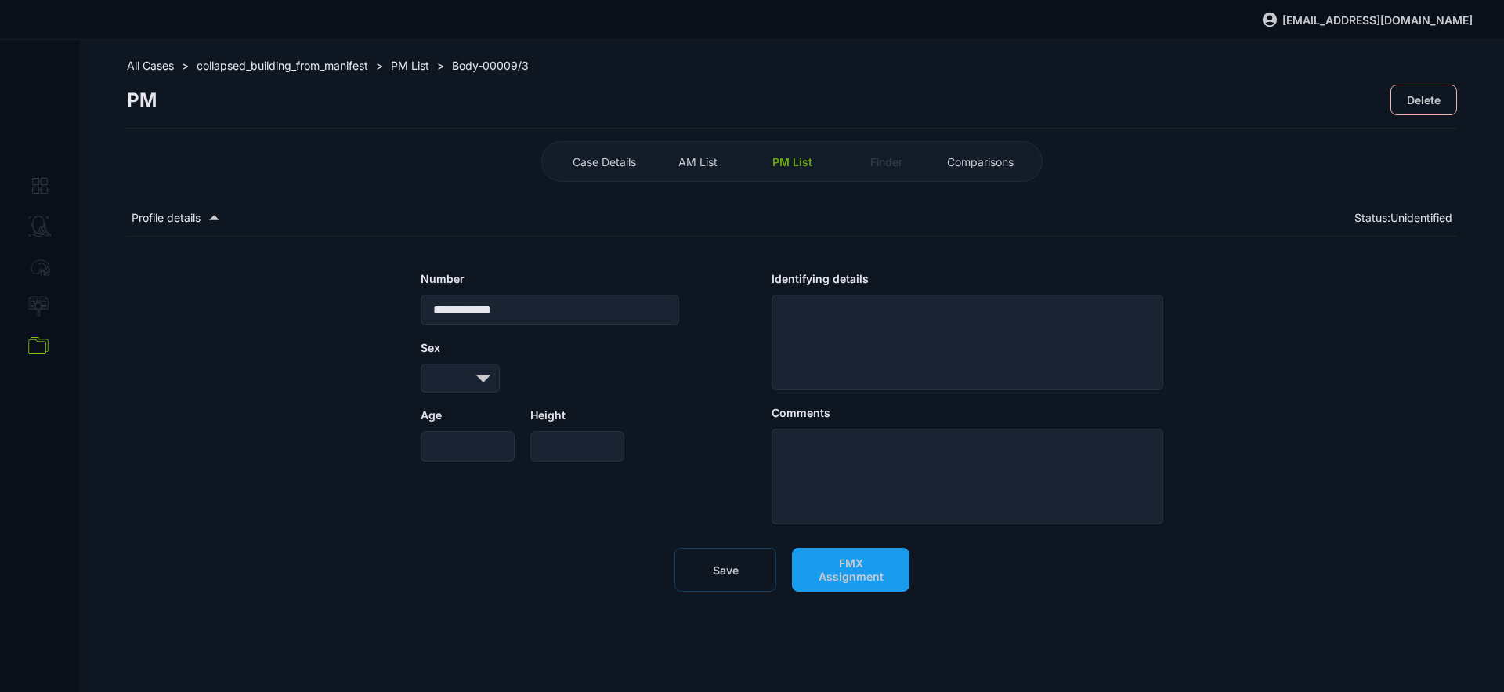
click at [805, 533] on div "**********" at bounding box center [792, 431] width 1330 height 367
click at [816, 549] on button "FMX Assignment" at bounding box center [851, 570] width 118 height 44
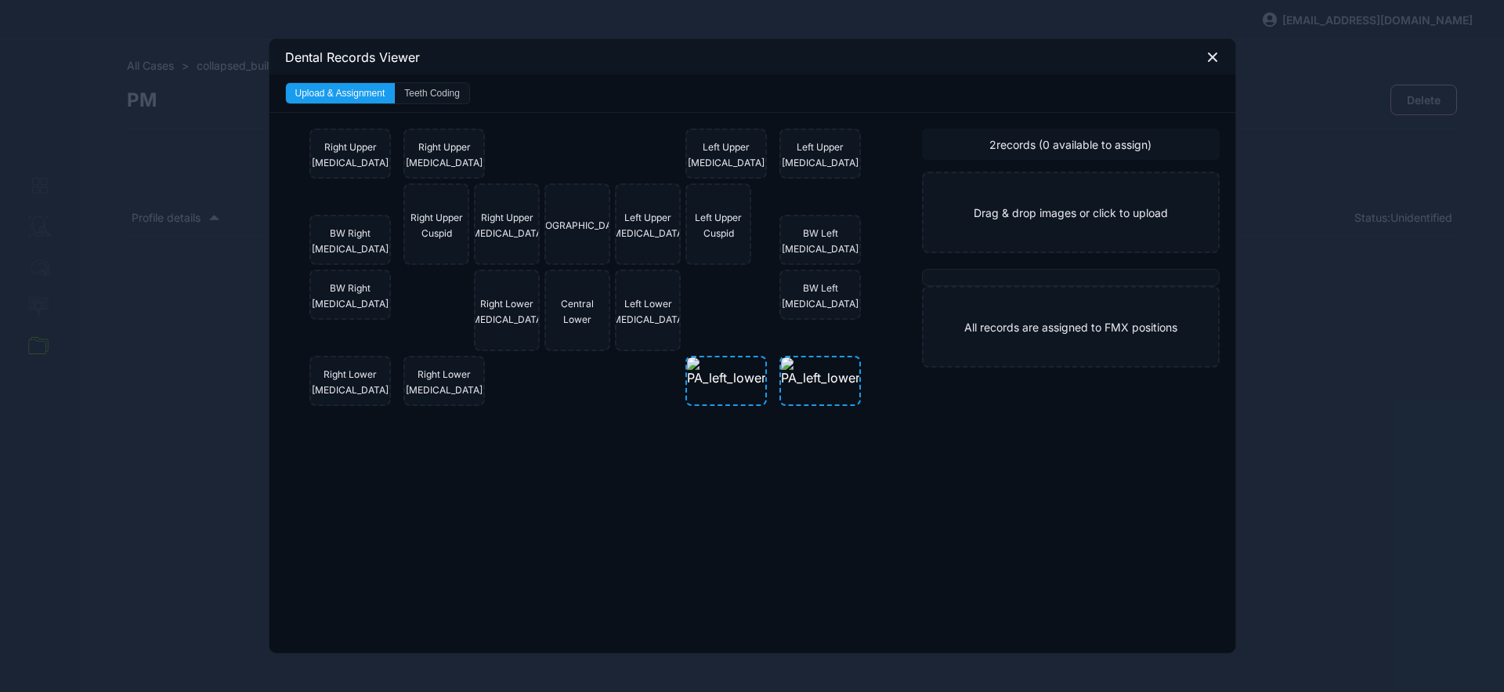
click at [454, 88] on button "Teeth Coding" at bounding box center [432, 93] width 74 height 20
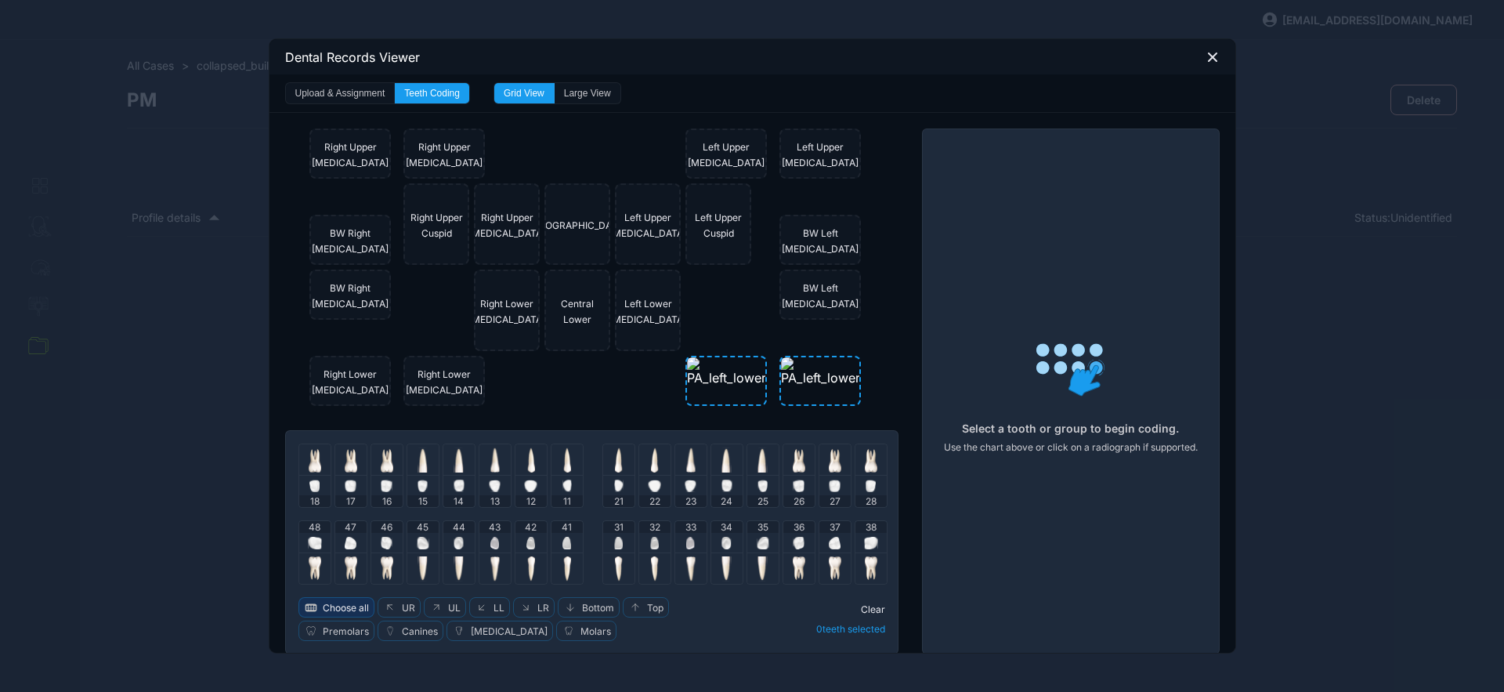
click at [335, 603] on span "Choose all" at bounding box center [346, 608] width 46 height 12
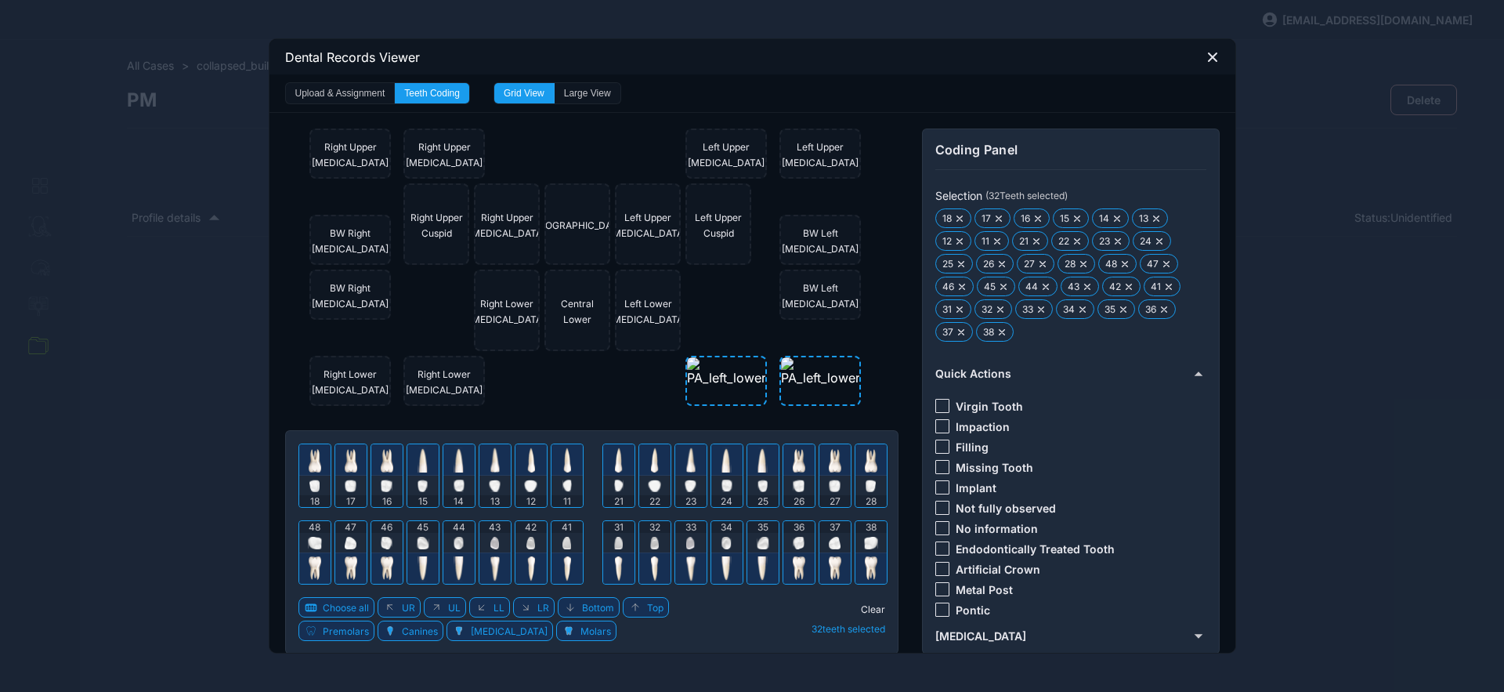
click at [942, 526] on div at bounding box center [943, 528] width 14 height 14
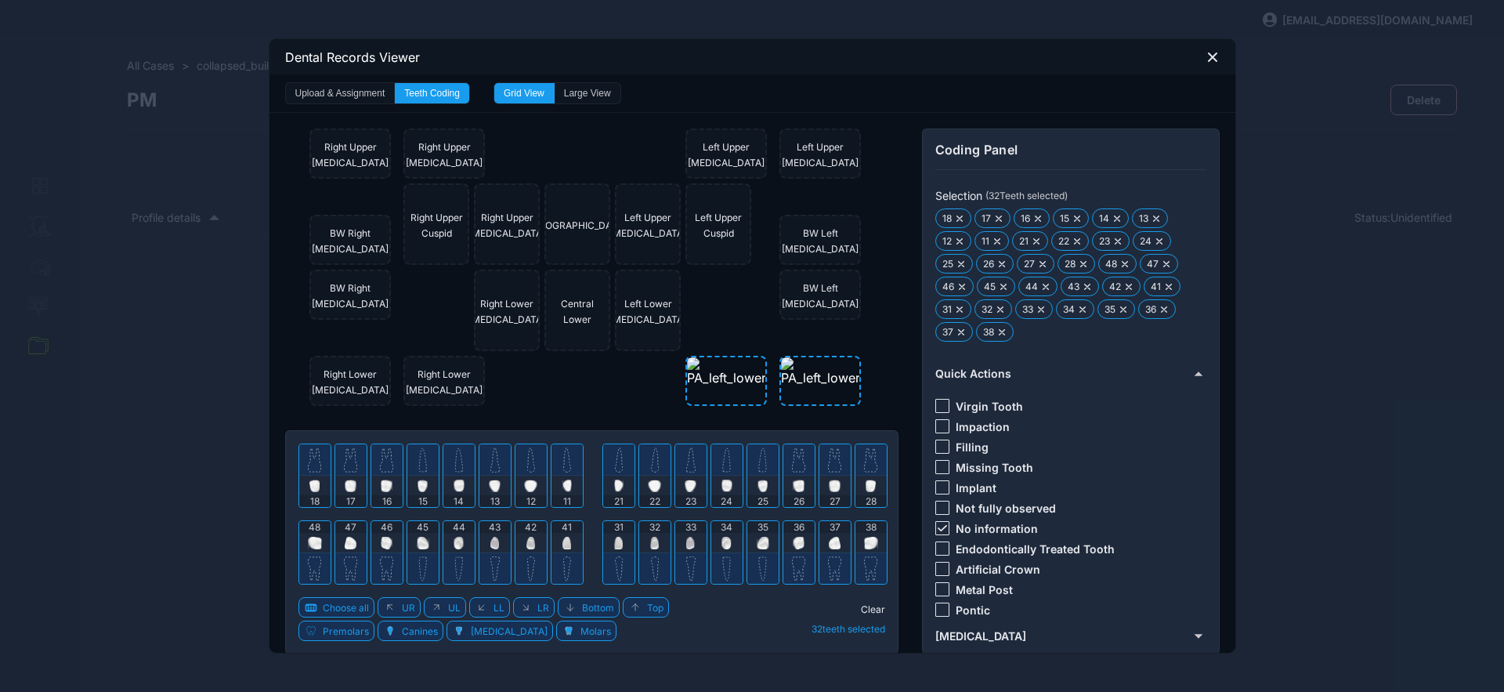
click at [879, 606] on div "18 17 16 15 14 13 12 11 21 22 23 24 25 26 27 28 48 47 46 45 44 43 42 41 31 32 3…" at bounding box center [592, 542] width 614 height 224
click at [871, 608] on span "Clear" at bounding box center [873, 609] width 24 height 12
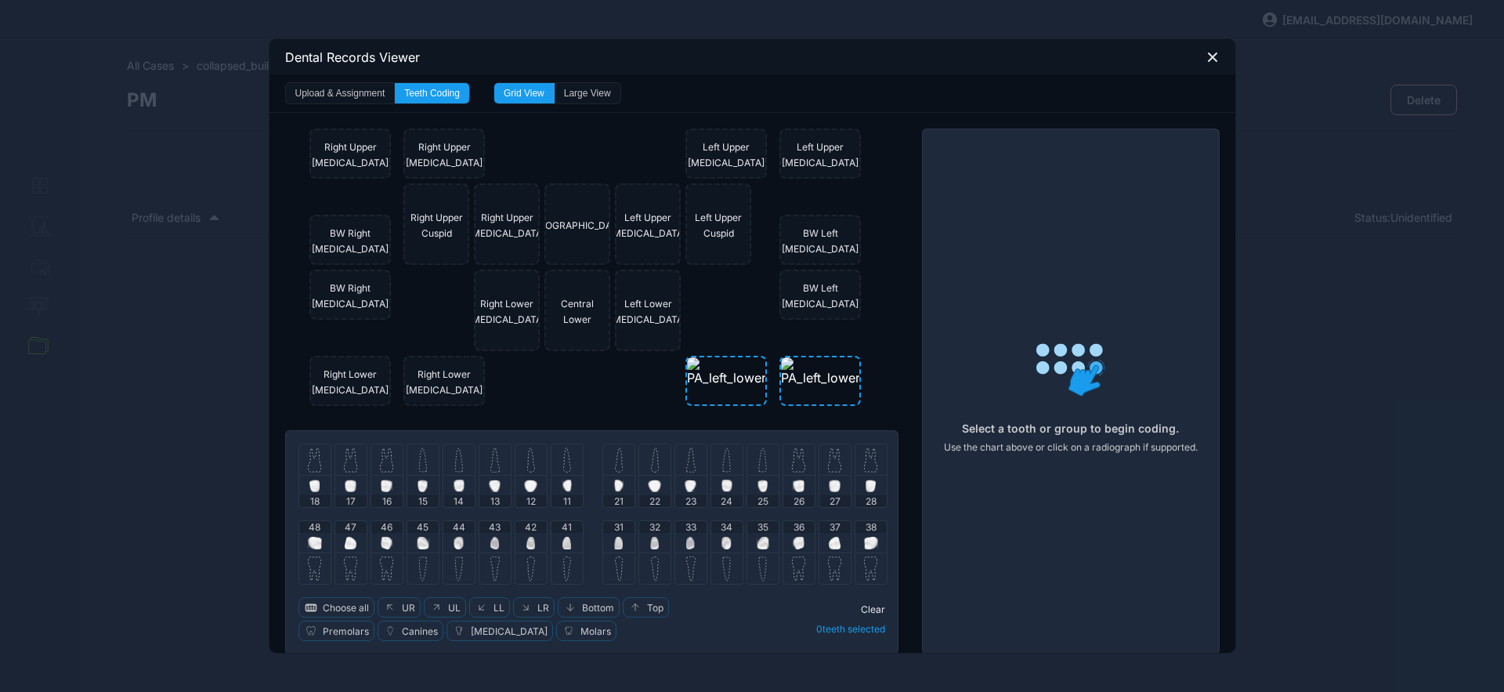
click at [831, 541] on img at bounding box center [835, 543] width 12 height 13
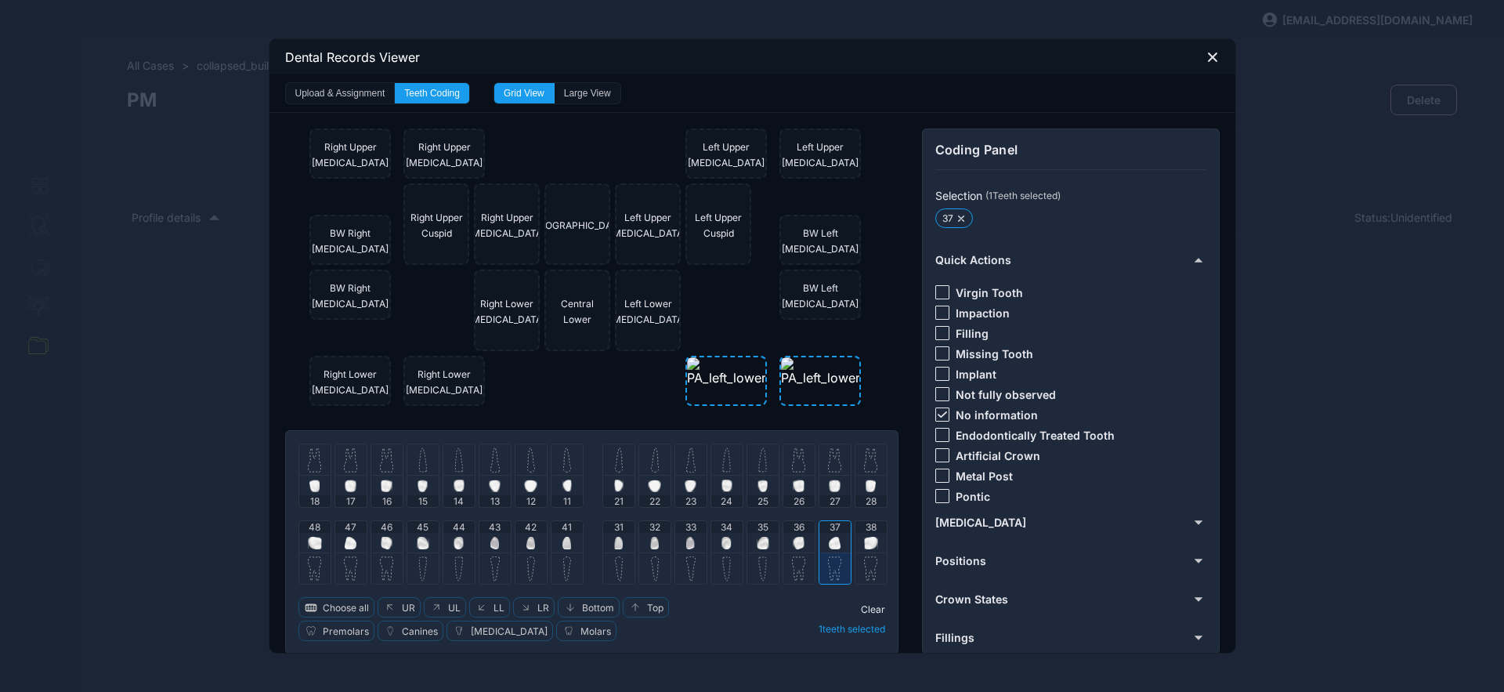
click at [795, 541] on img at bounding box center [799, 543] width 12 height 13
click at [784, 543] on div "36" at bounding box center [799, 536] width 31 height 31
click at [793, 546] on img at bounding box center [799, 543] width 12 height 13
click at [761, 540] on img at bounding box center [763, 543] width 13 height 13
click at [938, 415] on icon at bounding box center [942, 414] width 9 height 6
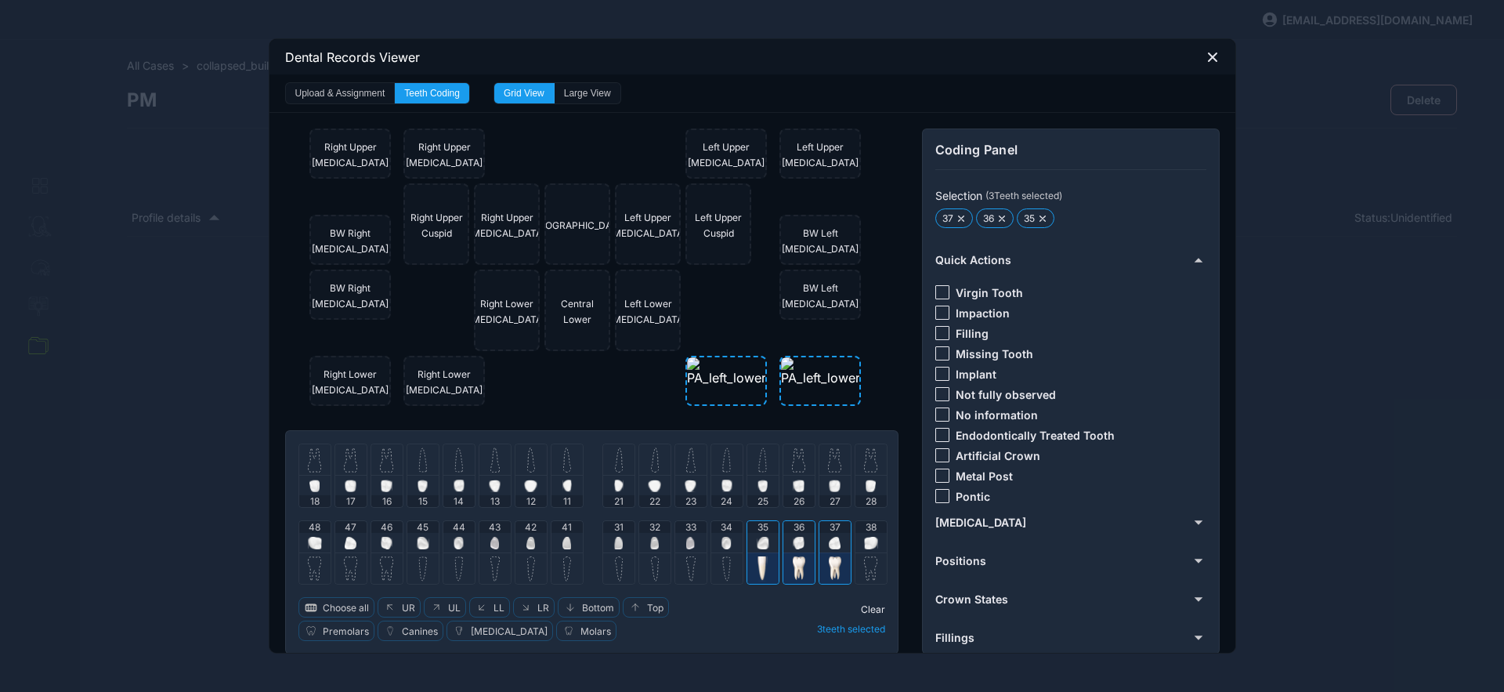
click at [939, 289] on div at bounding box center [943, 292] width 14 height 14
click at [1211, 63] on icon at bounding box center [1213, 57] width 14 height 14
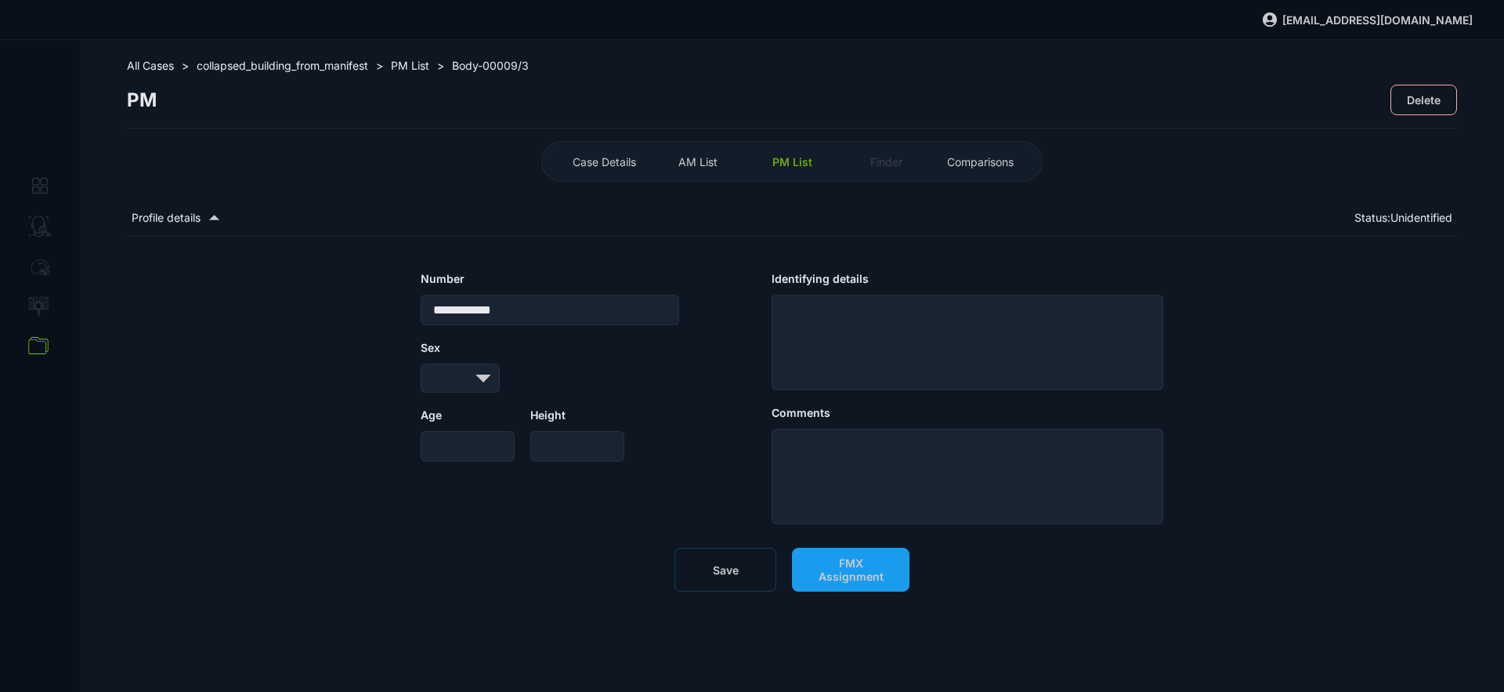
drag, startPoint x: 708, startPoint y: 567, endPoint x: 722, endPoint y: 579, distance: 18.9
click at [709, 567] on button "Save" at bounding box center [726, 570] width 102 height 44
click at [806, 153] on div "PM List" at bounding box center [792, 161] width 86 height 25
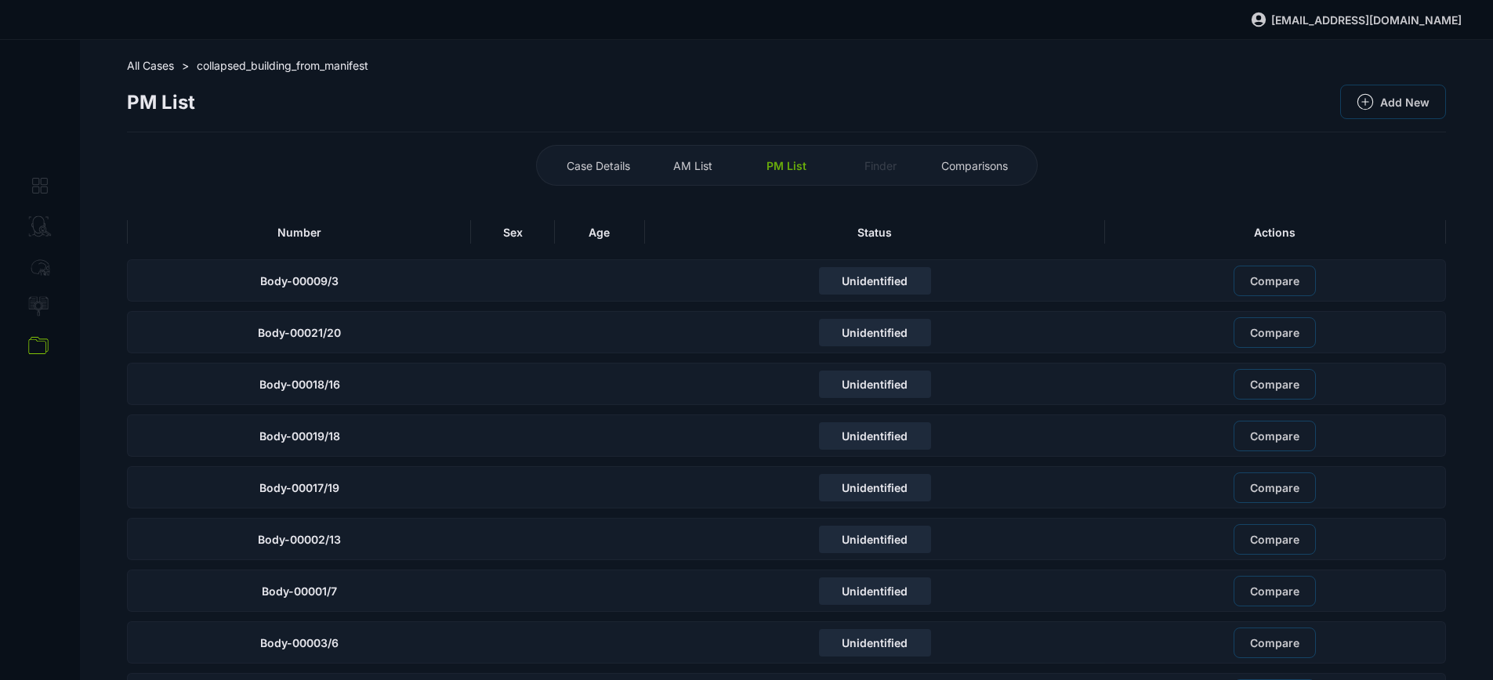
click at [386, 241] on div "Number" at bounding box center [299, 232] width 344 height 24
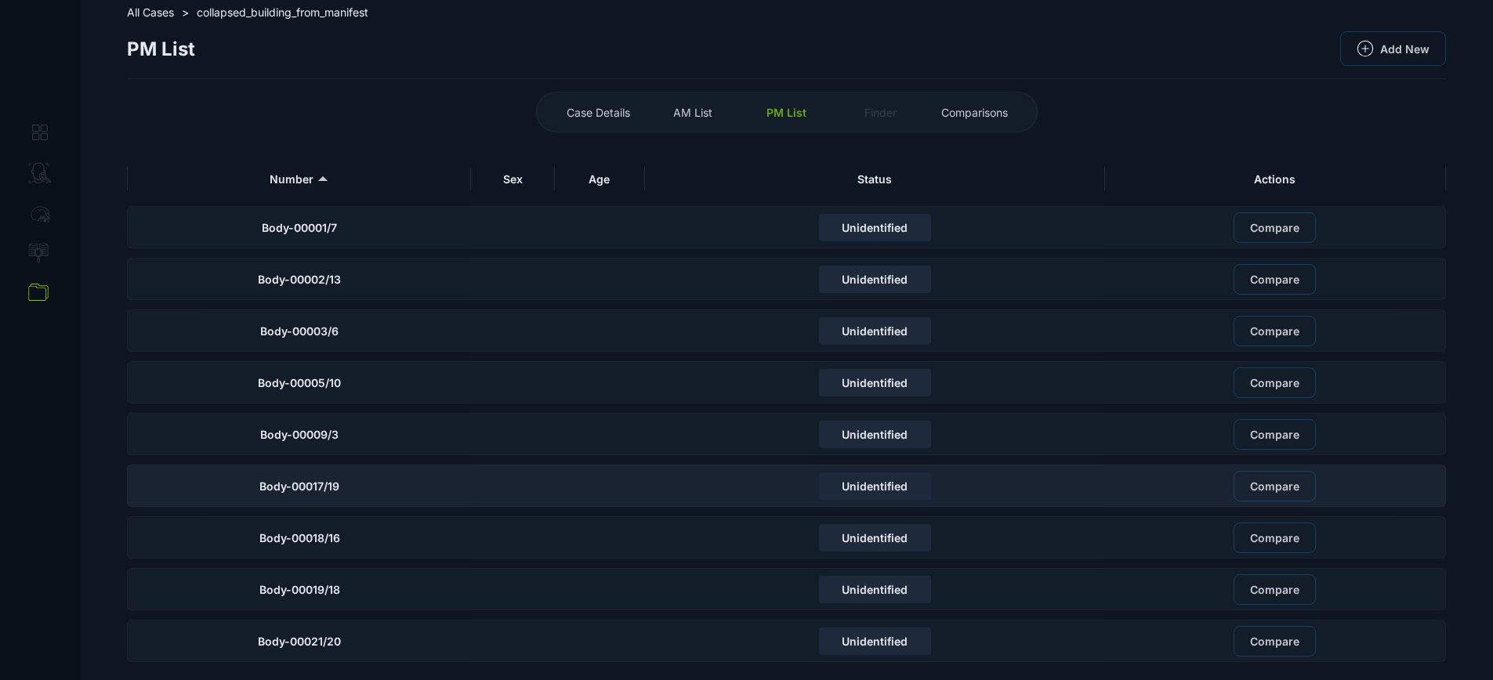
scroll to position [54, 0]
click at [386, 481] on div "Body-00017/19" at bounding box center [299, 485] width 344 height 42
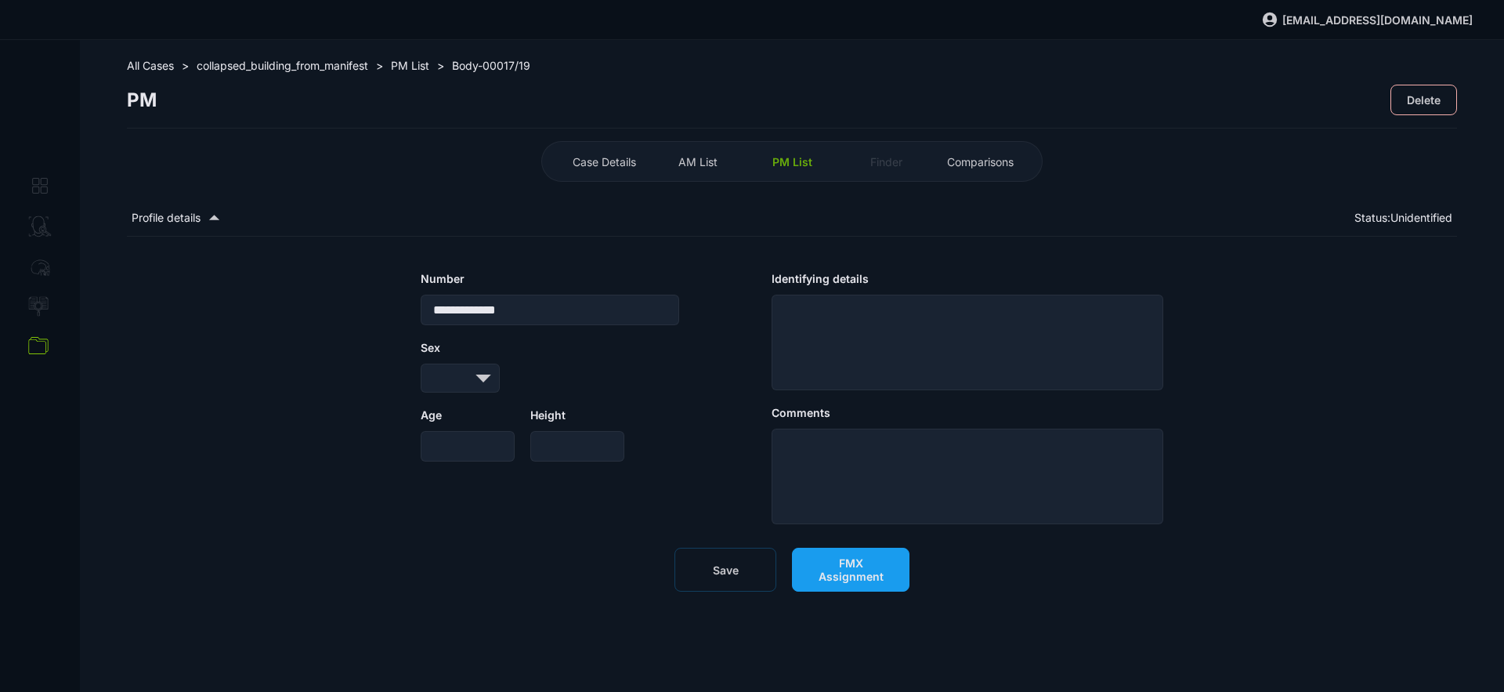
click at [852, 577] on span "FMX Assignment" at bounding box center [851, 569] width 85 height 27
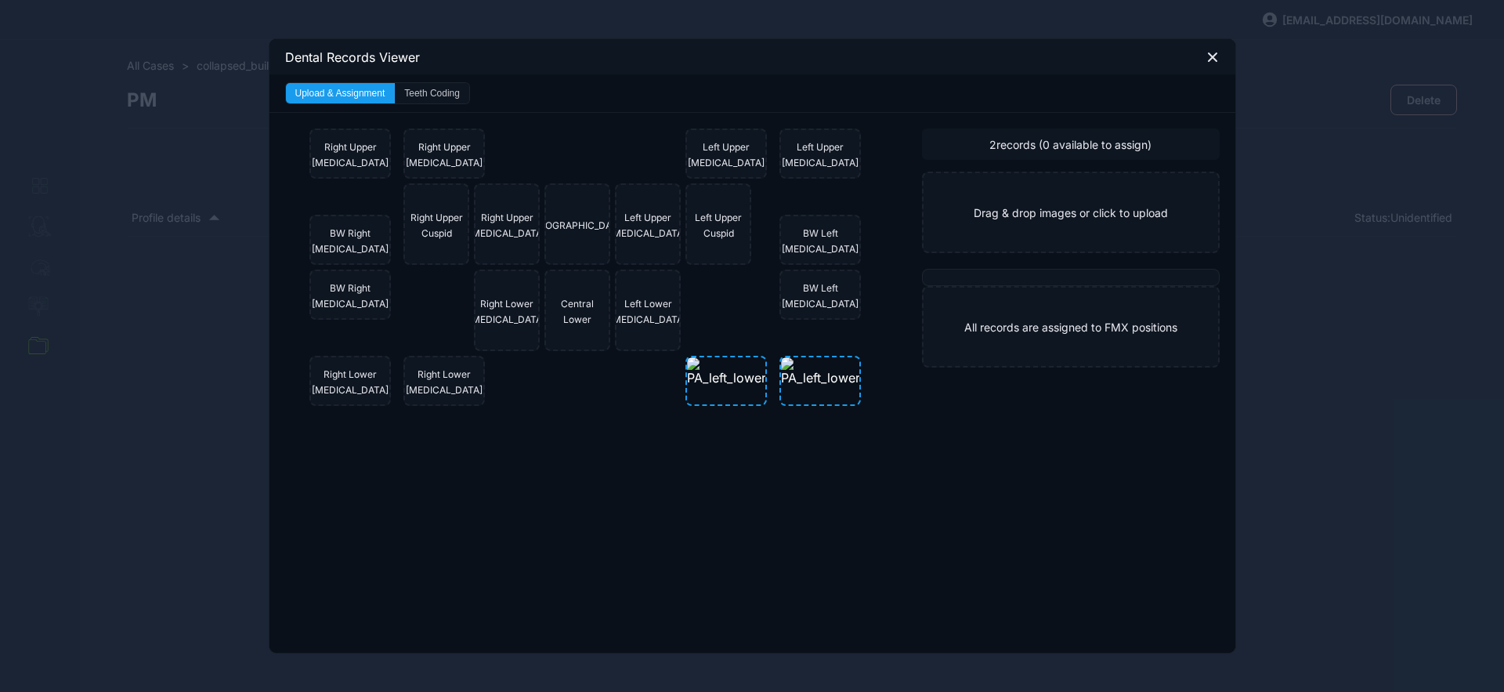
click at [447, 97] on button "Teeth Coding" at bounding box center [432, 93] width 74 height 20
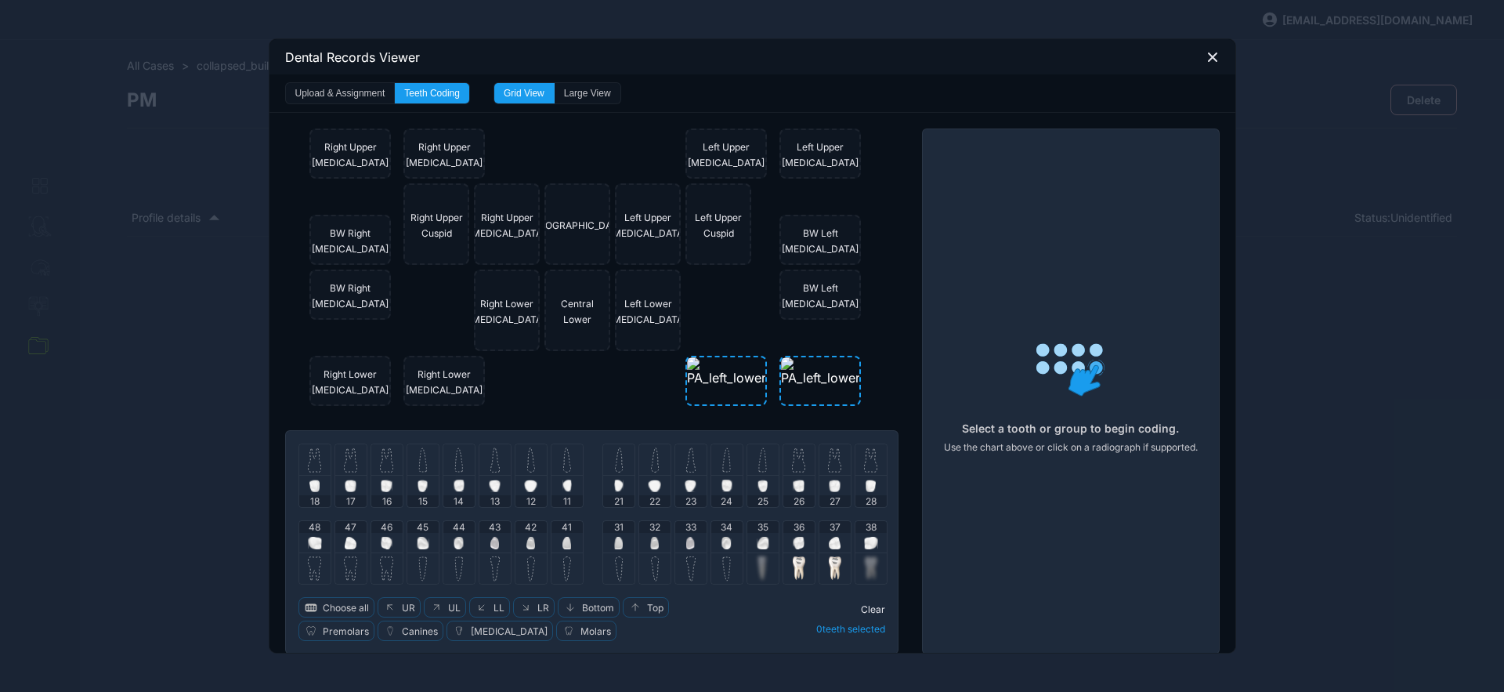
click at [1197, 56] on div "Dental Records Viewer" at bounding box center [753, 56] width 966 height 35
click at [1206, 59] on icon at bounding box center [1213, 57] width 14 height 14
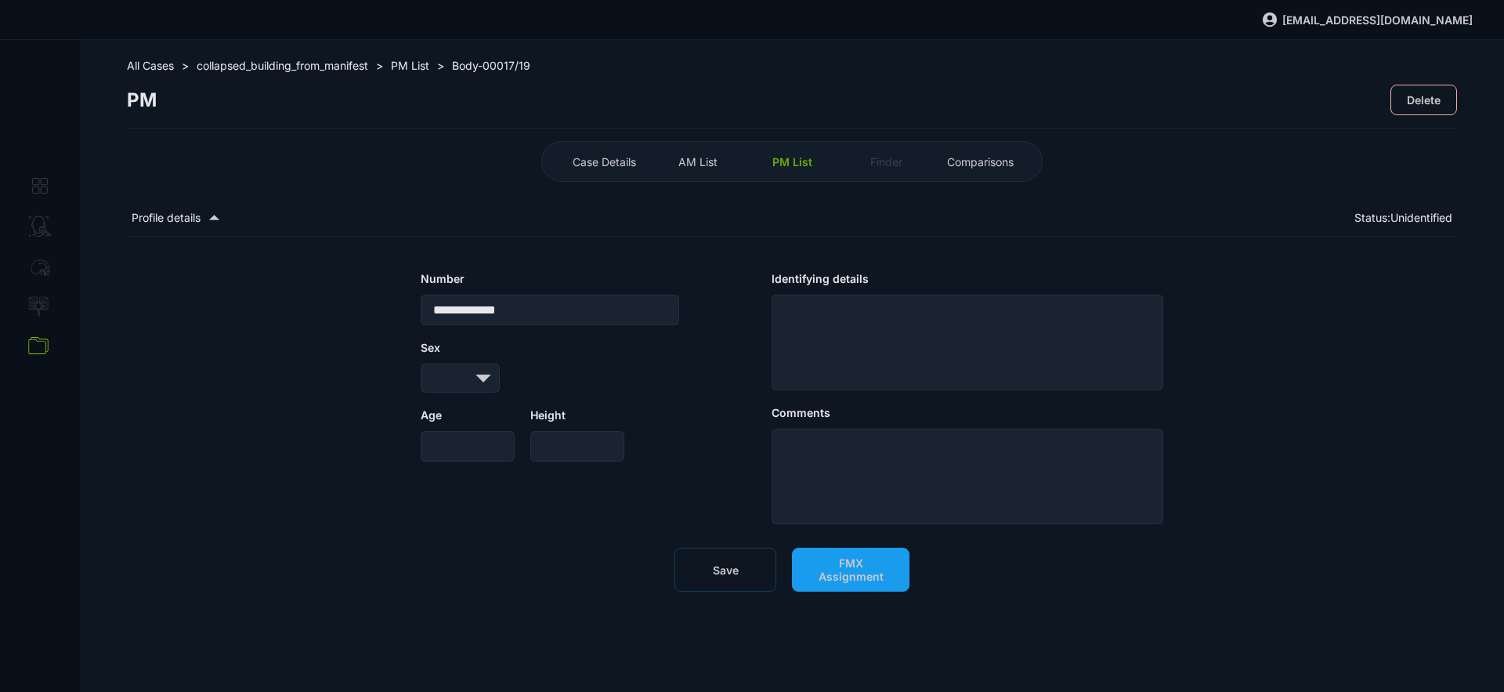
click at [811, 158] on span "PM List" at bounding box center [793, 161] width 40 height 13
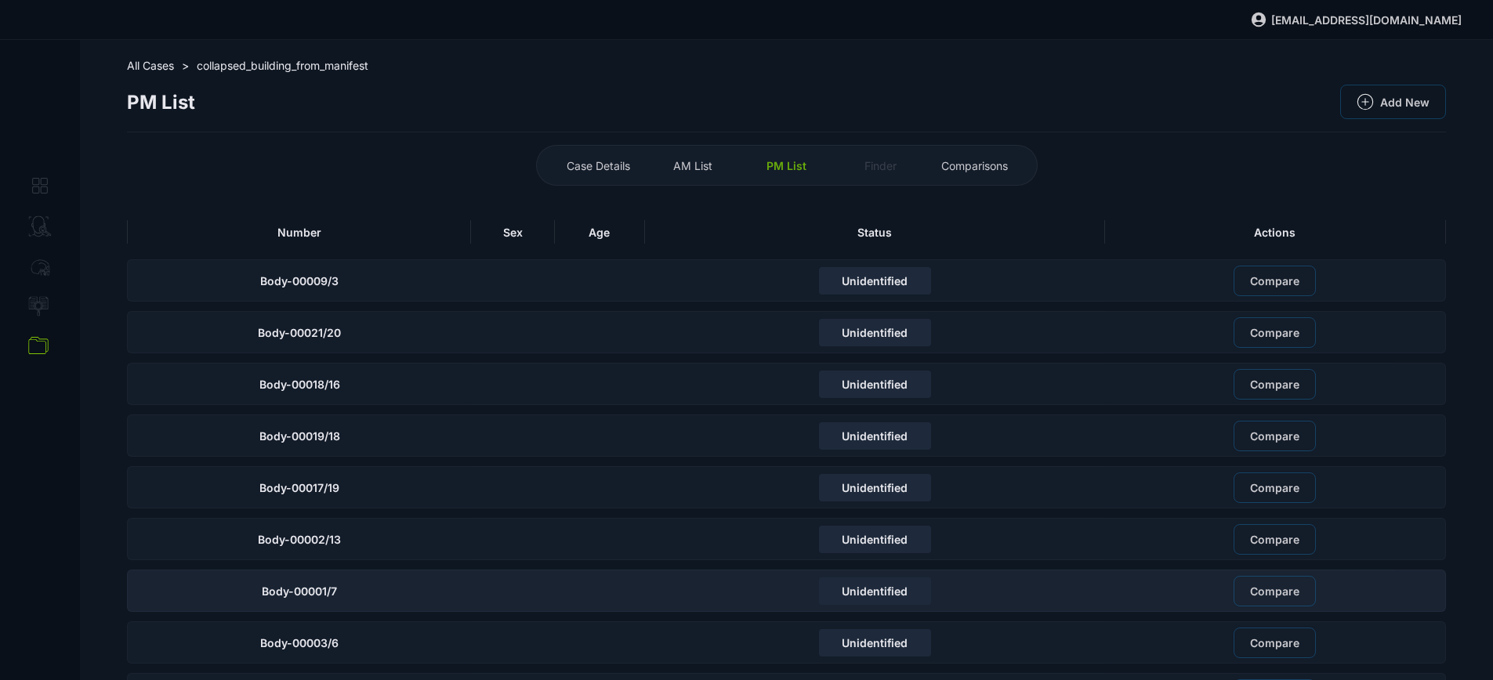
drag, startPoint x: 393, startPoint y: 236, endPoint x: 371, endPoint y: 286, distance: 55.1
click at [393, 237] on div "Number" at bounding box center [299, 232] width 344 height 24
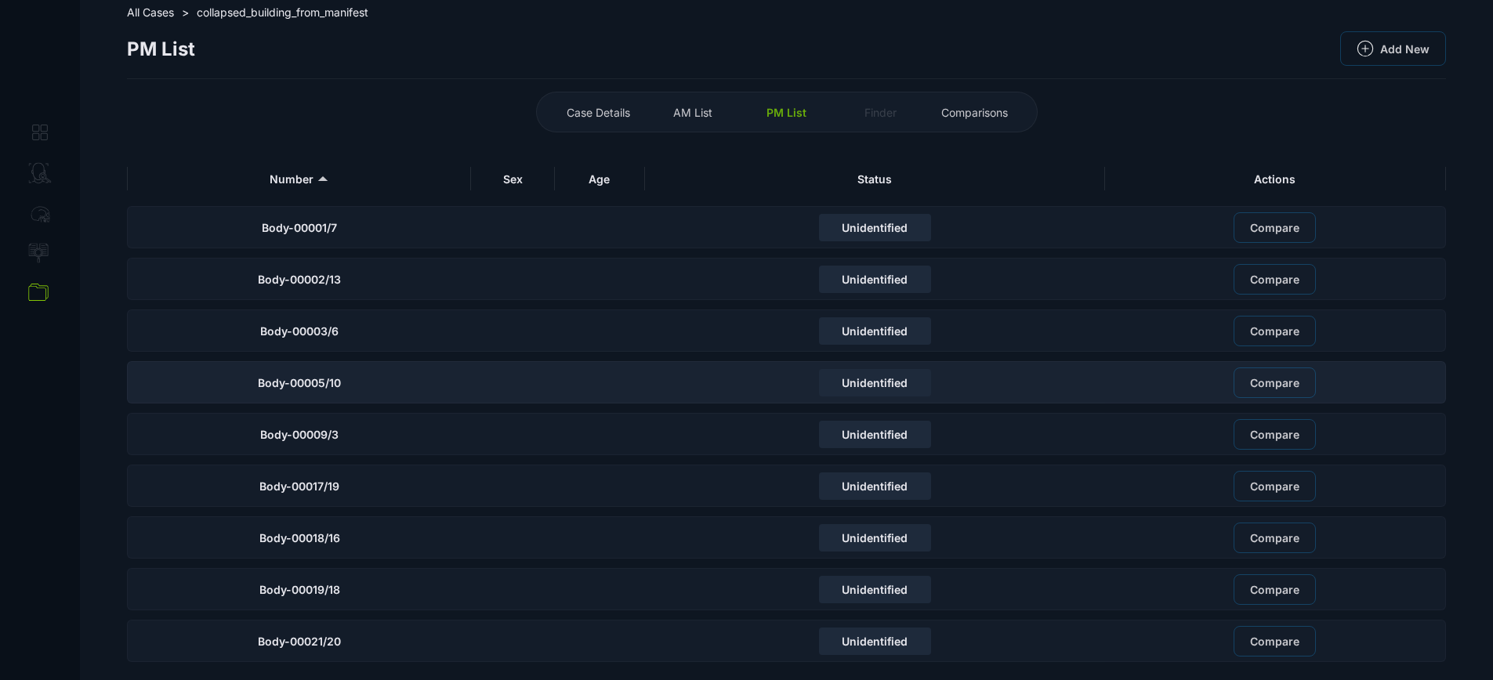
scroll to position [54, 0]
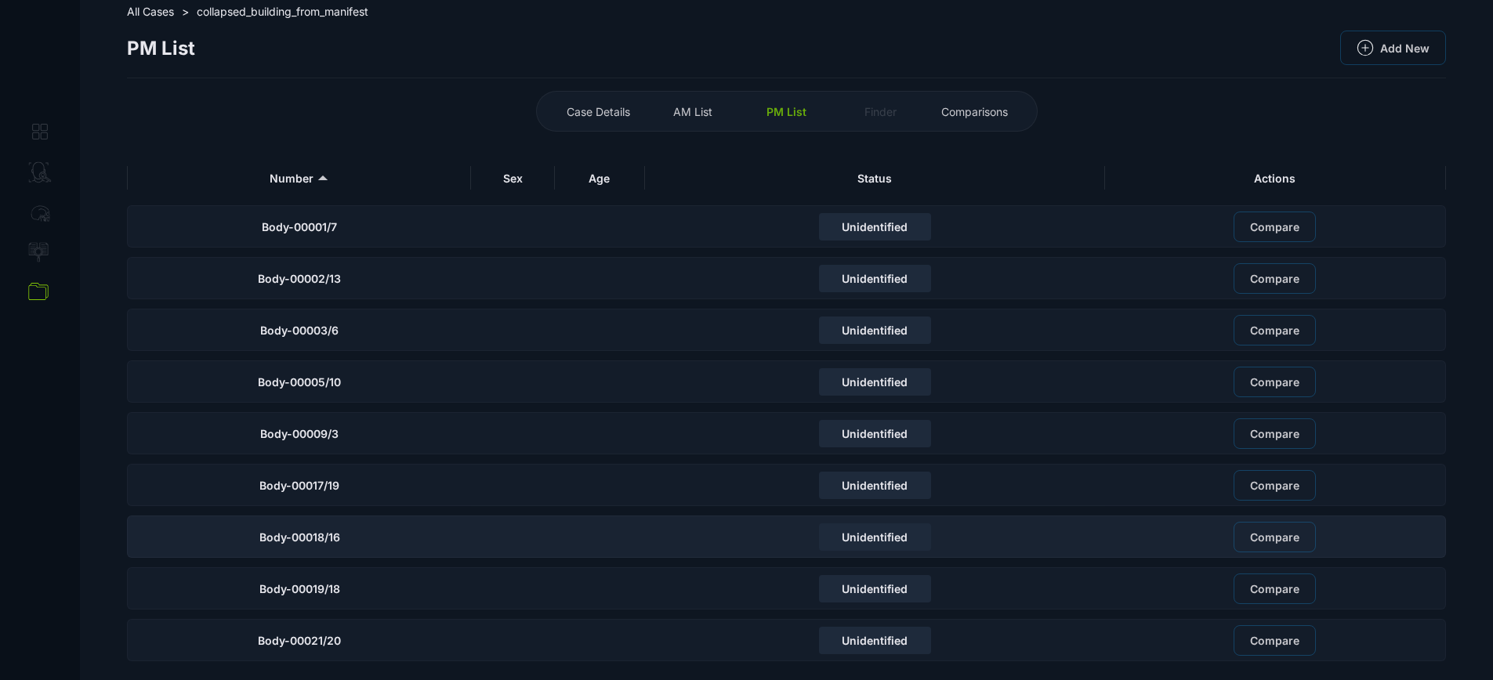
click at [390, 540] on div "Body-00018/16" at bounding box center [299, 537] width 344 height 42
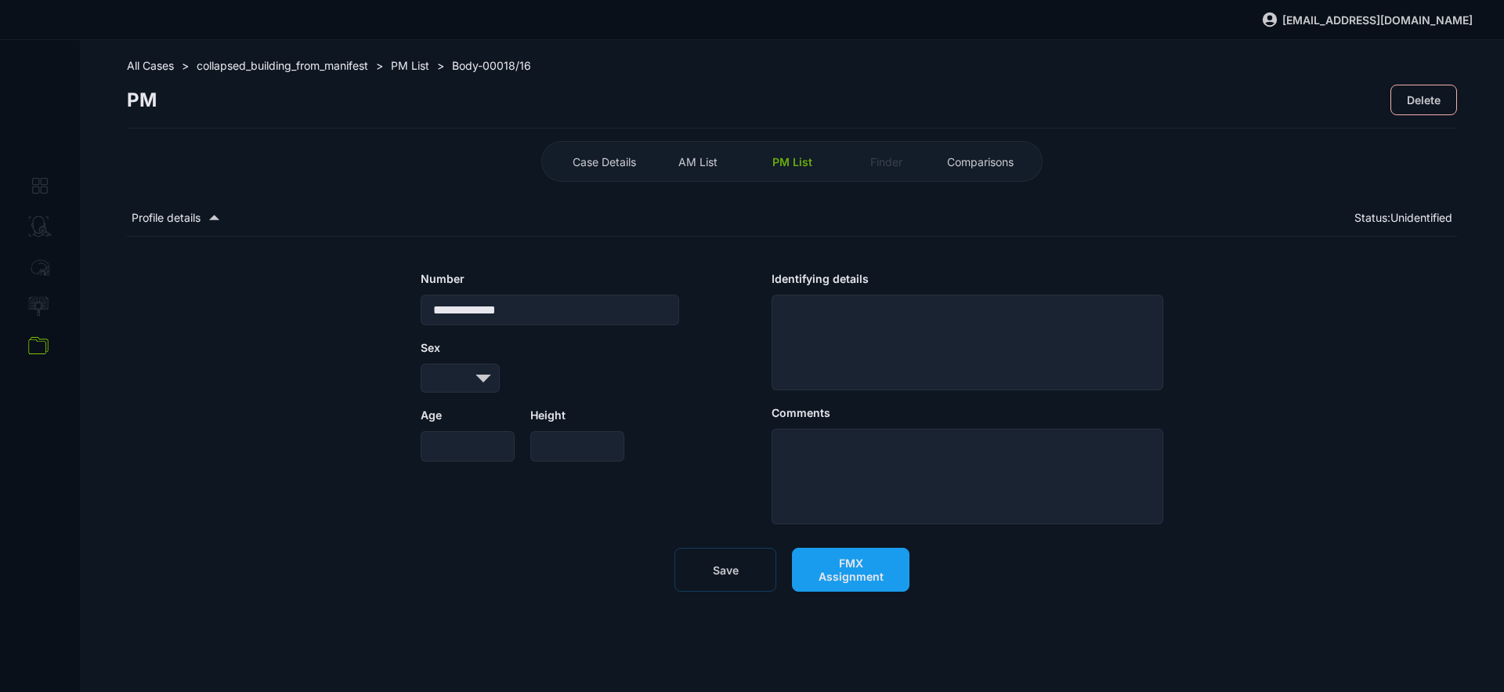
click at [827, 577] on span "FMX Assignment" at bounding box center [851, 569] width 85 height 27
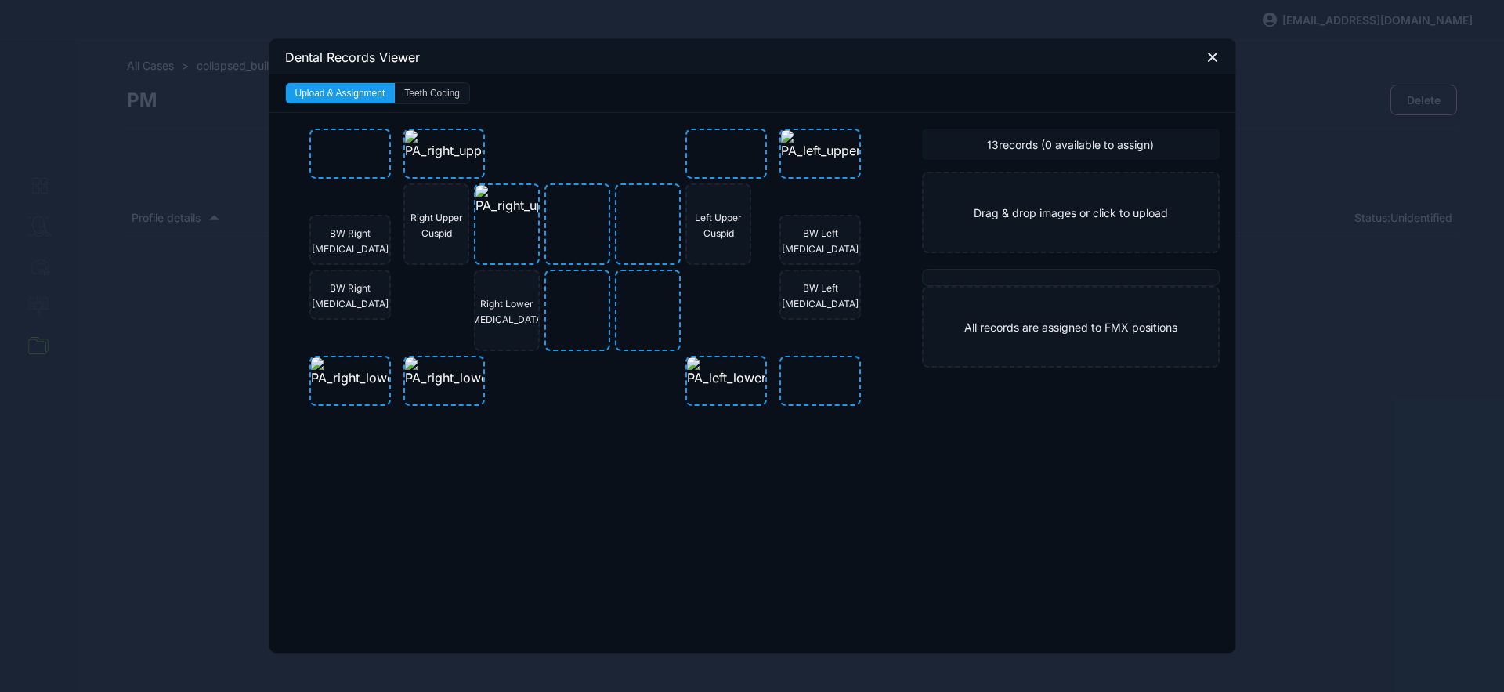
click at [429, 90] on button "Teeth Coding" at bounding box center [432, 93] width 74 height 20
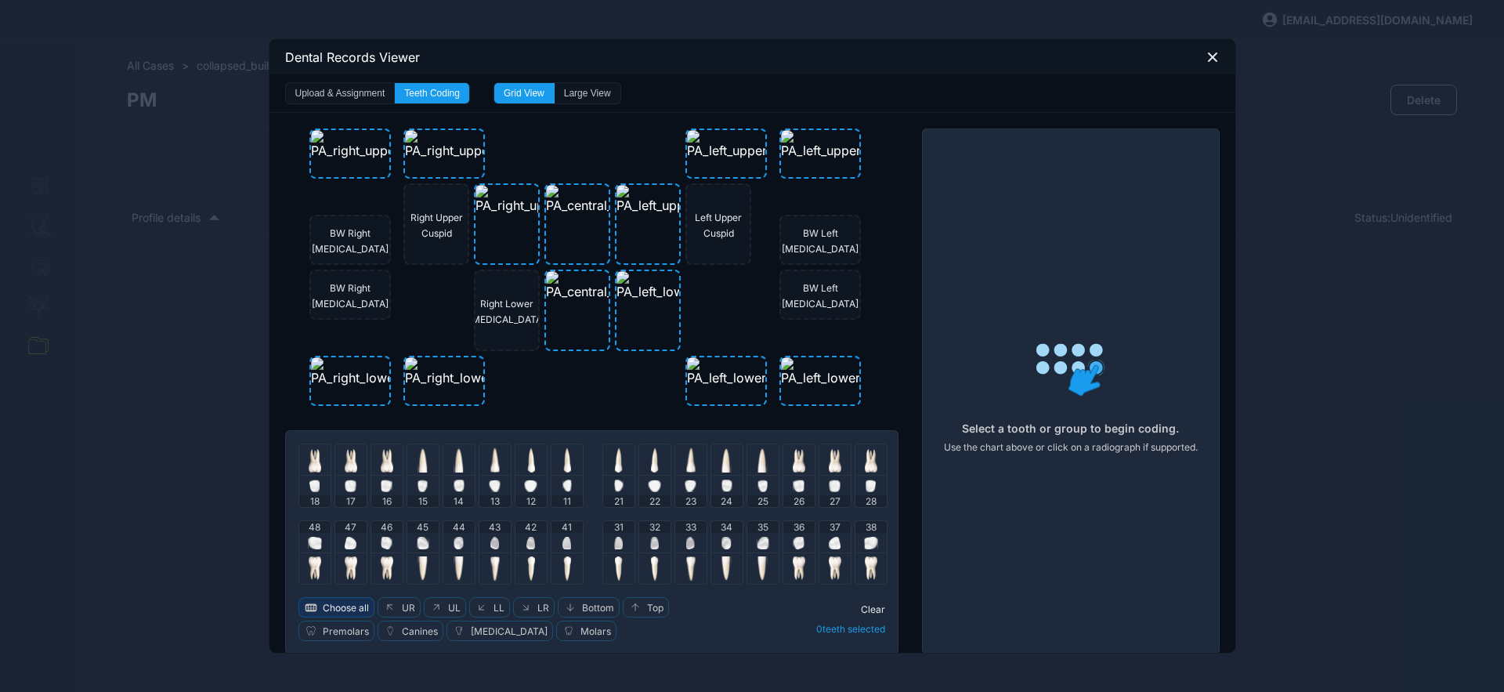
click at [357, 611] on span "Choose all" at bounding box center [346, 608] width 46 height 12
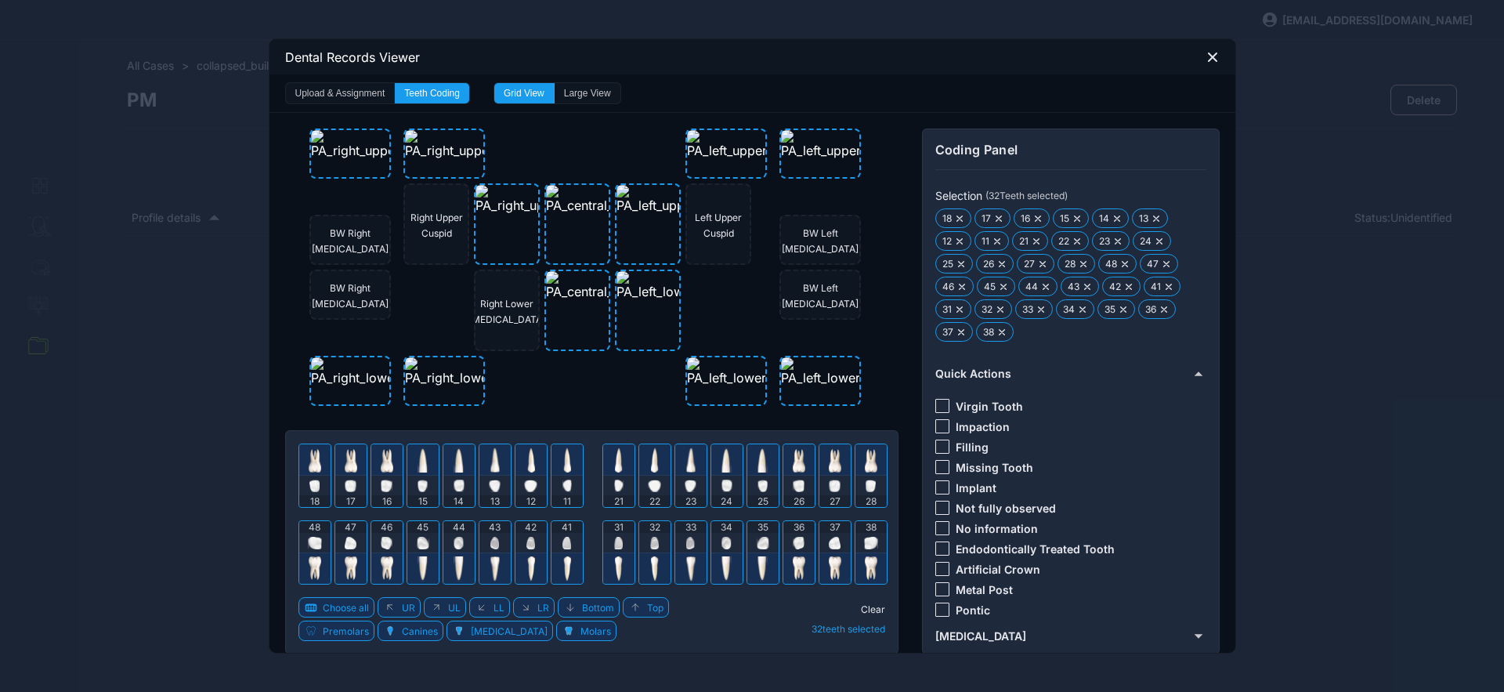
click at [936, 523] on div at bounding box center [943, 528] width 14 height 14
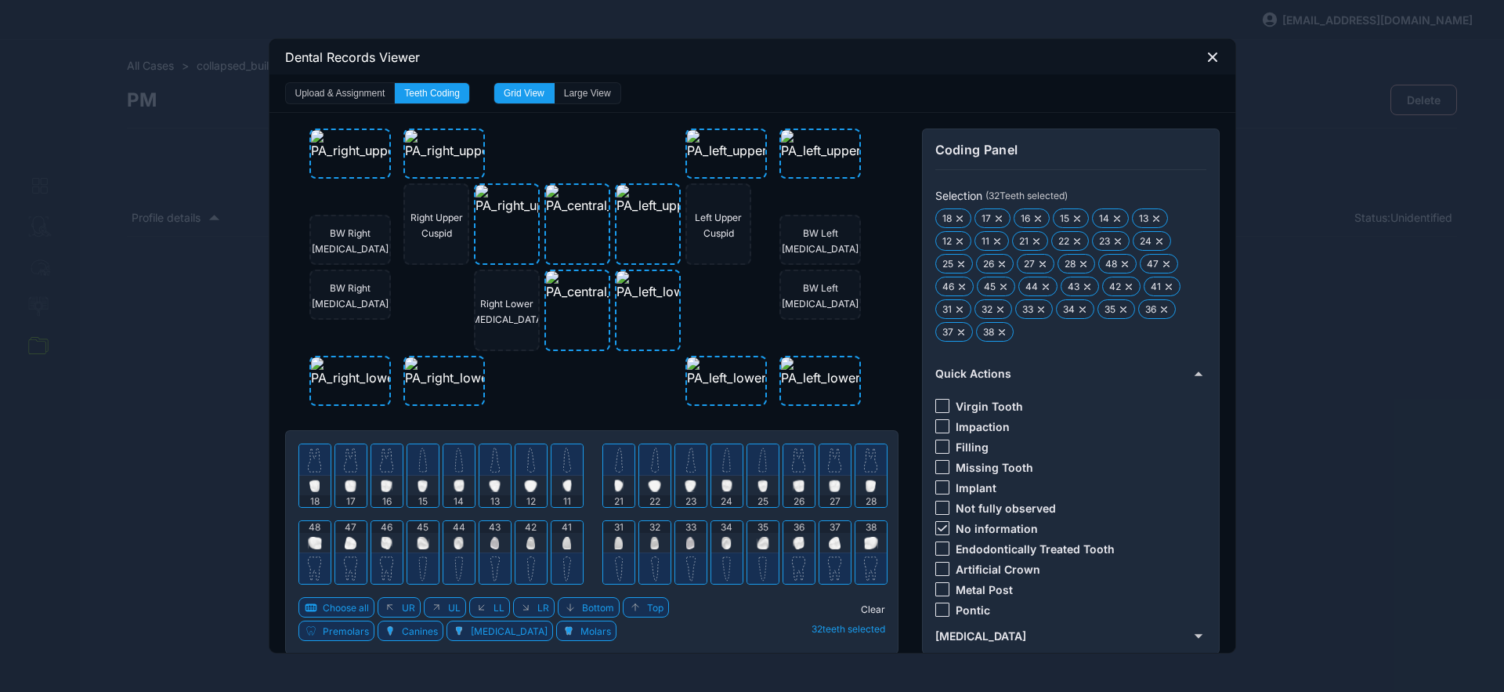
click at [869, 612] on span "Clear" at bounding box center [873, 609] width 24 height 12
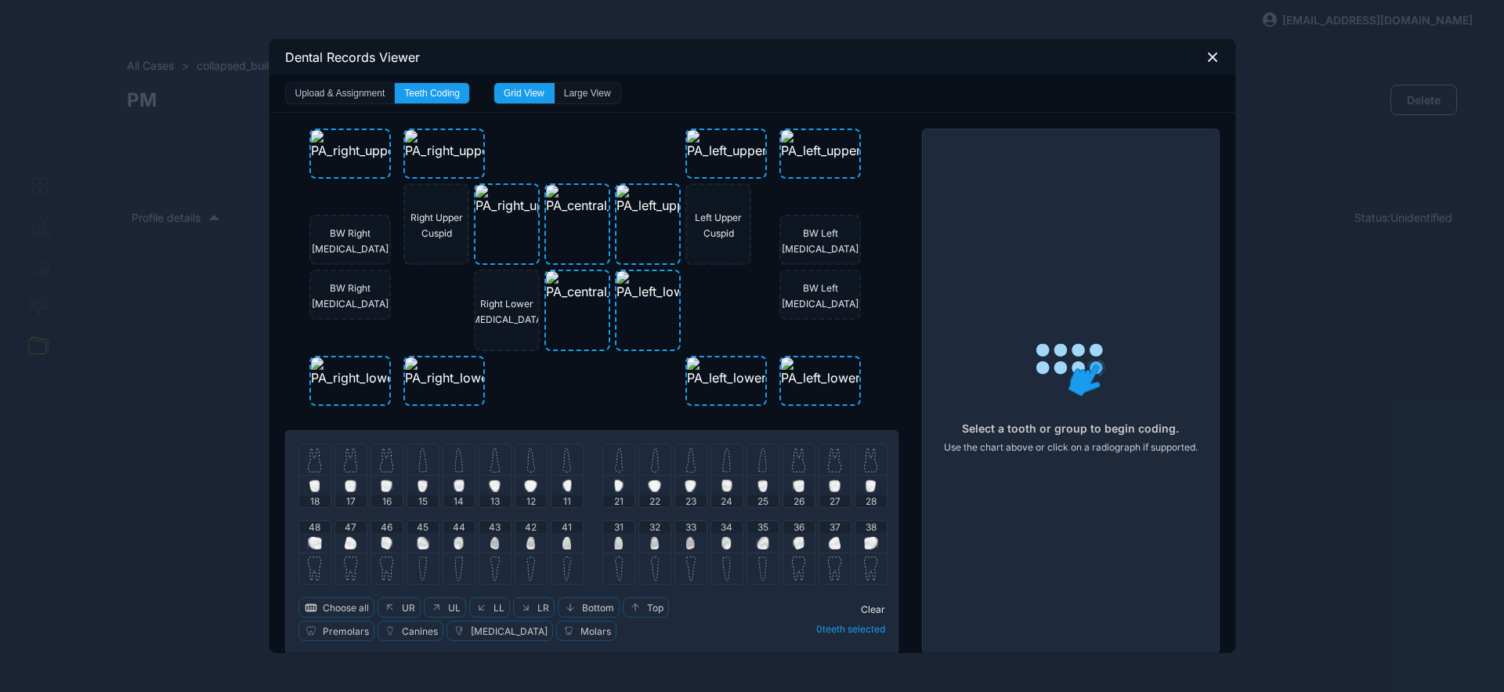
drag, startPoint x: 382, startPoint y: 466, endPoint x: 364, endPoint y: 463, distance: 17.5
click at [381, 466] on img at bounding box center [386, 459] width 13 height 25
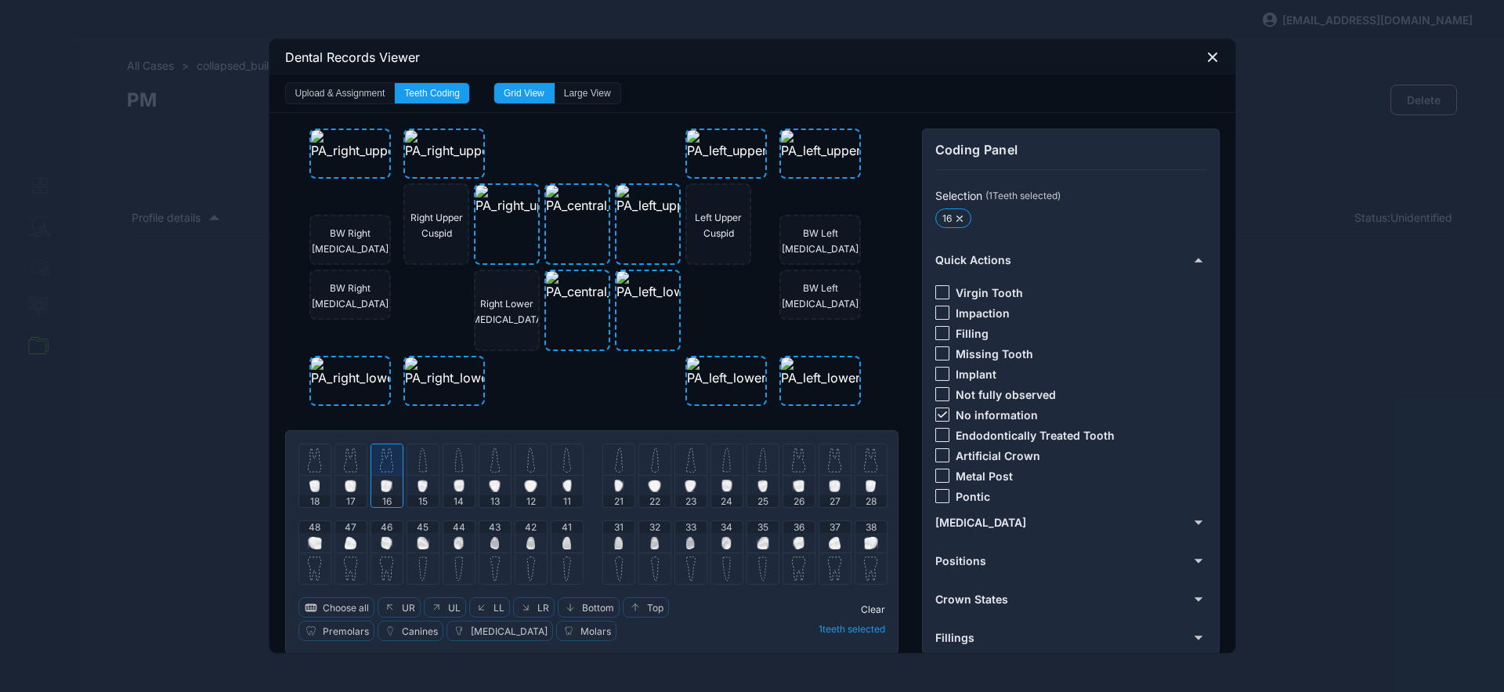
drag, startPoint x: 301, startPoint y: 462, endPoint x: 405, endPoint y: 459, distance: 104.2
click at [308, 462] on img at bounding box center [314, 459] width 13 height 25
click at [344, 458] on img at bounding box center [350, 459] width 13 height 25
click at [300, 469] on div at bounding box center [314, 459] width 31 height 31
click at [344, 475] on div at bounding box center [350, 459] width 31 height 31
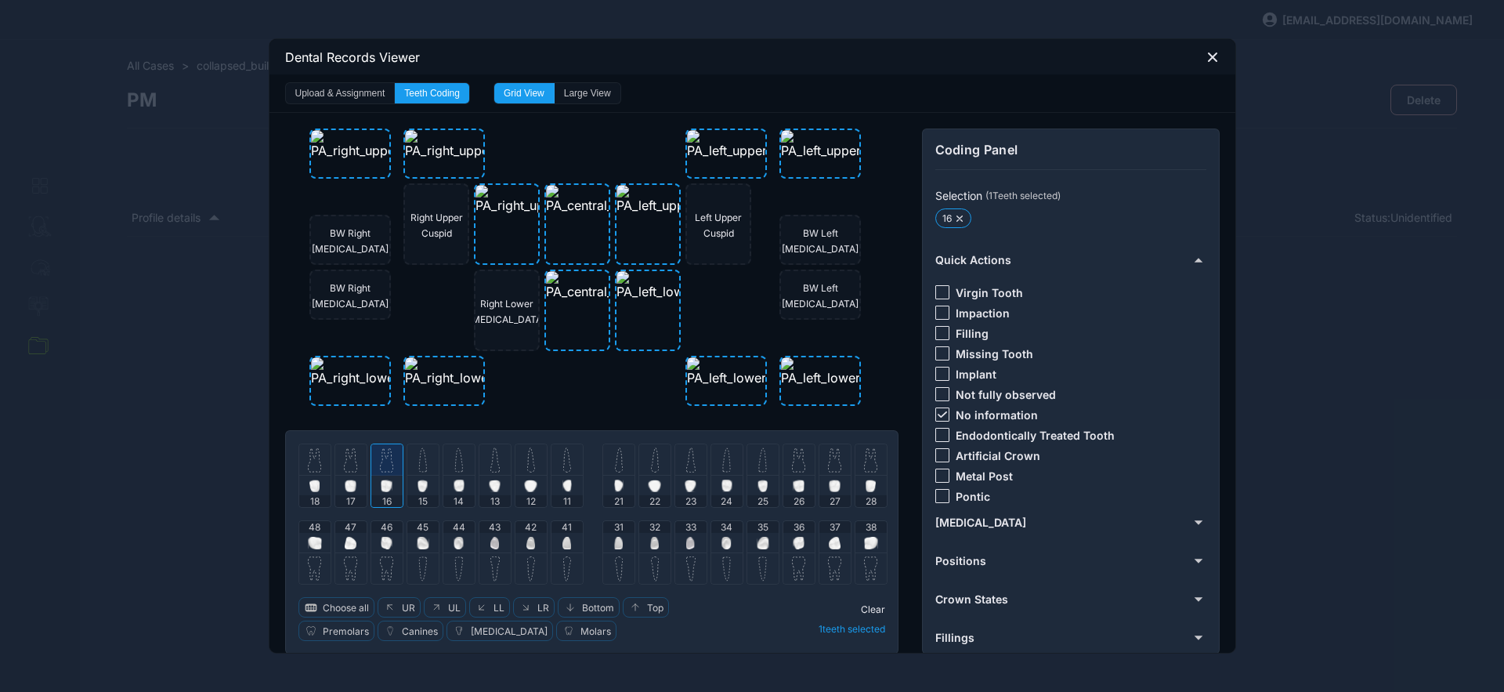
click at [938, 411] on icon at bounding box center [942, 414] width 9 height 6
drag, startPoint x: 932, startPoint y: 456, endPoint x: 906, endPoint y: 458, distance: 26.7
click at [936, 456] on div at bounding box center [943, 455] width 14 height 14
drag, startPoint x: 387, startPoint y: 458, endPoint x: 357, endPoint y: 465, distance: 30.8
click at [386, 458] on img at bounding box center [386, 461] width 16 height 7
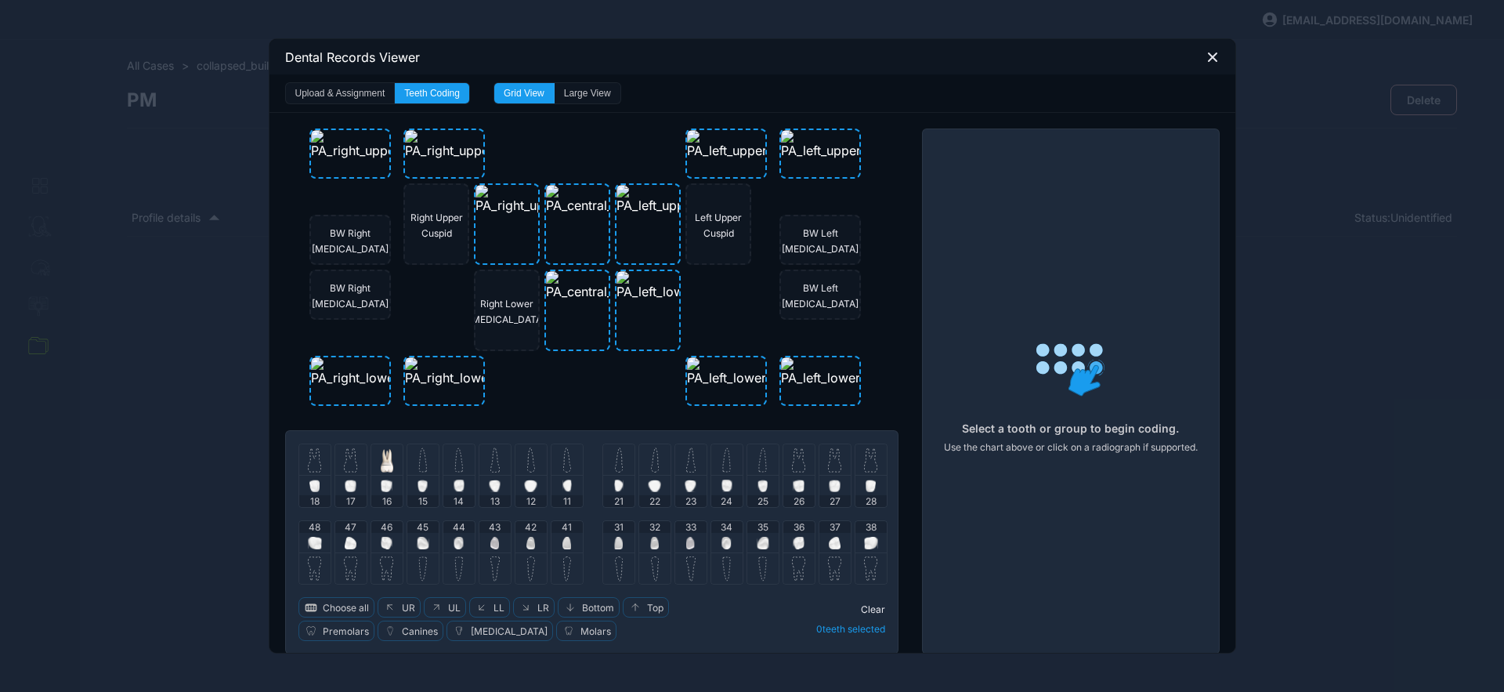
click at [344, 469] on img at bounding box center [350, 459] width 13 height 25
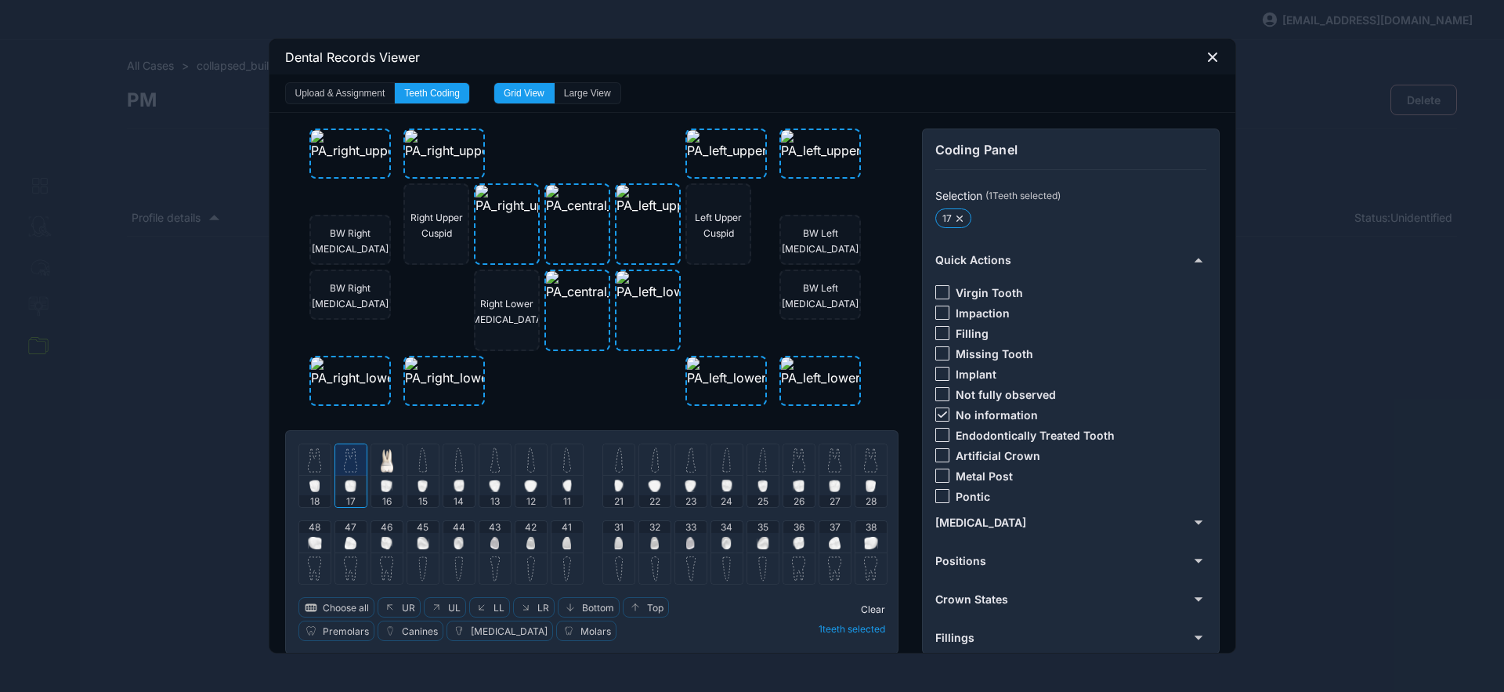
click at [299, 472] on div at bounding box center [314, 459] width 31 height 31
click at [938, 413] on icon at bounding box center [942, 414] width 9 height 6
drag, startPoint x: 936, startPoint y: 325, endPoint x: 917, endPoint y: 334, distance: 21.4
click at [936, 326] on div at bounding box center [943, 333] width 14 height 14
click at [313, 467] on img at bounding box center [315, 459] width 13 height 25
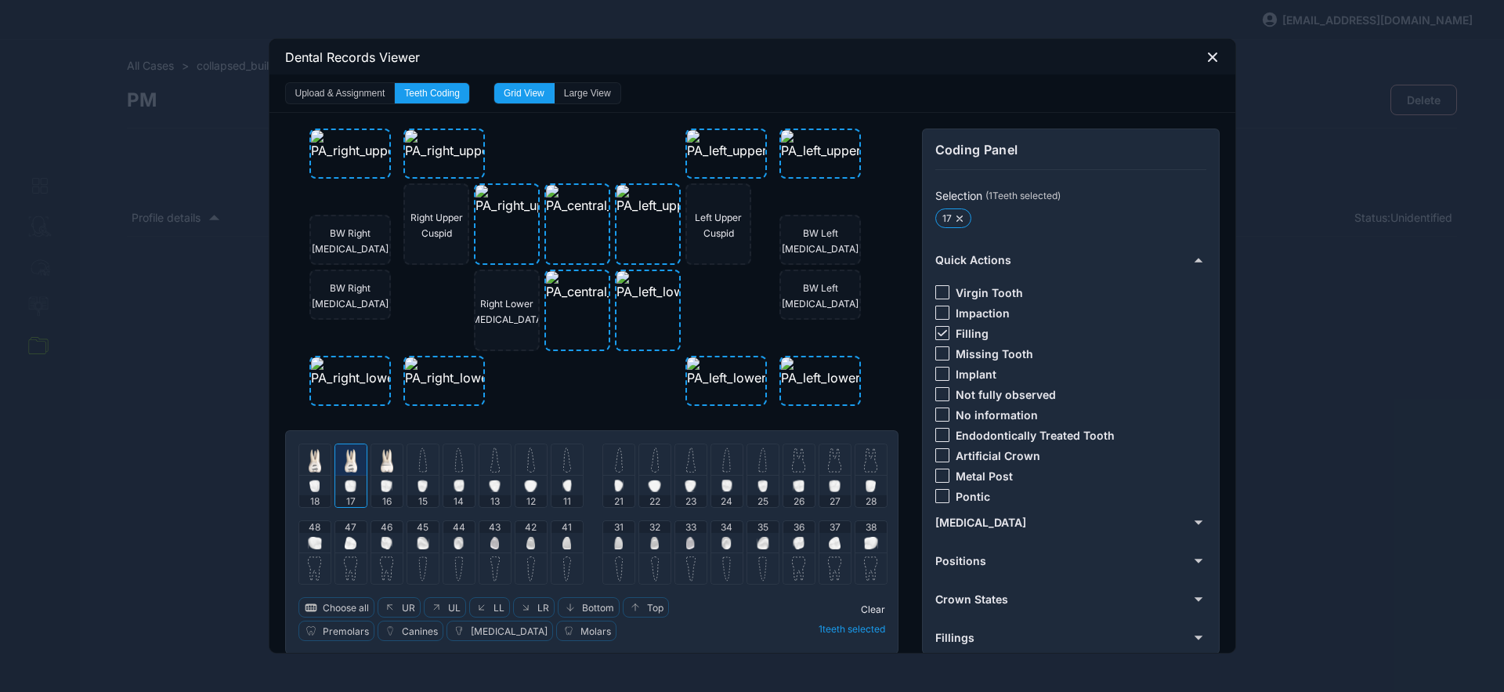
click at [345, 465] on img at bounding box center [351, 459] width 13 height 25
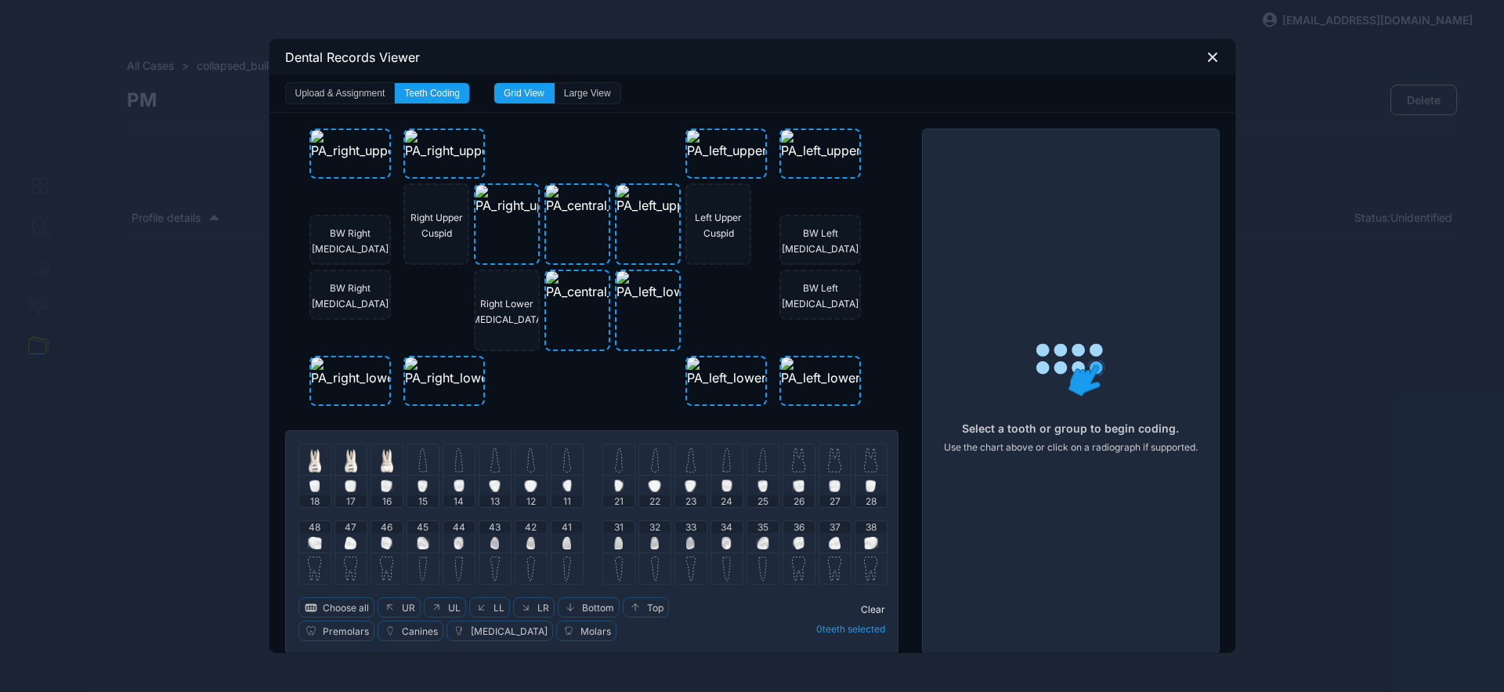
click at [421, 462] on div at bounding box center [422, 459] width 31 height 31
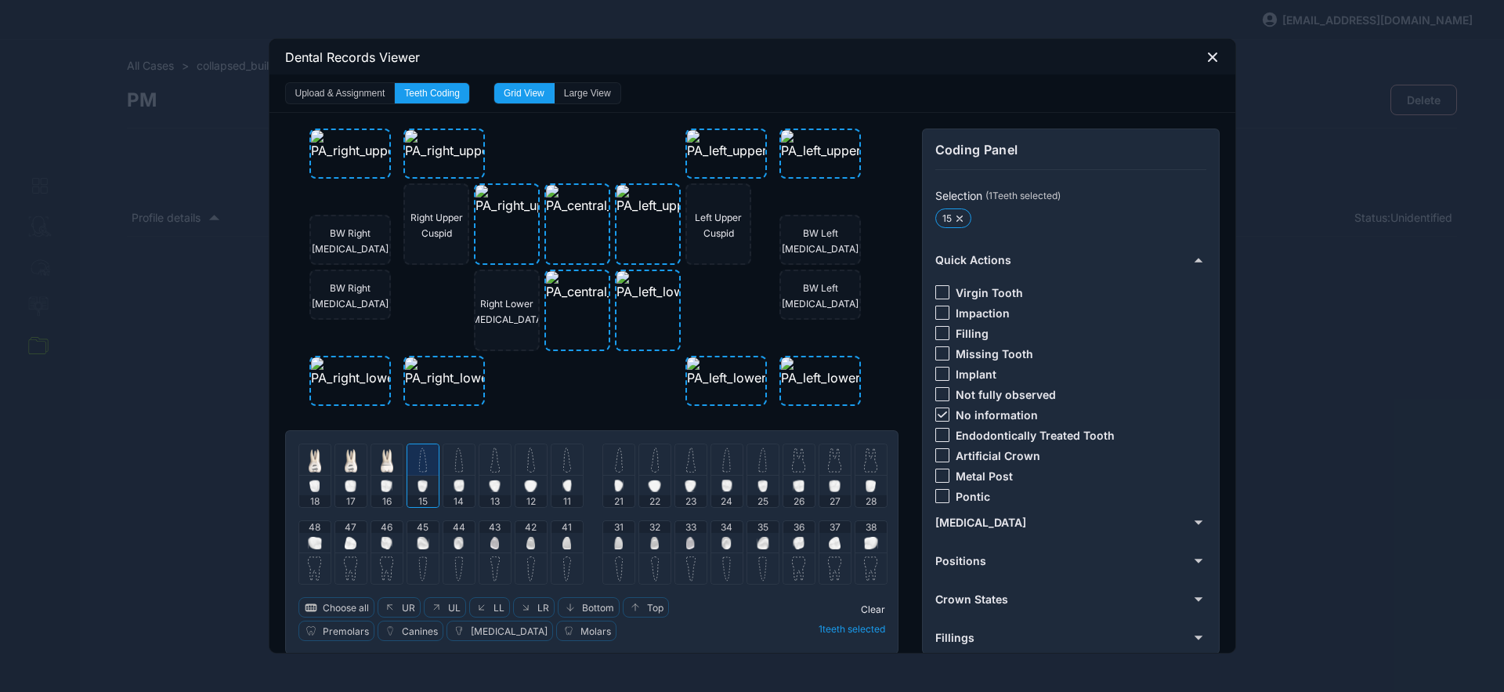
click at [938, 412] on icon at bounding box center [942, 414] width 9 height 6
click at [936, 430] on div at bounding box center [943, 435] width 14 height 14
click at [418, 467] on img at bounding box center [423, 459] width 10 height 25
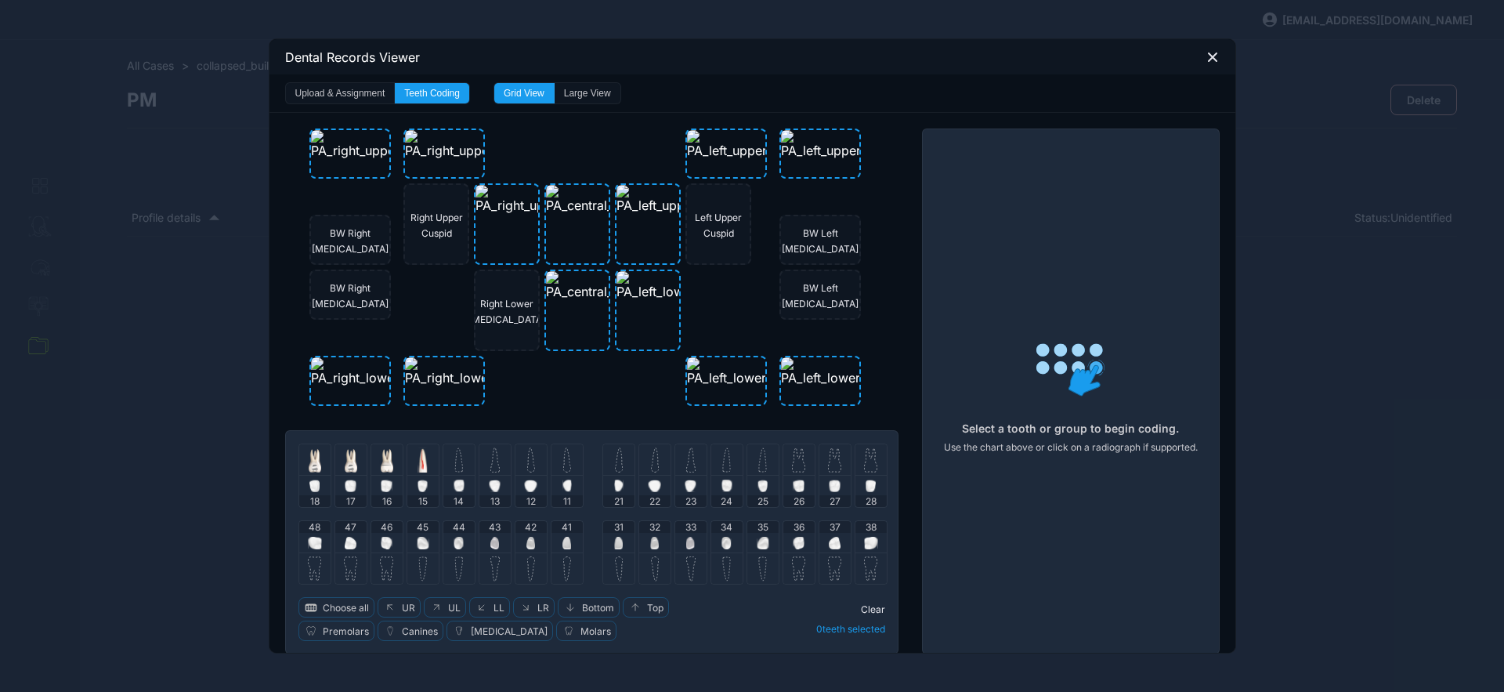
click at [456, 469] on img at bounding box center [458, 459] width 9 height 25
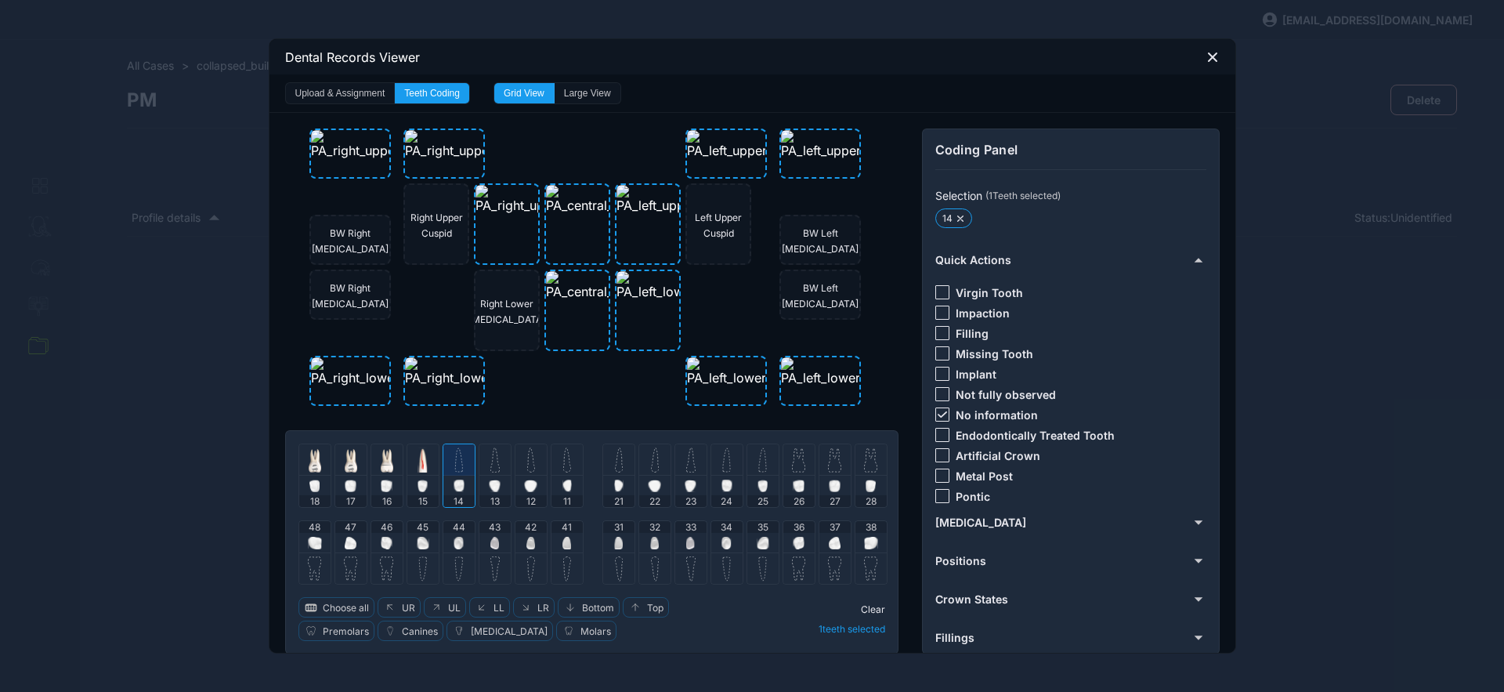
click at [938, 411] on icon at bounding box center [942, 414] width 9 height 6
click at [936, 334] on div at bounding box center [943, 333] width 14 height 14
click at [465, 464] on div at bounding box center [458, 459] width 31 height 31
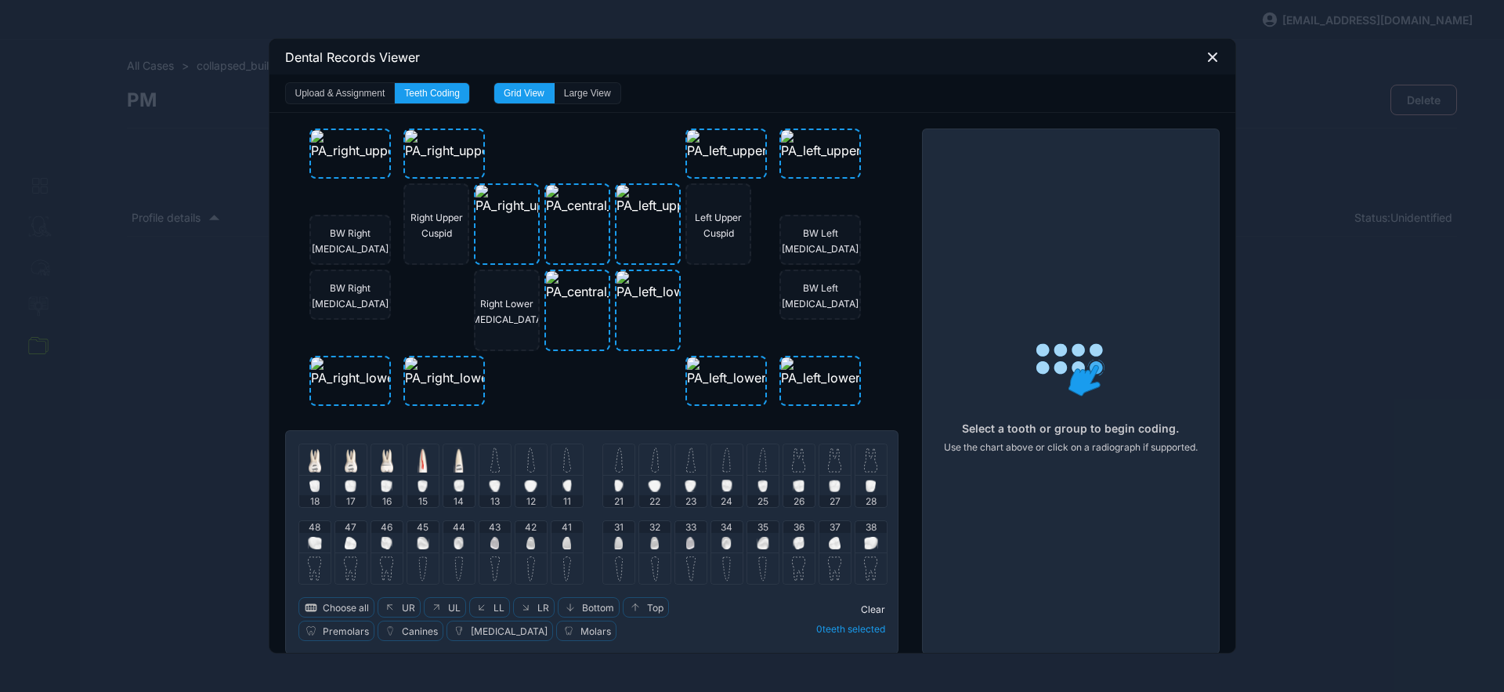
click at [494, 470] on div at bounding box center [495, 459] width 31 height 31
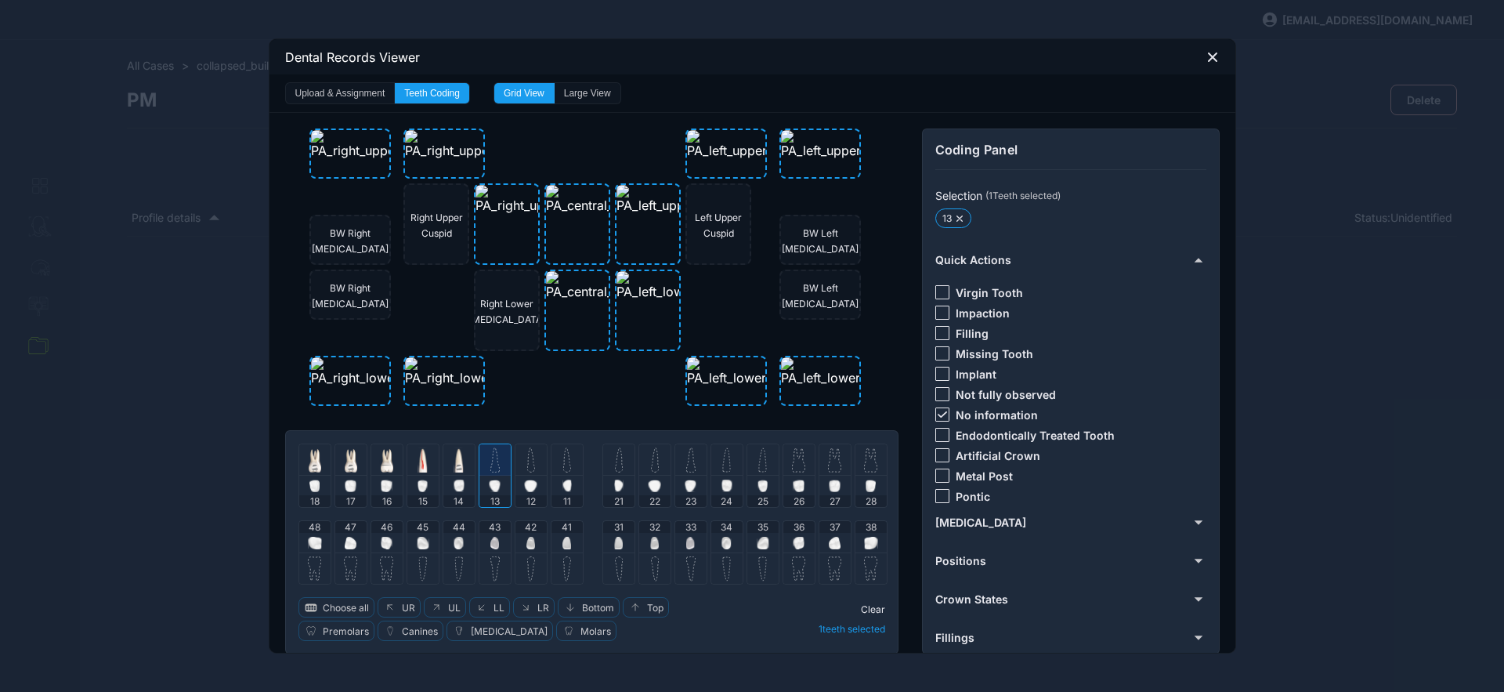
click at [936, 408] on div at bounding box center [943, 414] width 14 height 14
click at [936, 338] on div at bounding box center [943, 333] width 14 height 14
click at [481, 470] on div at bounding box center [495, 459] width 31 height 31
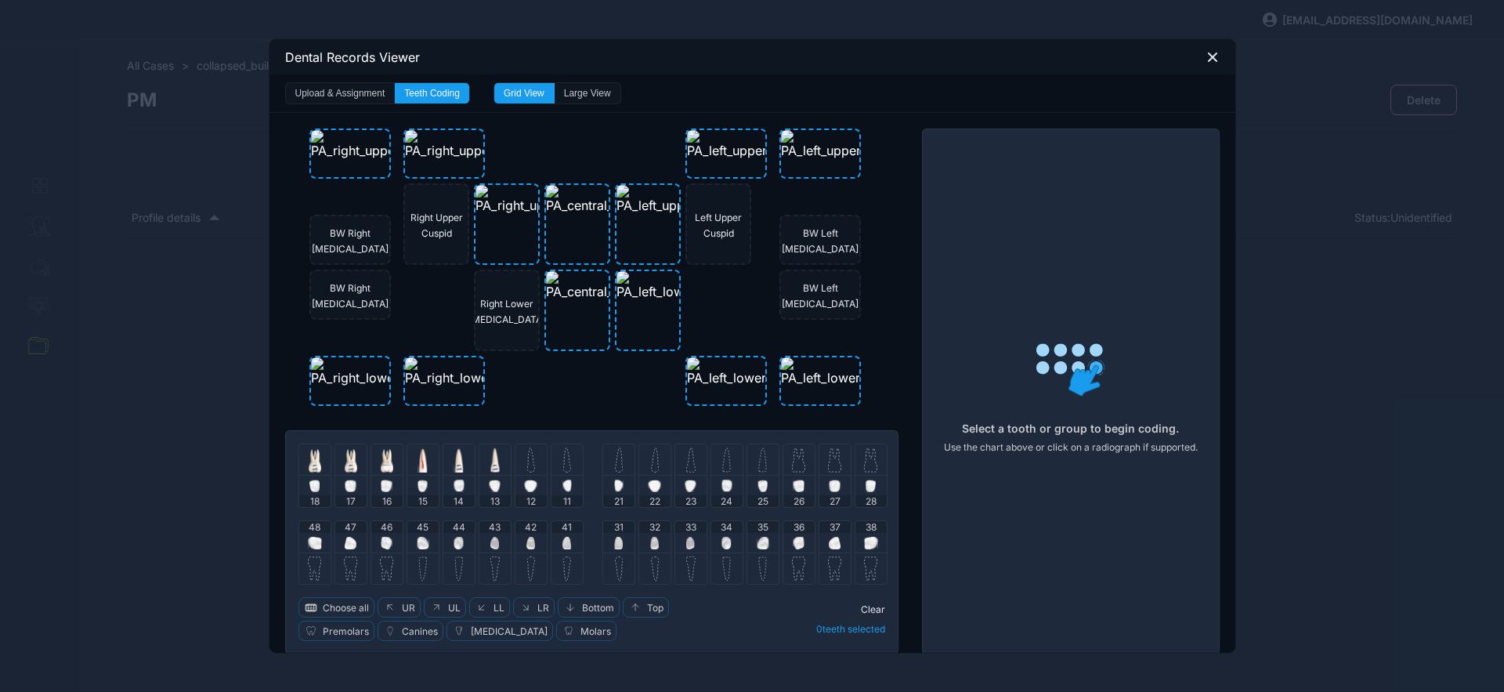
drag, startPoint x: 525, startPoint y: 467, endPoint x: 557, endPoint y: 457, distance: 33.7
click at [527, 468] on img at bounding box center [531, 459] width 8 height 25
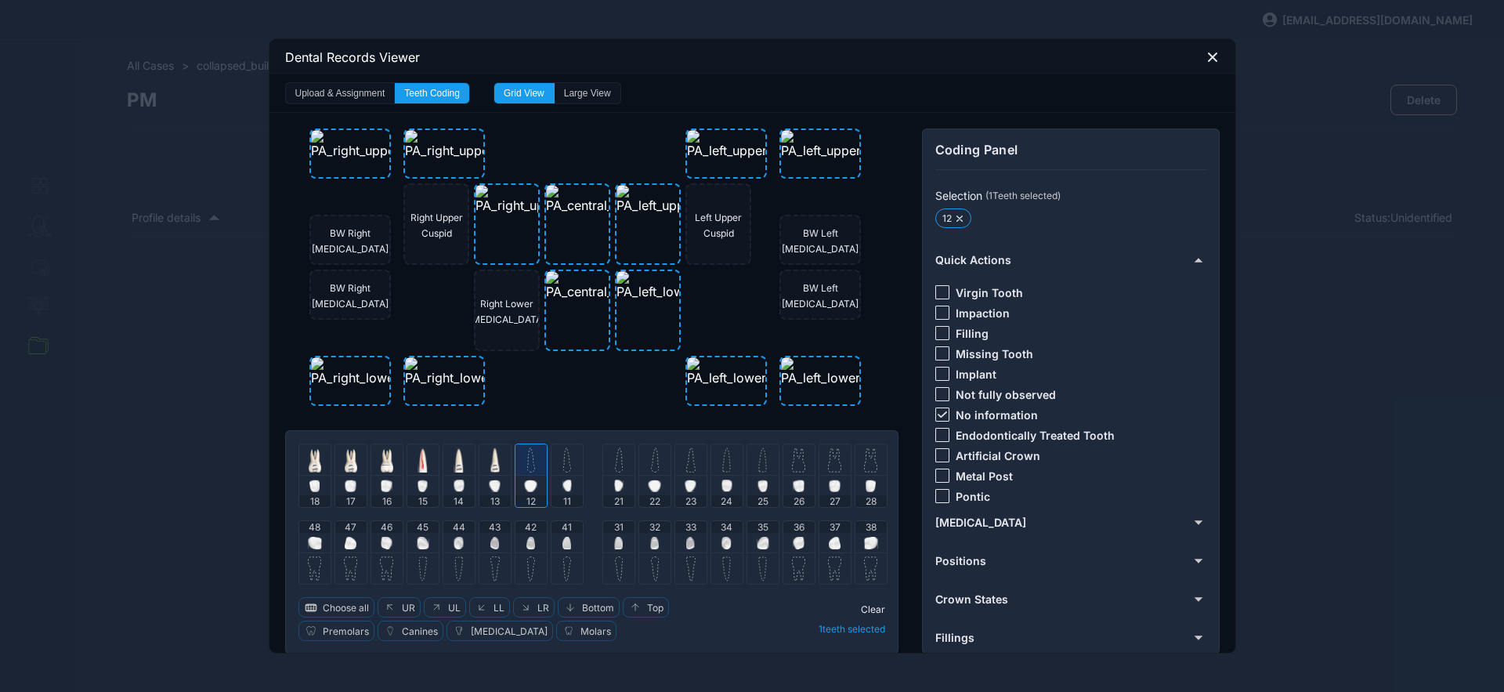
click at [939, 407] on div at bounding box center [943, 414] width 14 height 14
click at [936, 330] on div at bounding box center [943, 333] width 14 height 14
click at [527, 466] on img at bounding box center [531, 467] width 9 height 8
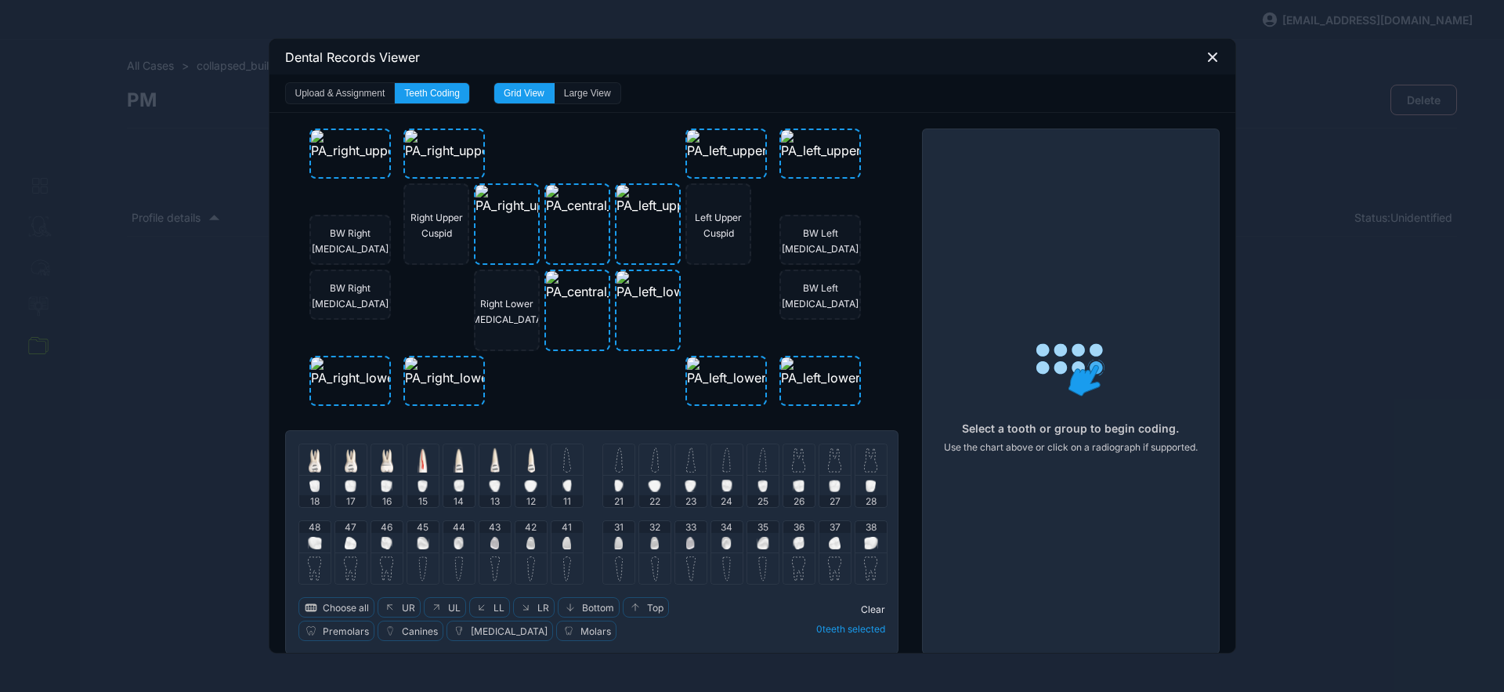
click at [567, 470] on div at bounding box center [567, 459] width 31 height 31
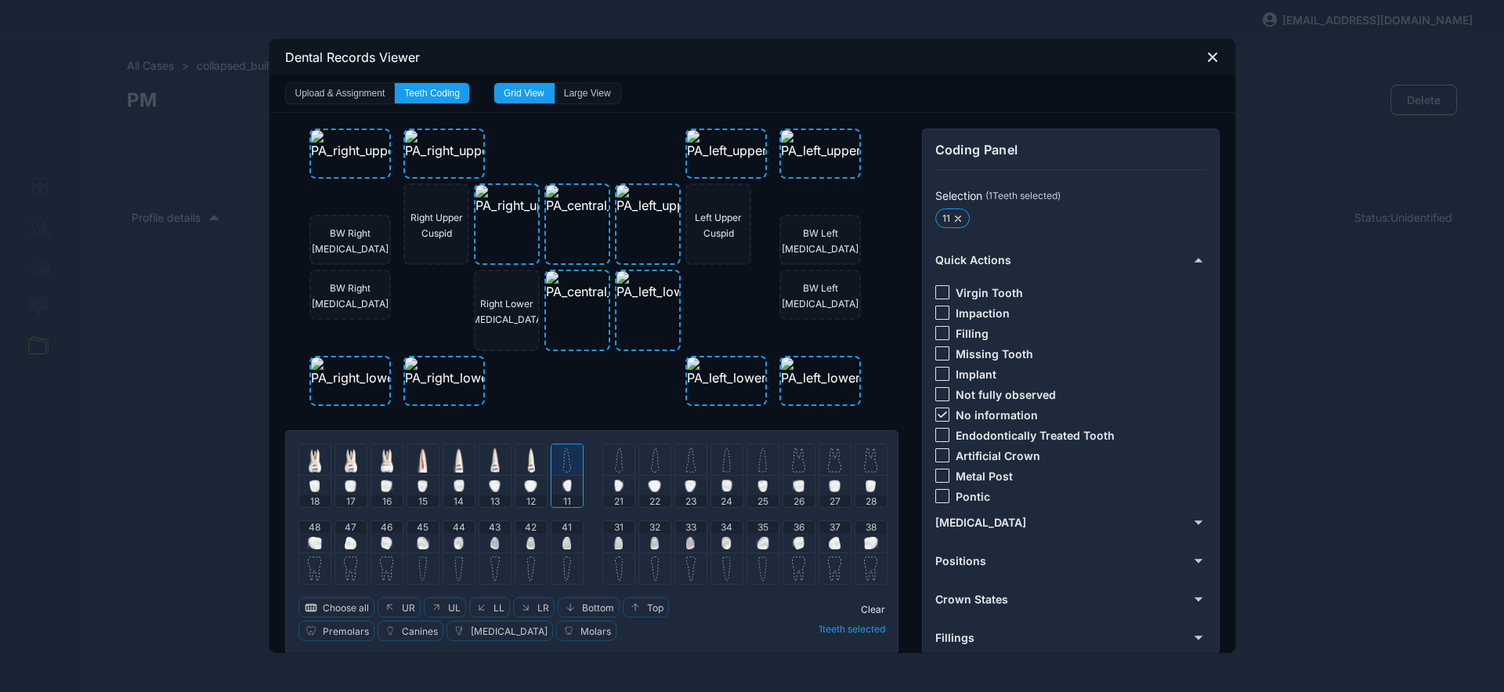
click at [615, 465] on img at bounding box center [619, 459] width 8 height 25
click at [563, 465] on img at bounding box center [567, 459] width 8 height 25
click at [615, 463] on img at bounding box center [619, 459] width 8 height 25
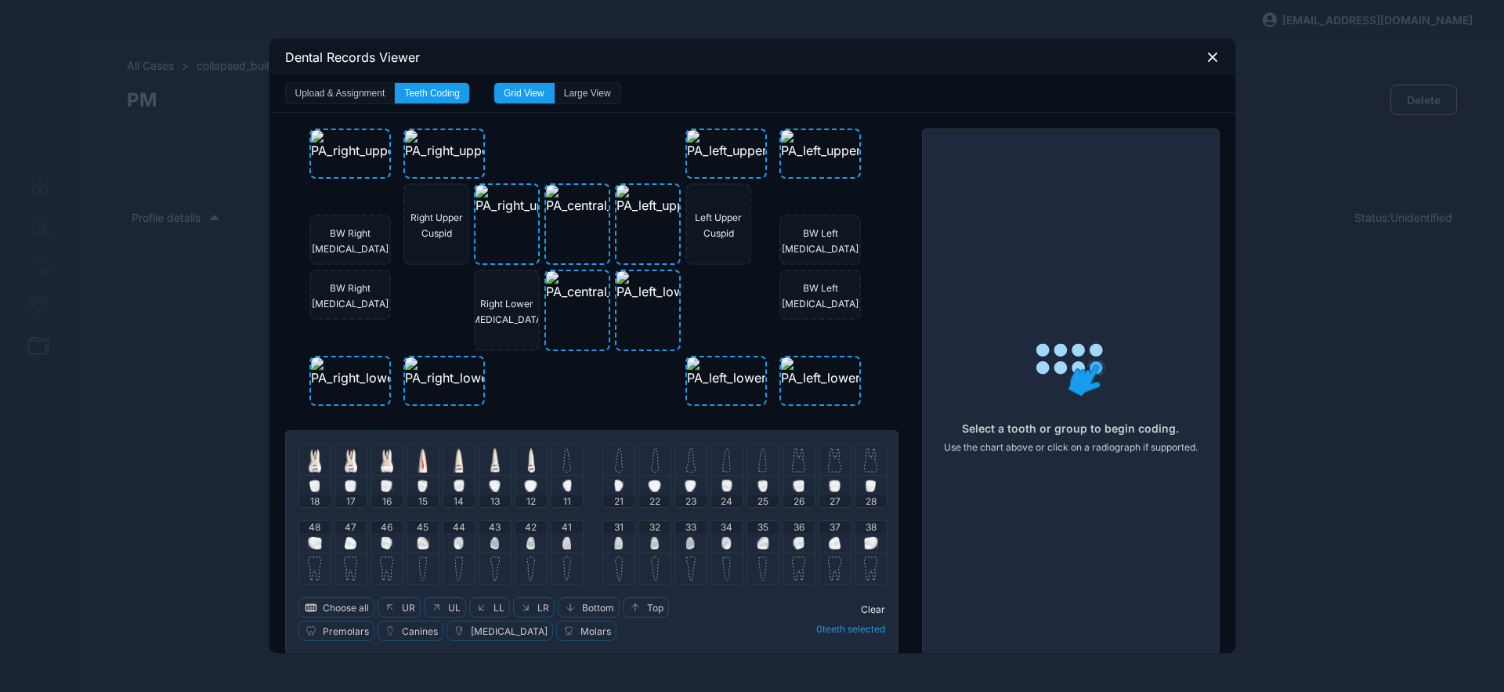
click at [657, 467] on div at bounding box center [654, 459] width 31 height 31
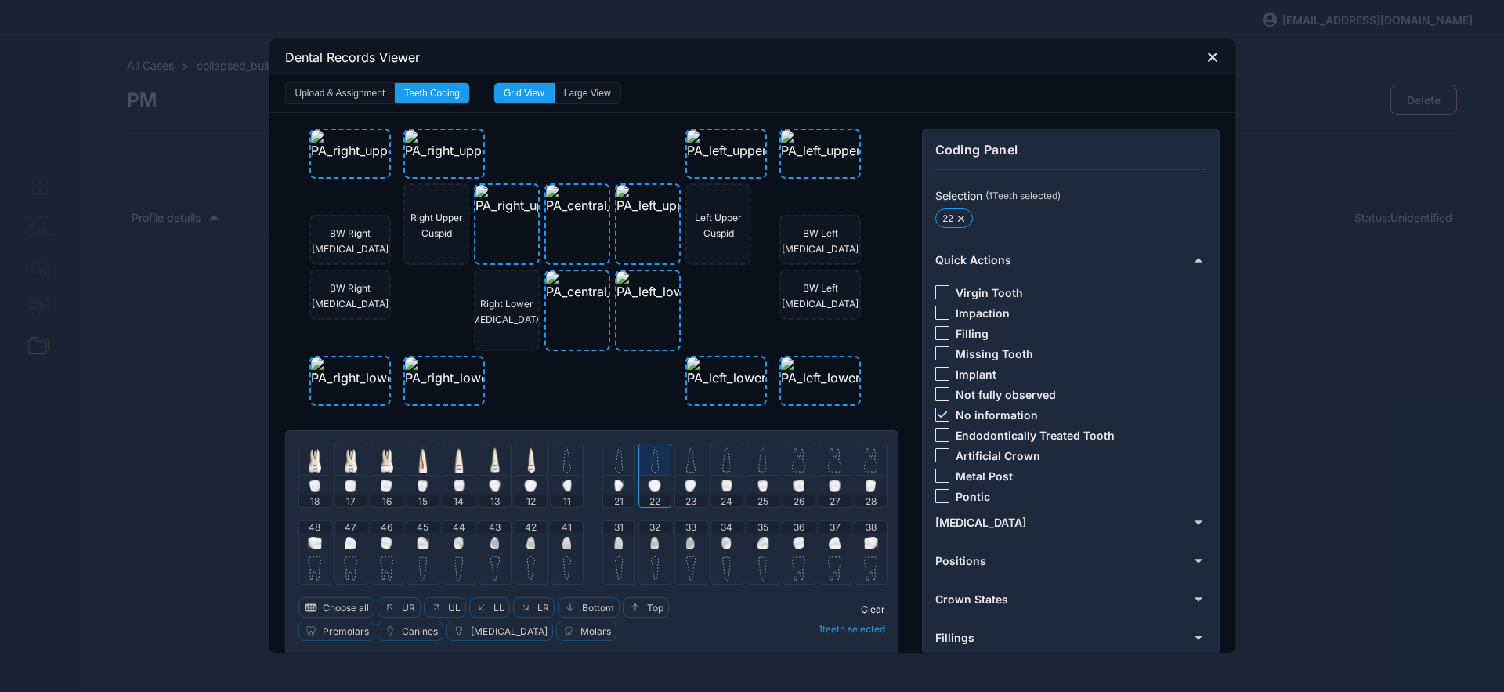
drag, startPoint x: 938, startPoint y: 412, endPoint x: 931, endPoint y: 376, distance: 36.7
click at [936, 410] on div at bounding box center [943, 414] width 14 height 14
click at [936, 329] on div at bounding box center [943, 333] width 14 height 14
click at [658, 458] on div at bounding box center [654, 459] width 31 height 31
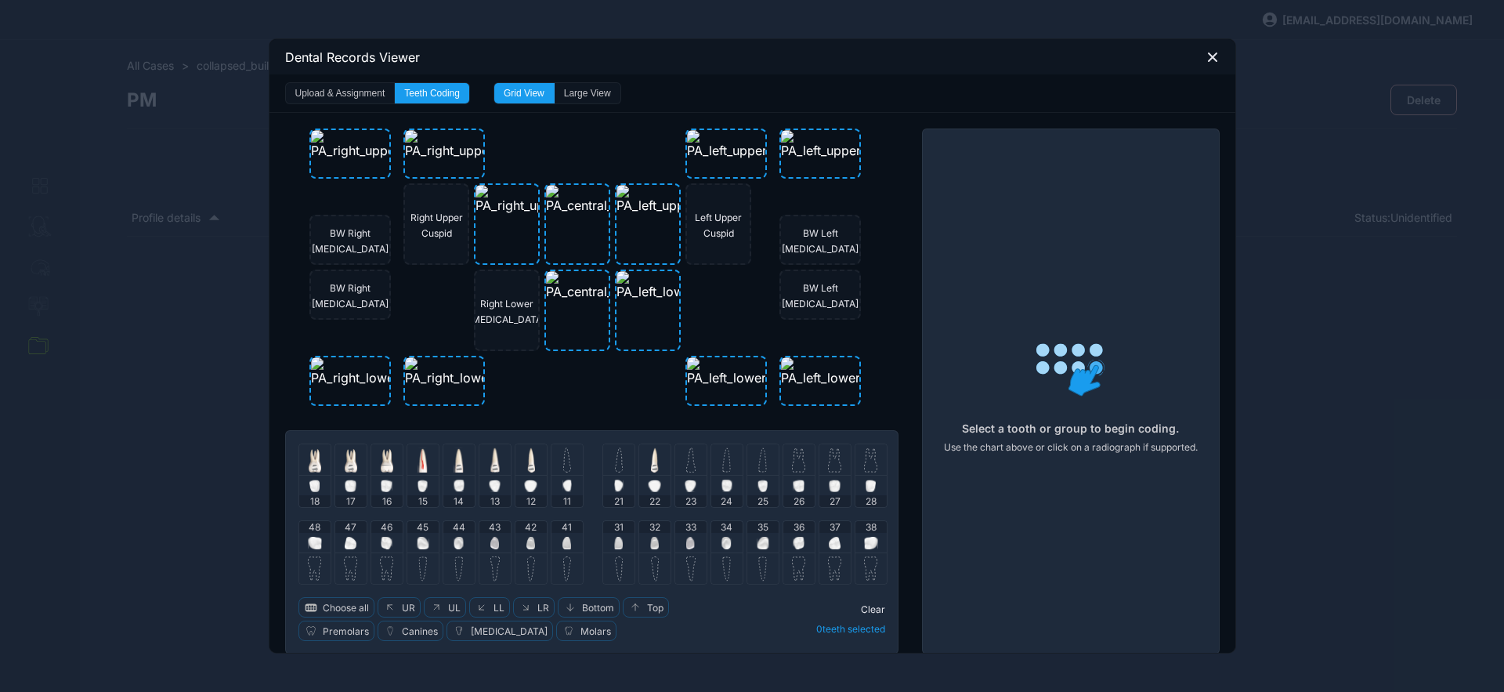
click at [686, 470] on img at bounding box center [690, 459] width 9 height 25
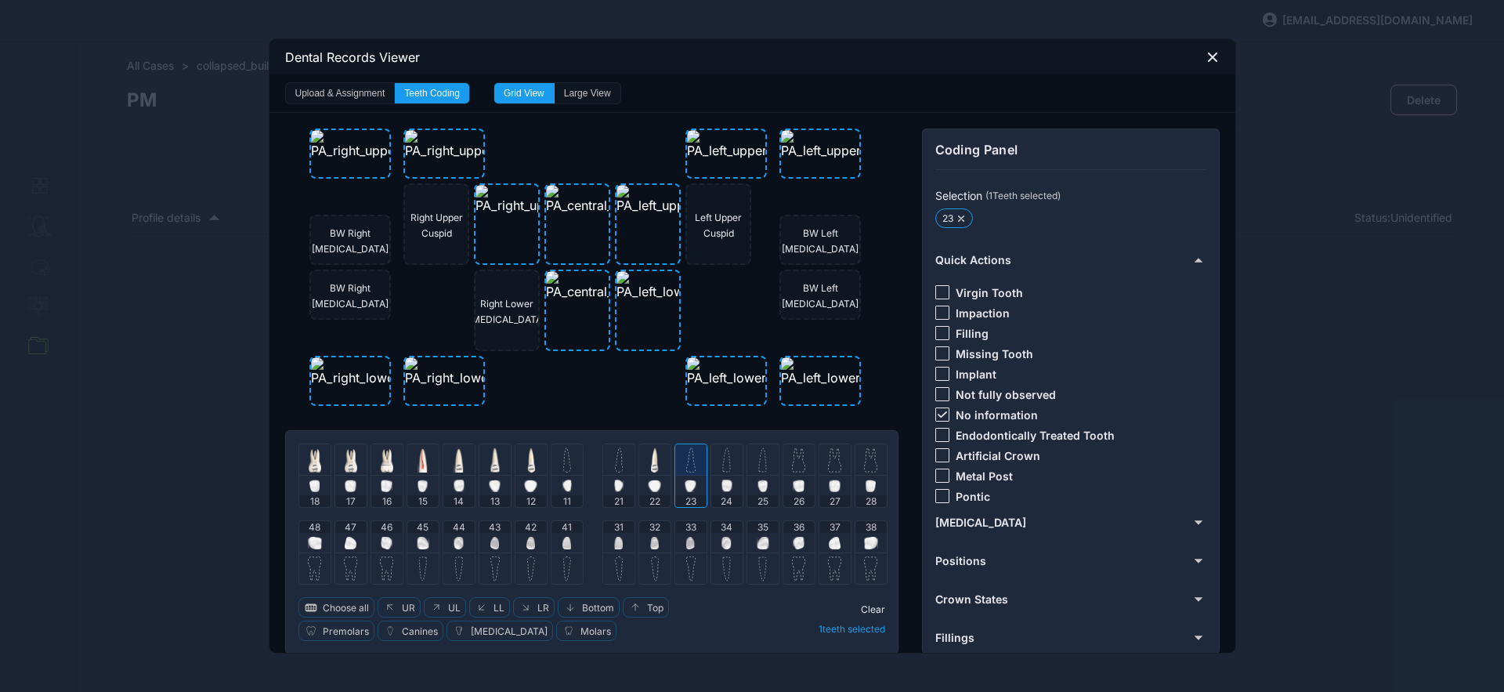
click at [938, 413] on icon at bounding box center [942, 414] width 9 height 6
drag, startPoint x: 936, startPoint y: 430, endPoint x: 769, endPoint y: 461, distance: 168.9
click at [936, 431] on div at bounding box center [943, 435] width 14 height 14
click at [690, 454] on img at bounding box center [691, 460] width 2 height 20
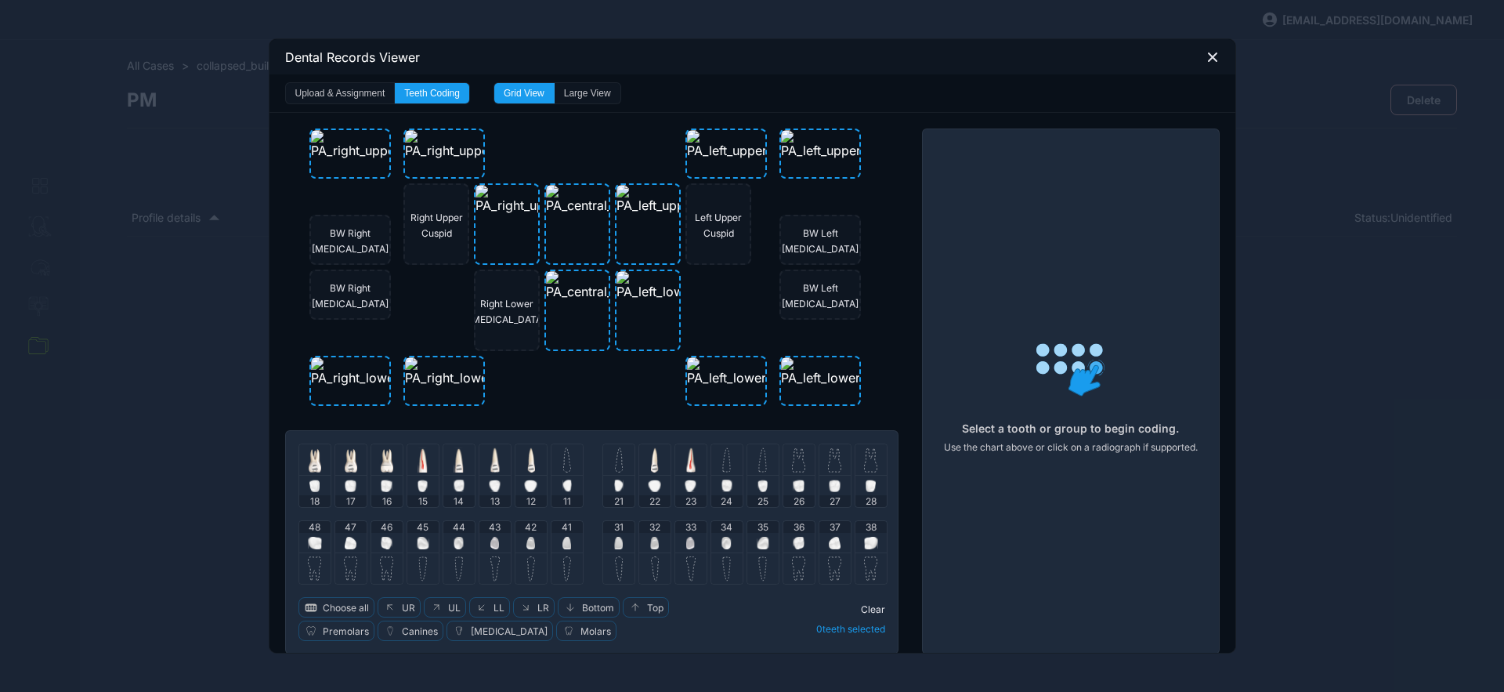
click at [723, 466] on img at bounding box center [726, 459] width 9 height 25
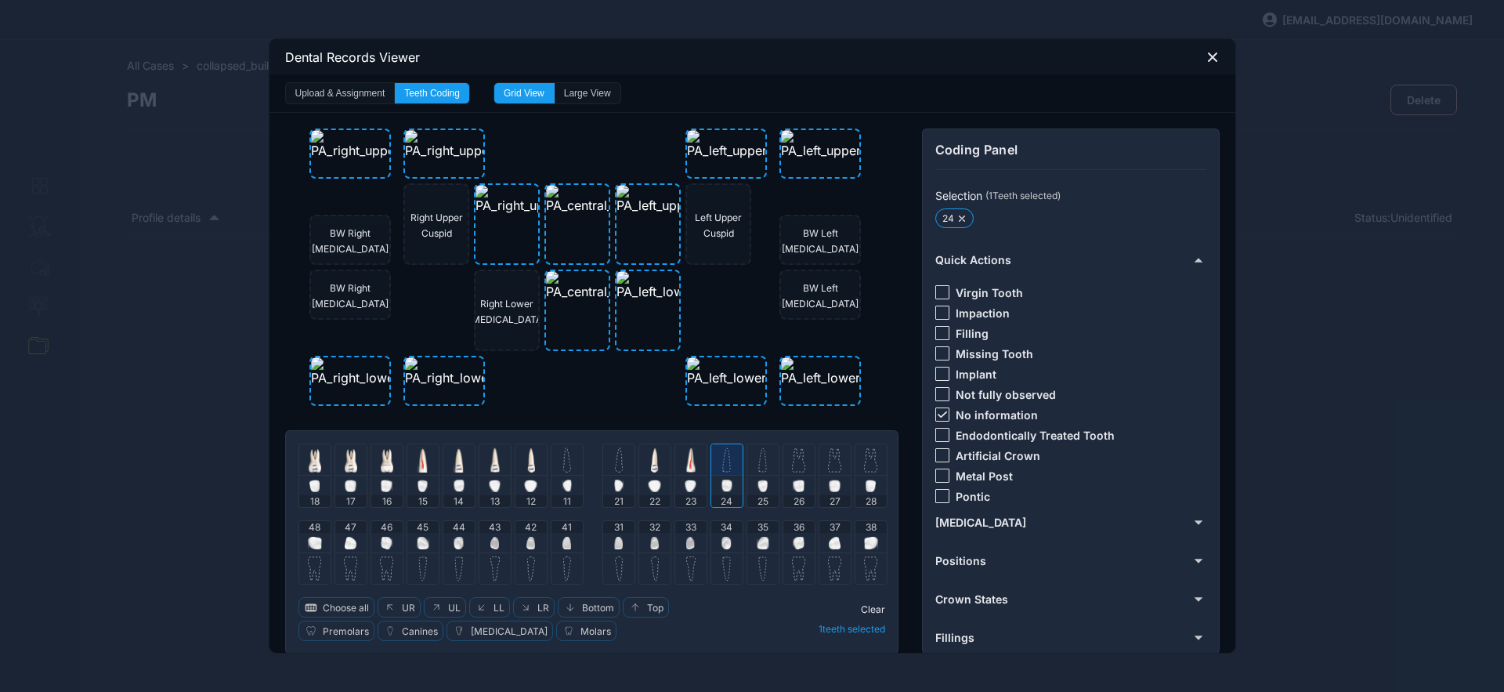
click at [938, 413] on icon at bounding box center [942, 414] width 9 height 6
click at [936, 291] on div at bounding box center [943, 292] width 14 height 14
click at [722, 454] on img at bounding box center [727, 459] width 10 height 25
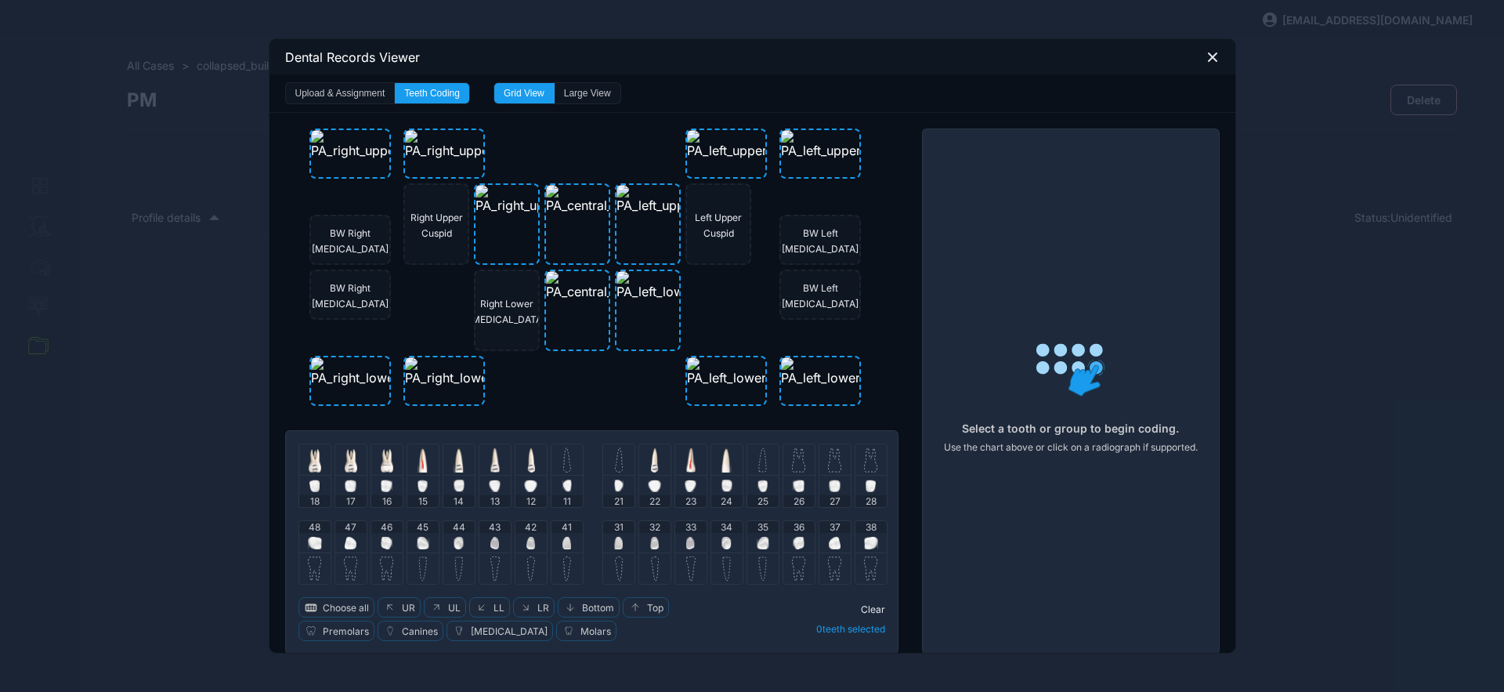
click at [758, 454] on img at bounding box center [762, 459] width 9 height 25
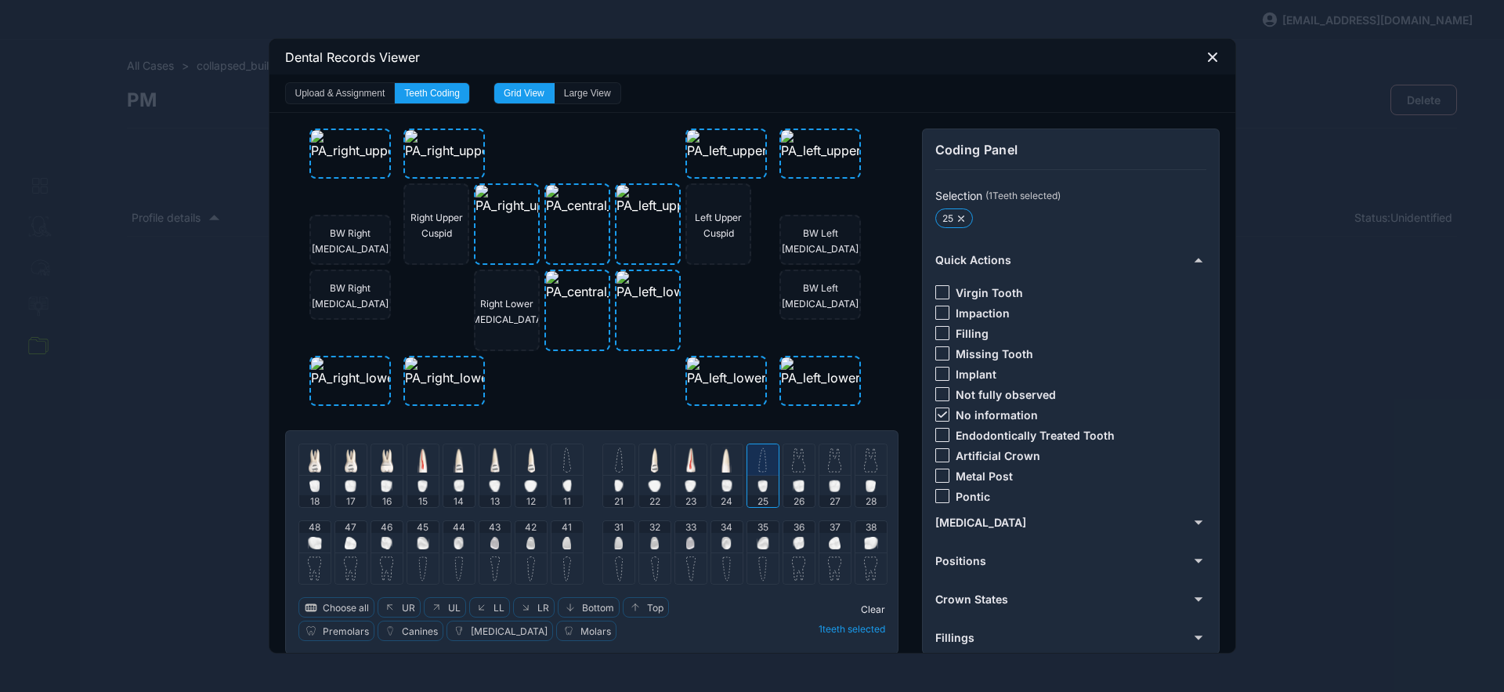
drag, startPoint x: 936, startPoint y: 414, endPoint x: 936, endPoint y: 401, distance: 12.6
click at [937, 415] on icon at bounding box center [941, 414] width 9 height 6
drag, startPoint x: 938, startPoint y: 433, endPoint x: 915, endPoint y: 433, distance: 22.7
click at [938, 433] on div at bounding box center [943, 435] width 14 height 14
click at [761, 462] on img at bounding box center [763, 459] width 10 height 25
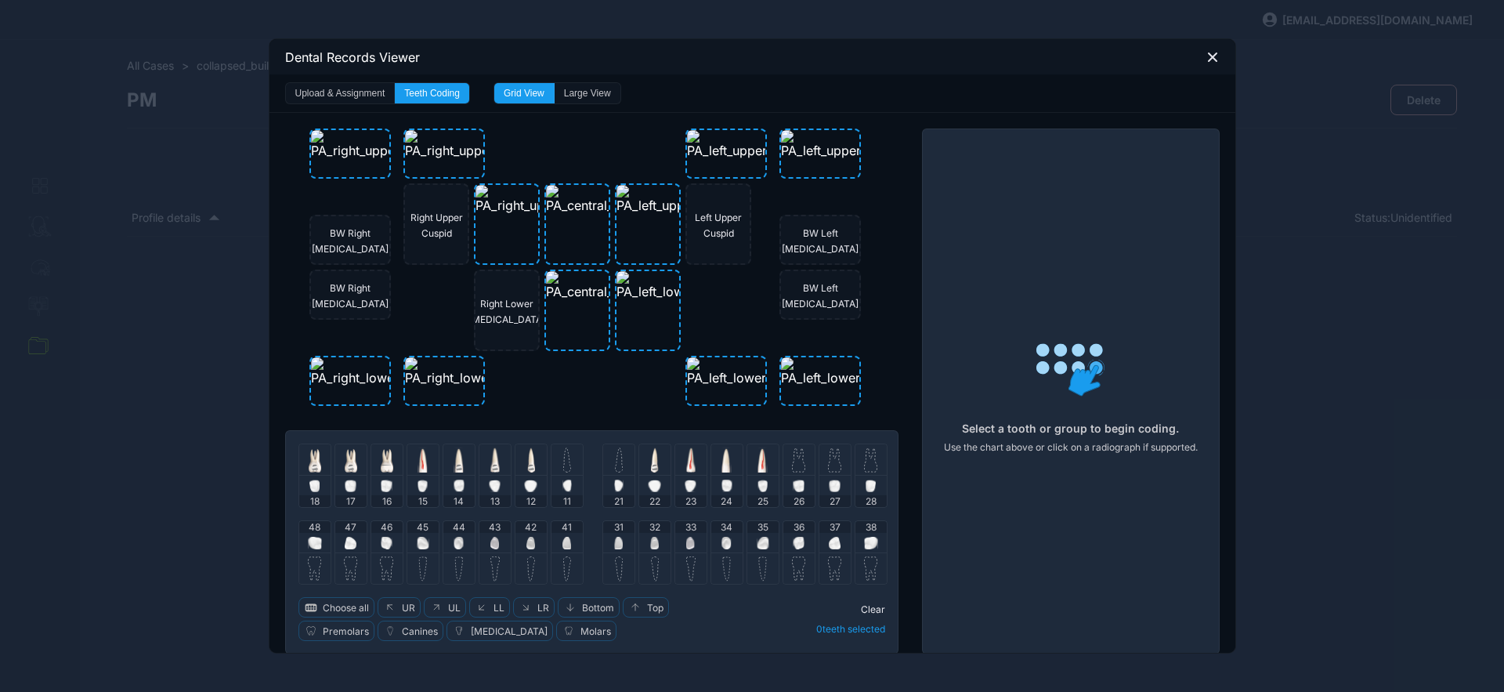
click at [794, 458] on img at bounding box center [798, 459] width 13 height 25
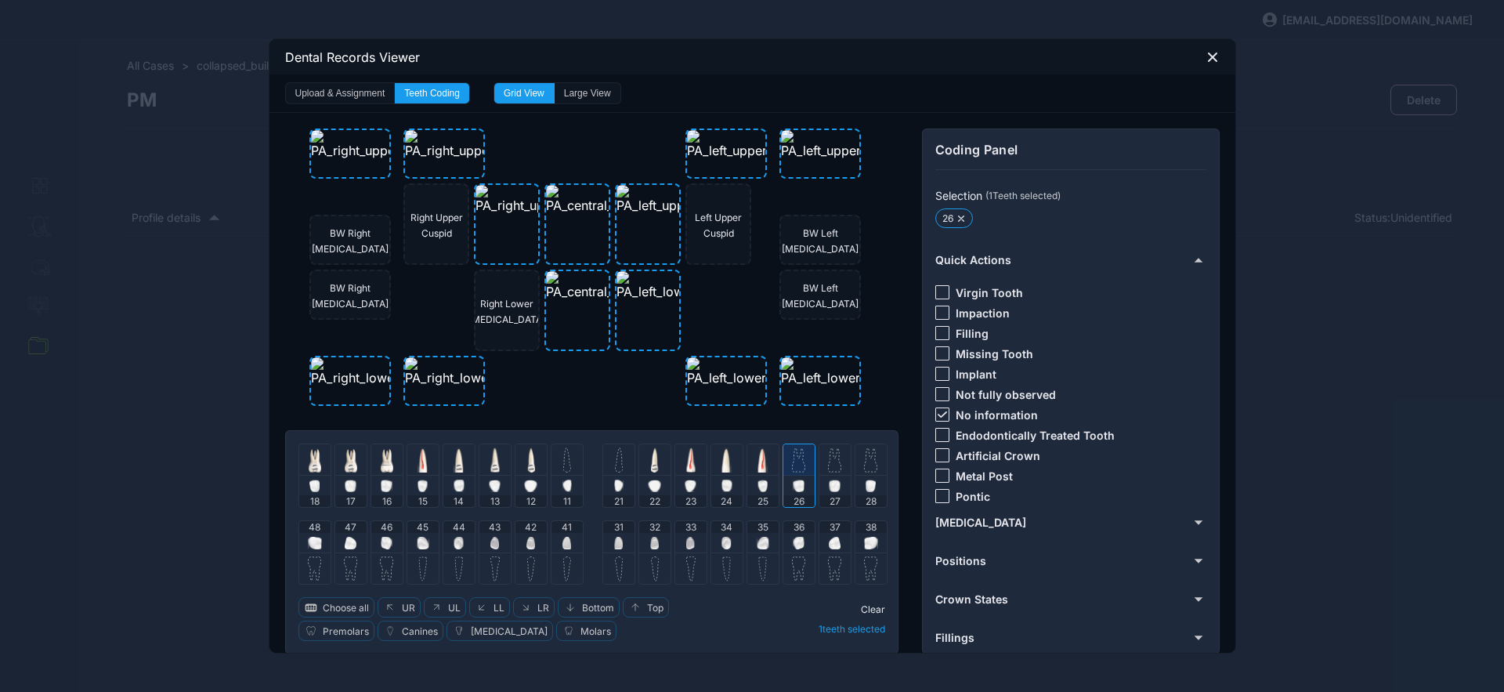
click at [940, 414] on icon at bounding box center [942, 414] width 9 height 6
drag, startPoint x: 937, startPoint y: 454, endPoint x: 922, endPoint y: 449, distance: 15.6
click at [937, 454] on div at bounding box center [943, 455] width 14 height 14
click at [799, 463] on img at bounding box center [799, 461] width 16 height 7
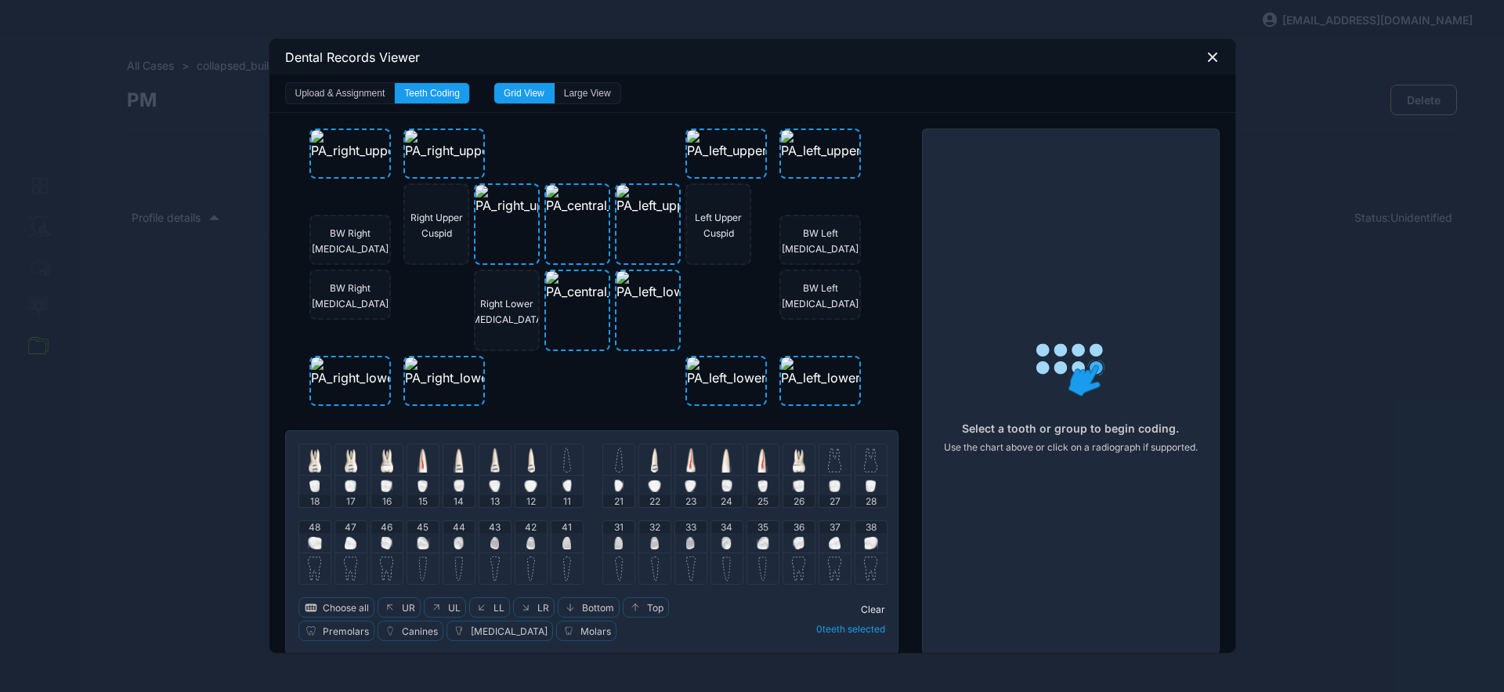
click at [828, 465] on img at bounding box center [834, 459] width 13 height 25
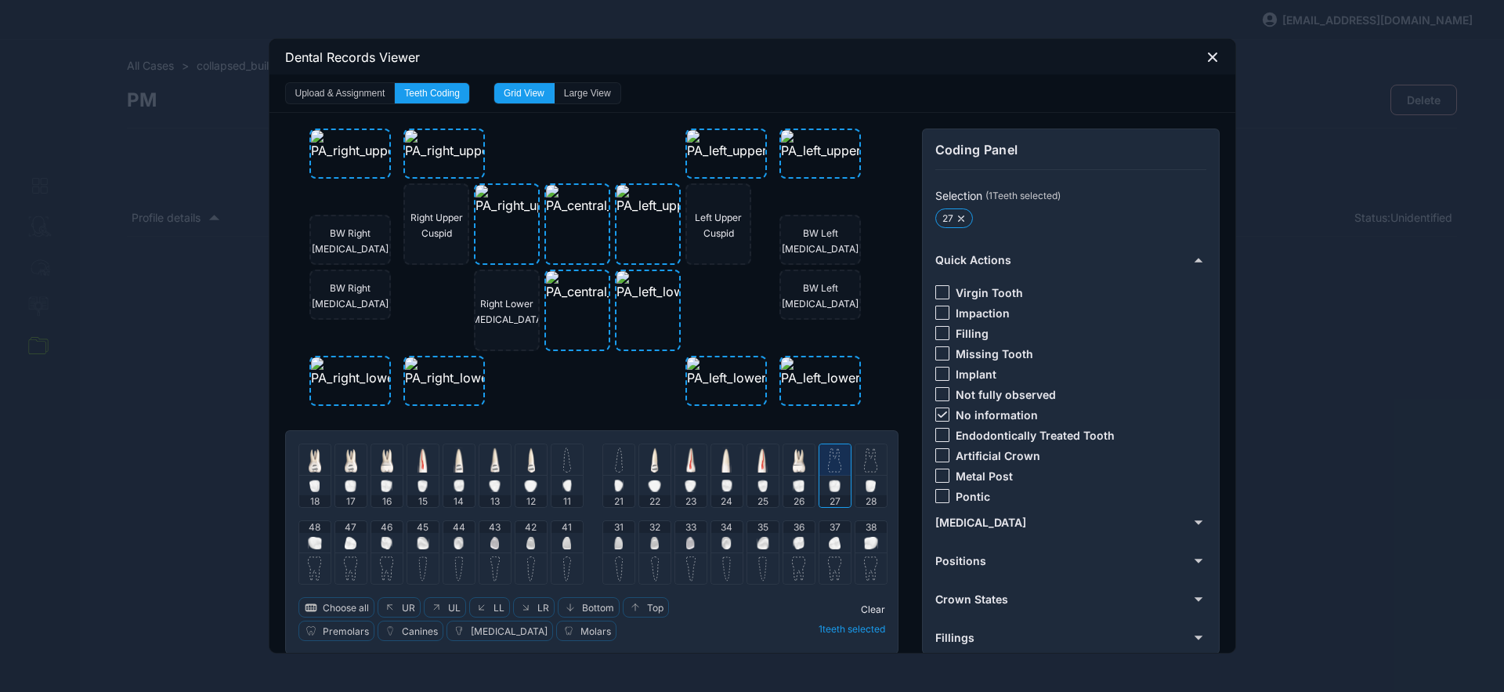
click at [938, 411] on icon at bounding box center [942, 414] width 9 height 6
click at [941, 454] on div at bounding box center [943, 455] width 14 height 14
click at [840, 463] on div at bounding box center [835, 459] width 31 height 31
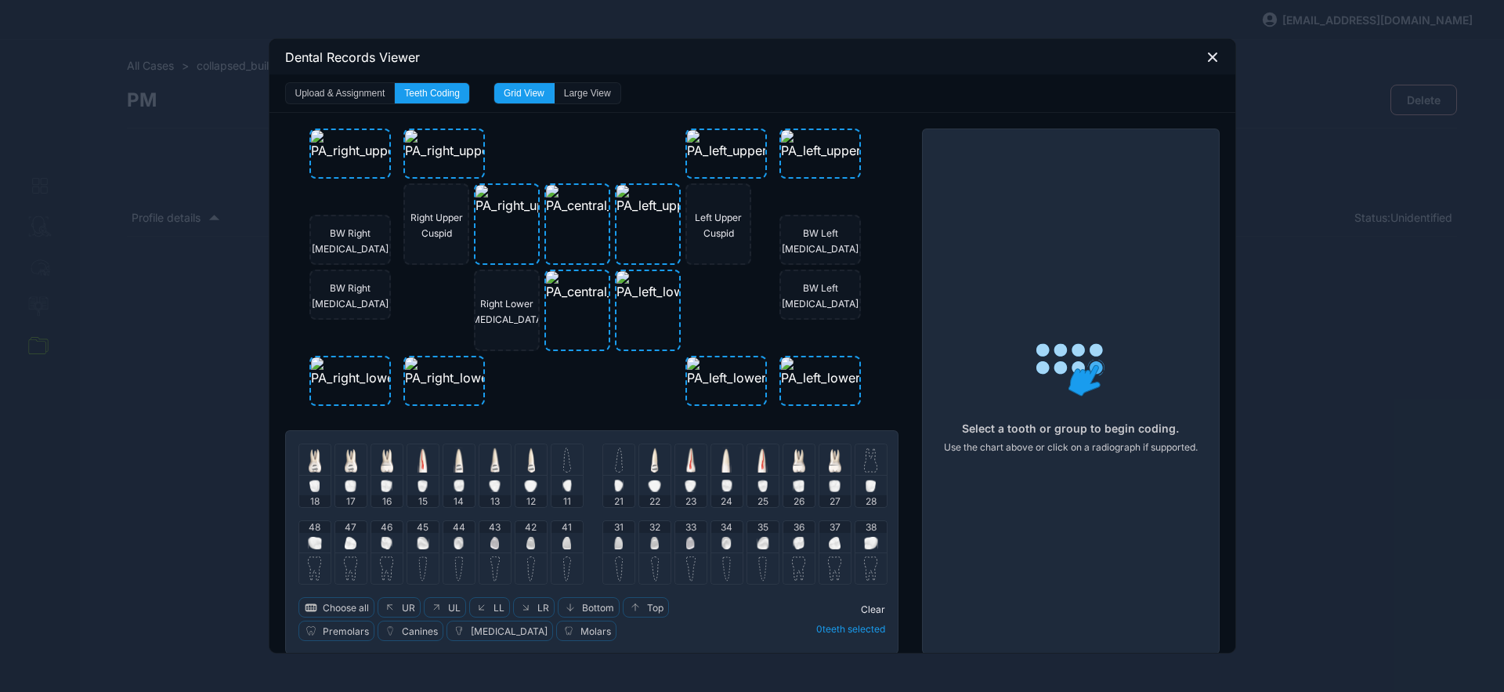
click at [867, 461] on img at bounding box center [870, 459] width 13 height 25
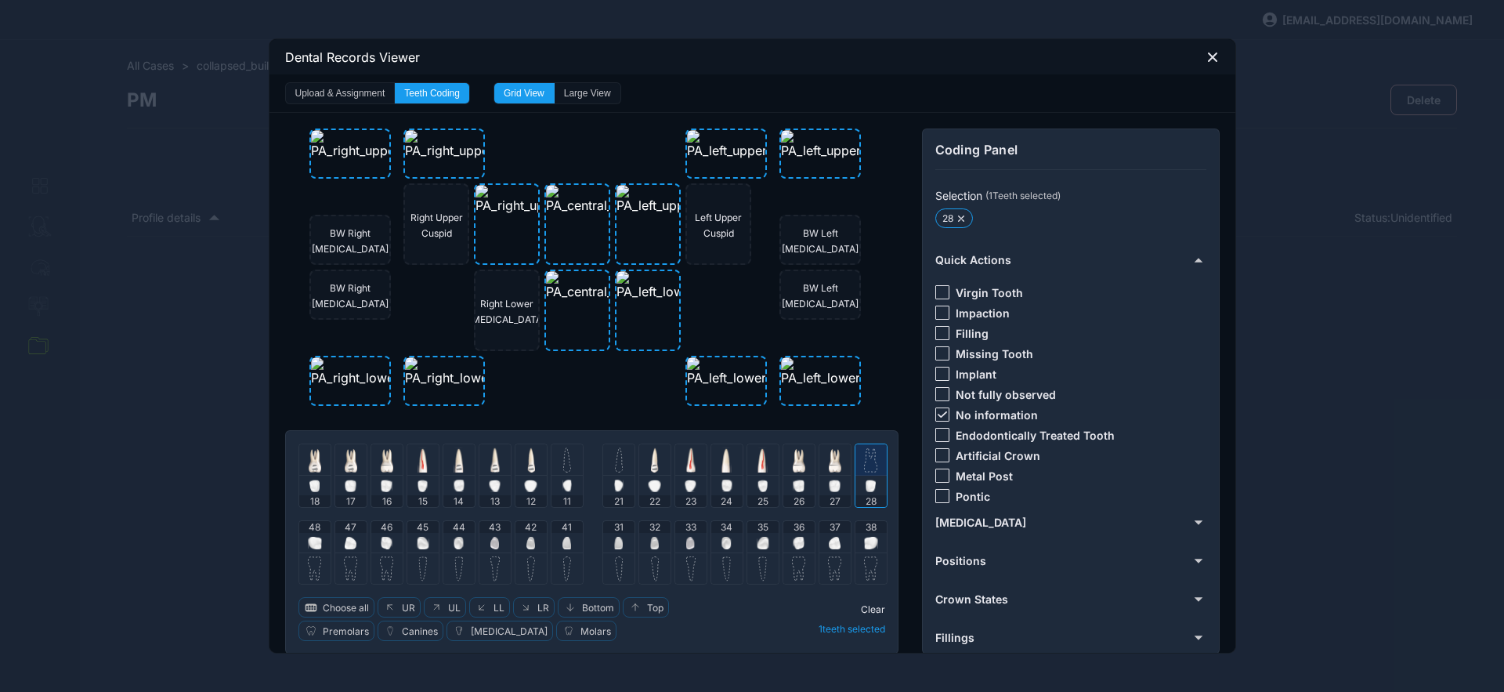
drag, startPoint x: 886, startPoint y: 400, endPoint x: 872, endPoint y: 407, distance: 15.4
click at [886, 401] on div "BW Right Molar BW Right Premolar BW Left Premolar BW Left Molar Right Upper Cus…" at bounding box center [592, 392] width 614 height 526
click at [870, 456] on img at bounding box center [870, 459] width 13 height 25
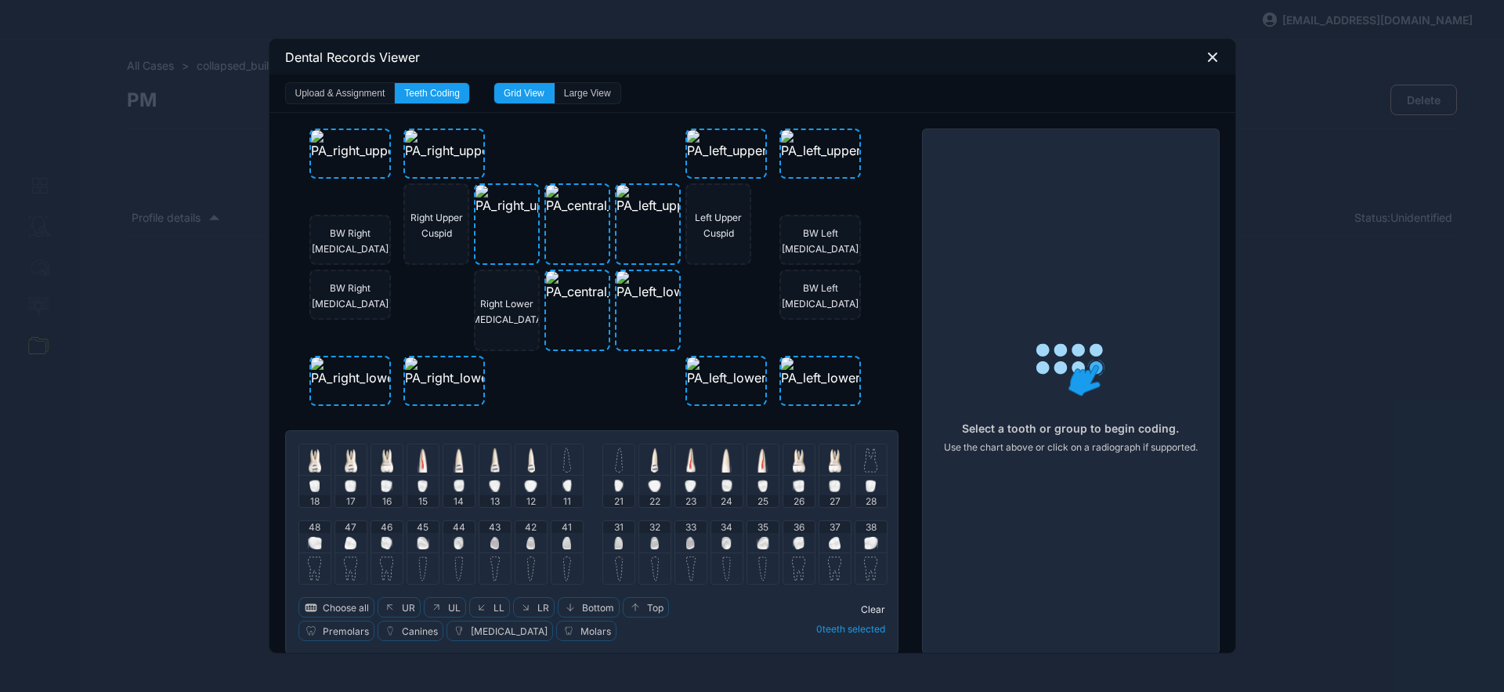
click at [864, 545] on img at bounding box center [871, 543] width 14 height 13
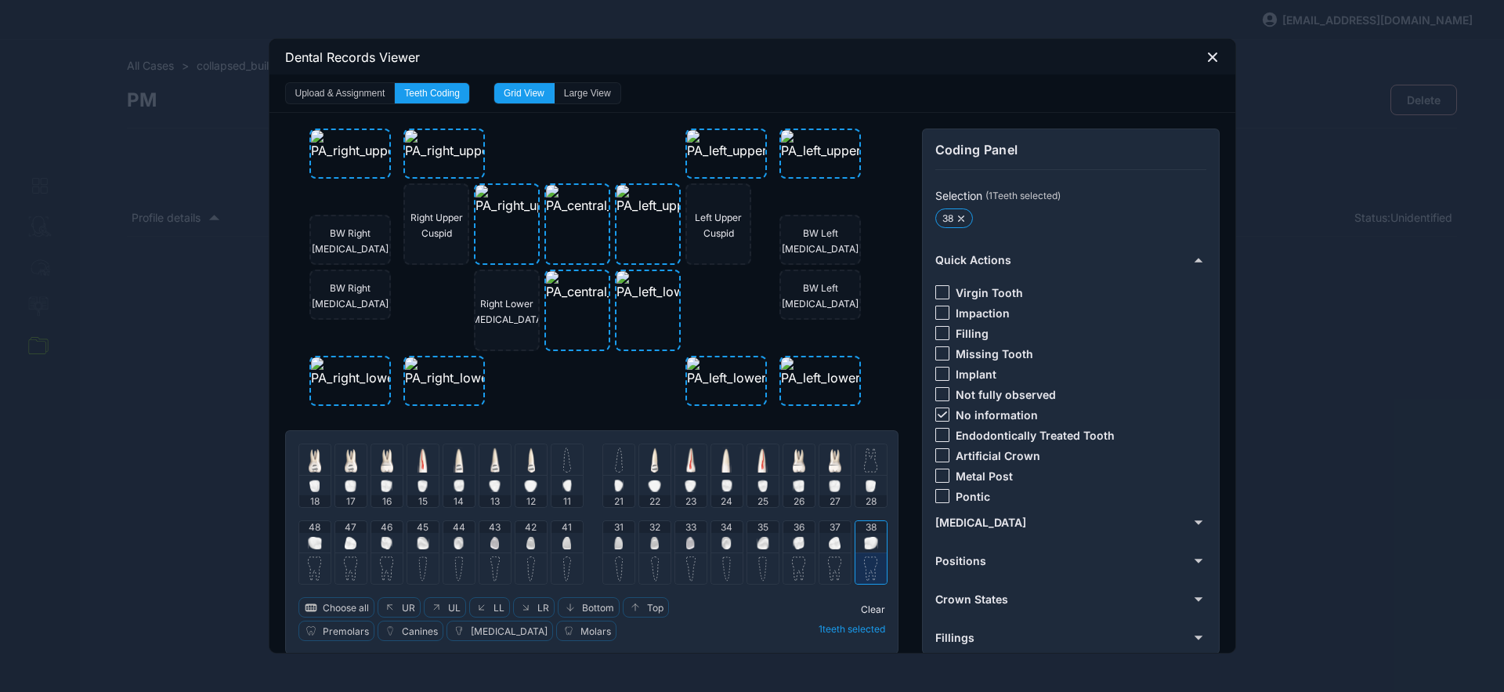
click at [835, 540] on div "37" at bounding box center [835, 536] width 31 height 31
click at [784, 538] on div "36" at bounding box center [799, 536] width 31 height 31
drag, startPoint x: 939, startPoint y: 415, endPoint x: 932, endPoint y: 393, distance: 24.0
click at [939, 415] on icon at bounding box center [942, 414] width 9 height 6
drag, startPoint x: 935, startPoint y: 453, endPoint x: 892, endPoint y: 476, distance: 48.7
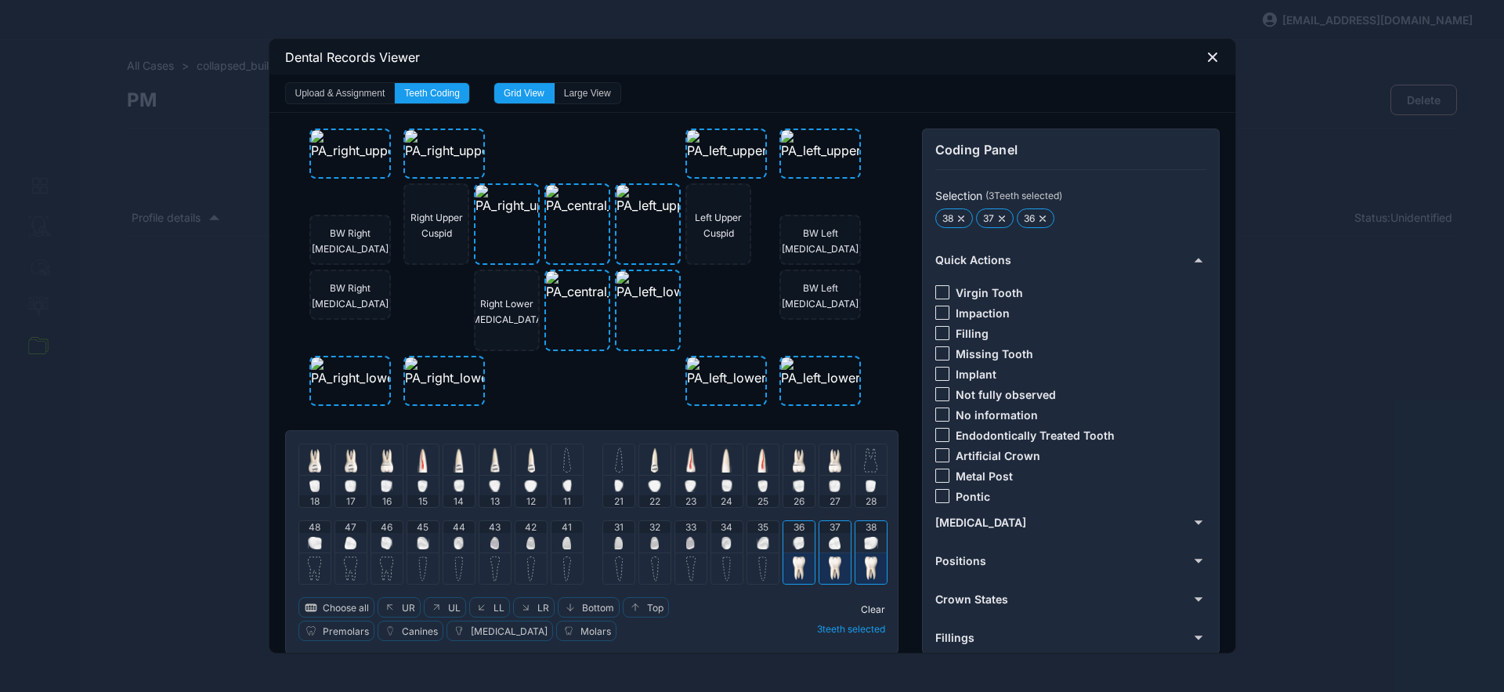
click at [936, 454] on div at bounding box center [943, 455] width 14 height 14
click at [856, 541] on div "38" at bounding box center [871, 536] width 31 height 31
click at [829, 541] on img at bounding box center [835, 543] width 12 height 13
click at [794, 538] on img at bounding box center [799, 543] width 12 height 13
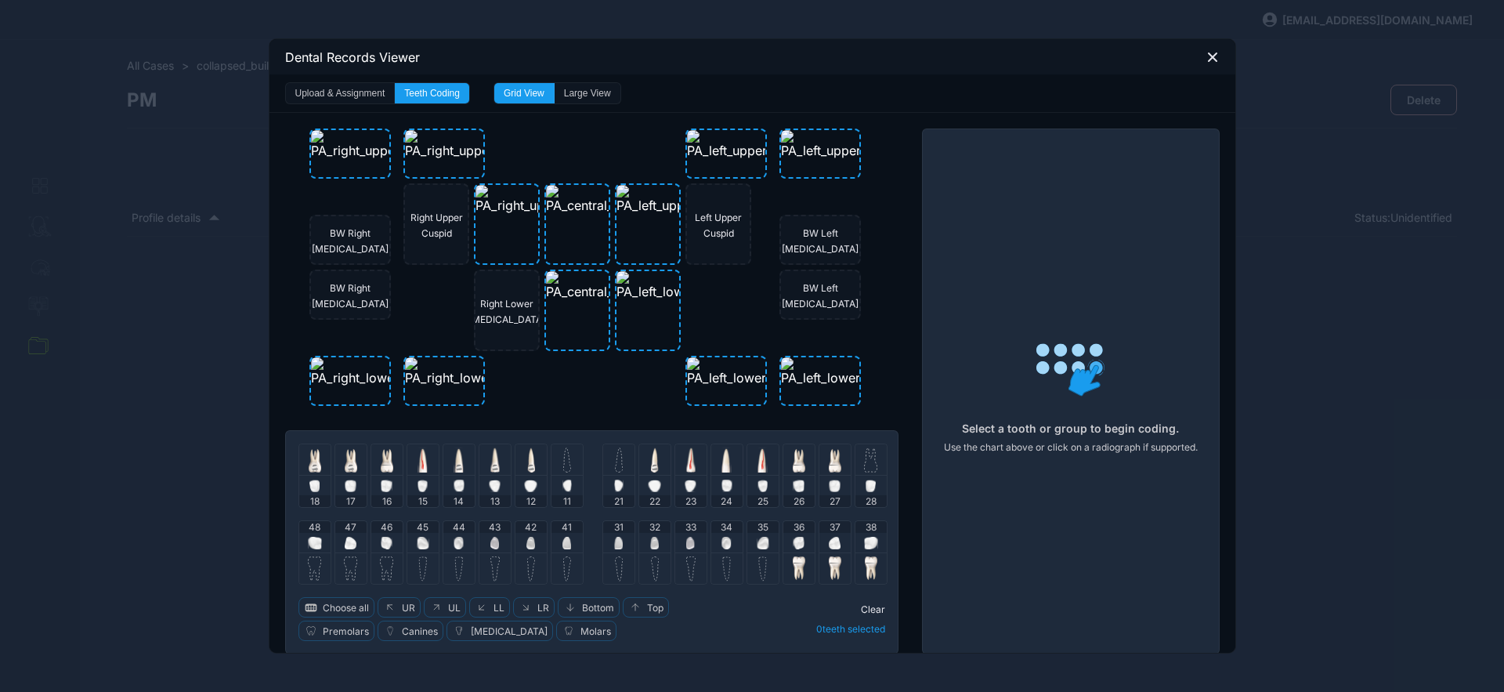
click at [757, 542] on img at bounding box center [763, 543] width 13 height 13
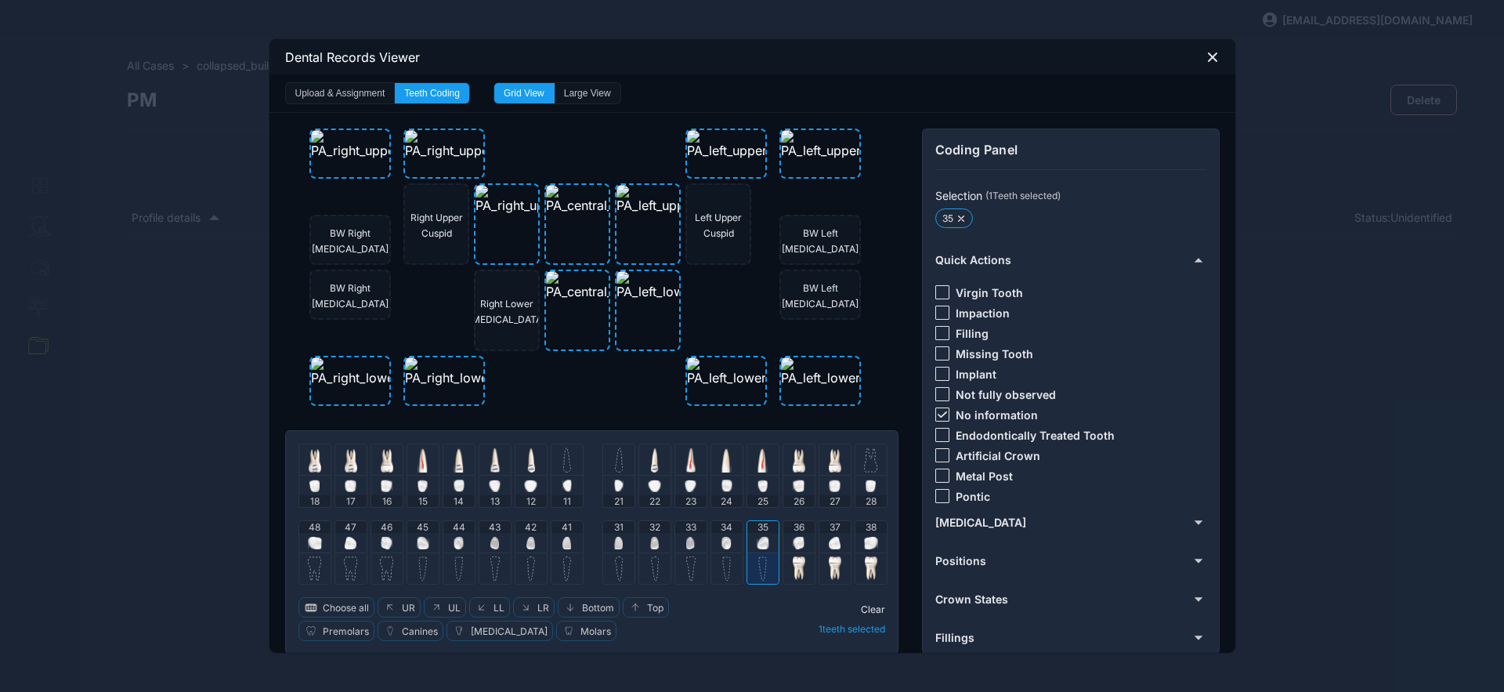
click at [723, 546] on img at bounding box center [727, 543] width 10 height 13
click at [688, 548] on img at bounding box center [690, 543] width 9 height 13
drag, startPoint x: 650, startPoint y: 541, endPoint x: 892, endPoint y: 398, distance: 281.4
click at [650, 542] on img at bounding box center [654, 543] width 9 height 13
click at [939, 412] on icon at bounding box center [942, 414] width 9 height 6
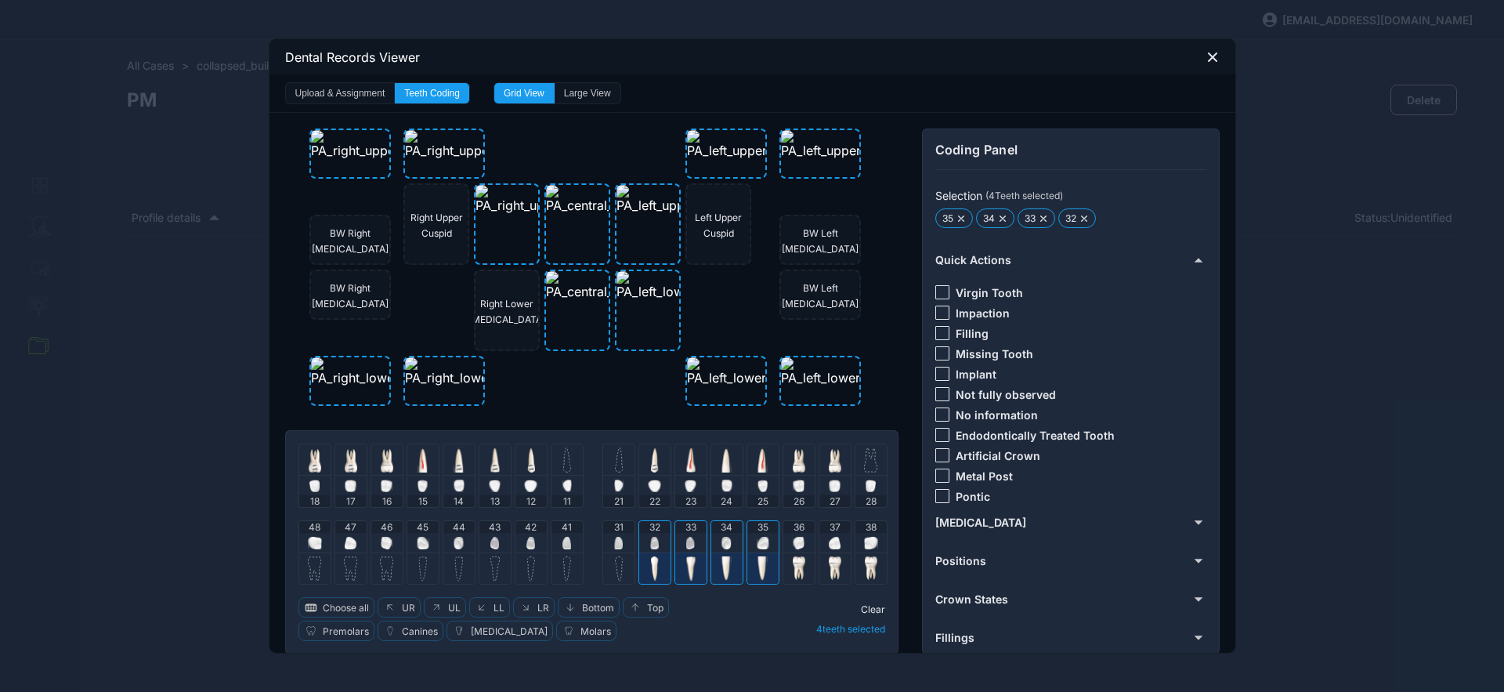
drag, startPoint x: 933, startPoint y: 411, endPoint x: 816, endPoint y: 471, distance: 132.1
click at [936, 411] on div at bounding box center [943, 414] width 14 height 14
click at [863, 608] on span "Clear" at bounding box center [873, 609] width 24 height 12
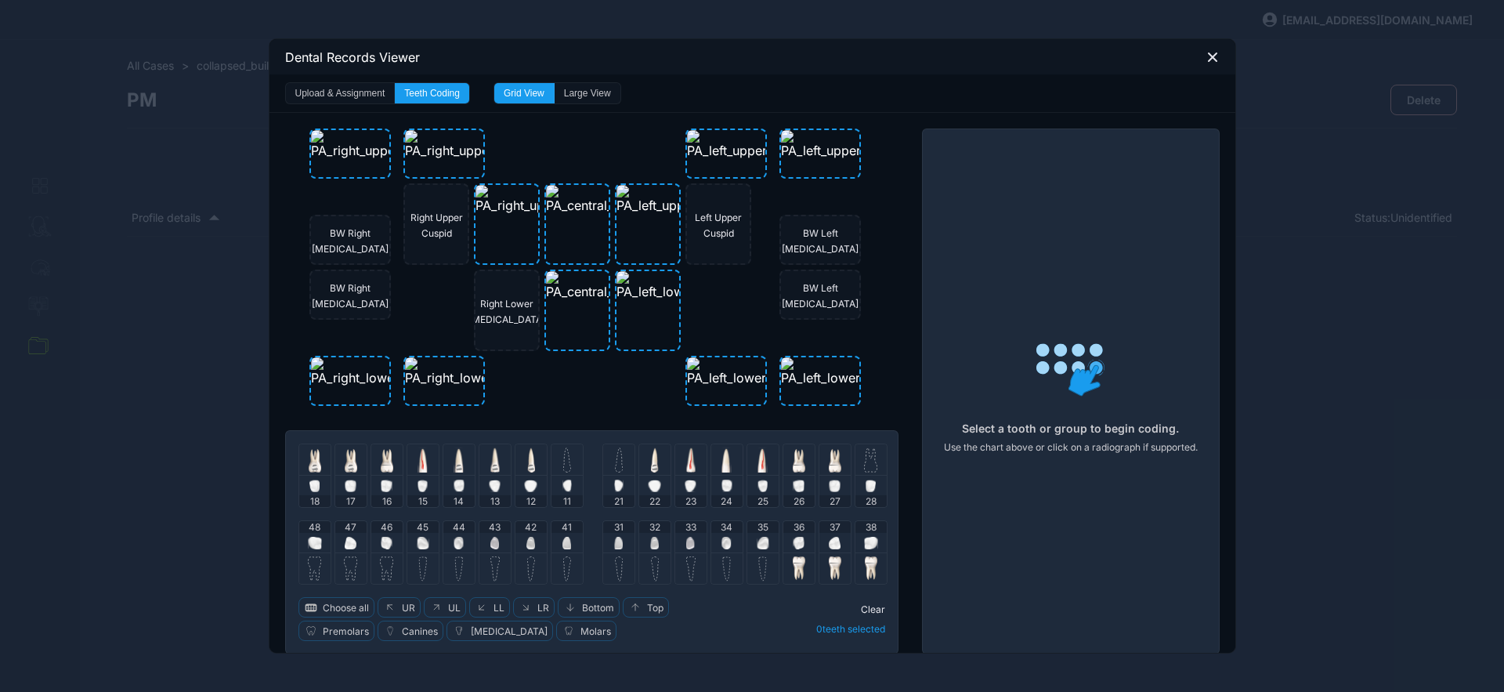
click at [614, 538] on img at bounding box center [618, 543] width 9 height 13
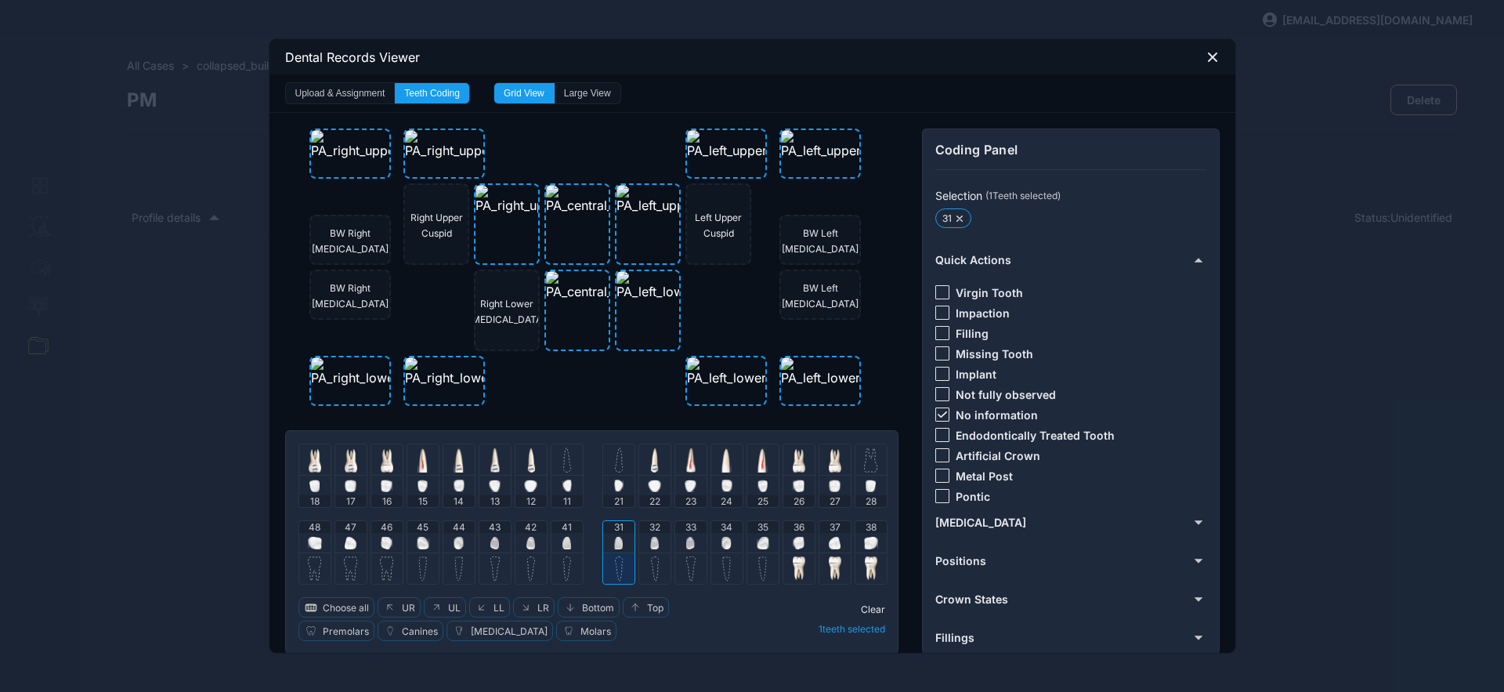
drag, startPoint x: 569, startPoint y: 541, endPoint x: 580, endPoint y: 537, distance: 11.9
click at [569, 541] on div "41" at bounding box center [567, 536] width 31 height 31
drag, startPoint x: 936, startPoint y: 407, endPoint x: 940, endPoint y: 375, distance: 33.1
click at [936, 408] on div at bounding box center [943, 414] width 14 height 14
drag, startPoint x: 940, startPoint y: 349, endPoint x: 928, endPoint y: 364, distance: 20.1
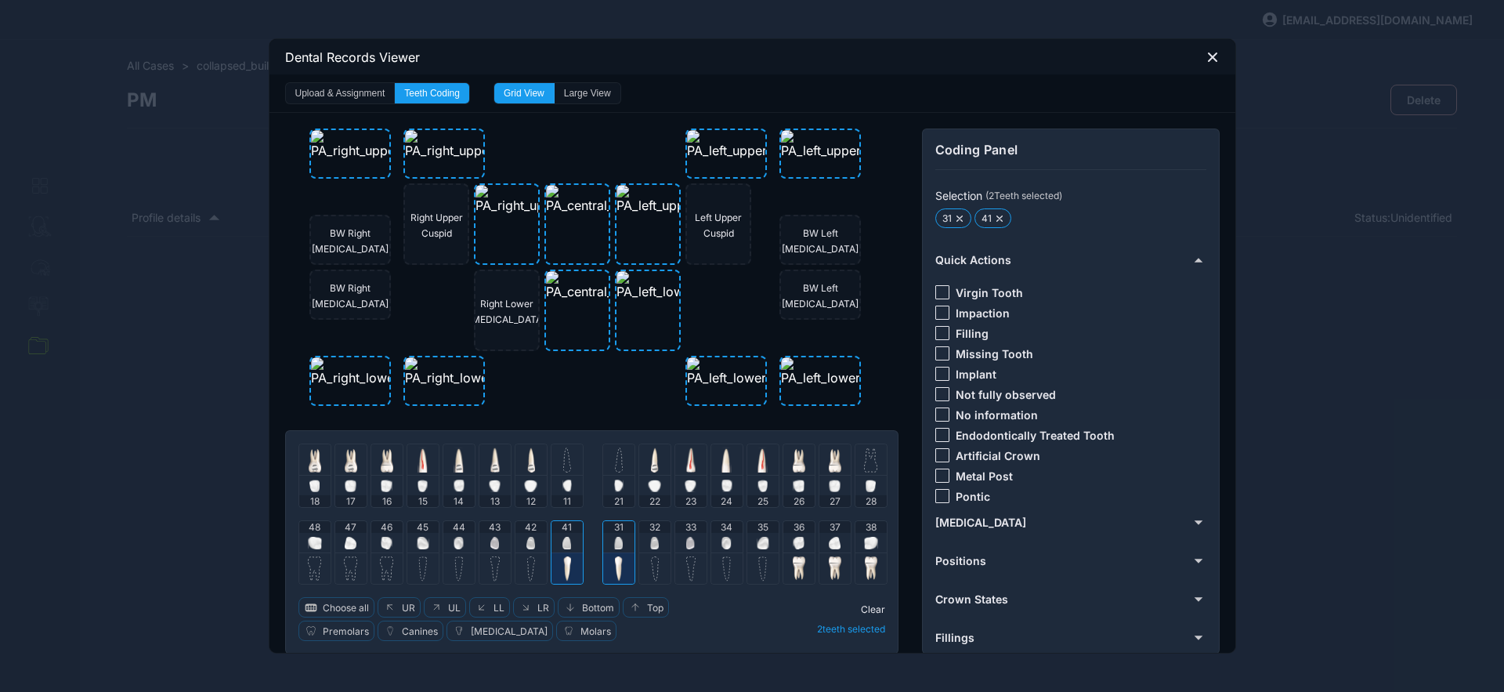
click at [939, 349] on div at bounding box center [943, 353] width 14 height 14
drag, startPoint x: 864, startPoint y: 606, endPoint x: 828, endPoint y: 598, distance: 36.9
click at [863, 605] on span "Clear" at bounding box center [873, 609] width 24 height 12
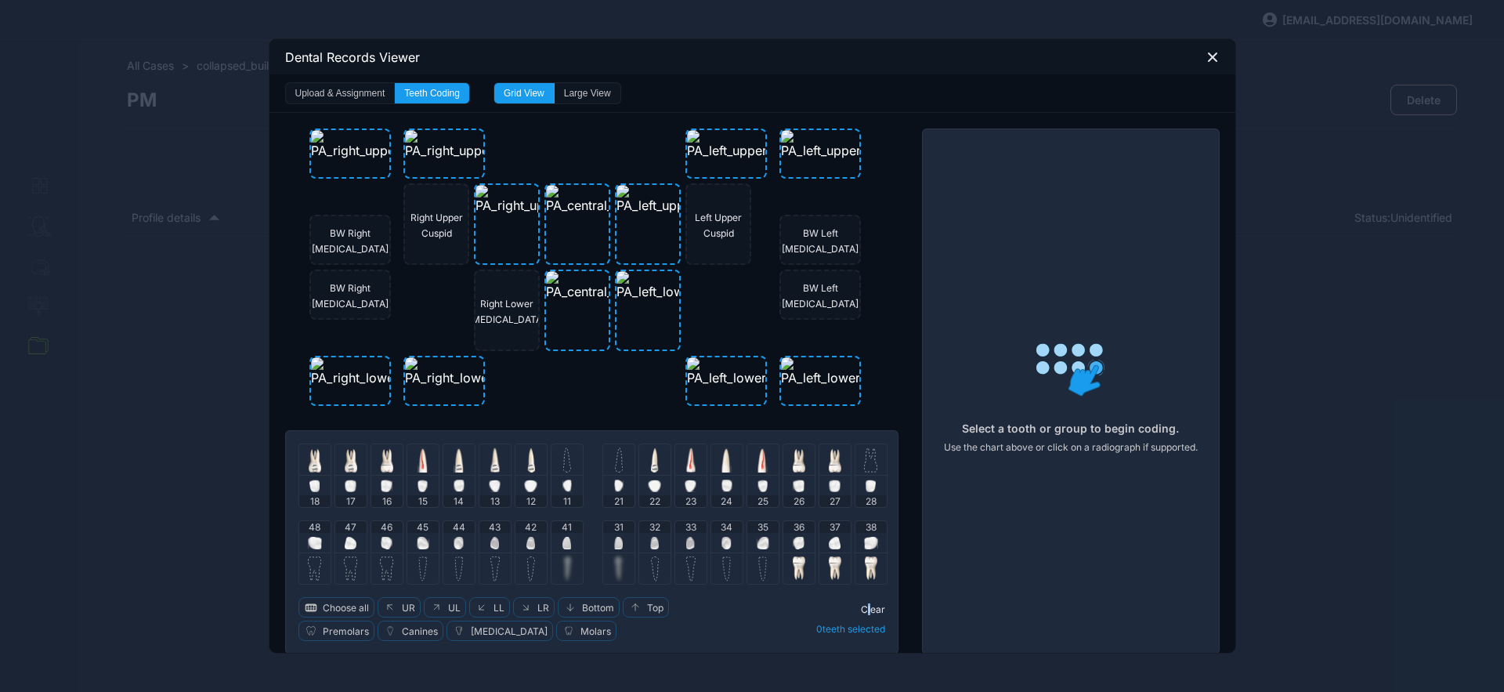
click at [491, 545] on img at bounding box center [495, 543] width 9 height 13
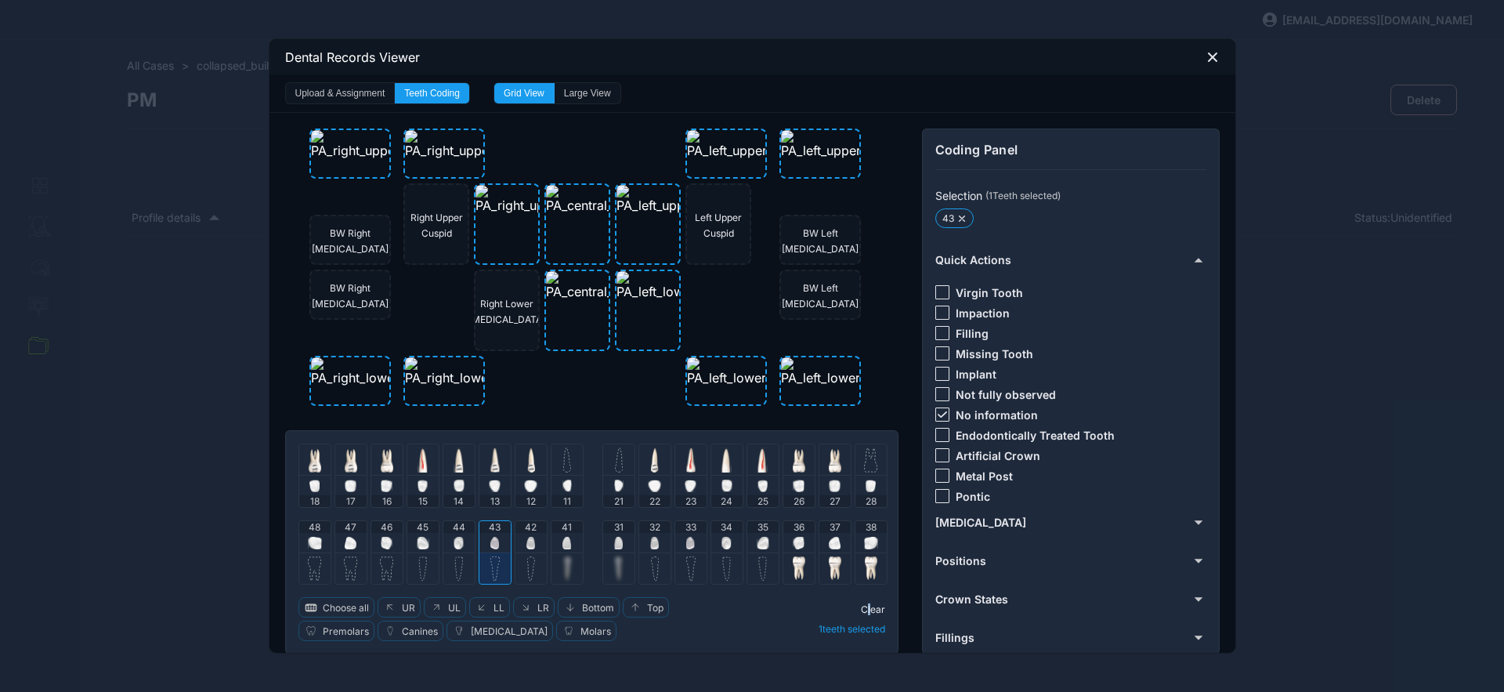
drag, startPoint x: 936, startPoint y: 411, endPoint x: 934, endPoint y: 376, distance: 34.5
click at [936, 409] on div at bounding box center [943, 414] width 14 height 14
click at [941, 334] on div at bounding box center [943, 333] width 14 height 14
drag, startPoint x: 868, startPoint y: 608, endPoint x: 655, endPoint y: 602, distance: 213.2
click at [867, 608] on span "Clear" at bounding box center [873, 609] width 24 height 12
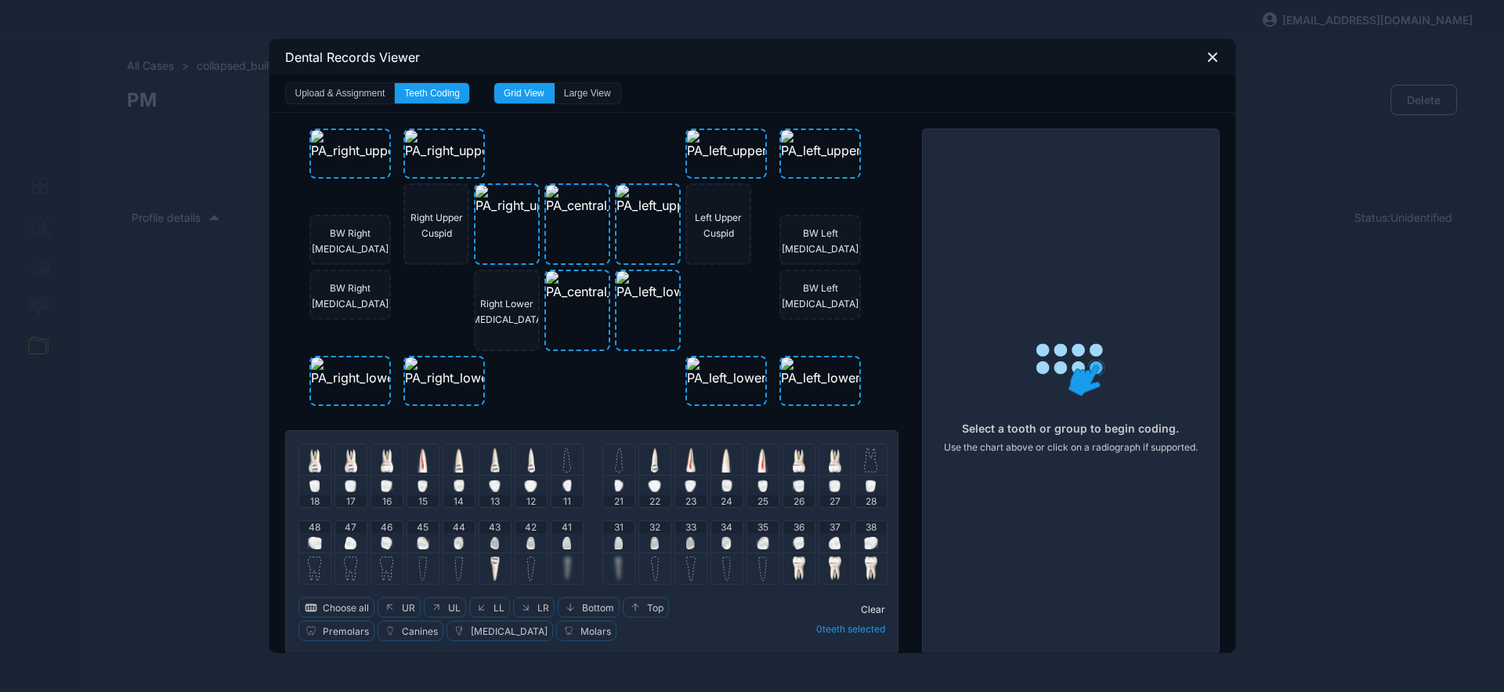
drag, startPoint x: 448, startPoint y: 547, endPoint x: 433, endPoint y: 541, distance: 15.9
click at [454, 546] on img at bounding box center [459, 543] width 10 height 13
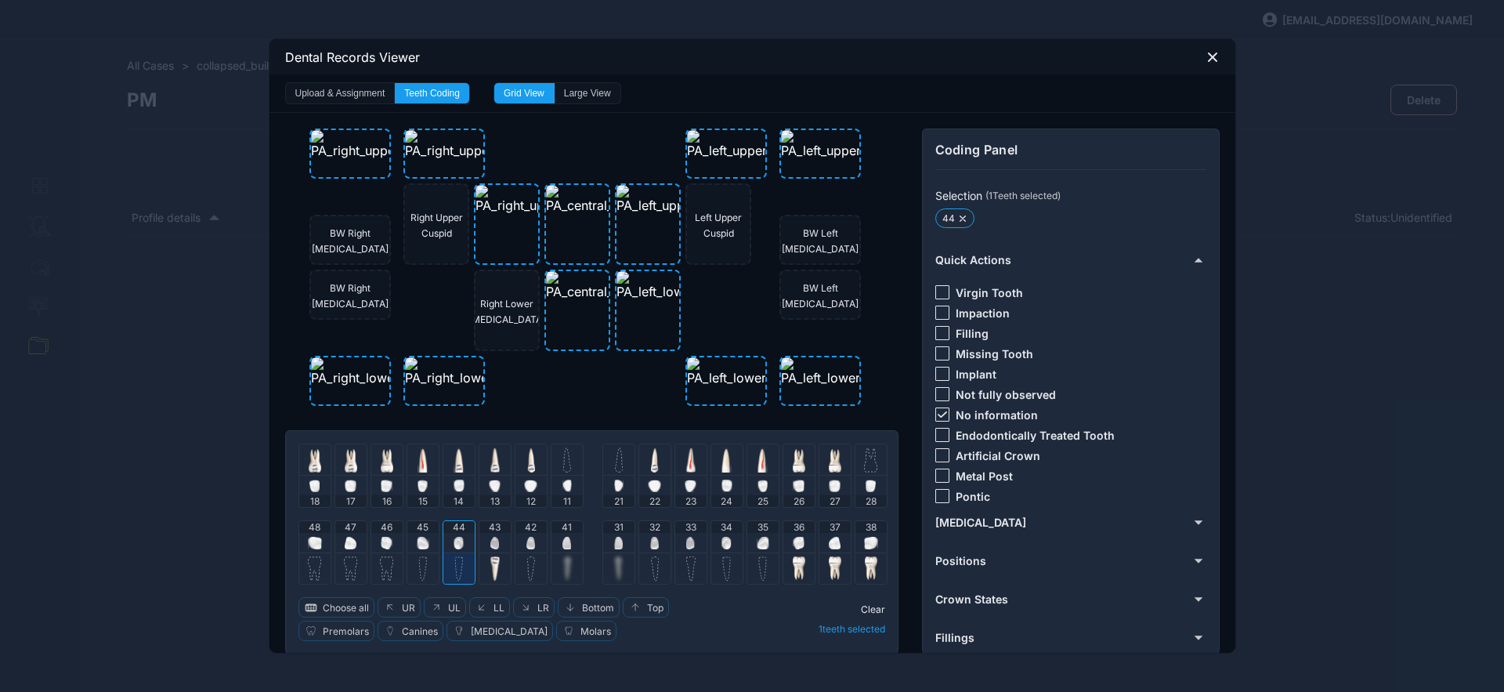
click at [417, 537] on img at bounding box center [423, 543] width 13 height 13
click at [940, 410] on div at bounding box center [943, 414] width 14 height 14
click at [936, 453] on div at bounding box center [943, 455] width 14 height 14
click at [866, 606] on span "Clear" at bounding box center [873, 609] width 24 height 12
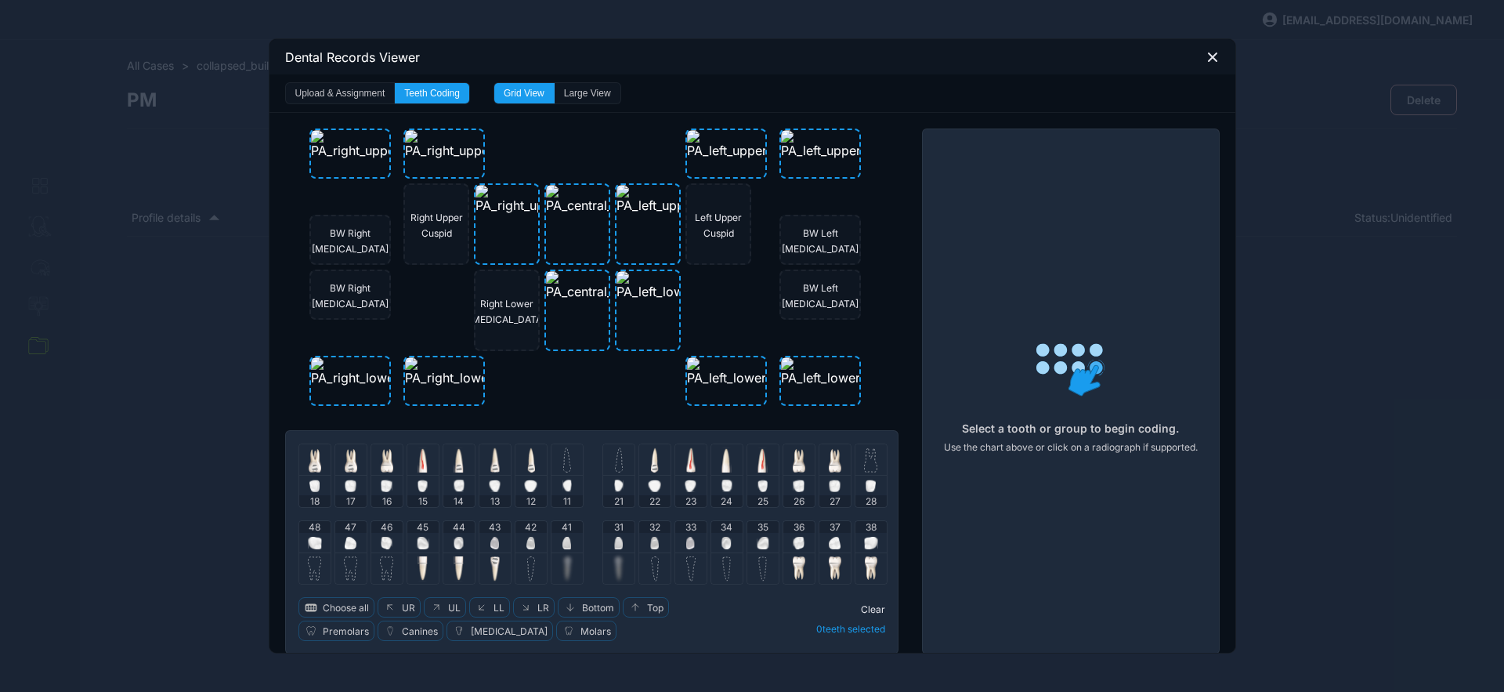
click at [371, 552] on div at bounding box center [386, 567] width 31 height 31
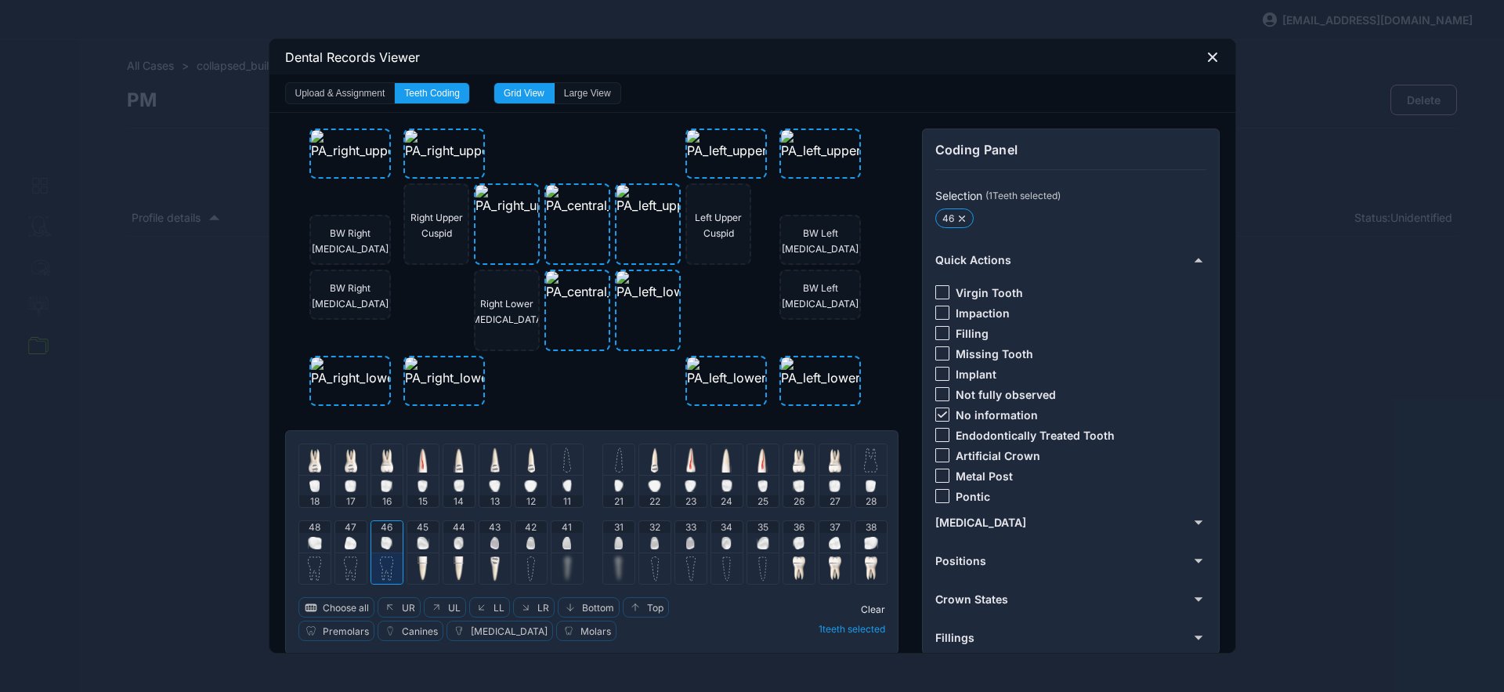
drag, startPoint x: 934, startPoint y: 416, endPoint x: 935, endPoint y: 380, distance: 36.1
click at [937, 416] on icon at bounding box center [941, 414] width 9 height 6
click at [940, 337] on div at bounding box center [943, 333] width 14 height 14
drag, startPoint x: 866, startPoint y: 605, endPoint x: 460, endPoint y: 638, distance: 407.2
click at [865, 606] on span "Clear" at bounding box center [873, 609] width 24 height 12
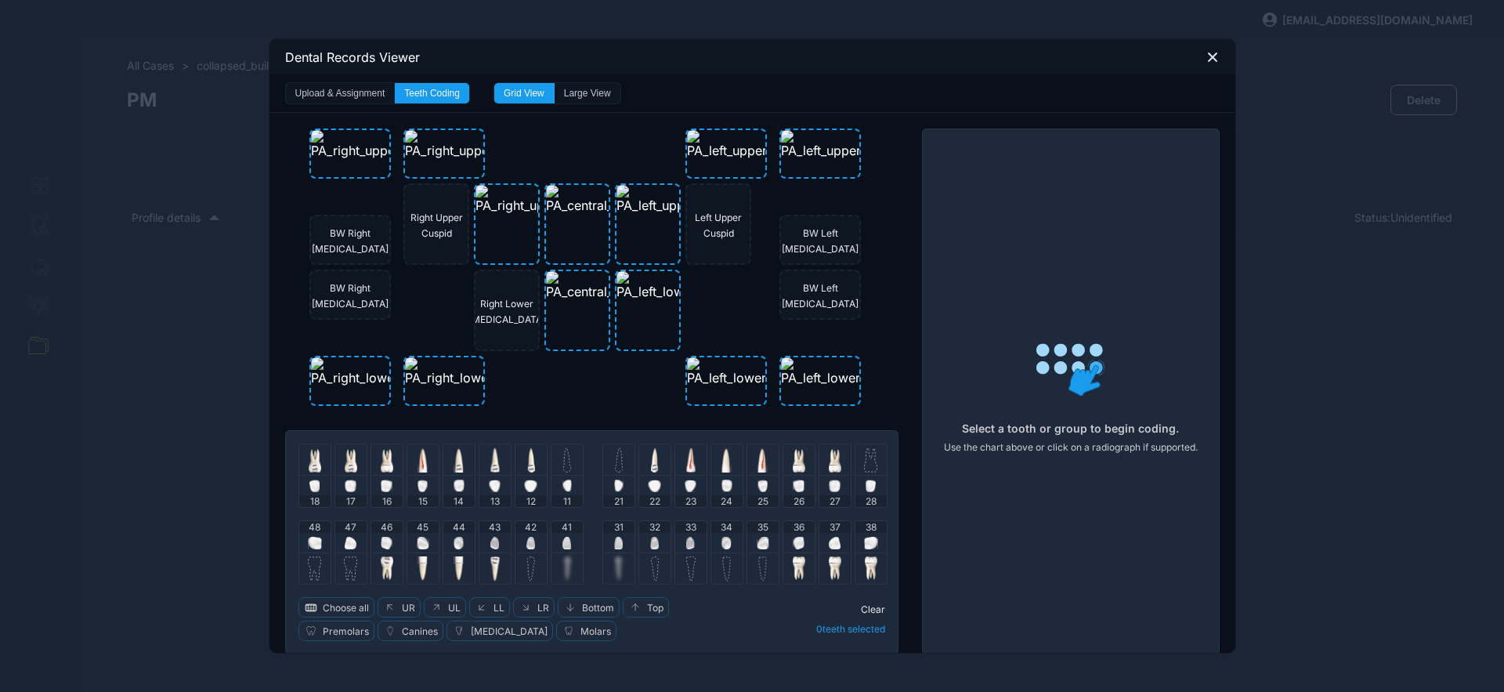
click at [345, 537] on img at bounding box center [351, 543] width 12 height 13
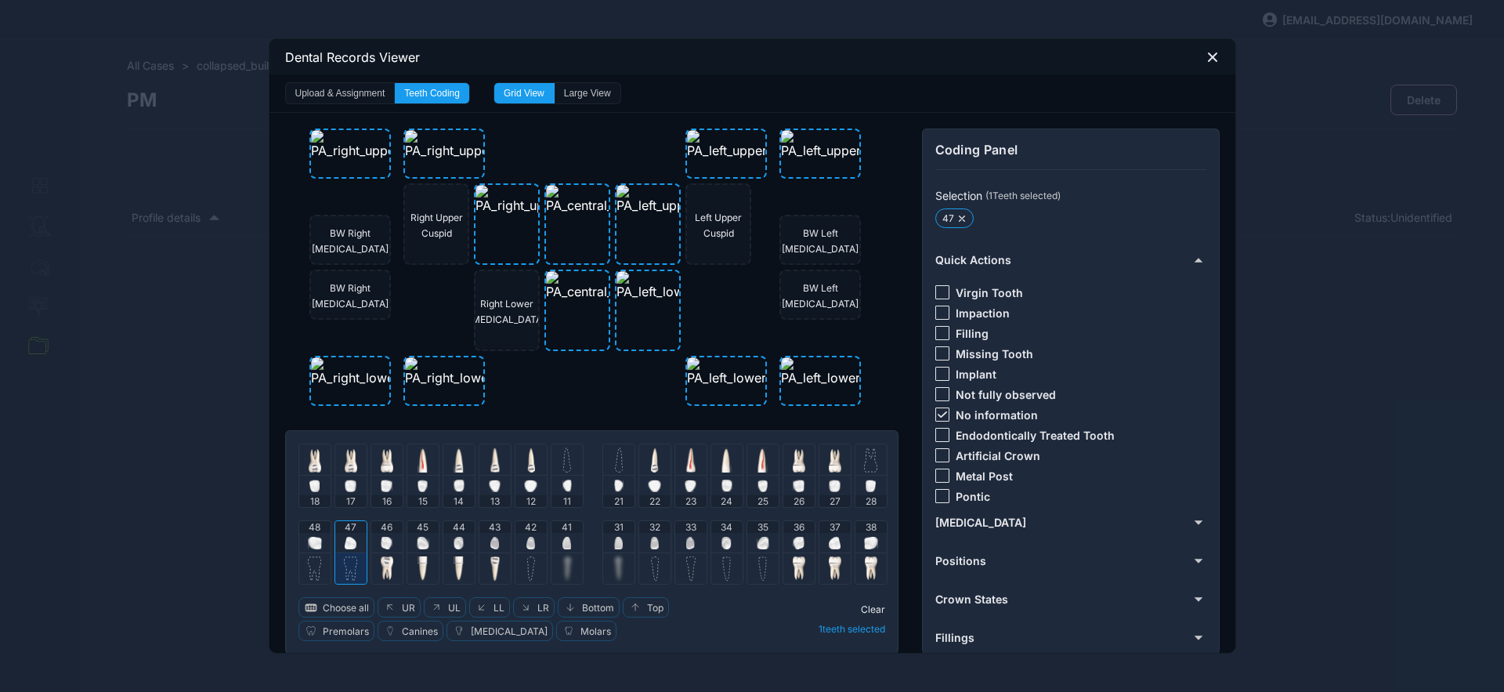
click at [938, 415] on icon at bounding box center [942, 414] width 9 height 6
click at [937, 355] on div at bounding box center [943, 353] width 14 height 14
click at [936, 347] on div at bounding box center [943, 353] width 14 height 14
drag, startPoint x: 936, startPoint y: 333, endPoint x: 919, endPoint y: 382, distance: 51.5
click at [936, 334] on div at bounding box center [943, 333] width 14 height 14
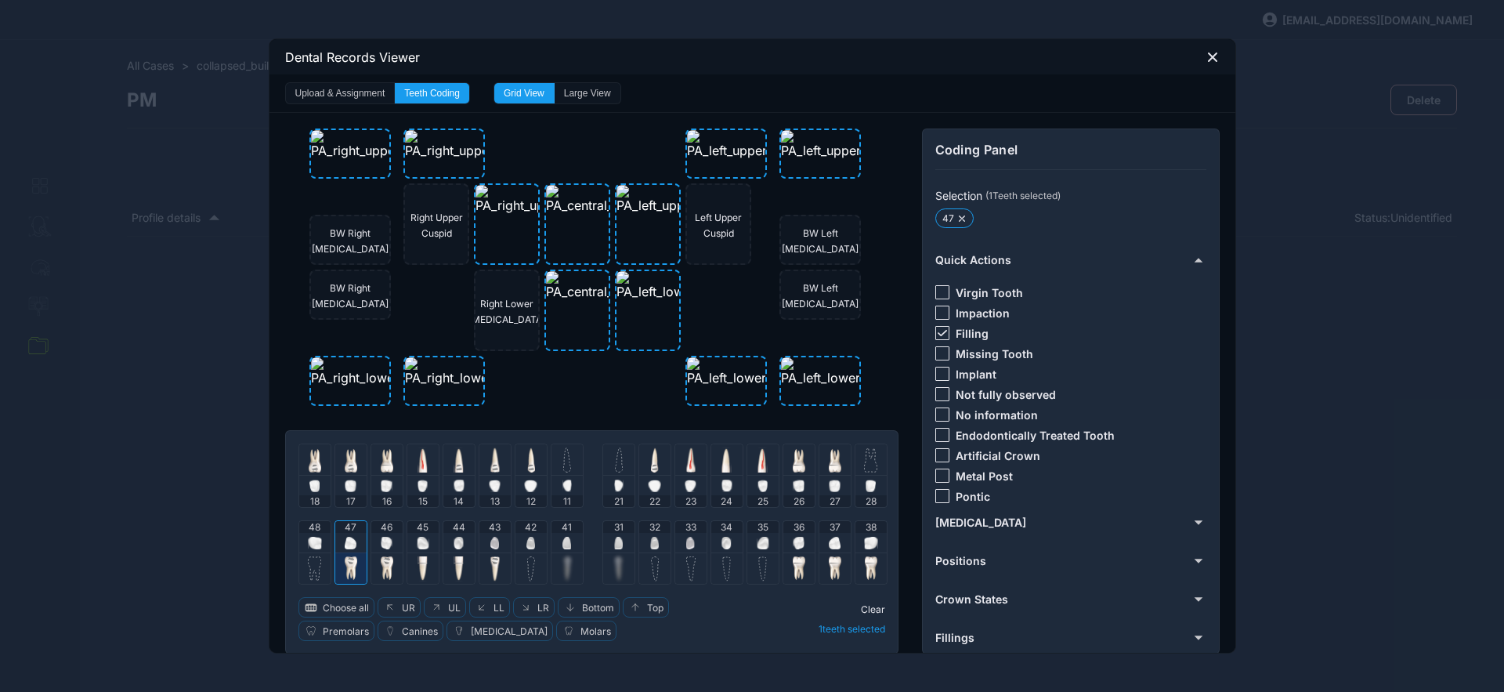
drag, startPoint x: 875, startPoint y: 603, endPoint x: 858, endPoint y: 606, distance: 17.4
click at [875, 604] on span "Clear" at bounding box center [873, 609] width 24 height 12
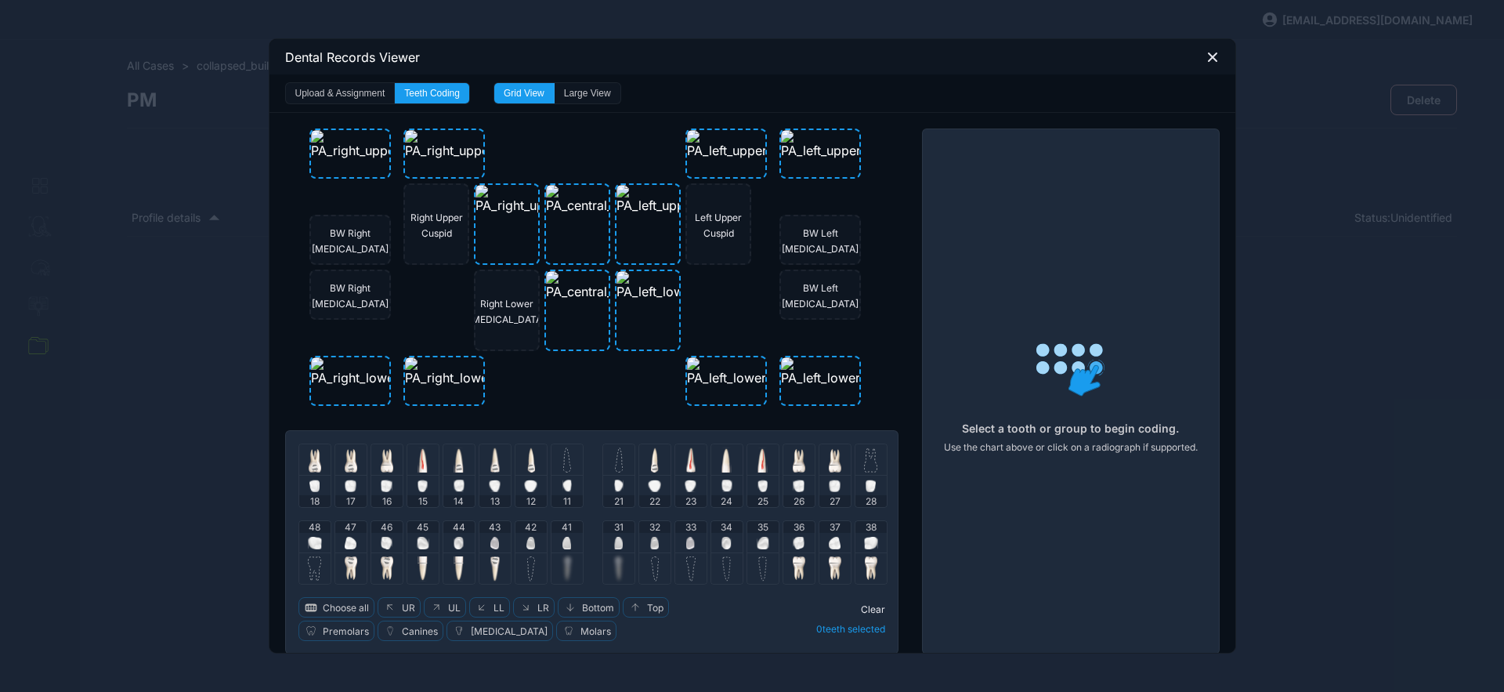
click at [492, 544] on img at bounding box center [495, 543] width 9 height 13
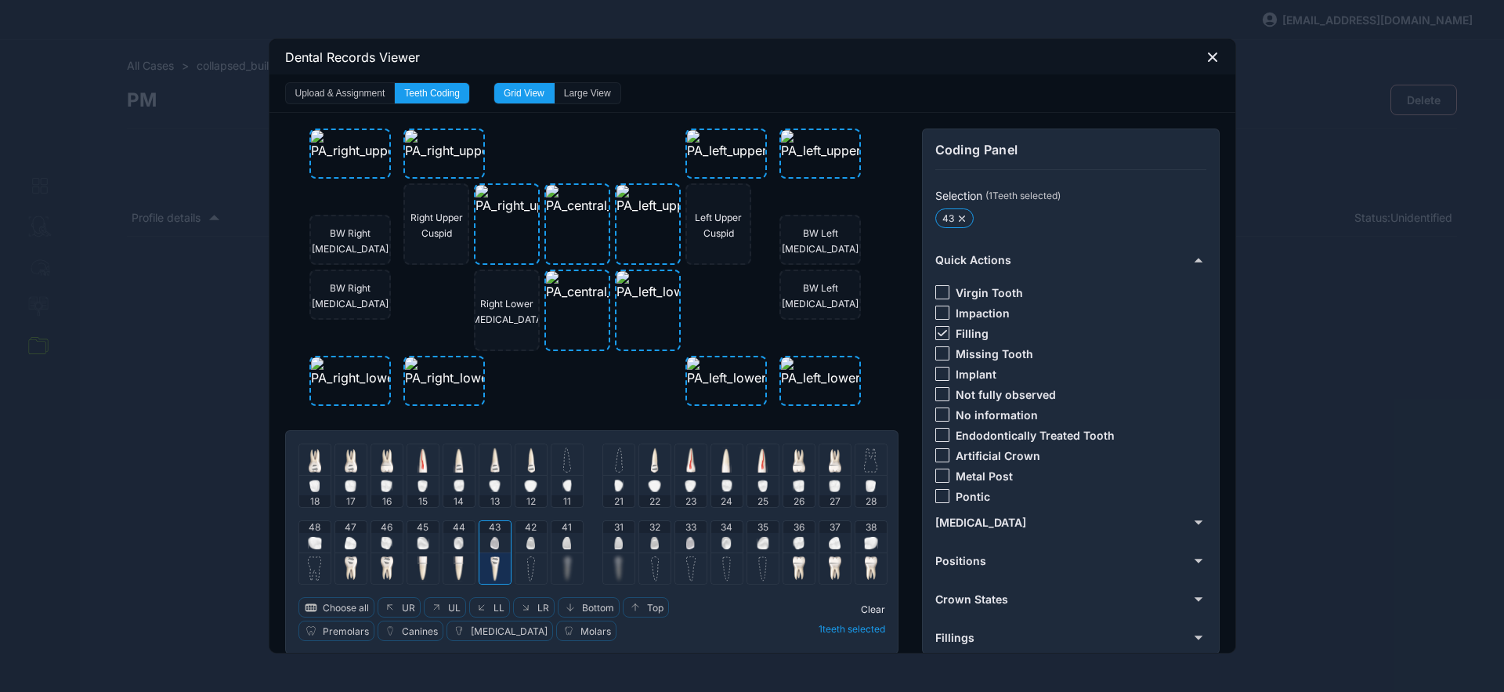
click at [943, 336] on div at bounding box center [943, 333] width 14 height 14
click at [936, 416] on div at bounding box center [943, 414] width 14 height 14
click at [865, 609] on span "Clear" at bounding box center [873, 609] width 24 height 12
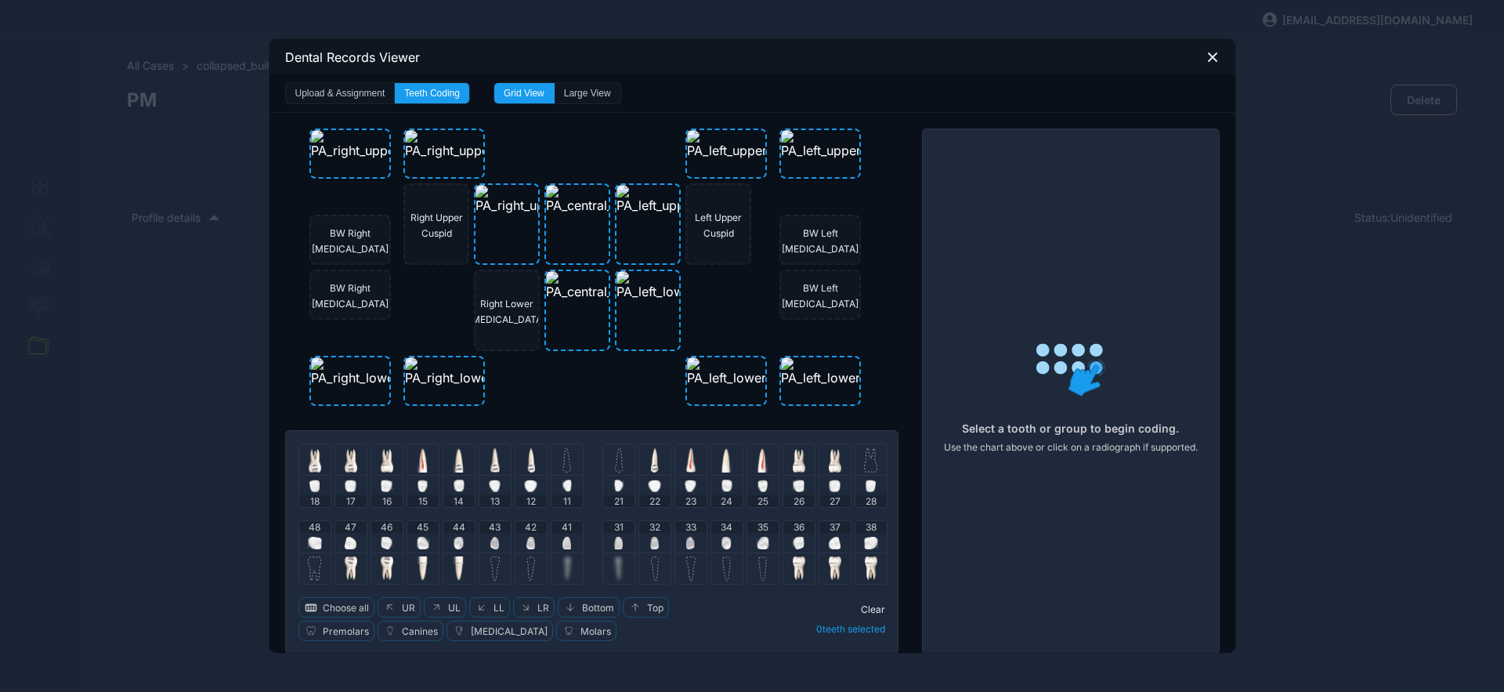
click at [445, 541] on div "44" at bounding box center [458, 536] width 31 height 31
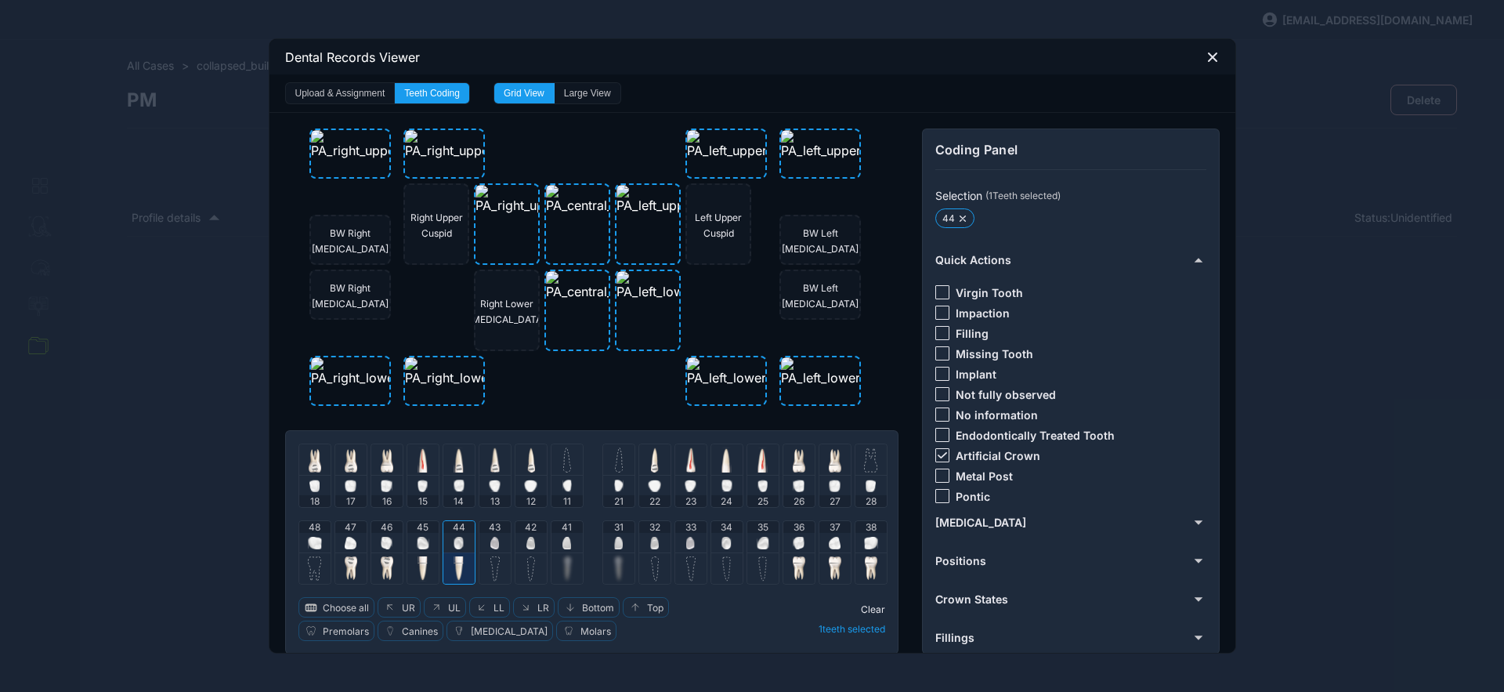
click at [938, 451] on div at bounding box center [943, 455] width 14 height 14
click at [939, 334] on div at bounding box center [943, 333] width 14 height 14
drag, startPoint x: 870, startPoint y: 605, endPoint x: 837, endPoint y: 605, distance: 32.9
click at [869, 605] on span "Clear" at bounding box center [873, 609] width 24 height 12
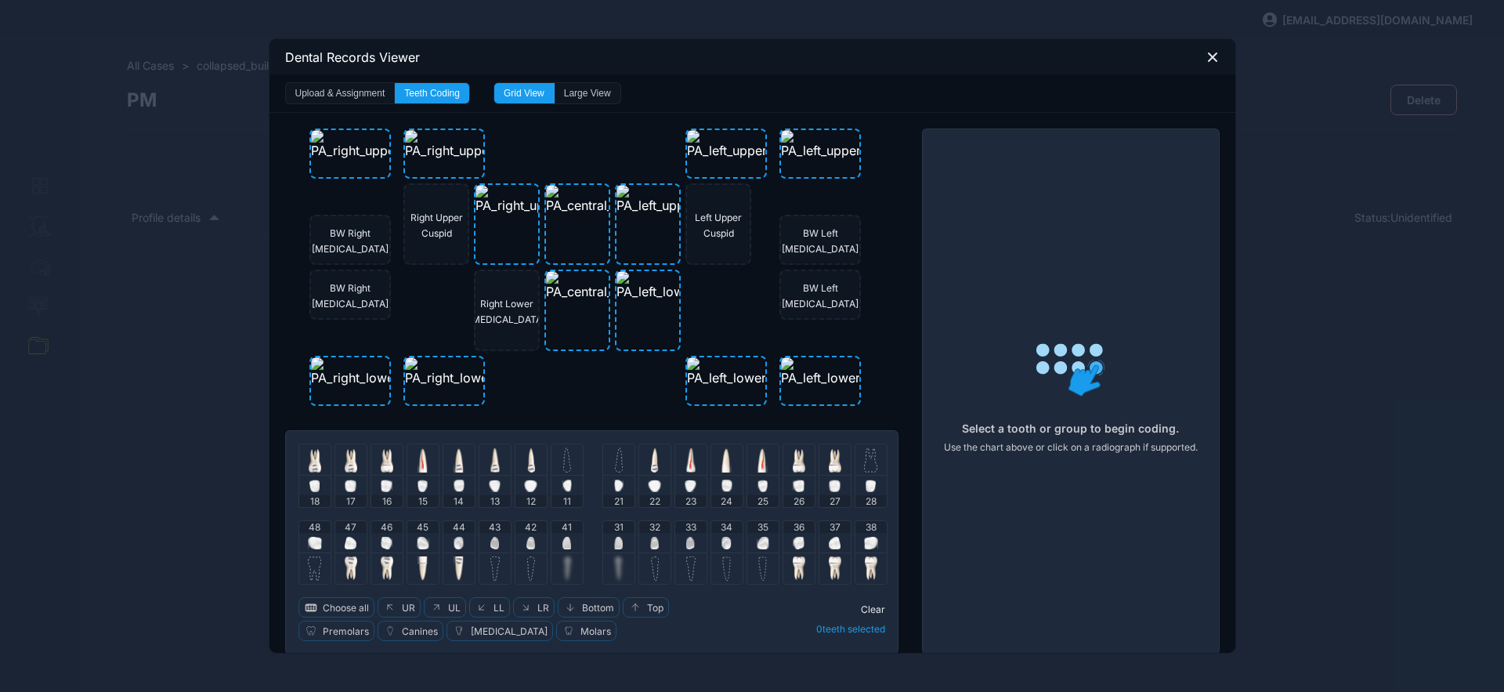
click at [417, 541] on img at bounding box center [423, 543] width 13 height 13
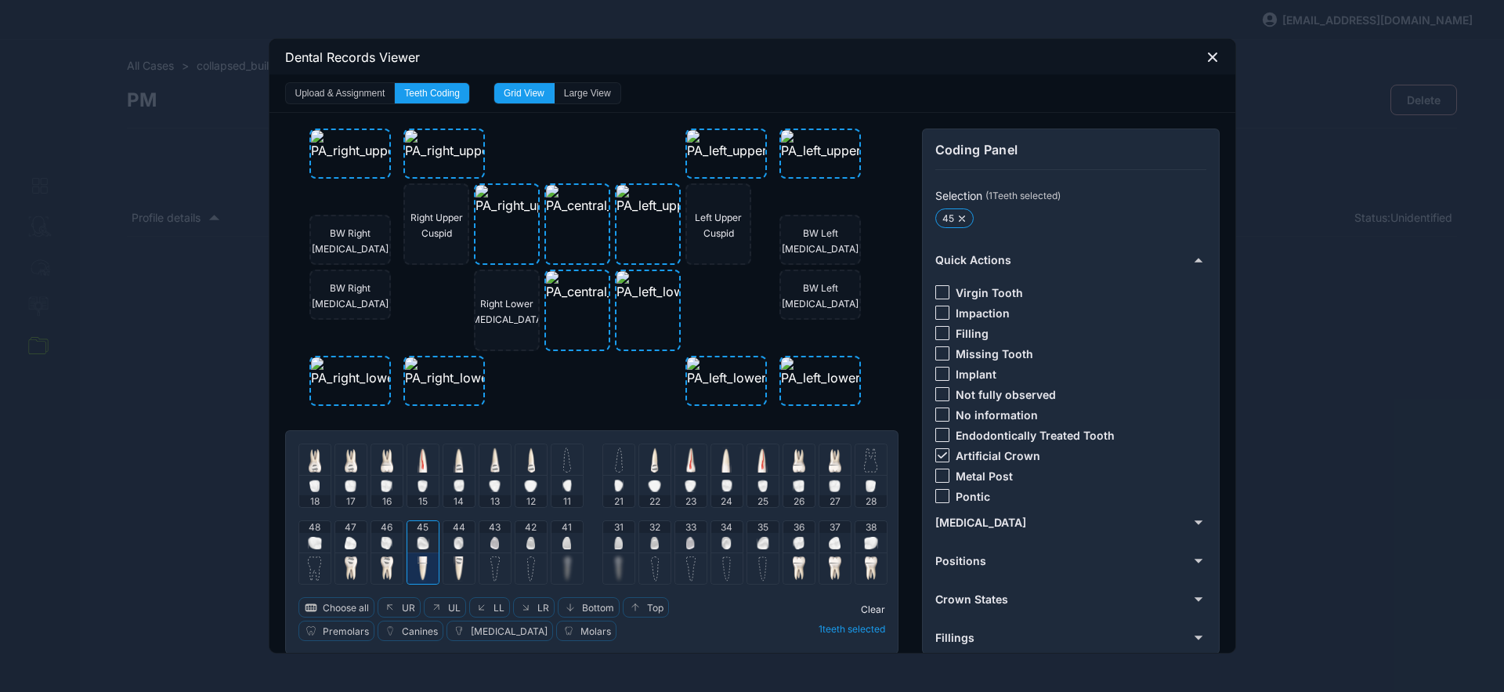
click at [937, 456] on icon at bounding box center [941, 455] width 9 height 6
click at [936, 452] on div at bounding box center [943, 455] width 14 height 14
drag, startPoint x: 862, startPoint y: 609, endPoint x: 668, endPoint y: 572, distance: 197.0
click at [861, 609] on span "Clear" at bounding box center [873, 609] width 24 height 12
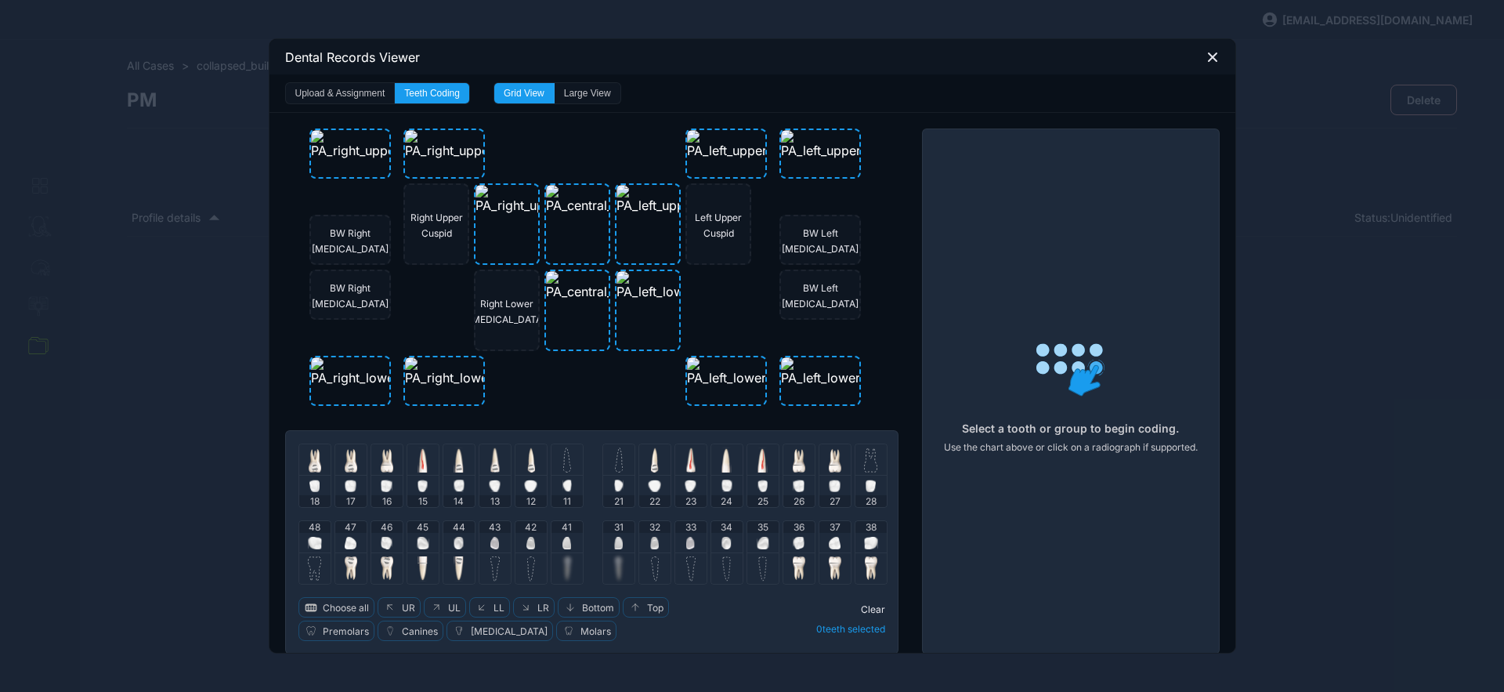
click at [345, 542] on img at bounding box center [351, 543] width 12 height 13
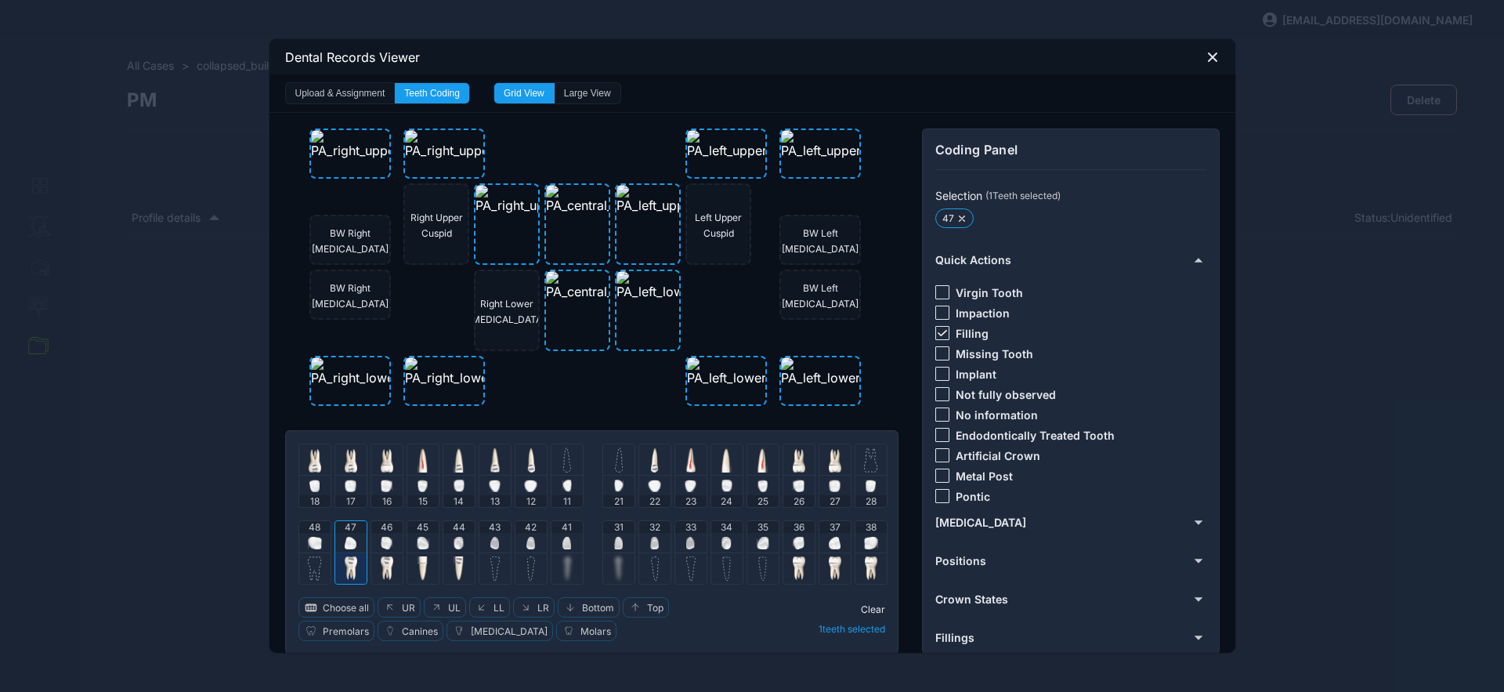
click at [861, 612] on span "Clear" at bounding box center [873, 609] width 24 height 12
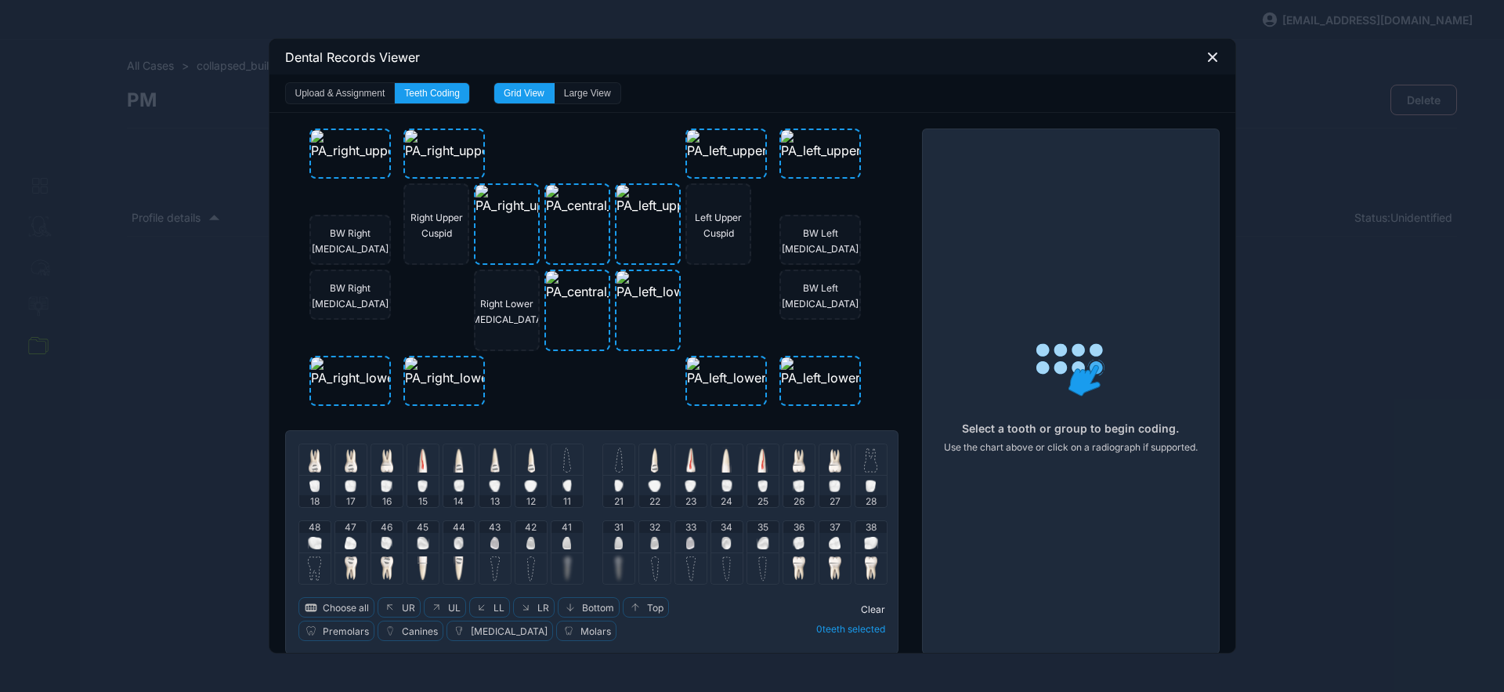
click at [309, 541] on img at bounding box center [315, 543] width 14 height 13
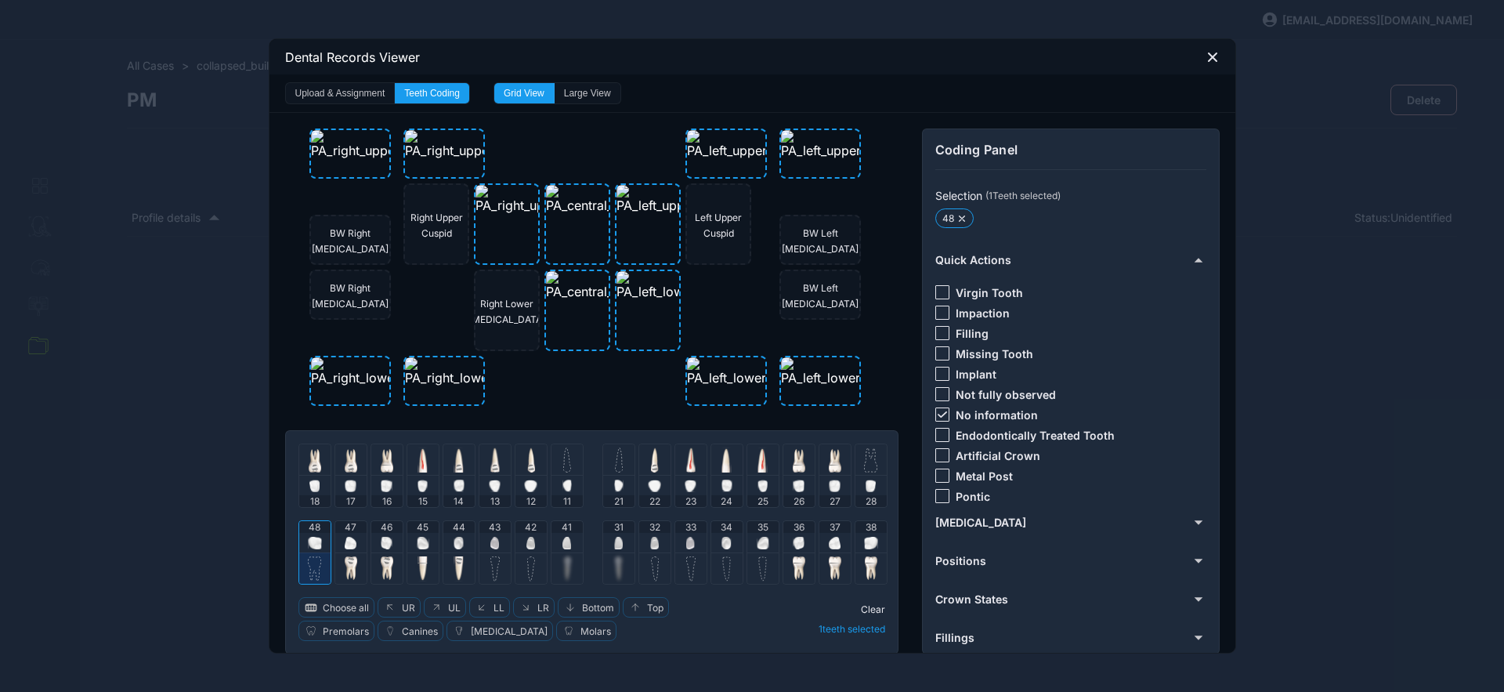
click at [940, 407] on div at bounding box center [943, 414] width 14 height 14
click at [936, 355] on div at bounding box center [943, 353] width 14 height 14
click at [1210, 55] on icon at bounding box center [1213, 57] width 14 height 14
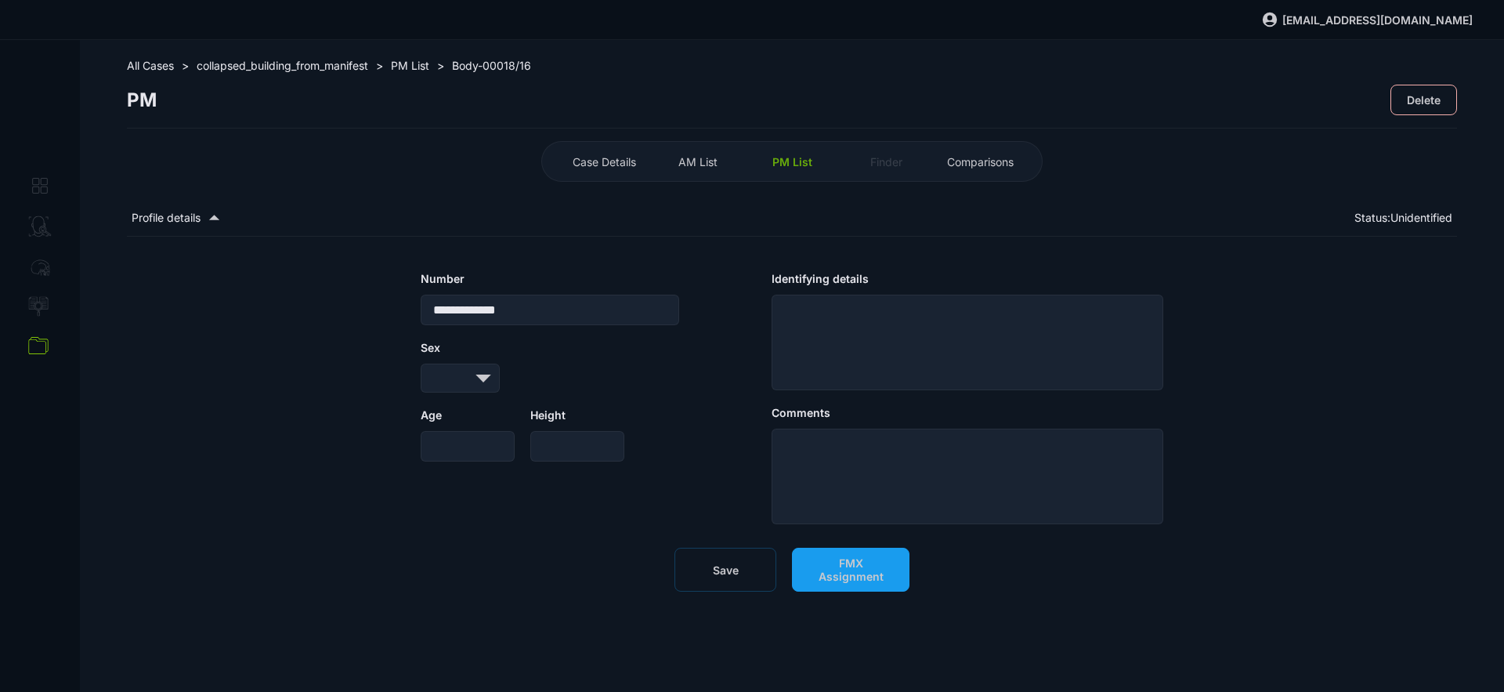
click at [712, 579] on button "Save" at bounding box center [726, 570] width 102 height 44
click at [777, 163] on span "PM List" at bounding box center [793, 161] width 40 height 13
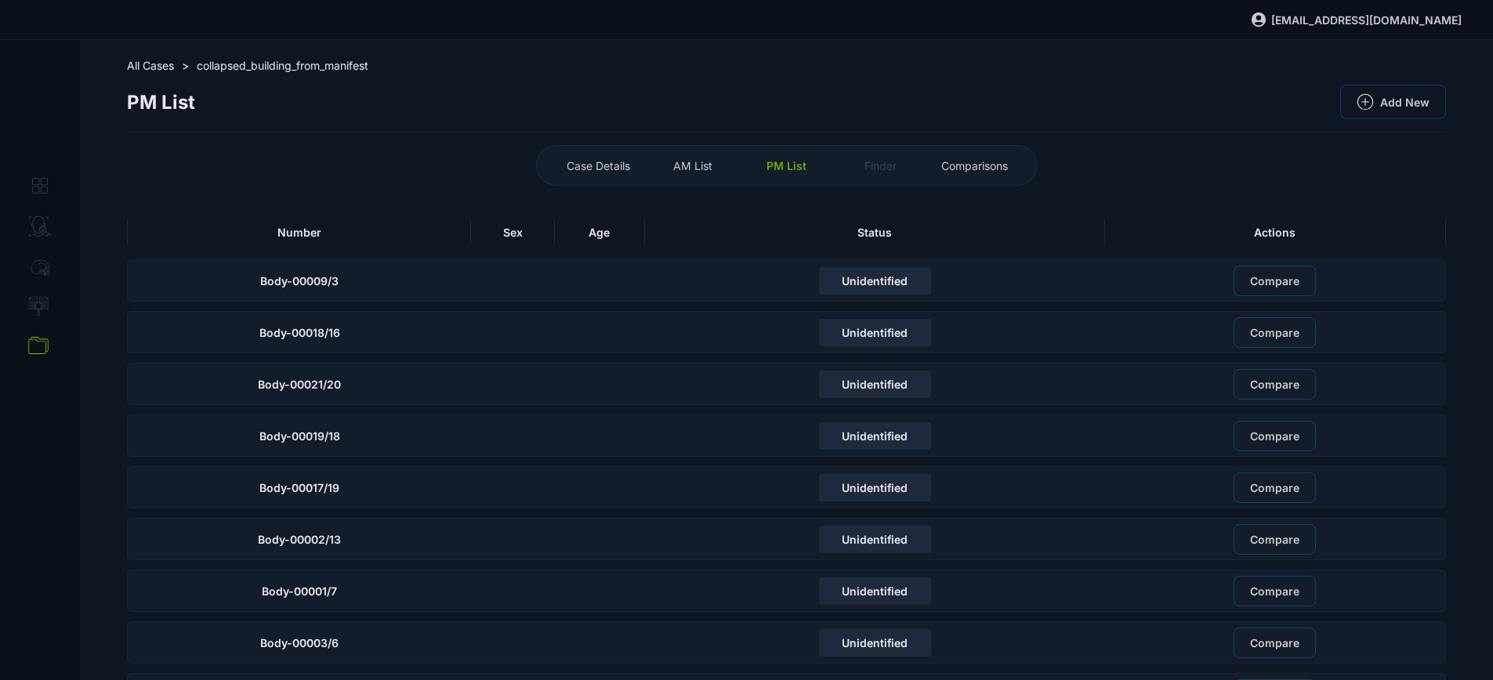
click at [347, 242] on div "Number" at bounding box center [299, 232] width 344 height 24
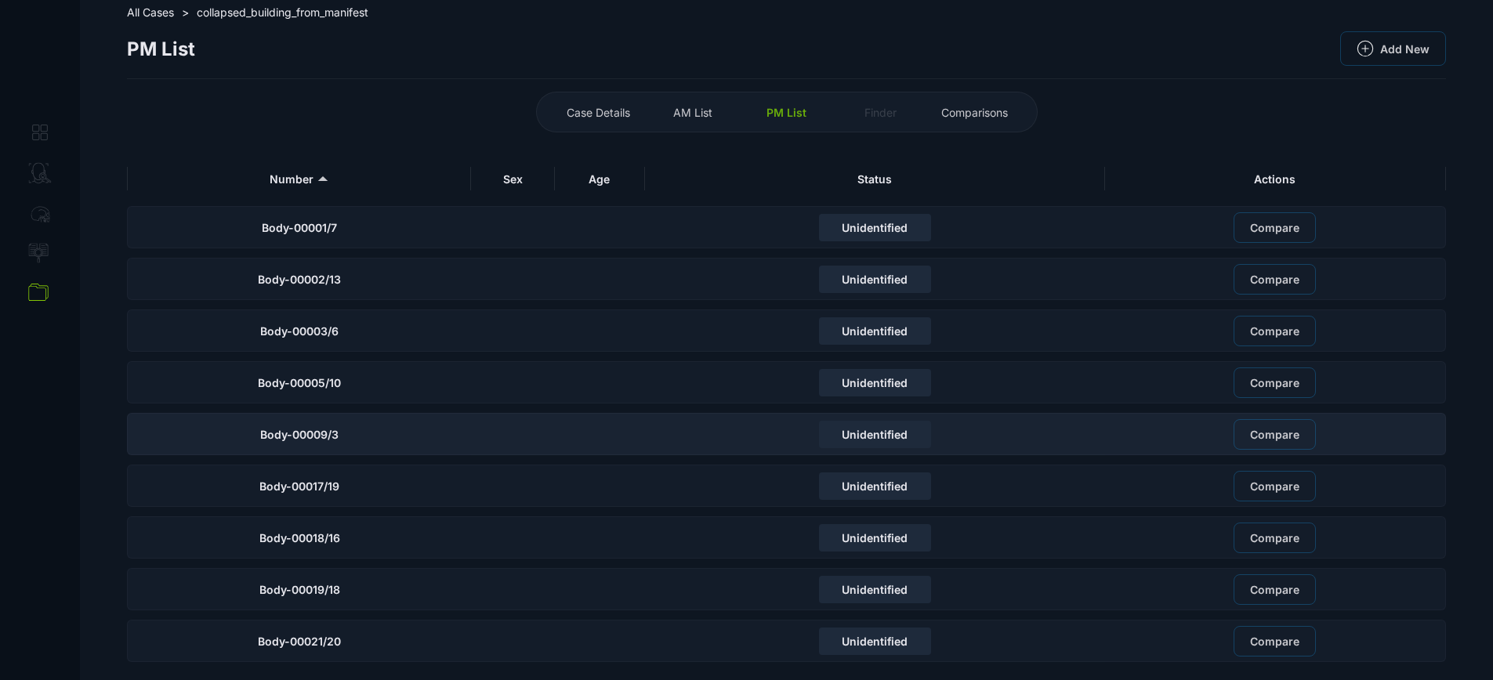
scroll to position [54, 0]
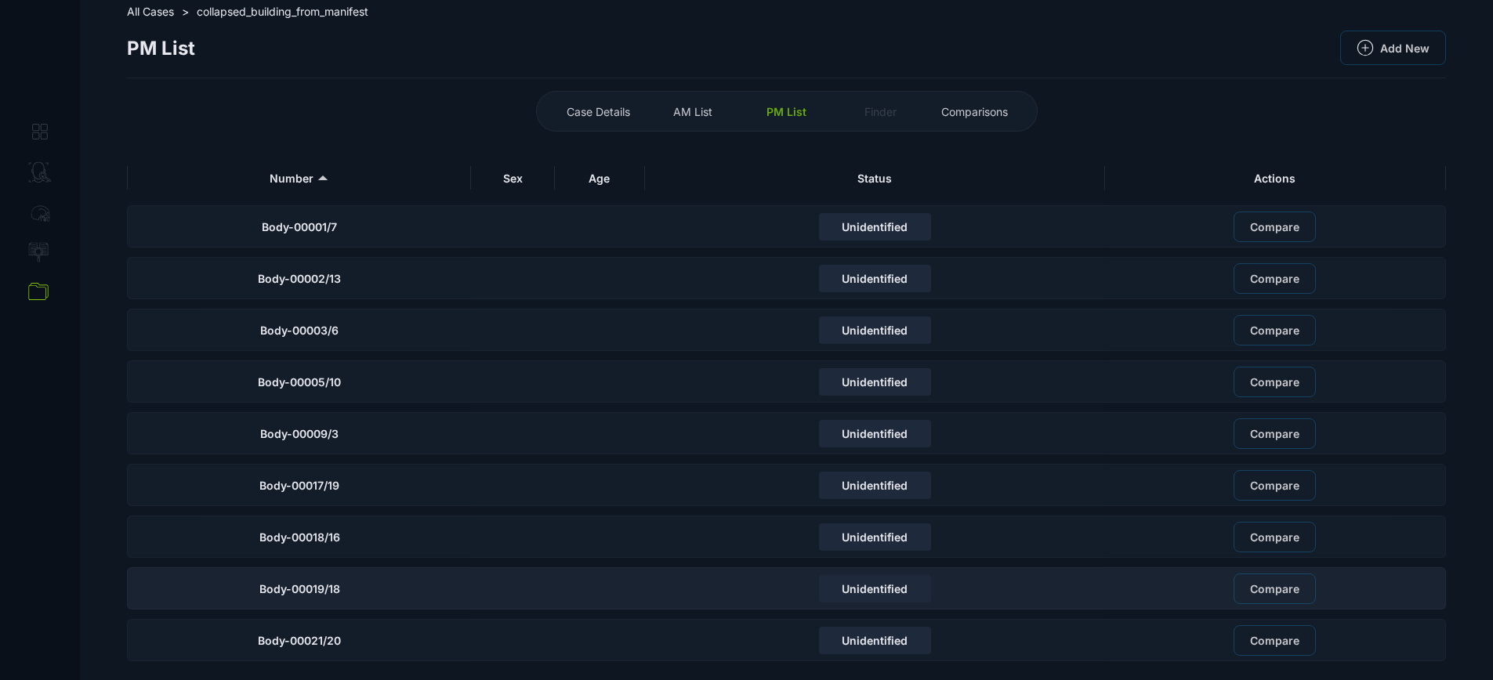
click at [368, 587] on div "Body-00019/18" at bounding box center [299, 588] width 344 height 42
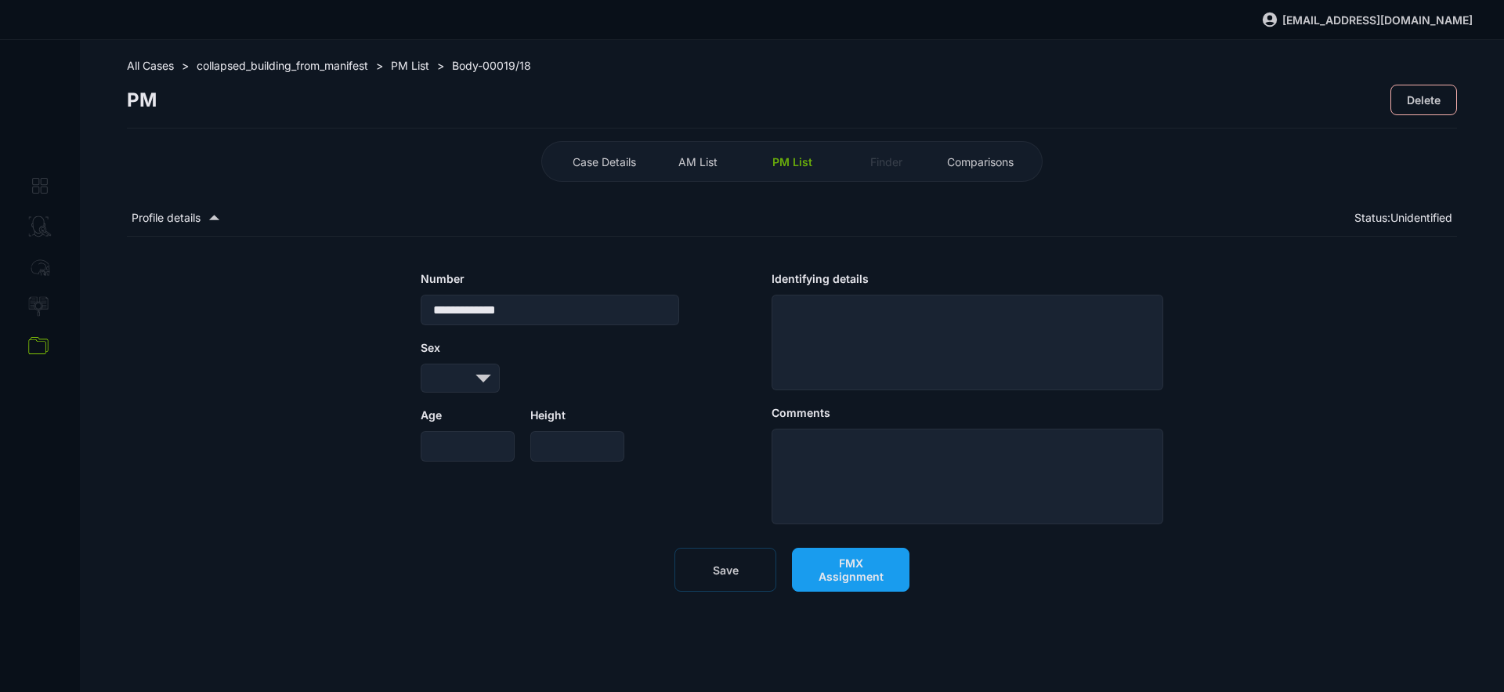
click at [854, 577] on span "FMX Assignment" at bounding box center [851, 569] width 85 height 27
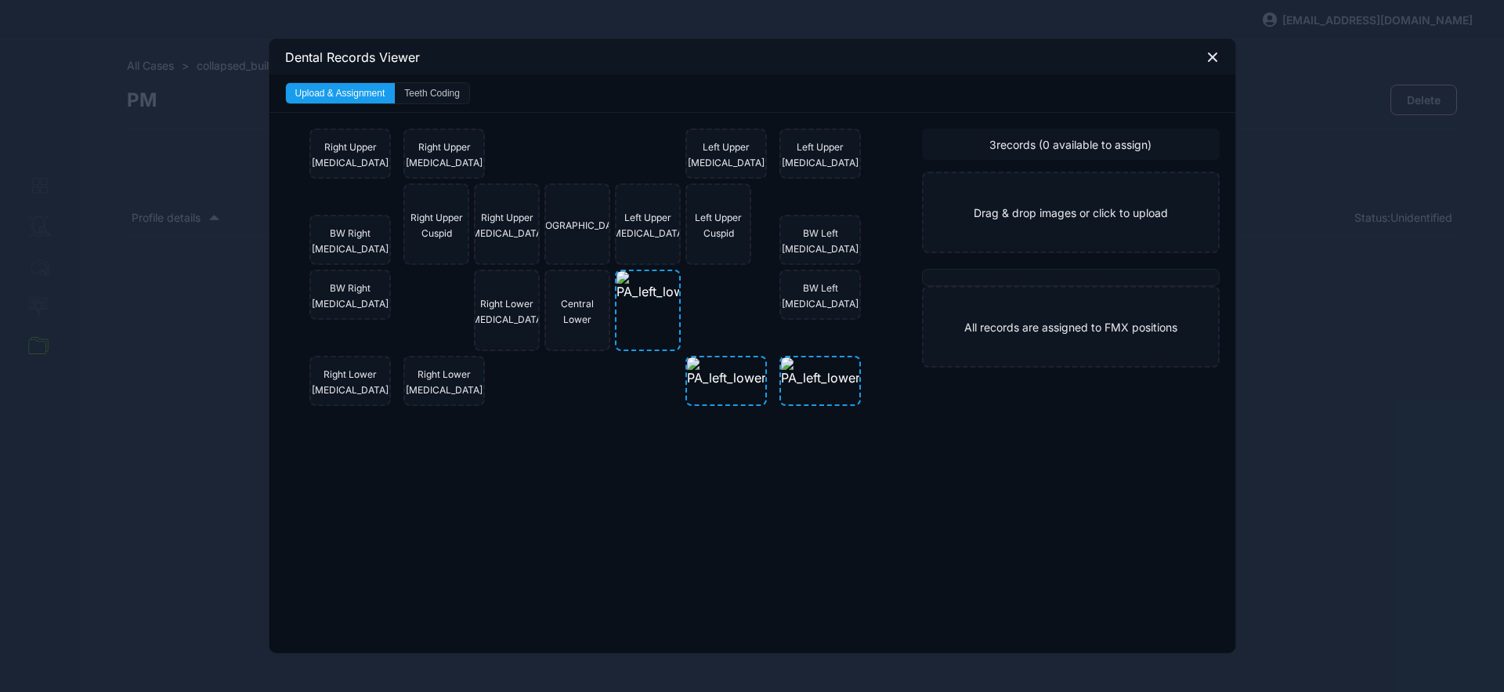
click at [425, 96] on button "Teeth Coding" at bounding box center [432, 93] width 74 height 20
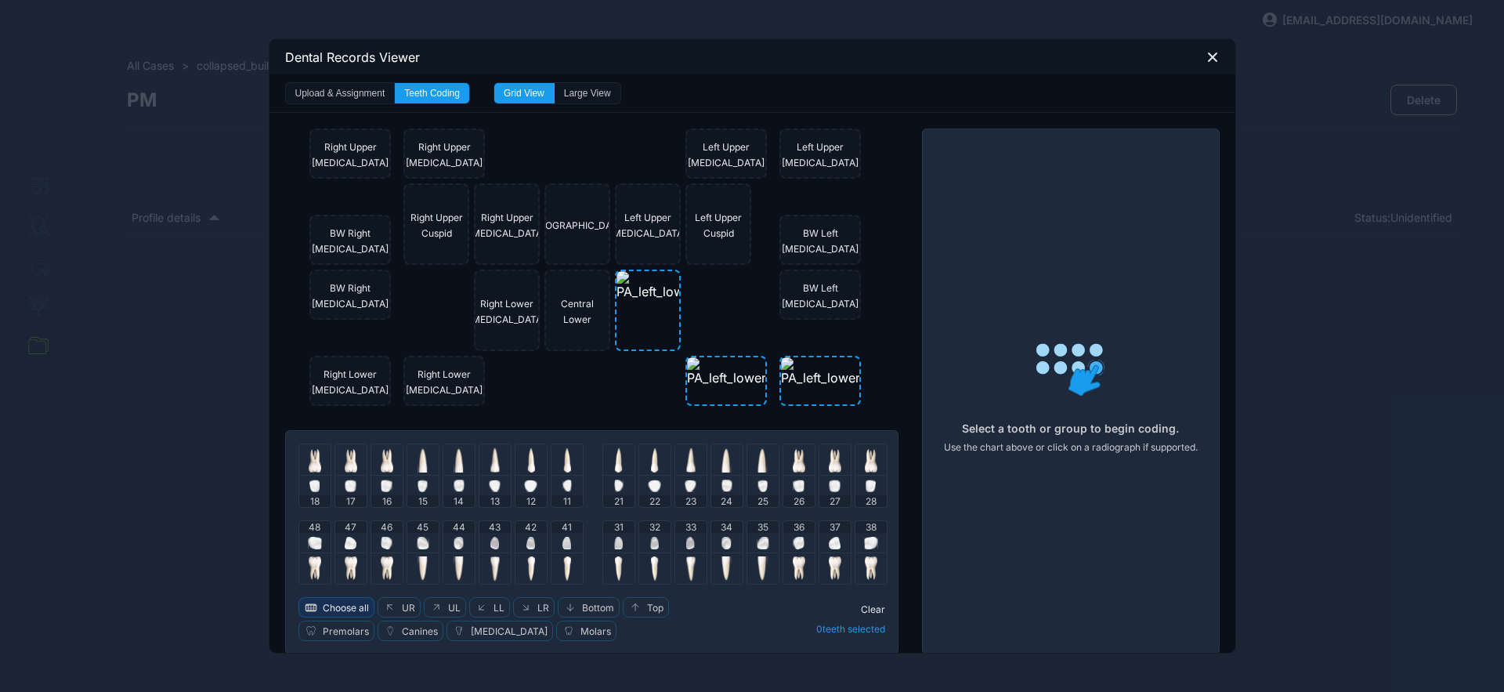
click at [343, 604] on span "Choose all" at bounding box center [346, 608] width 46 height 12
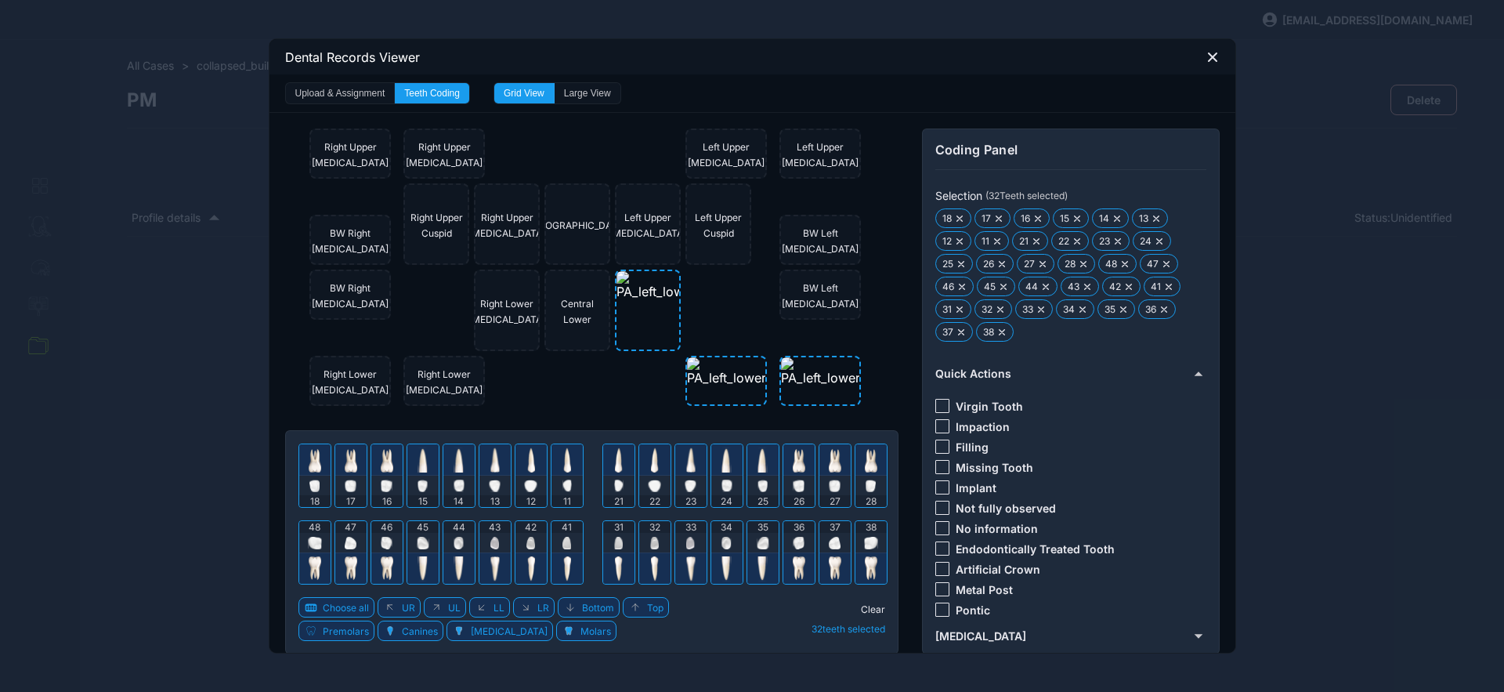
click at [937, 523] on div at bounding box center [943, 528] width 14 height 14
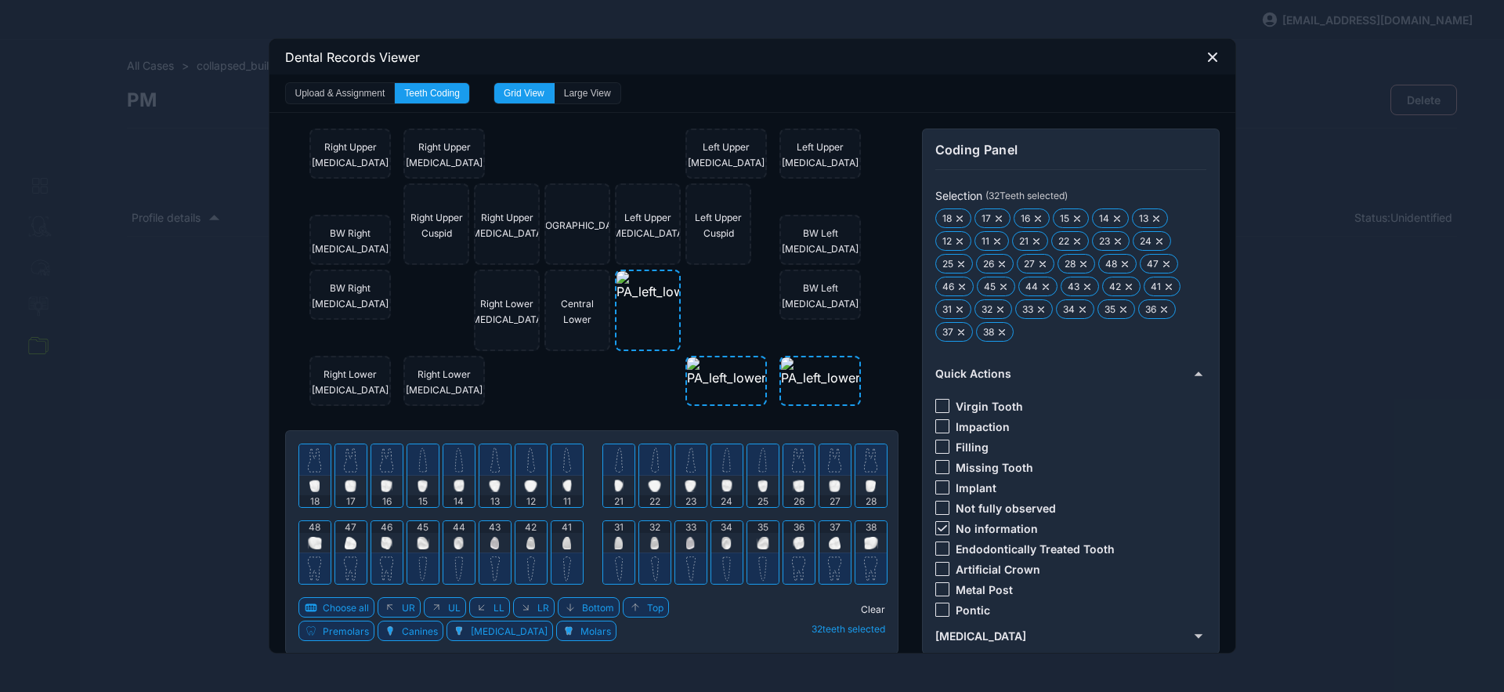
click at [867, 610] on span "Clear" at bounding box center [873, 609] width 24 height 12
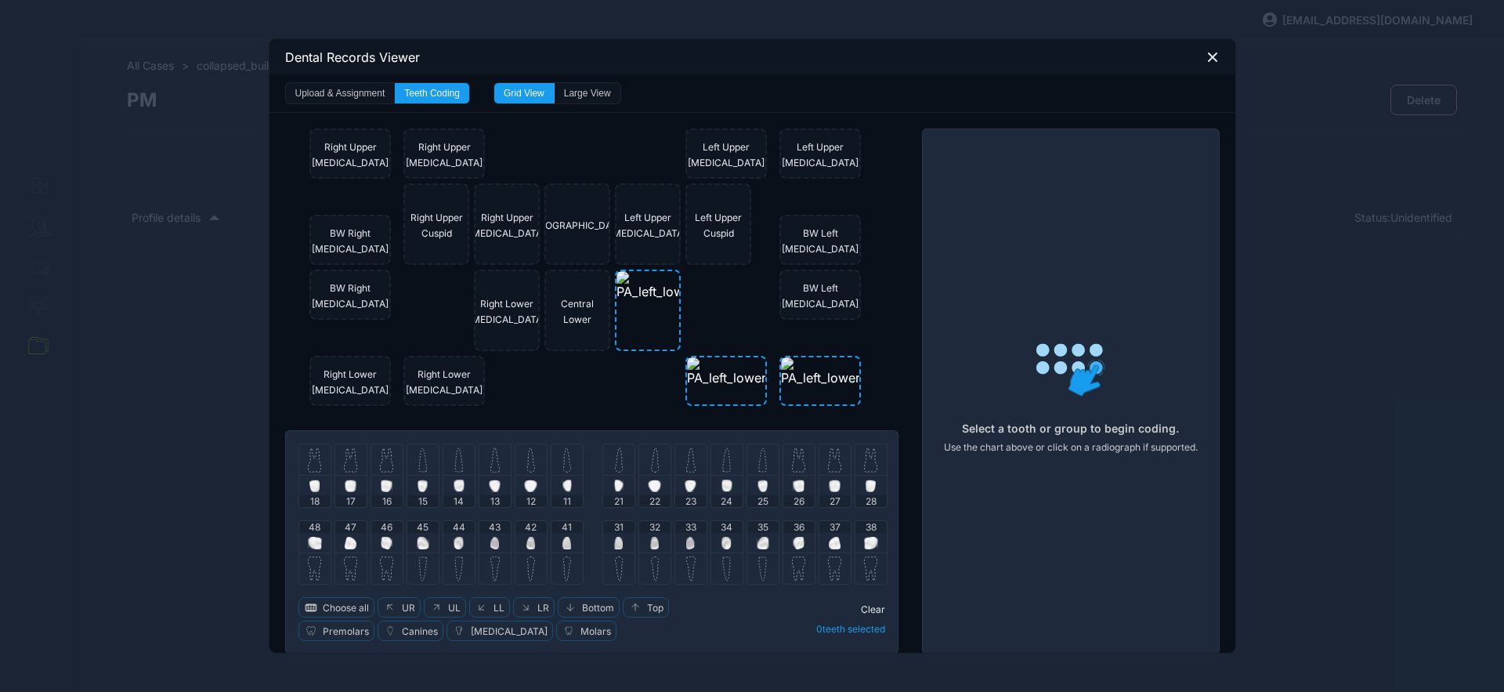
drag, startPoint x: 792, startPoint y: 542, endPoint x: 813, endPoint y: 541, distance: 20.4
click at [793, 543] on img at bounding box center [799, 543] width 12 height 13
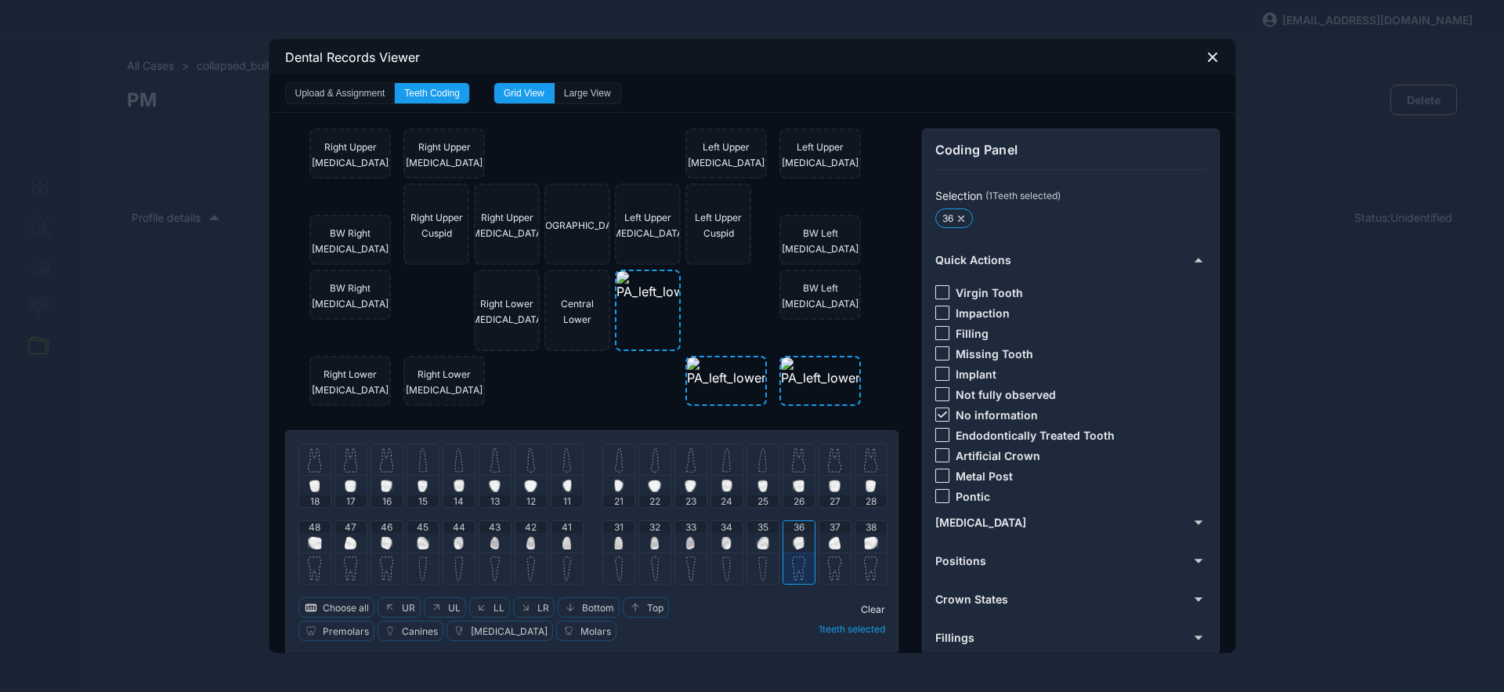
click at [820, 541] on div "37" at bounding box center [835, 536] width 31 height 31
click at [870, 541] on img at bounding box center [871, 543] width 14 height 13
click at [939, 411] on icon at bounding box center [942, 414] width 9 height 6
drag, startPoint x: 935, startPoint y: 289, endPoint x: 929, endPoint y: 298, distance: 10.2
click at [936, 290] on div at bounding box center [943, 292] width 14 height 14
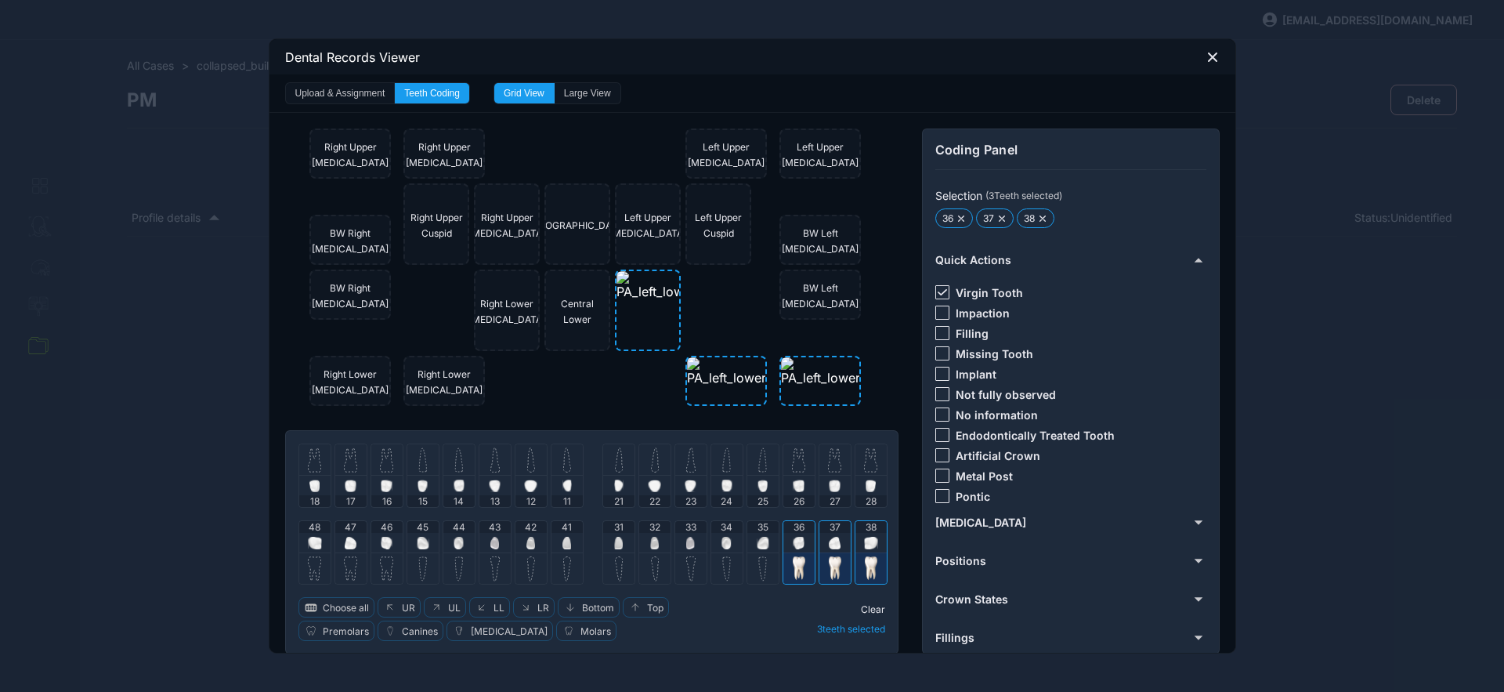
click at [867, 612] on span "Clear" at bounding box center [873, 609] width 24 height 12
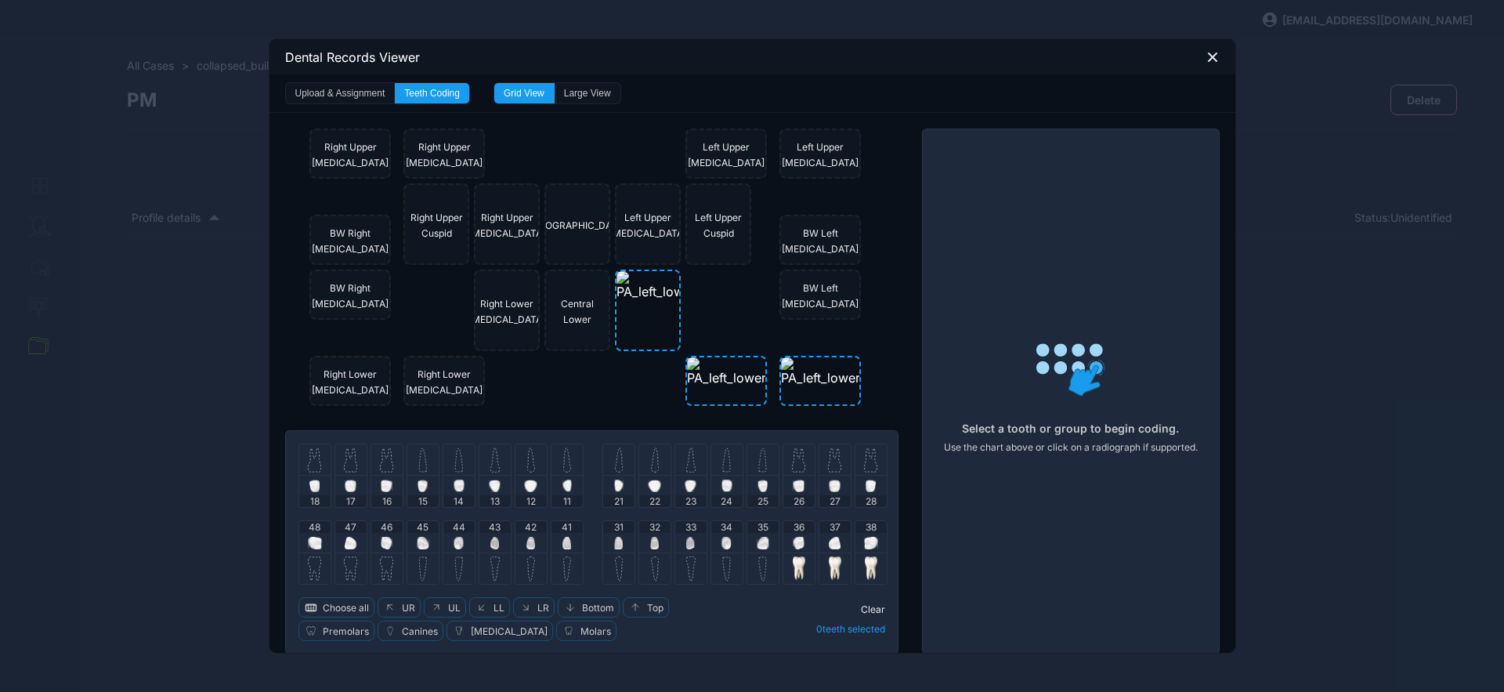
drag, startPoint x: 762, startPoint y: 540, endPoint x: 849, endPoint y: 466, distance: 114.0
click at [762, 540] on img at bounding box center [763, 543] width 13 height 13
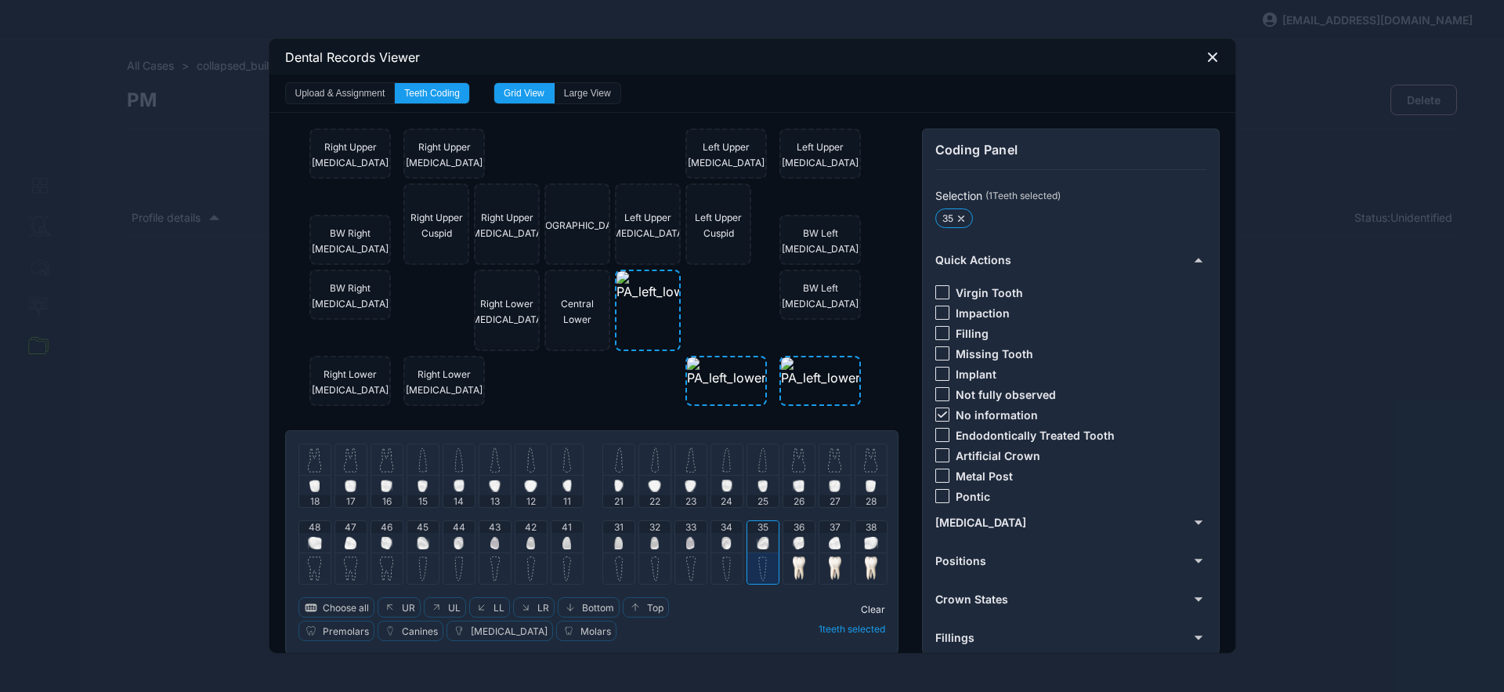
click at [938, 415] on icon at bounding box center [942, 414] width 9 height 6
click at [936, 349] on div at bounding box center [943, 353] width 14 height 14
drag, startPoint x: 877, startPoint y: 607, endPoint x: 883, endPoint y: 588, distance: 20.6
click at [876, 607] on span "Clear" at bounding box center [873, 609] width 24 height 12
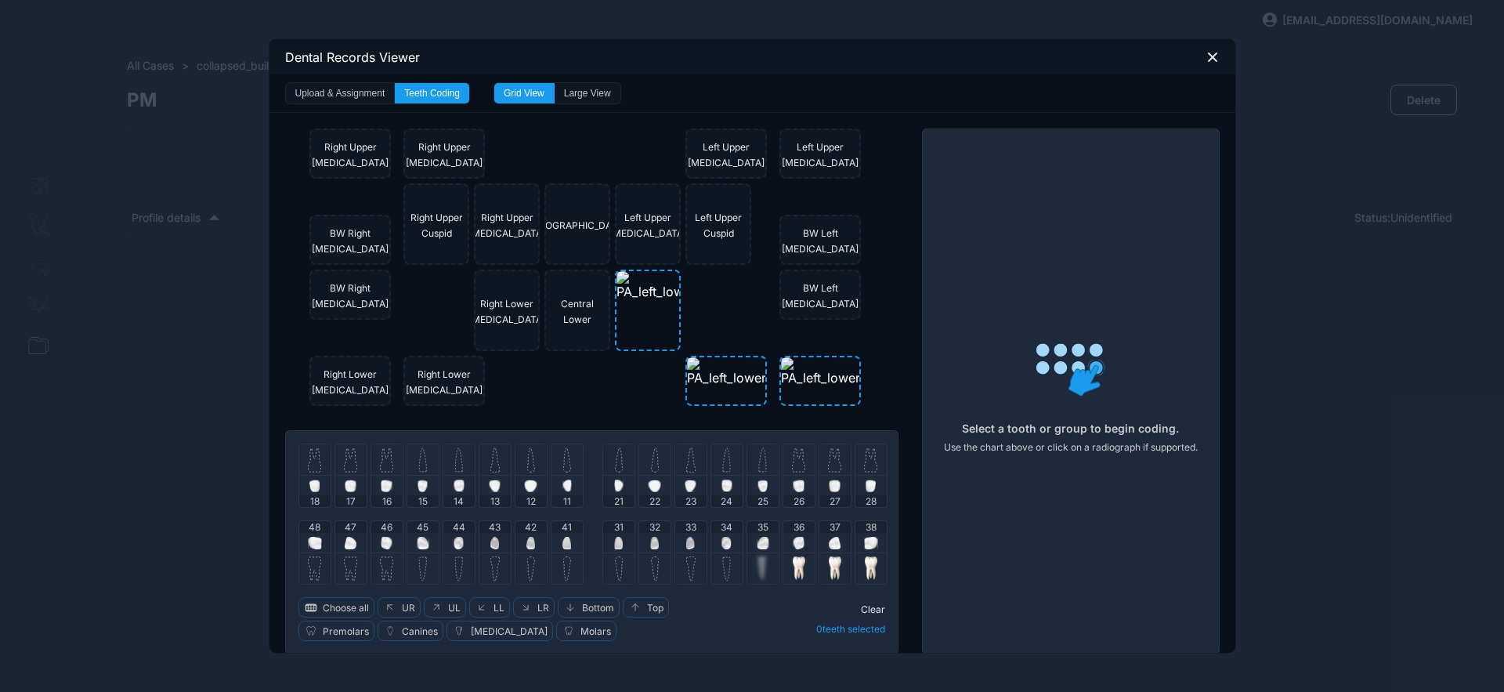
click at [1210, 55] on icon at bounding box center [1213, 57] width 14 height 14
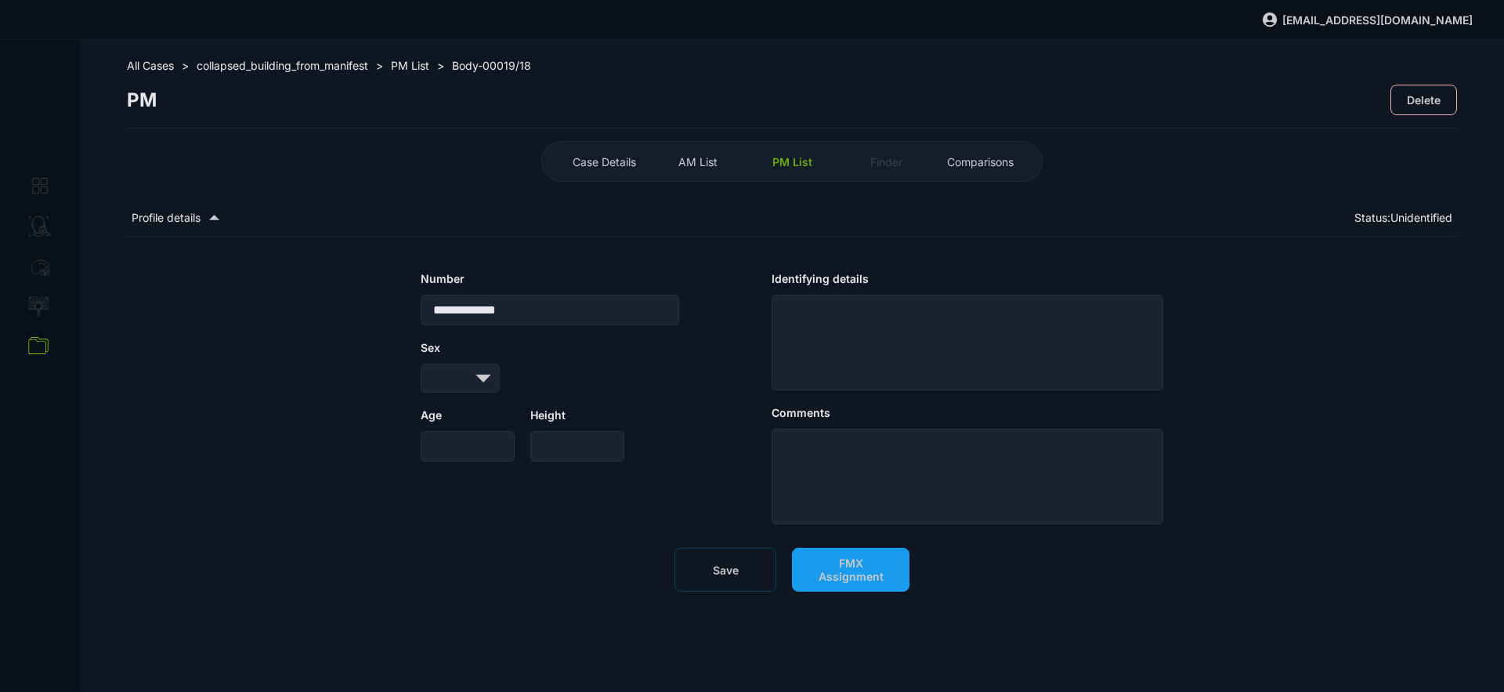
click at [725, 592] on div "**********" at bounding box center [792, 431] width 1330 height 367
click at [723, 579] on button "Save" at bounding box center [726, 570] width 102 height 44
click at [798, 166] on span "PM List" at bounding box center [793, 161] width 40 height 13
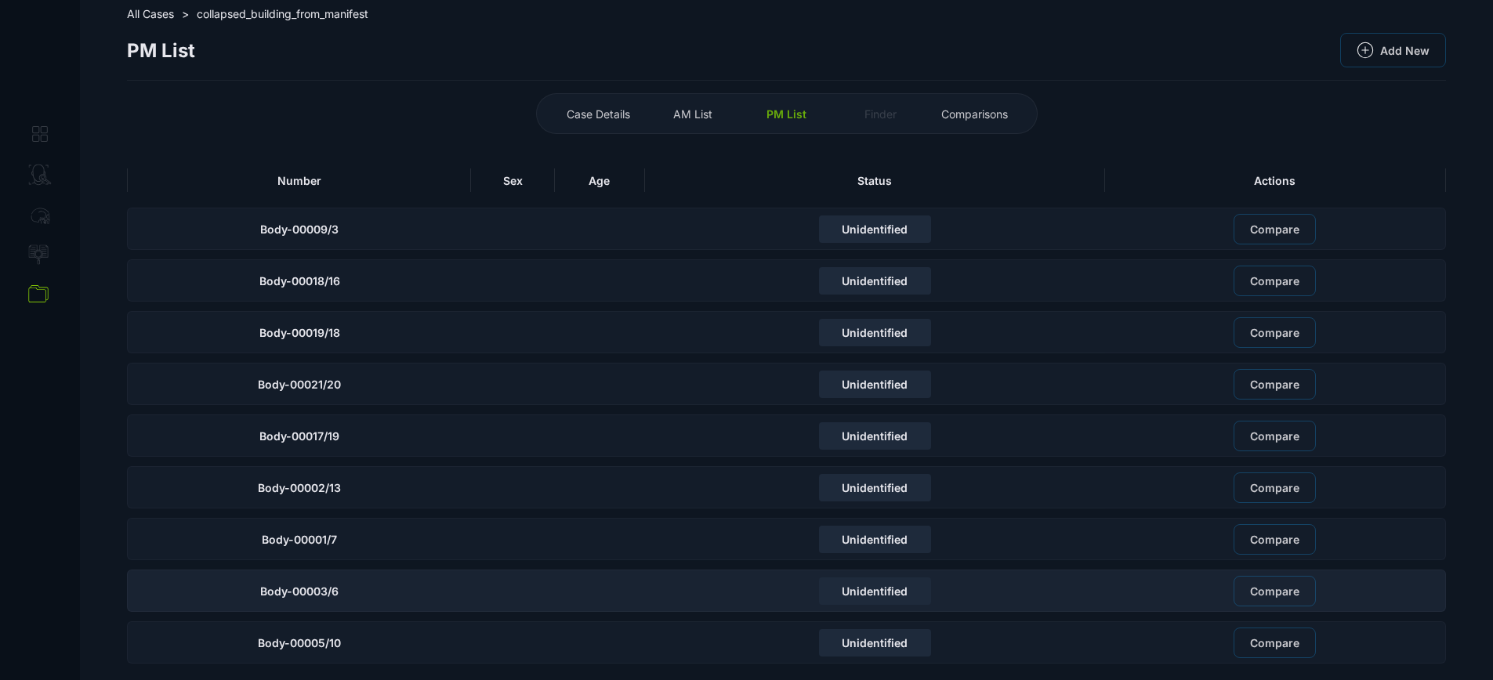
scroll to position [54, 0]
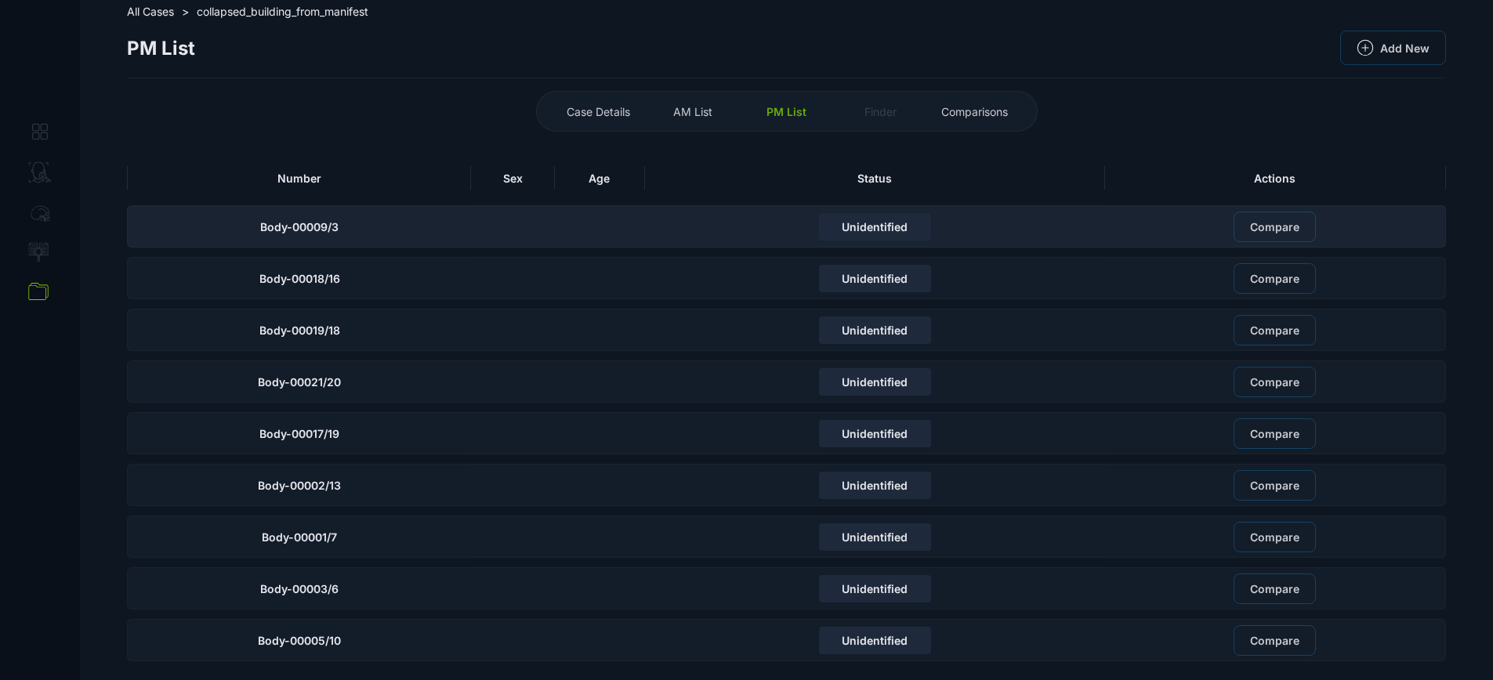
click at [363, 195] on table "Number Sex Age Status Actions Body-00009/3 Unidentified Compare Body-00018/16 U…" at bounding box center [786, 410] width 1319 height 501
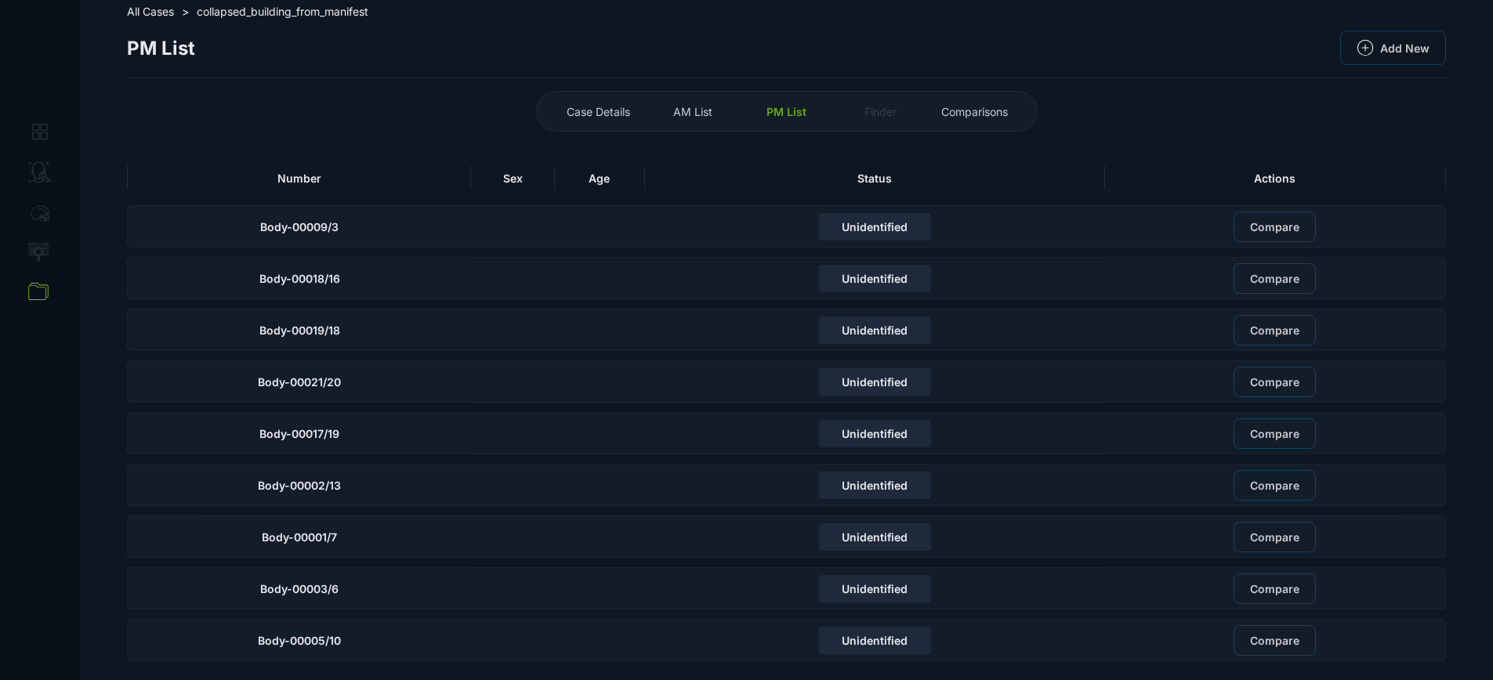
drag, startPoint x: 381, startPoint y: 185, endPoint x: 369, endPoint y: 186, distance: 11.9
click at [381, 186] on div "Number" at bounding box center [299, 178] width 344 height 24
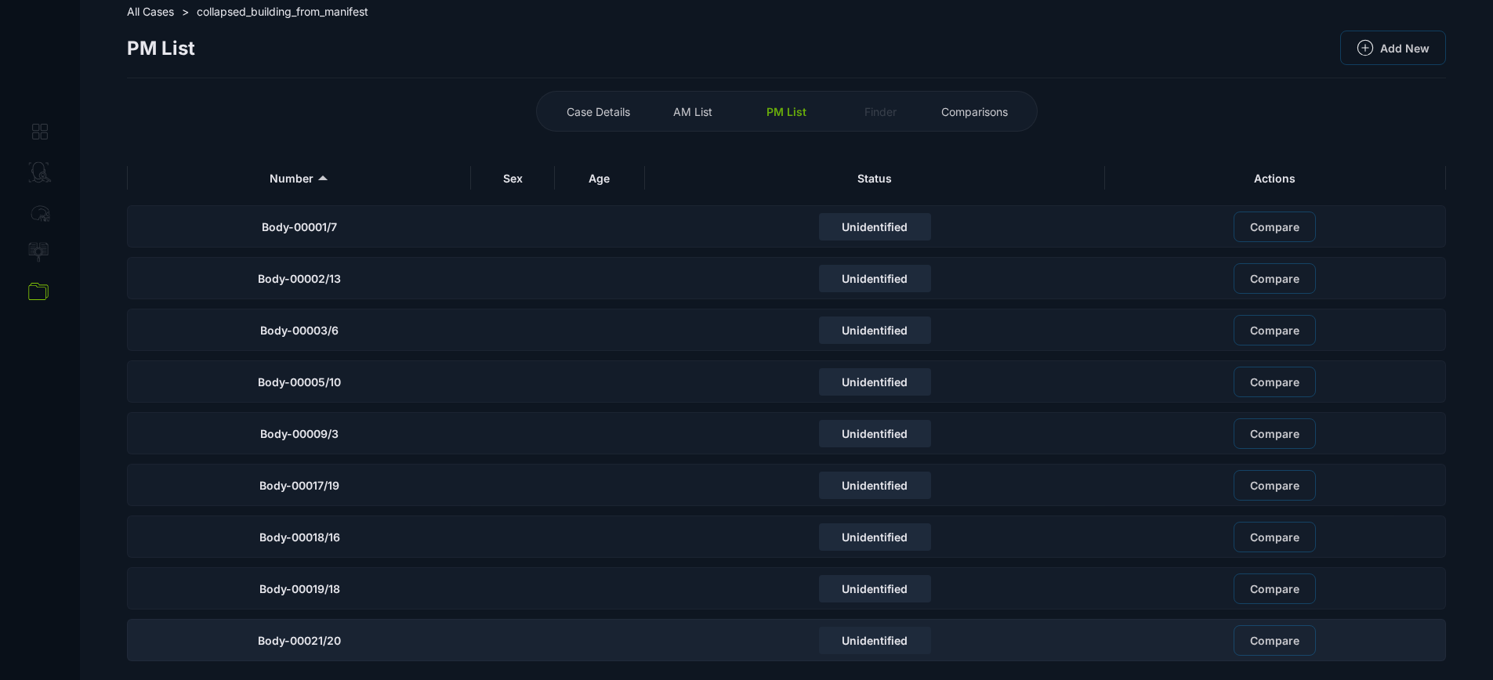
click at [360, 643] on div "Body-00021/20" at bounding box center [299, 640] width 344 height 42
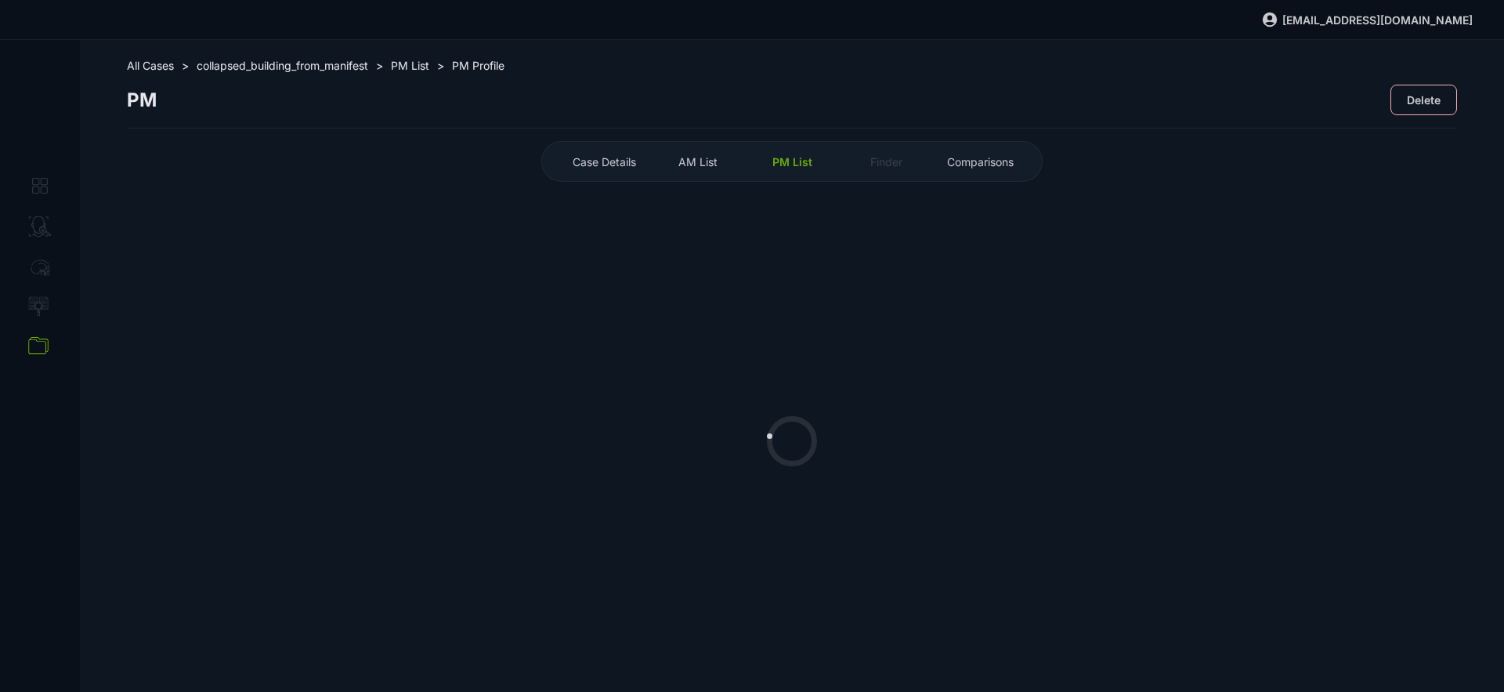
click at [366, 62] on span "collapsed_building_from_manifest" at bounding box center [283, 65] width 172 height 13
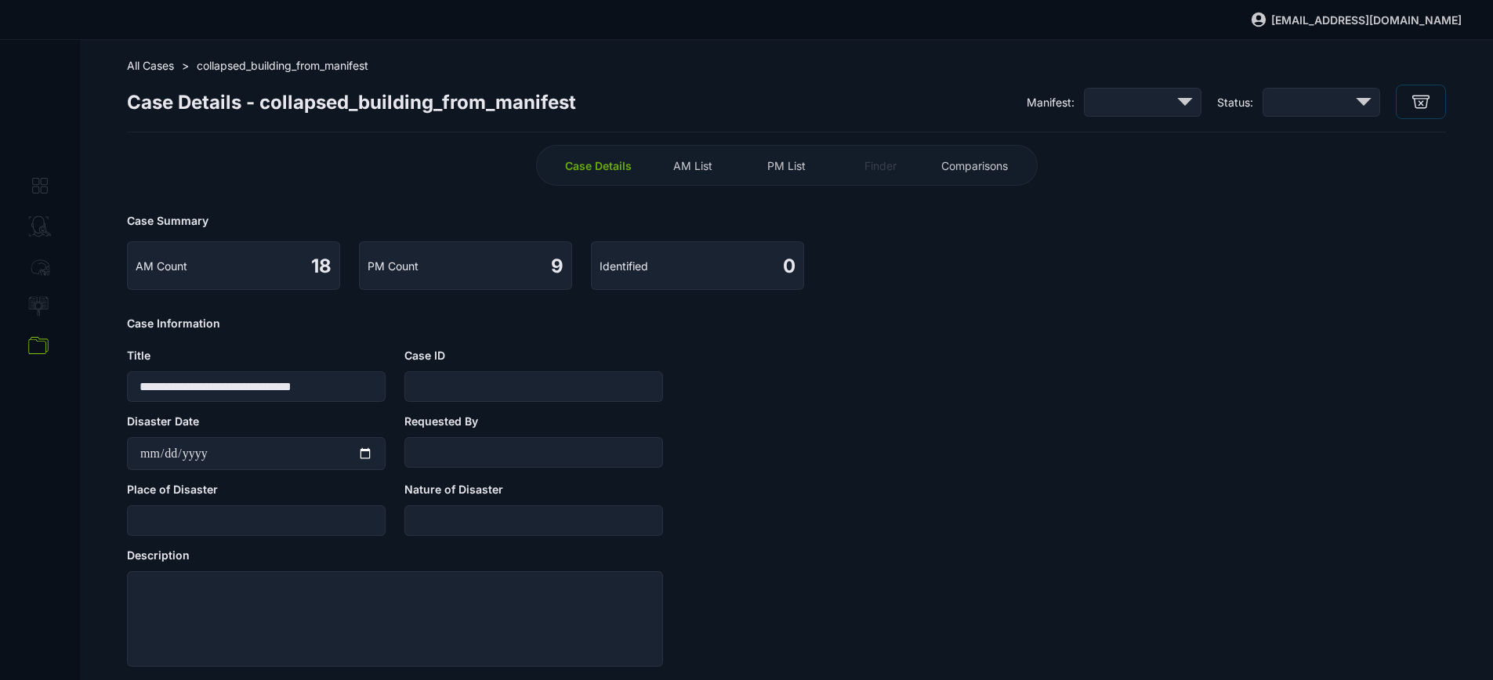
click at [684, 161] on span "AM List" at bounding box center [692, 165] width 39 height 13
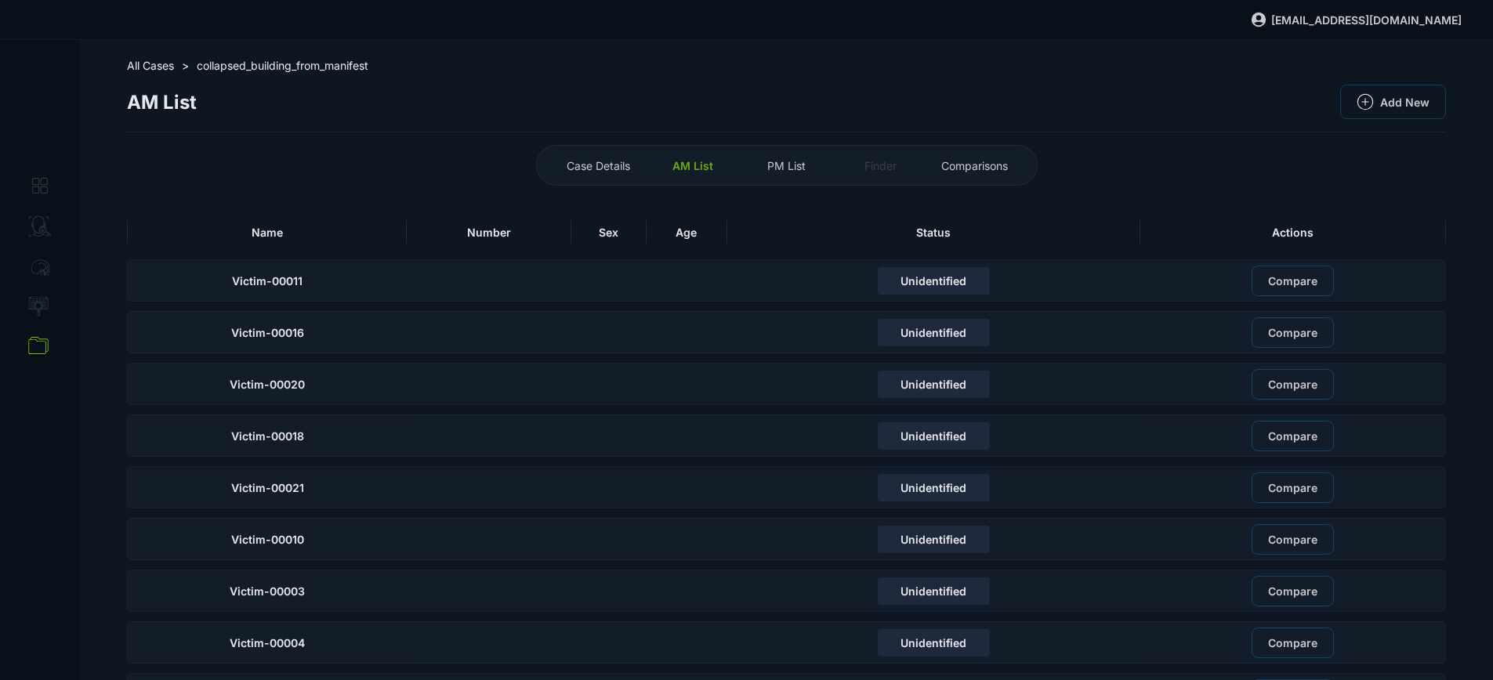
click at [355, 234] on div "Name" at bounding box center [267, 232] width 280 height 24
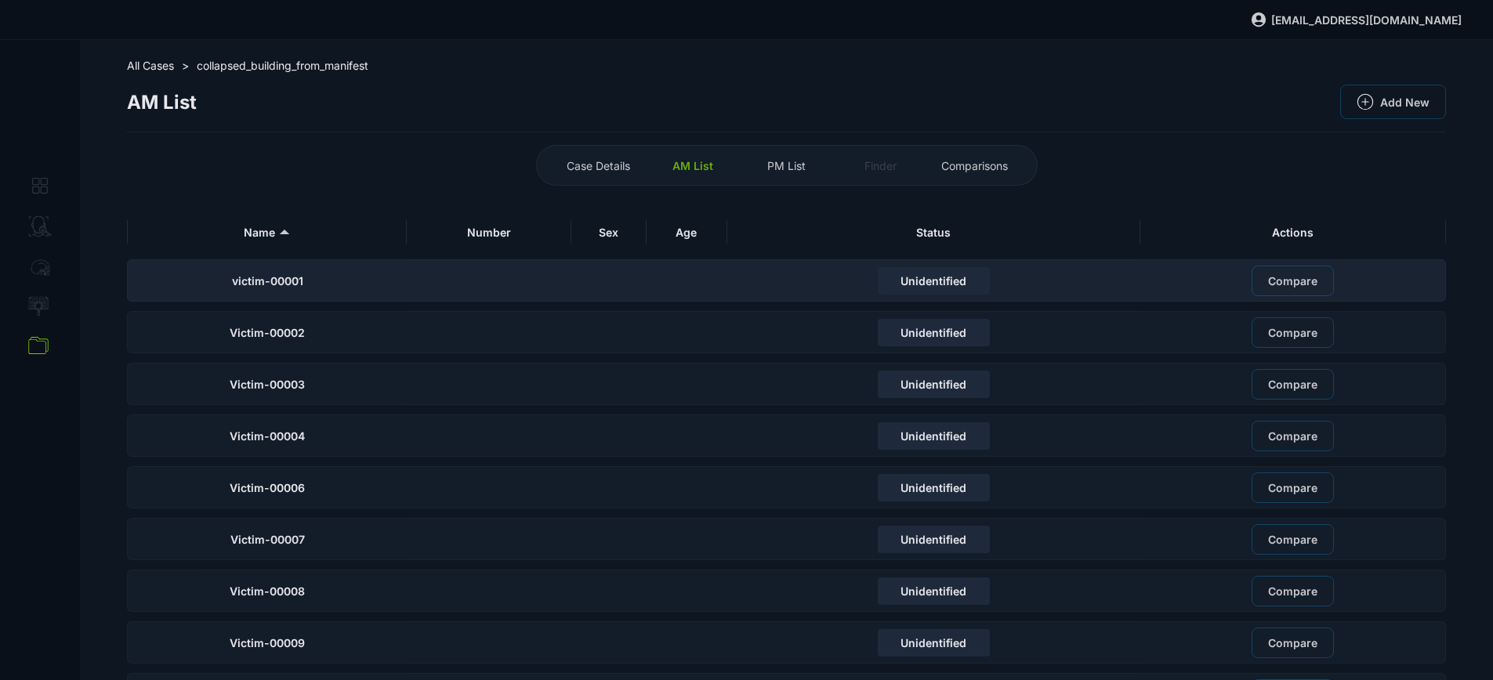
click at [390, 284] on div "victim-00001" at bounding box center [267, 280] width 280 height 42
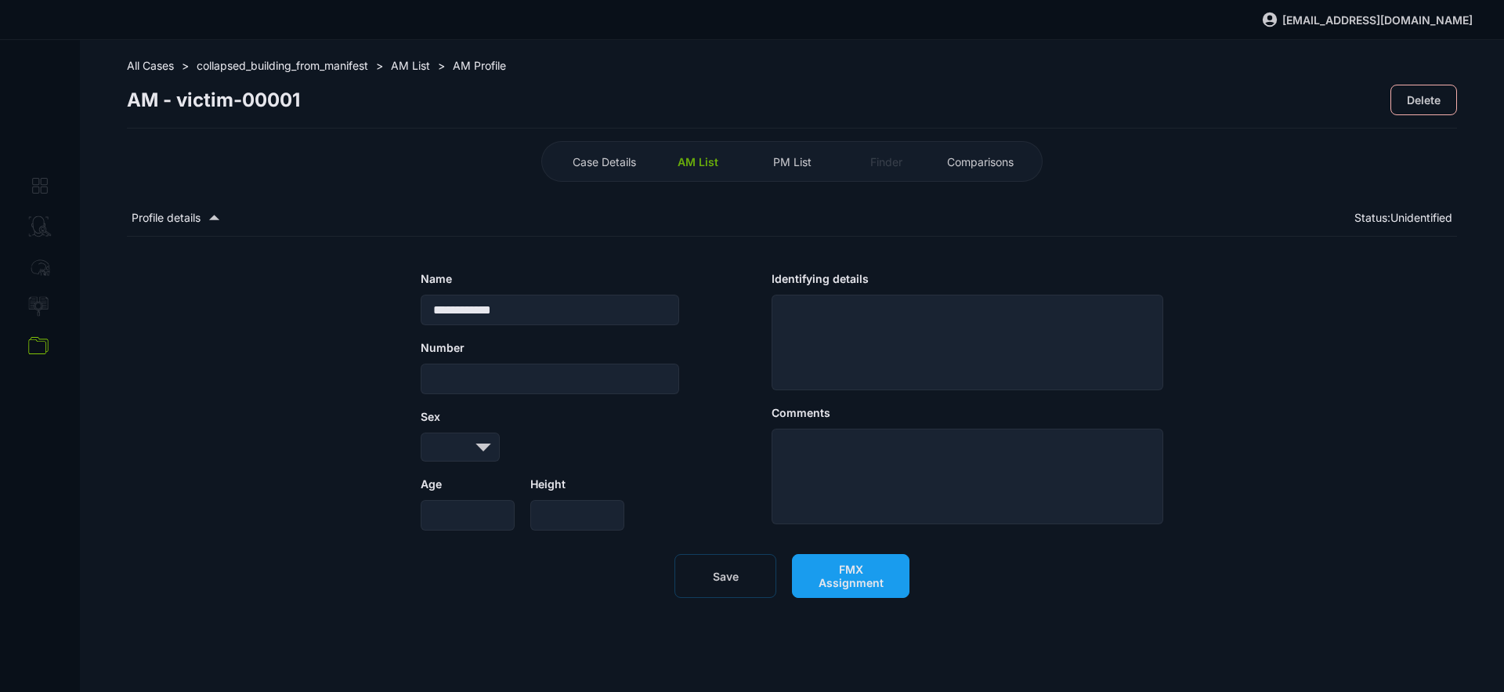
click at [827, 568] on button "FMX Assignment" at bounding box center [851, 576] width 118 height 44
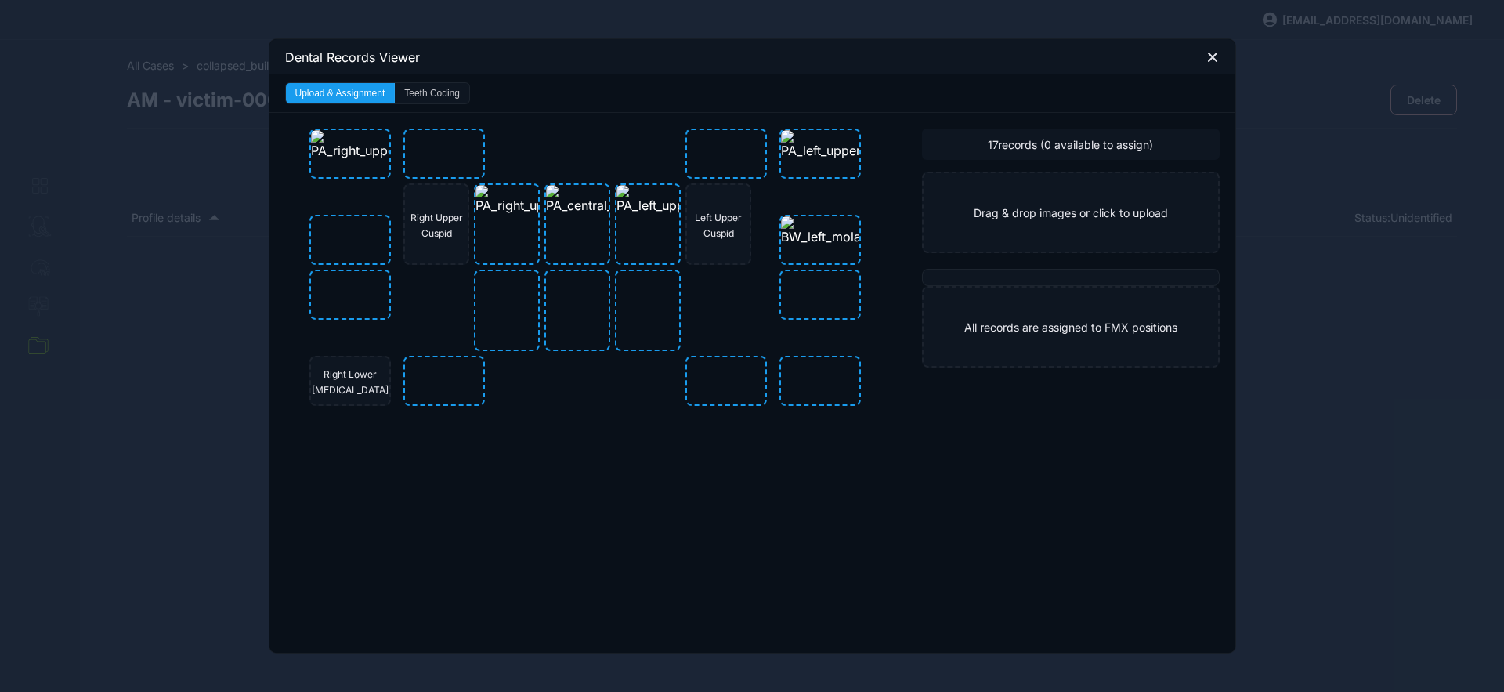
drag, startPoint x: 433, startPoint y: 95, endPoint x: 440, endPoint y: 104, distance: 11.3
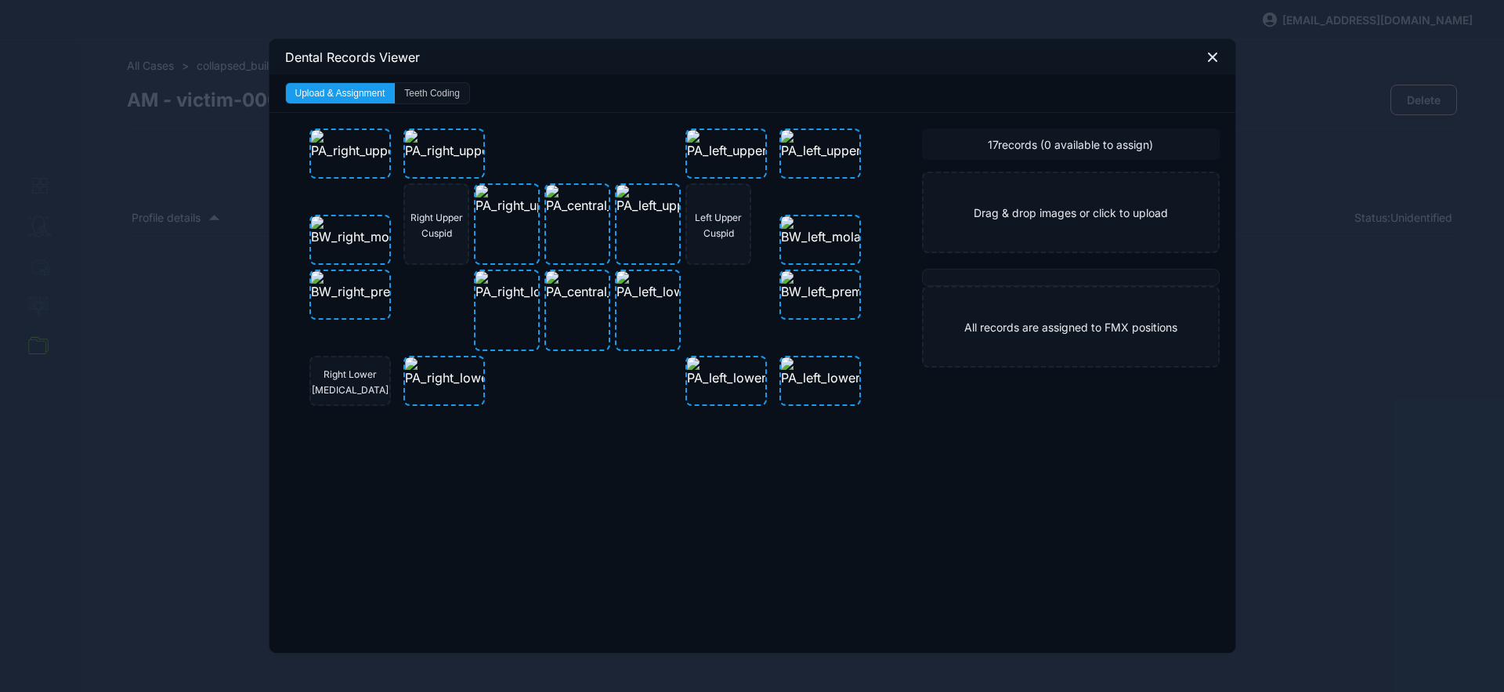
click at [433, 96] on button "Teeth Coding" at bounding box center [432, 93] width 74 height 20
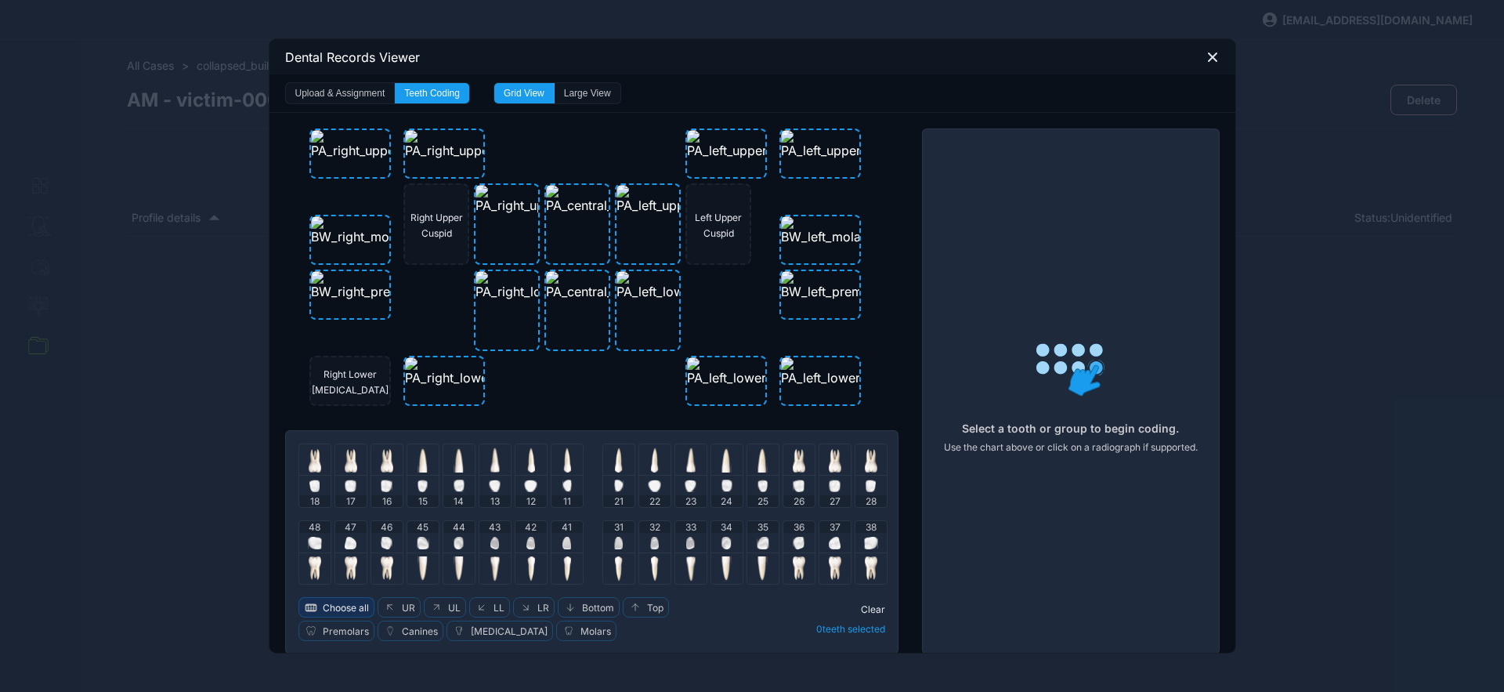
click at [353, 606] on span "Choose all" at bounding box center [346, 608] width 46 height 12
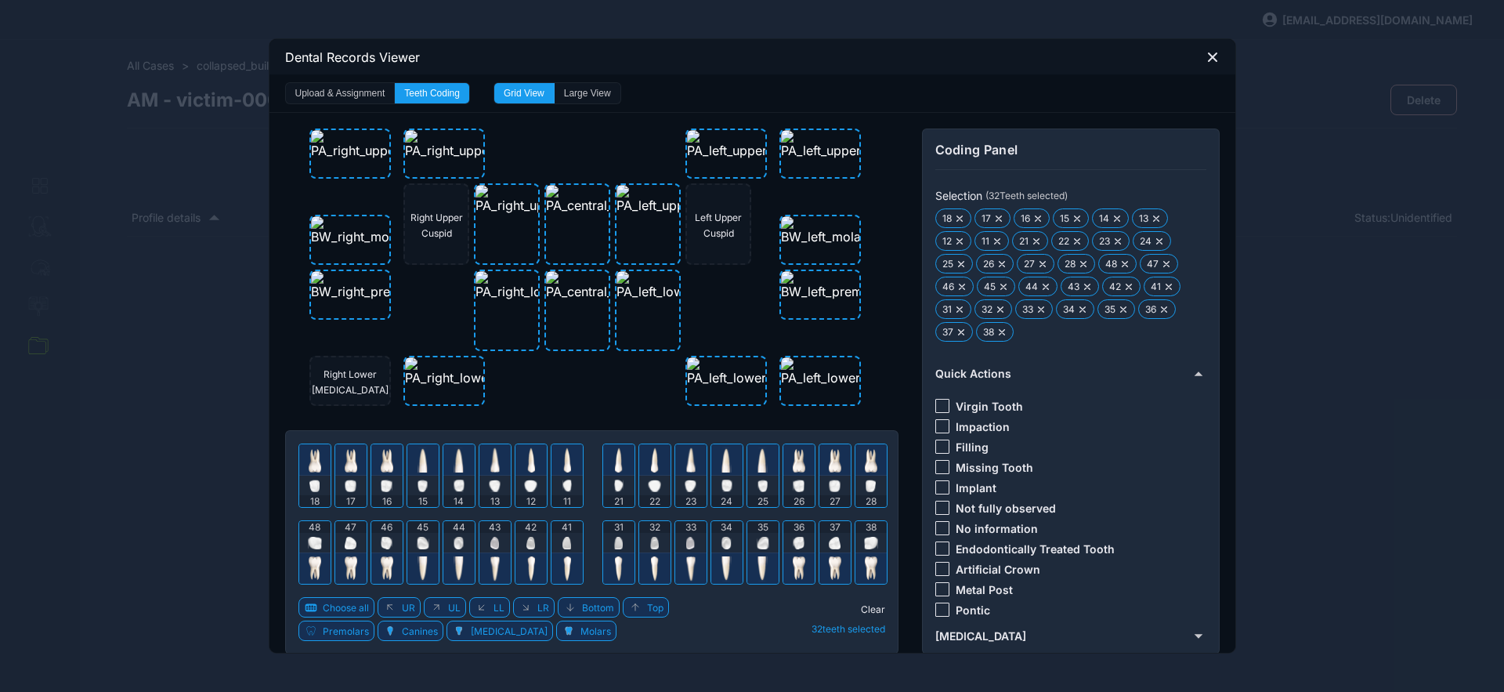
drag, startPoint x: 939, startPoint y: 523, endPoint x: 929, endPoint y: 531, distance: 12.9
click at [938, 523] on div at bounding box center [943, 528] width 14 height 14
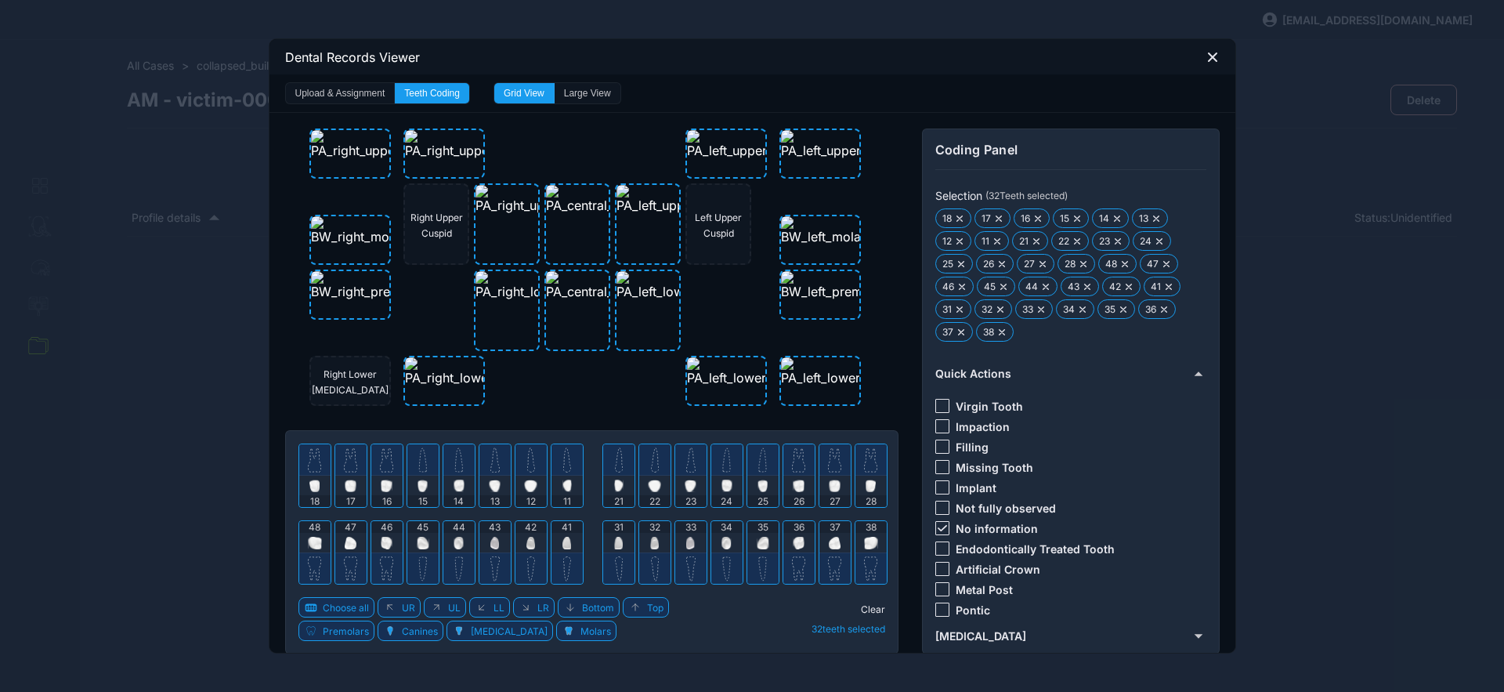
click at [866, 608] on span "Clear" at bounding box center [873, 609] width 24 height 12
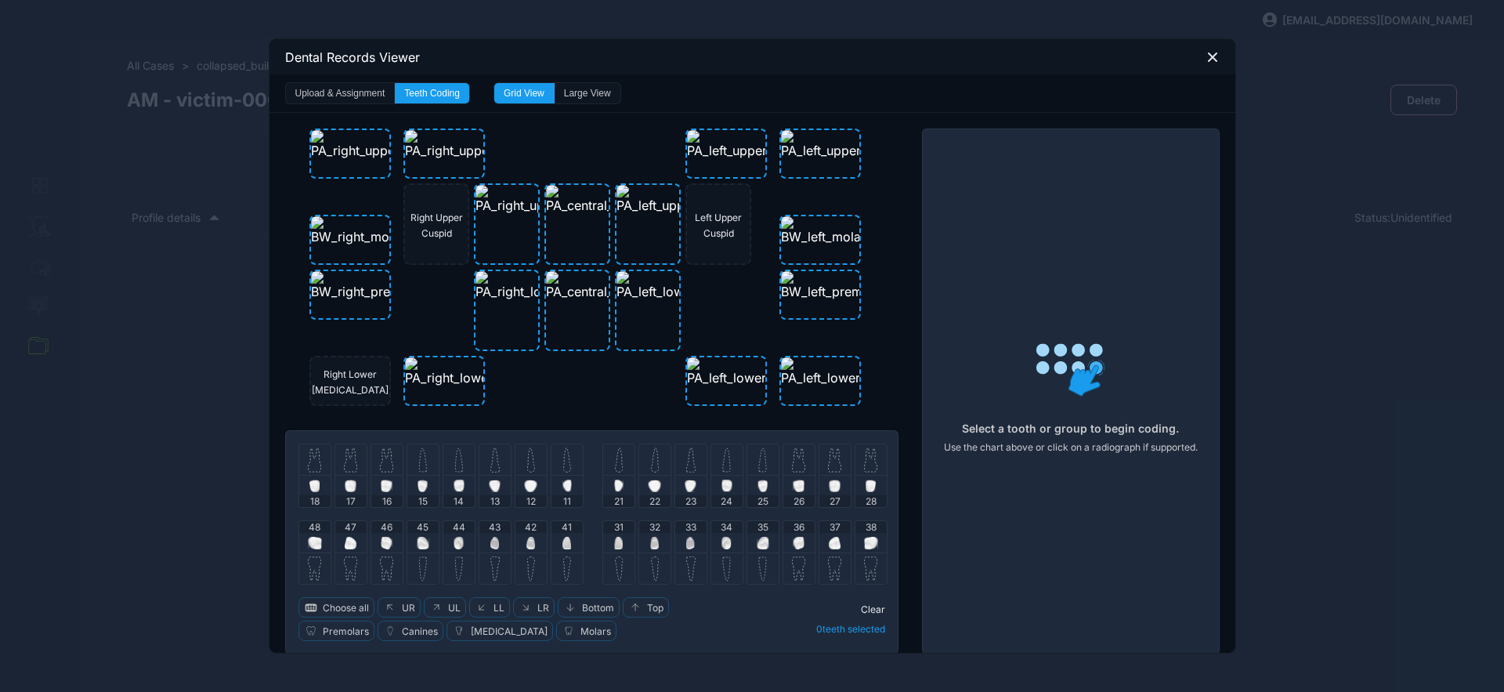
click at [300, 476] on div "18" at bounding box center [314, 491] width 31 height 31
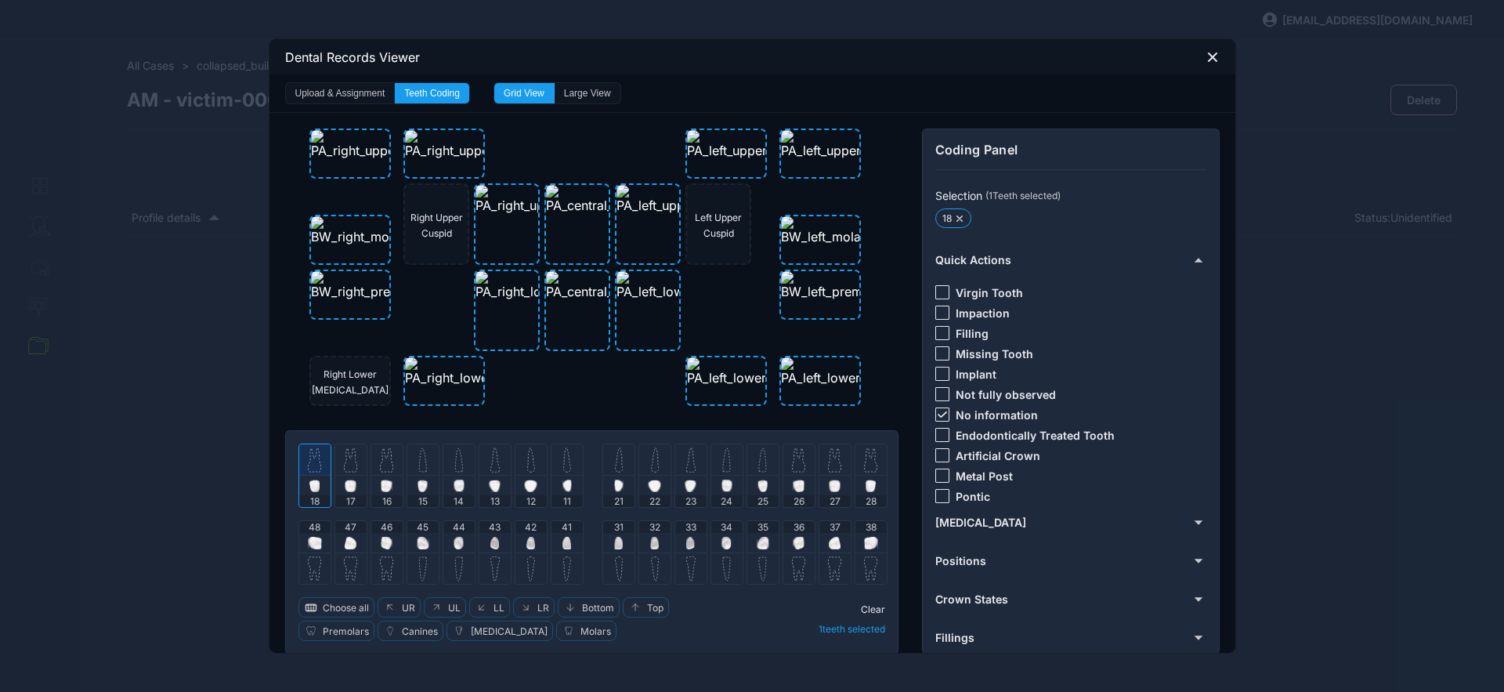
click at [938, 409] on div at bounding box center [943, 414] width 14 height 14
click at [942, 451] on div at bounding box center [943, 455] width 14 height 14
click at [310, 465] on div at bounding box center [314, 459] width 31 height 31
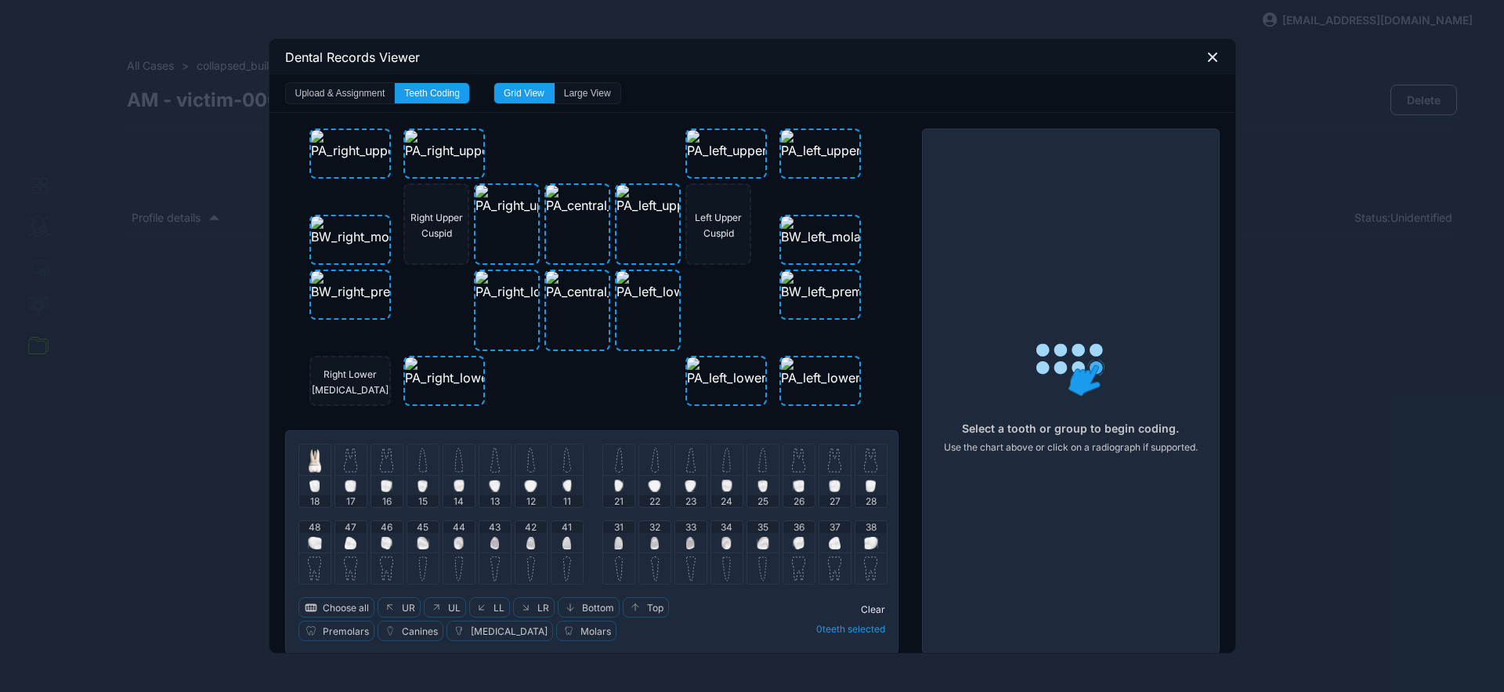
click at [346, 460] on img at bounding box center [350, 459] width 13 height 25
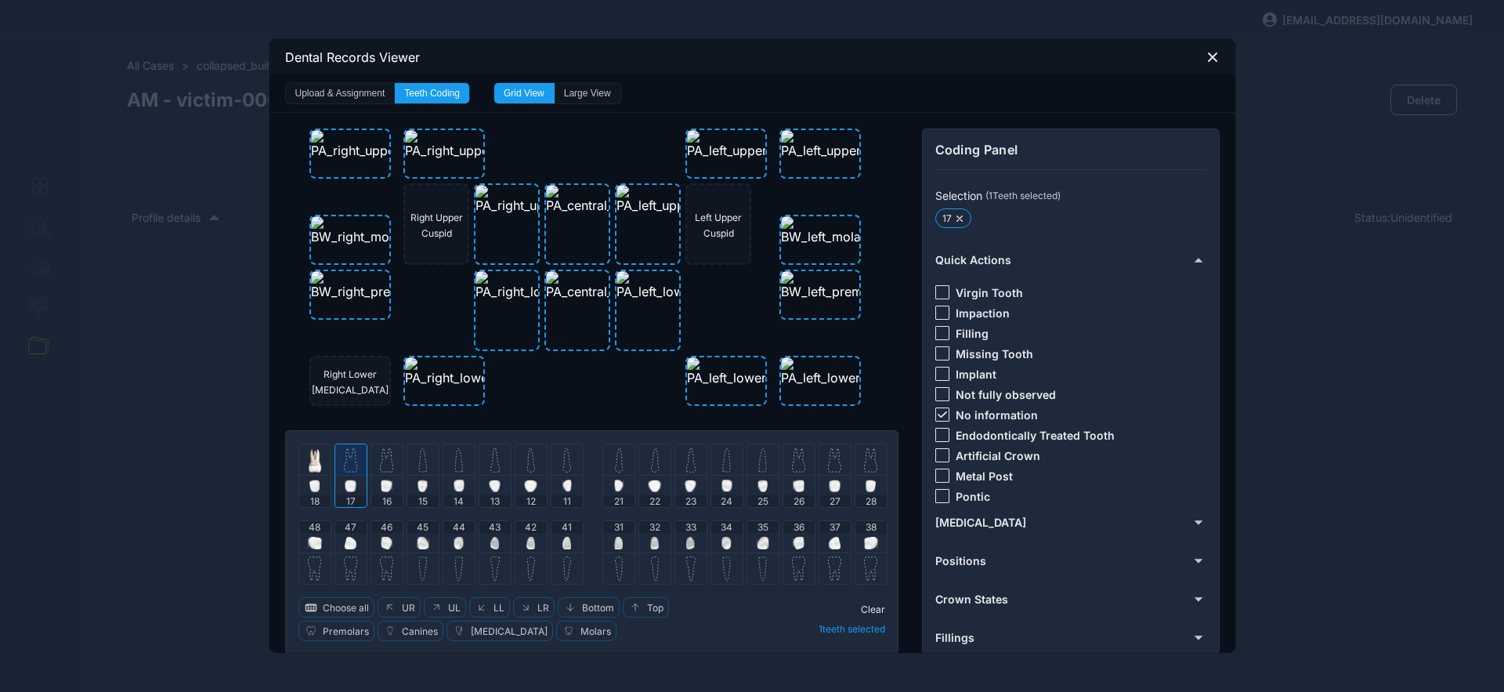
click at [380, 455] on img at bounding box center [386, 459] width 13 height 25
click at [938, 413] on icon at bounding box center [942, 414] width 9 height 6
drag, startPoint x: 940, startPoint y: 491, endPoint x: 883, endPoint y: 490, distance: 57.2
click at [939, 491] on div at bounding box center [943, 496] width 14 height 14
click at [375, 462] on div at bounding box center [386, 459] width 31 height 31
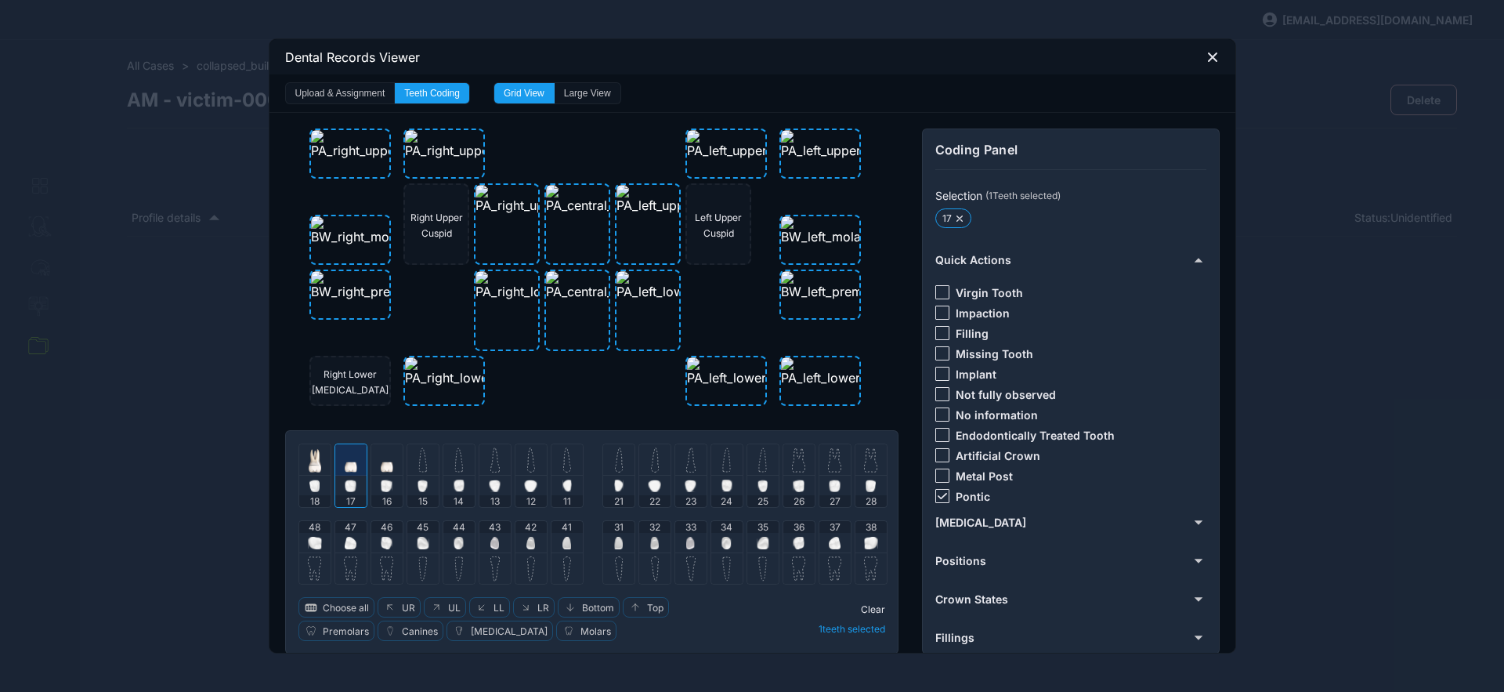
click at [346, 466] on img at bounding box center [351, 459] width 13 height 25
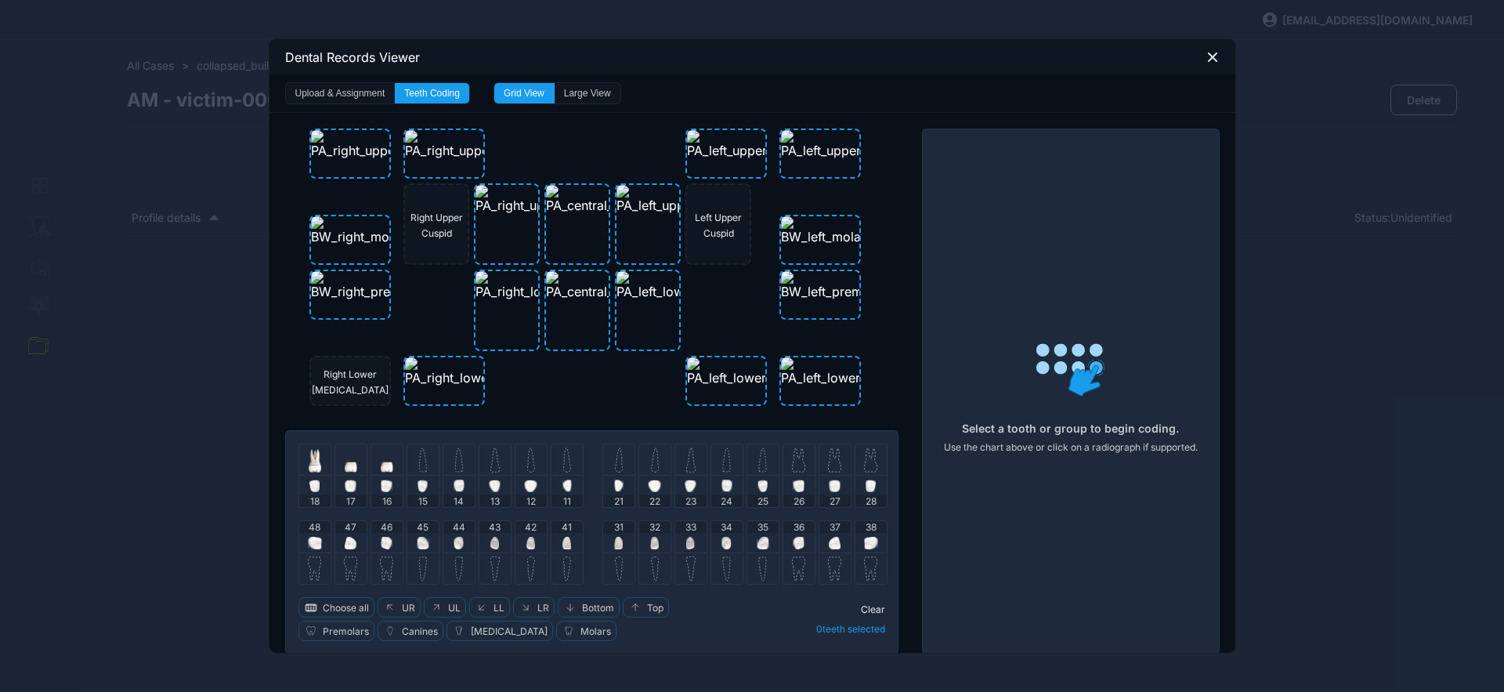
click at [418, 458] on img at bounding box center [422, 459] width 9 height 25
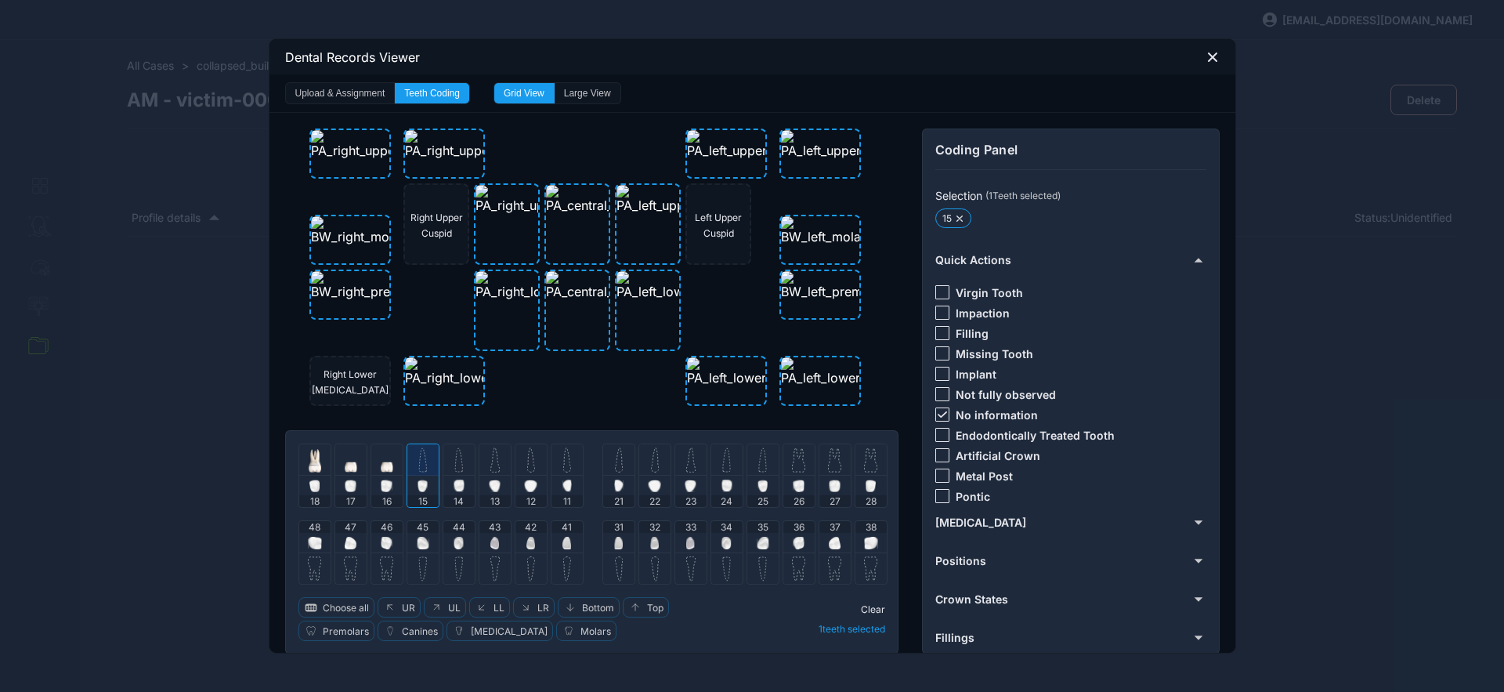
click at [938, 411] on icon at bounding box center [942, 414] width 9 height 6
drag, startPoint x: 935, startPoint y: 458, endPoint x: 911, endPoint y: 460, distance: 24.3
click at [936, 458] on div at bounding box center [943, 455] width 14 height 14
click at [415, 461] on img at bounding box center [423, 461] width 16 height 7
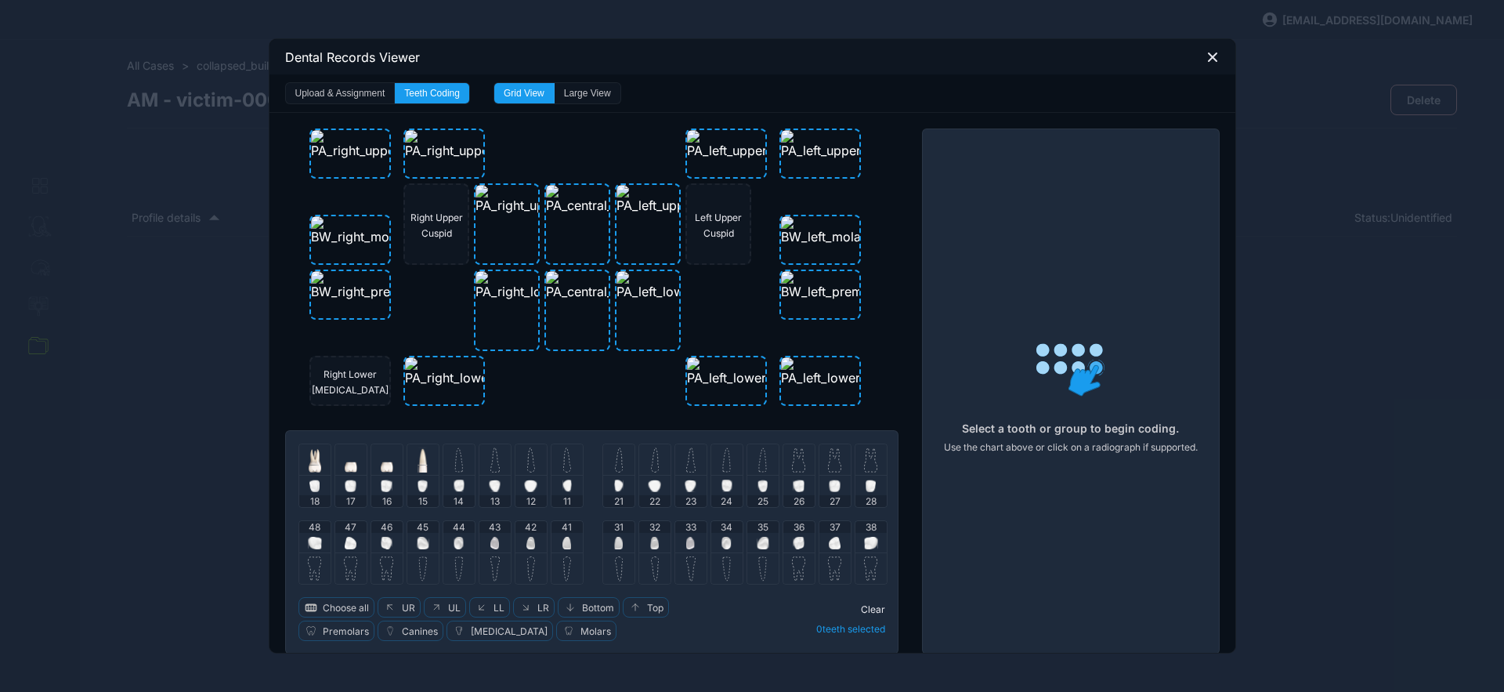
drag, startPoint x: 452, startPoint y: 461, endPoint x: 460, endPoint y: 462, distance: 7.9
click at [454, 462] on img at bounding box center [458, 459] width 9 height 25
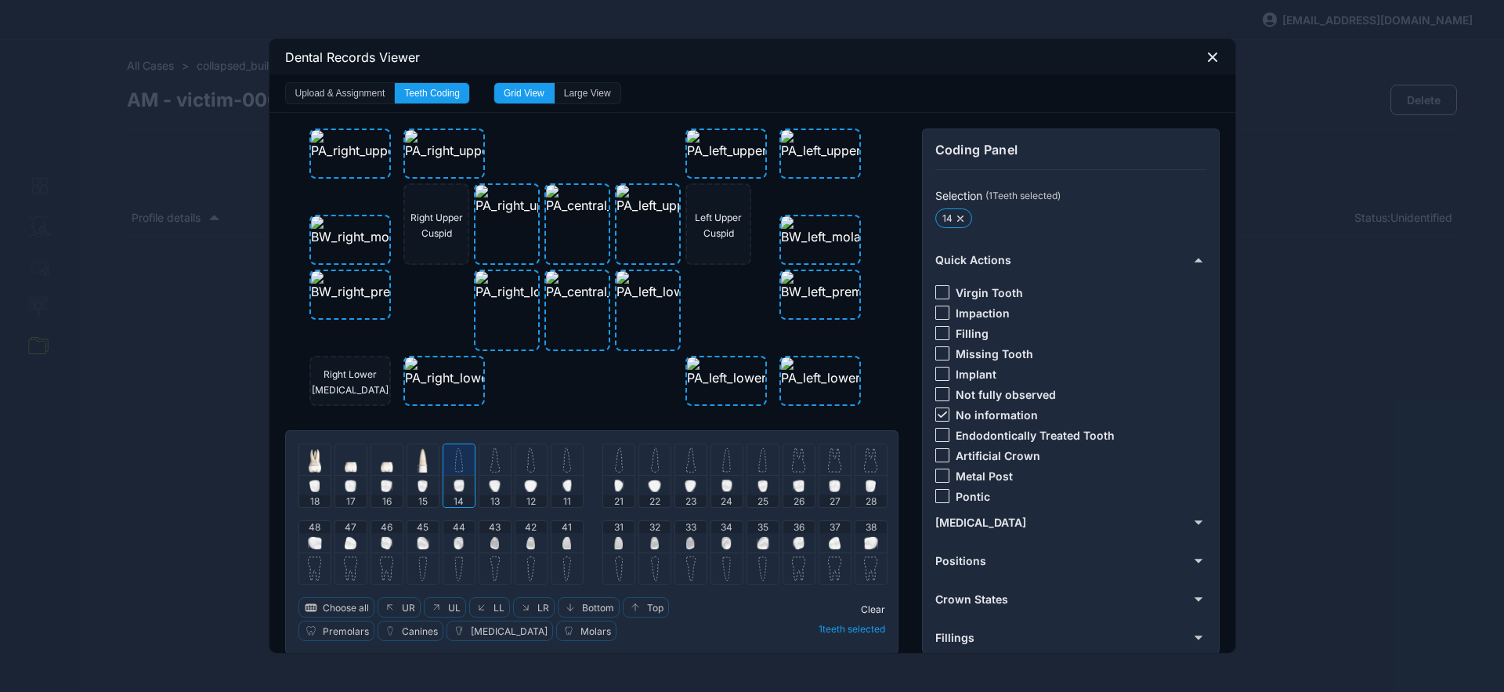
click at [940, 412] on icon at bounding box center [942, 414] width 9 height 6
click at [938, 433] on div at bounding box center [943, 435] width 14 height 14
click at [867, 604] on span "Clear" at bounding box center [873, 609] width 24 height 12
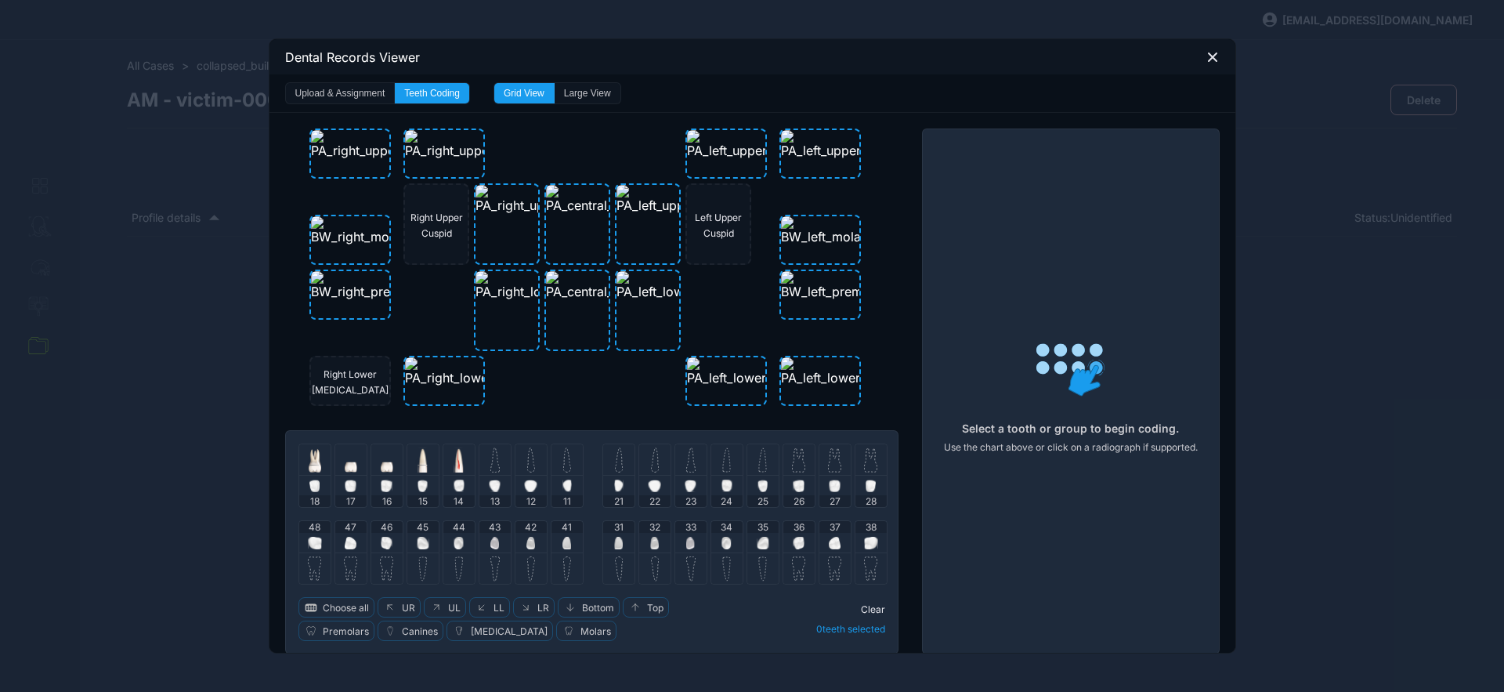
click at [491, 469] on img at bounding box center [495, 459] width 9 height 25
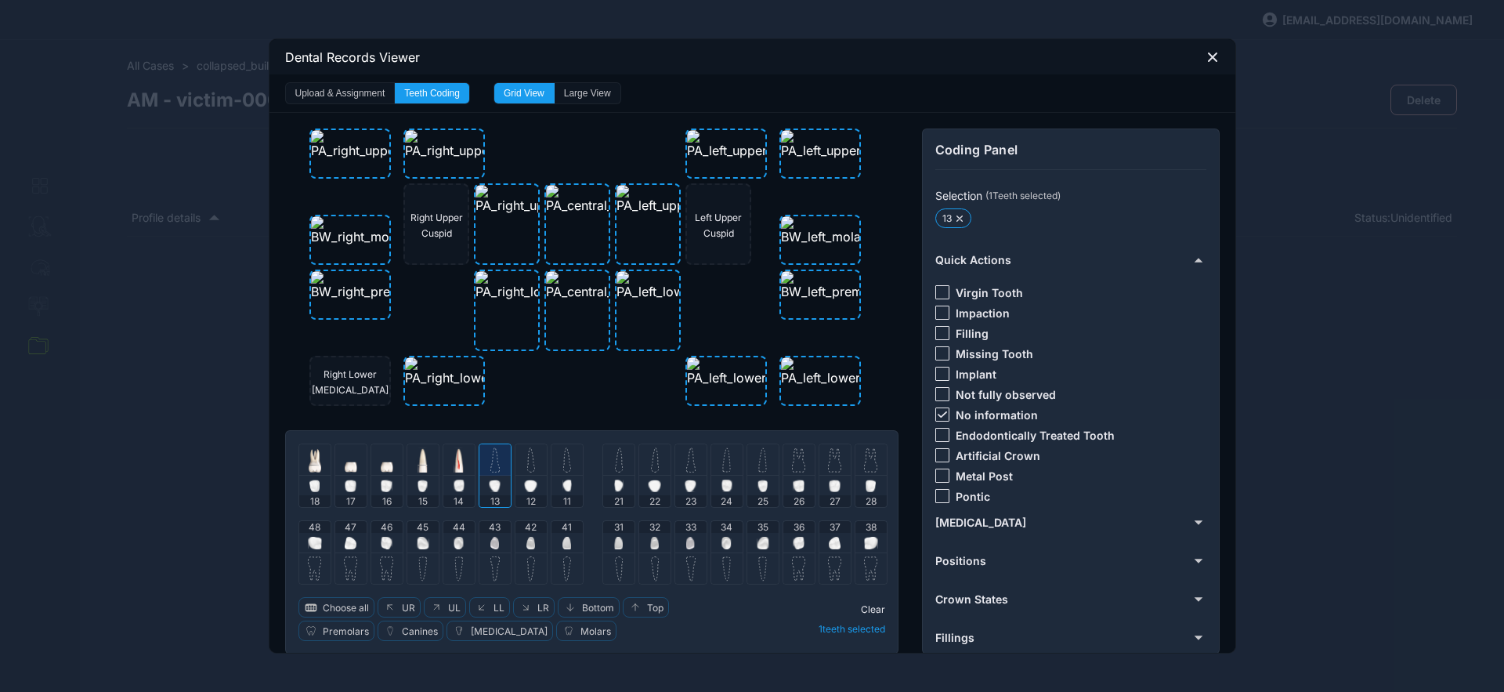
drag, startPoint x: 938, startPoint y: 415, endPoint x: 943, endPoint y: 431, distance: 16.6
click at [938, 416] on icon at bounding box center [942, 414] width 9 height 6
click at [939, 496] on div at bounding box center [943, 496] width 14 height 14
click at [494, 458] on div at bounding box center [495, 459] width 31 height 31
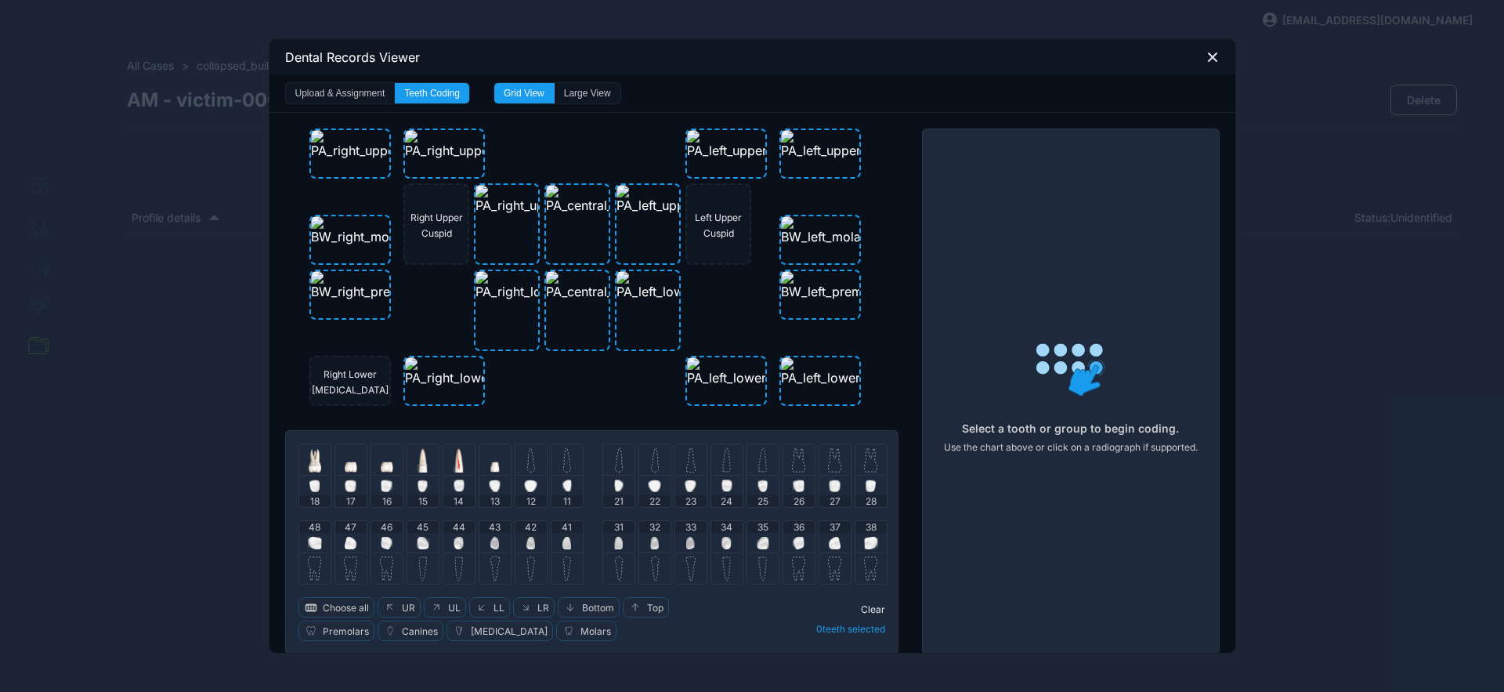
click at [530, 462] on div at bounding box center [531, 459] width 31 height 31
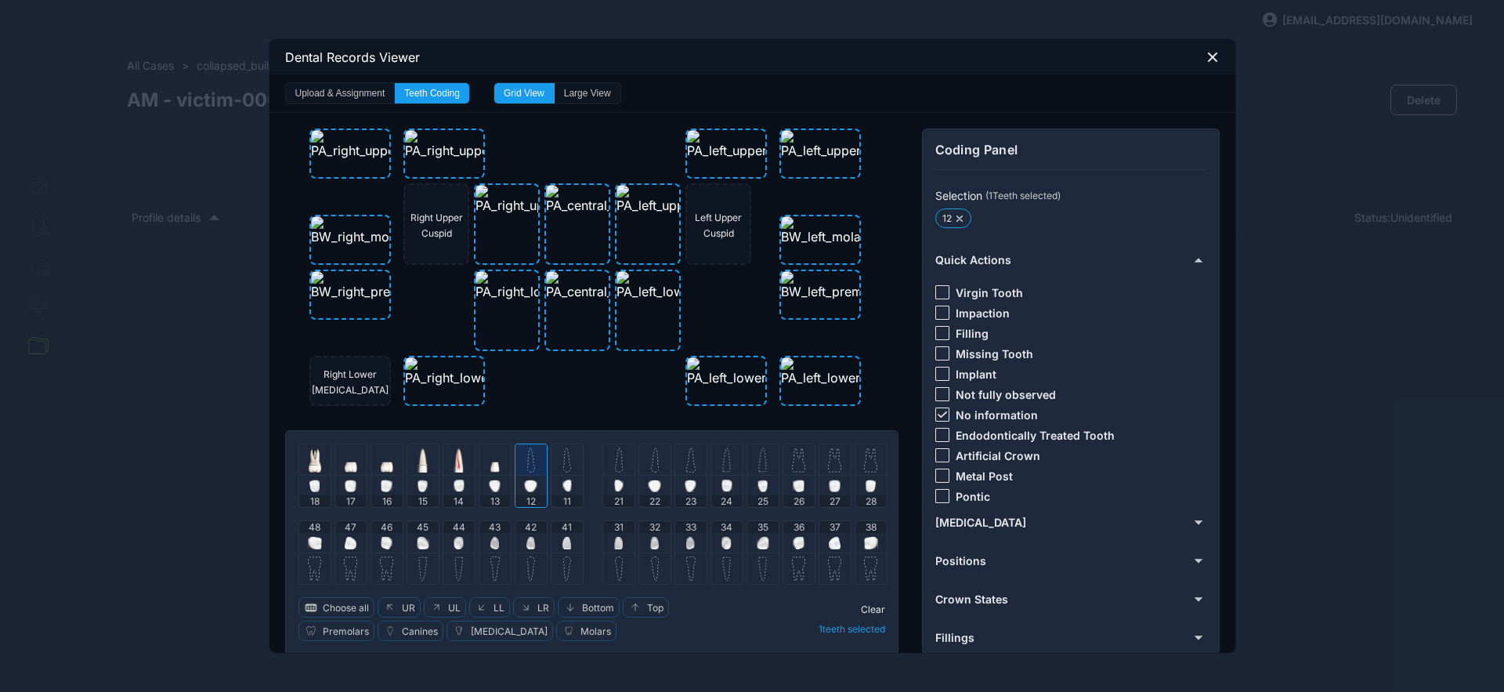
drag, startPoint x: 938, startPoint y: 412, endPoint x: 941, endPoint y: 423, distance: 11.4
click at [938, 413] on icon at bounding box center [942, 414] width 9 height 6
drag, startPoint x: 938, startPoint y: 454, endPoint x: 890, endPoint y: 458, distance: 48.0
click at [937, 455] on div at bounding box center [943, 455] width 14 height 14
click at [863, 602] on div "Clear 1 teeth selected" at bounding box center [811, 619] width 149 height 44
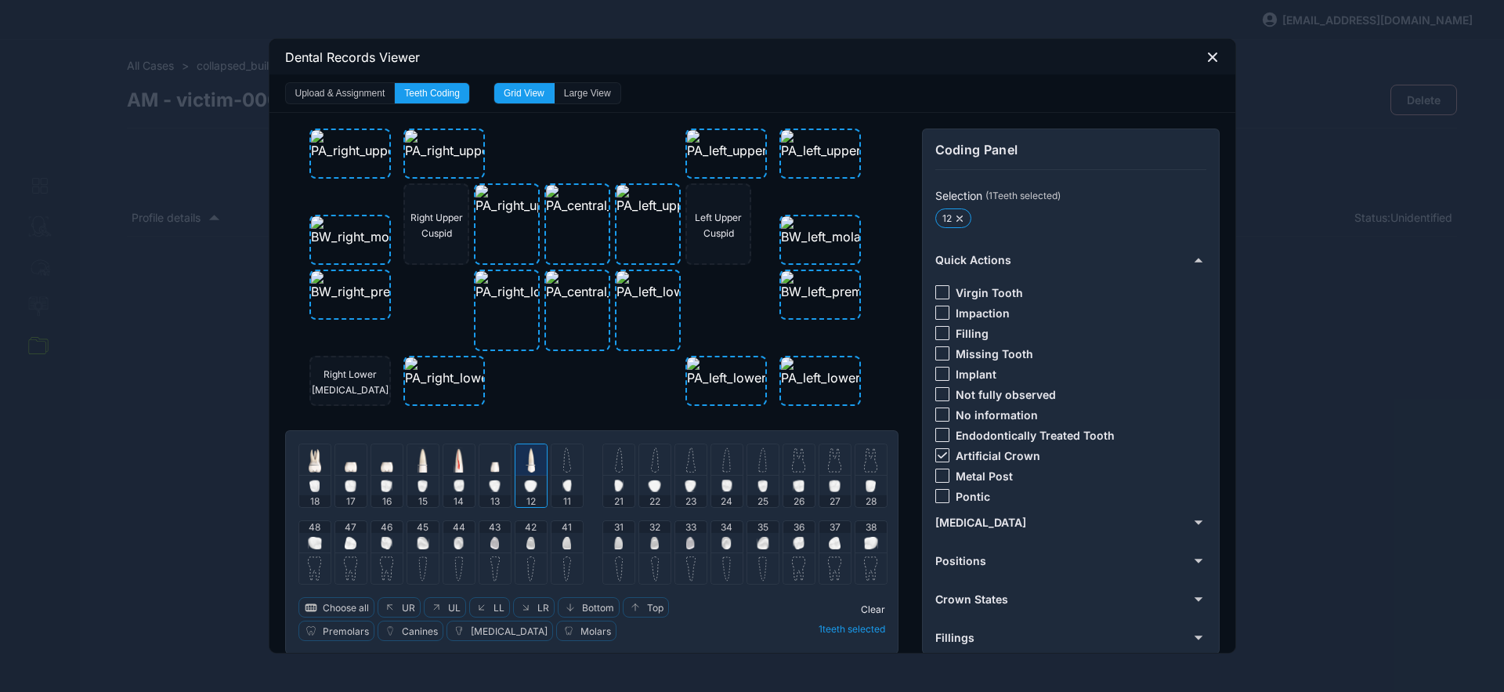
drag, startPoint x: 869, startPoint y: 608, endPoint x: 853, endPoint y: 602, distance: 17.6
click at [868, 607] on span "Clear" at bounding box center [873, 609] width 24 height 12
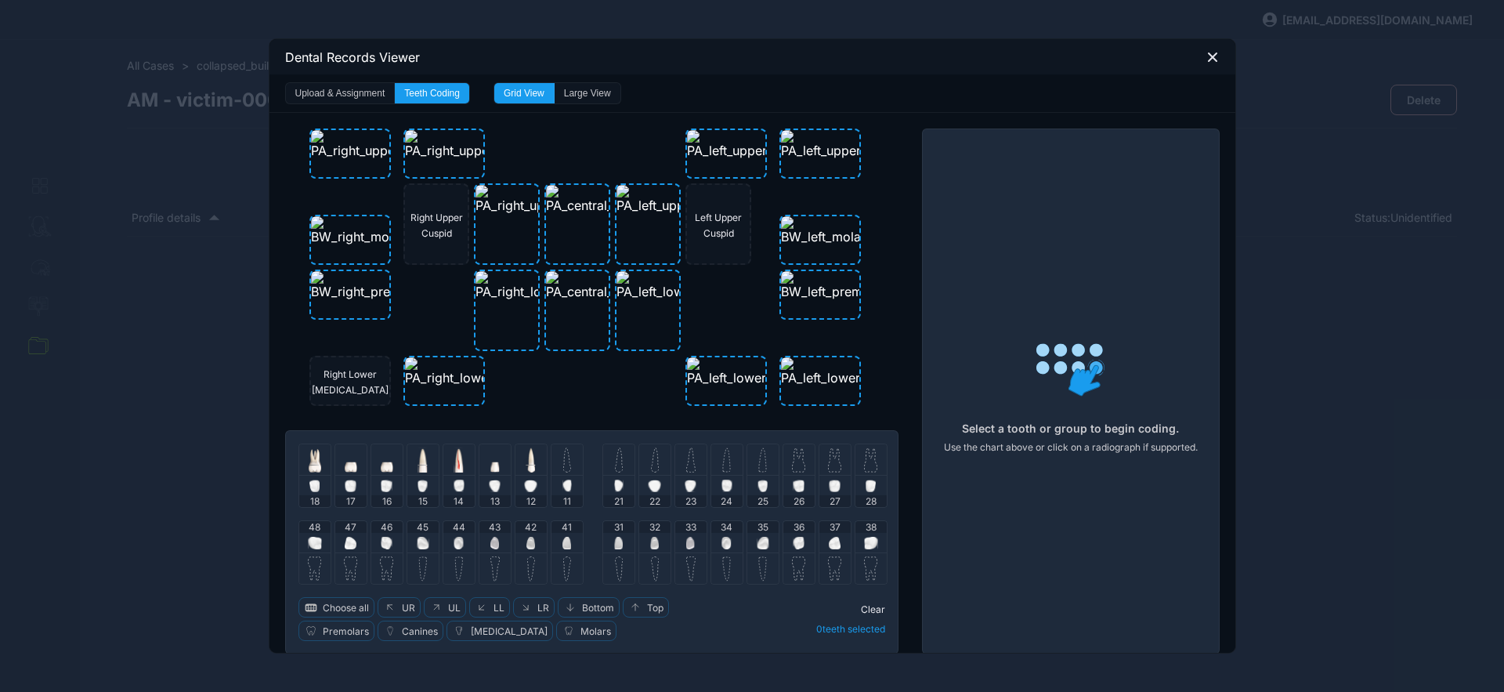
click at [443, 461] on div at bounding box center [458, 459] width 31 height 31
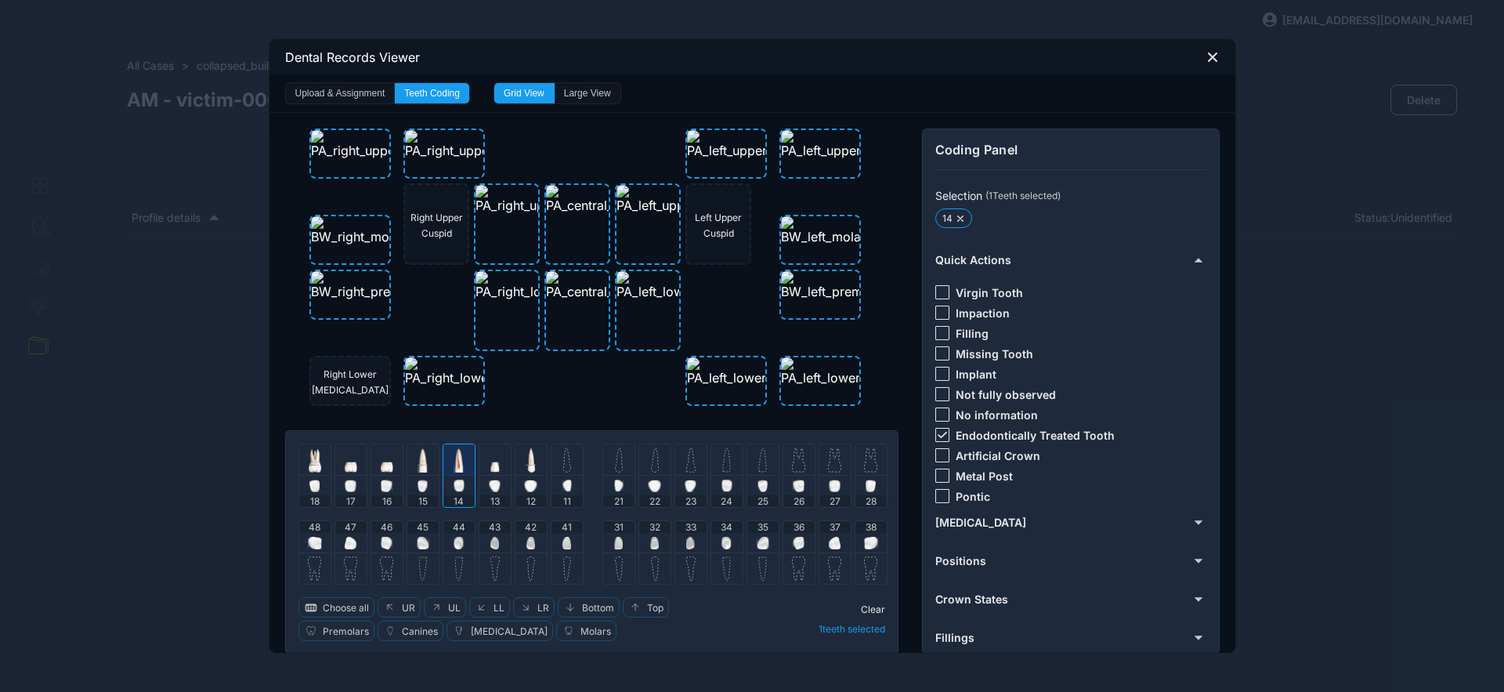
drag, startPoint x: 939, startPoint y: 450, endPoint x: 929, endPoint y: 492, distance: 43.5
click at [939, 450] on div at bounding box center [943, 455] width 14 height 14
drag, startPoint x: 868, startPoint y: 608, endPoint x: 849, endPoint y: 586, distance: 28.9
click at [867, 607] on span "Clear" at bounding box center [873, 609] width 24 height 12
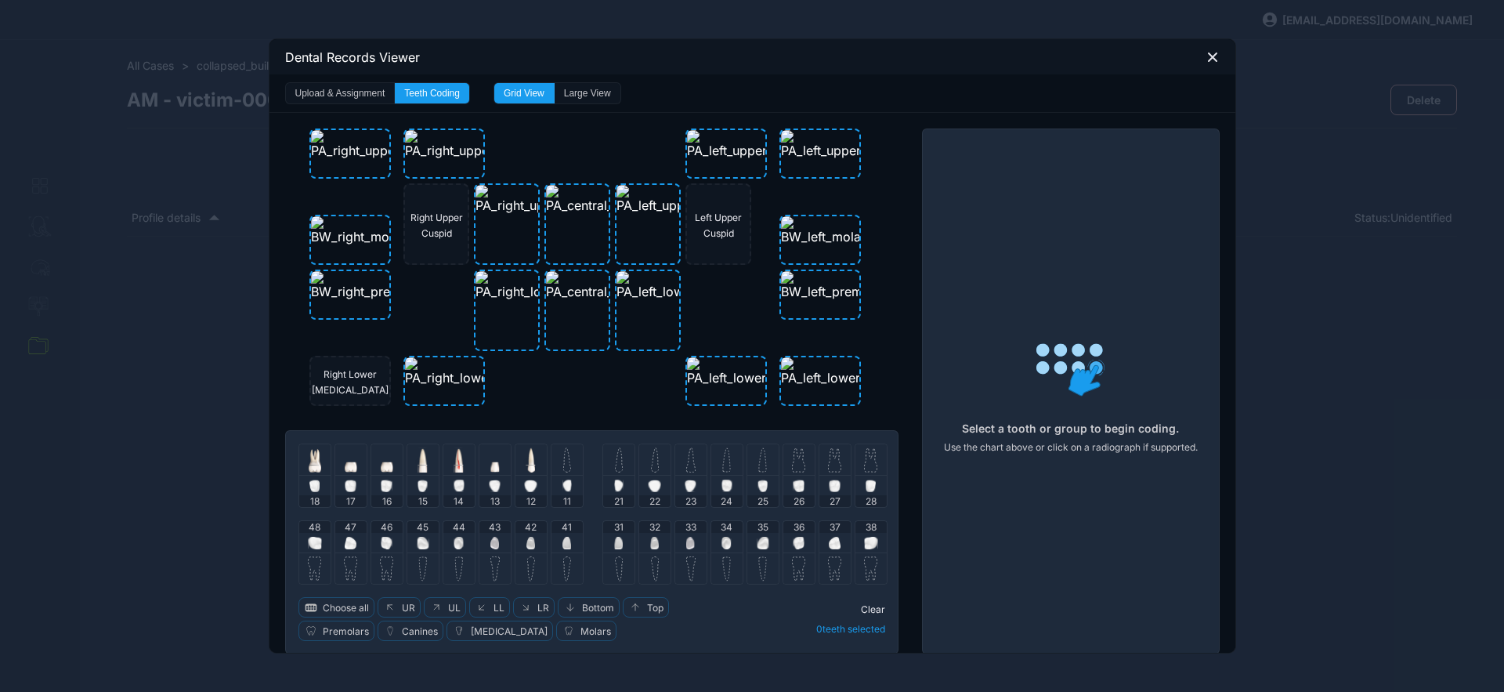
click at [564, 477] on div at bounding box center [567, 486] width 9 height 20
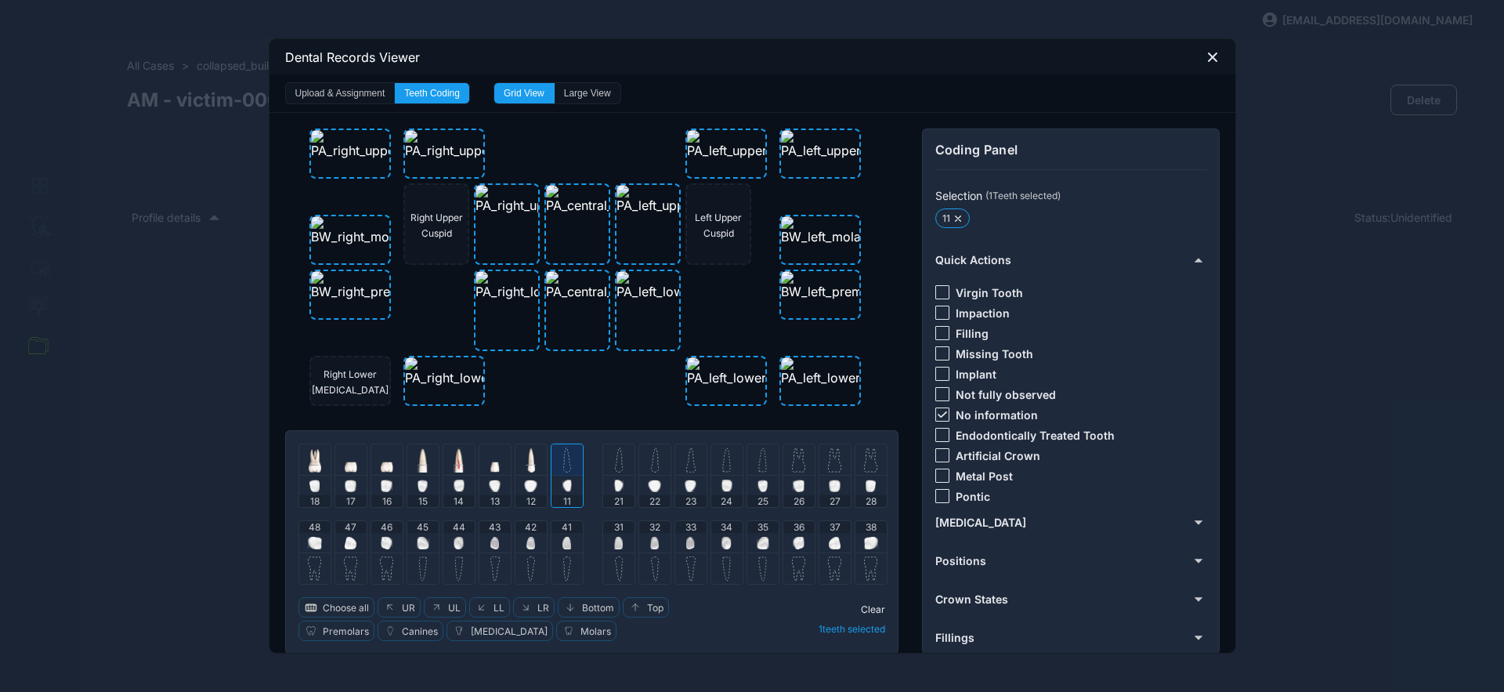
click at [615, 466] on img at bounding box center [619, 459] width 8 height 25
click at [651, 466] on img at bounding box center [655, 459] width 8 height 25
click at [938, 413] on icon at bounding box center [942, 414] width 9 height 6
click at [939, 440] on div at bounding box center [943, 435] width 14 height 14
click at [939, 448] on div at bounding box center [943, 455] width 14 height 14
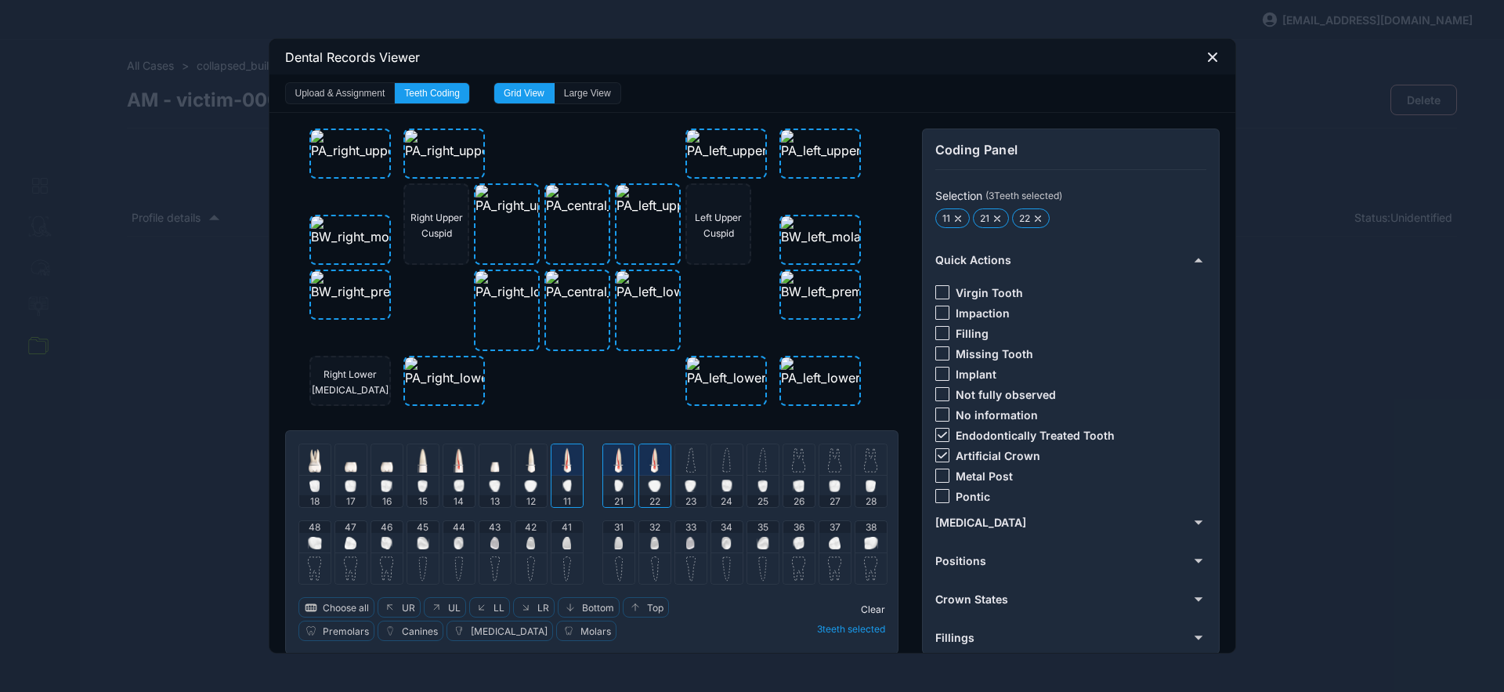
drag, startPoint x: 869, startPoint y: 607, endPoint x: 838, endPoint y: 581, distance: 40.0
click at [868, 607] on span "Clear" at bounding box center [873, 609] width 24 height 12
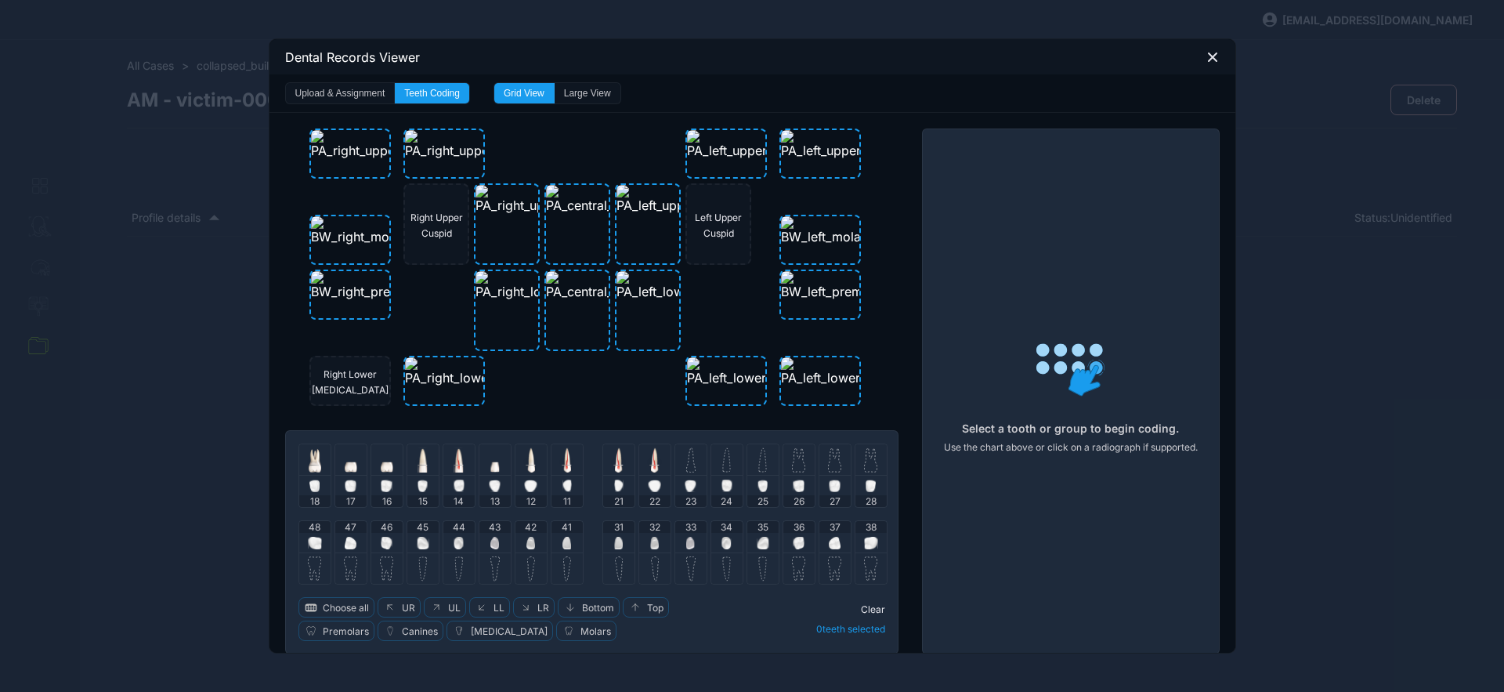
click at [686, 461] on img at bounding box center [690, 459] width 9 height 25
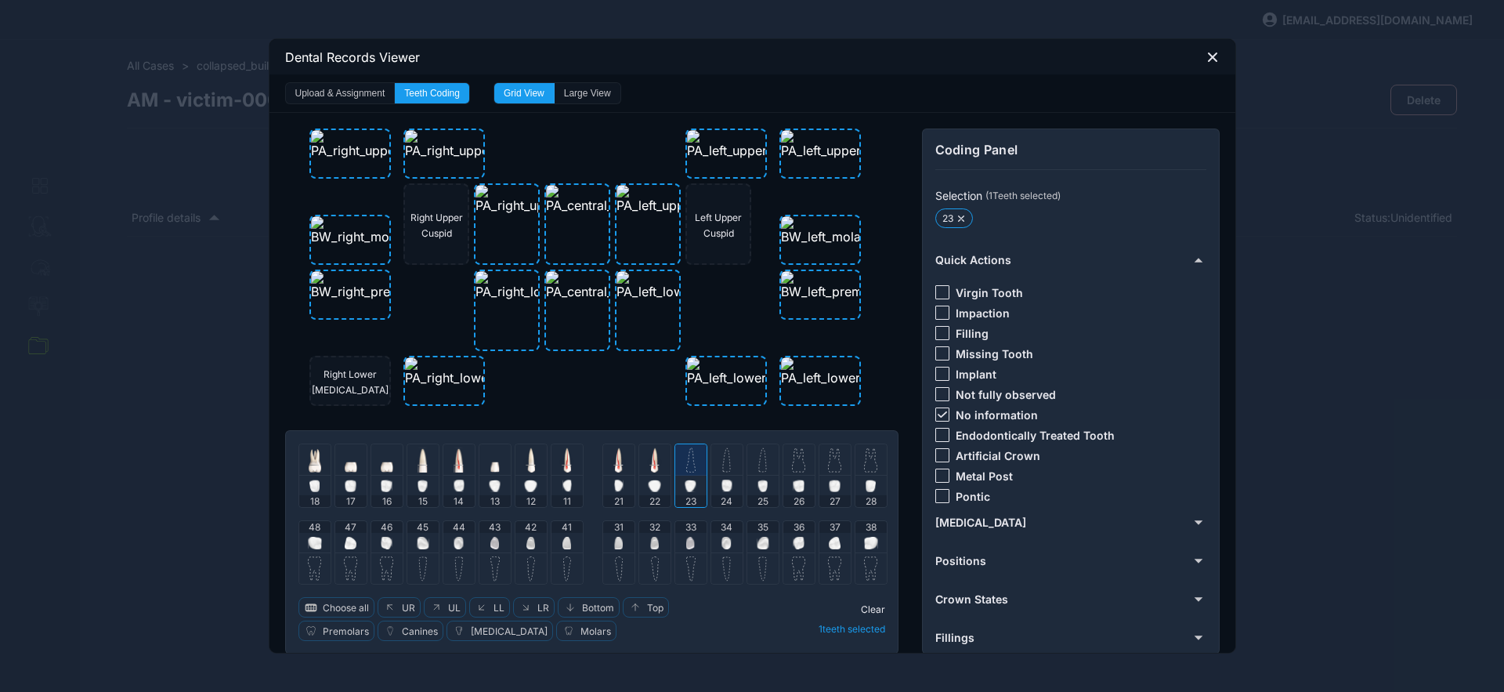
click at [938, 414] on icon at bounding box center [942, 414] width 9 height 6
click at [936, 459] on div at bounding box center [943, 455] width 14 height 14
click at [863, 602] on div "Clear 1 teeth selected" at bounding box center [811, 619] width 149 height 44
click at [867, 604] on span "Clear" at bounding box center [873, 609] width 24 height 12
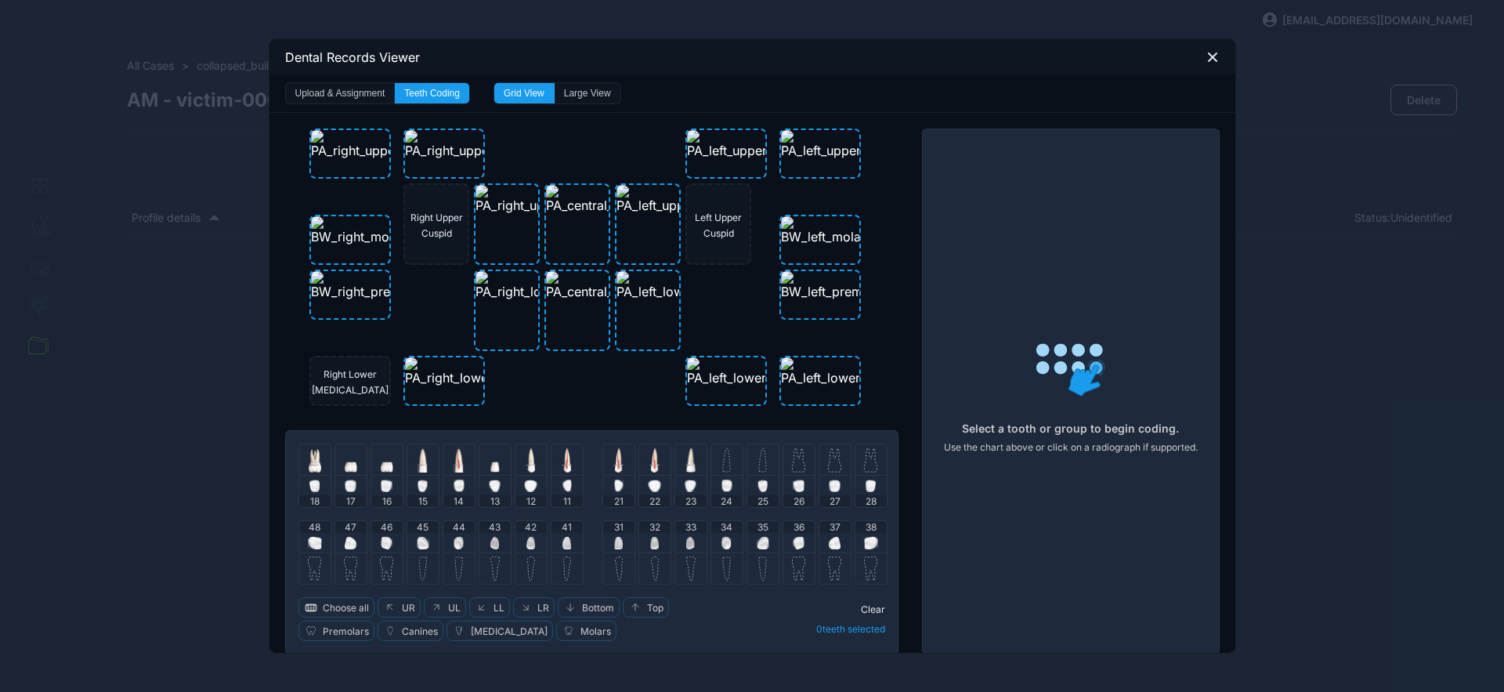
click at [725, 463] on div at bounding box center [726, 459] width 31 height 31
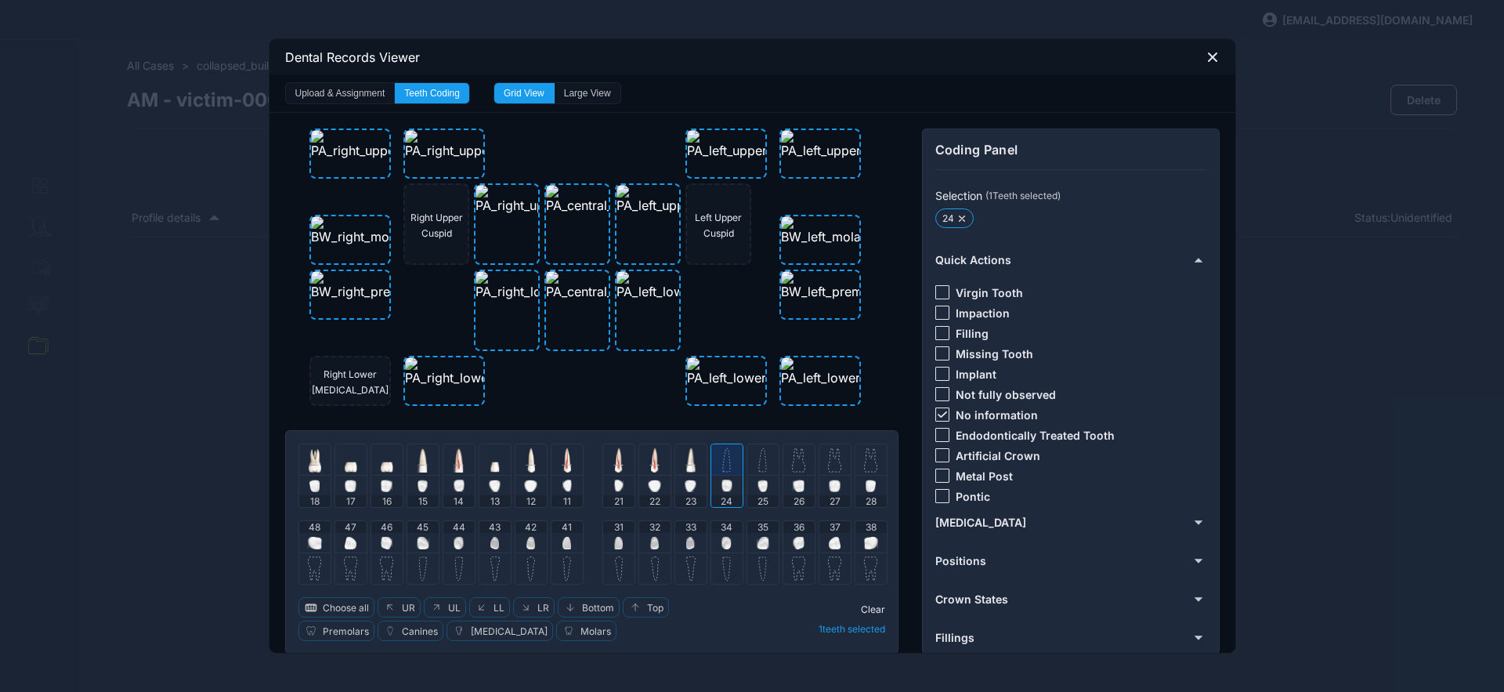
click at [758, 466] on img at bounding box center [762, 459] width 9 height 25
click at [792, 462] on img at bounding box center [798, 459] width 13 height 25
click at [936, 418] on div at bounding box center [943, 414] width 14 height 14
click at [936, 452] on div at bounding box center [943, 455] width 14 height 14
click at [938, 453] on icon at bounding box center [942, 455] width 9 height 6
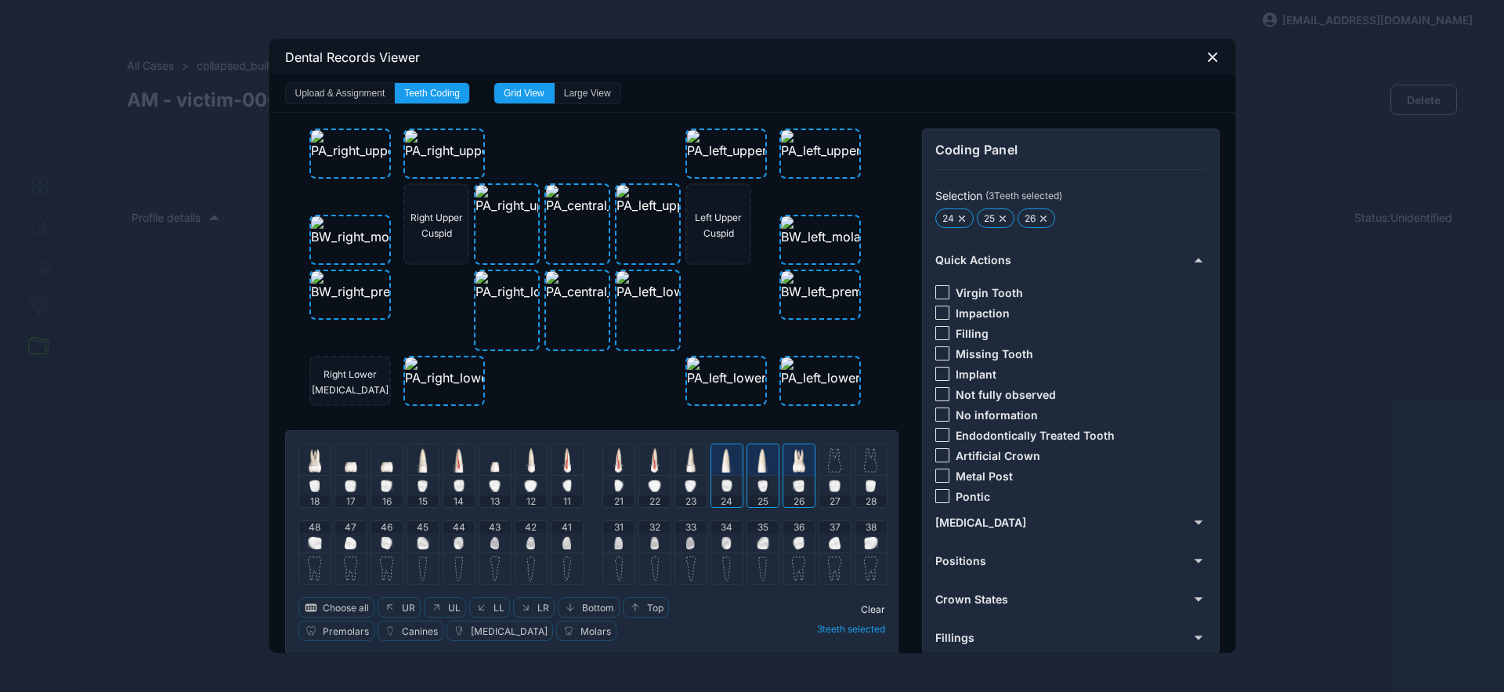
drag, startPoint x: 936, startPoint y: 495, endPoint x: 914, endPoint y: 491, distance: 22.4
click at [936, 495] on div at bounding box center [943, 496] width 14 height 14
click at [867, 606] on span "Clear" at bounding box center [873, 609] width 24 height 12
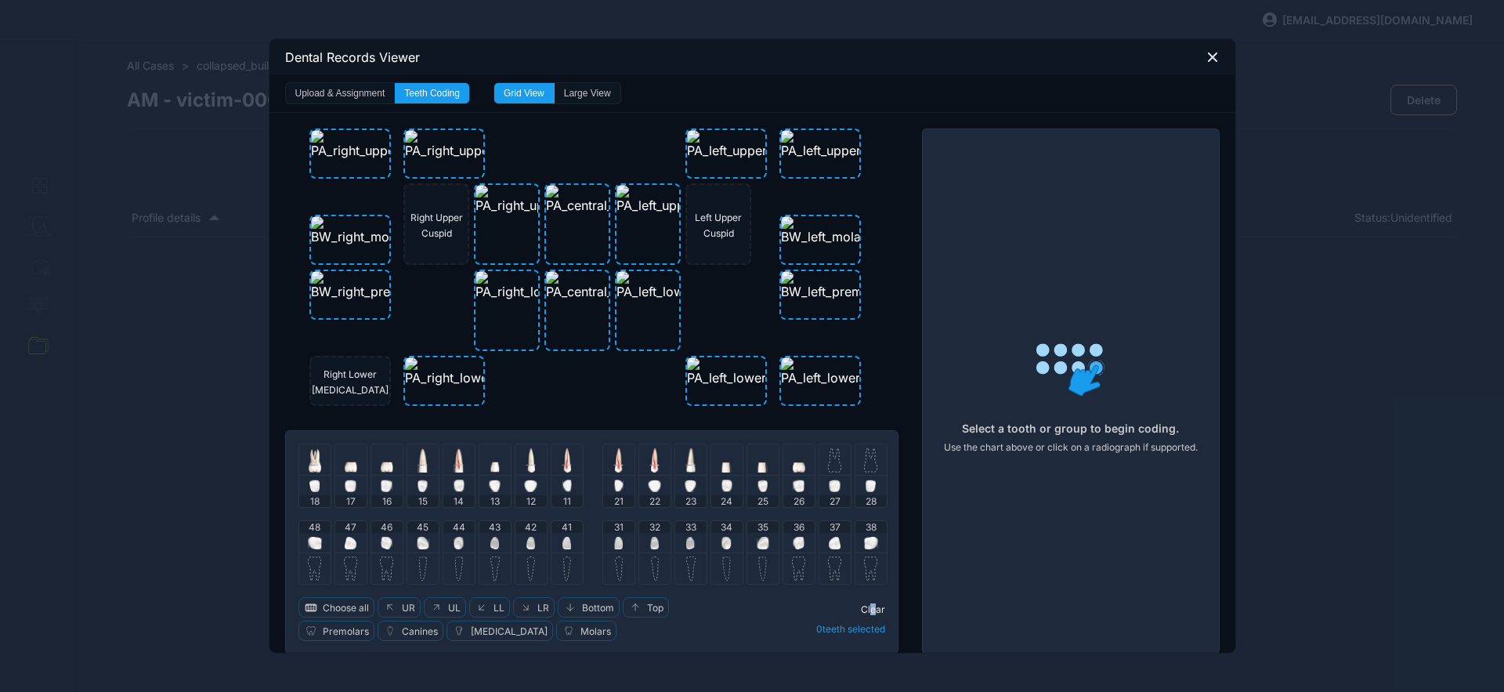
click at [834, 455] on img at bounding box center [834, 459] width 13 height 25
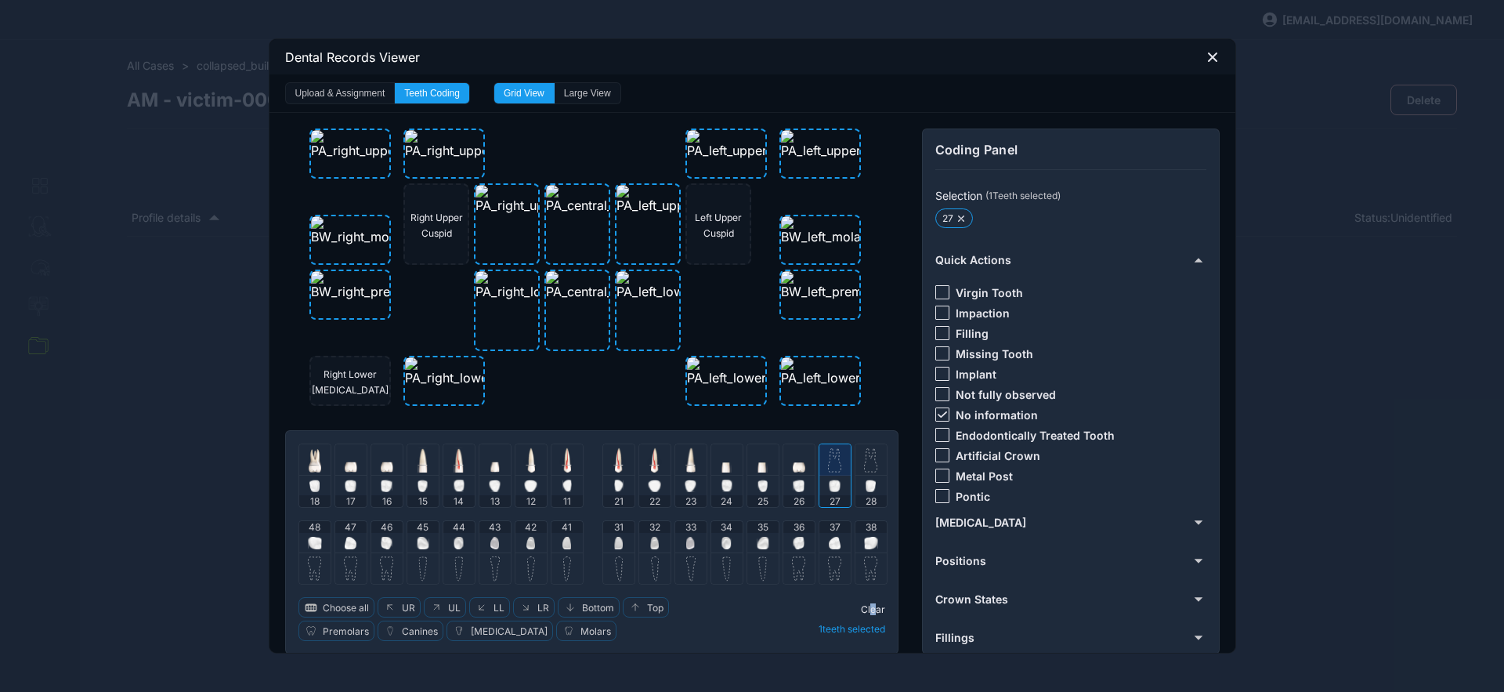
drag, startPoint x: 934, startPoint y: 411, endPoint x: 937, endPoint y: 425, distance: 14.4
click at [938, 413] on icon at bounding box center [942, 414] width 9 height 6
click at [936, 454] on div at bounding box center [943, 455] width 14 height 14
click at [867, 605] on span "Clear" at bounding box center [873, 609] width 24 height 12
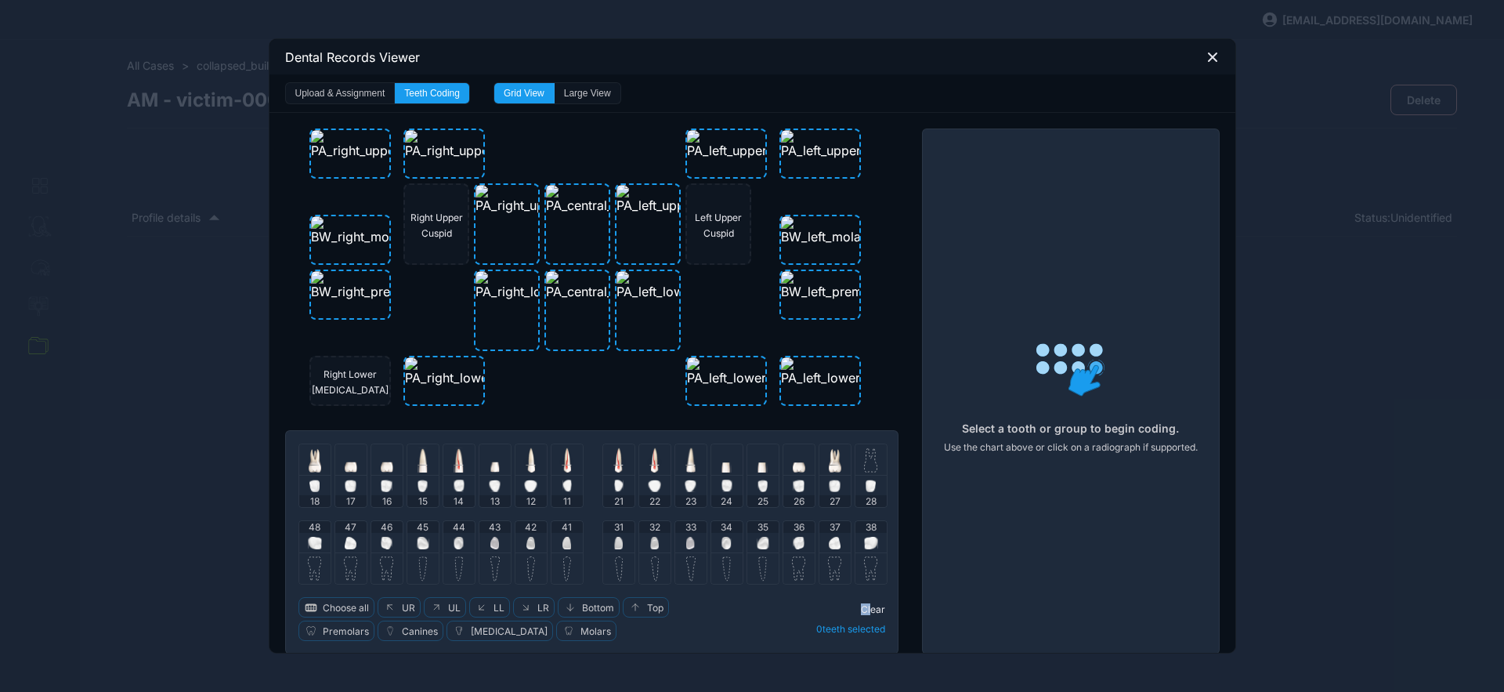
click at [867, 459] on img at bounding box center [870, 459] width 13 height 25
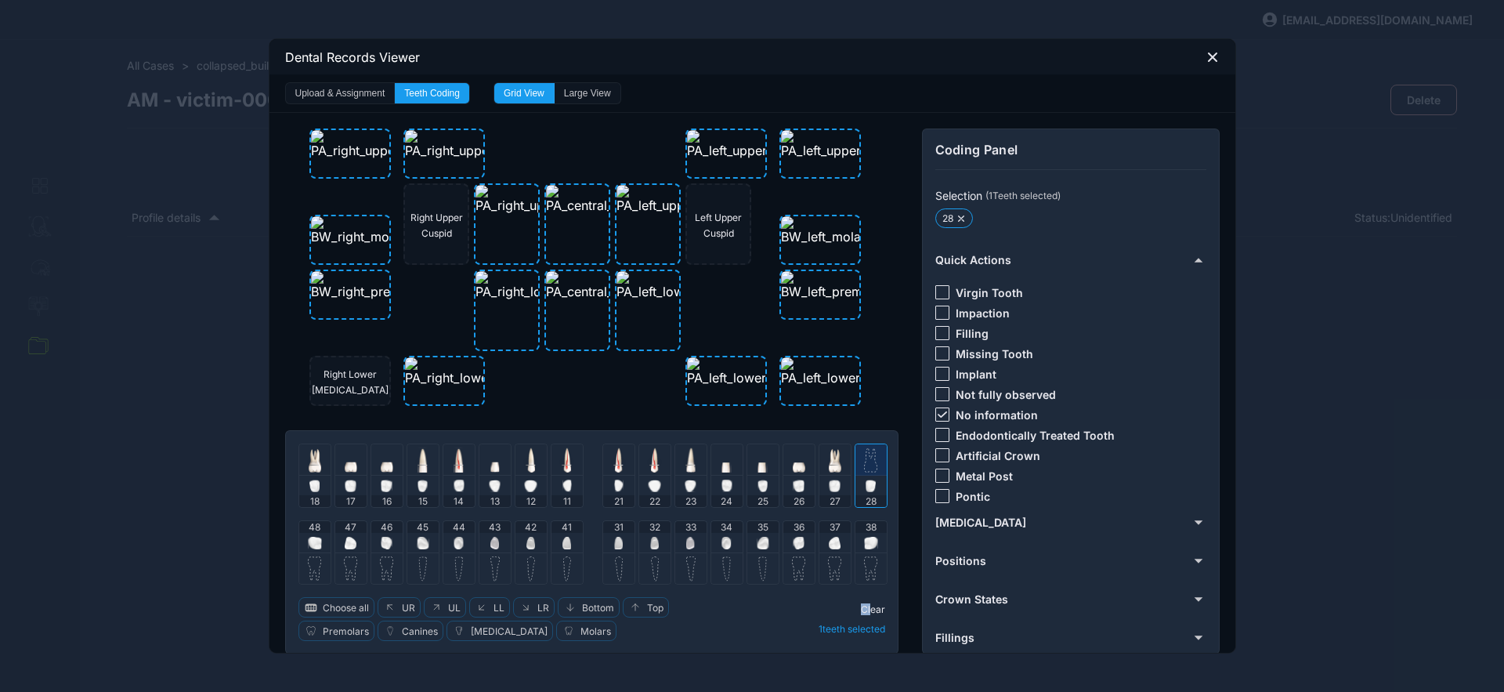
drag, startPoint x: 938, startPoint y: 411, endPoint x: 938, endPoint y: 425, distance: 13.3
click at [938, 414] on icon at bounding box center [942, 414] width 9 height 6
click at [936, 351] on div at bounding box center [943, 353] width 14 height 14
click at [871, 603] on div "Clear 1 teeth selected" at bounding box center [811, 619] width 149 height 44
click at [871, 610] on span "Clear" at bounding box center [873, 609] width 24 height 12
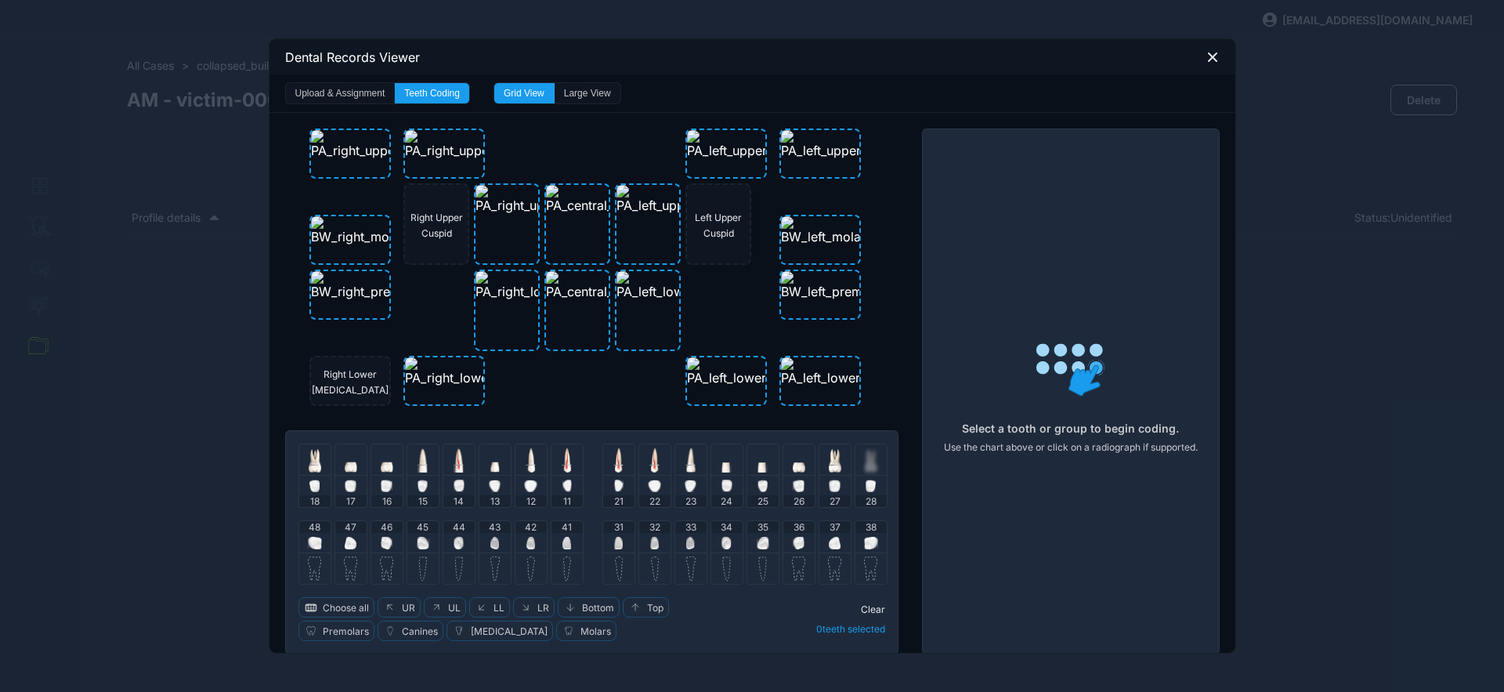
click at [868, 380] on div "Right Upper Cuspid Left Upper Cuspid Right Lower Molar 18 17 16 15 14 13 12 11 …" at bounding box center [592, 392] width 614 height 526
click at [310, 537] on img at bounding box center [315, 543] width 14 height 13
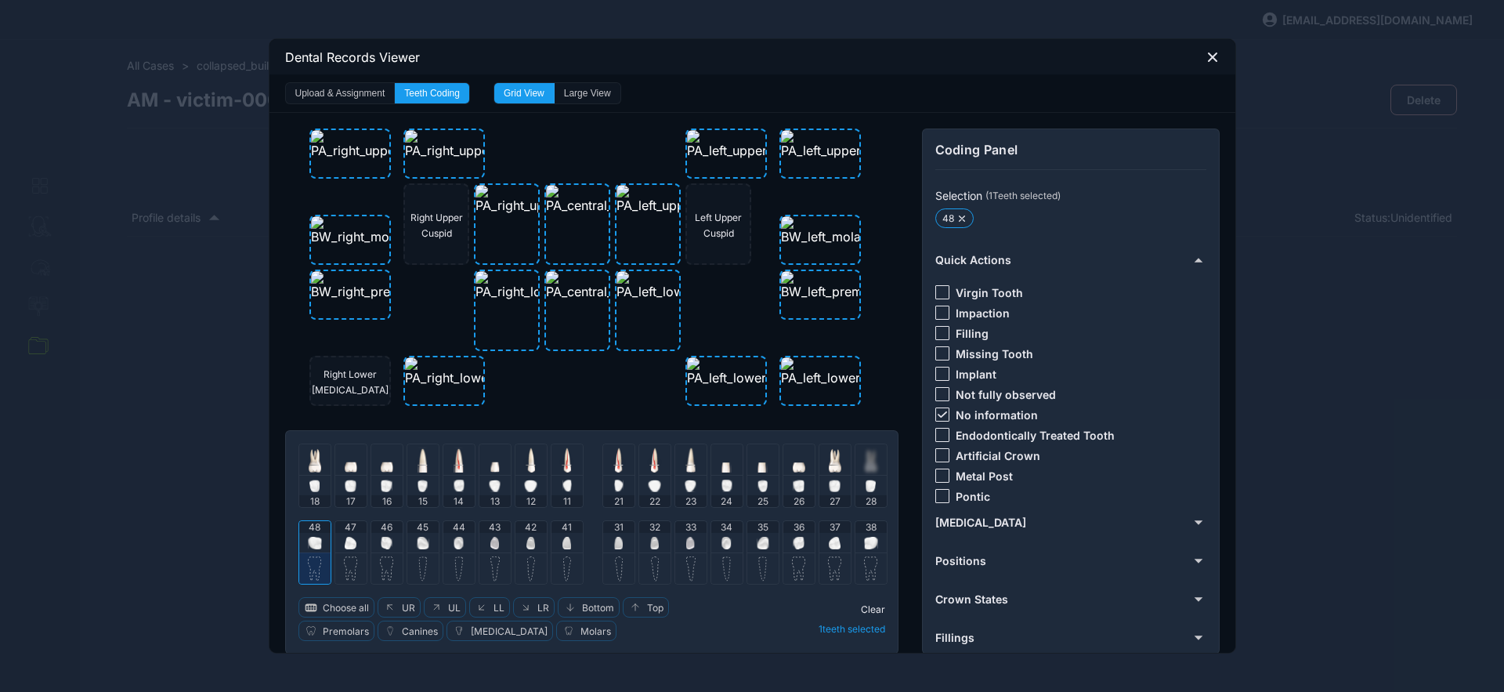
click at [349, 541] on img at bounding box center [351, 543] width 12 height 13
click at [939, 413] on icon at bounding box center [941, 414] width 9 height 6
drag, startPoint x: 932, startPoint y: 451, endPoint x: 934, endPoint y: 438, distance: 12.8
click at [936, 451] on div at bounding box center [943, 455] width 14 height 14
click at [939, 430] on div at bounding box center [943, 435] width 14 height 14
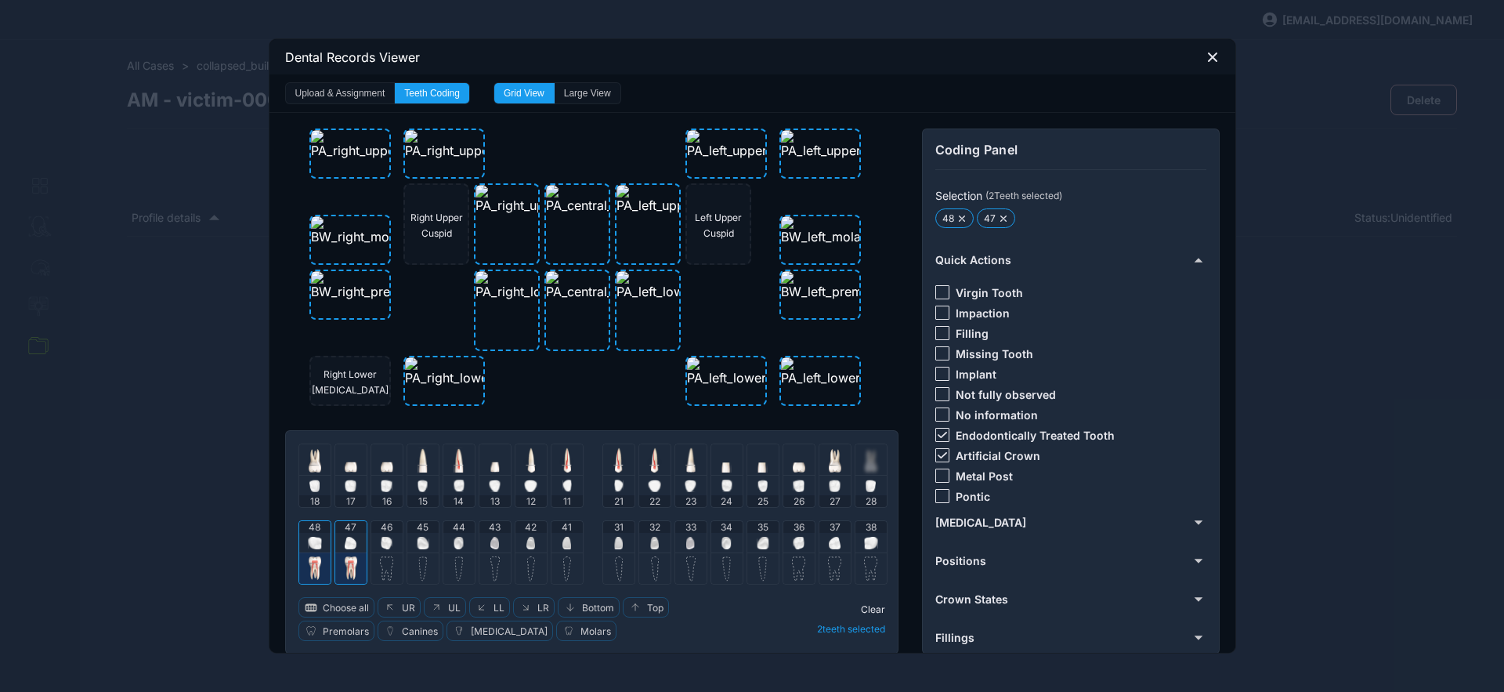
click at [864, 607] on span "Clear" at bounding box center [873, 609] width 24 height 12
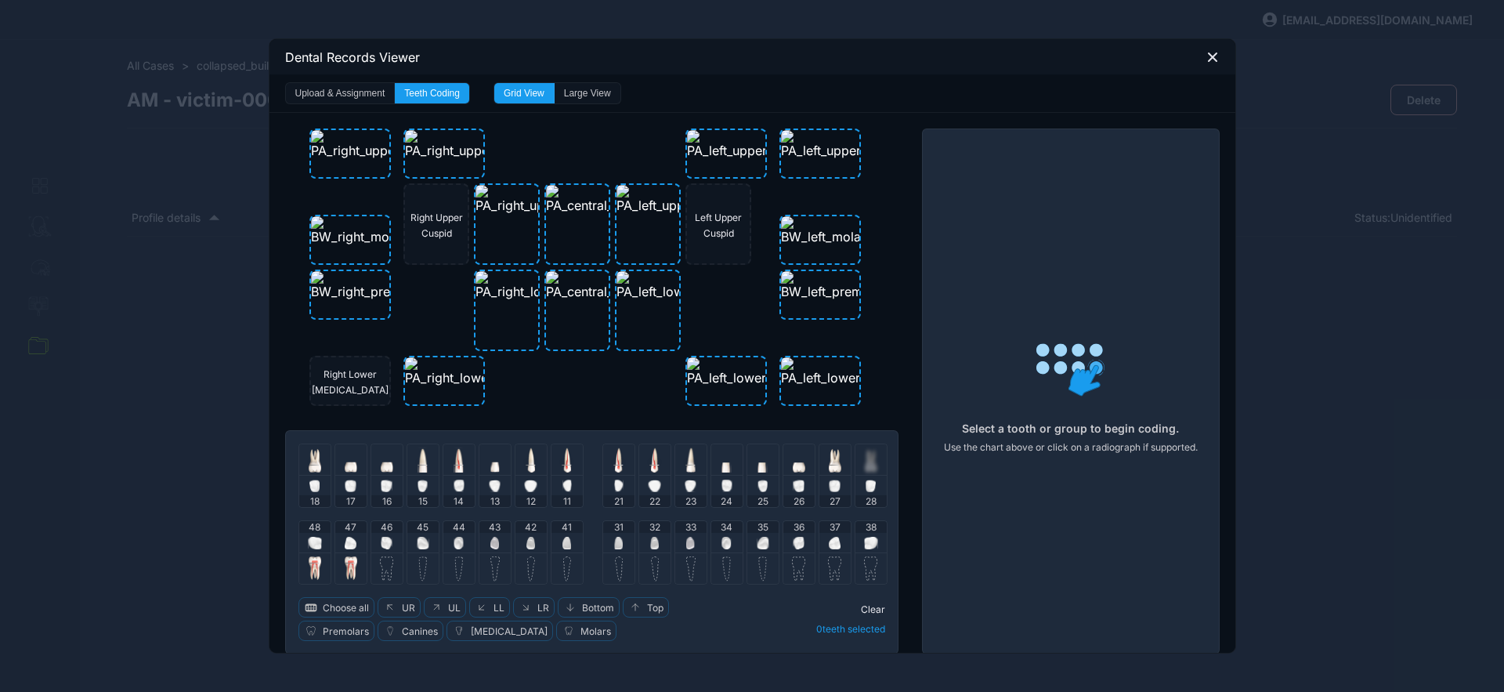
click at [373, 547] on div "46" at bounding box center [386, 536] width 31 height 31
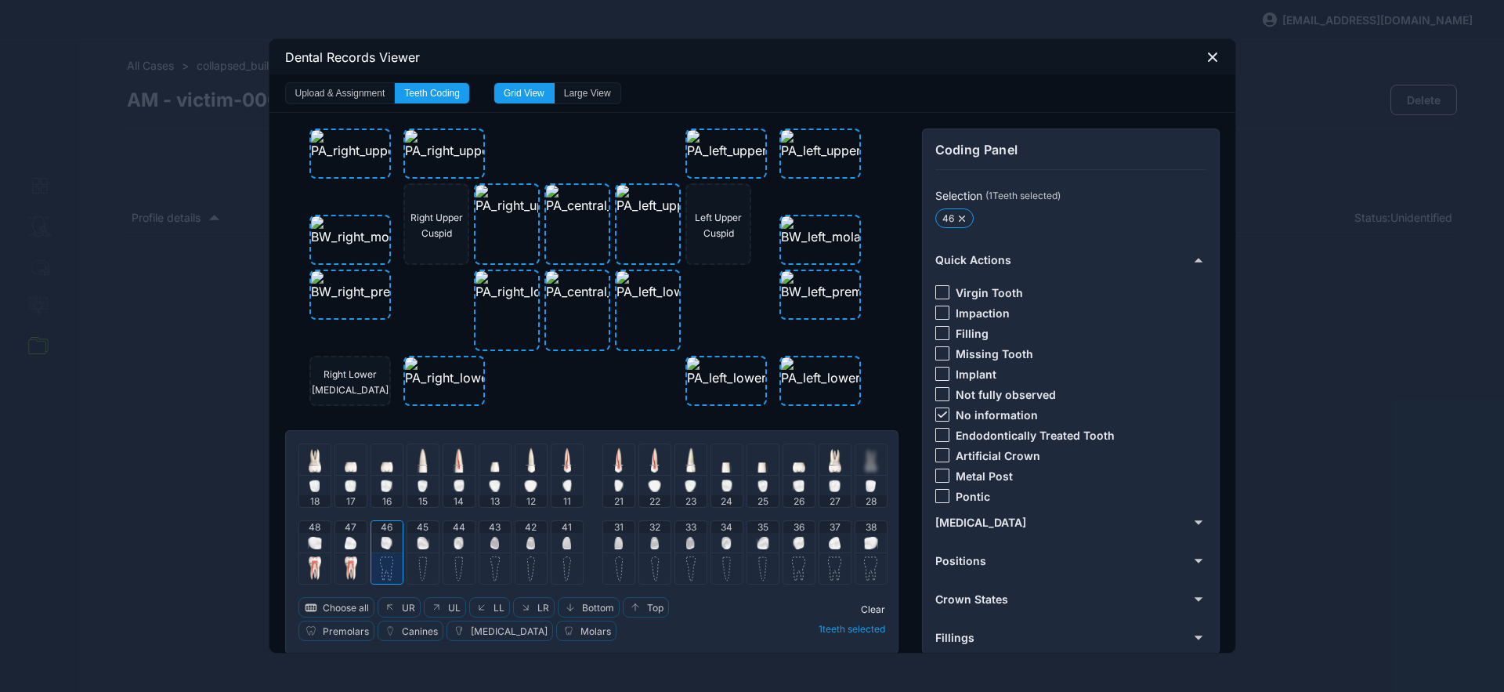
click at [382, 546] on img at bounding box center [387, 543] width 12 height 13
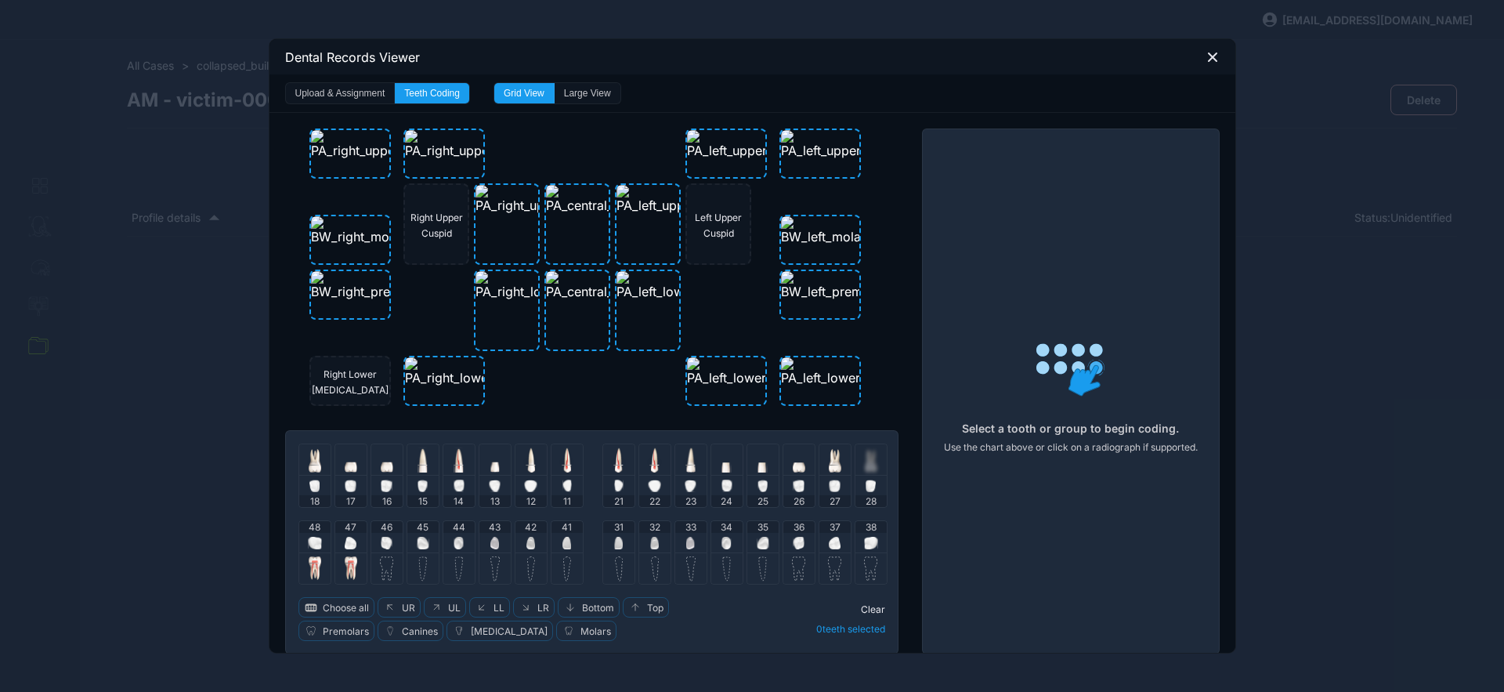
click at [335, 543] on div "47" at bounding box center [350, 536] width 31 height 31
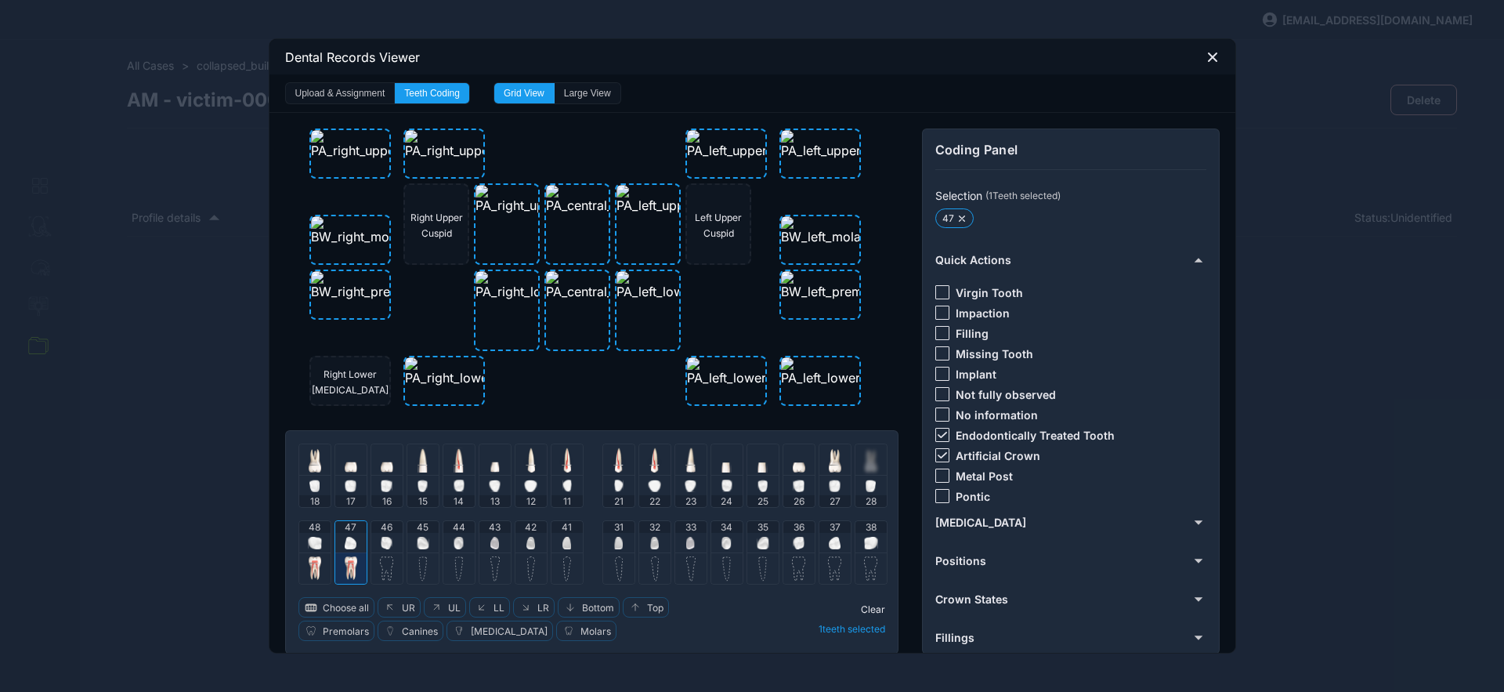
click at [313, 541] on img at bounding box center [315, 543] width 14 height 13
click at [335, 543] on div "47" at bounding box center [350, 536] width 31 height 31
click at [938, 454] on icon at bounding box center [942, 455] width 9 height 6
drag, startPoint x: 934, startPoint y: 436, endPoint x: 935, endPoint y: 428, distance: 7.9
click at [937, 436] on icon at bounding box center [941, 435] width 9 height 6
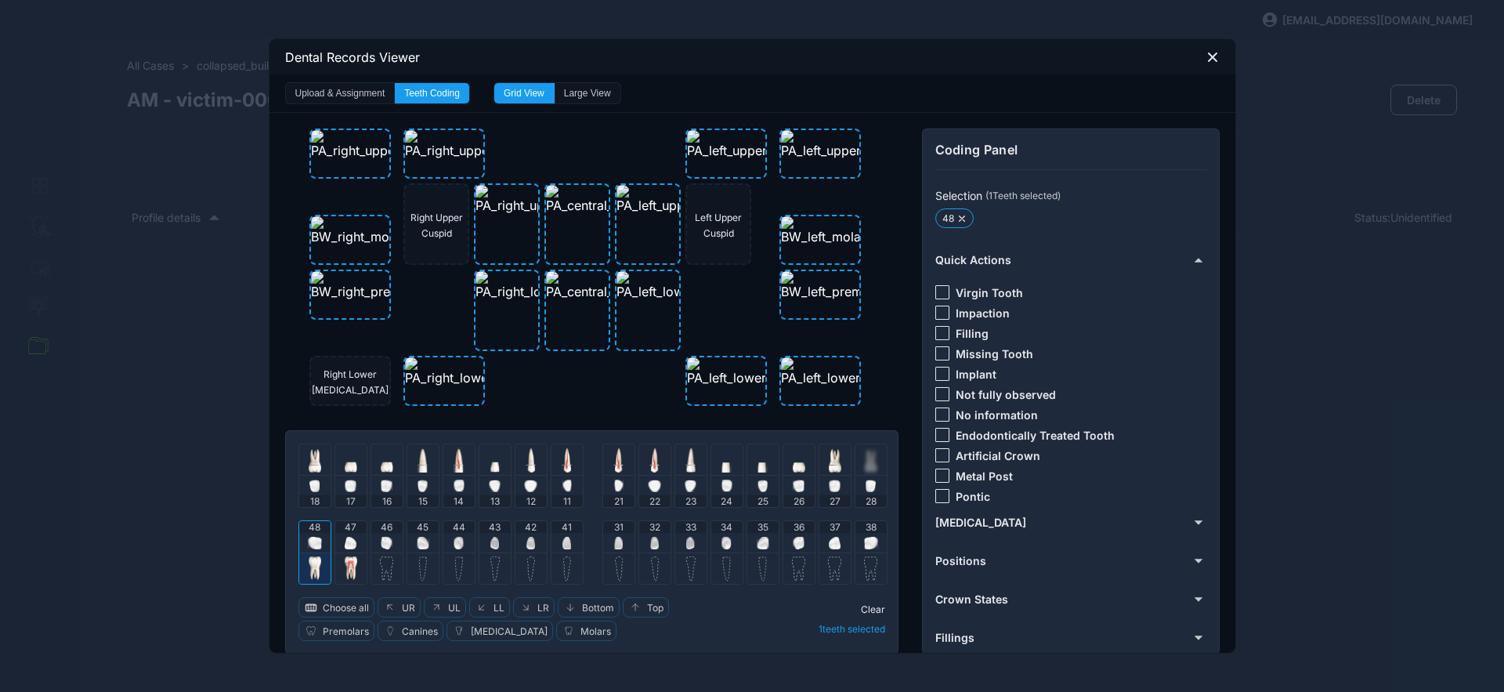
click at [936, 410] on div at bounding box center [943, 414] width 14 height 14
drag, startPoint x: 305, startPoint y: 541, endPoint x: 351, endPoint y: 546, distance: 46.6
click at [308, 541] on img at bounding box center [315, 543] width 14 height 13
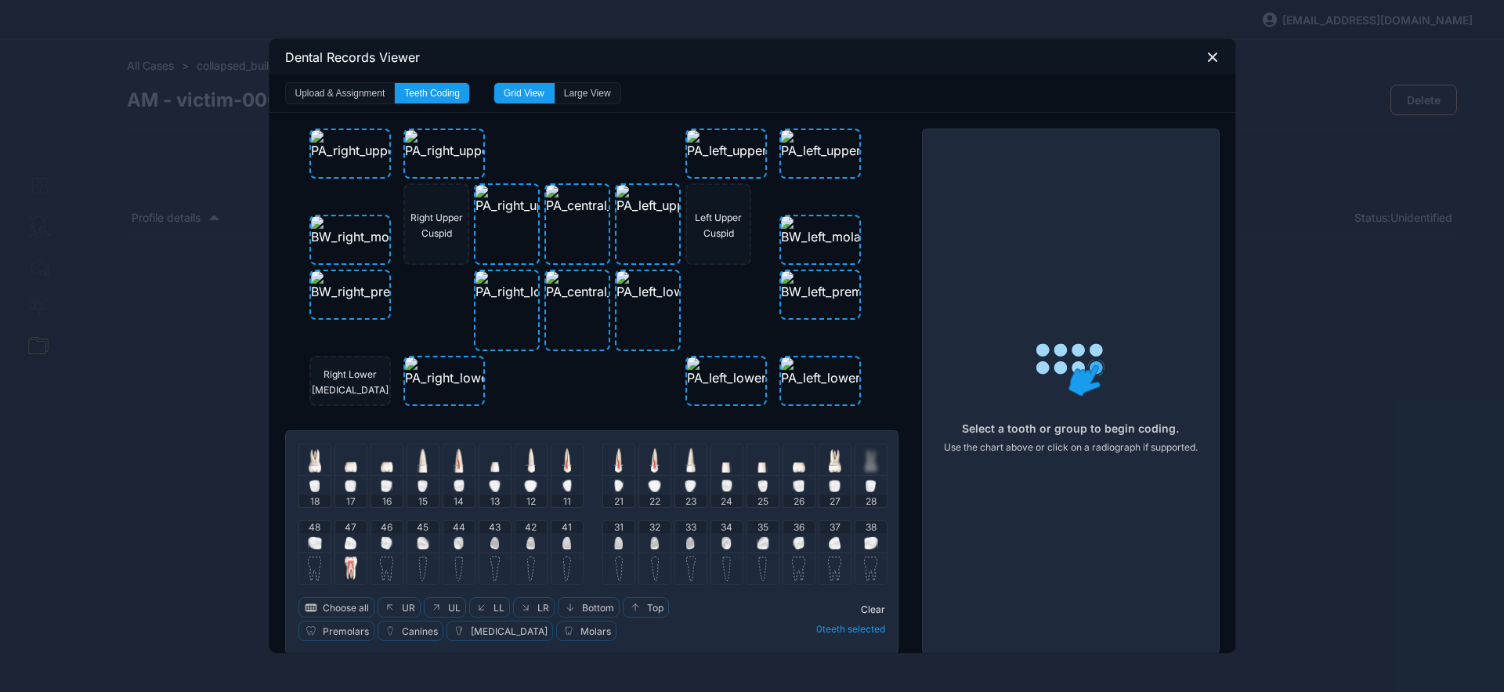
click at [372, 545] on div "46" at bounding box center [386, 536] width 31 height 31
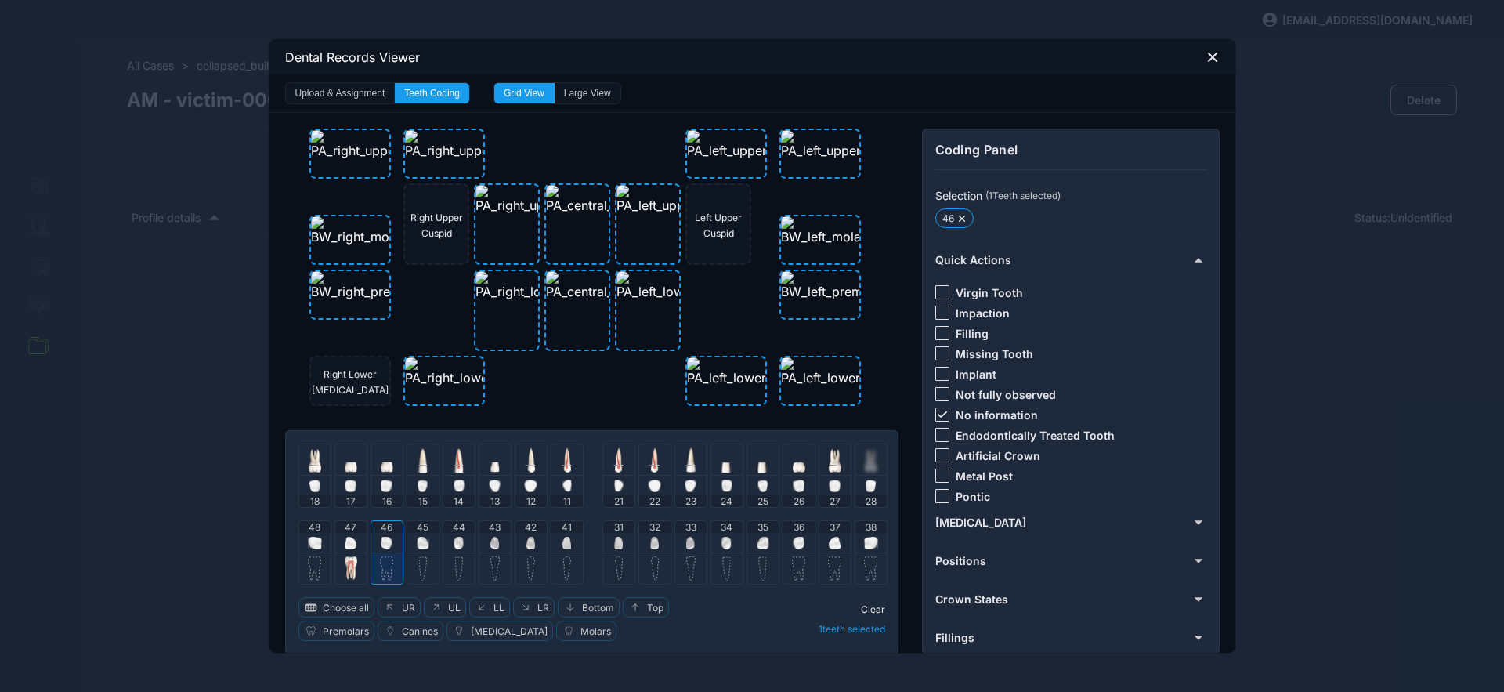
drag, startPoint x: 936, startPoint y: 417, endPoint x: 944, endPoint y: 434, distance: 18.9
click at [938, 418] on div at bounding box center [943, 414] width 14 height 14
click at [944, 438] on div "Endodontically Treated Tooth" at bounding box center [1025, 435] width 179 height 14
drag, startPoint x: 940, startPoint y: 451, endPoint x: 935, endPoint y: 438, distance: 13.7
click at [939, 451] on div at bounding box center [943, 455] width 14 height 14
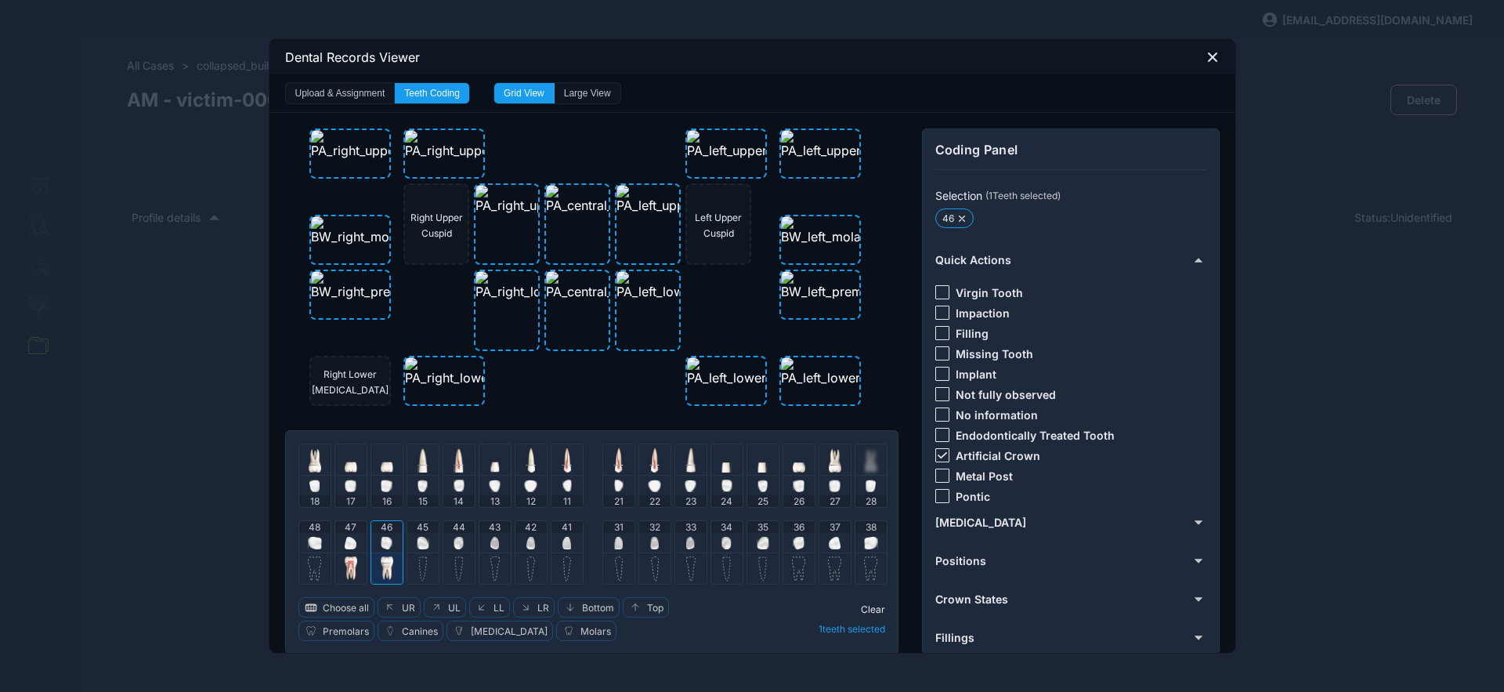
click at [936, 438] on div at bounding box center [943, 435] width 14 height 14
drag, startPoint x: 866, startPoint y: 608, endPoint x: 851, endPoint y: 603, distance: 15.9
click at [866, 609] on span "Clear" at bounding box center [873, 609] width 24 height 12
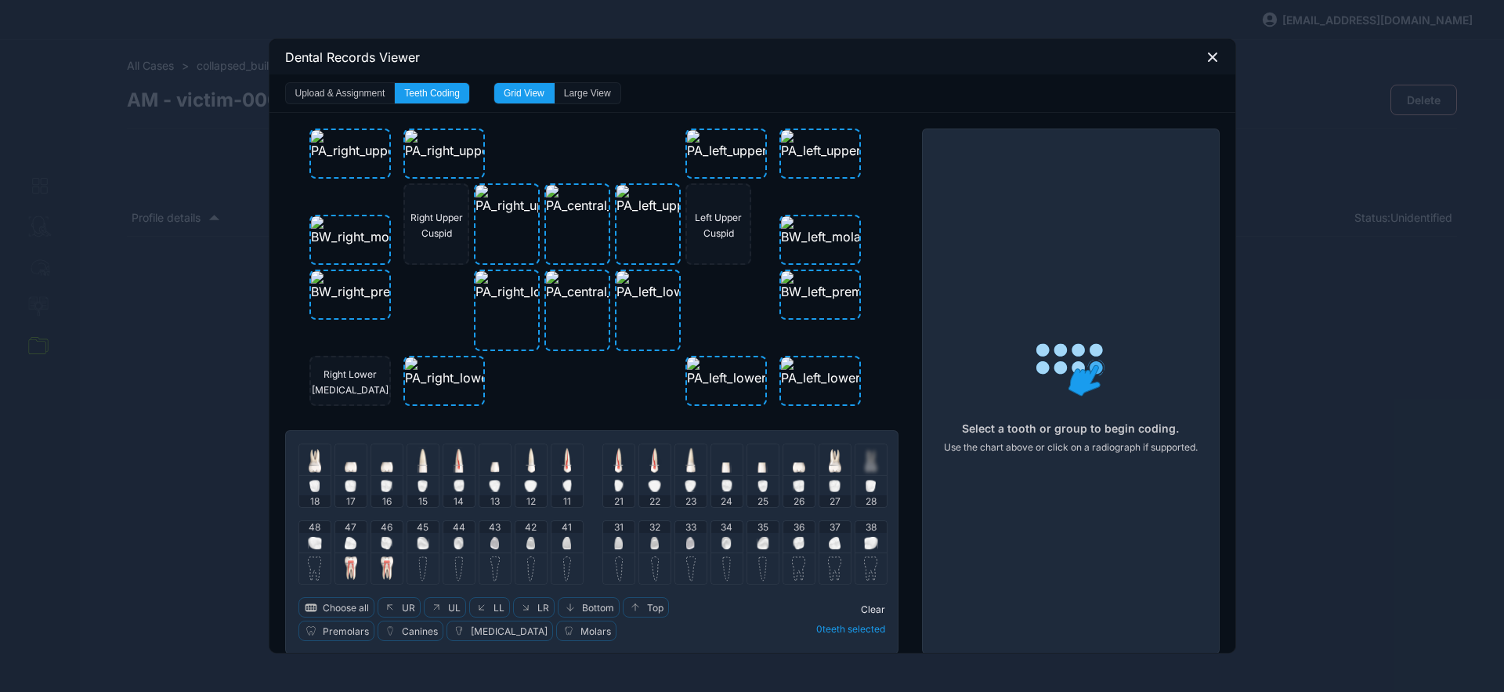
click at [421, 544] on img at bounding box center [423, 543] width 13 height 13
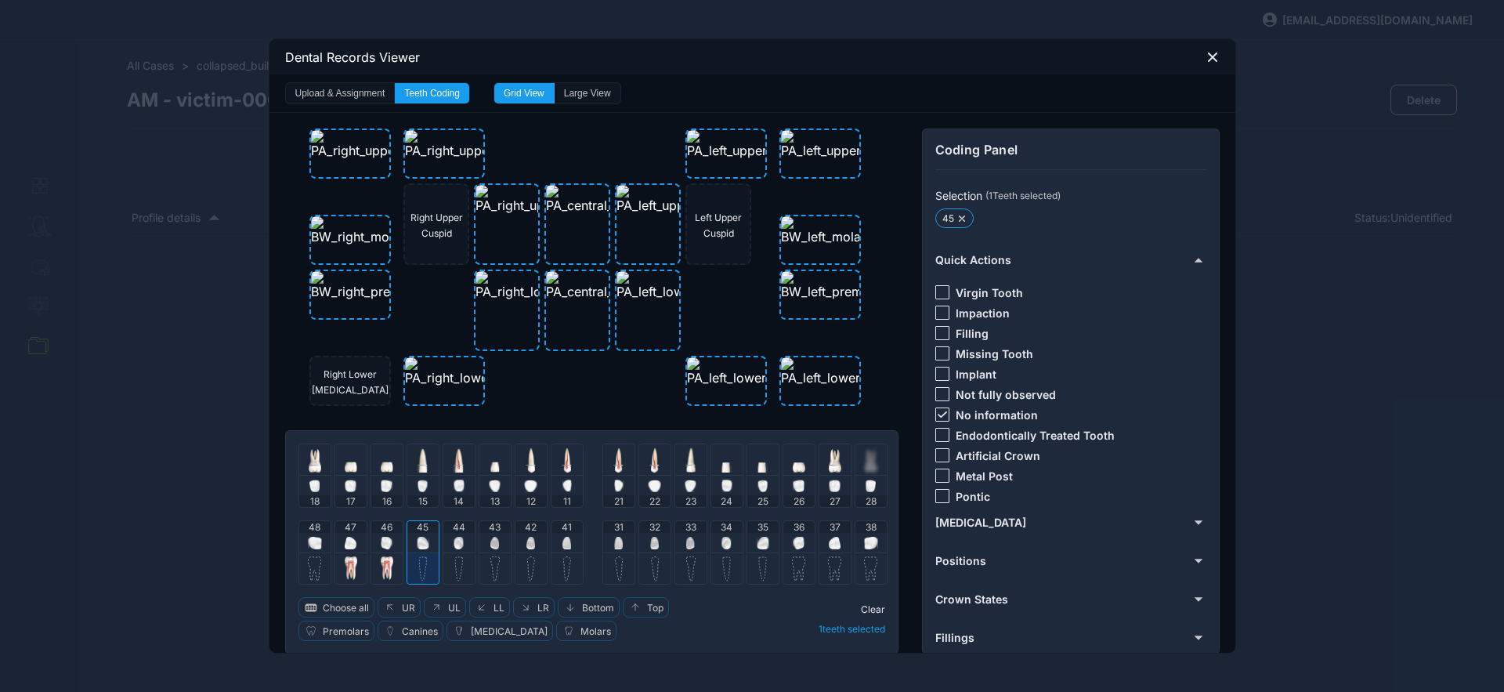
click at [459, 542] on div "44" at bounding box center [458, 536] width 31 height 31
click at [940, 414] on icon at bounding box center [942, 414] width 9 height 6
drag, startPoint x: 938, startPoint y: 332, endPoint x: 875, endPoint y: 443, distance: 127.7
click at [938, 333] on div at bounding box center [943, 333] width 14 height 14
click at [869, 609] on span "Clear" at bounding box center [873, 609] width 24 height 12
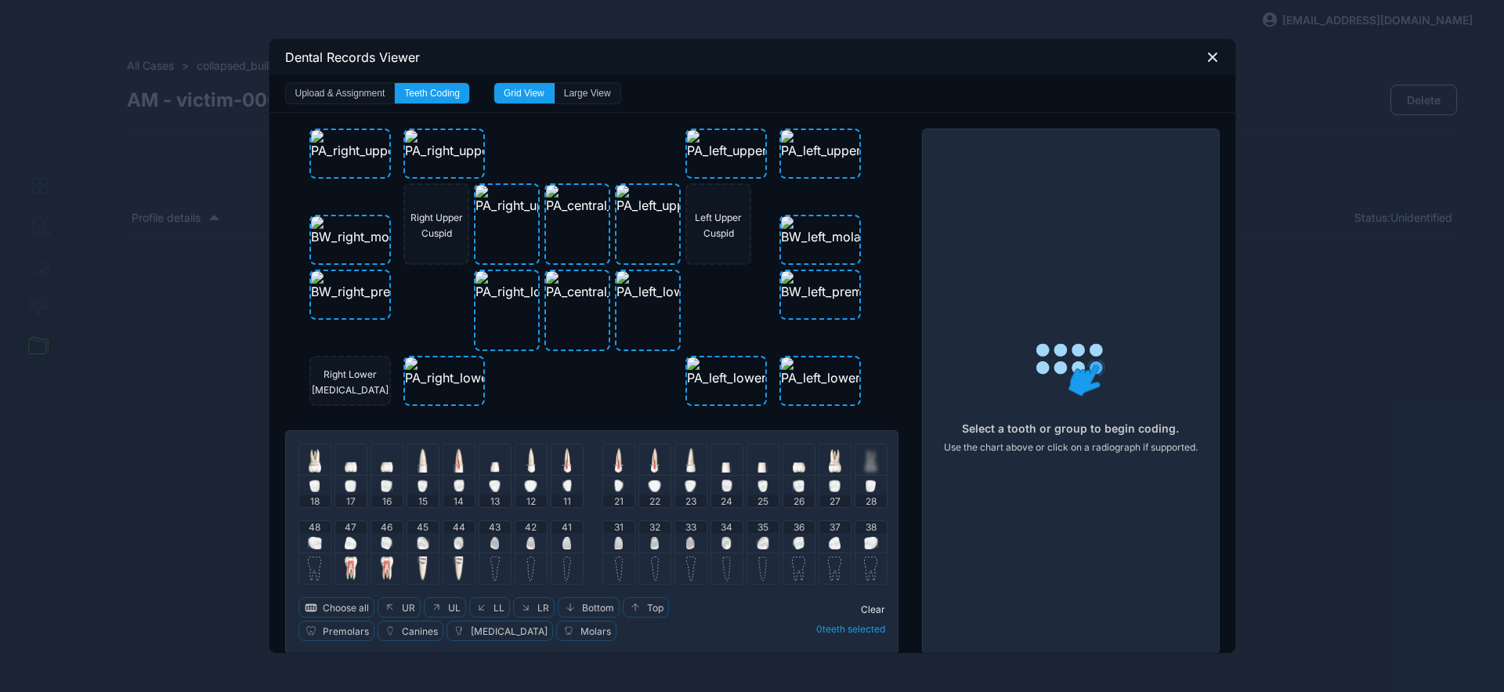
click at [495, 545] on div "43" at bounding box center [495, 536] width 31 height 31
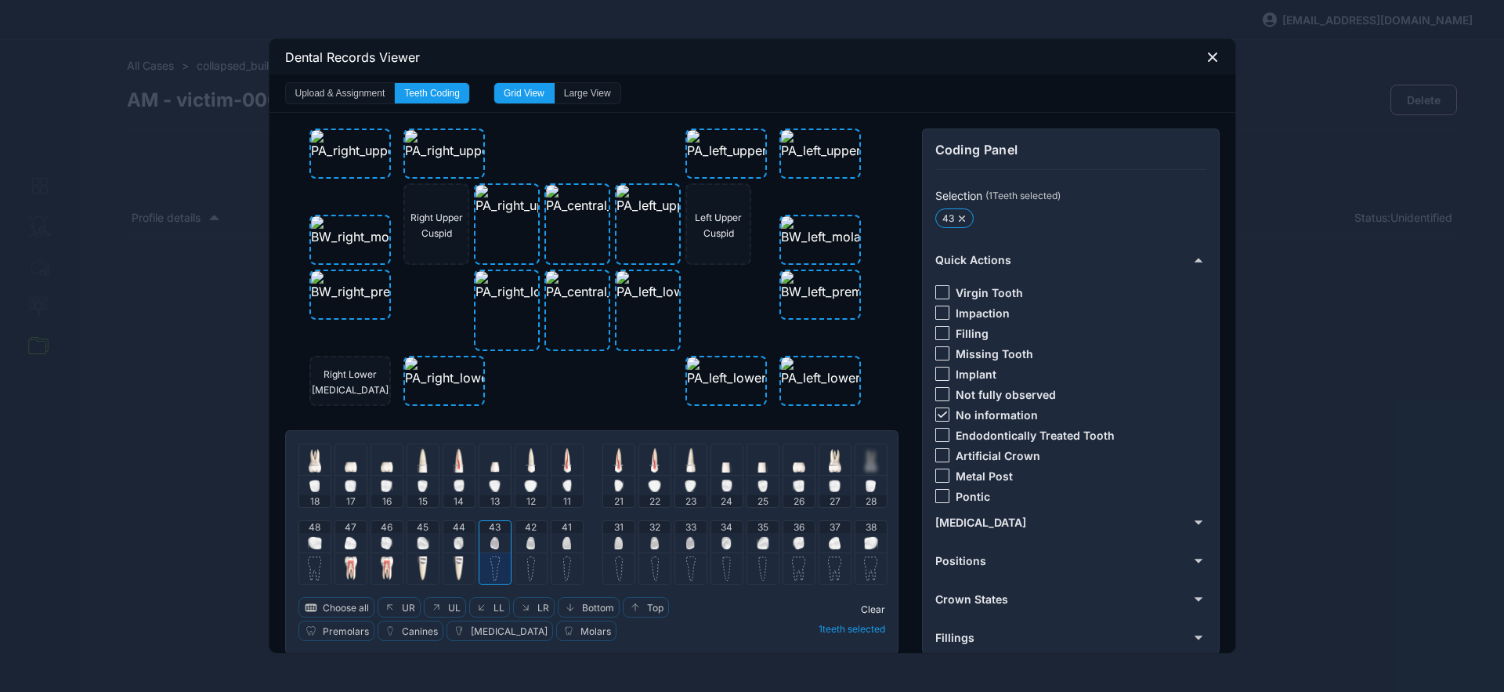
click at [527, 541] on img at bounding box center [531, 543] width 9 height 13
click at [566, 541] on div "41" at bounding box center [567, 536] width 31 height 31
click at [614, 542] on img at bounding box center [618, 543] width 9 height 13
click at [650, 541] on img at bounding box center [654, 543] width 9 height 13
click at [938, 411] on icon at bounding box center [942, 414] width 9 height 6
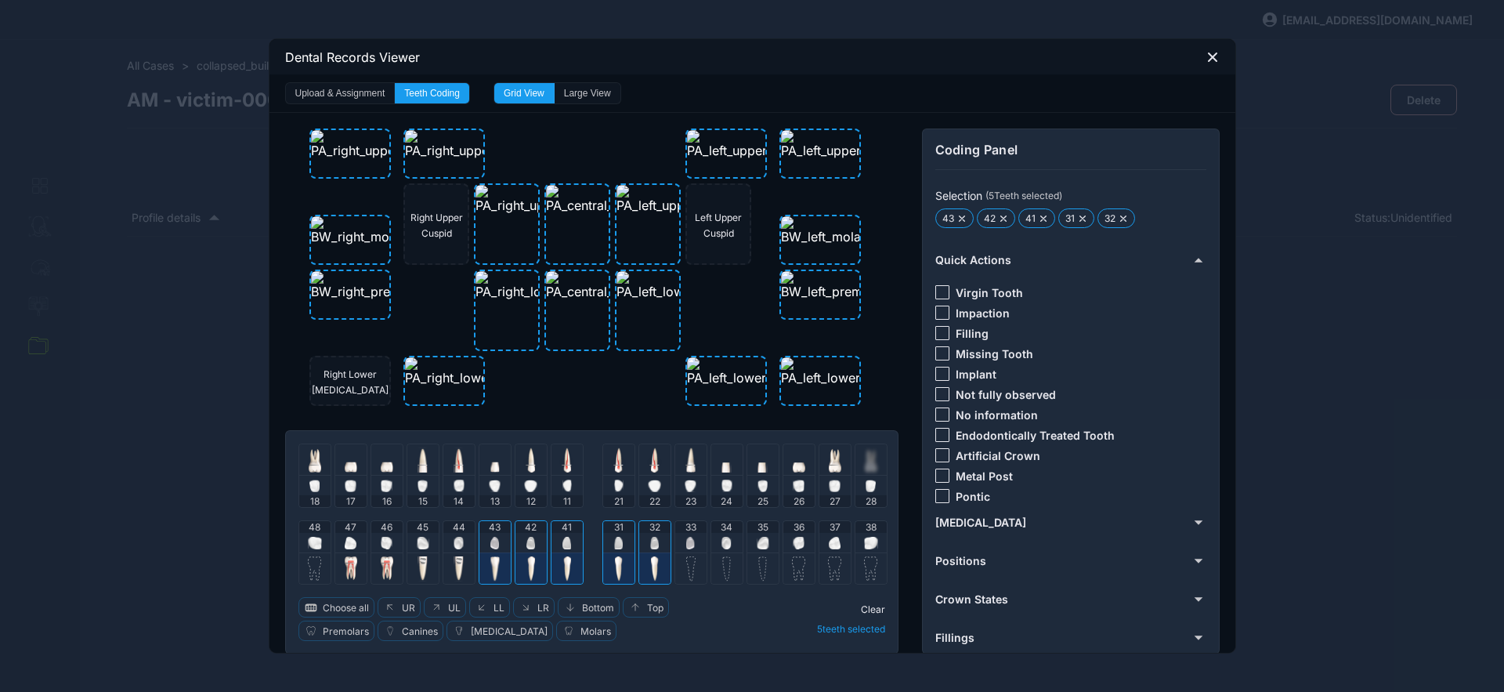
drag, startPoint x: 934, startPoint y: 292, endPoint x: 915, endPoint y: 317, distance: 31.3
click at [936, 294] on div at bounding box center [943, 292] width 14 height 14
drag, startPoint x: 871, startPoint y: 608, endPoint x: 782, endPoint y: 578, distance: 93.4
click at [870, 607] on span "Clear" at bounding box center [873, 609] width 24 height 12
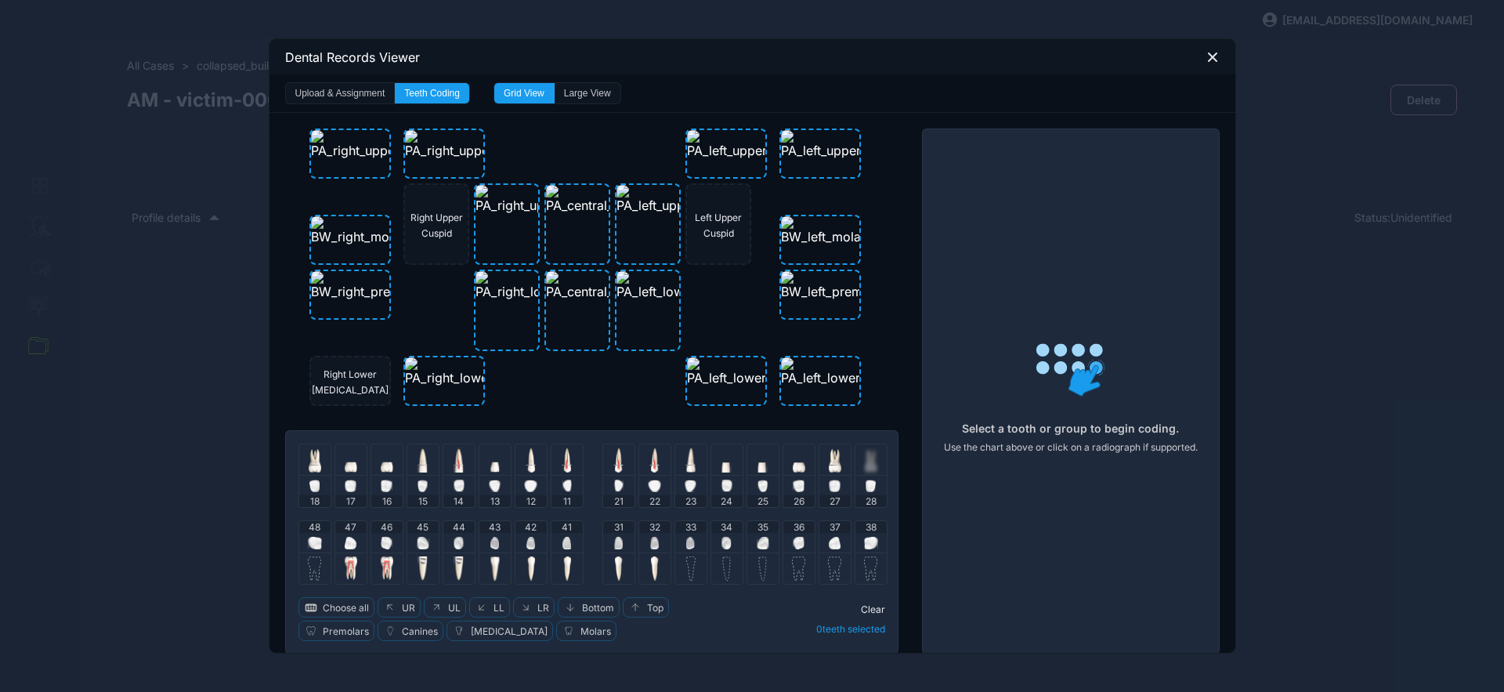
click at [690, 537] on div "33" at bounding box center [690, 536] width 31 height 31
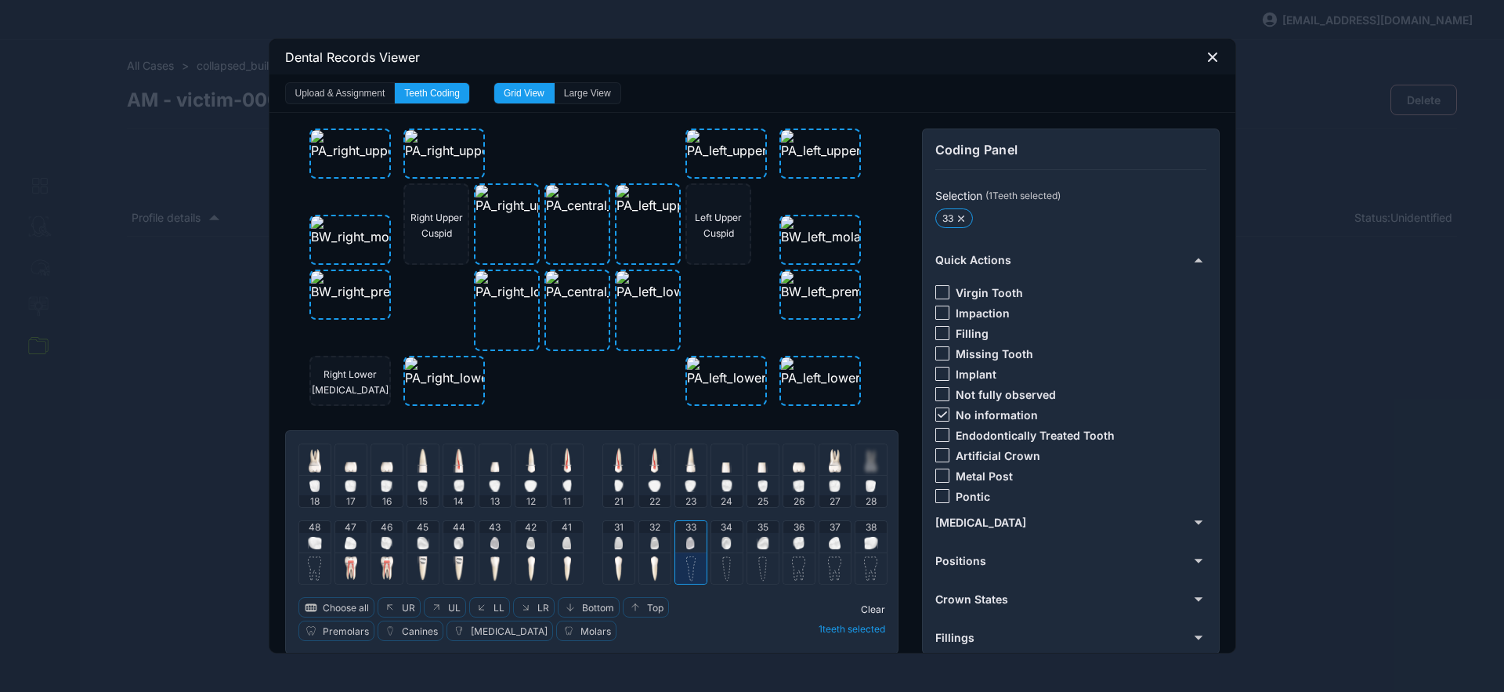
click at [722, 539] on img at bounding box center [727, 543] width 10 height 13
click at [939, 414] on icon at bounding box center [941, 414] width 9 height 6
click at [936, 332] on div at bounding box center [943, 333] width 14 height 14
click at [764, 540] on div "35" at bounding box center [763, 536] width 31 height 31
drag, startPoint x: 717, startPoint y: 531, endPoint x: 701, endPoint y: 534, distance: 16.6
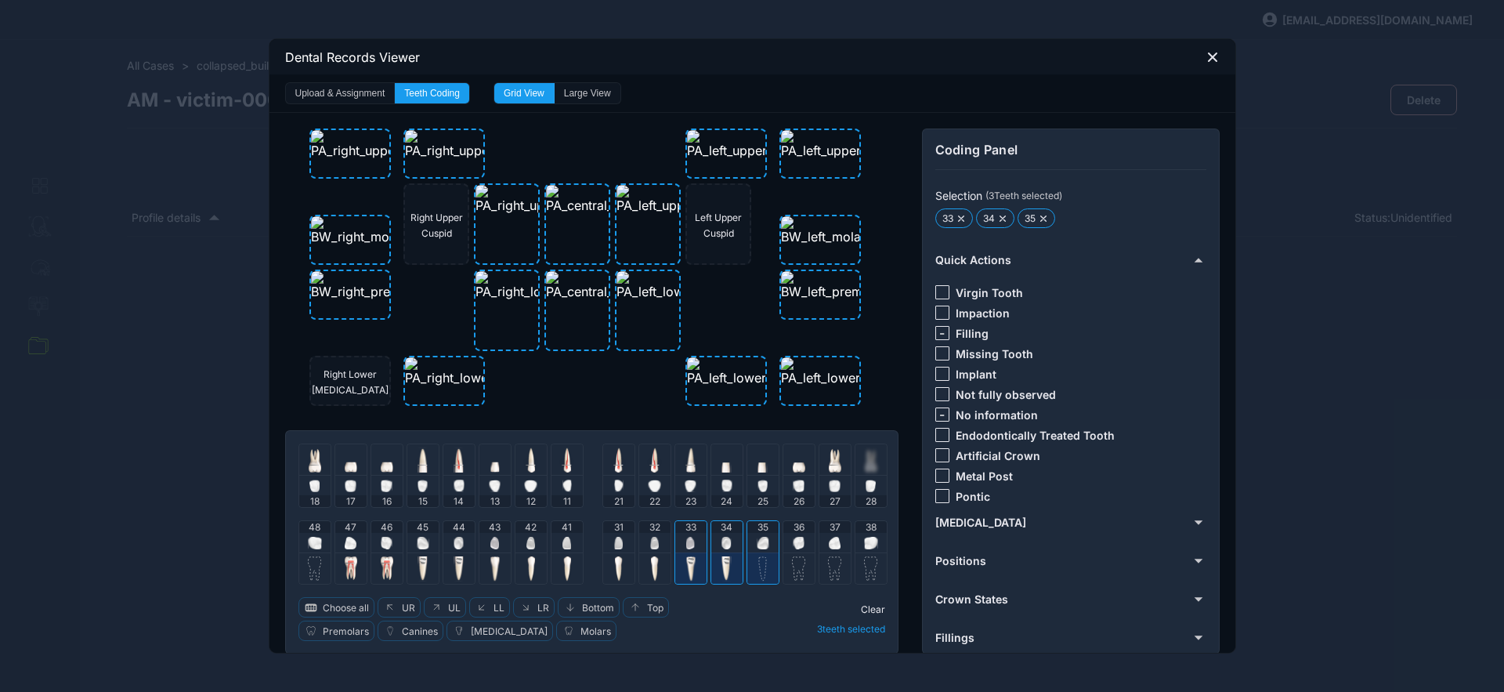
click at [715, 532] on div "34" at bounding box center [726, 536] width 31 height 31
click at [695, 532] on div "33" at bounding box center [690, 527] width 31 height 12
click at [936, 418] on div at bounding box center [943, 414] width 14 height 14
click at [936, 350] on div at bounding box center [943, 353] width 14 height 14
click at [764, 537] on div "35" at bounding box center [763, 536] width 31 height 31
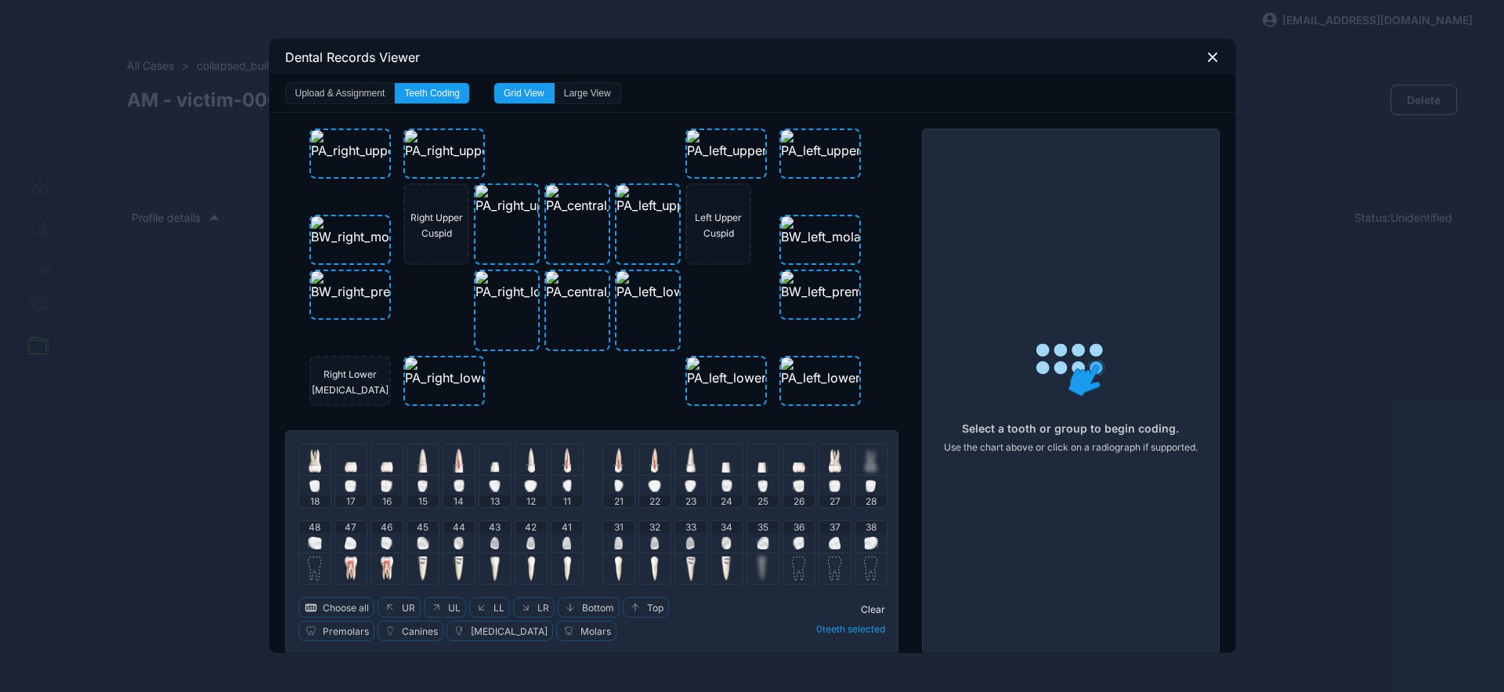
click at [798, 545] on img at bounding box center [799, 543] width 12 height 13
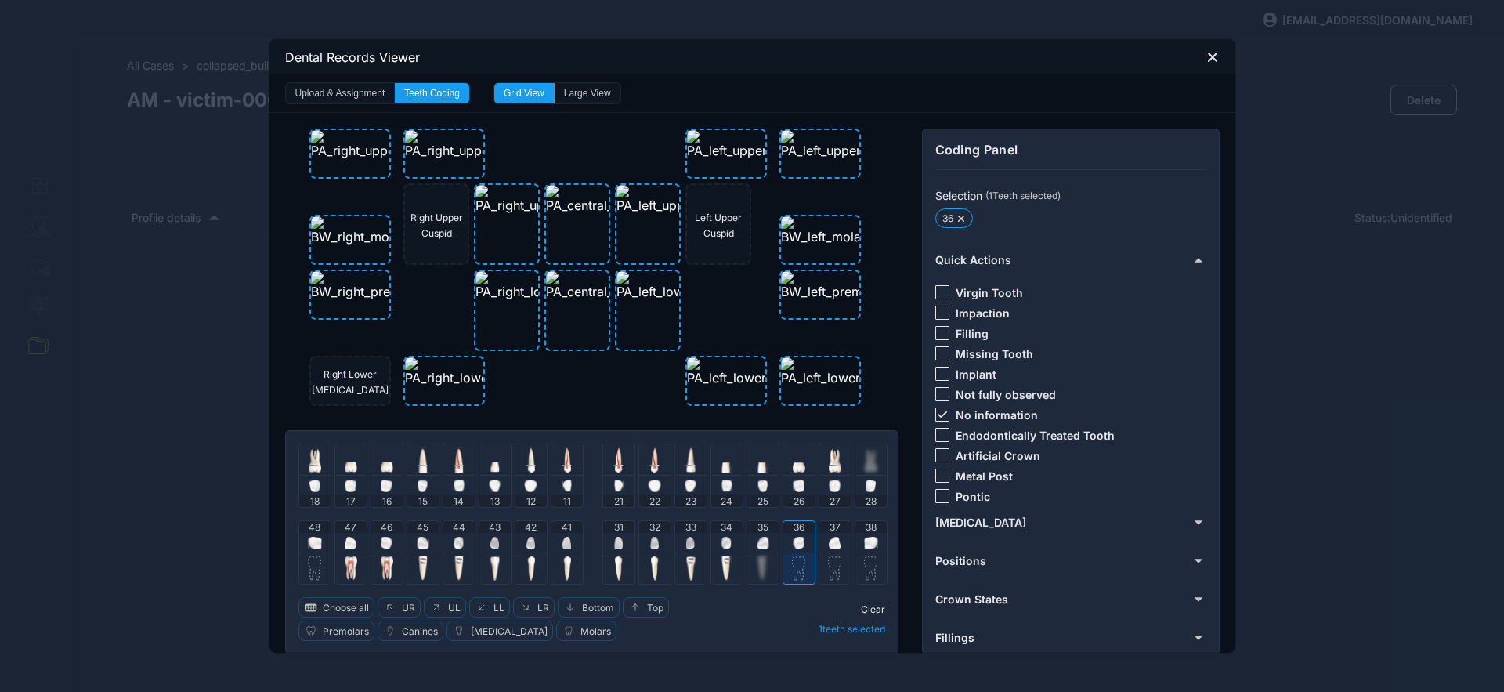
click at [829, 548] on img at bounding box center [835, 543] width 12 height 13
click at [939, 412] on icon at bounding box center [941, 414] width 9 height 6
drag, startPoint x: 935, startPoint y: 330, endPoint x: 934, endPoint y: 340, distance: 10.2
click at [936, 331] on div at bounding box center [943, 333] width 14 height 14
click at [870, 608] on span "Clear" at bounding box center [873, 609] width 24 height 12
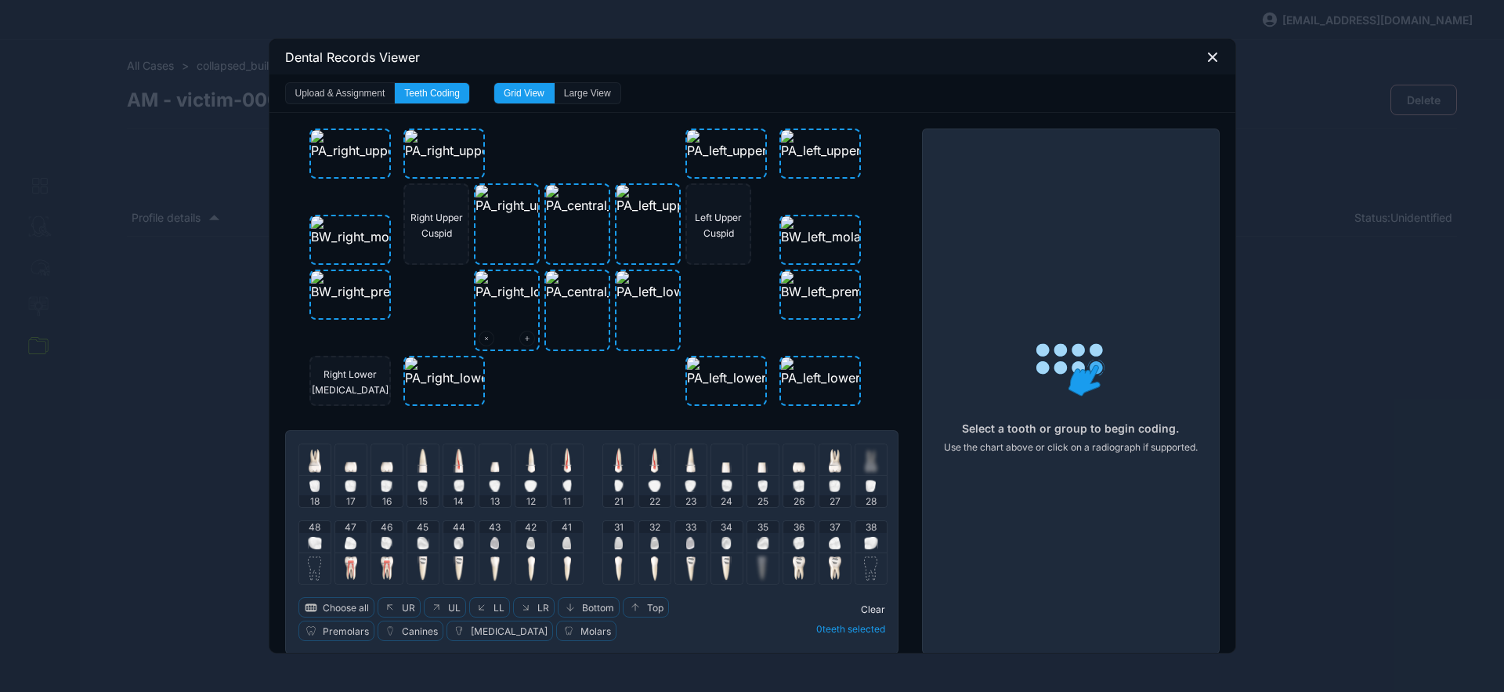
click at [507, 299] on img at bounding box center [542, 285] width 132 height 28
click at [484, 335] on icon at bounding box center [486, 338] width 5 height 17
click at [1206, 52] on icon at bounding box center [1213, 57] width 14 height 14
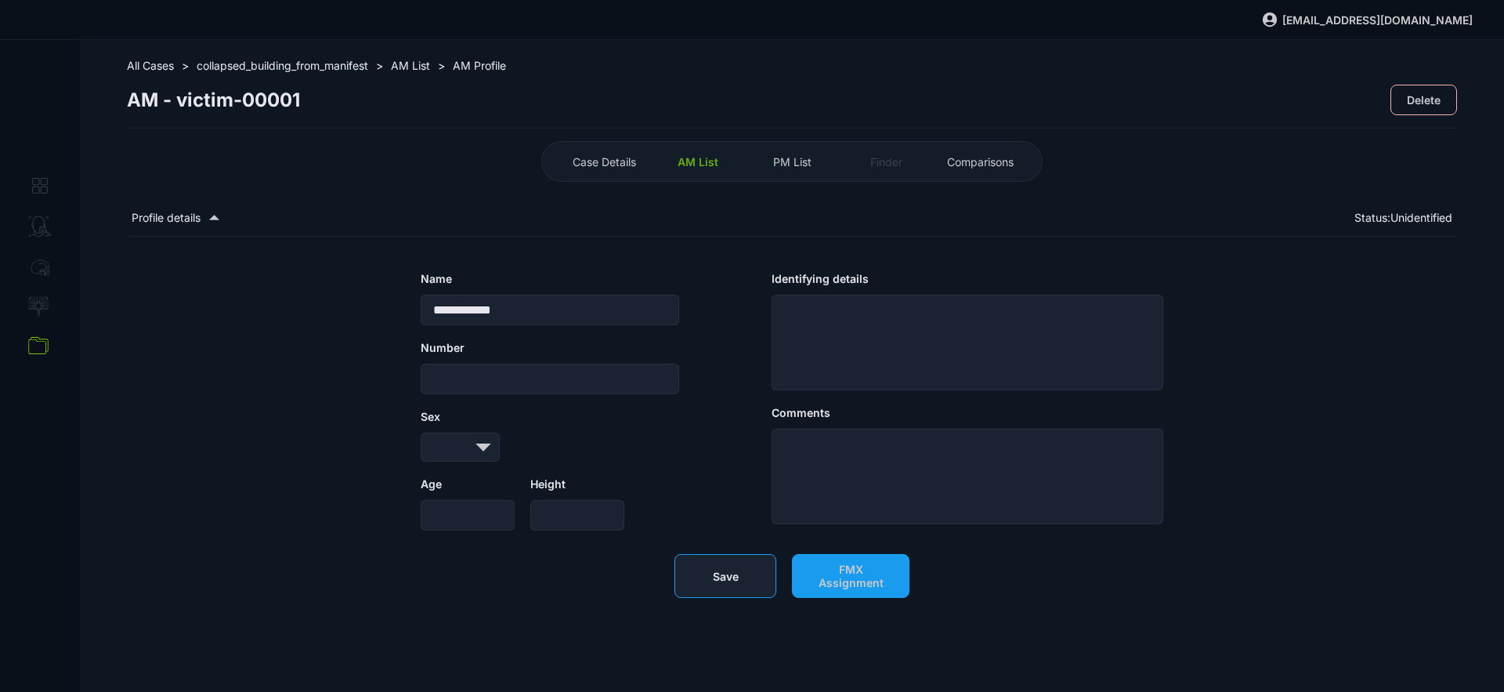
click at [727, 598] on button "Save" at bounding box center [726, 576] width 102 height 44
click at [711, 160] on span "AM List" at bounding box center [698, 161] width 41 height 13
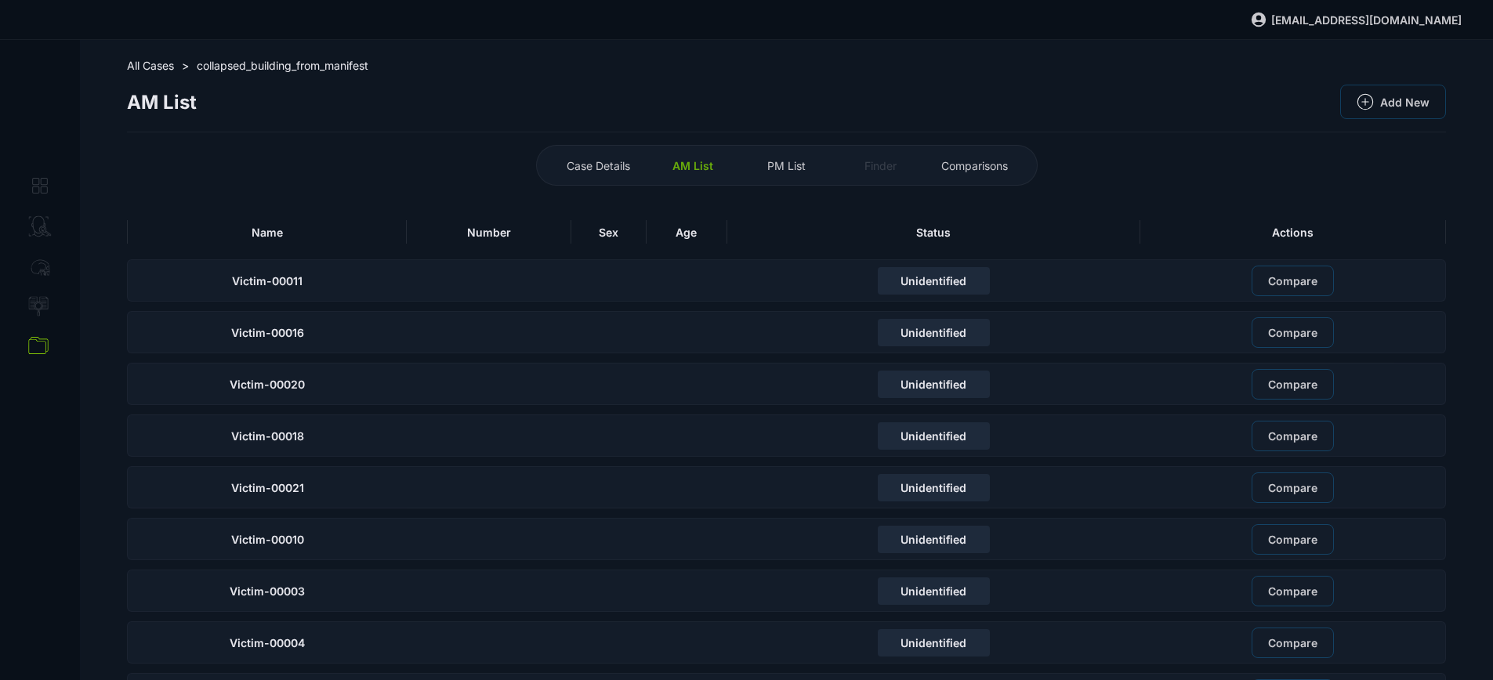
click at [339, 228] on div "Name" at bounding box center [267, 232] width 280 height 24
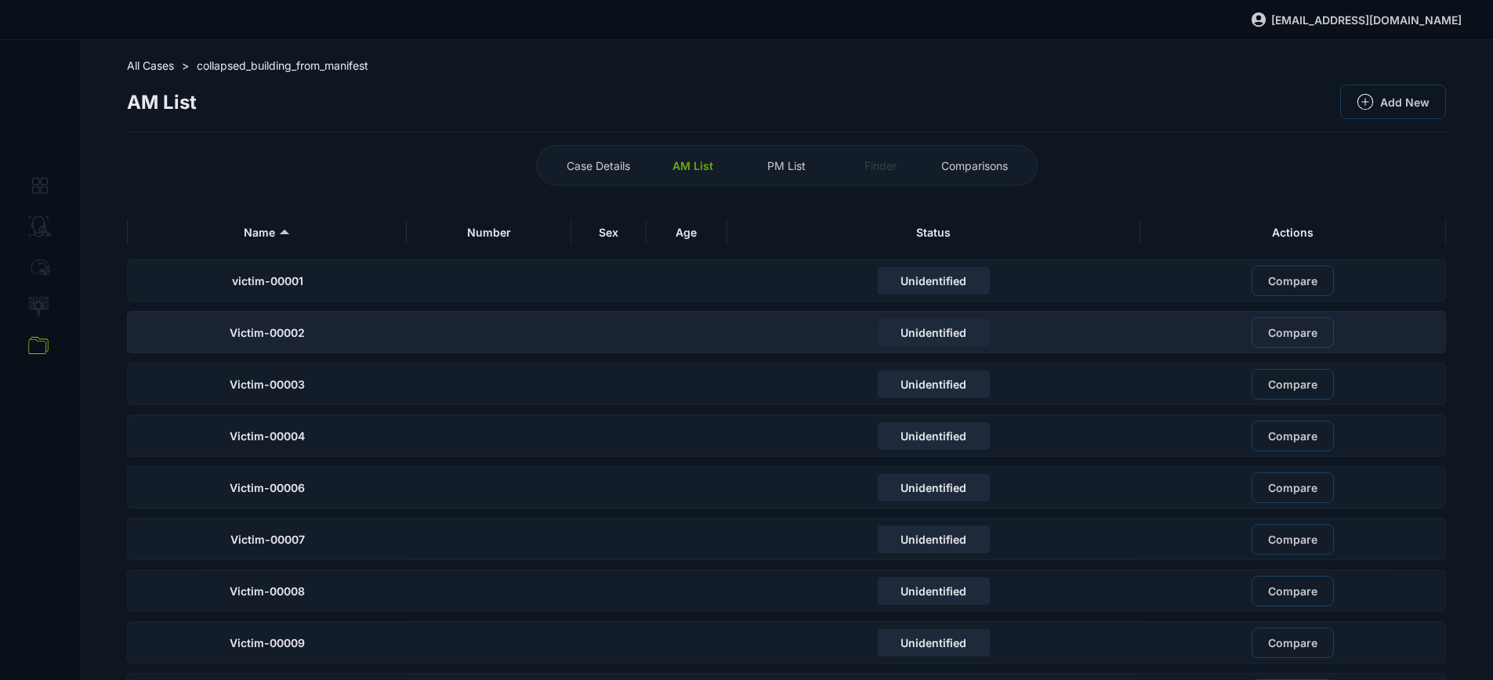
click at [362, 322] on div "Victim-00002" at bounding box center [267, 332] width 280 height 42
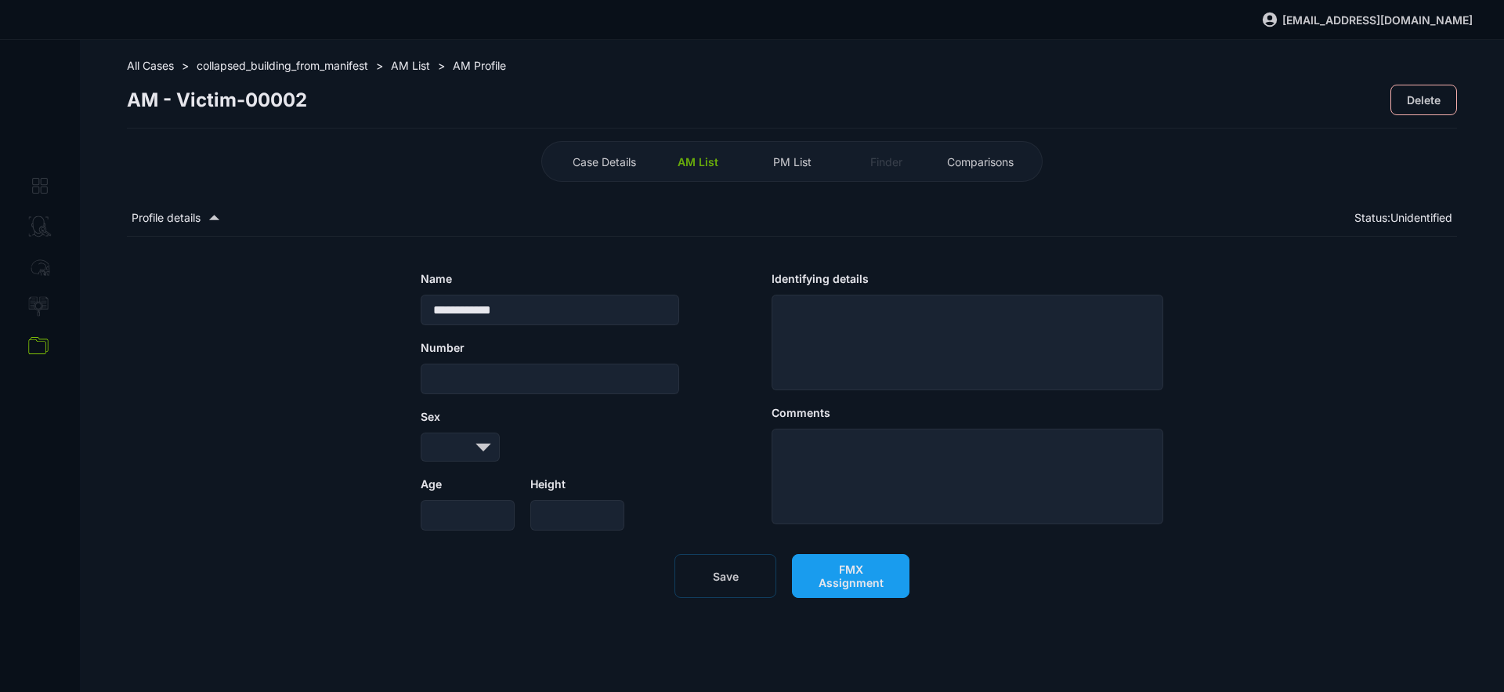
click at [841, 589] on span "FMX Assignment" at bounding box center [851, 576] width 85 height 27
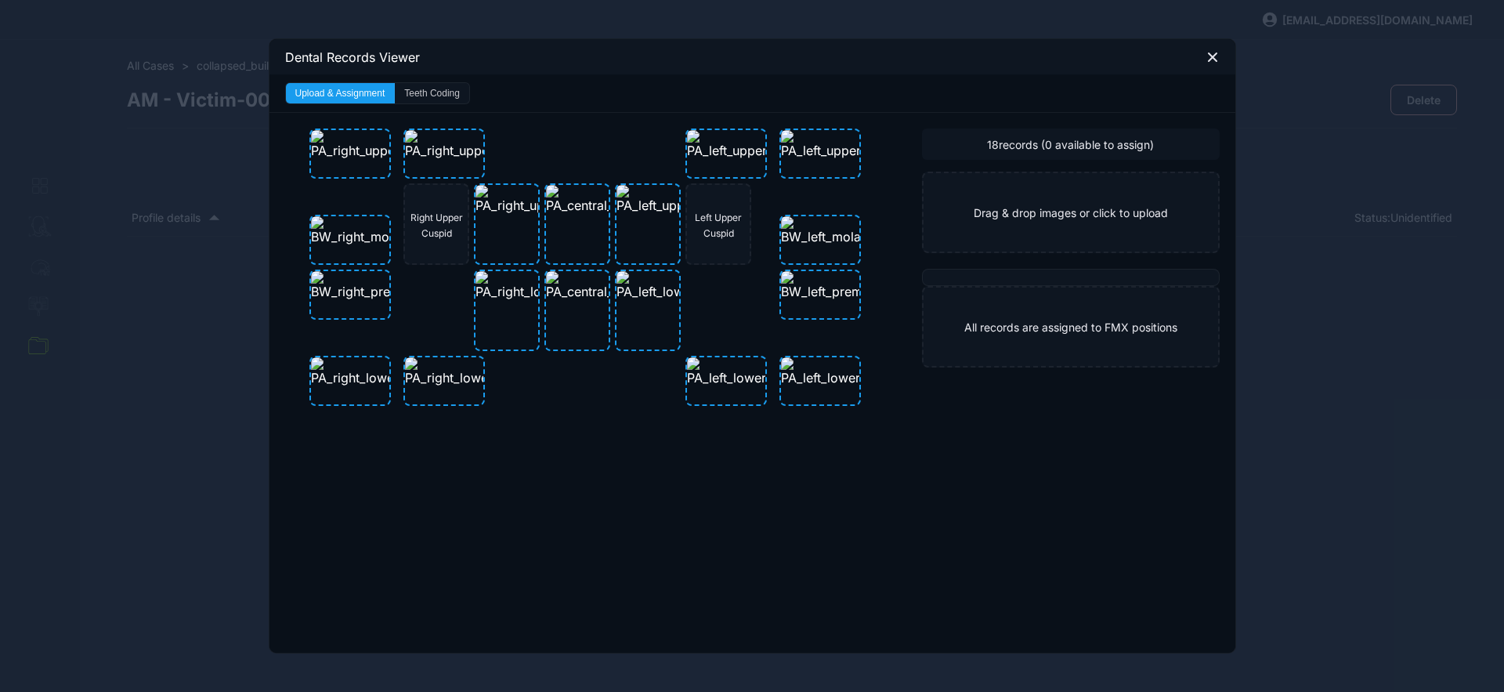
drag, startPoint x: 426, startPoint y: 92, endPoint x: 578, endPoint y: 401, distance: 344.8
click at [426, 92] on button "Teeth Coding" at bounding box center [432, 93] width 74 height 20
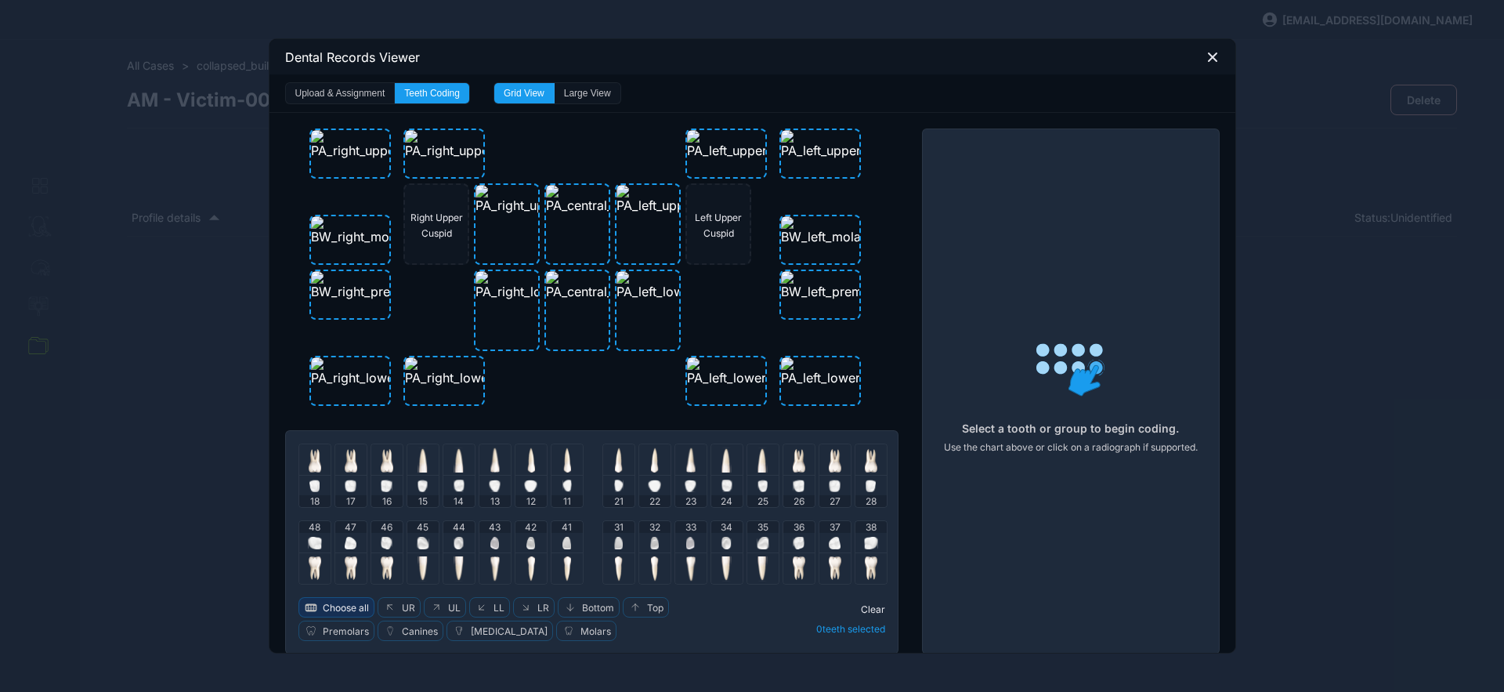
click at [348, 610] on span "Choose all" at bounding box center [346, 608] width 46 height 12
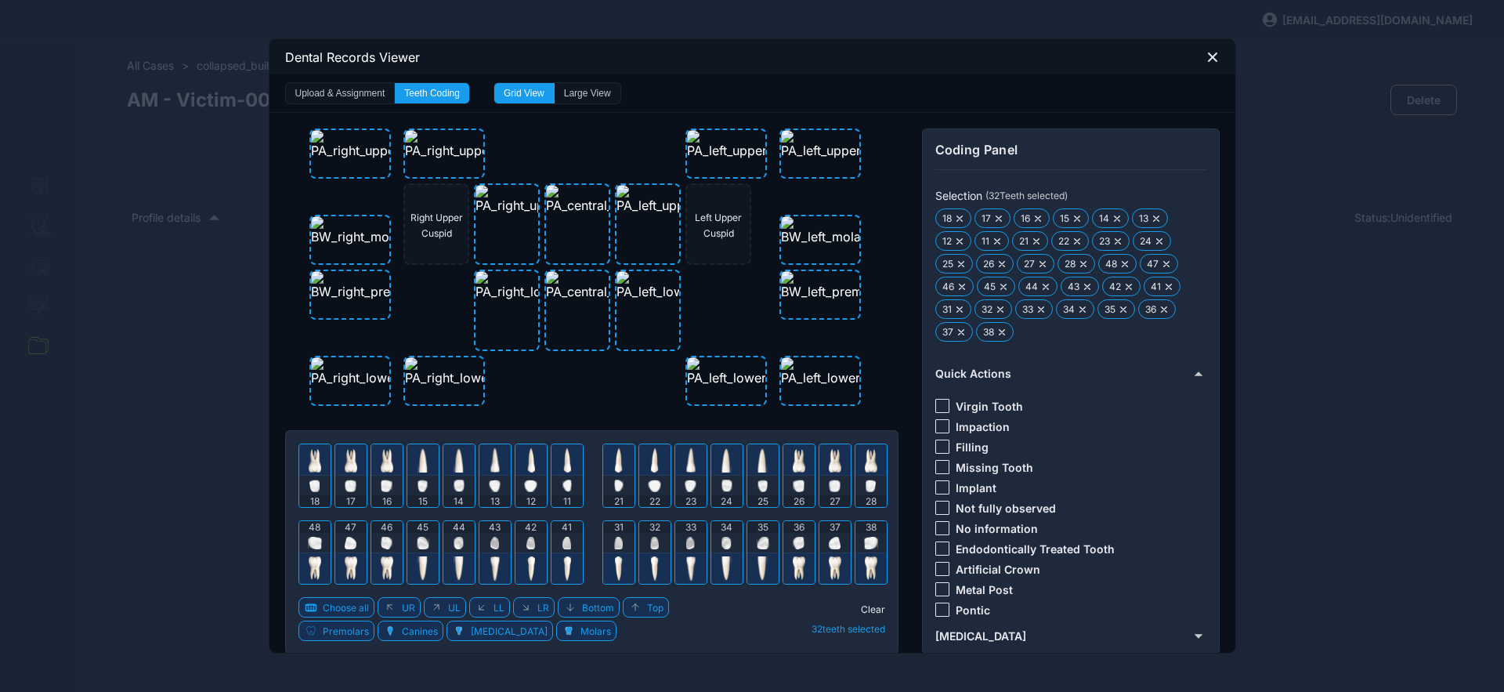
click at [939, 525] on div at bounding box center [943, 528] width 14 height 14
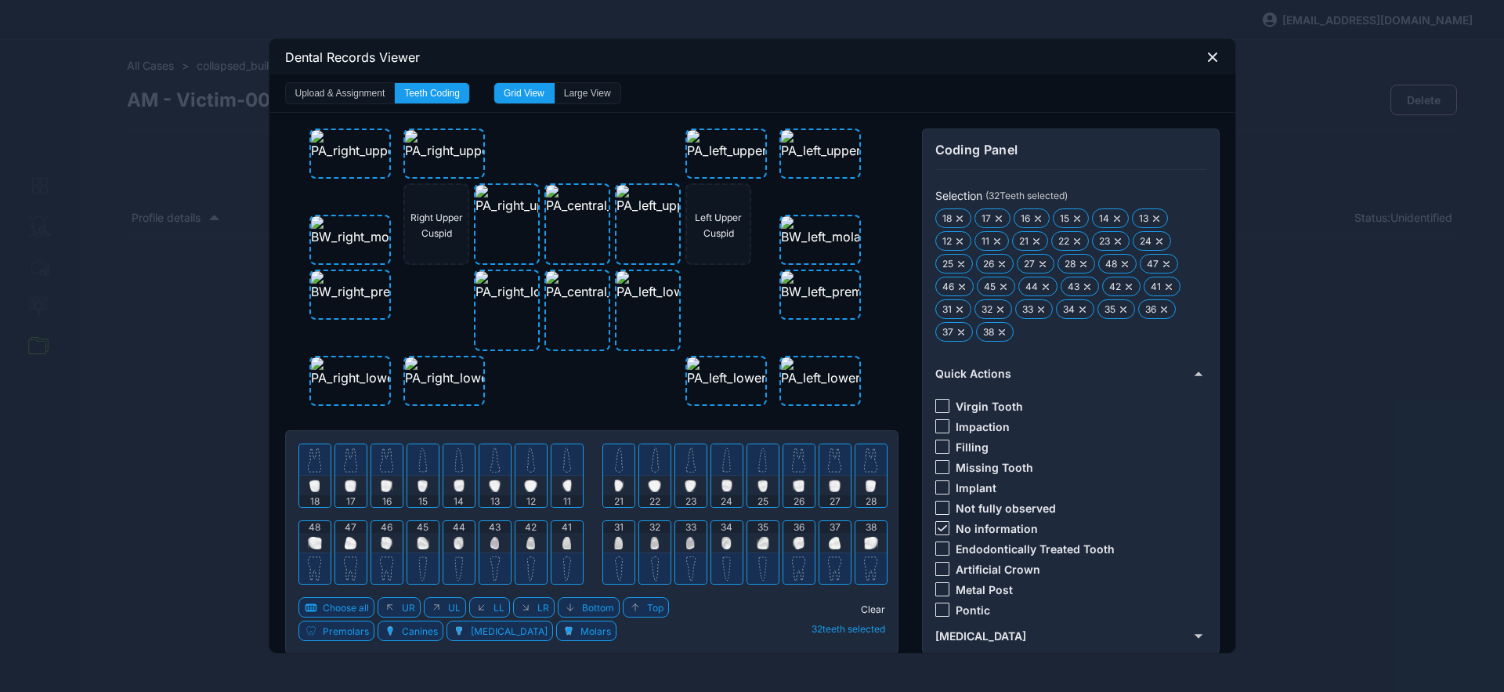
click at [863, 607] on span "Clear" at bounding box center [873, 609] width 24 height 12
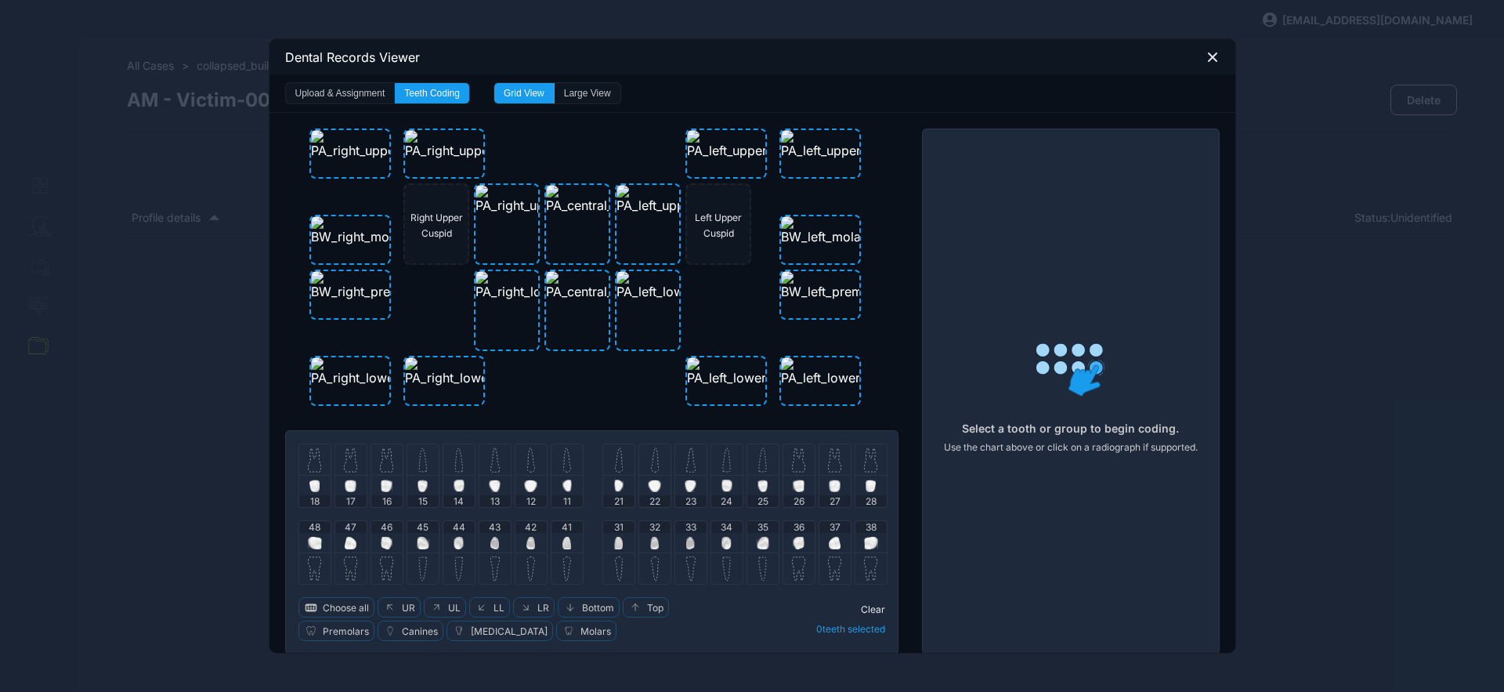
drag, startPoint x: 312, startPoint y: 457, endPoint x: 331, endPoint y: 463, distance: 20.6
click at [312, 457] on img at bounding box center [314, 459] width 13 height 25
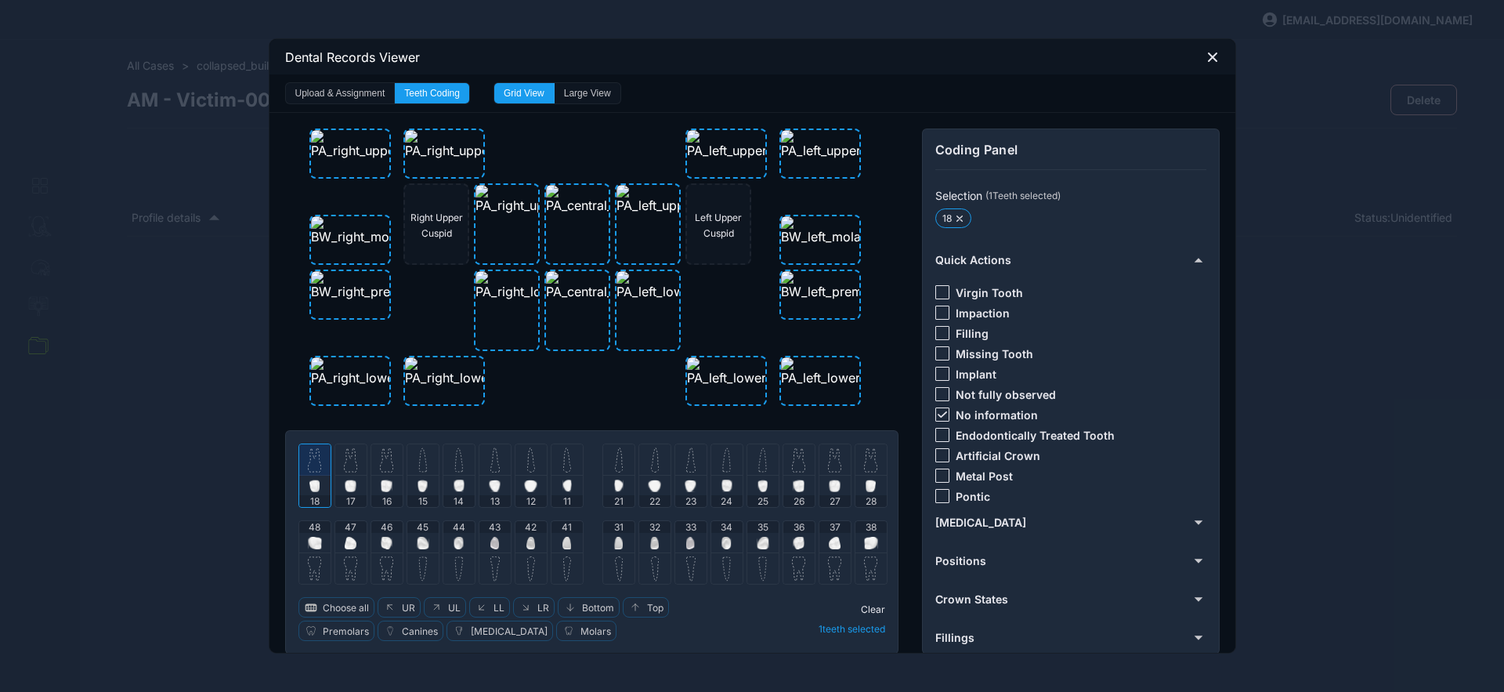
click at [346, 462] on img at bounding box center [350, 459] width 13 height 25
click at [380, 462] on img at bounding box center [386, 459] width 13 height 25
click at [407, 463] on div at bounding box center [422, 459] width 31 height 31
click at [938, 412] on icon at bounding box center [942, 414] width 9 height 6
click at [936, 335] on div at bounding box center [943, 333] width 14 height 14
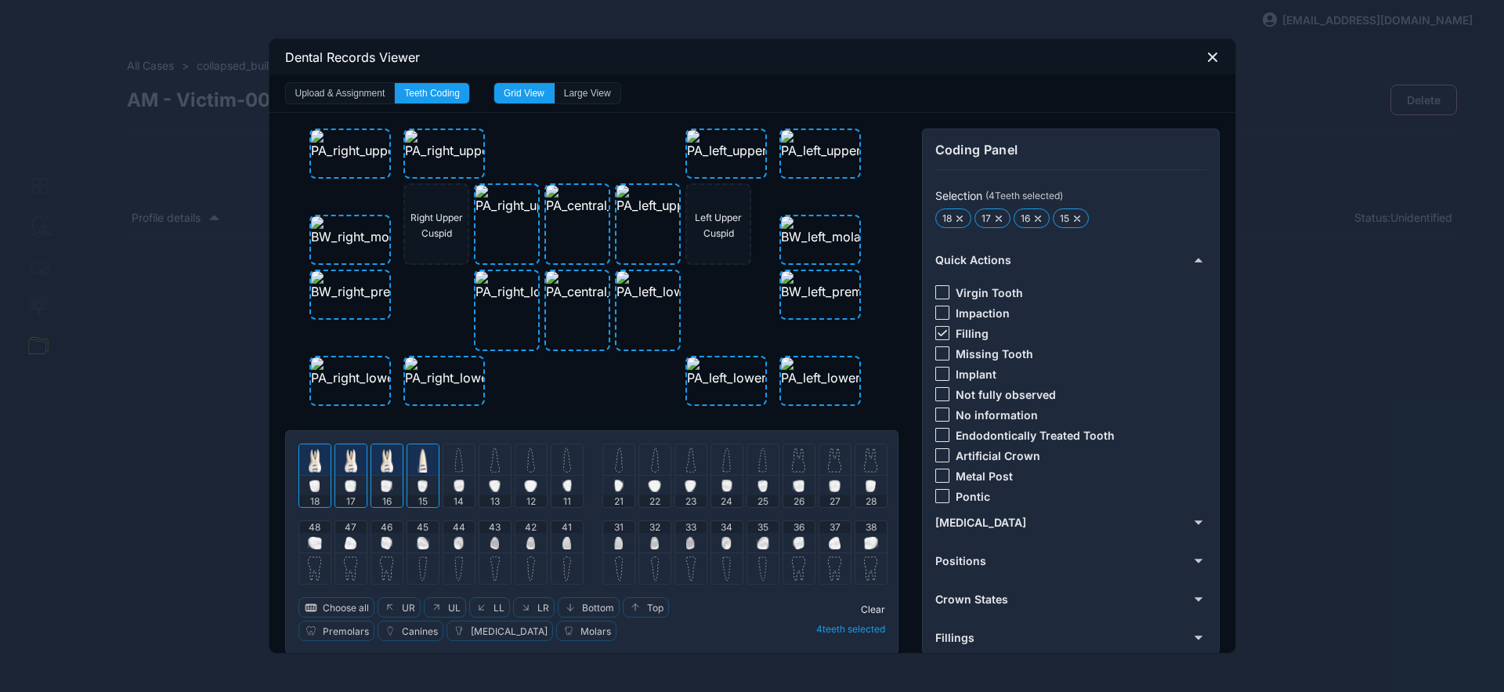
click at [871, 608] on span "Clear" at bounding box center [873, 609] width 24 height 12
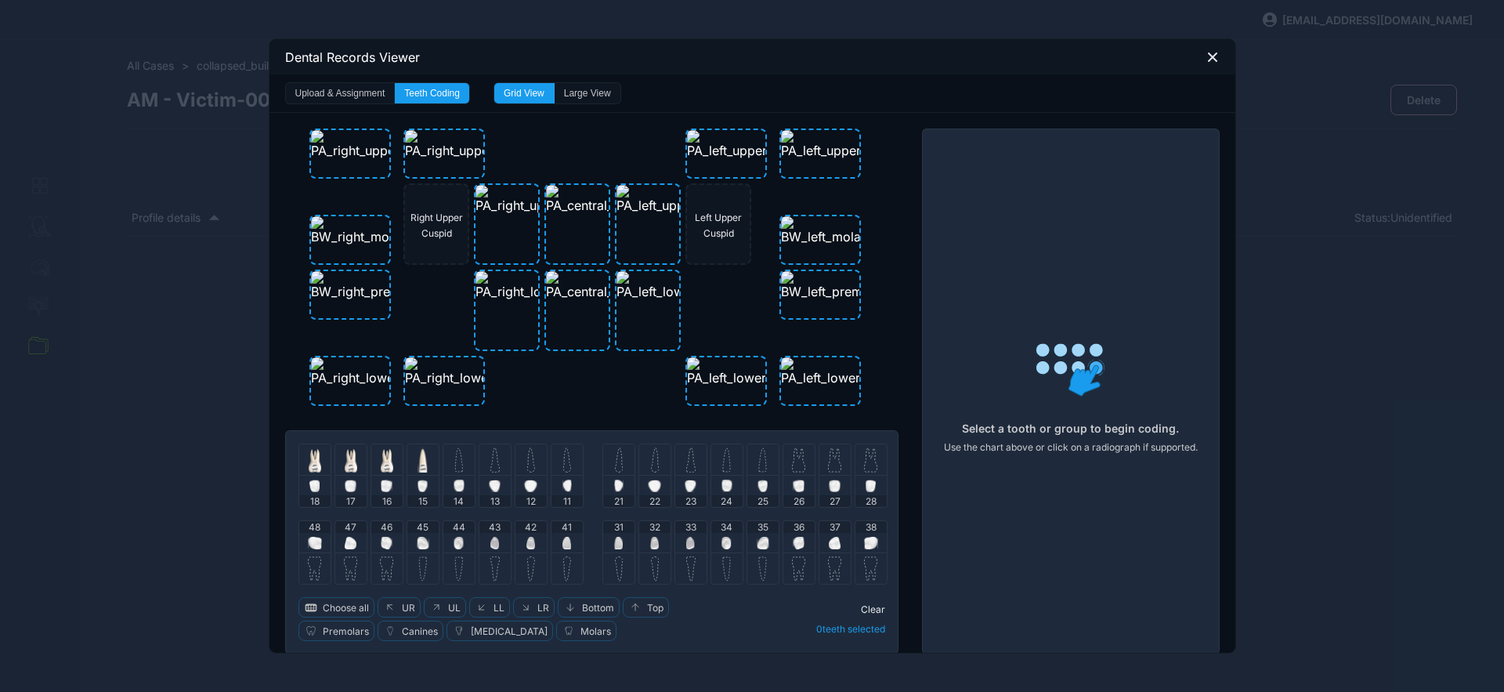
click at [454, 462] on img at bounding box center [458, 459] width 9 height 25
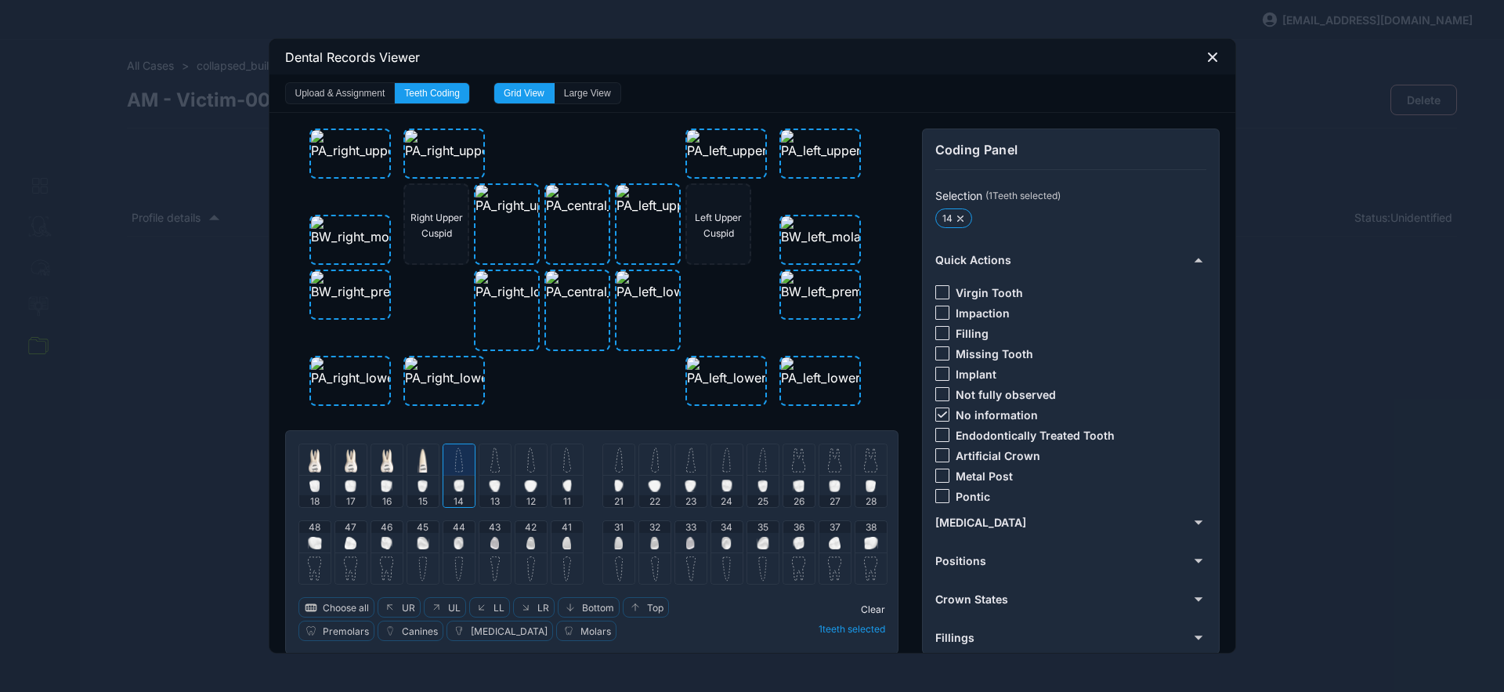
click at [494, 472] on div at bounding box center [495, 459] width 31 height 31
click at [527, 471] on img at bounding box center [531, 459] width 8 height 25
click at [552, 465] on div at bounding box center [567, 459] width 31 height 31
click at [615, 472] on img at bounding box center [619, 459] width 8 height 25
click at [651, 469] on img at bounding box center [655, 459] width 8 height 25
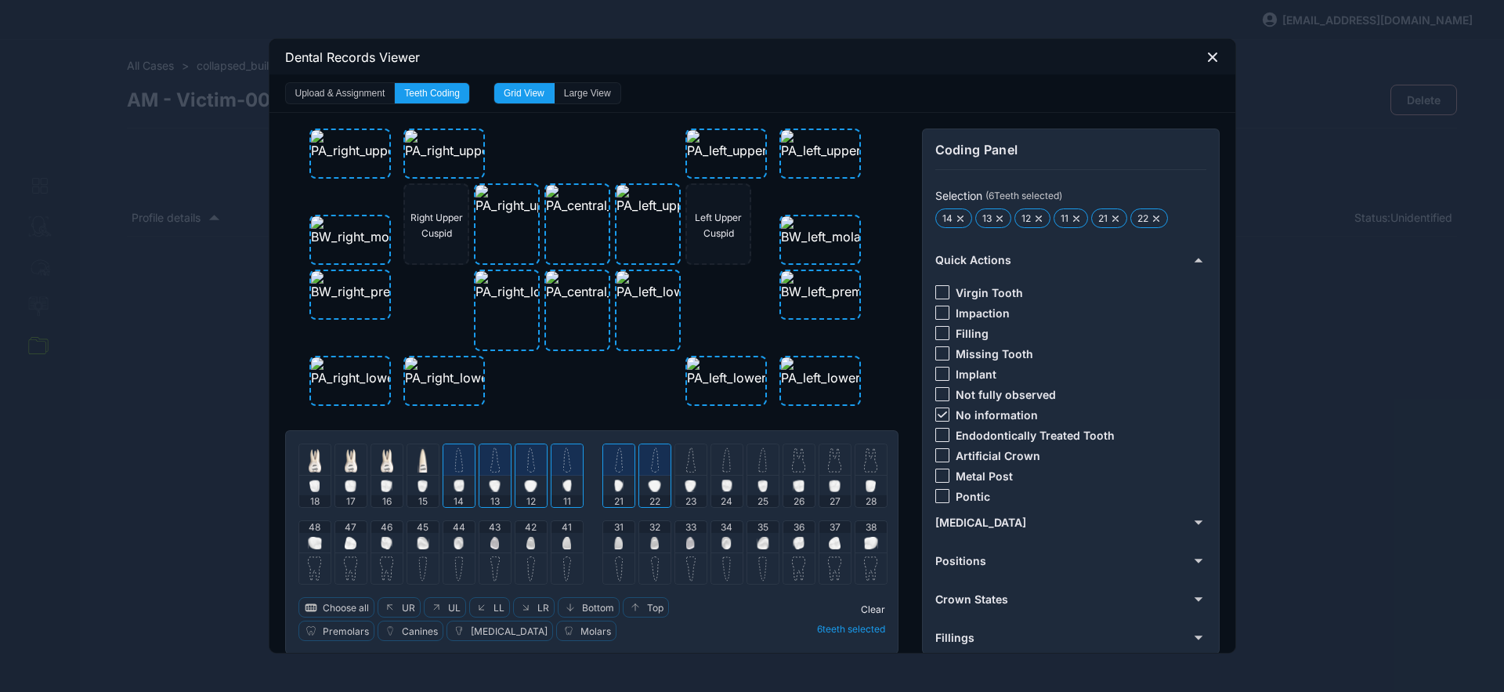
click at [936, 408] on div at bounding box center [943, 414] width 14 height 14
click at [939, 293] on div at bounding box center [943, 292] width 14 height 14
click at [863, 613] on span "Clear" at bounding box center [873, 609] width 24 height 12
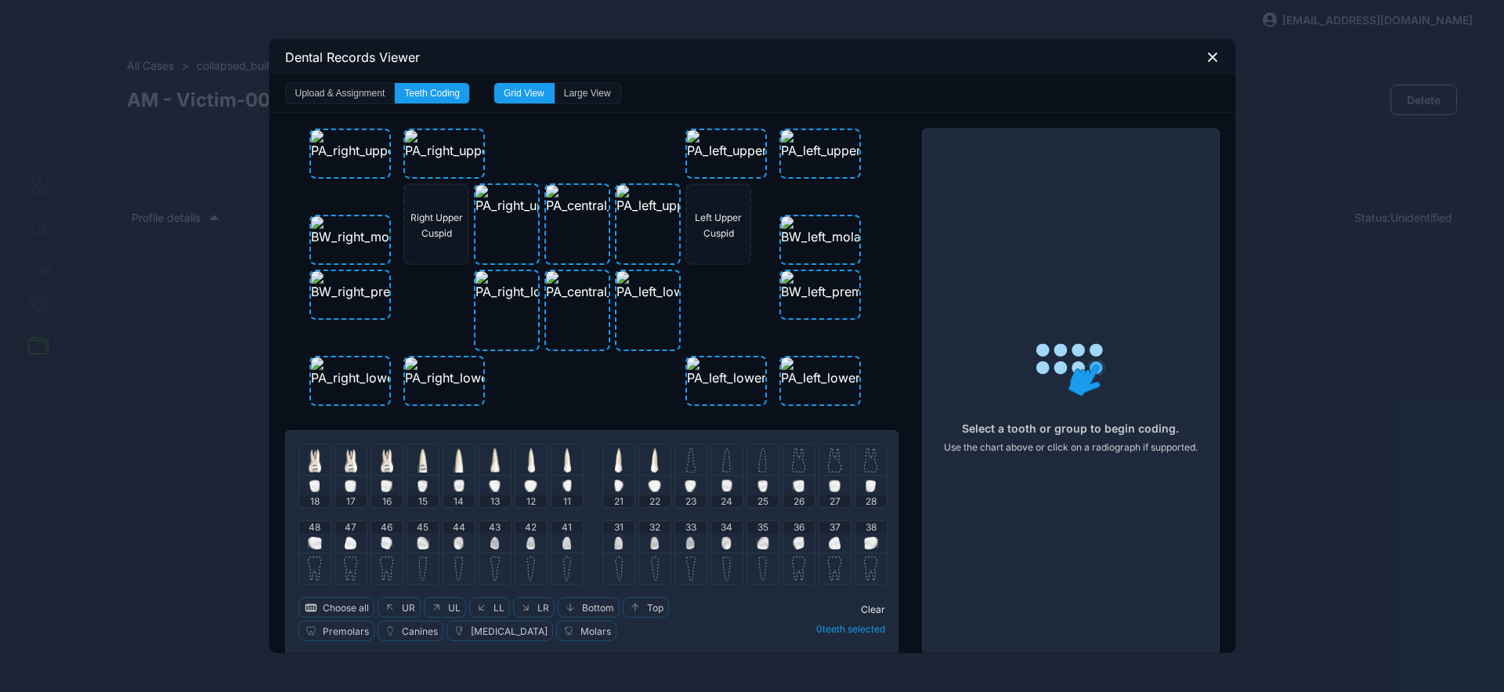
click at [688, 459] on img at bounding box center [690, 459] width 9 height 25
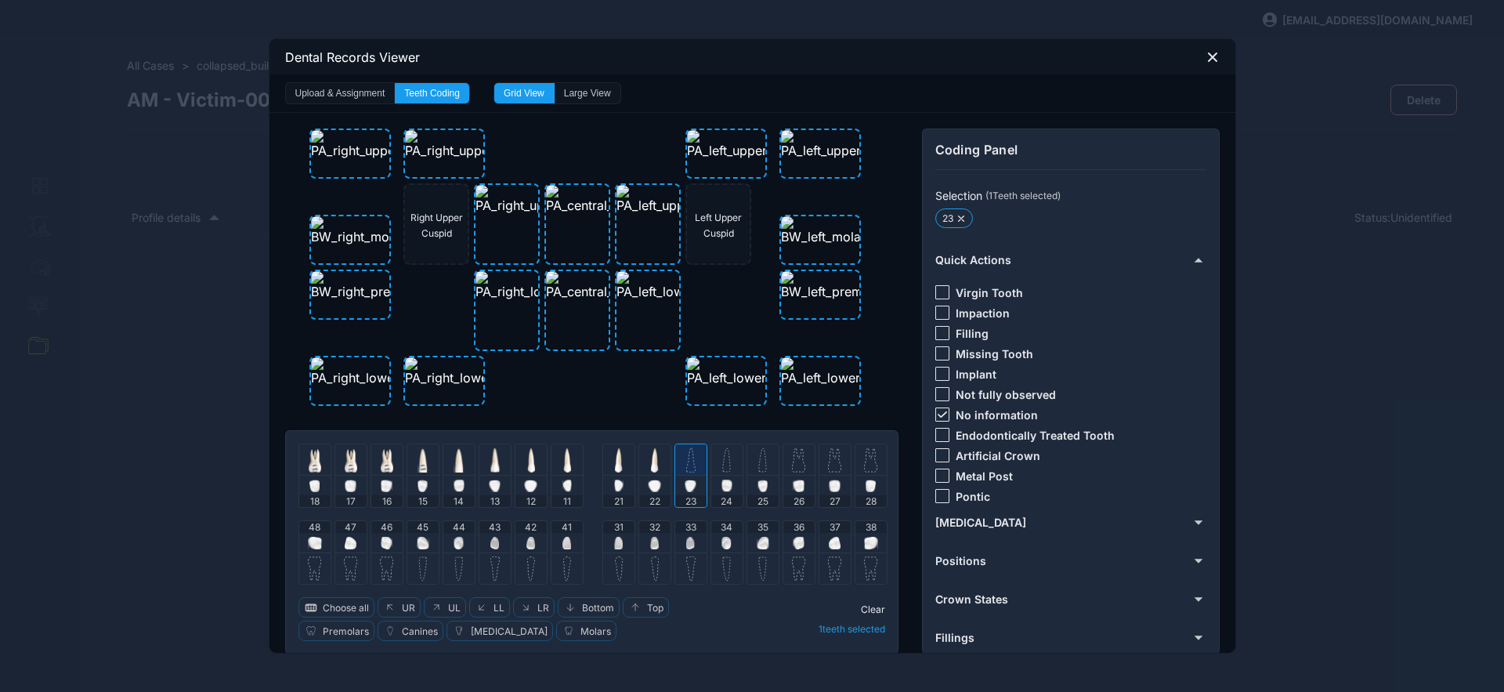
drag, startPoint x: 932, startPoint y: 414, endPoint x: 934, endPoint y: 357, distance: 57.2
click at [937, 414] on icon at bounding box center [941, 414] width 9 height 6
click at [944, 289] on div "Virgin Tooth" at bounding box center [980, 292] width 88 height 14
click at [940, 291] on div at bounding box center [943, 292] width 14 height 14
click at [864, 611] on span "Clear" at bounding box center [873, 609] width 24 height 12
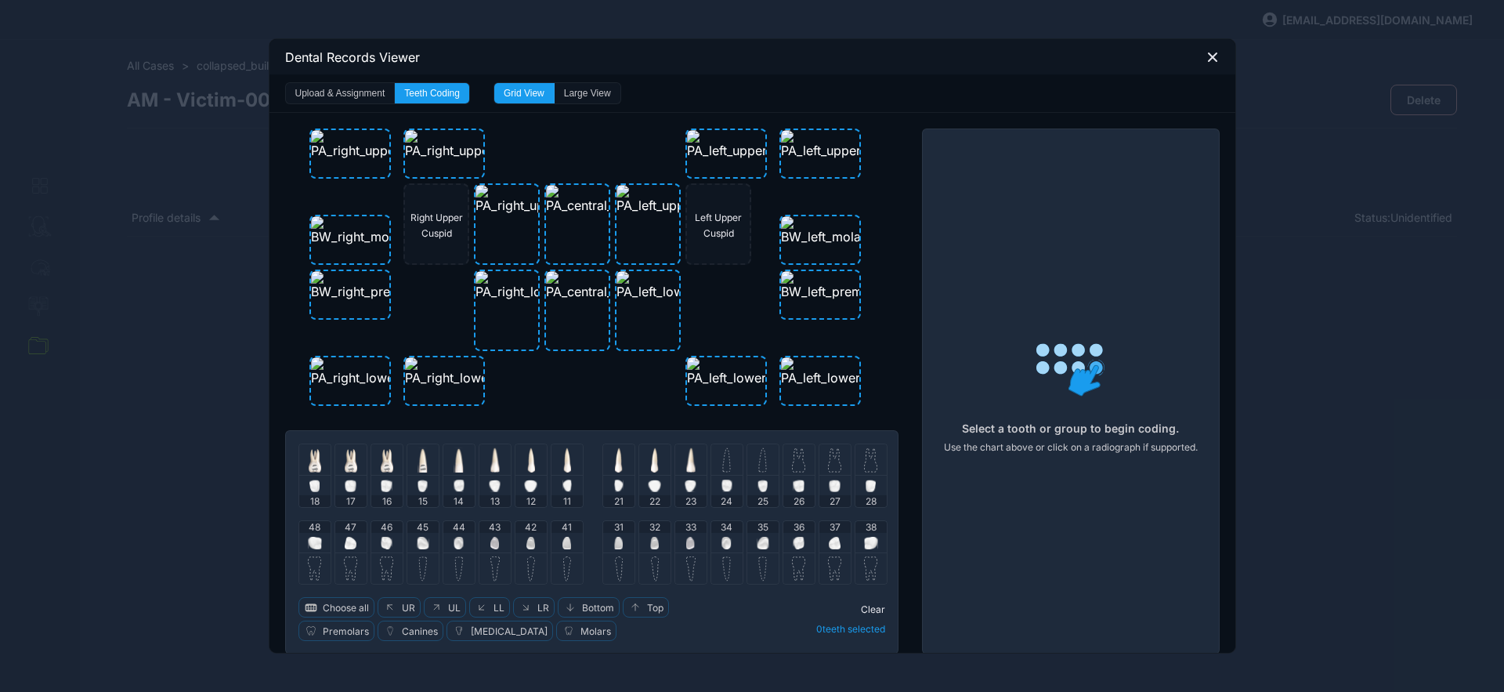
click at [724, 458] on img at bounding box center [726, 459] width 9 height 25
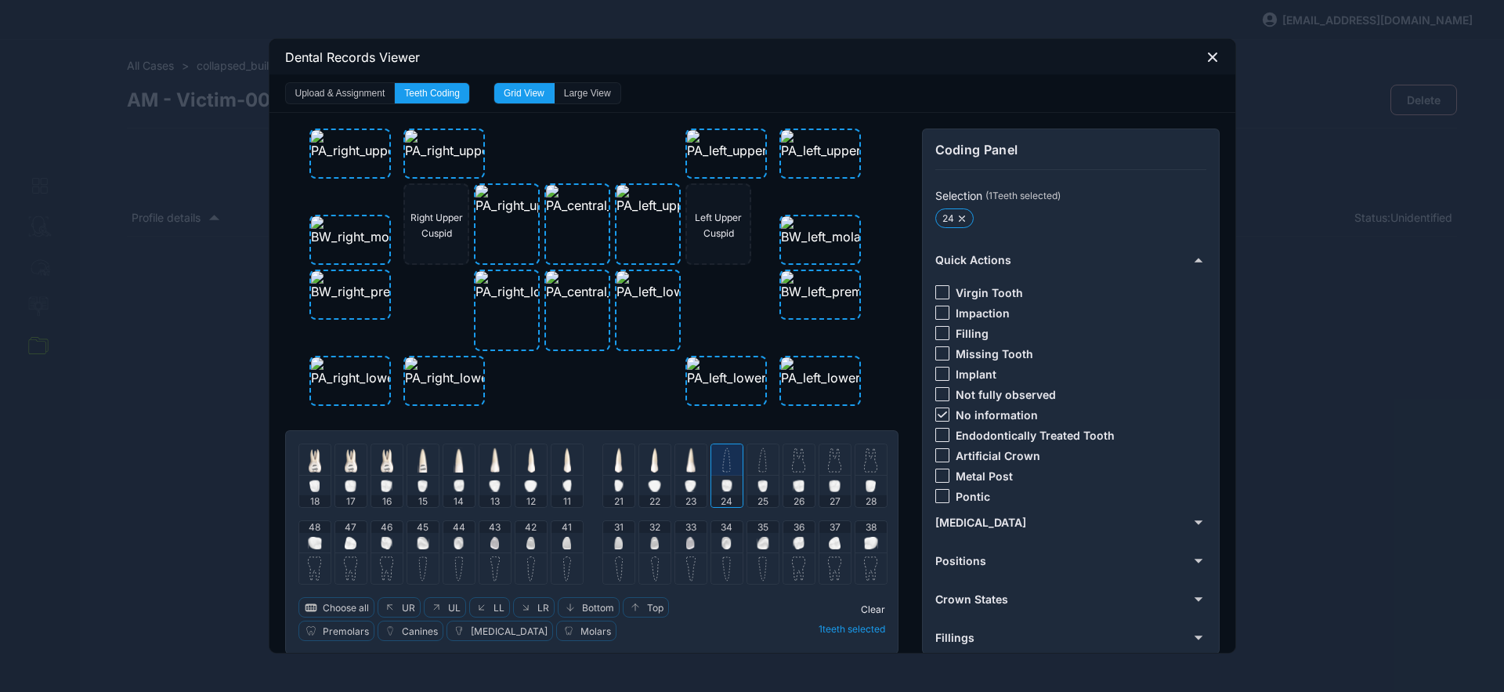
click at [938, 412] on icon at bounding box center [942, 414] width 9 height 6
click at [939, 291] on div at bounding box center [943, 292] width 14 height 14
drag, startPoint x: 872, startPoint y: 611, endPoint x: 861, endPoint y: 590, distance: 23.8
click at [871, 611] on span "Clear" at bounding box center [873, 609] width 24 height 12
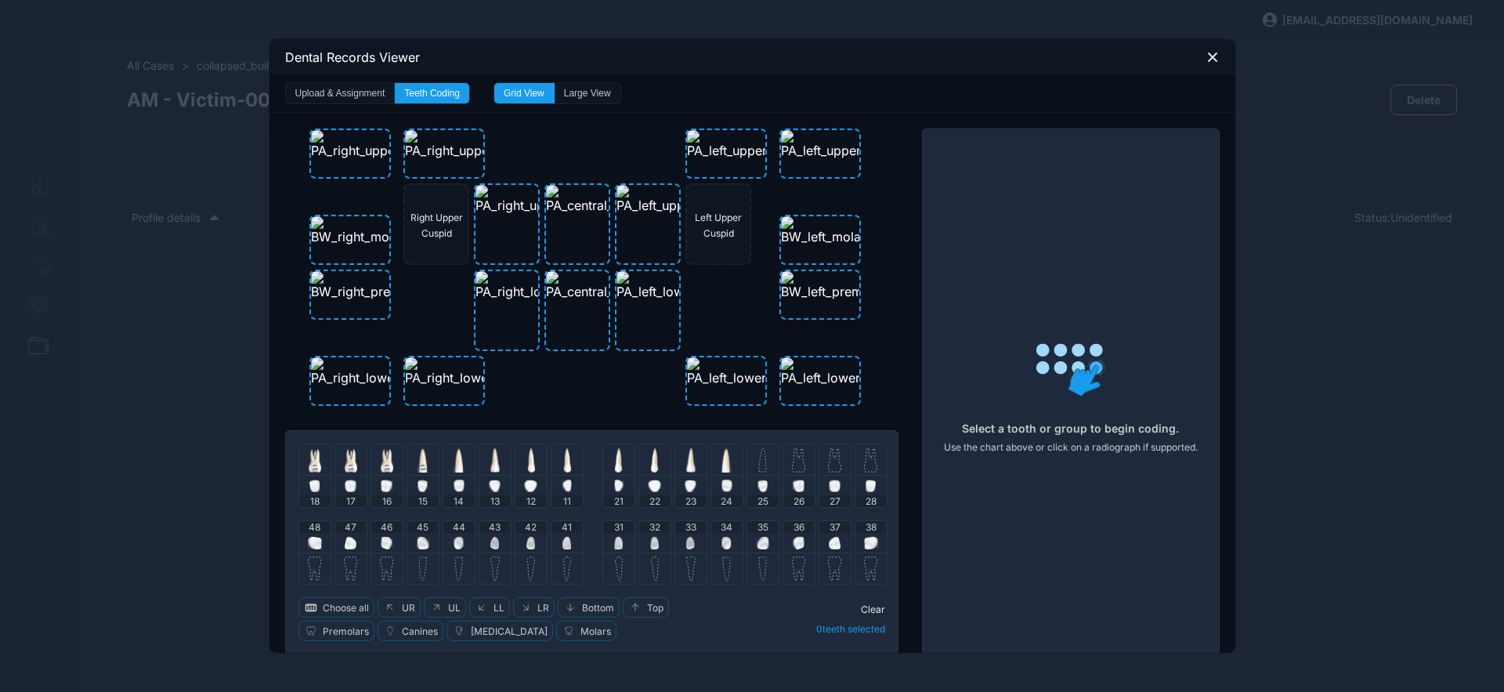
drag, startPoint x: 758, startPoint y: 469, endPoint x: 769, endPoint y: 468, distance: 11.1
click at [759, 470] on img at bounding box center [762, 459] width 9 height 25
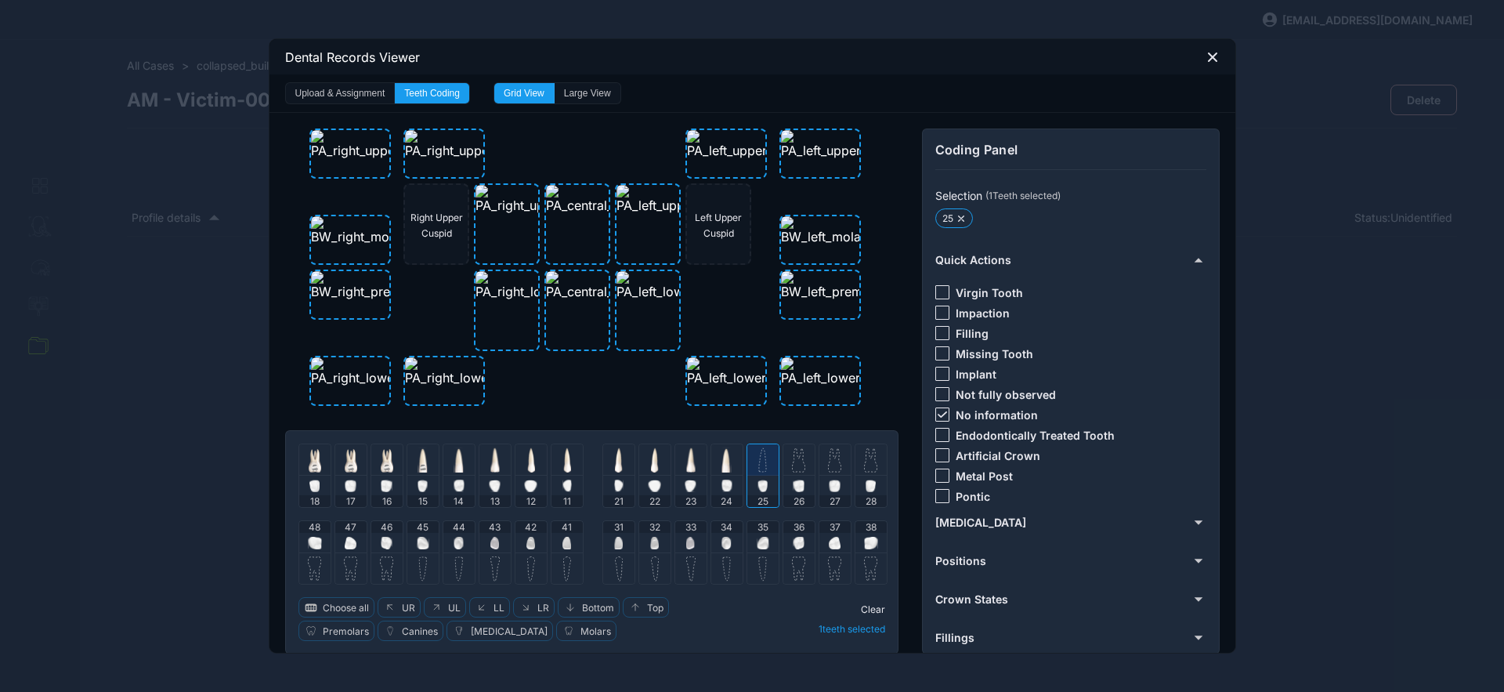
click at [792, 456] on img at bounding box center [798, 459] width 13 height 25
click at [832, 461] on img at bounding box center [834, 459] width 13 height 25
click at [856, 466] on div at bounding box center [871, 459] width 31 height 31
click at [939, 412] on icon at bounding box center [941, 414] width 9 height 6
click at [938, 335] on div at bounding box center [943, 333] width 14 height 14
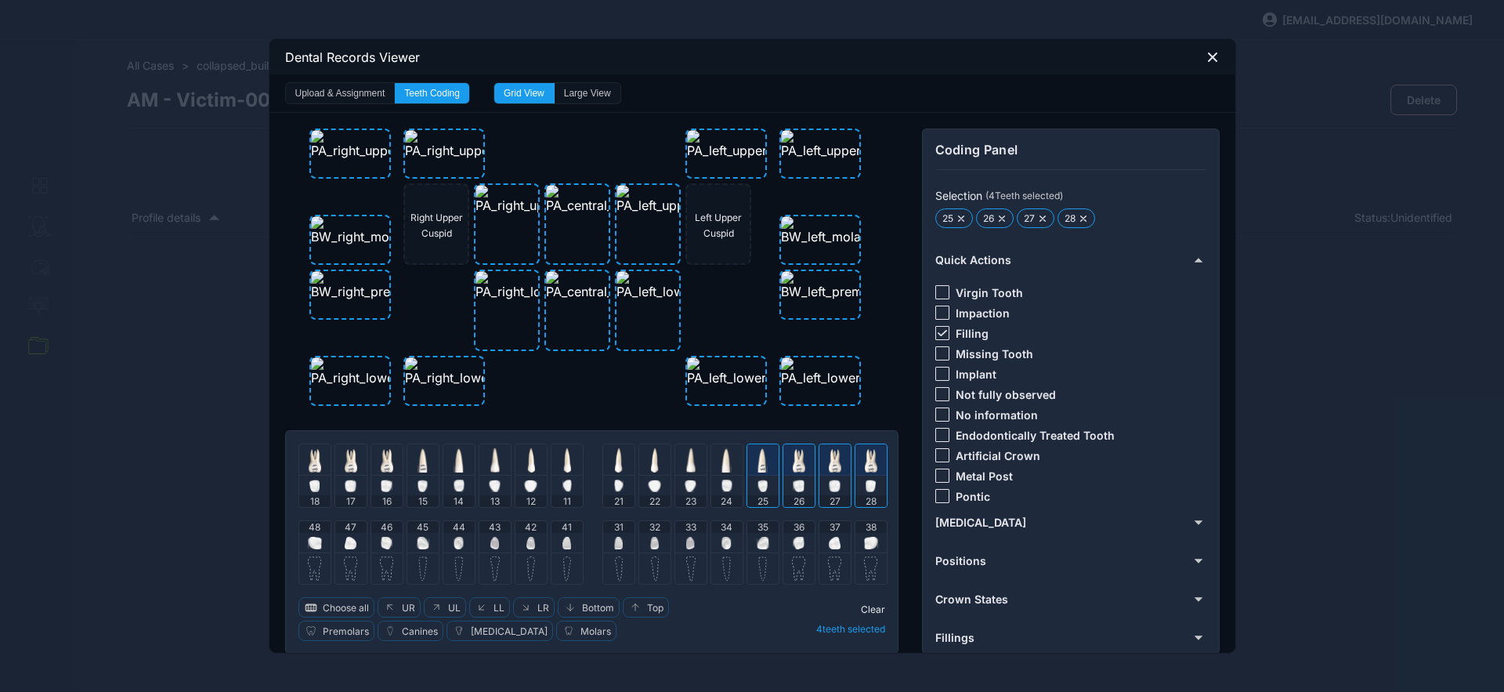
click at [870, 608] on span "Clear" at bounding box center [873, 609] width 24 height 12
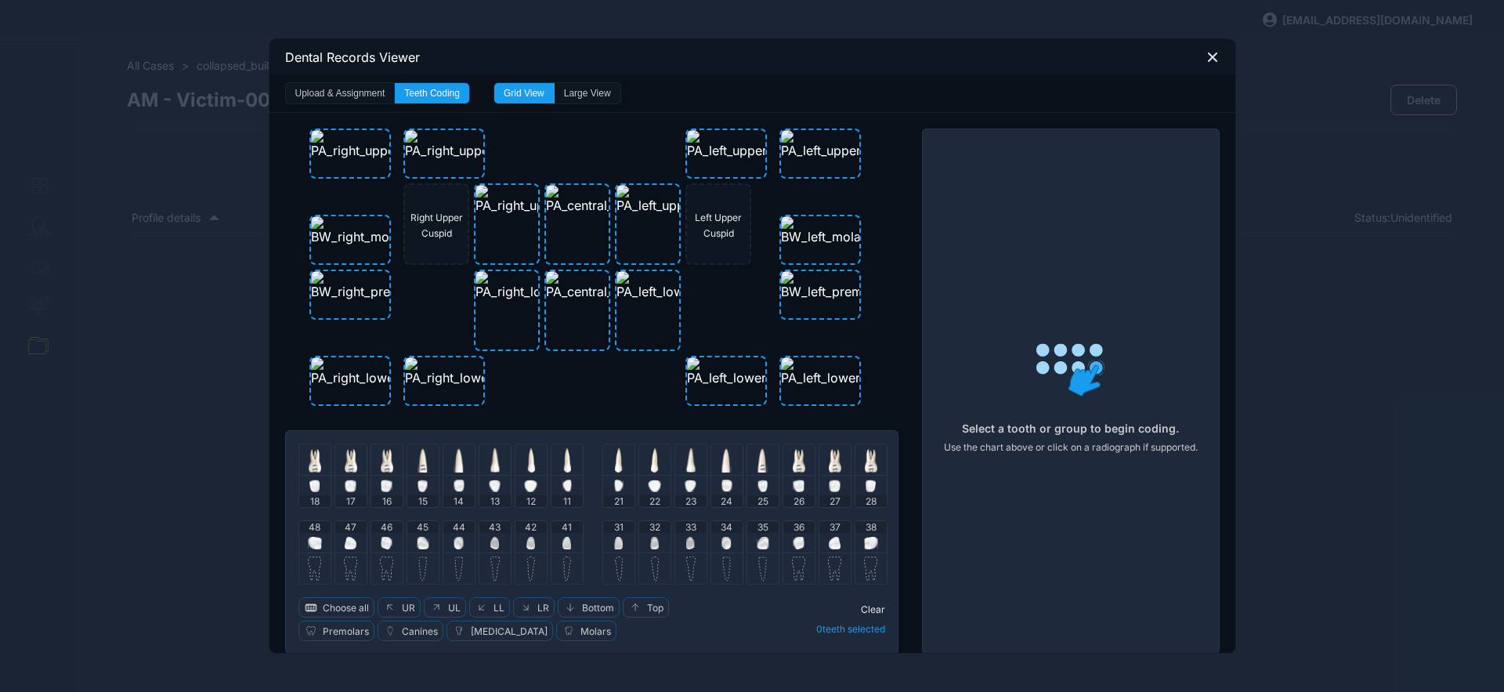
drag, startPoint x: 860, startPoint y: 534, endPoint x: 851, endPoint y: 540, distance: 10.9
click at [864, 535] on div at bounding box center [871, 543] width 14 height 20
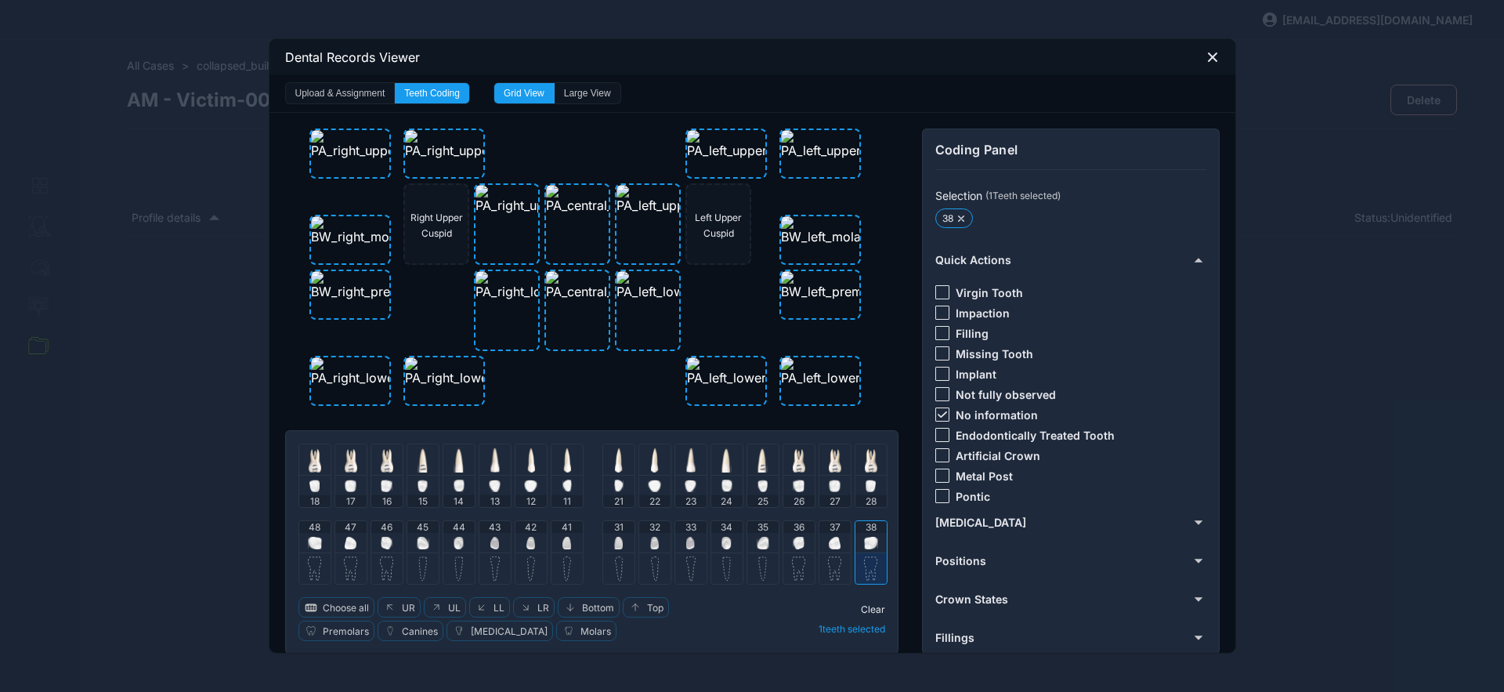
click at [829, 543] on img at bounding box center [835, 543] width 12 height 13
click at [798, 539] on img at bounding box center [799, 543] width 12 height 13
click at [936, 419] on div at bounding box center [943, 414] width 14 height 14
click at [936, 332] on div at bounding box center [943, 333] width 14 height 14
drag, startPoint x: 870, startPoint y: 606, endPoint x: 834, endPoint y: 587, distance: 40.0
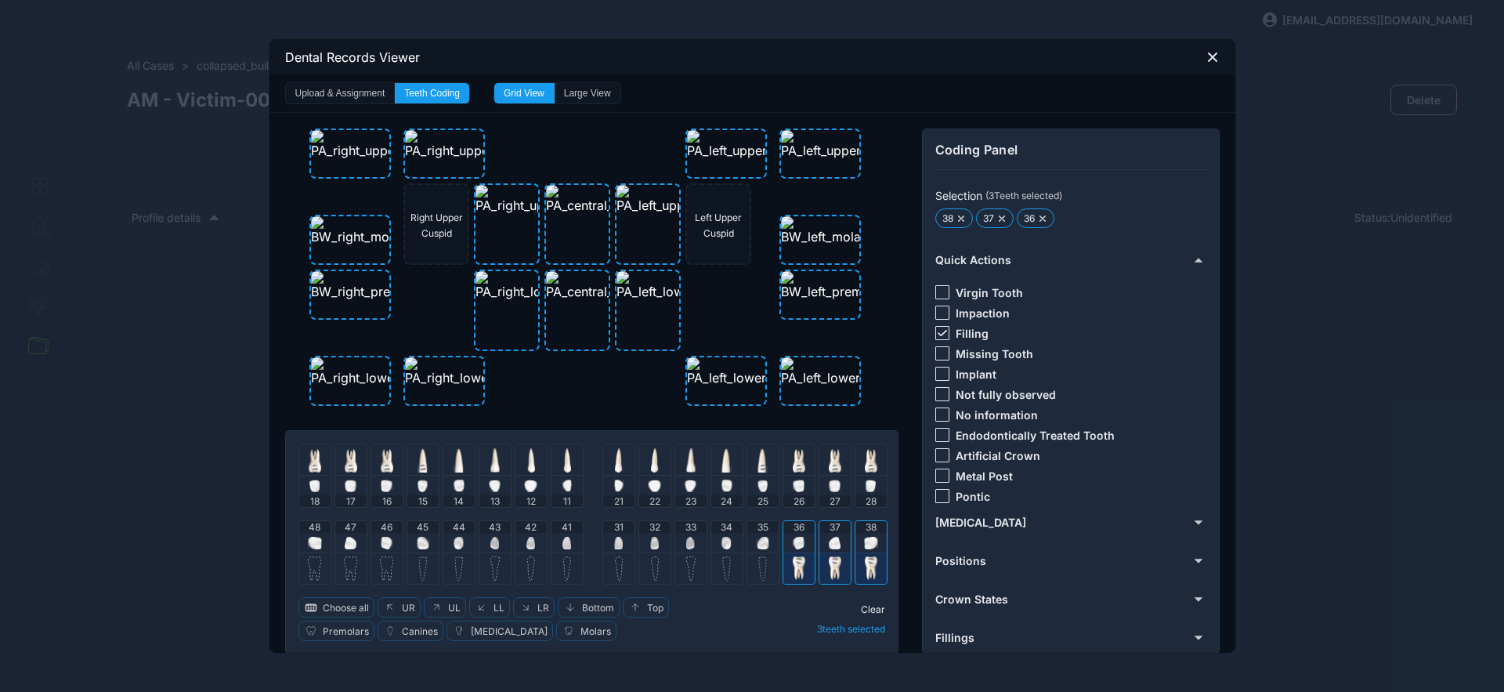
click at [869, 605] on span "Clear" at bounding box center [873, 609] width 24 height 12
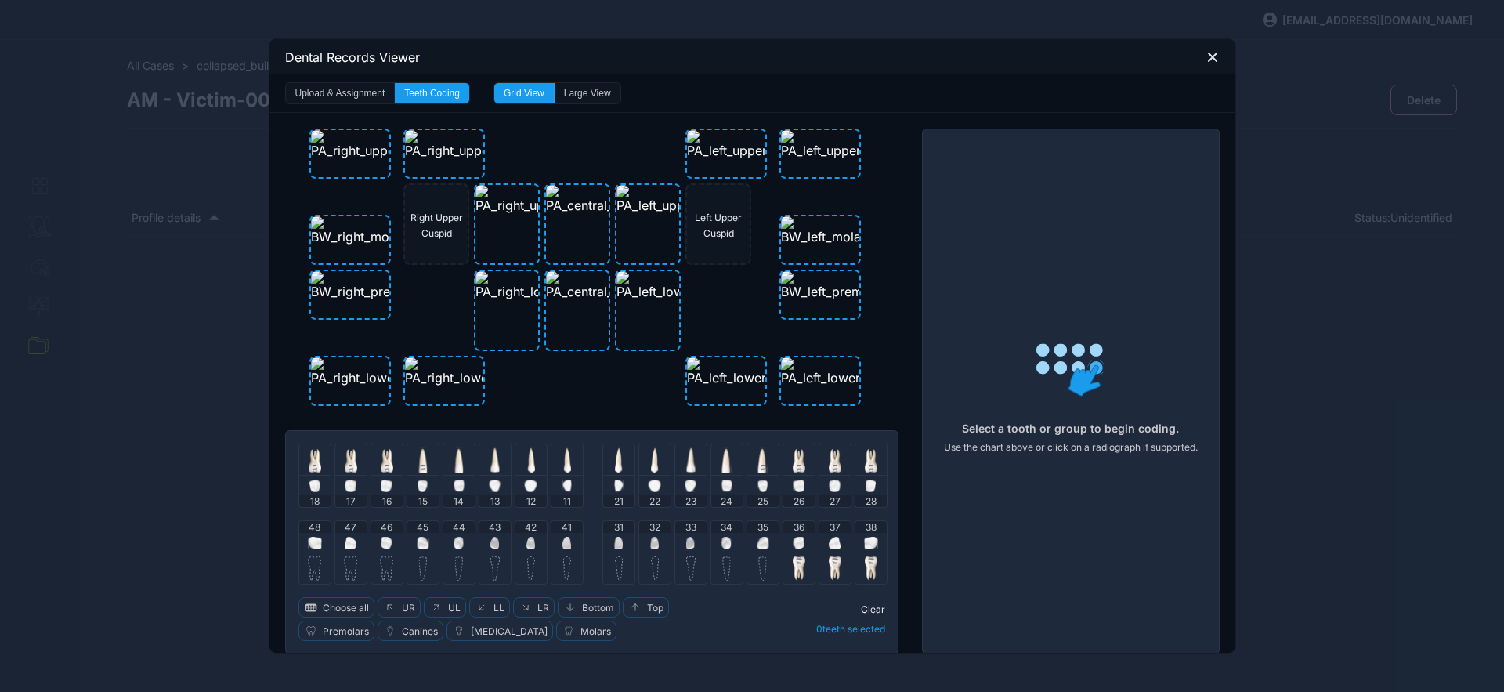
drag, startPoint x: 759, startPoint y: 538, endPoint x: 740, endPoint y: 545, distance: 20.6
click at [759, 538] on img at bounding box center [763, 543] width 13 height 13
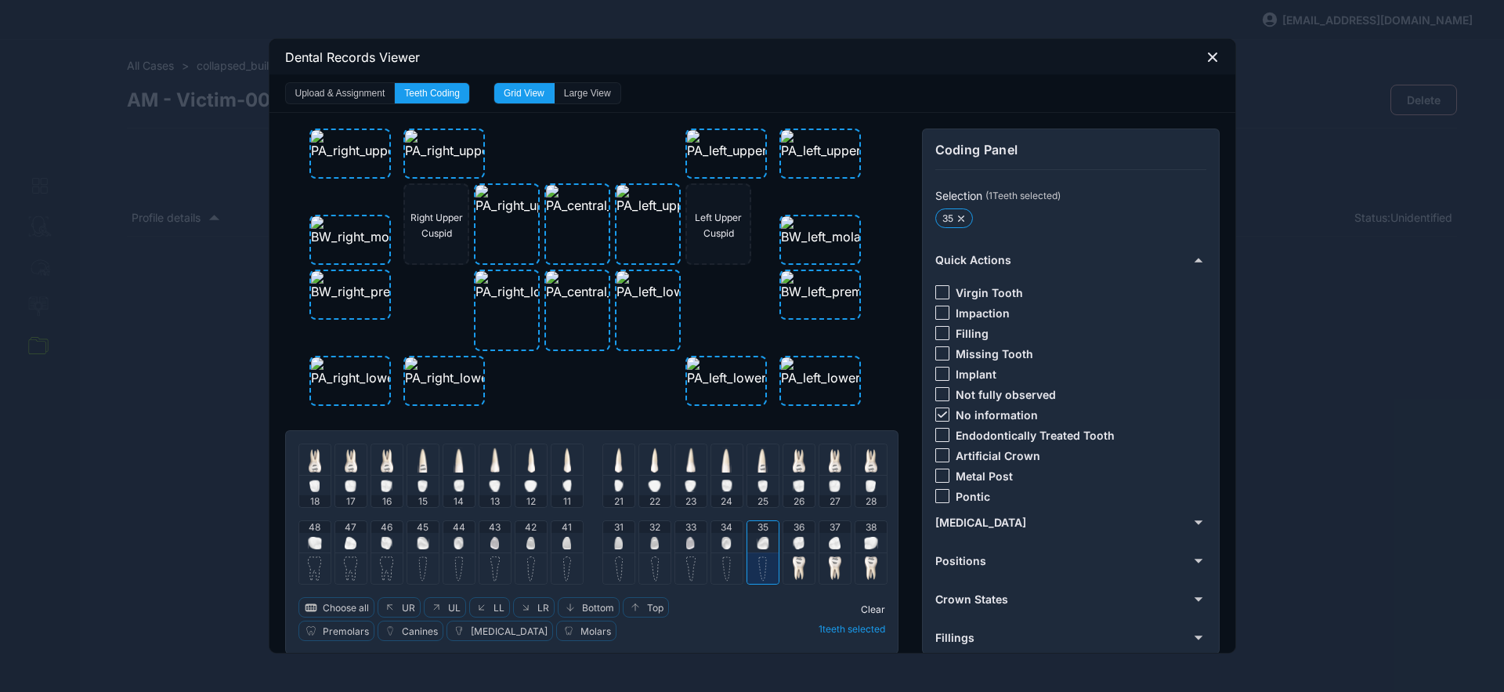
click at [729, 545] on div "34" at bounding box center [726, 536] width 31 height 31
click at [686, 549] on div at bounding box center [690, 543] width 9 height 20
drag, startPoint x: 644, startPoint y: 542, endPoint x: 630, endPoint y: 547, distance: 14.9
click at [650, 543] on img at bounding box center [654, 543] width 9 height 13
drag, startPoint x: 618, startPoint y: 545, endPoint x: 609, endPoint y: 551, distance: 10.9
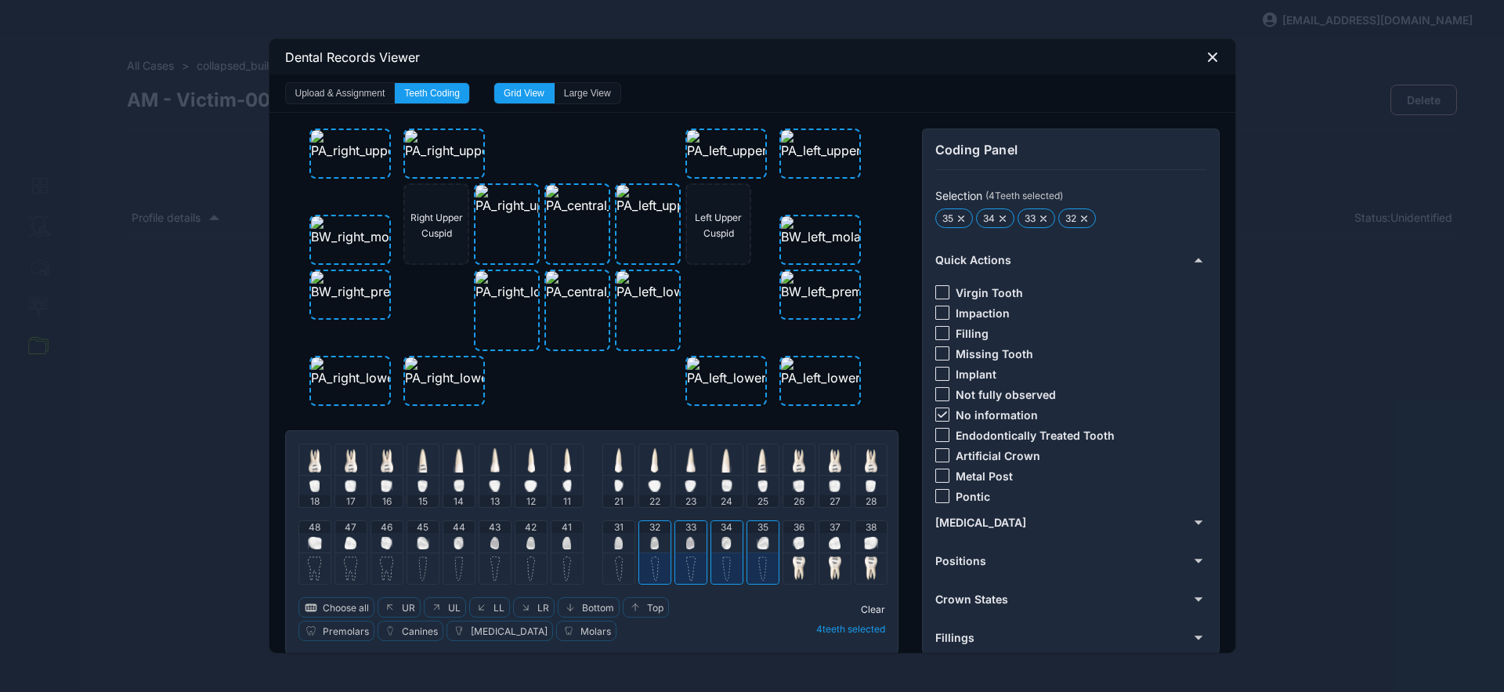
click at [617, 546] on div "31" at bounding box center [618, 536] width 31 height 31
click at [564, 549] on div at bounding box center [567, 543] width 9 height 20
click at [528, 543] on img at bounding box center [531, 543] width 9 height 13
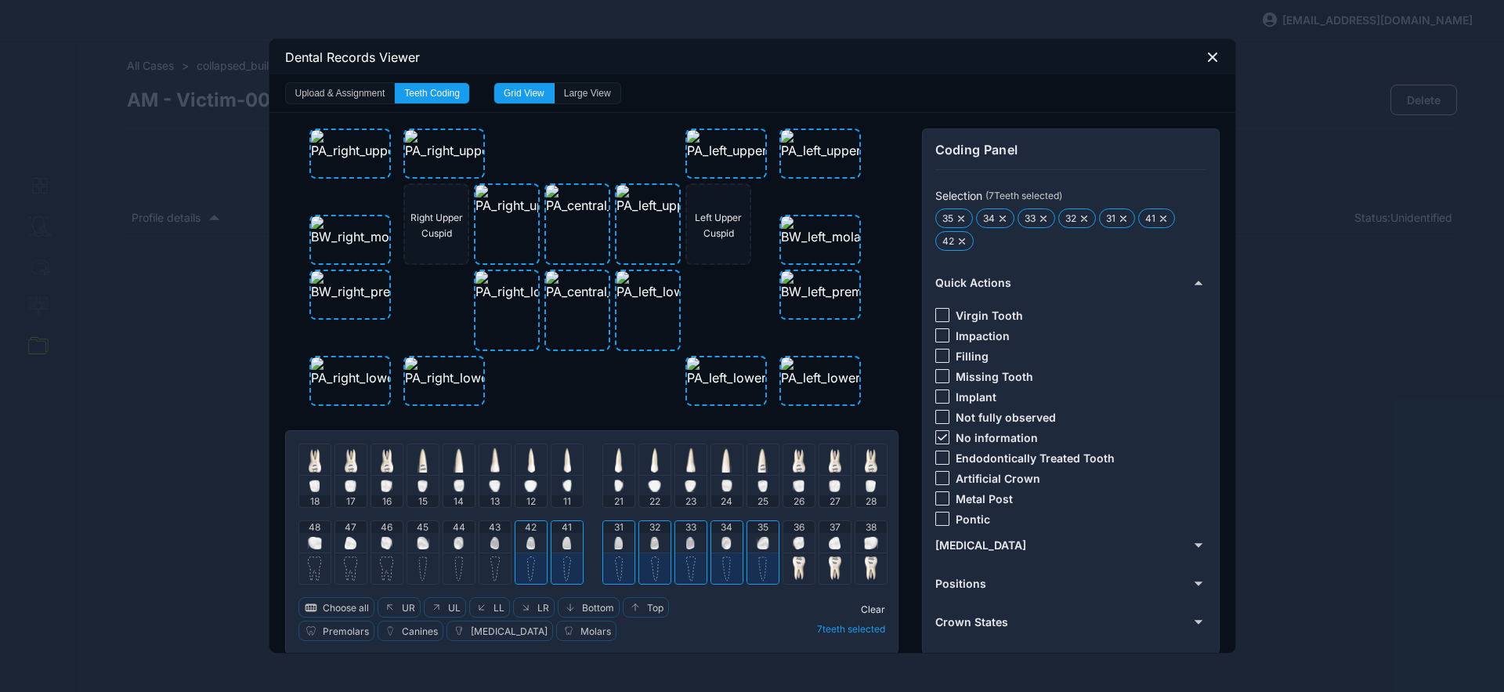
click at [491, 545] on img at bounding box center [495, 543] width 9 height 13
click at [460, 542] on div "44" at bounding box center [458, 536] width 31 height 31
click at [422, 542] on img at bounding box center [423, 543] width 13 height 13
drag, startPoint x: 939, startPoint y: 439, endPoint x: 925, endPoint y: 370, distance: 70.4
click at [938, 436] on icon at bounding box center [942, 437] width 9 height 6
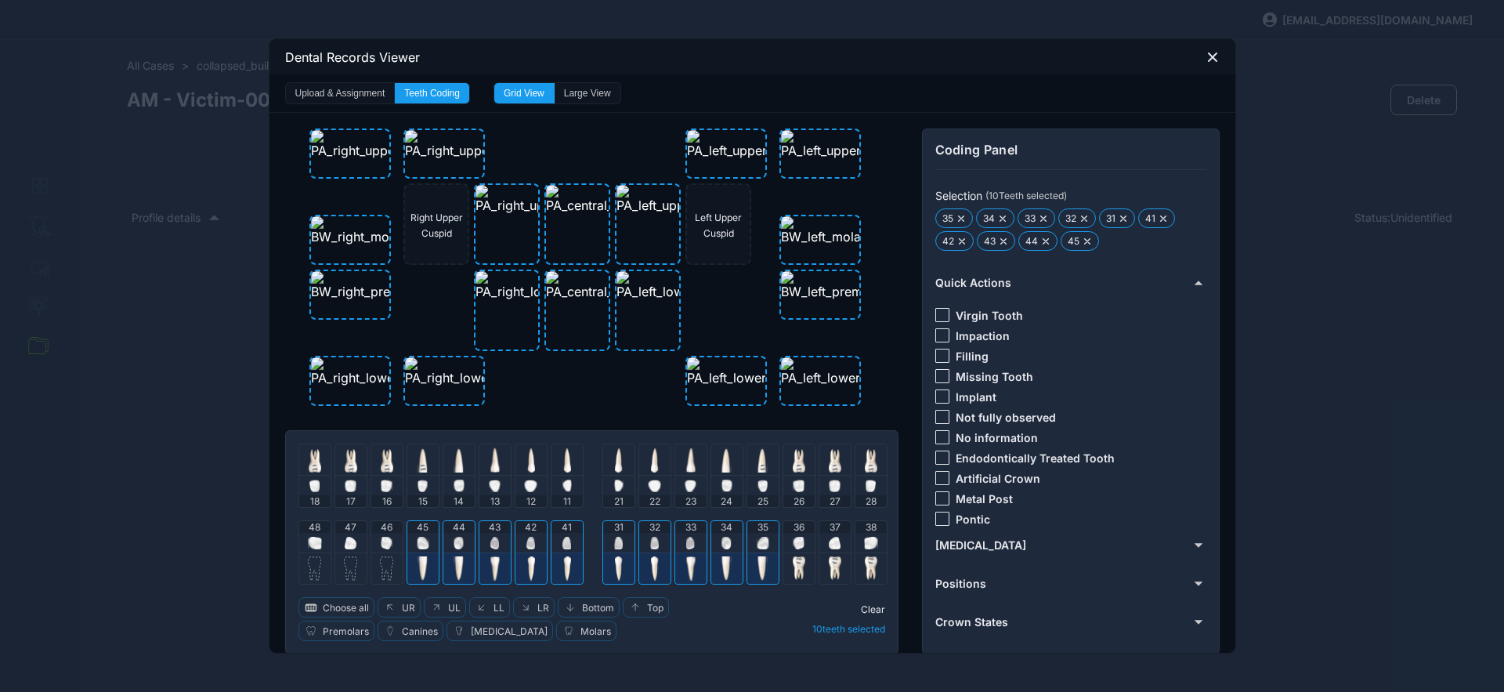
click at [937, 316] on div at bounding box center [943, 315] width 14 height 14
click at [873, 610] on span "Clear" at bounding box center [873, 609] width 24 height 12
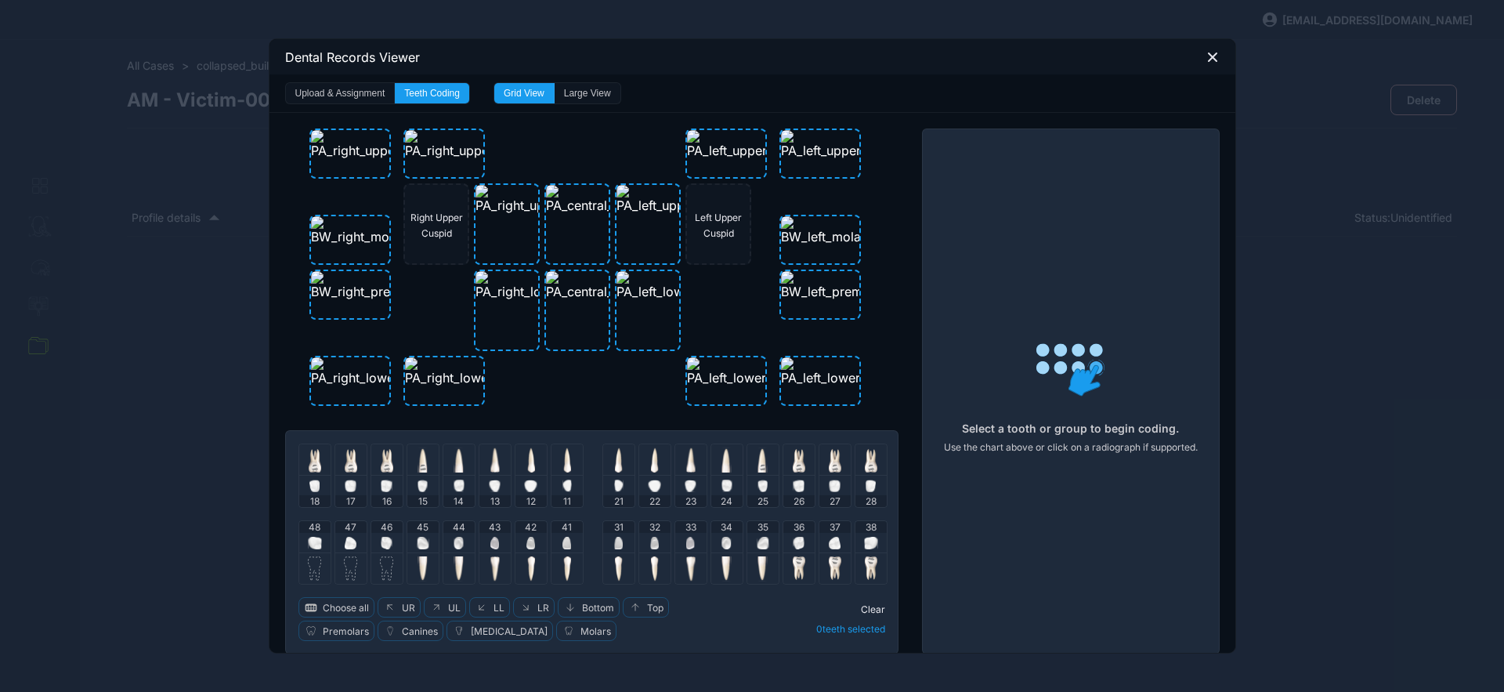
click at [374, 550] on div "46" at bounding box center [386, 536] width 31 height 31
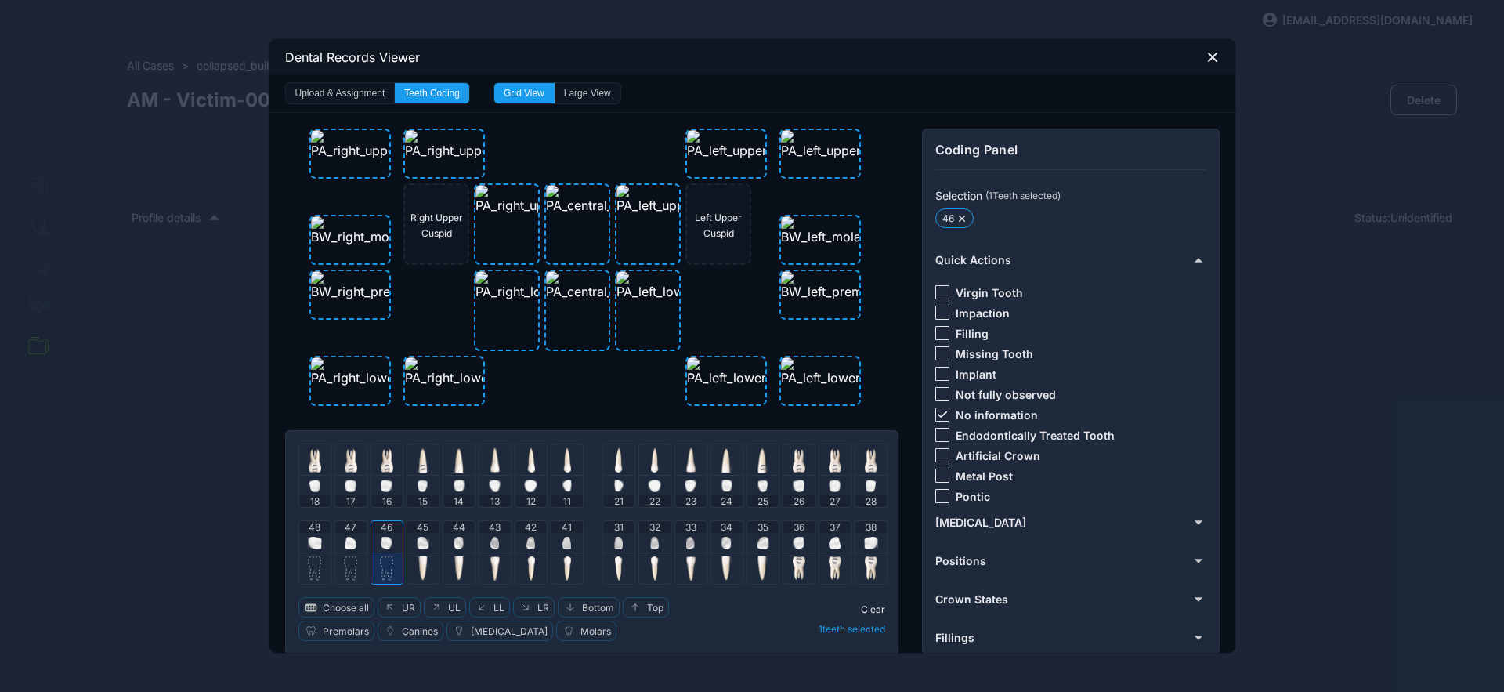
click at [346, 545] on img at bounding box center [351, 543] width 12 height 13
click at [321, 542] on div "48" at bounding box center [314, 536] width 31 height 31
drag, startPoint x: 941, startPoint y: 415, endPoint x: 947, endPoint y: 360, distance: 54.4
click at [943, 408] on div "No information" at bounding box center [987, 414] width 103 height 14
drag, startPoint x: 939, startPoint y: 408, endPoint x: 935, endPoint y: 341, distance: 67.5
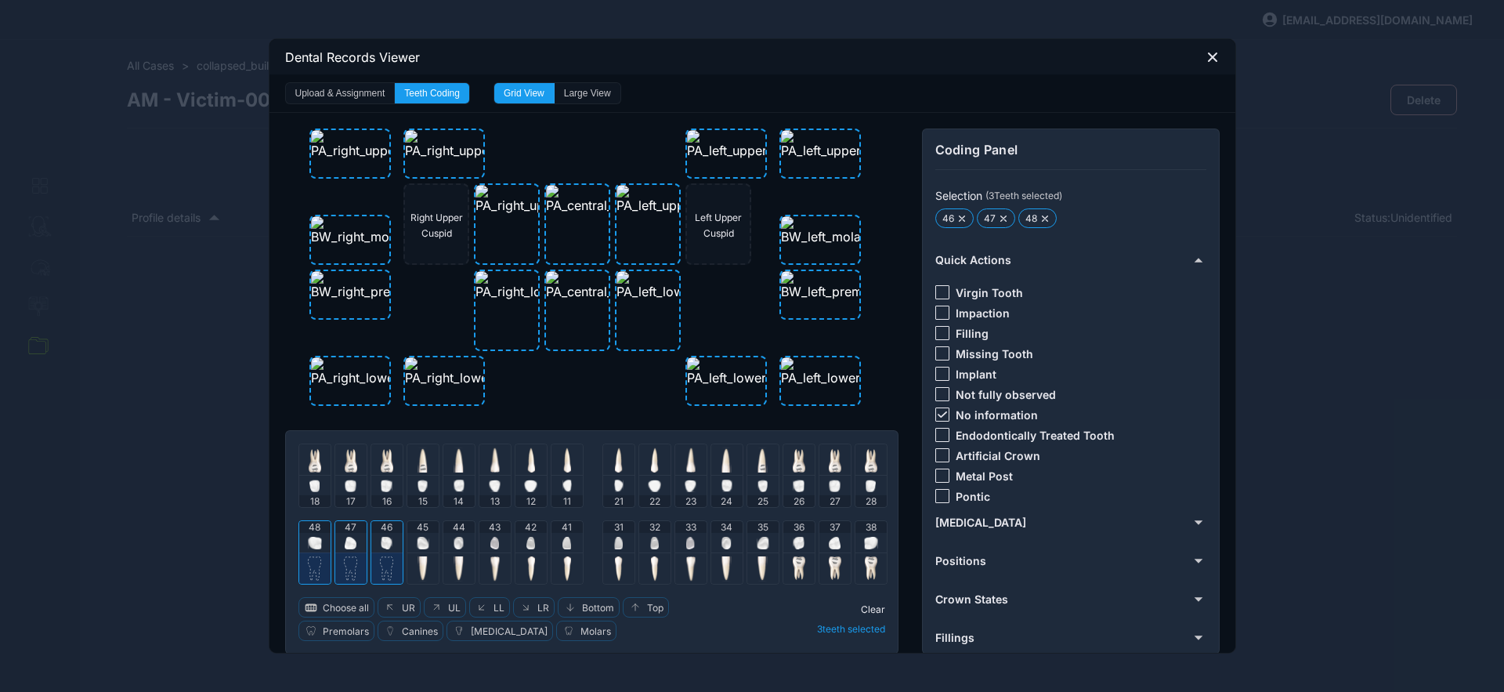
click at [938, 400] on div "Virgin Tooth Impaction Filling Missing Tooth Implant Not fully observed No info…" at bounding box center [1070, 391] width 268 height 237
drag, startPoint x: 942, startPoint y: 412, endPoint x: 939, endPoint y: 351, distance: 61.2
click at [939, 406] on div "Virgin Tooth Impaction Filling Missing Tooth Implant Not fully observed No info…" at bounding box center [1070, 391] width 268 height 237
click at [938, 408] on div at bounding box center [943, 414] width 14 height 14
drag, startPoint x: 937, startPoint y: 330, endPoint x: 886, endPoint y: 509, distance: 185.8
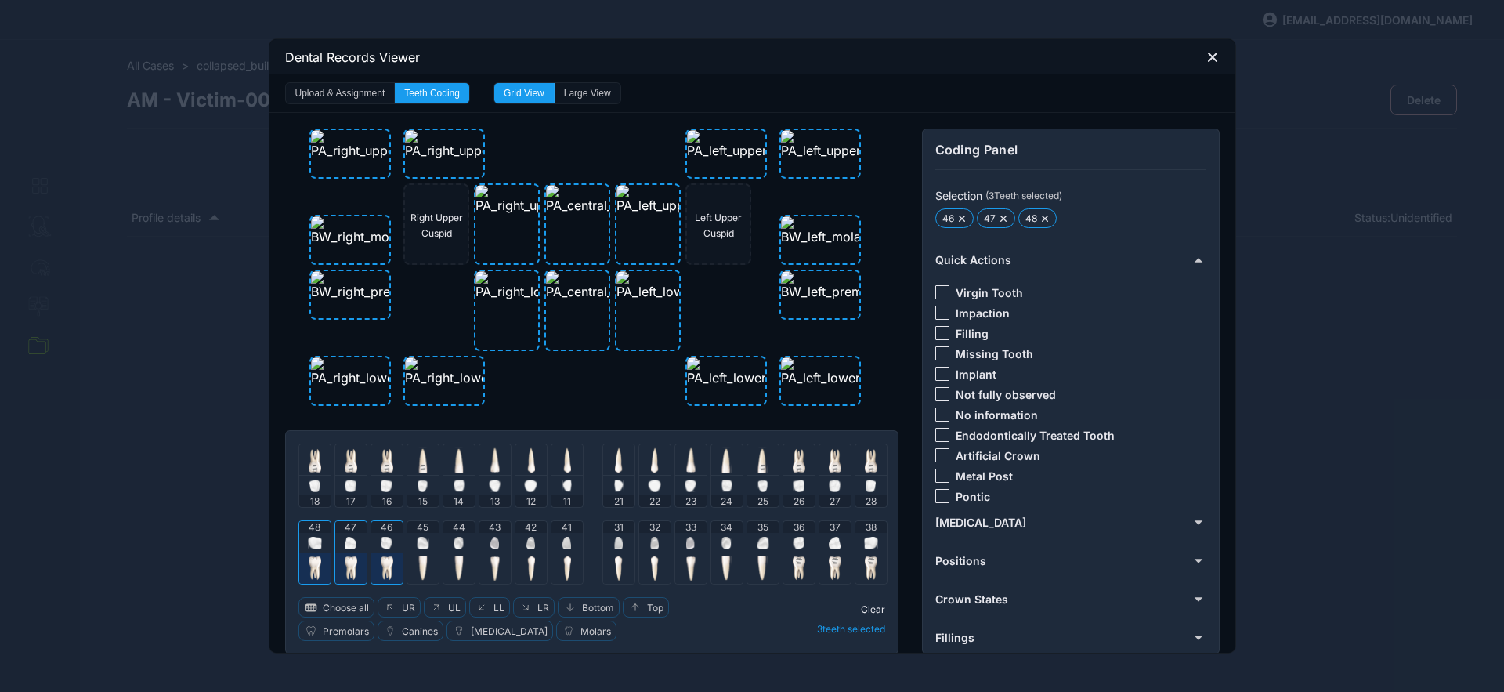
click at [937, 331] on div at bounding box center [943, 333] width 14 height 14
click at [874, 606] on span "Clear" at bounding box center [873, 609] width 24 height 12
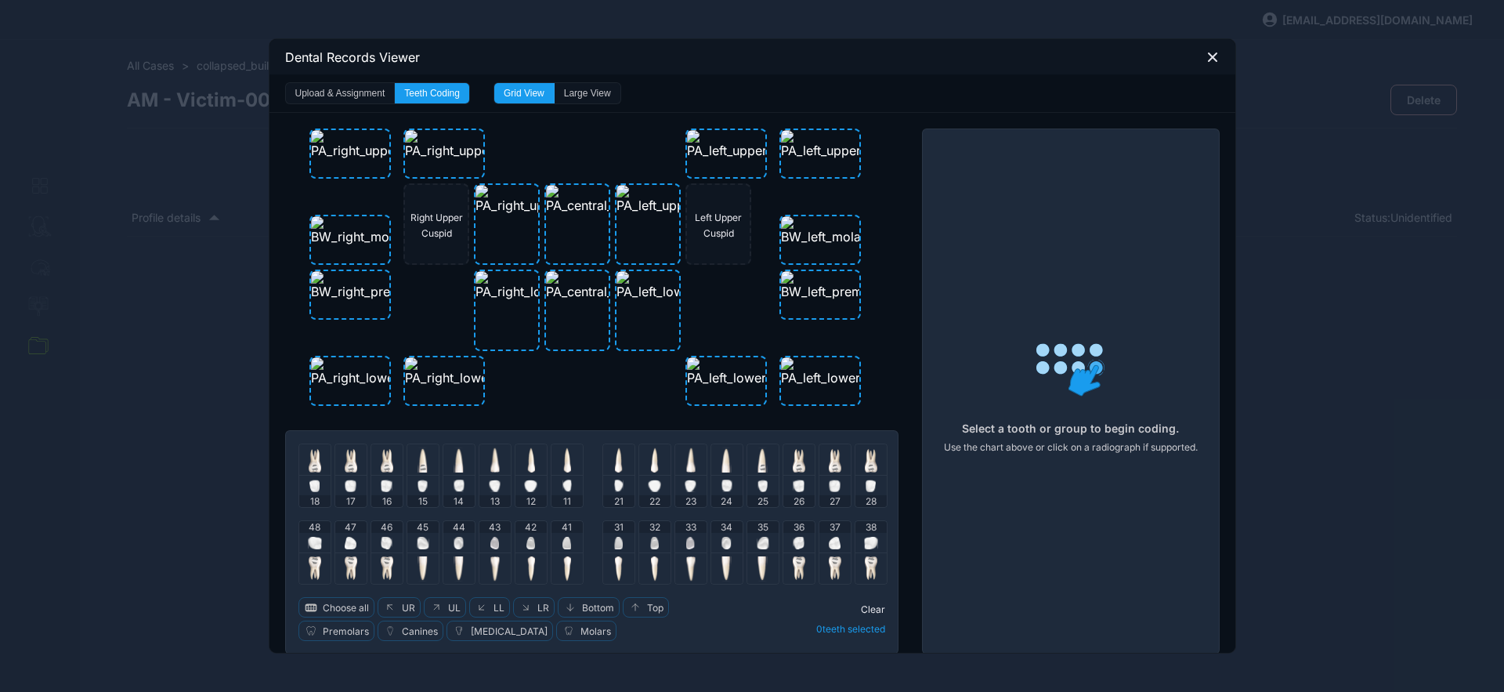
click at [1206, 60] on icon at bounding box center [1213, 57] width 14 height 14
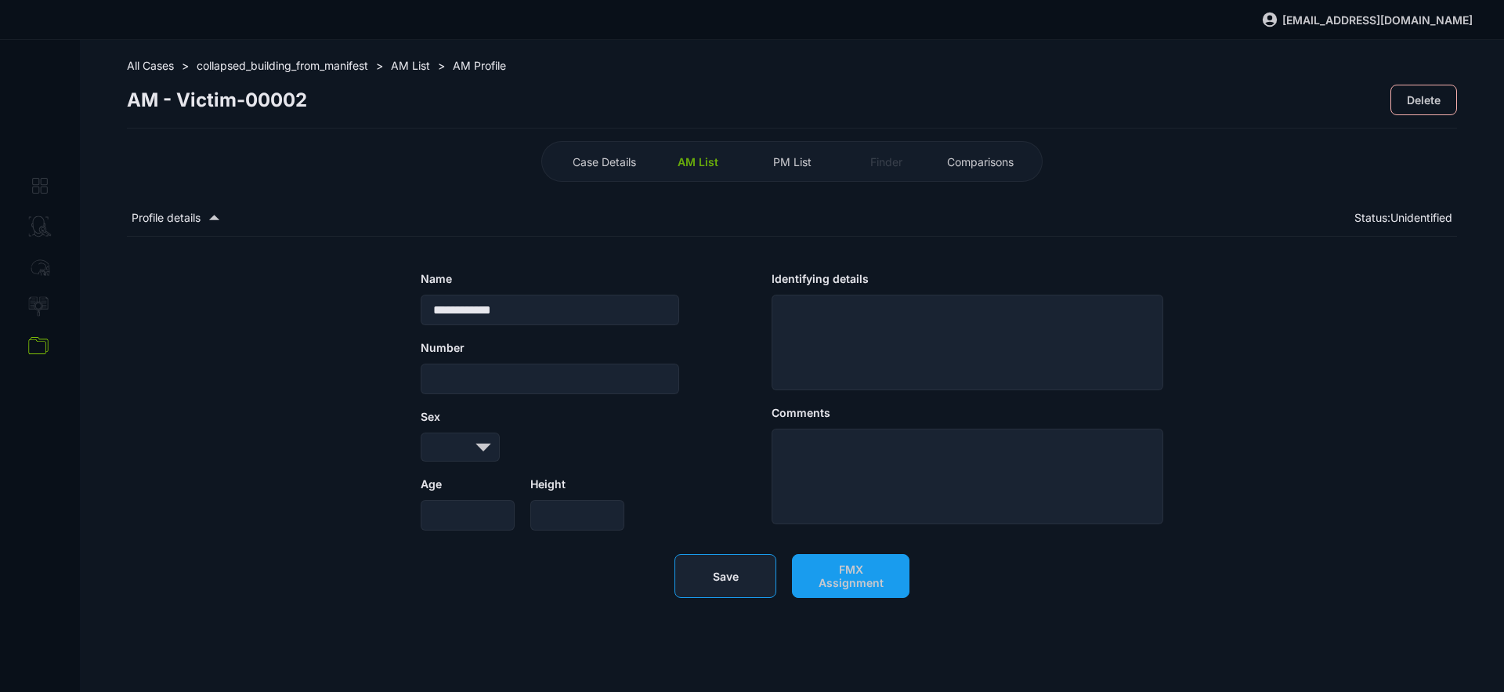
click at [745, 580] on button "Save" at bounding box center [726, 576] width 102 height 44
click at [706, 155] on span "AM List" at bounding box center [698, 161] width 41 height 13
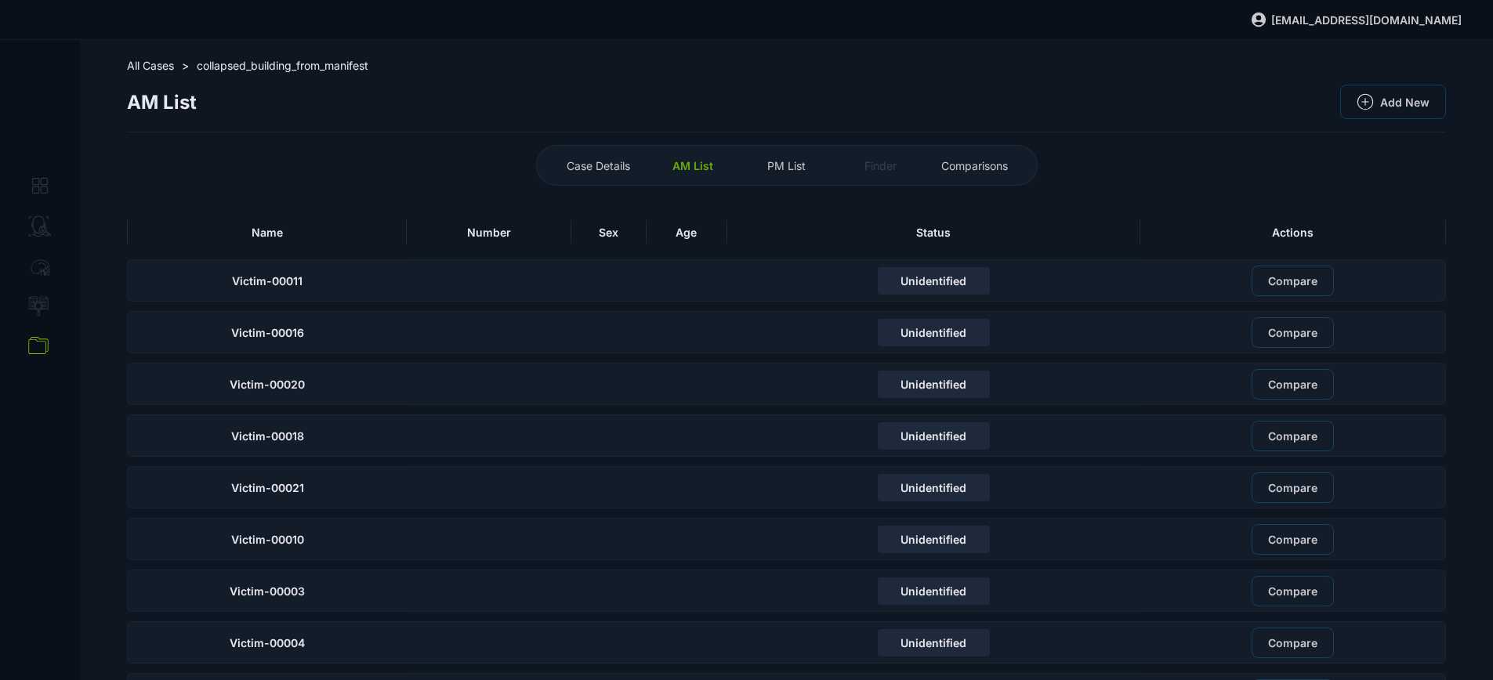
click at [382, 233] on div "Name" at bounding box center [267, 232] width 280 height 24
click at [362, 382] on div "Victim-00003" at bounding box center [267, 384] width 280 height 42
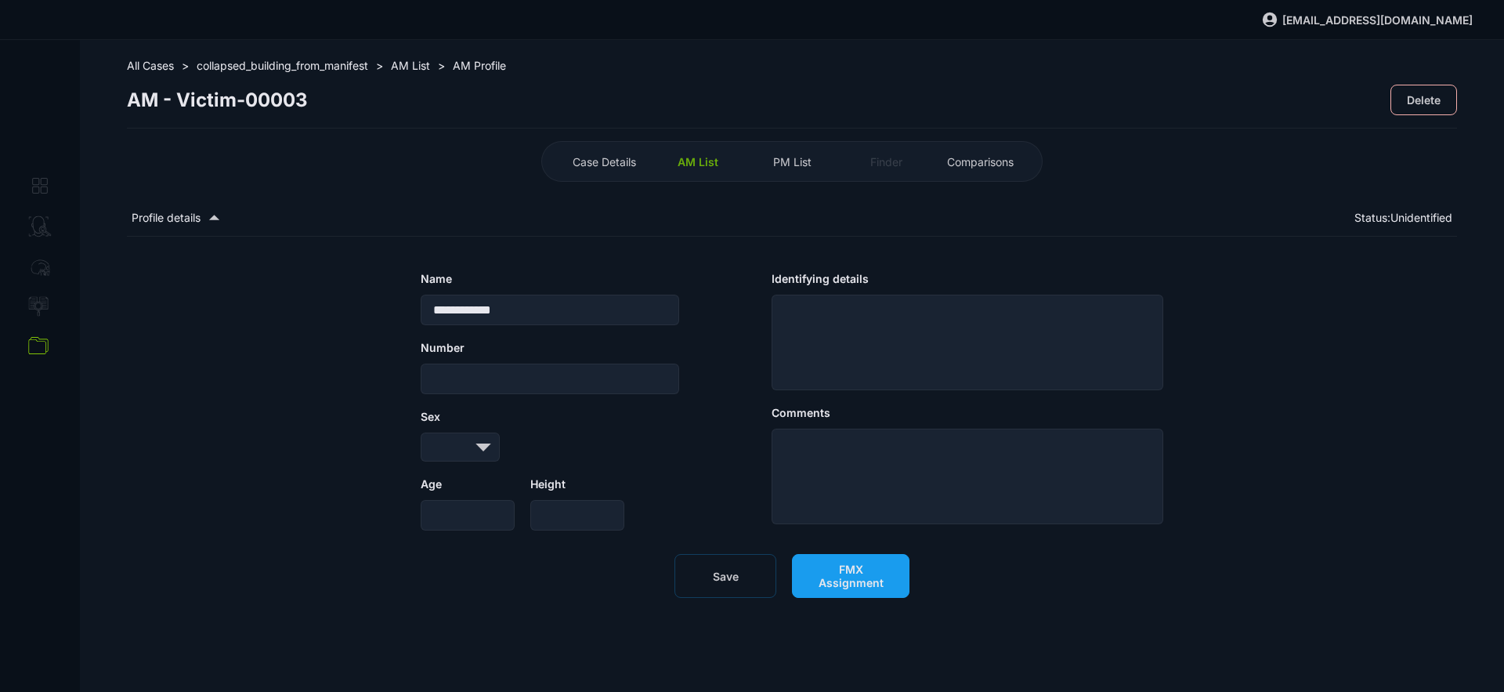
click at [863, 589] on span "FMX Assignment" at bounding box center [851, 576] width 85 height 27
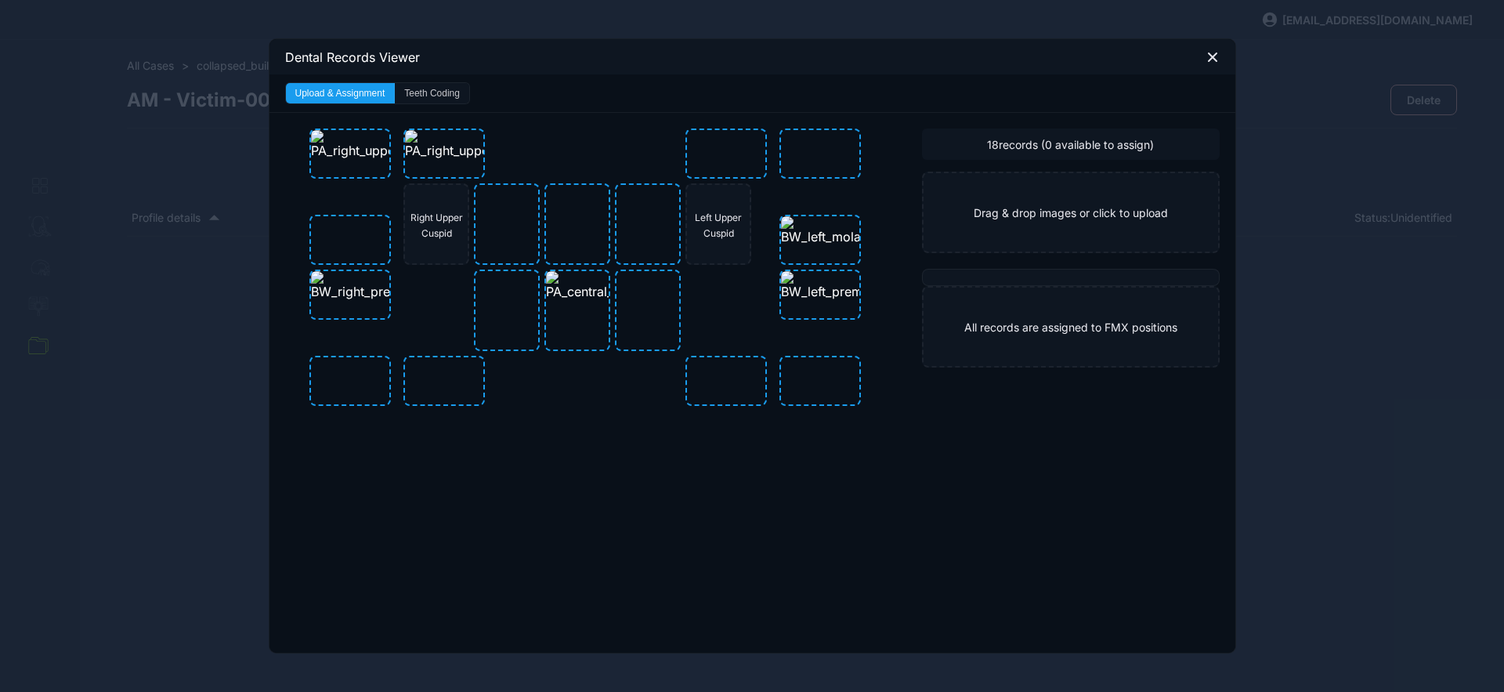
click at [422, 94] on button "Teeth Coding" at bounding box center [432, 93] width 74 height 20
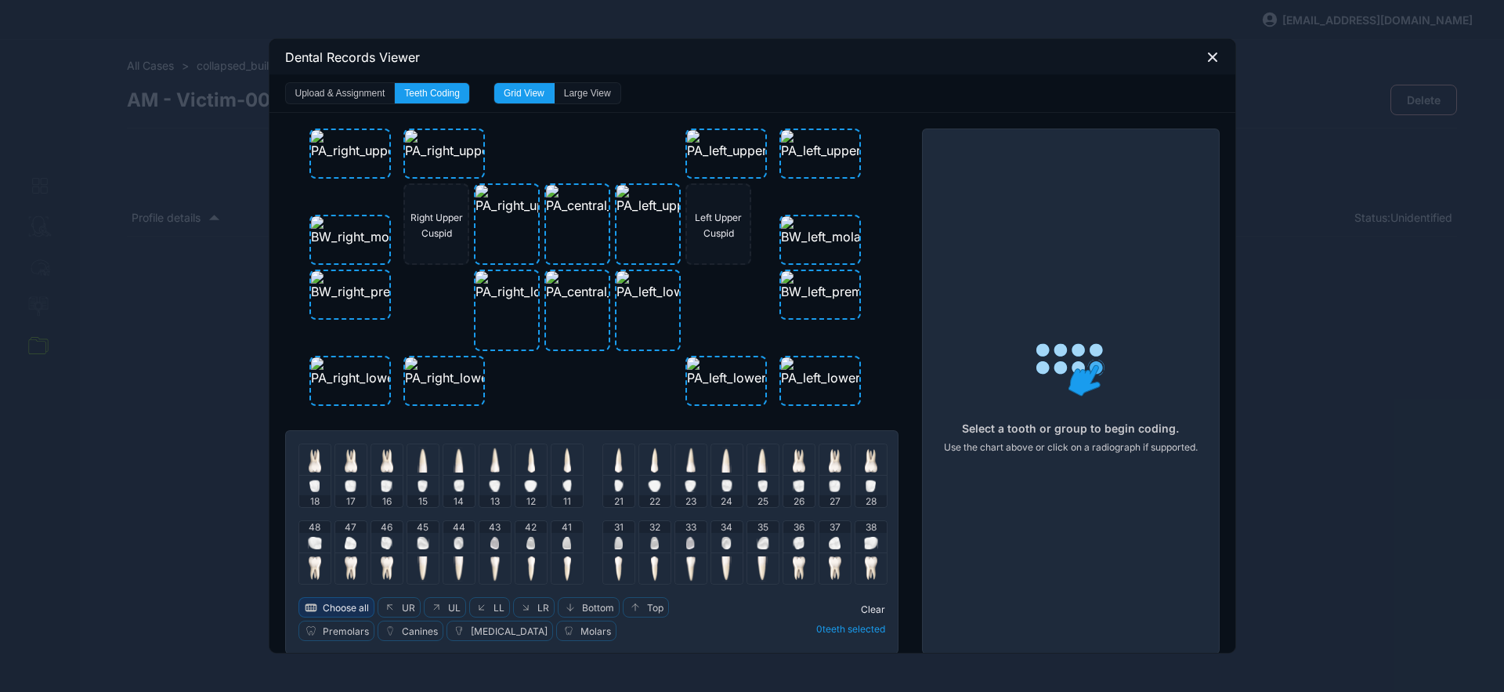
click at [339, 612] on span "Choose all" at bounding box center [346, 608] width 46 height 12
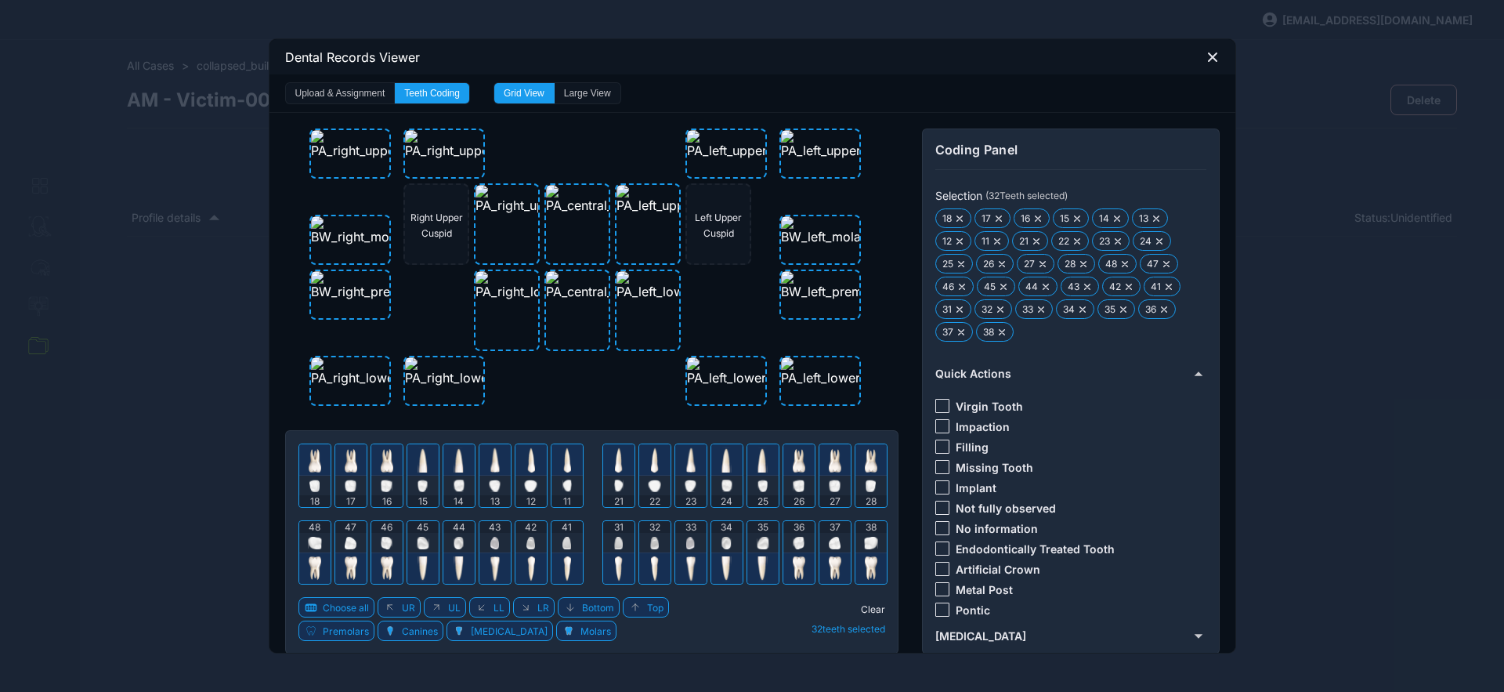
click at [939, 406] on div at bounding box center [943, 406] width 14 height 14
click at [867, 607] on span "Clear" at bounding box center [873, 609] width 24 height 12
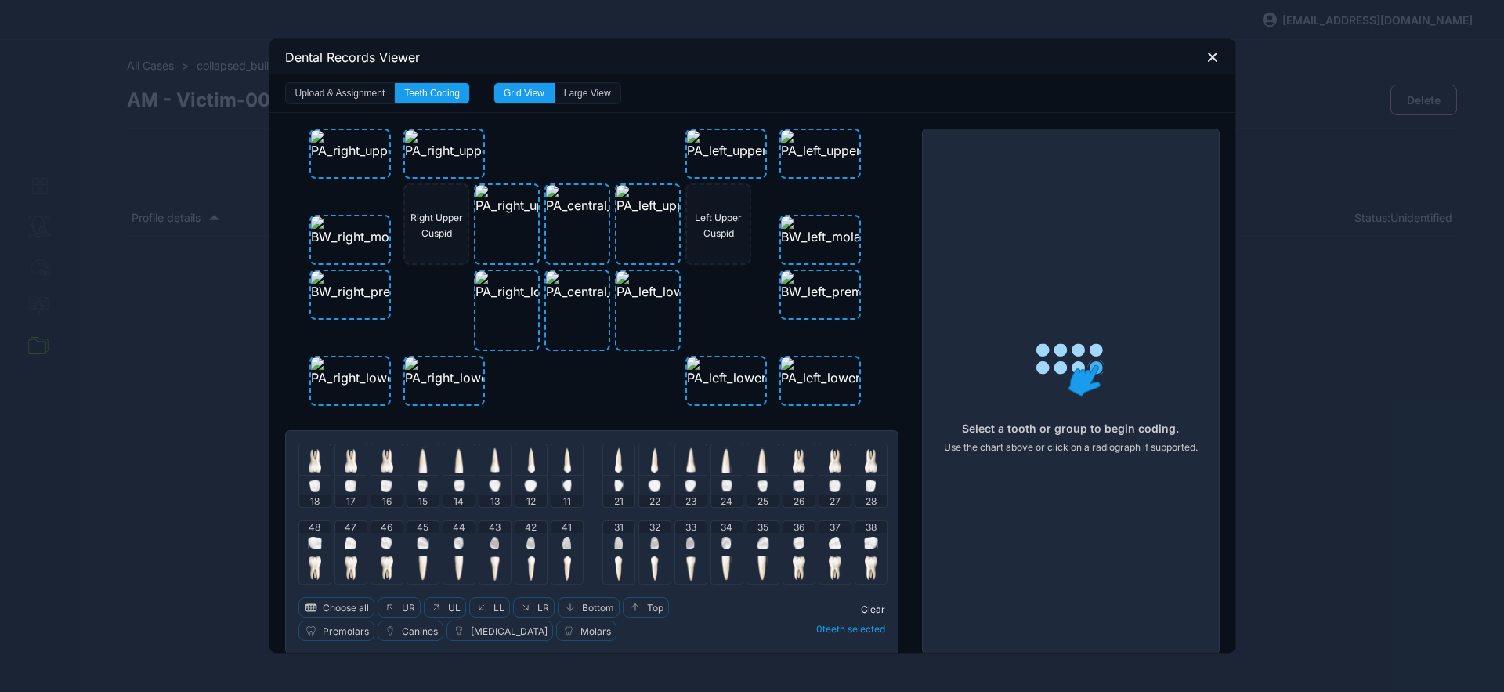
click at [316, 469] on div at bounding box center [314, 459] width 31 height 31
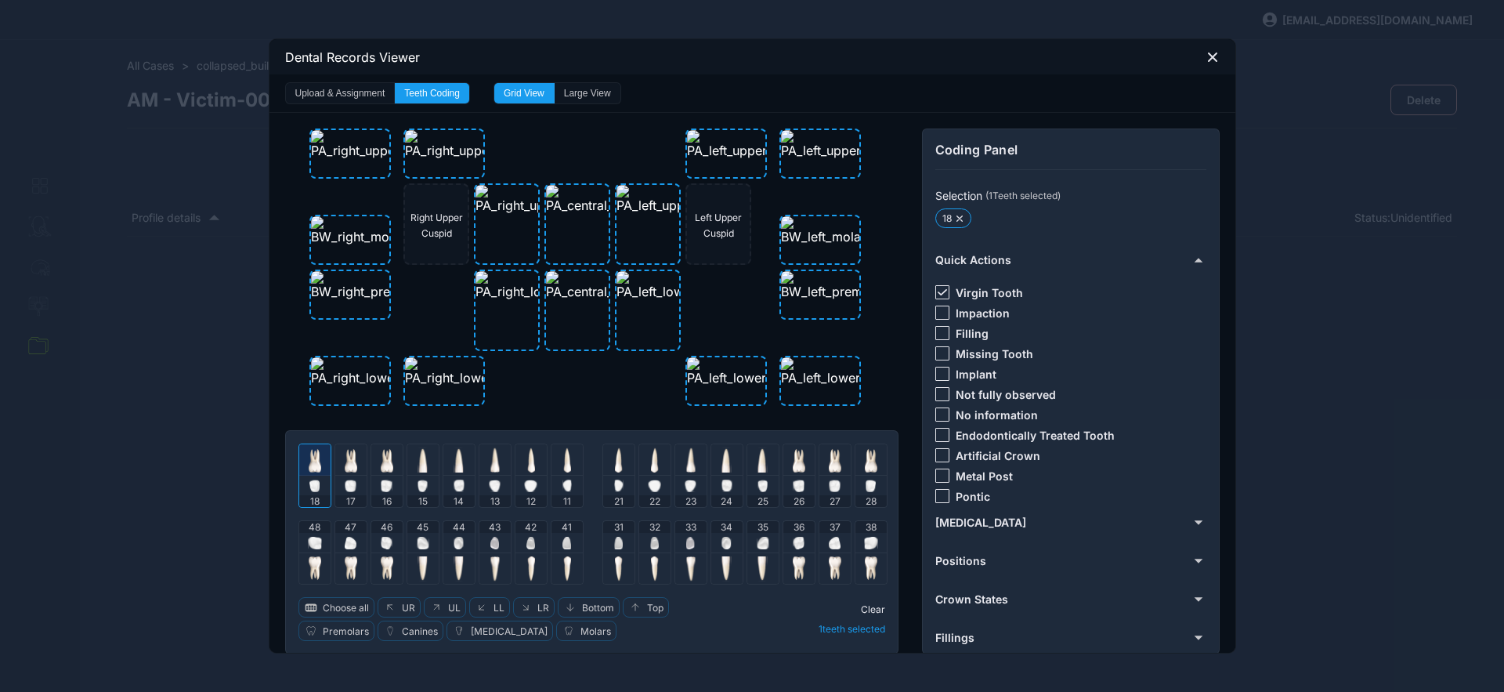
drag, startPoint x: 308, startPoint y: 539, endPoint x: 406, endPoint y: 512, distance: 101.7
click at [309, 539] on img at bounding box center [315, 543] width 14 height 13
click at [866, 476] on div at bounding box center [871, 486] width 10 height 20
click at [870, 541] on img at bounding box center [871, 543] width 14 height 13
drag, startPoint x: 938, startPoint y: 288, endPoint x: 943, endPoint y: 317, distance: 29.5
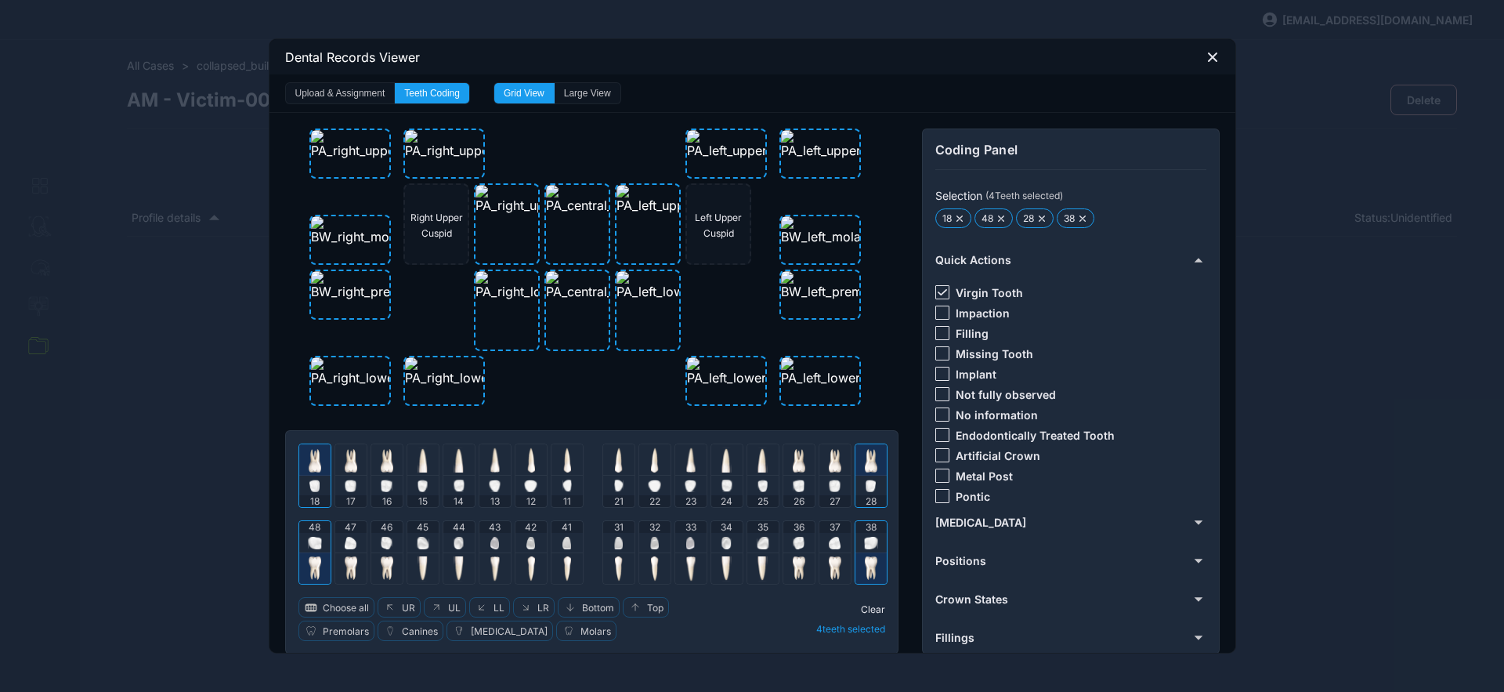
click at [938, 289] on icon at bounding box center [942, 292] width 9 height 6
drag, startPoint x: 933, startPoint y: 356, endPoint x: 930, endPoint y: 400, distance: 44.0
click at [936, 357] on div at bounding box center [943, 353] width 14 height 14
click at [863, 609] on span "Clear" at bounding box center [873, 609] width 24 height 12
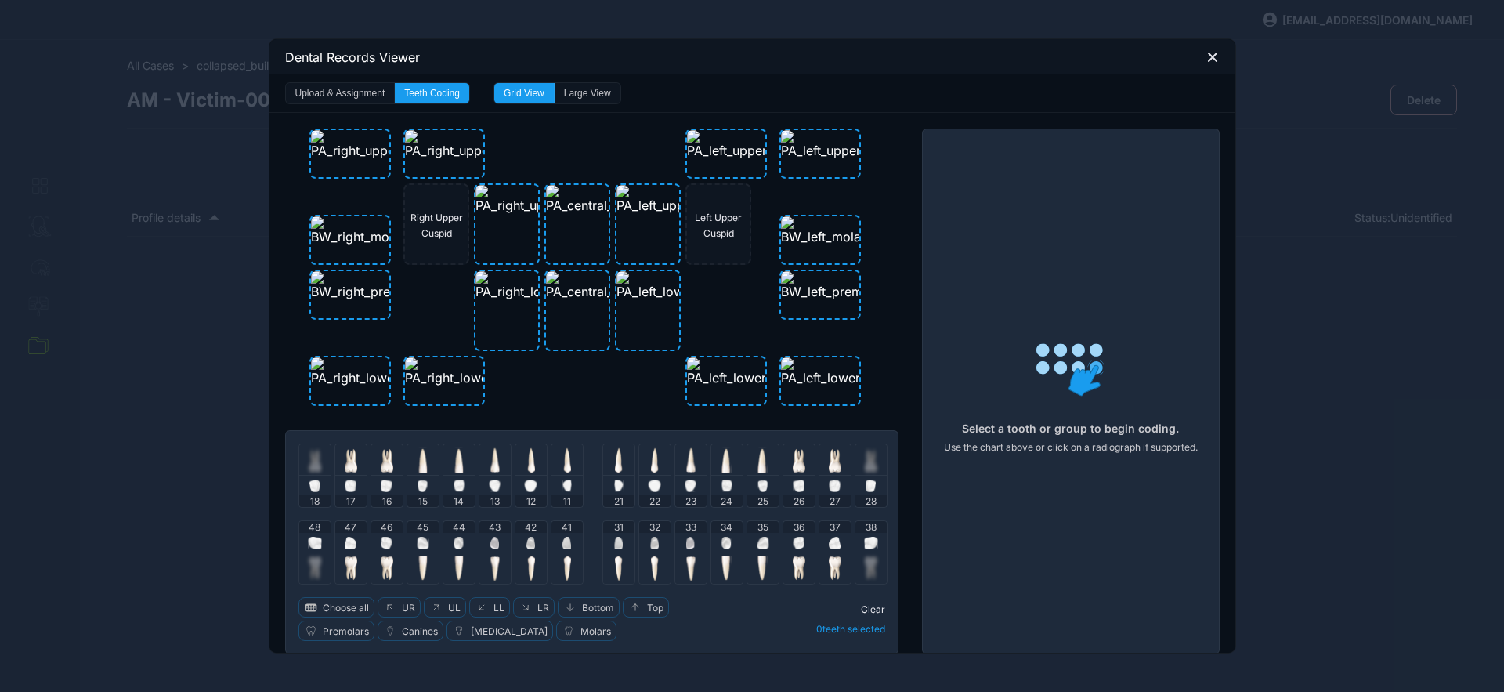
click at [1210, 56] on icon at bounding box center [1213, 57] width 14 height 14
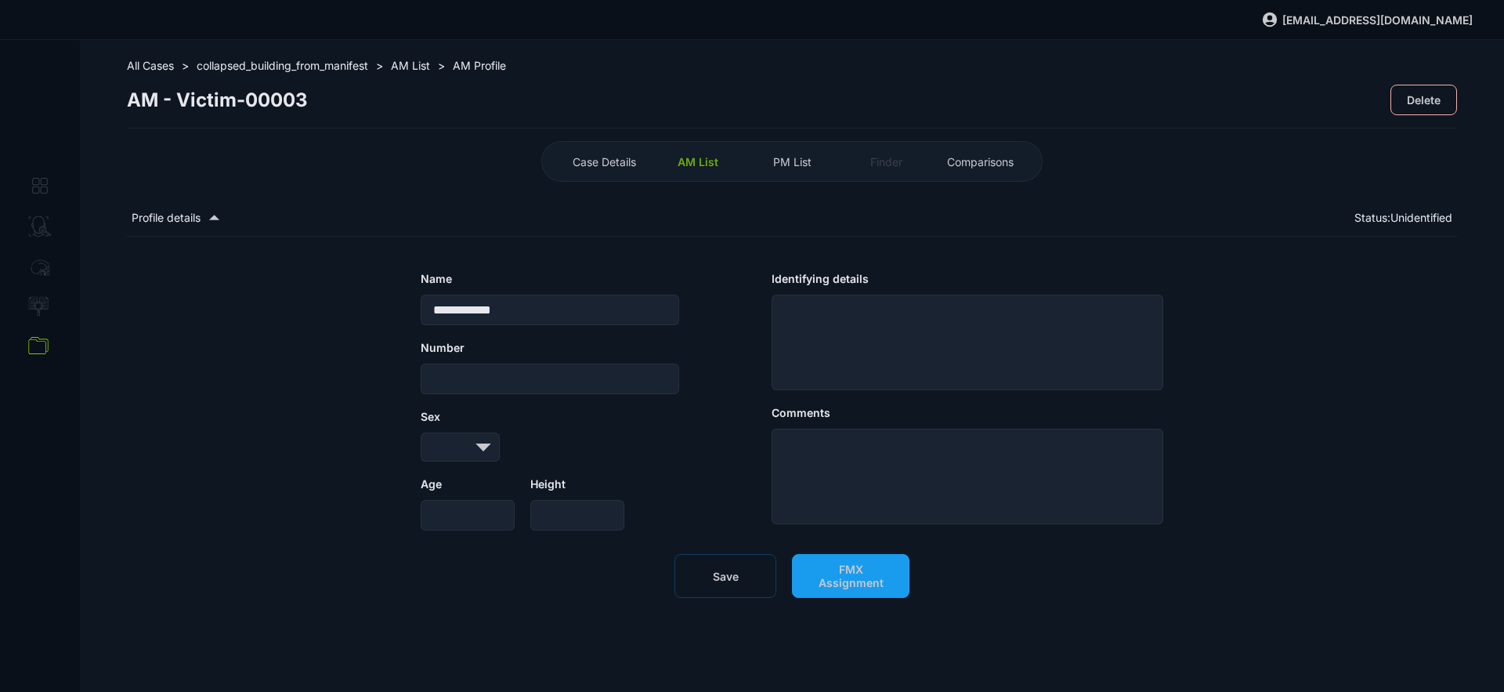
click at [740, 580] on button "Save" at bounding box center [726, 576] width 102 height 44
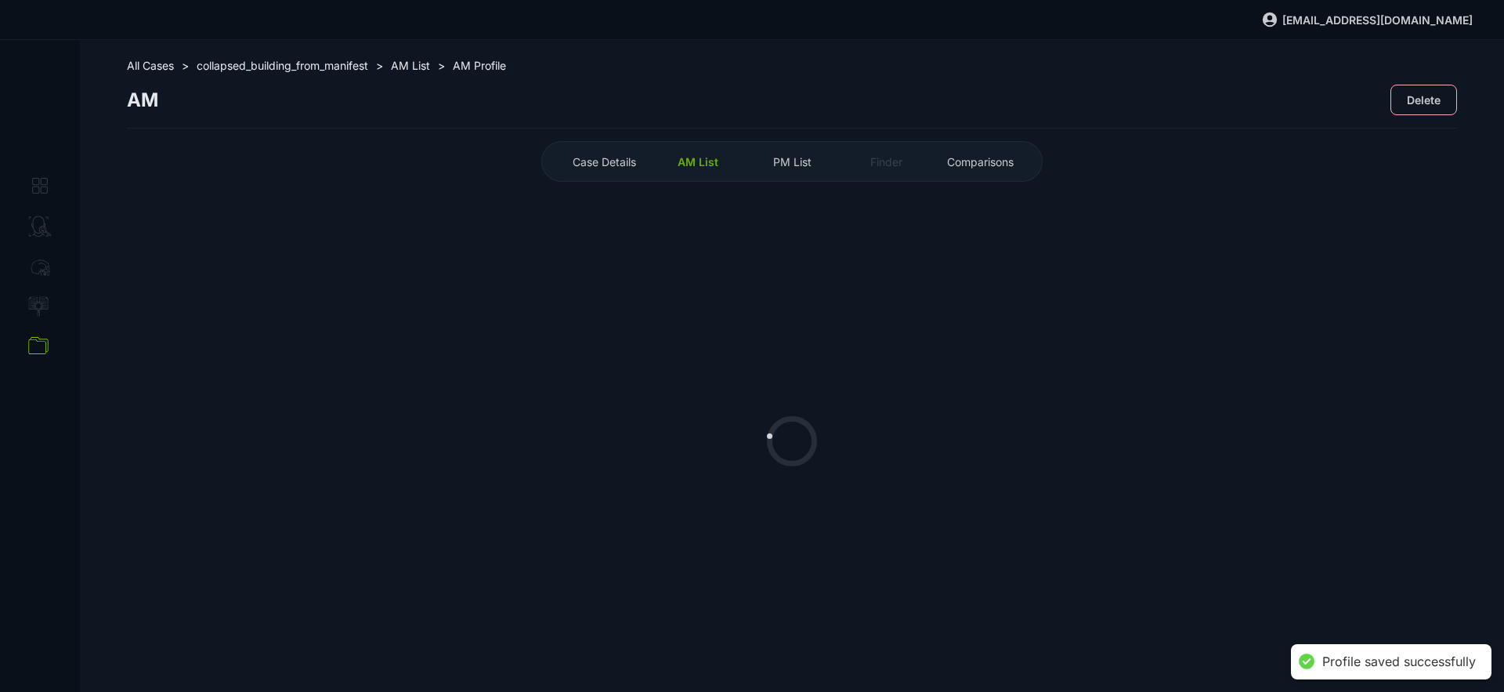
click at [704, 163] on span "AM List" at bounding box center [698, 161] width 41 height 13
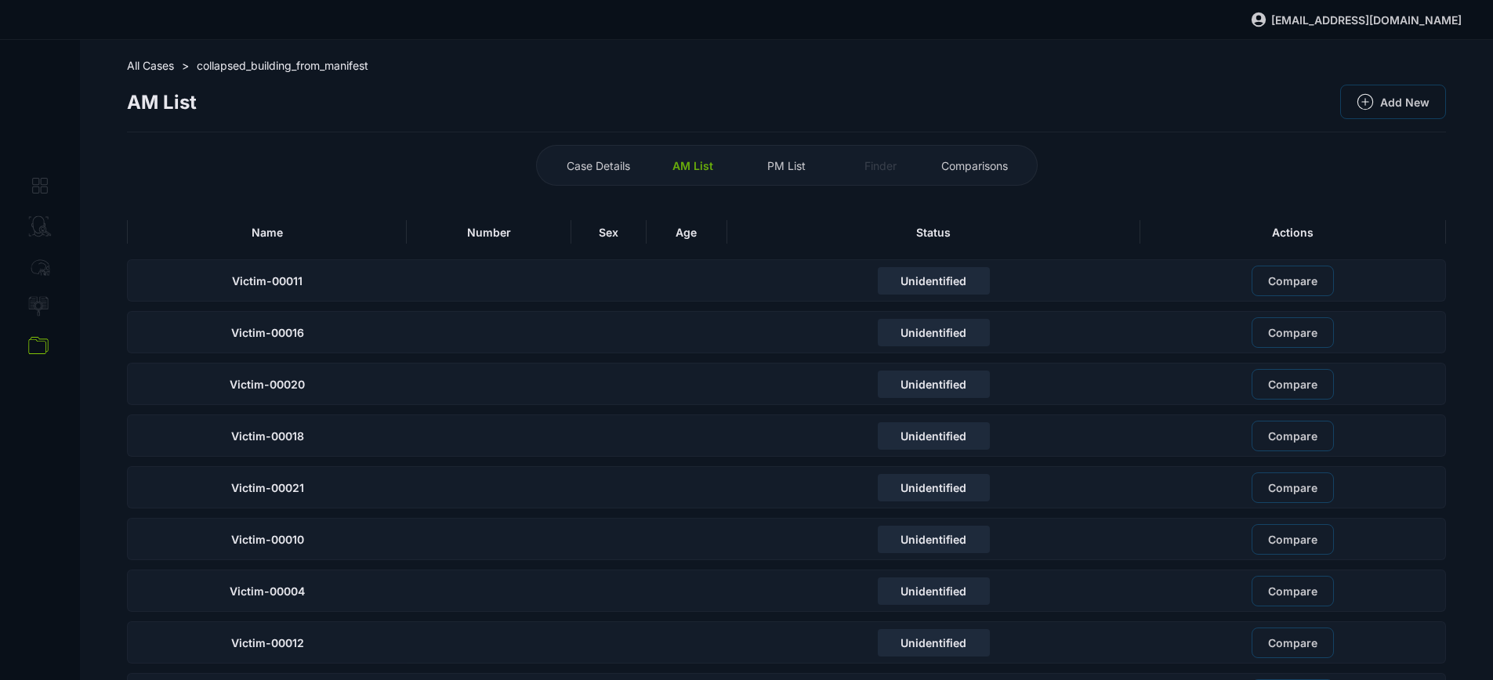
click at [361, 234] on div "Name" at bounding box center [267, 232] width 280 height 24
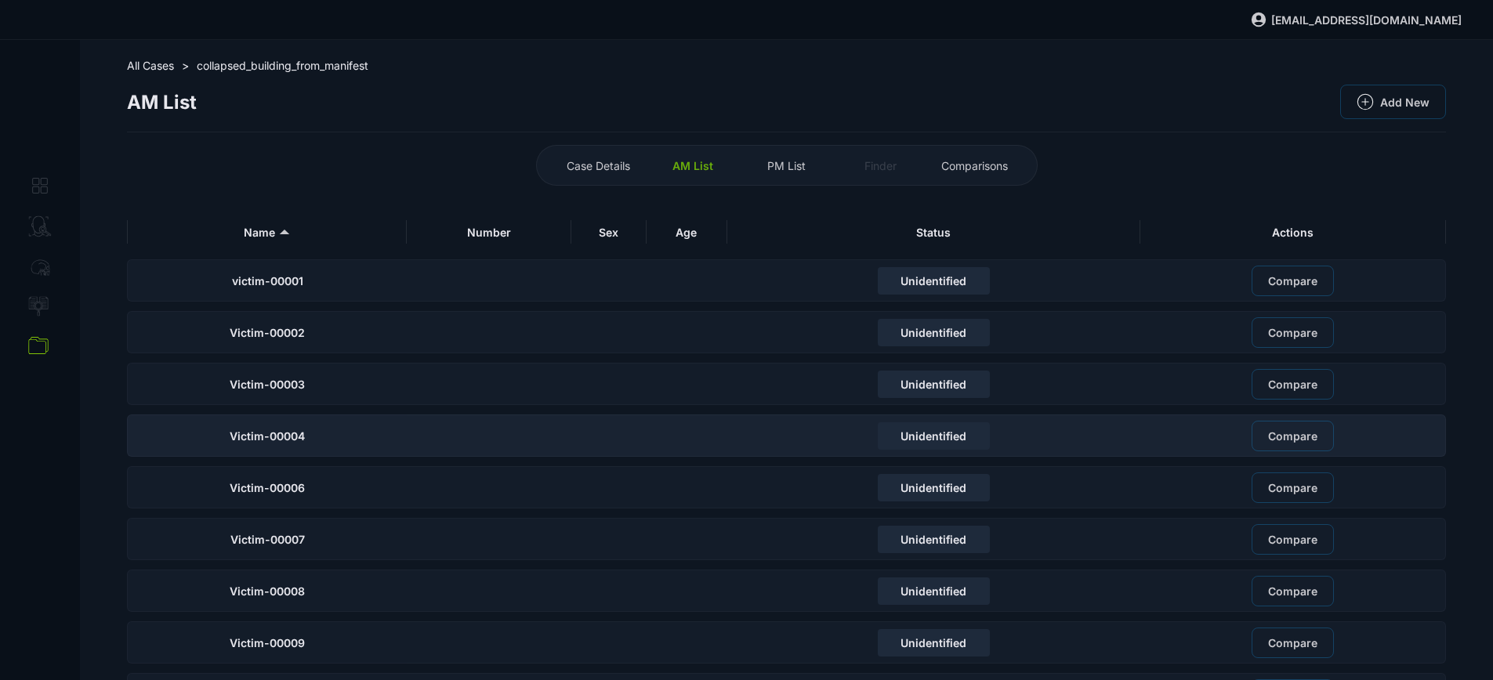
click at [342, 440] on div "Victim-00004" at bounding box center [267, 436] width 280 height 42
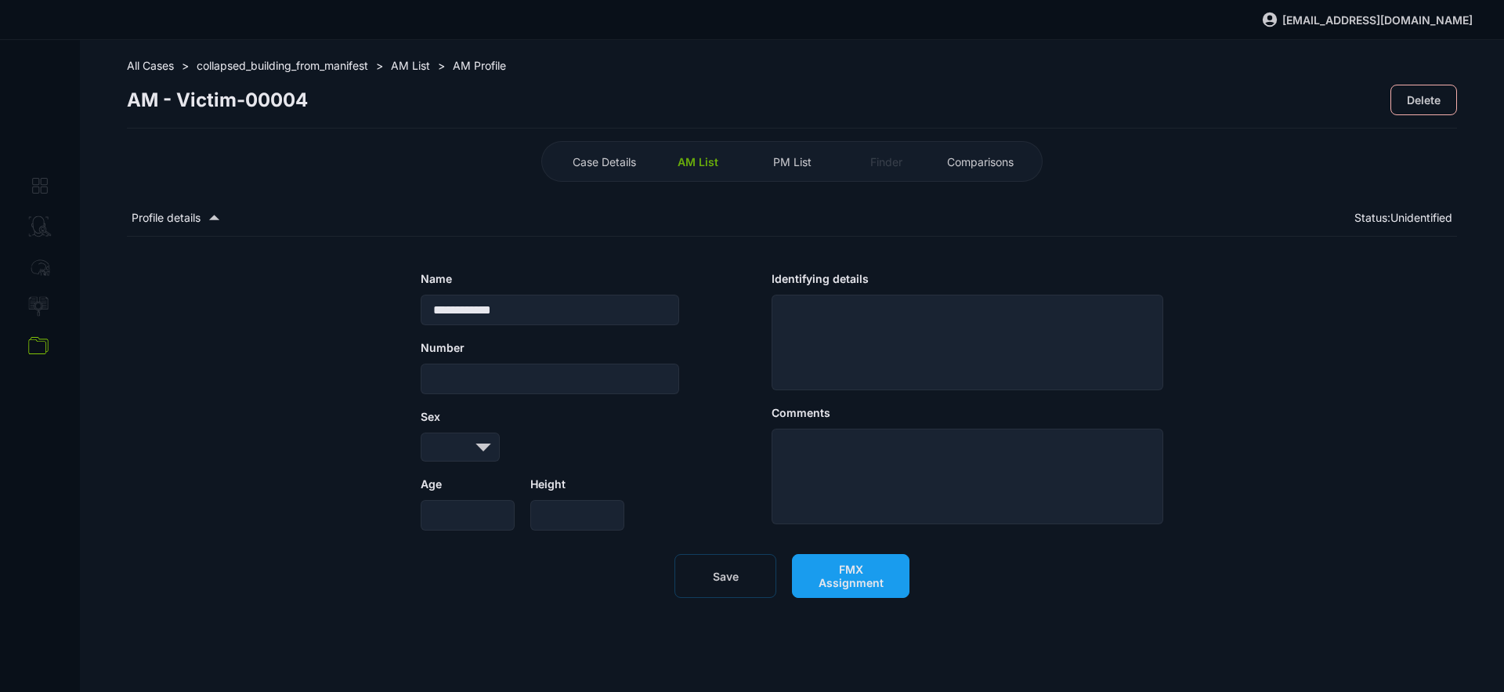
click at [834, 589] on span "FMX Assignment" at bounding box center [851, 576] width 85 height 27
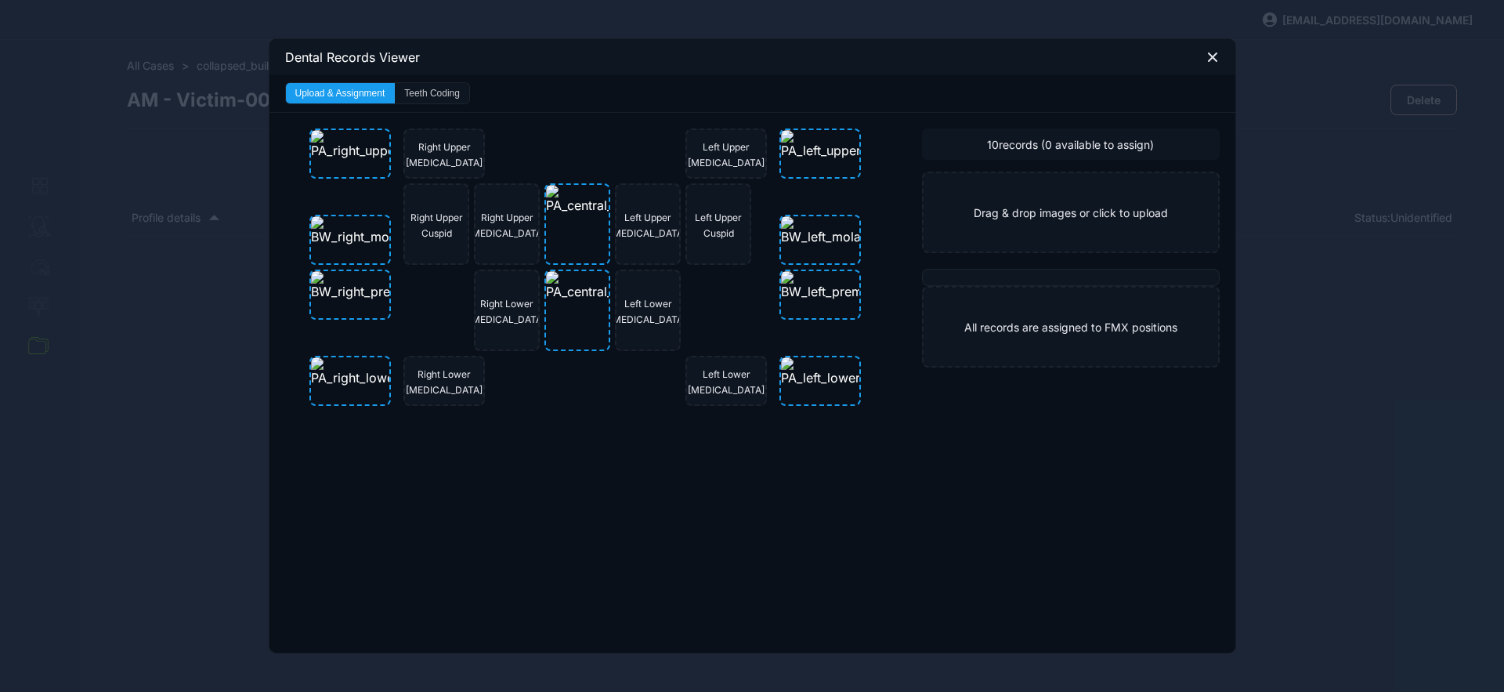
click at [409, 95] on button "Teeth Coding" at bounding box center [432, 93] width 74 height 20
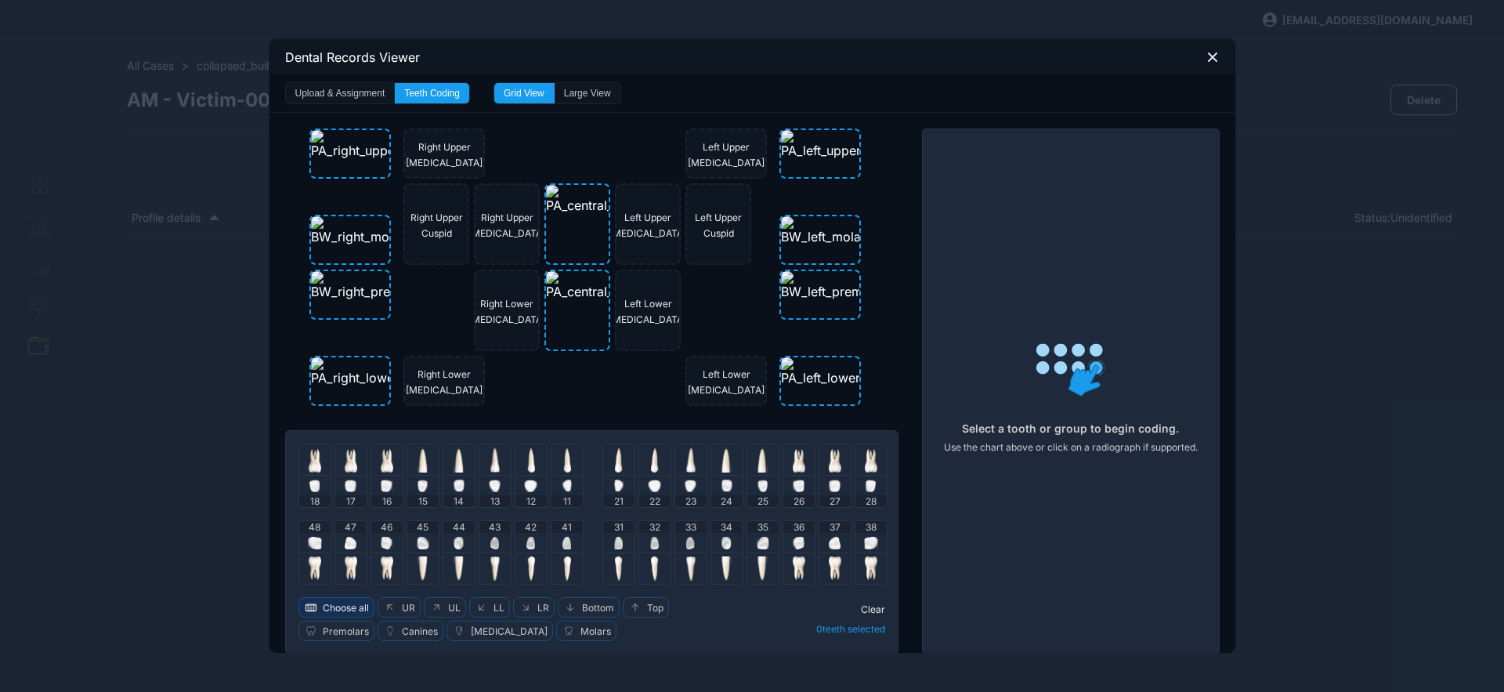
click at [334, 607] on span "Choose all" at bounding box center [346, 608] width 46 height 12
